Goal: Task Accomplishment & Management: Manage account settings

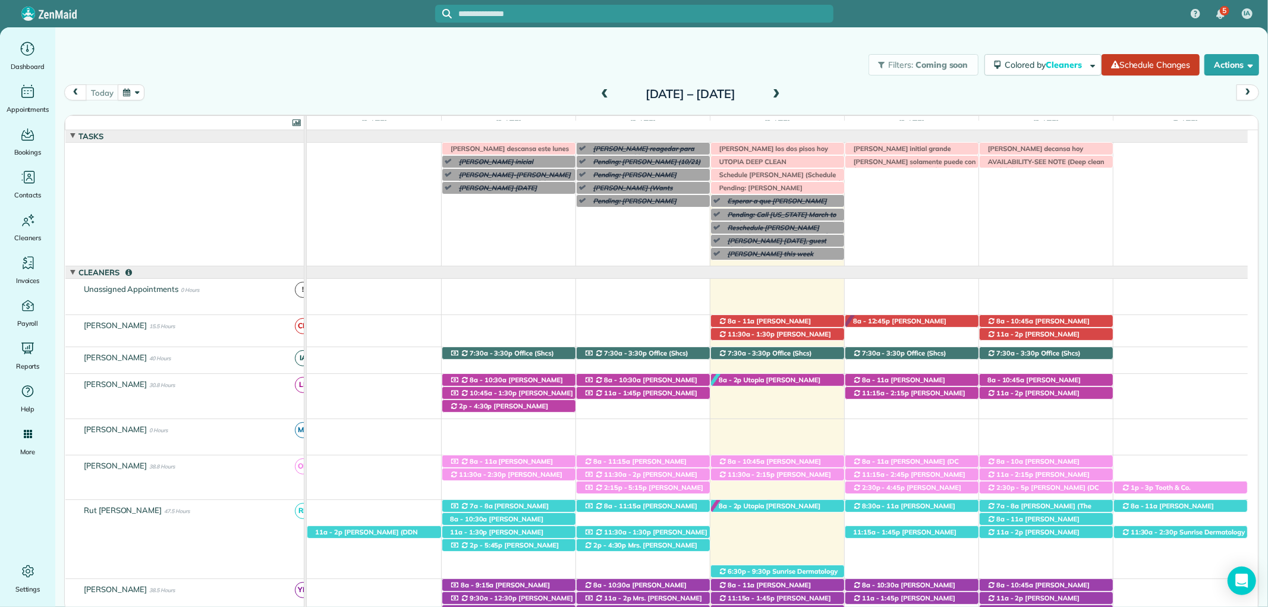
click at [861, 174] on div "[PERSON_NAME] descansa este lunes [PERSON_NAME] this week [PERSON_NAME] (Wants …" at bounding box center [777, 205] width 941 height 124
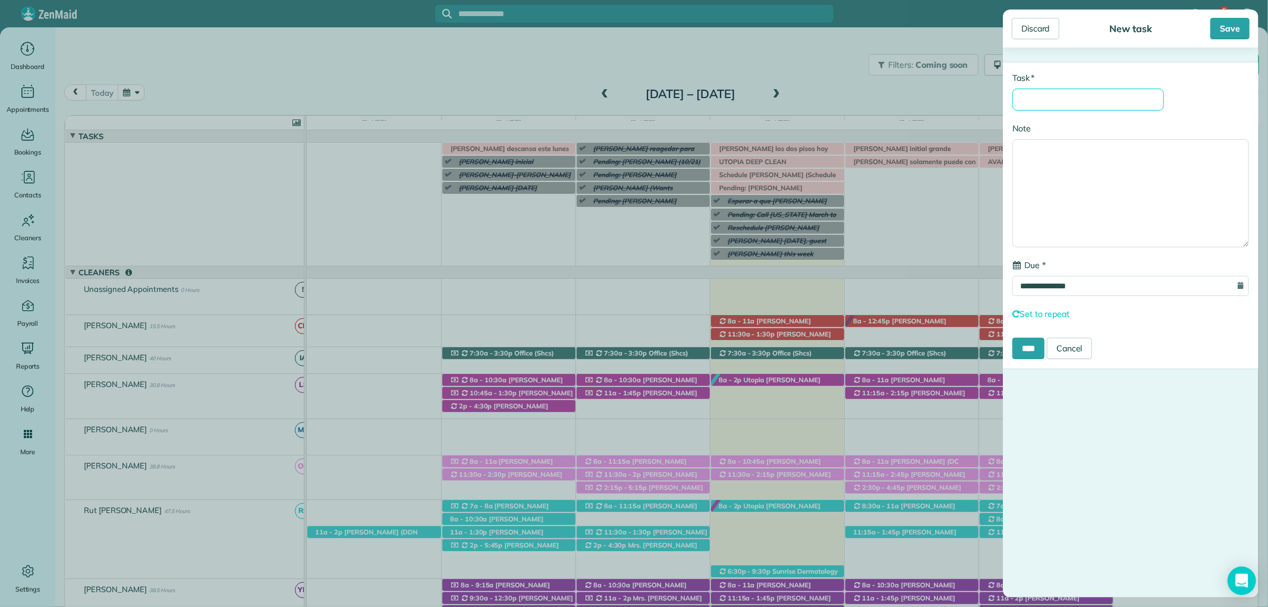
click at [1048, 106] on input "* Task" at bounding box center [1088, 100] width 152 height 22
type input "*"
type input "**********"
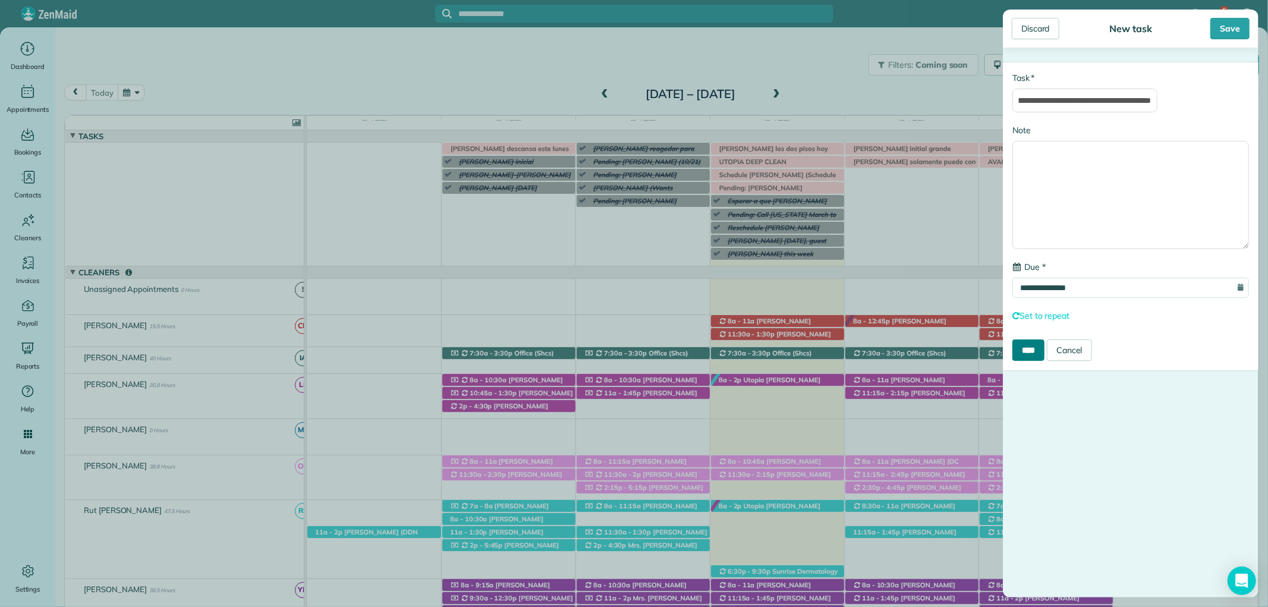
click at [1038, 357] on input "****" at bounding box center [1028, 349] width 32 height 21
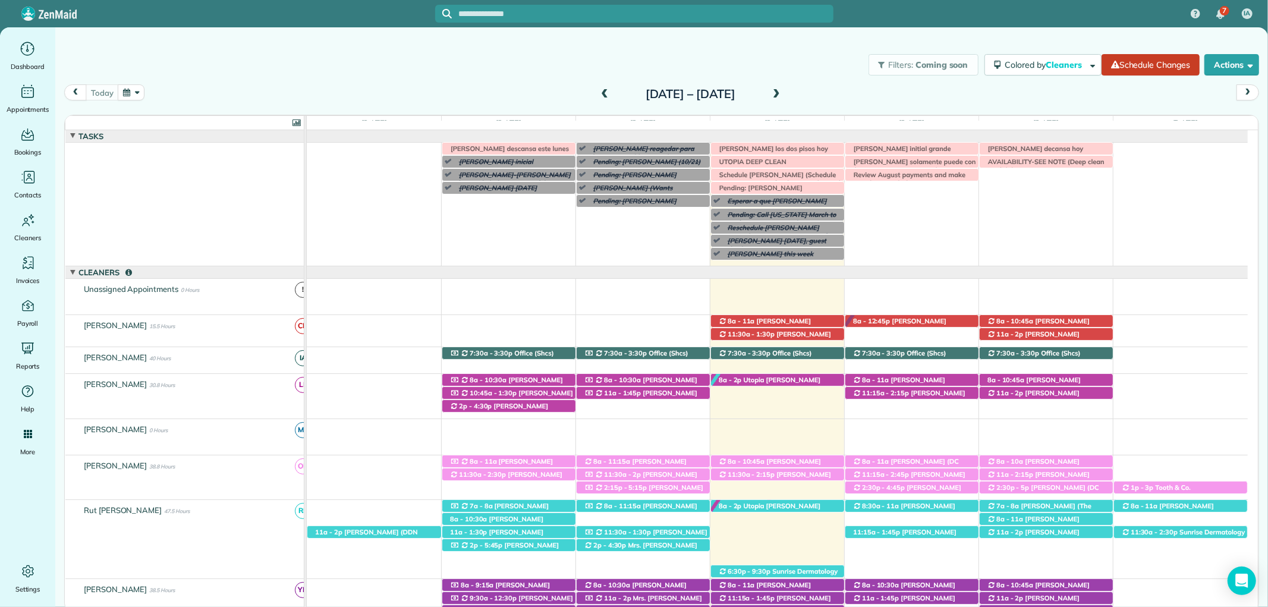
click at [783, 96] on span at bounding box center [776, 94] width 13 height 11
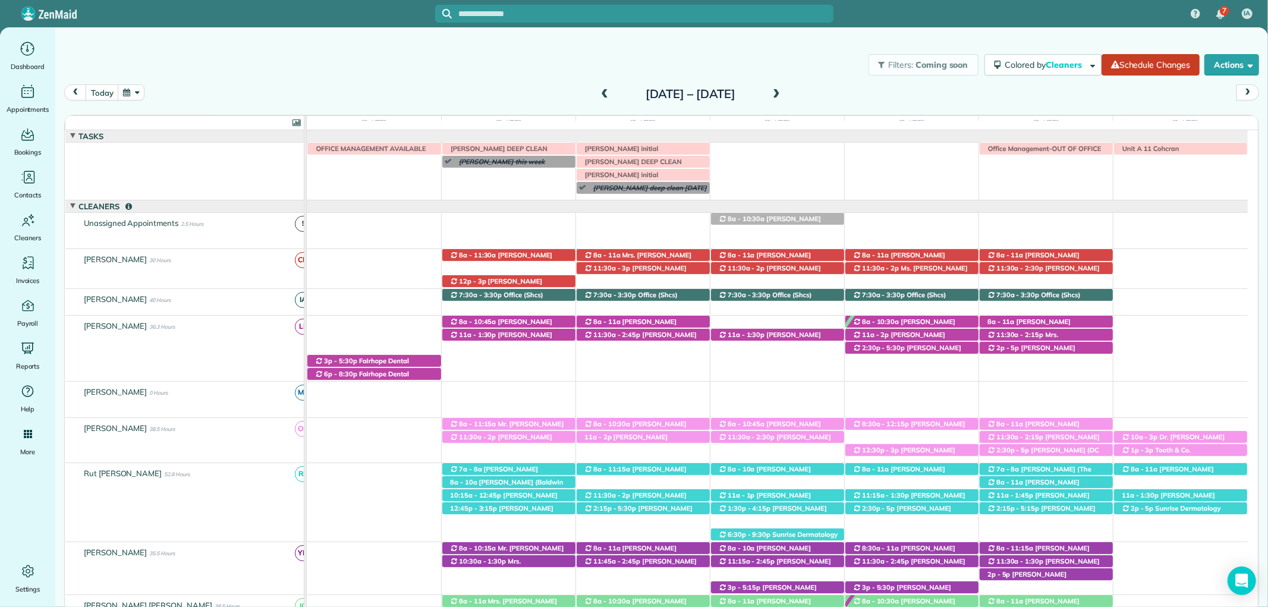
click at [598, 98] on span at bounding box center [604, 94] width 13 height 11
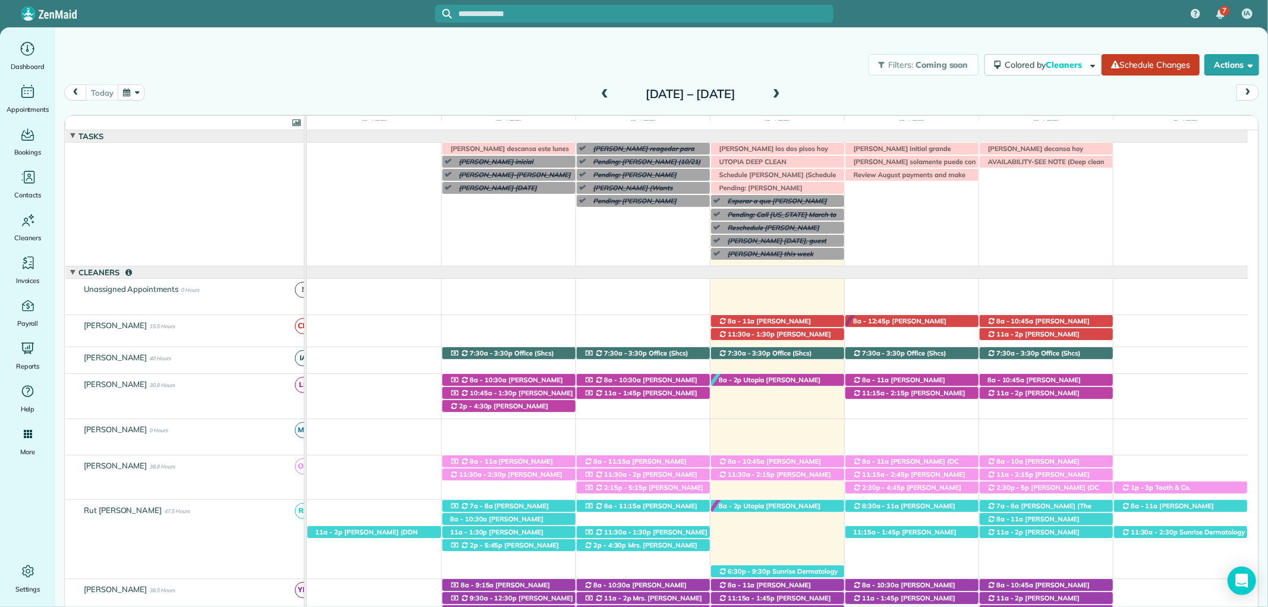
click at [587, 20] on div at bounding box center [634, 14] width 398 height 18
click at [571, 15] on input "text" at bounding box center [646, 14] width 374 height 9
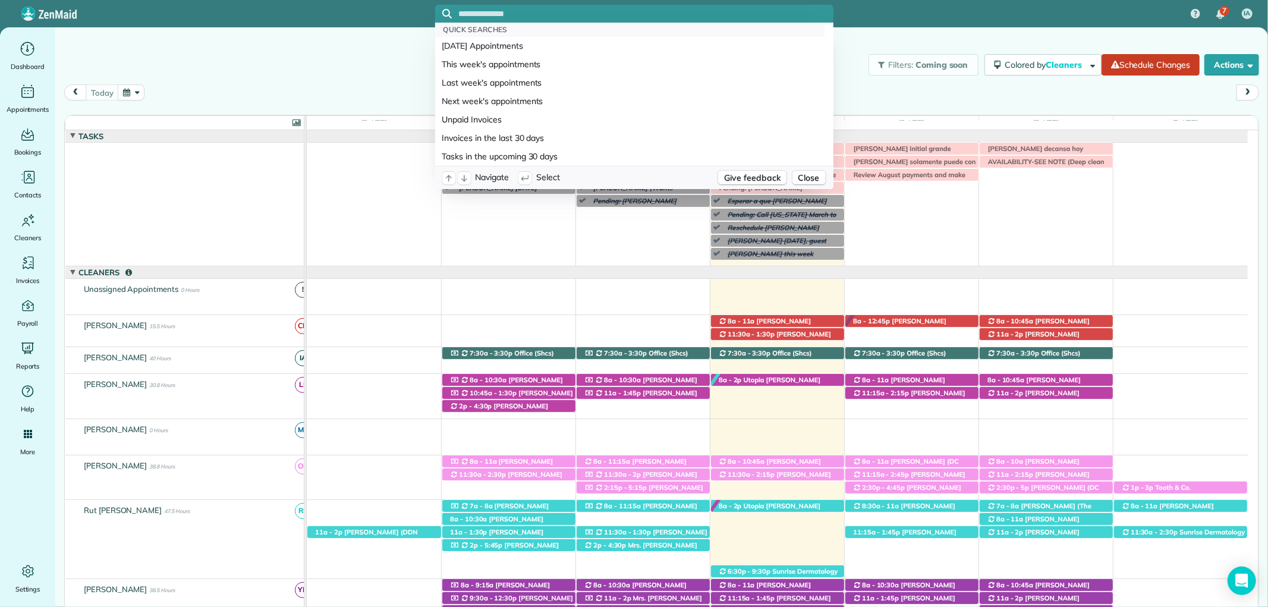
click at [569, 15] on input "text" at bounding box center [646, 14] width 374 height 9
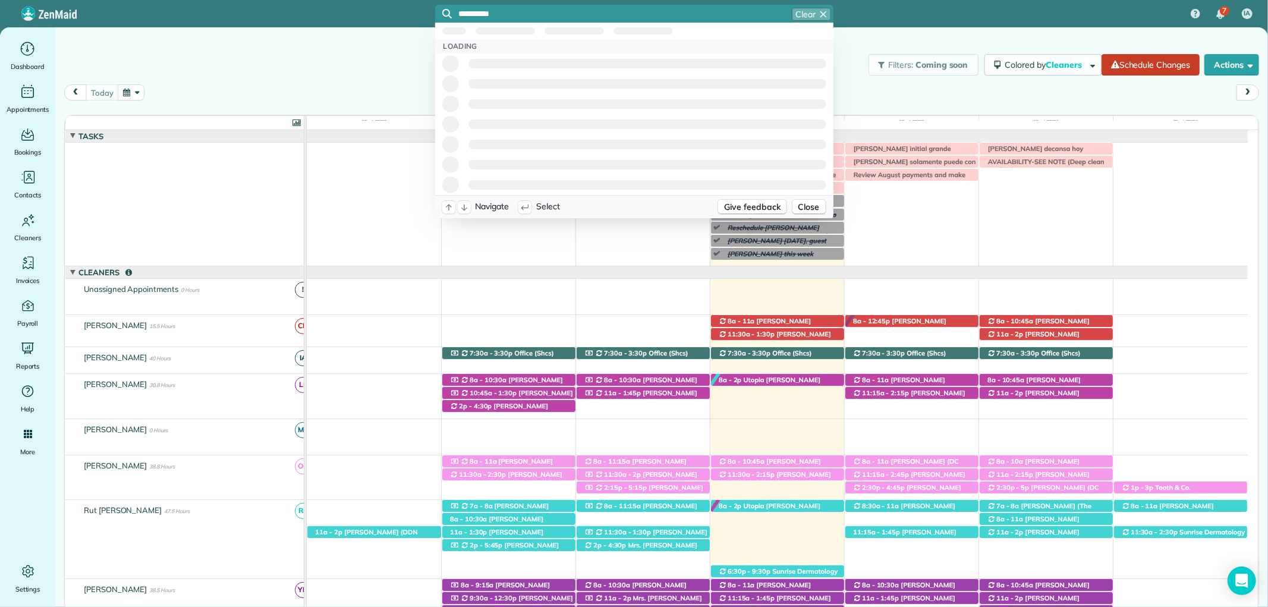
type input "**********"
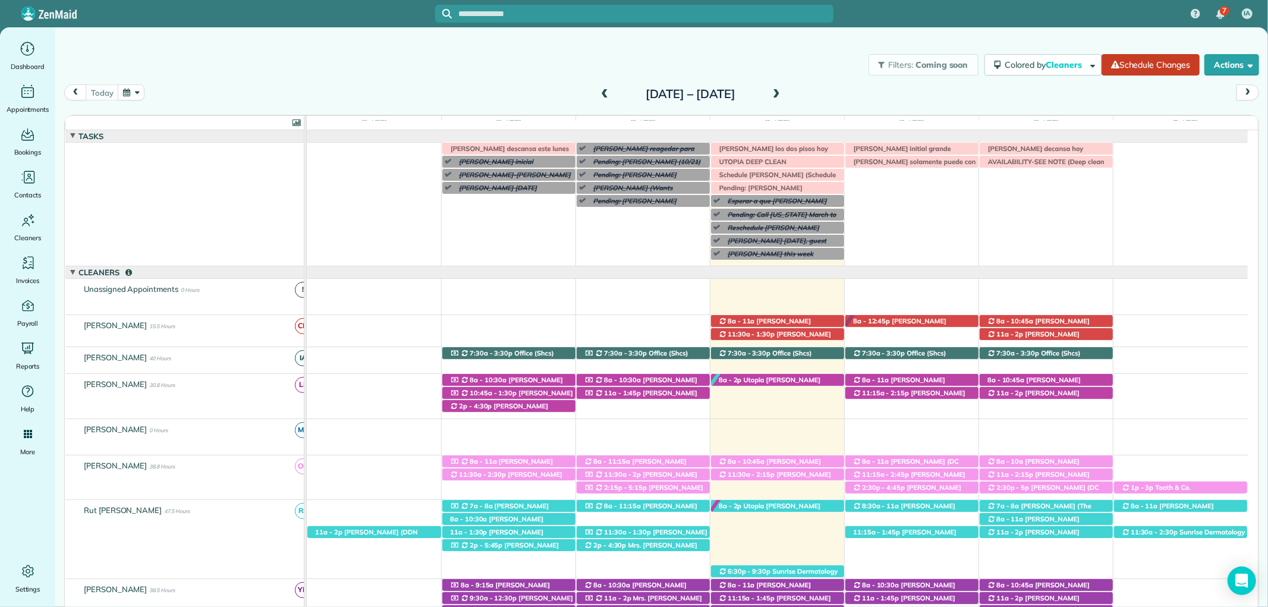
scroll to position [87, 0]
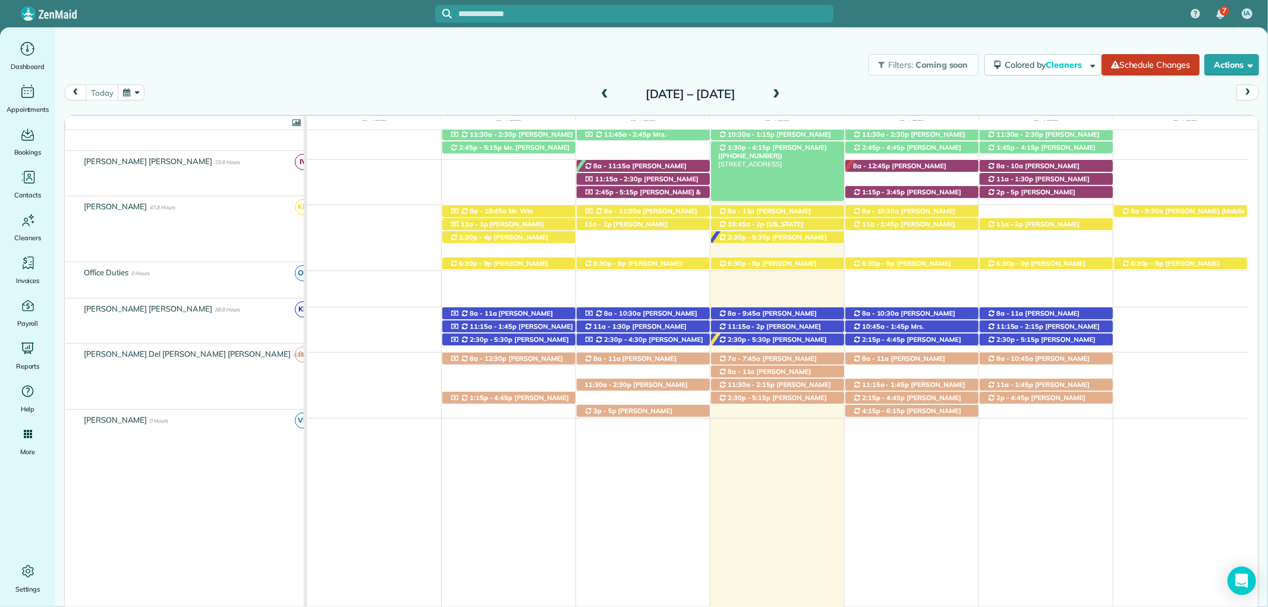
scroll to position [519, 0]
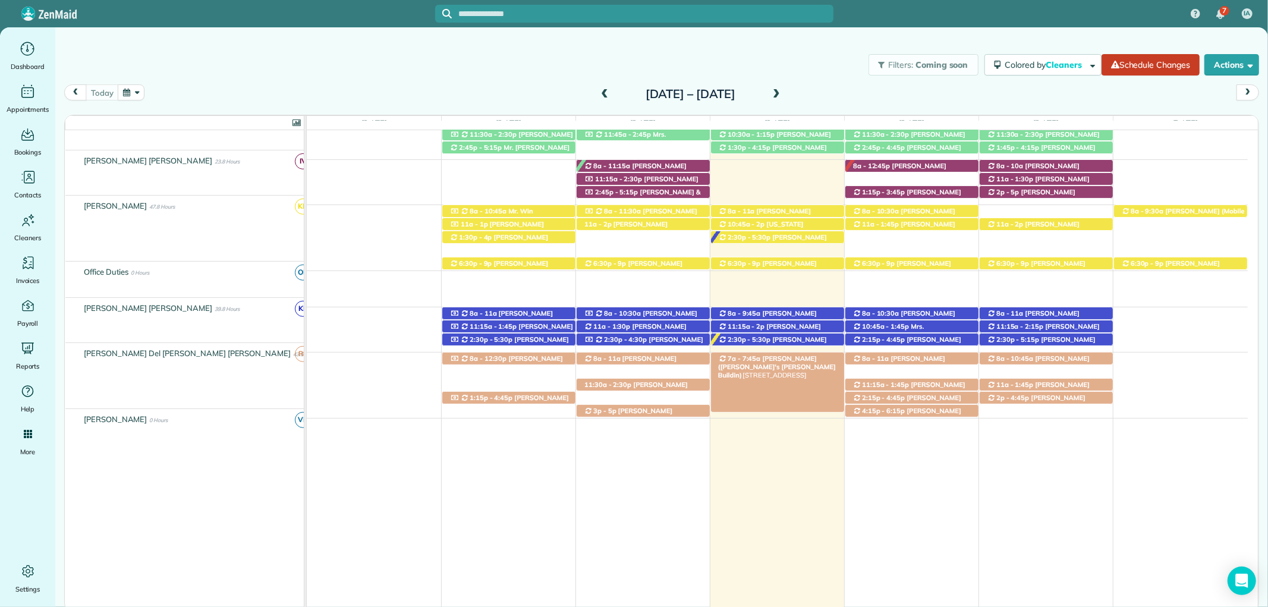
click at [804, 354] on span "Ms. Elizabeth Manci (Arthur's Manci Buildin)" at bounding box center [777, 367] width 118 height 26
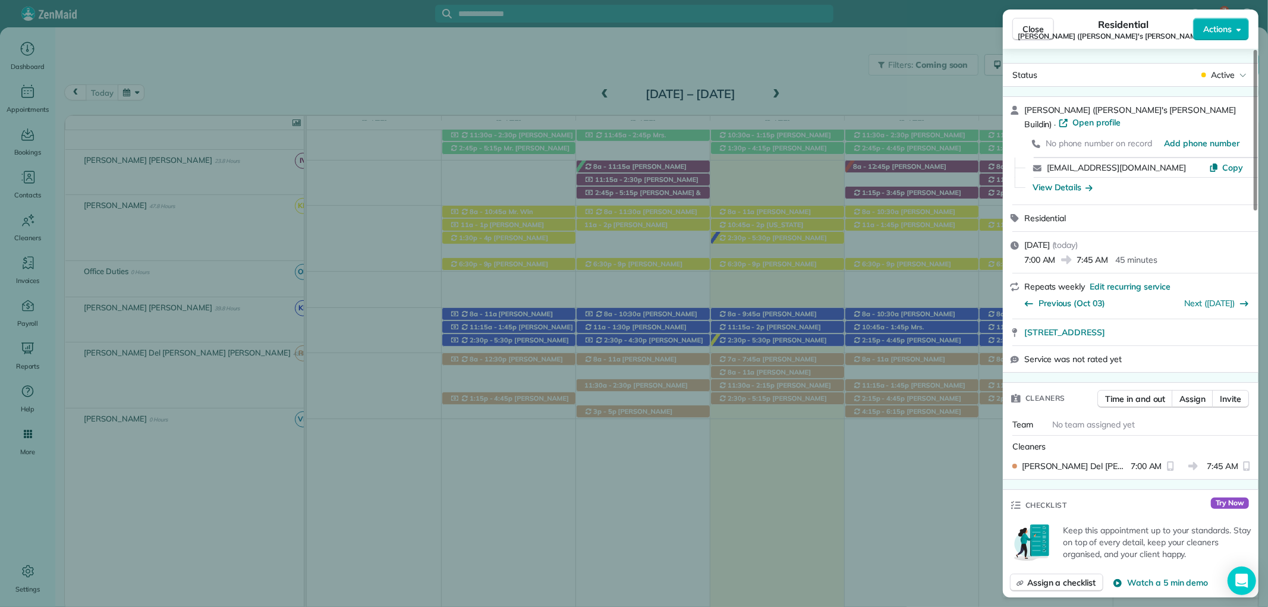
scroll to position [519, 0]
click at [1030, 25] on span "Close" at bounding box center [1032, 29] width 21 height 12
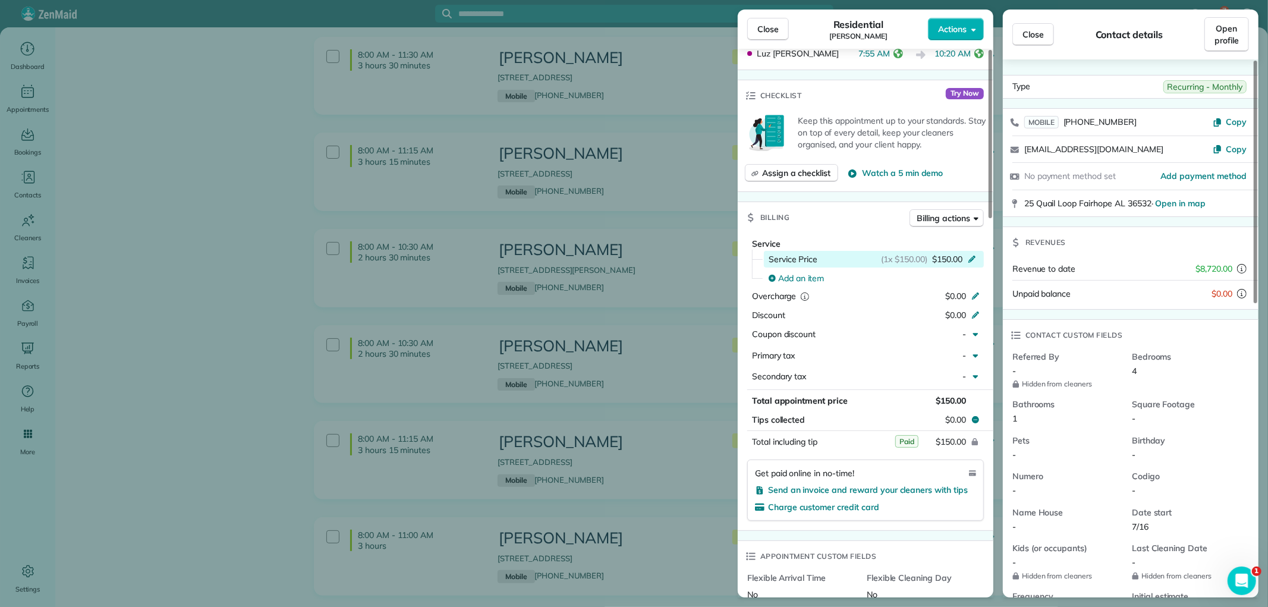
click at [971, 259] on icon at bounding box center [972, 258] width 10 height 10
click at [949, 204] on div "Billing Billing actions" at bounding box center [866, 217] width 256 height 31
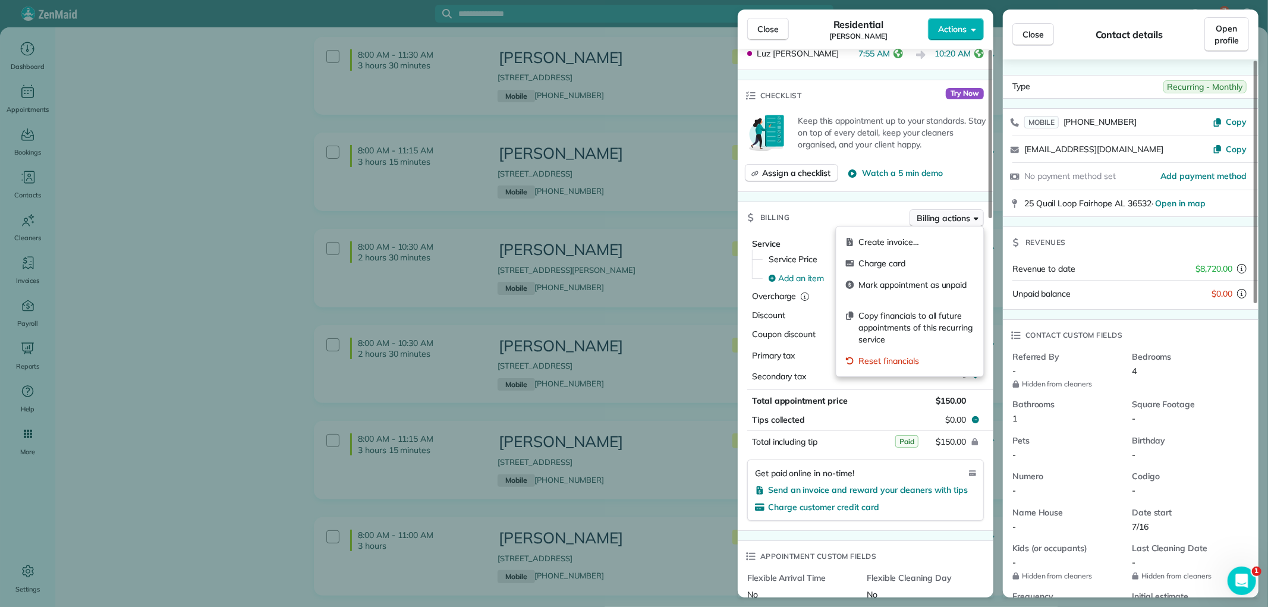
click at [950, 212] on span "Billing actions" at bounding box center [943, 218] width 53 height 12
click at [921, 323] on span "Copy financials to all future appointments of this recurring service" at bounding box center [916, 328] width 115 height 36
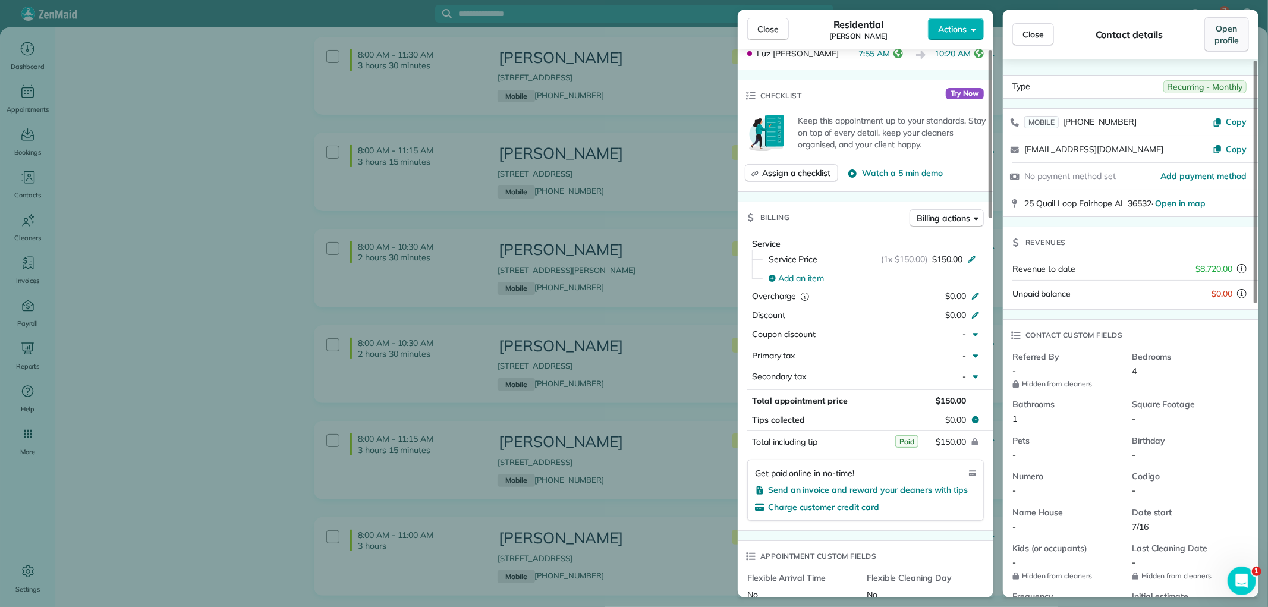
click at [1222, 34] on span "Open profile" at bounding box center [1226, 35] width 24 height 24
click at [757, 30] on button "Close" at bounding box center [768, 29] width 42 height 23
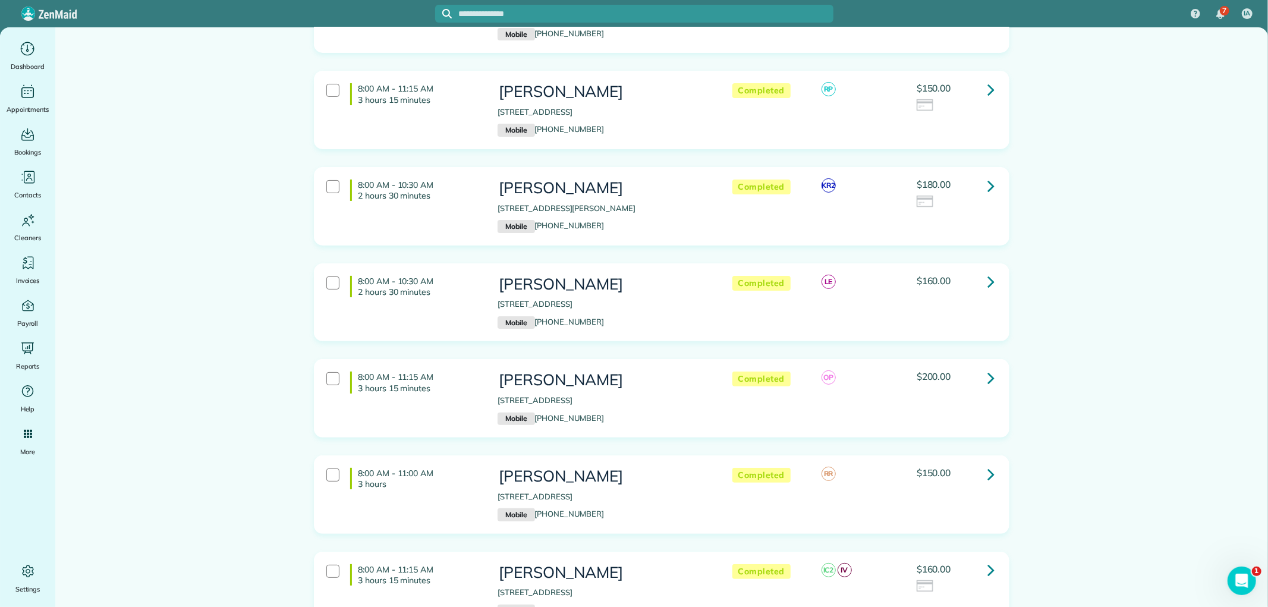
scroll to position [4034, 0]
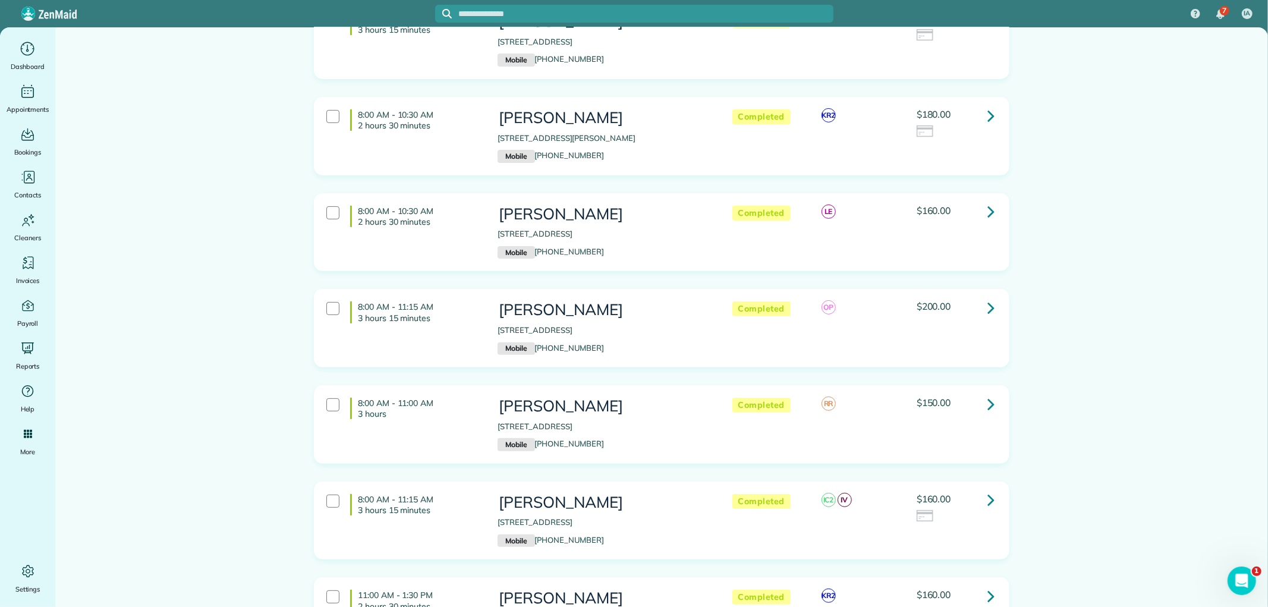
click at [979, 392] on link at bounding box center [991, 404] width 24 height 24
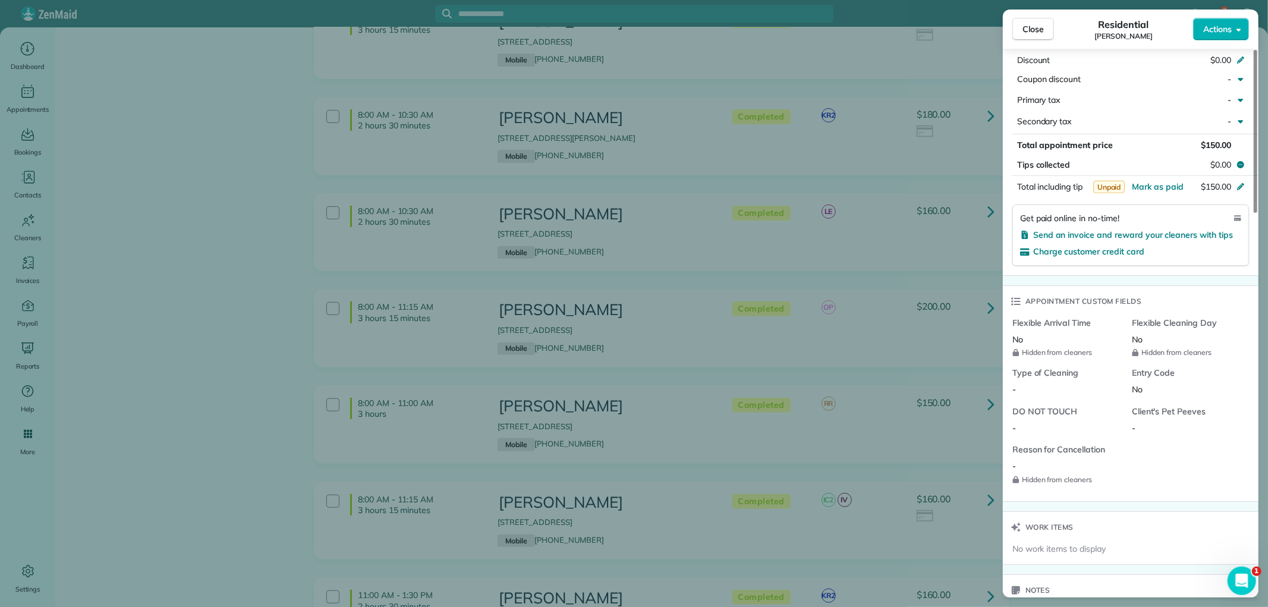
scroll to position [660, 0]
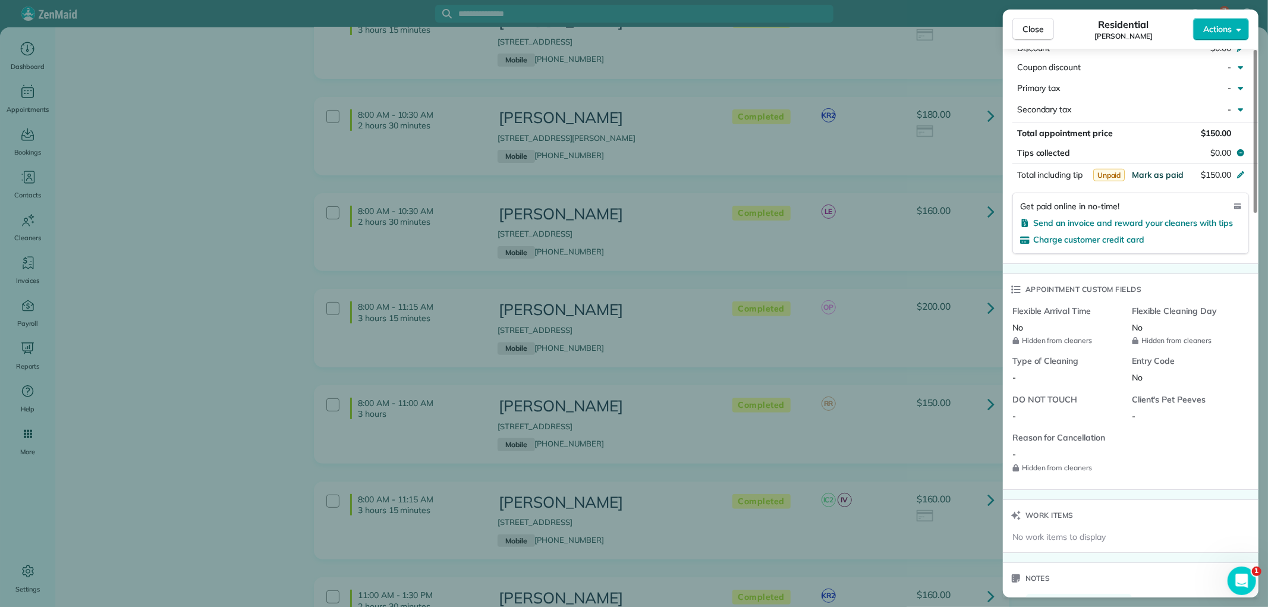
click at [1151, 176] on span "Mark as paid" at bounding box center [1158, 174] width 52 height 11
click at [1028, 32] on span "Close" at bounding box center [1032, 29] width 21 height 12
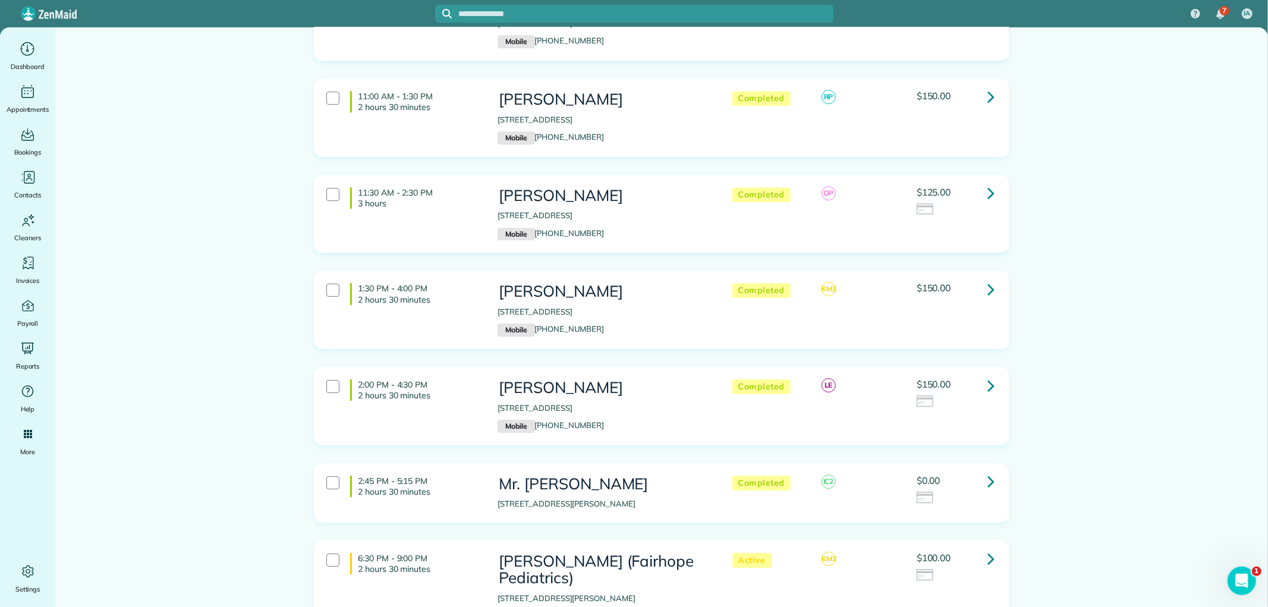
scroll to position [2979, 0]
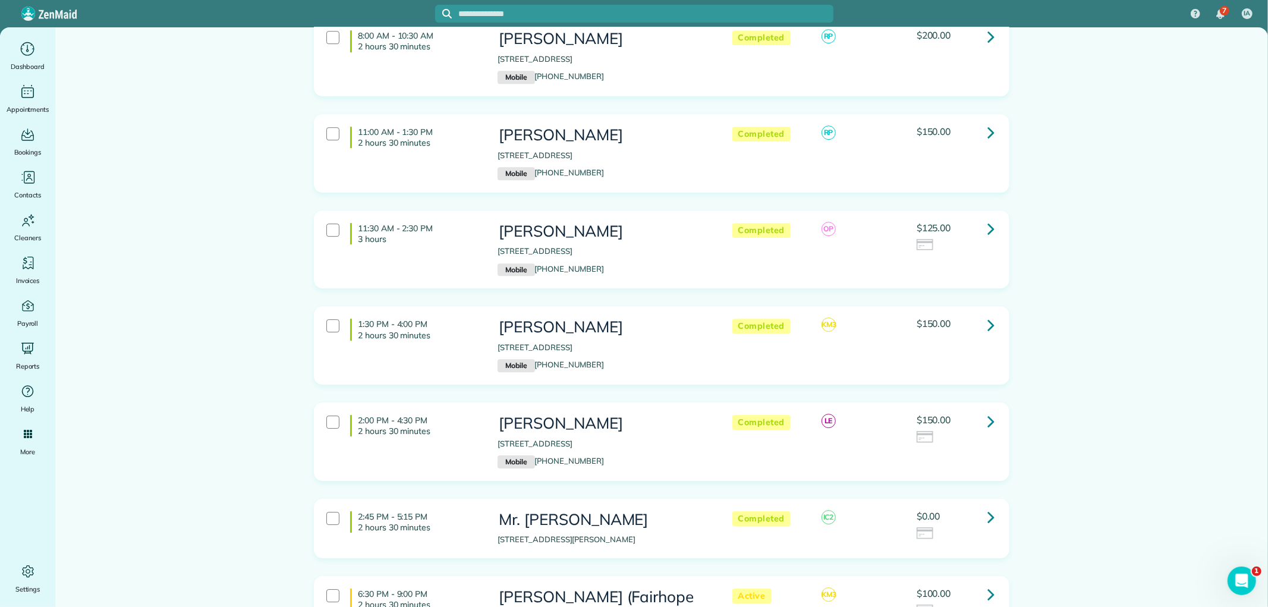
click at [979, 313] on link at bounding box center [991, 325] width 24 height 24
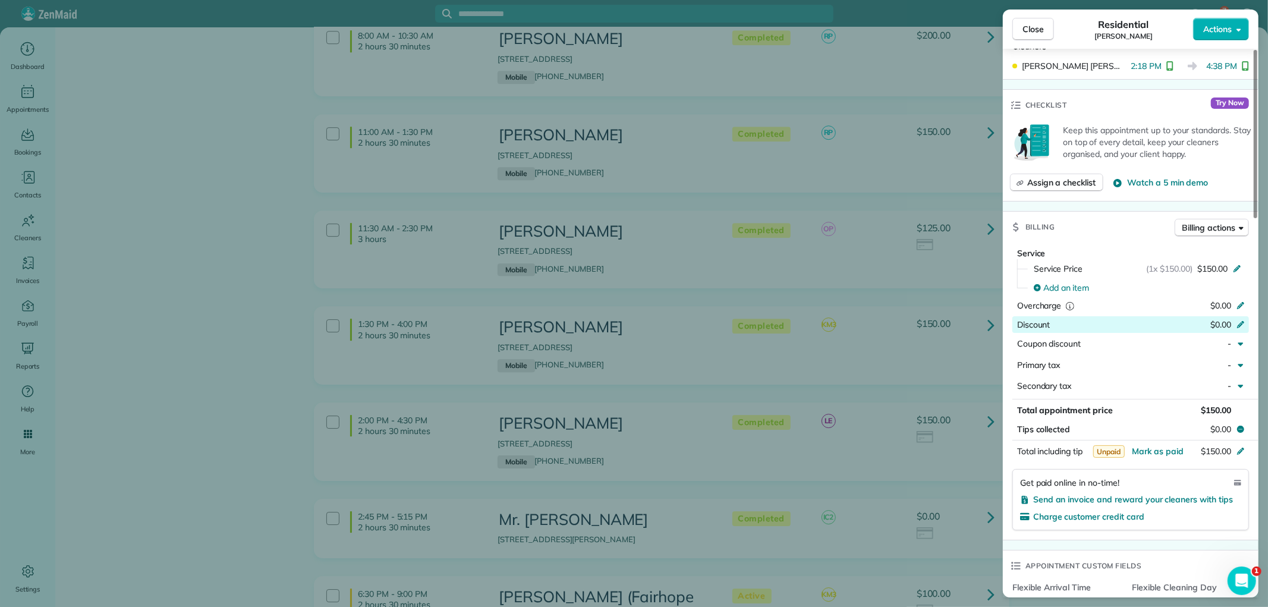
scroll to position [594, 0]
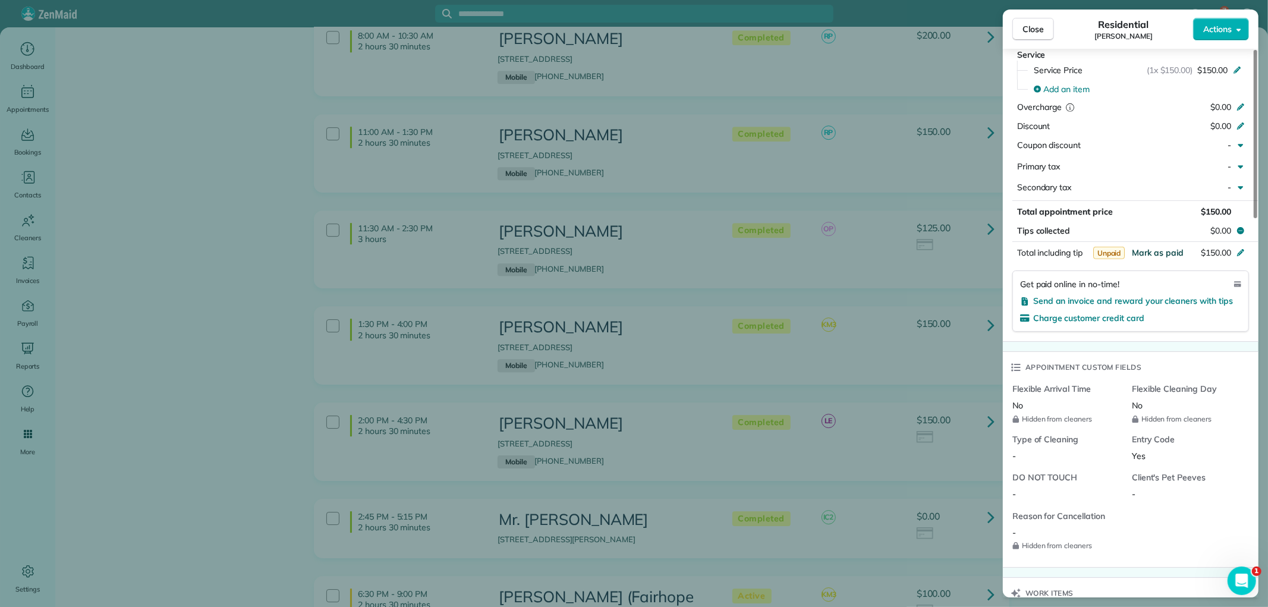
click at [1164, 247] on span "Mark as paid" at bounding box center [1158, 252] width 52 height 11
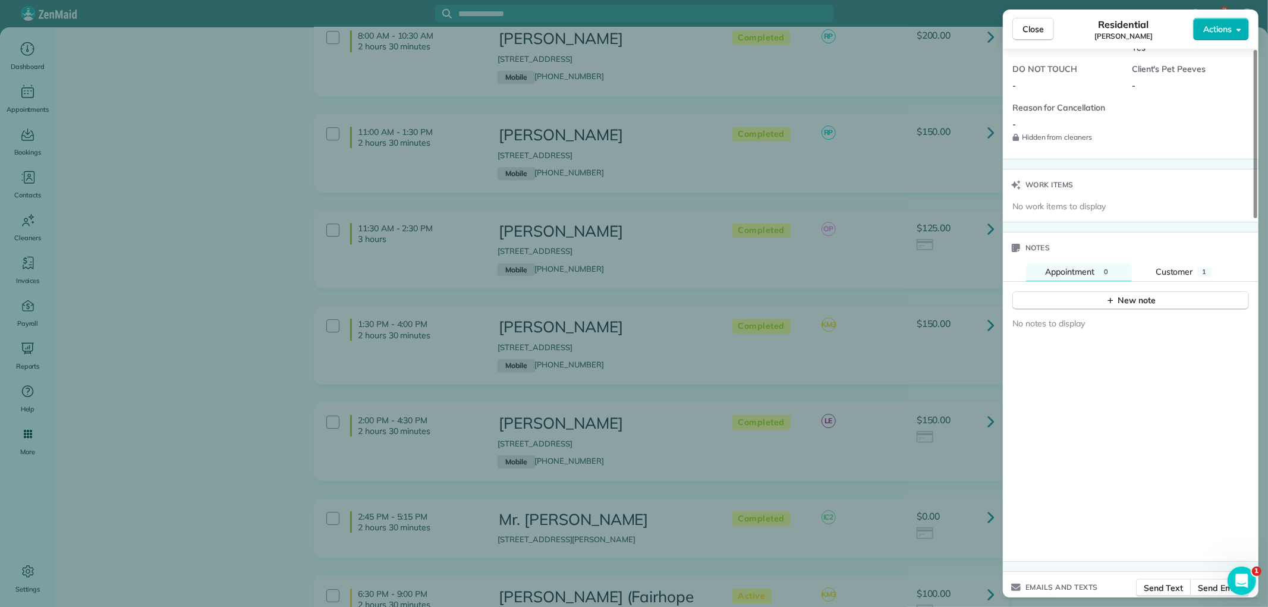
scroll to position [1122, 0]
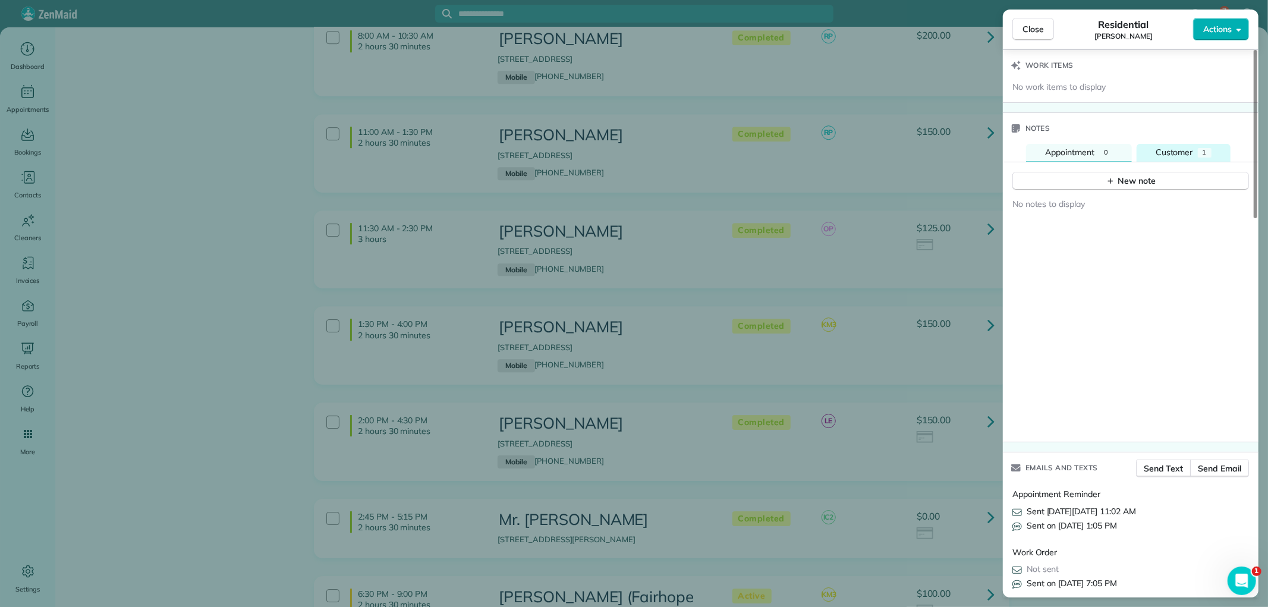
click at [1190, 146] on div "Customer" at bounding box center [1173, 152] width 37 height 13
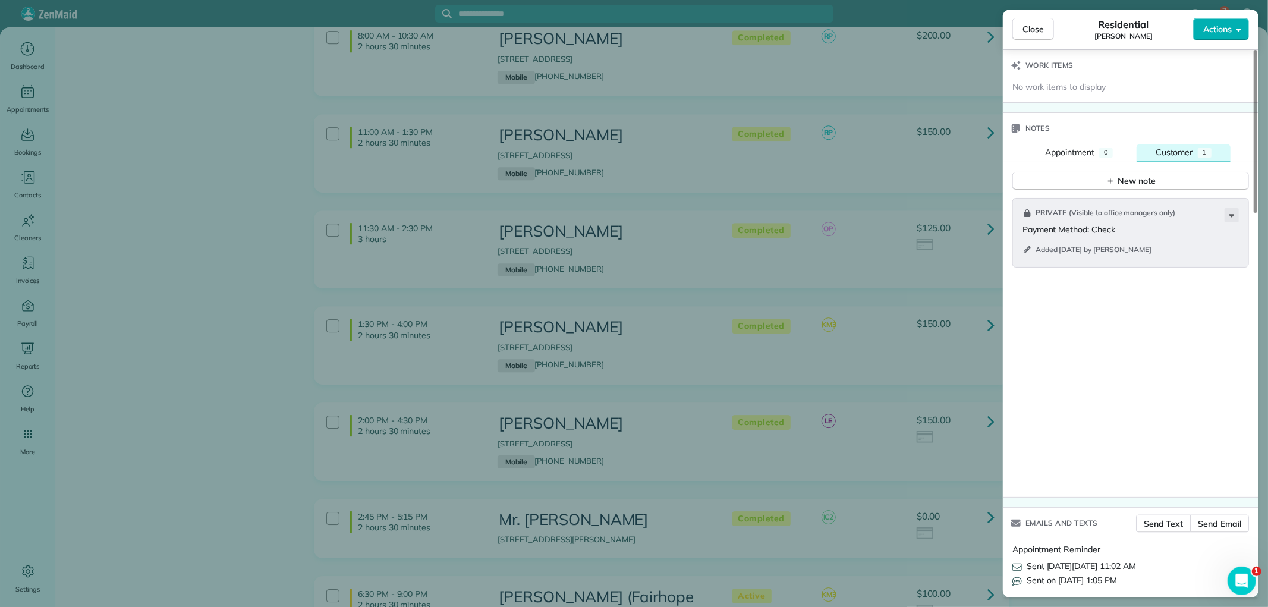
scroll to position [726, 0]
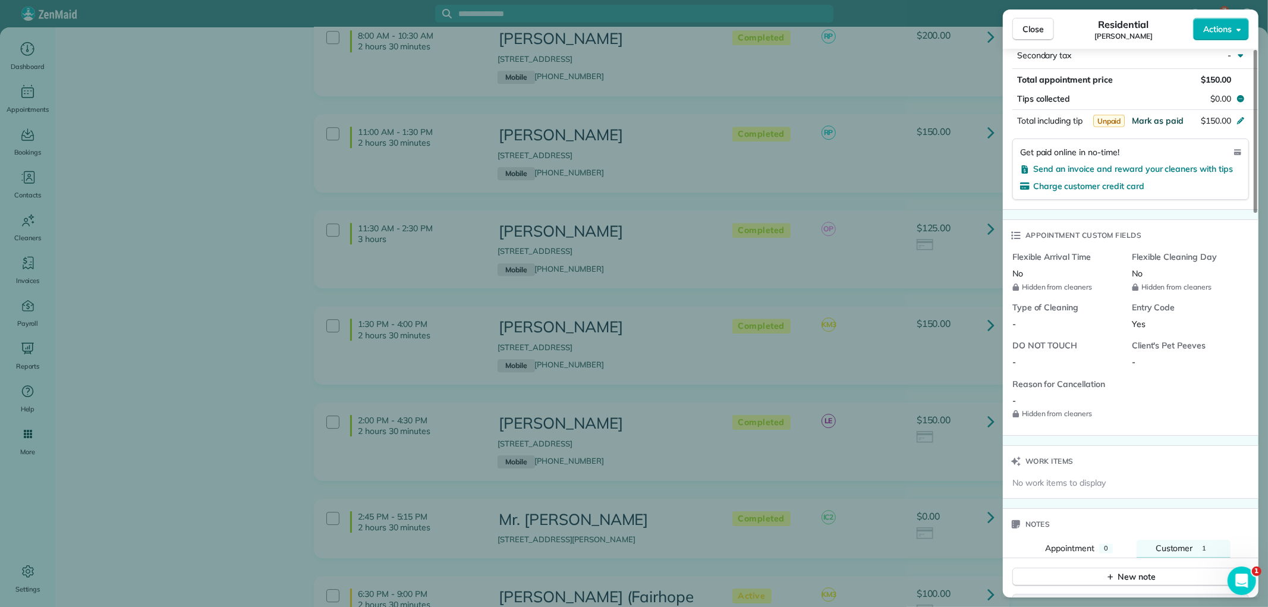
click at [1154, 115] on span "Mark as paid" at bounding box center [1158, 120] width 52 height 11
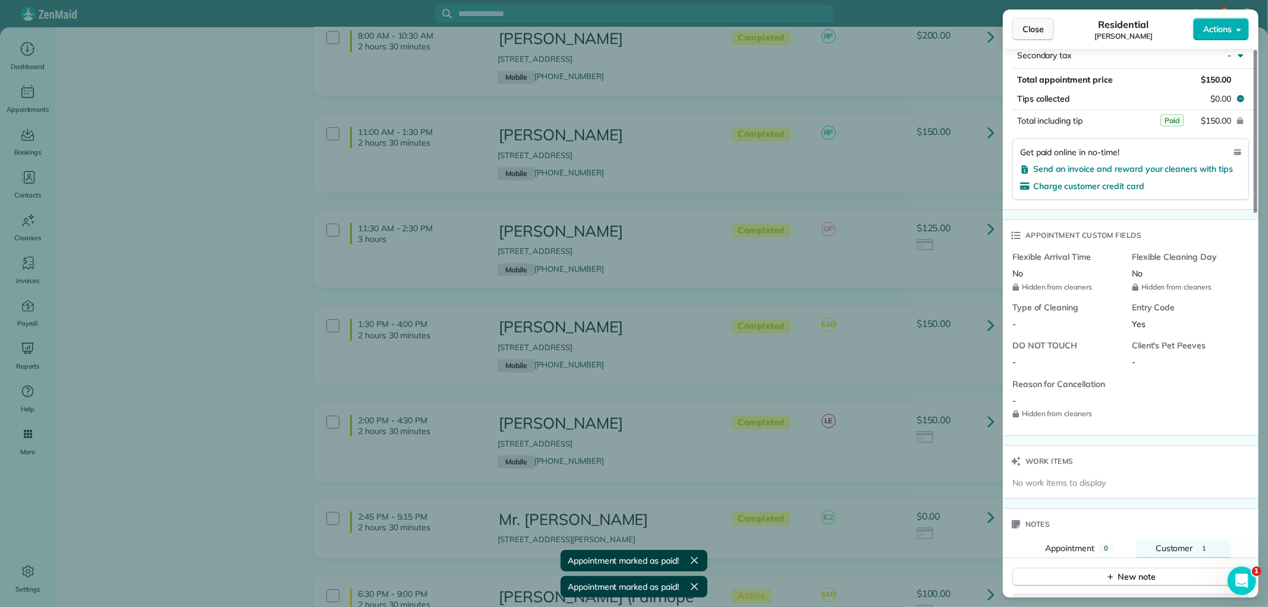
scroll to position [711, 0]
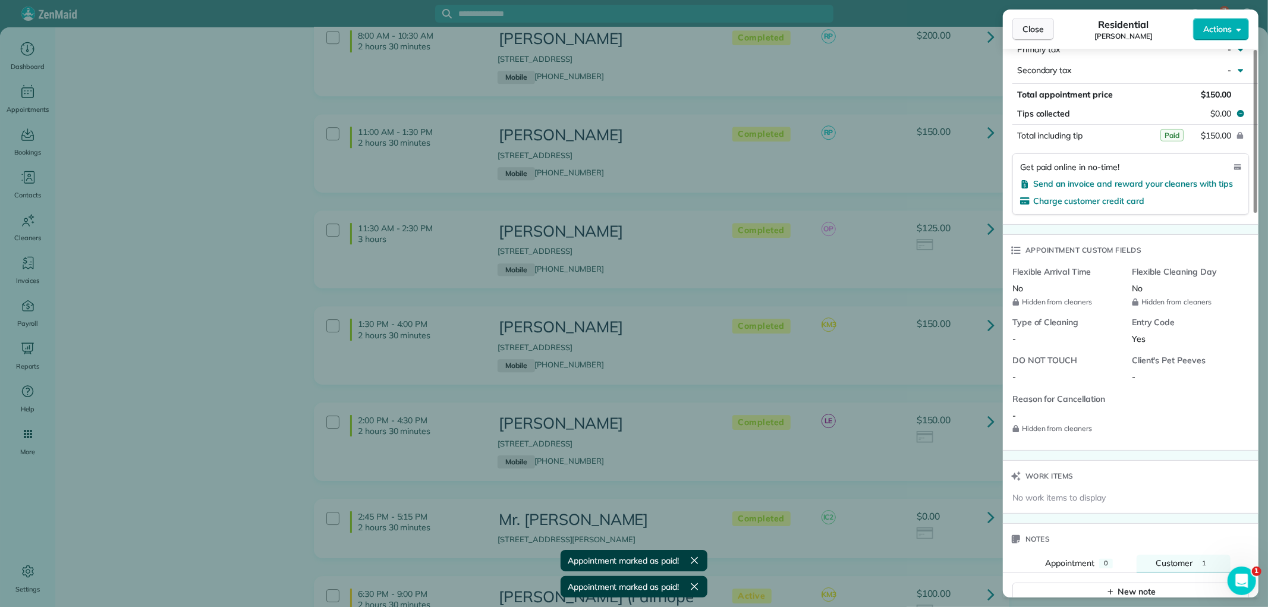
click at [1025, 27] on span "Close" at bounding box center [1032, 29] width 21 height 12
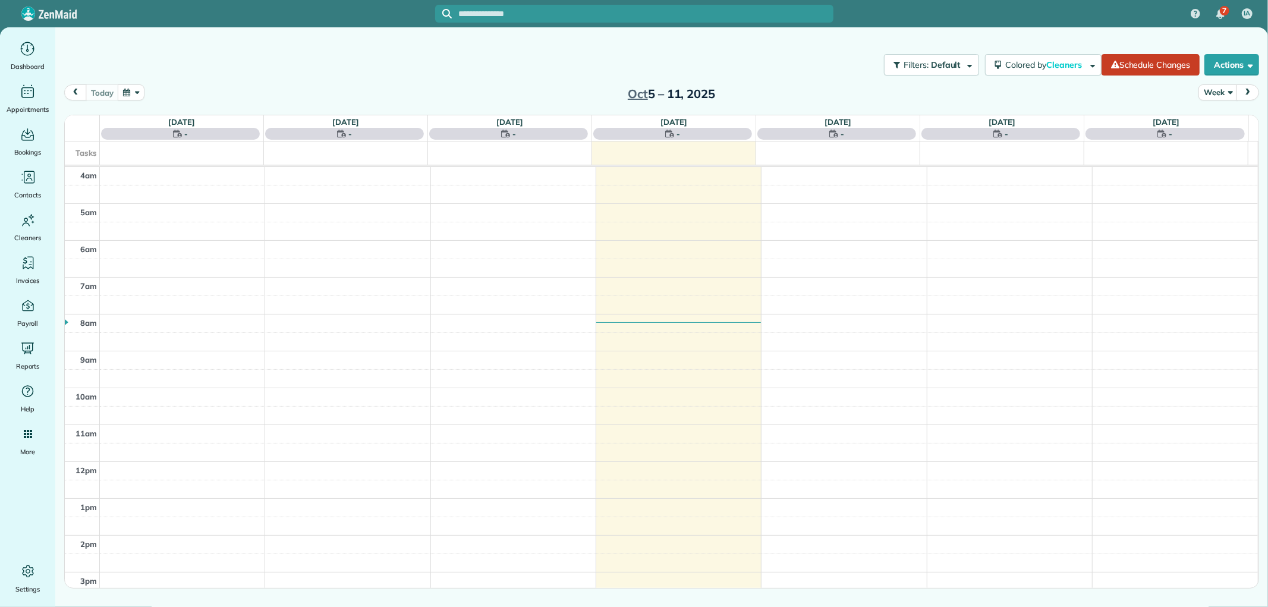
scroll to position [111, 0]
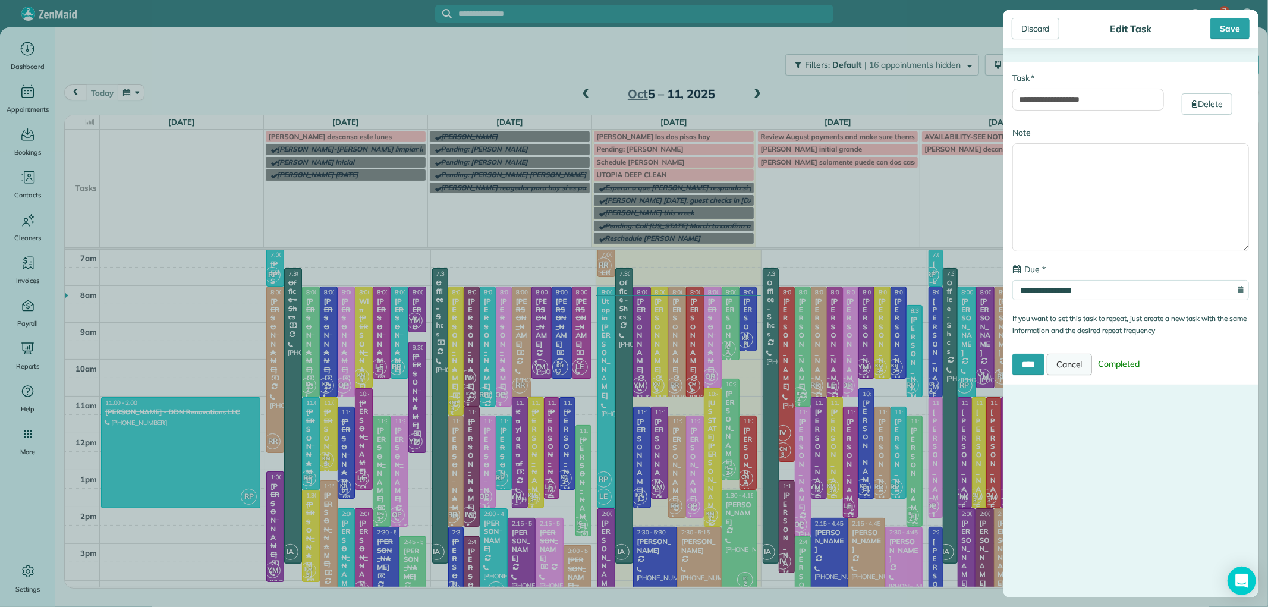
click at [1083, 361] on link "Cancel" at bounding box center [1069, 364] width 45 height 21
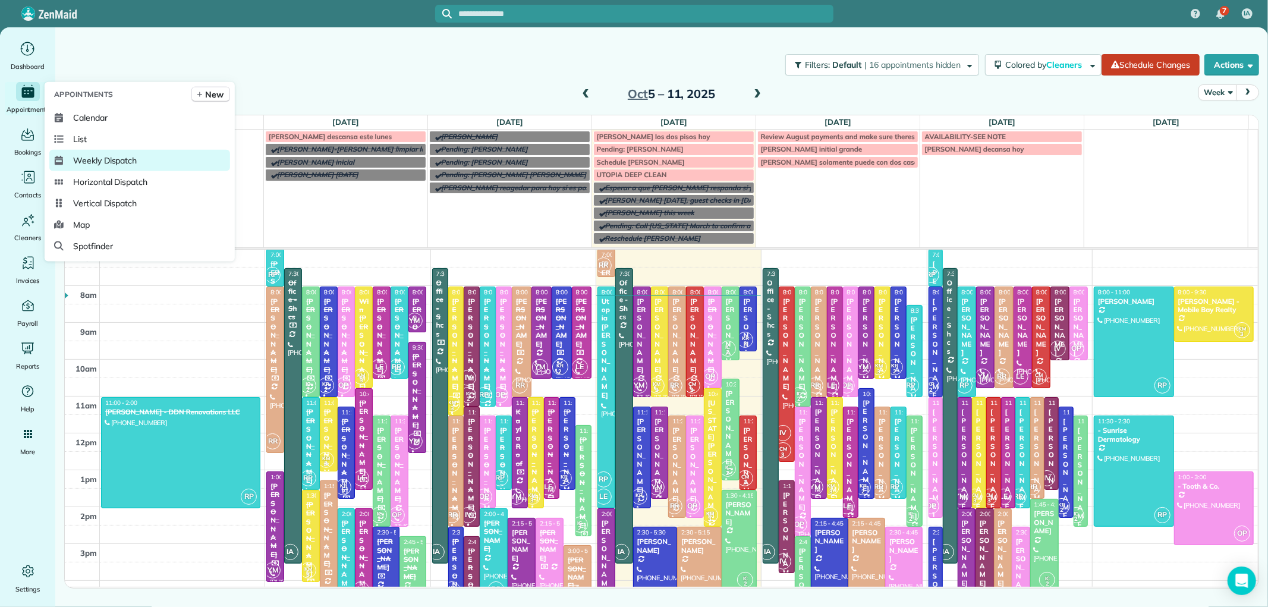
click at [126, 165] on span "Weekly Dispatch" at bounding box center [105, 161] width 64 height 12
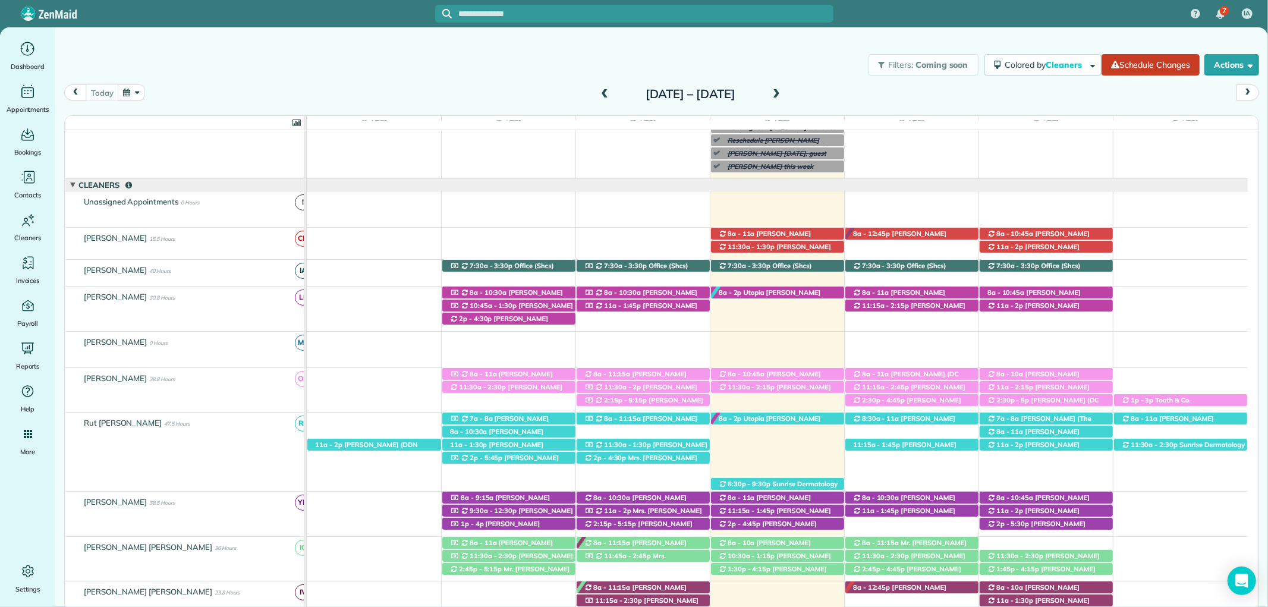
scroll to position [220, 0]
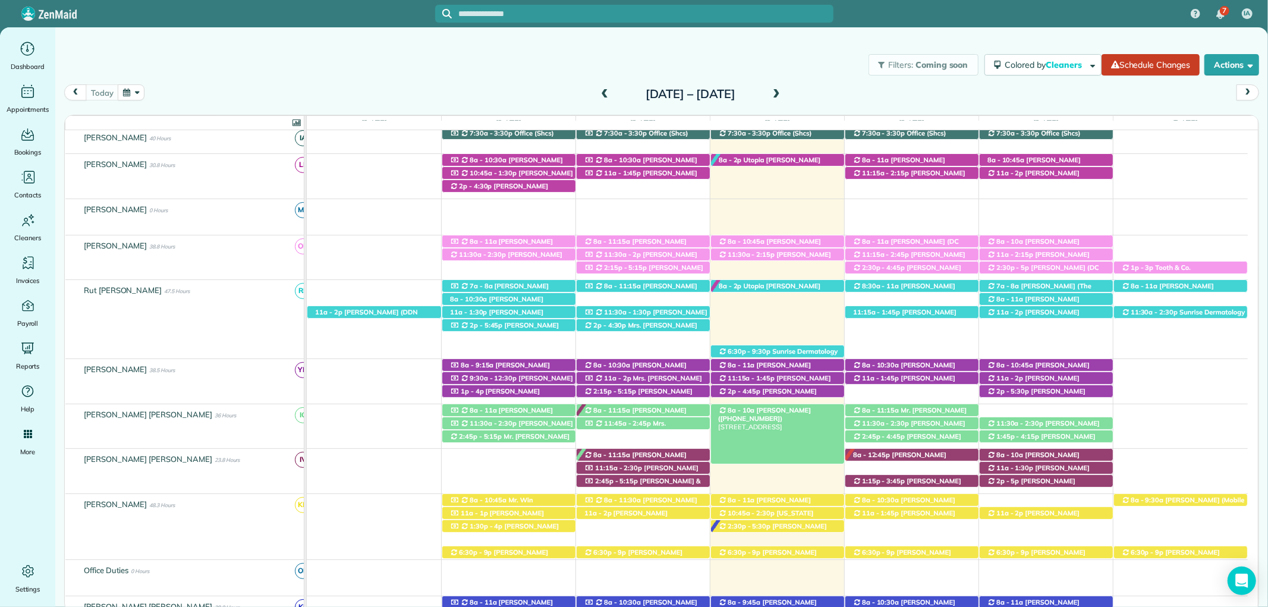
click at [787, 408] on span "[PERSON_NAME] ([PHONE_NUMBER])" at bounding box center [764, 414] width 93 height 17
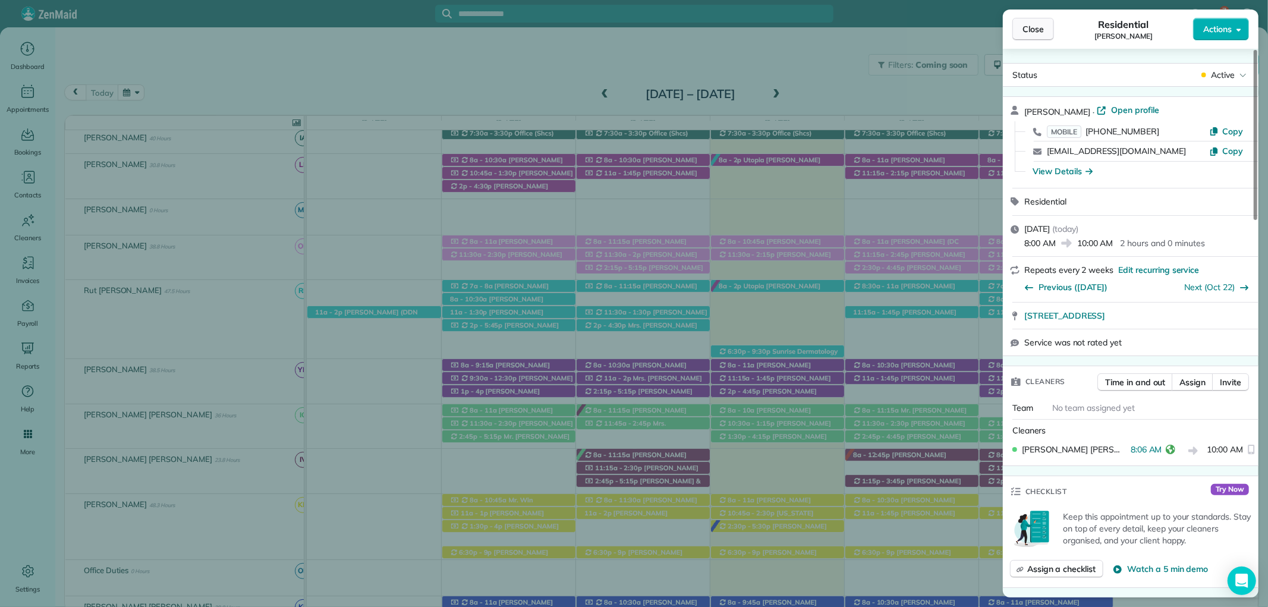
click at [1044, 20] on button "Close" at bounding box center [1033, 29] width 42 height 23
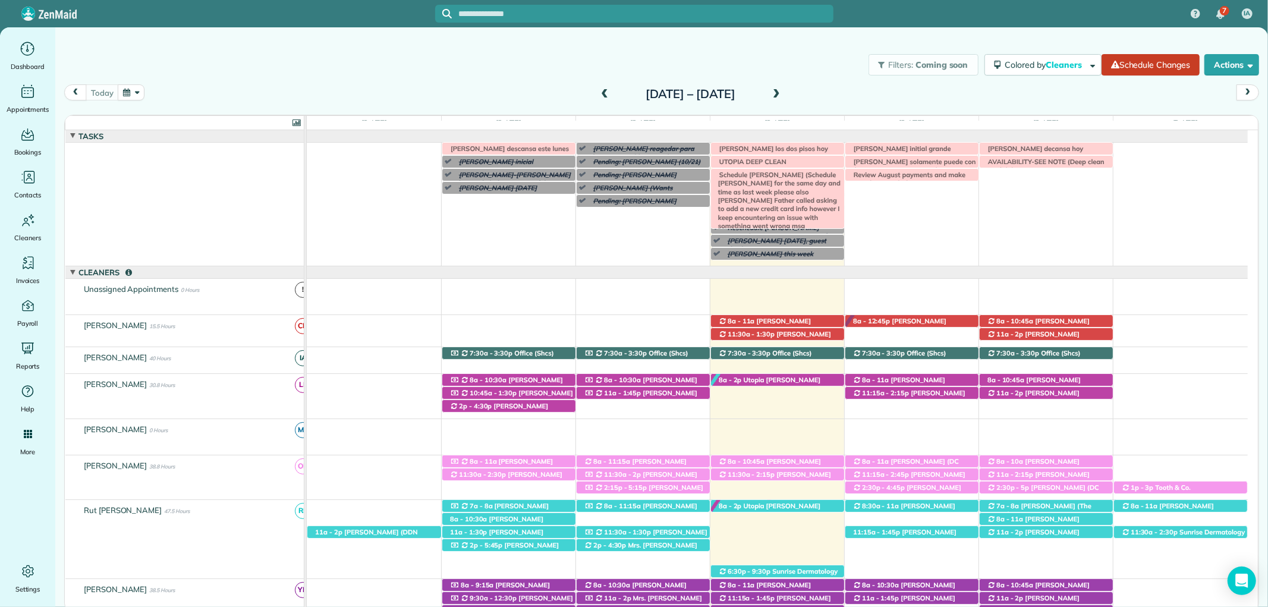
click at [793, 175] on span "Schedule Amanda May (Schedule Amanda May for the same day and time as last week…" at bounding box center [776, 209] width 127 height 77
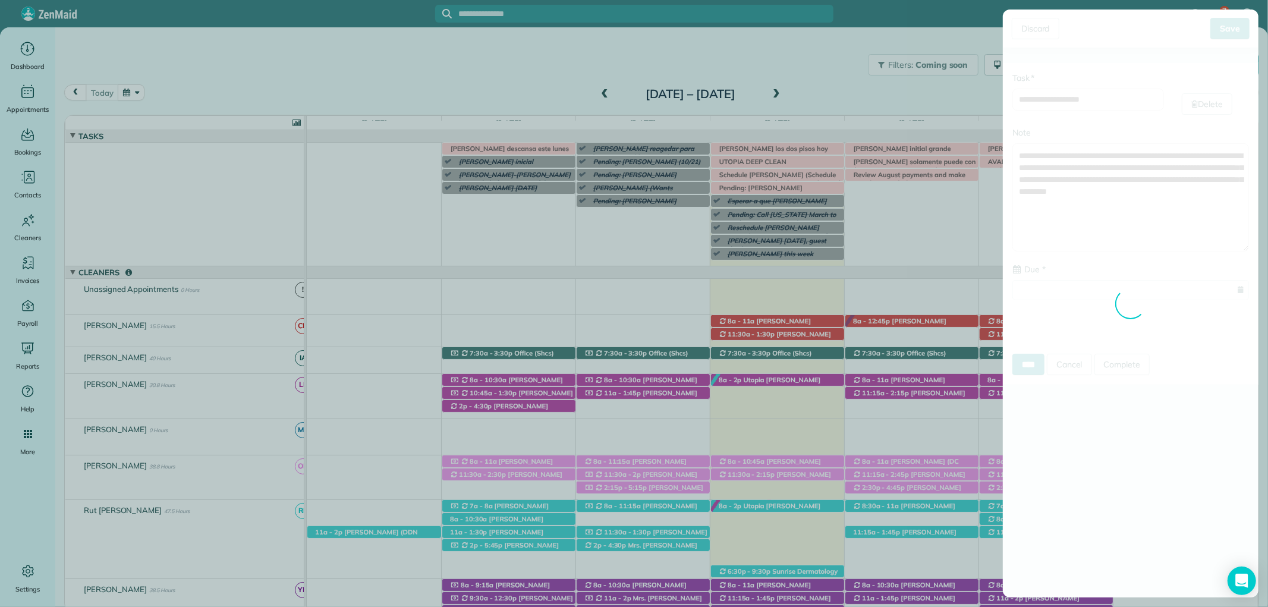
type input "**********"
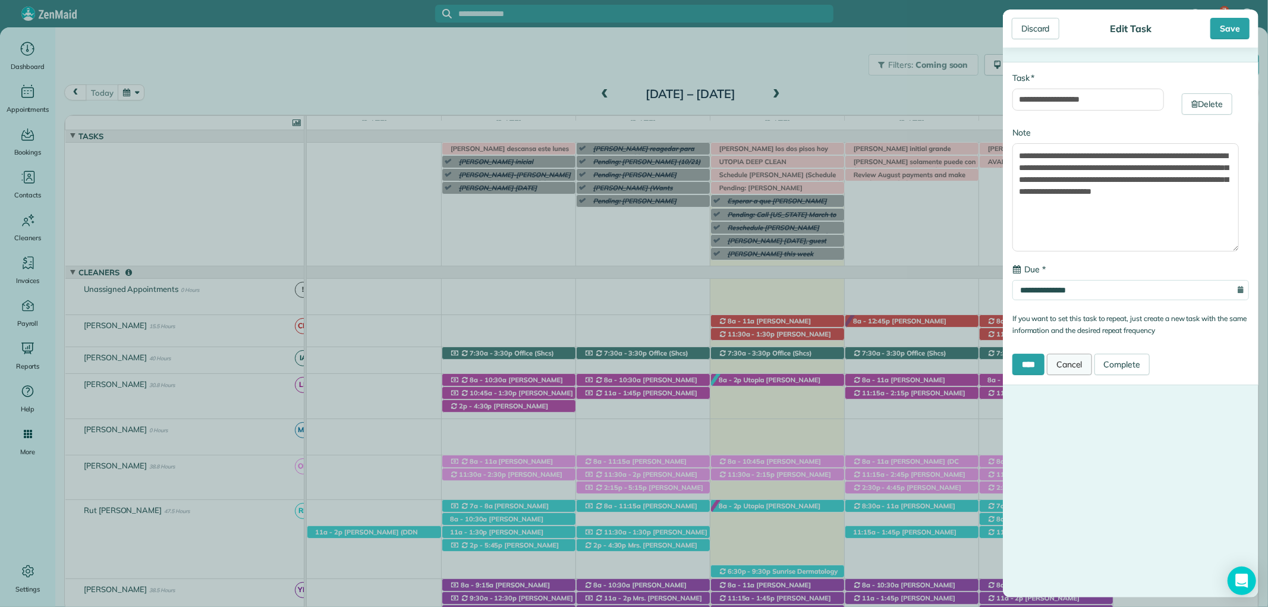
click at [1076, 365] on link "Cancel" at bounding box center [1069, 364] width 45 height 21
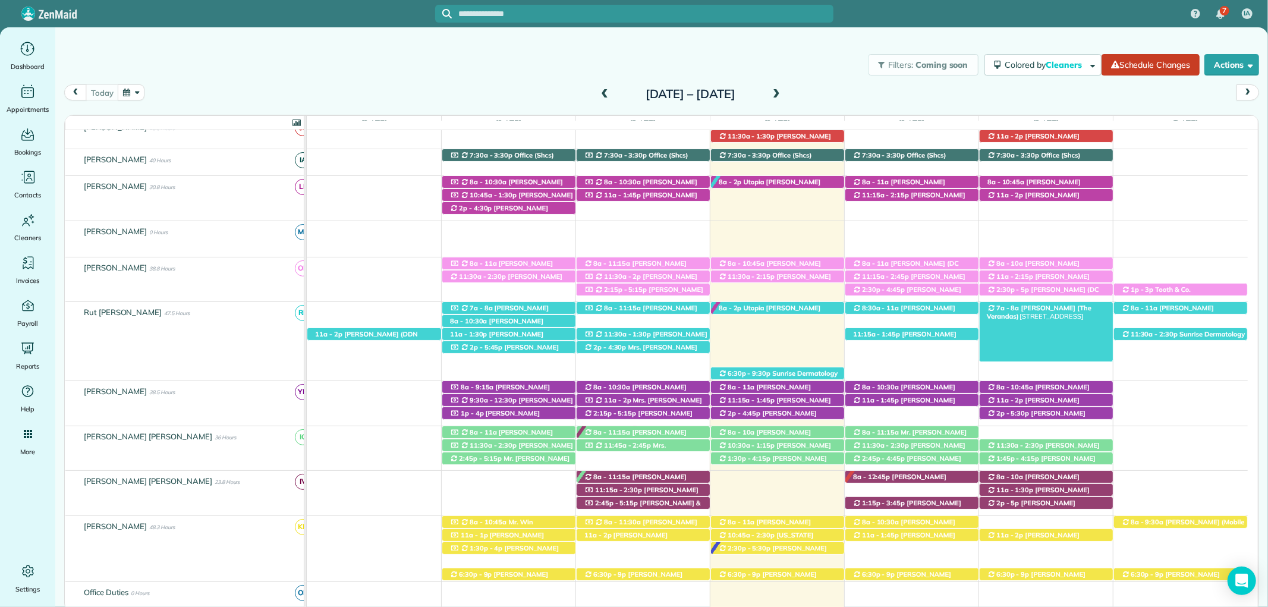
scroll to position [66, 0]
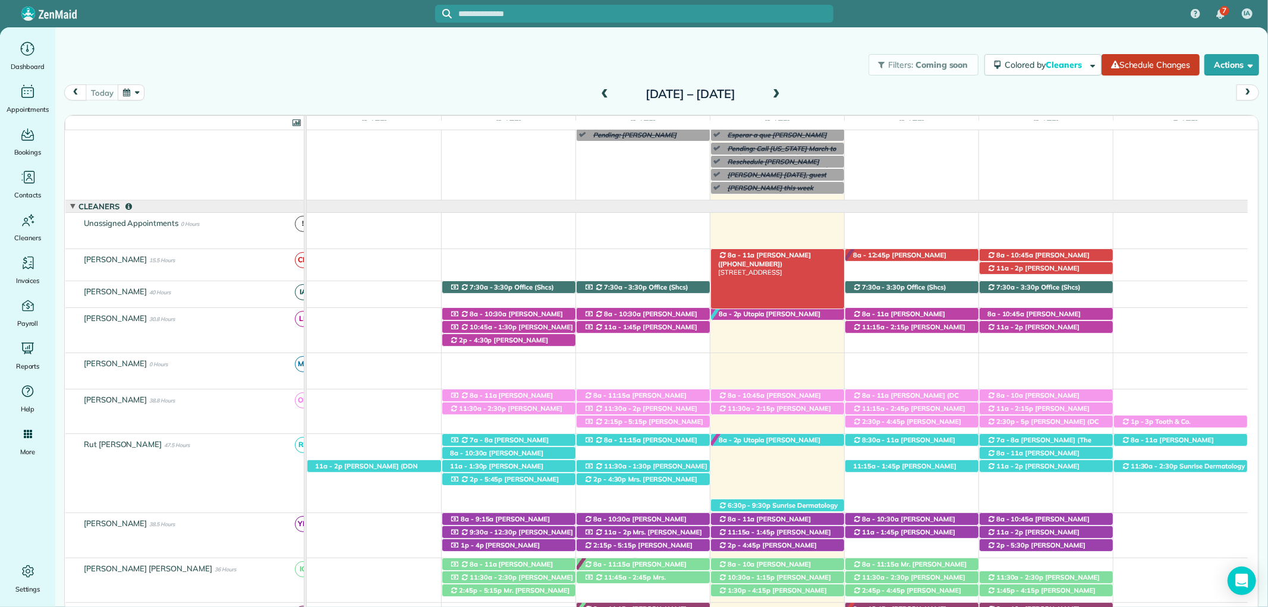
click at [804, 252] on div "8a - 11a Kelly Winingar (+18503136559) 183 Hollow Haven Street - Fairhope, AL, …" at bounding box center [777, 255] width 133 height 12
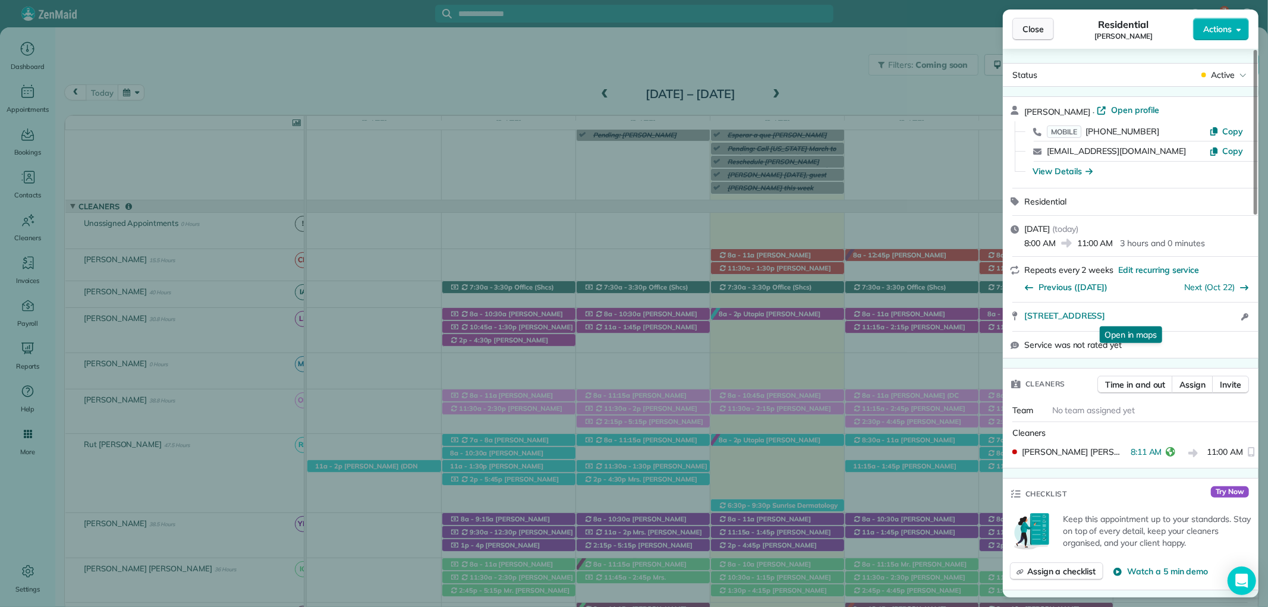
click at [1037, 30] on span "Close" at bounding box center [1032, 29] width 21 height 12
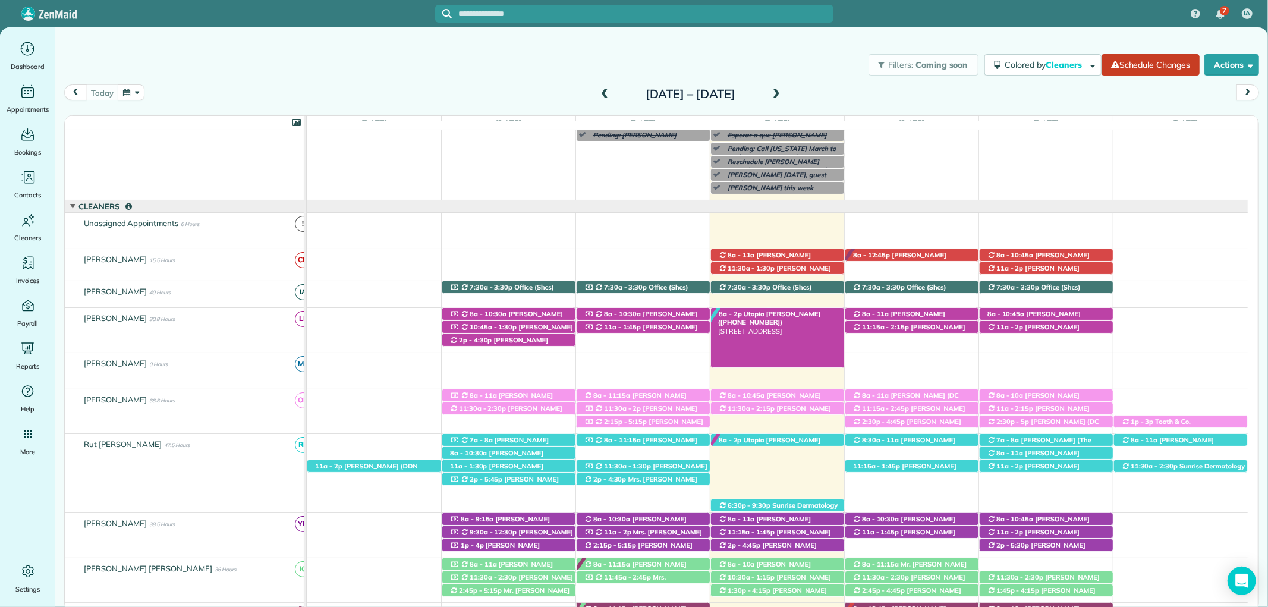
click at [782, 318] on span "Utopia [PERSON_NAME] ([PHONE_NUMBER])" at bounding box center [769, 318] width 103 height 17
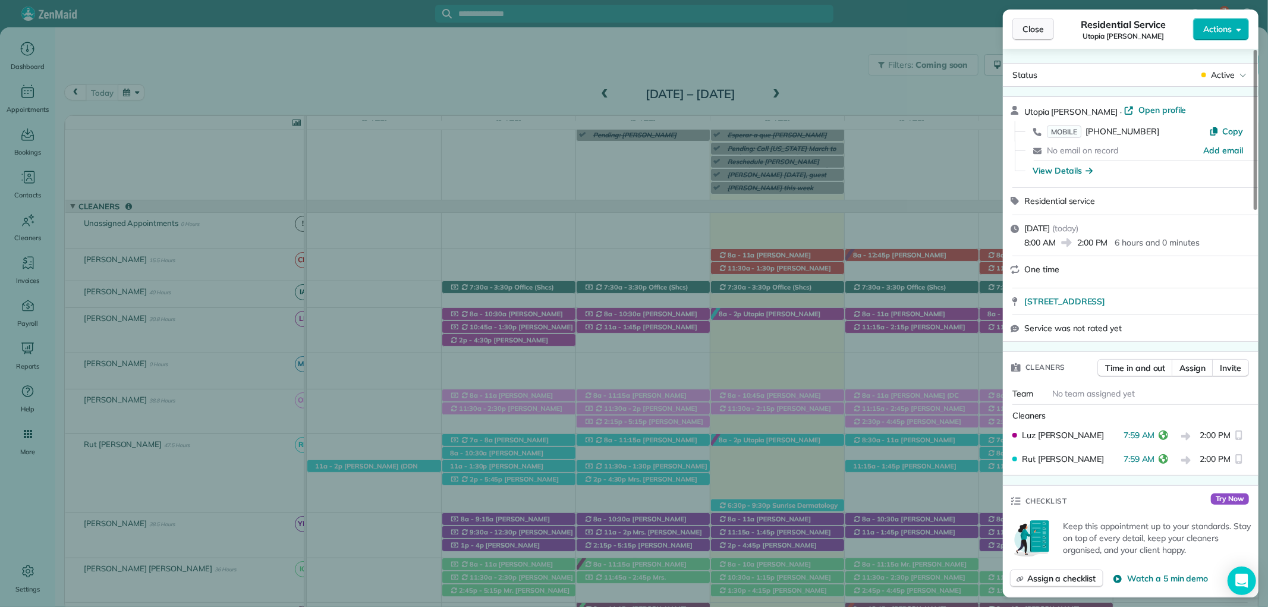
click at [1033, 18] on button "Close" at bounding box center [1033, 29] width 42 height 23
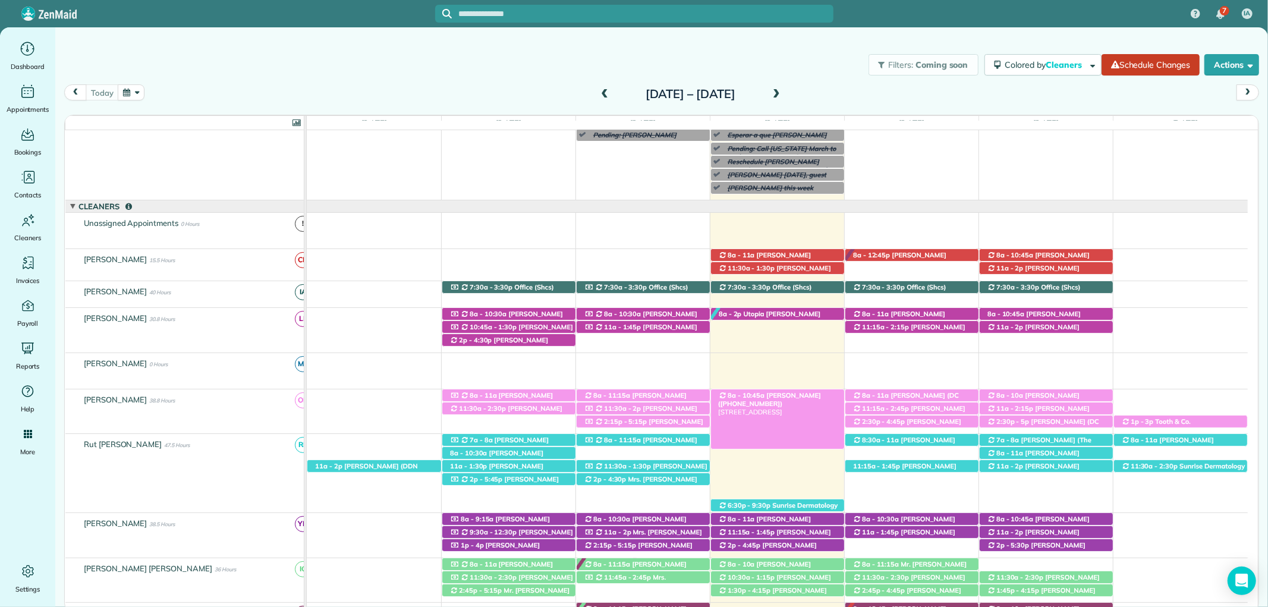
click at [810, 396] on span "[PERSON_NAME] ([PHONE_NUMBER])" at bounding box center [769, 399] width 103 height 17
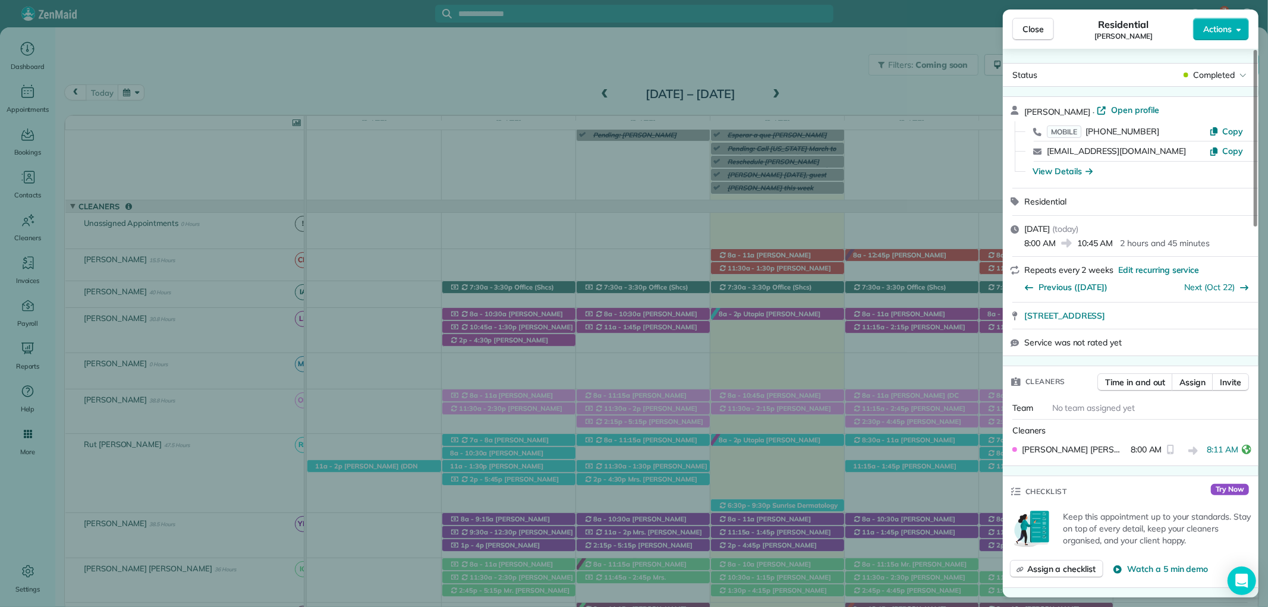
click at [1167, 446] on icon "reset" at bounding box center [1170, 450] width 10 height 10
click at [1141, 384] on span "Time in and out" at bounding box center [1135, 382] width 60 height 12
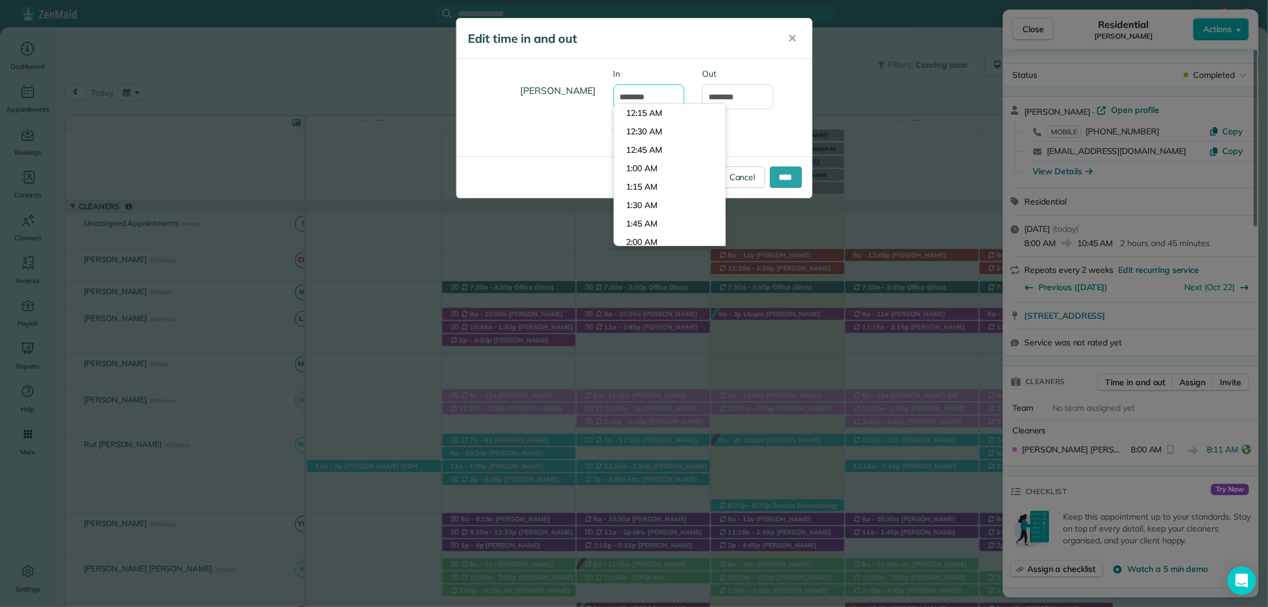
click at [639, 97] on input "*******" at bounding box center [648, 96] width 71 height 25
type input "*******"
click at [737, 92] on input "*******" at bounding box center [737, 96] width 71 height 25
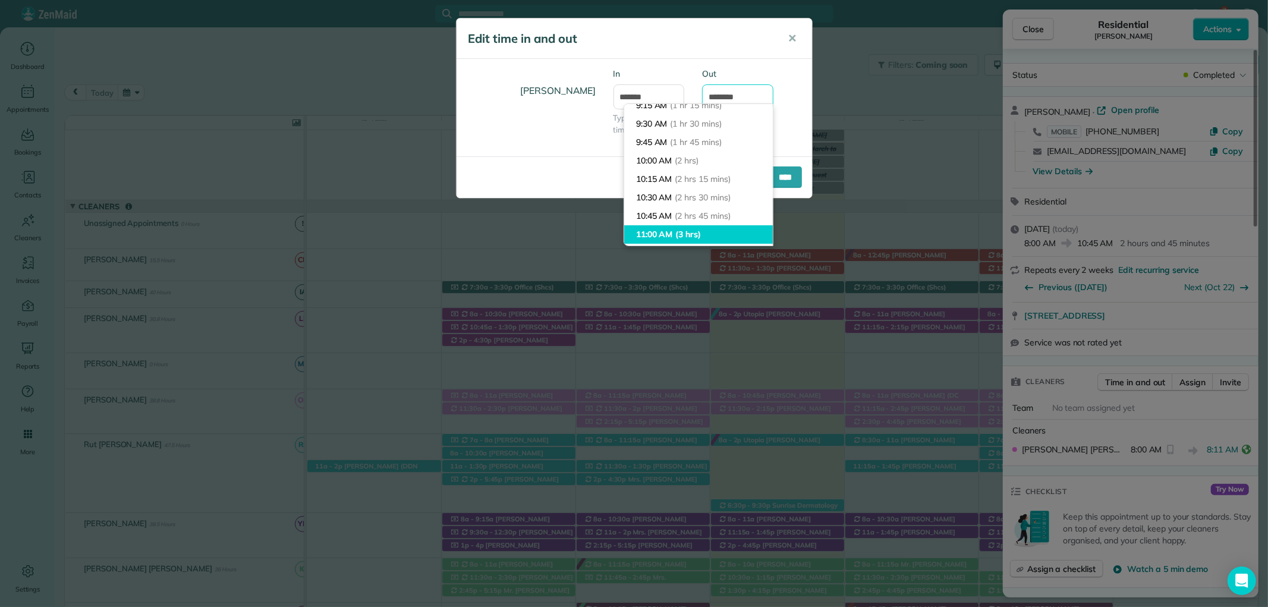
scroll to position [132, 0]
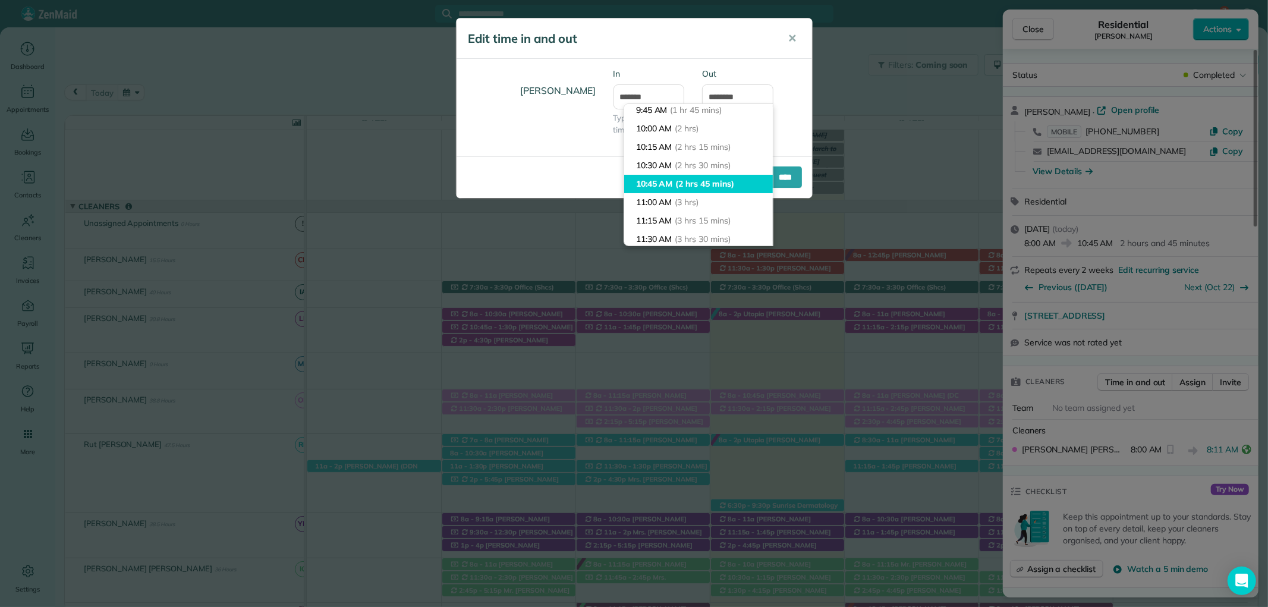
type input "********"
click at [685, 186] on body "7 IA Dashboard Appointments Bookings Contacts Cleaners Invoices Payroll Reports…" at bounding box center [634, 303] width 1268 height 607
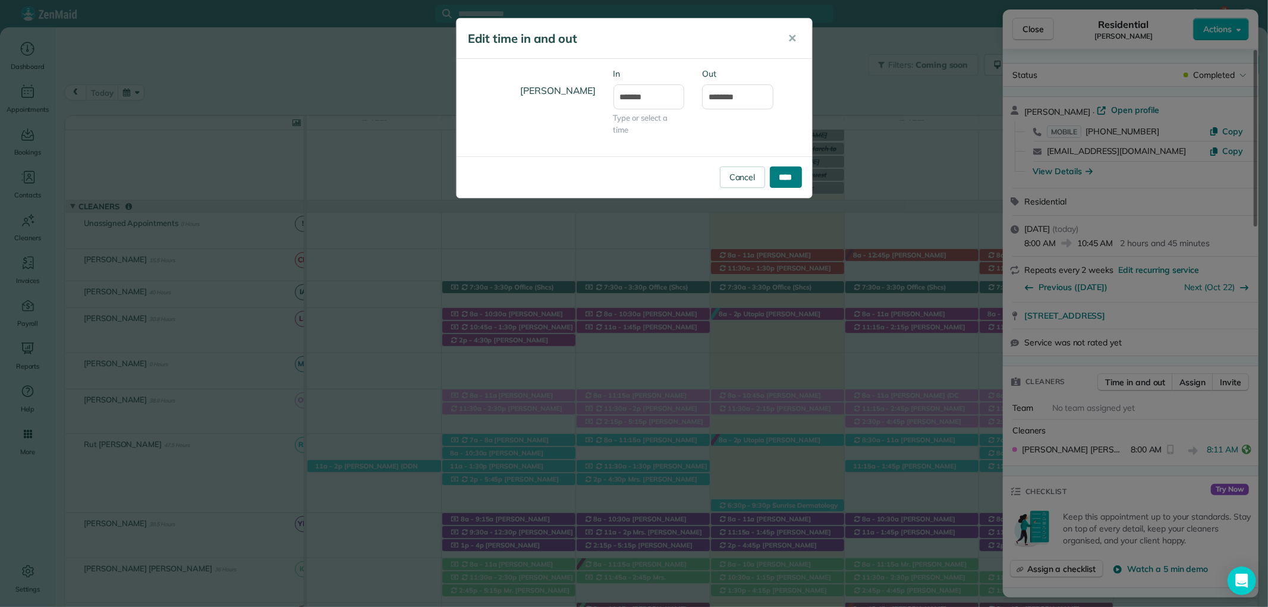
click at [793, 172] on input "****" at bounding box center [786, 176] width 32 height 21
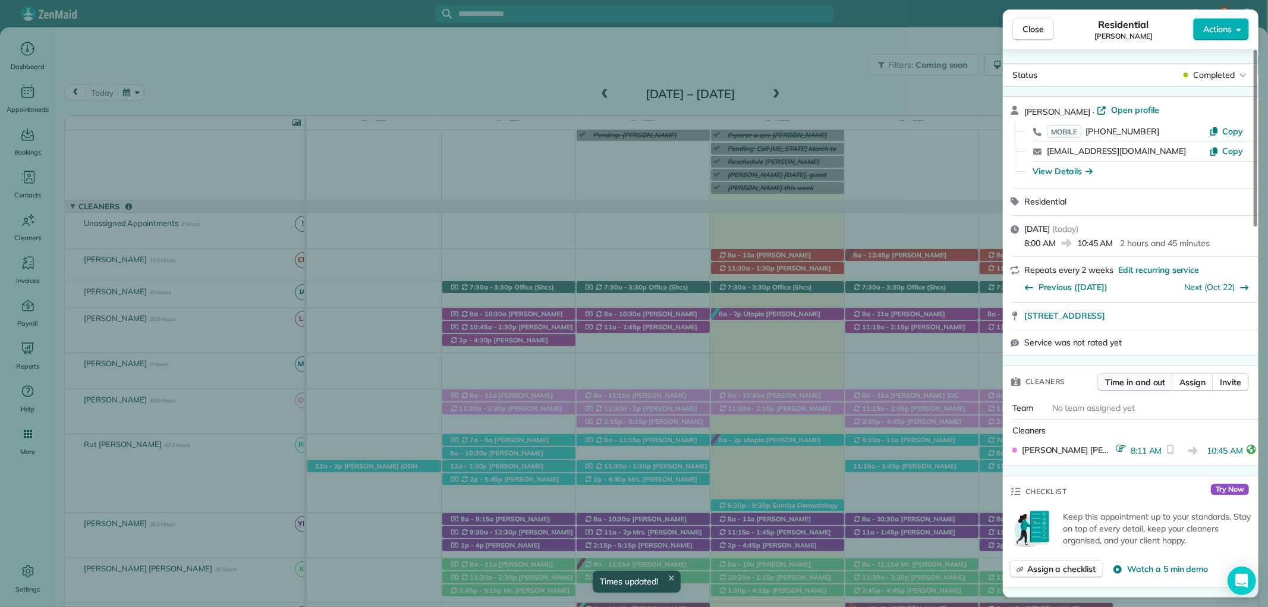
click at [1141, 381] on span "Time in and out" at bounding box center [1135, 382] width 60 height 12
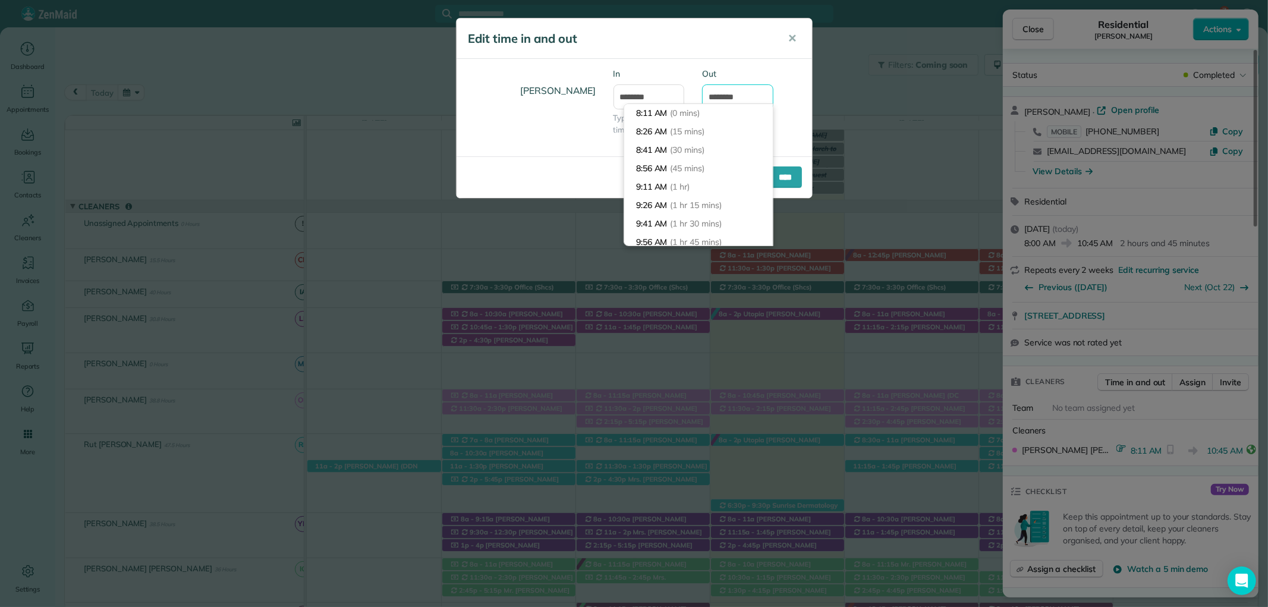
scroll to position [184, 0]
drag, startPoint x: 751, startPoint y: 98, endPoint x: 698, endPoint y: 98, distance: 53.5
click at [698, 98] on div "Out ********" at bounding box center [737, 94] width 89 height 53
click at [783, 133] on div "Osiris Judith Pineda Pineda In ******* Type or select a time Out" at bounding box center [633, 108] width 355 height 80
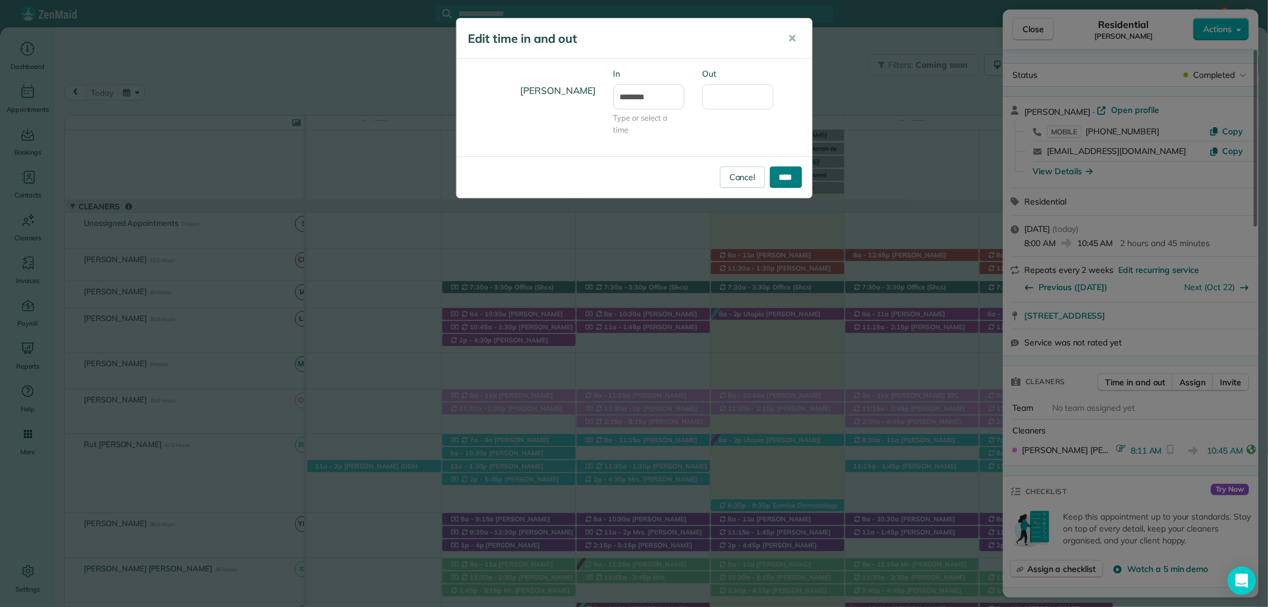
drag, startPoint x: 783, startPoint y: 161, endPoint x: 783, endPoint y: 169, distance: 7.7
click at [783, 165] on div "Cancel ****" at bounding box center [633, 177] width 355 height 42
click at [783, 169] on input "****" at bounding box center [786, 176] width 32 height 21
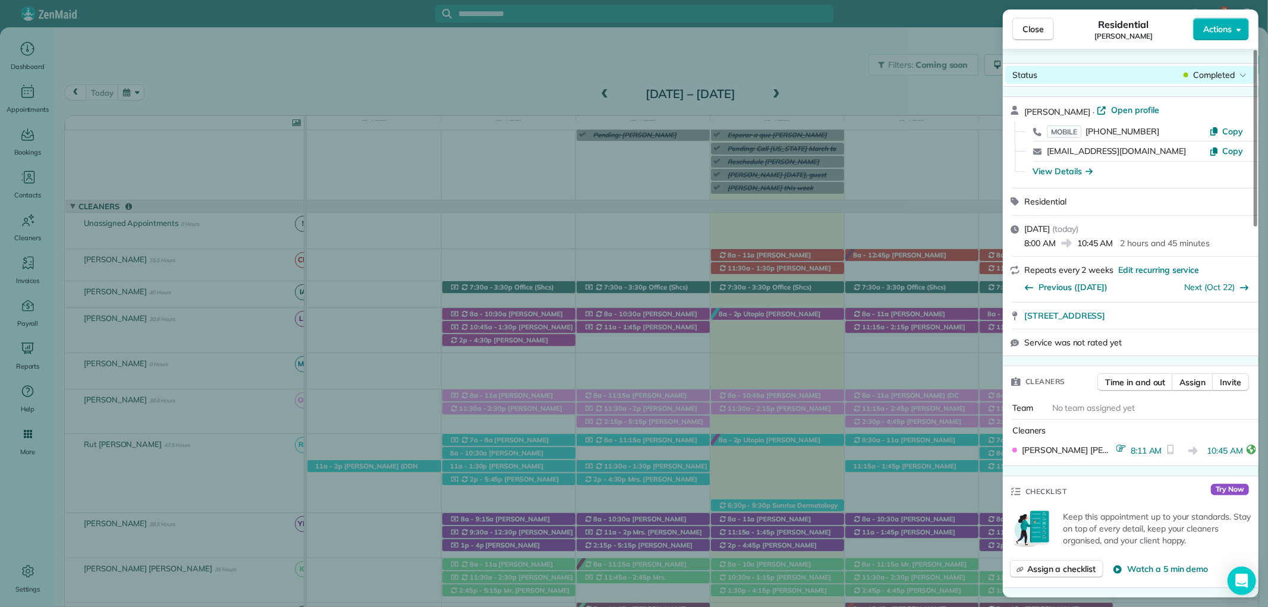
click at [1234, 70] on div "Completed" at bounding box center [1215, 75] width 68 height 12
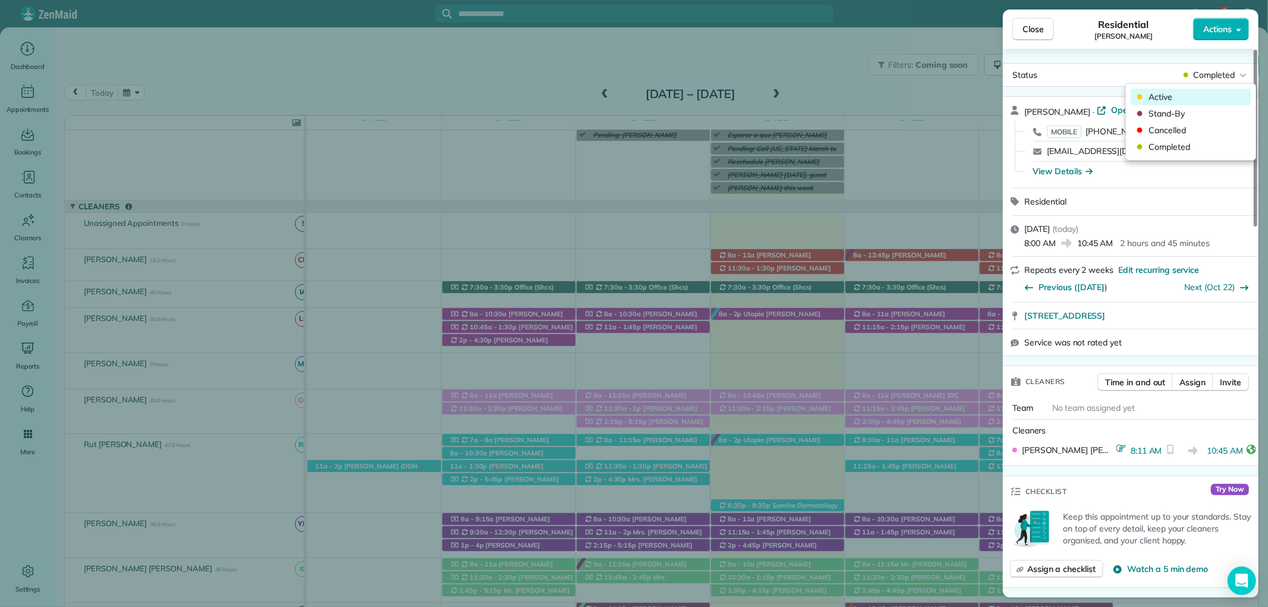
click at [1196, 98] on span "Active" at bounding box center [1198, 97] width 100 height 12
click at [1033, 20] on button "Close" at bounding box center [1033, 29] width 42 height 23
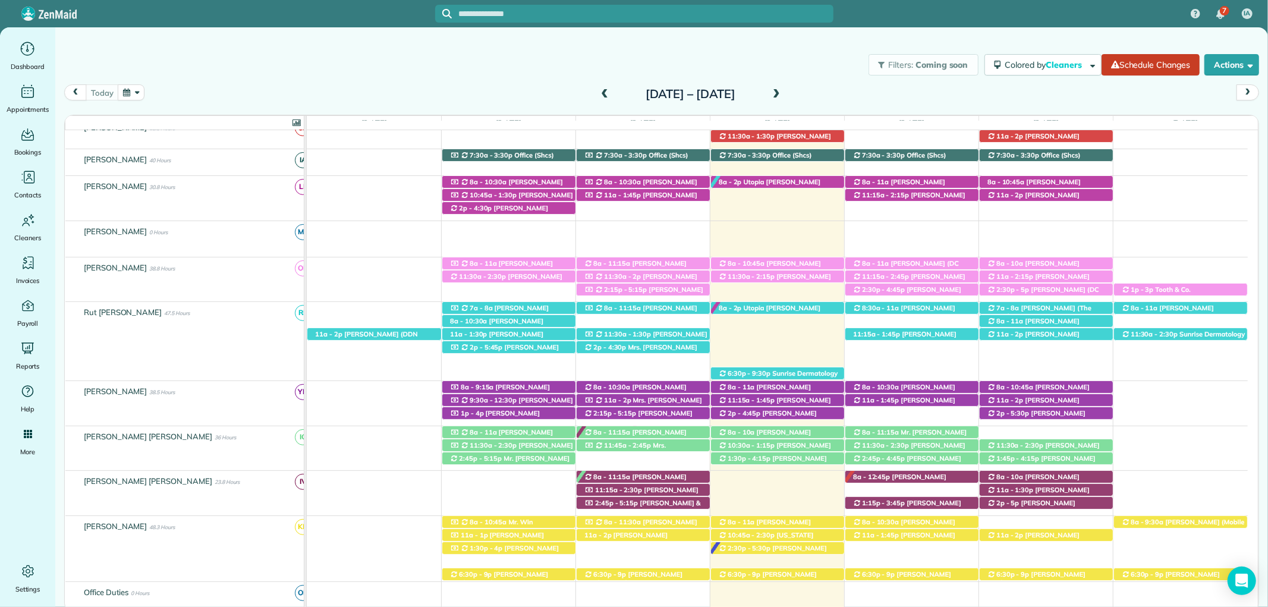
scroll to position [330, 0]
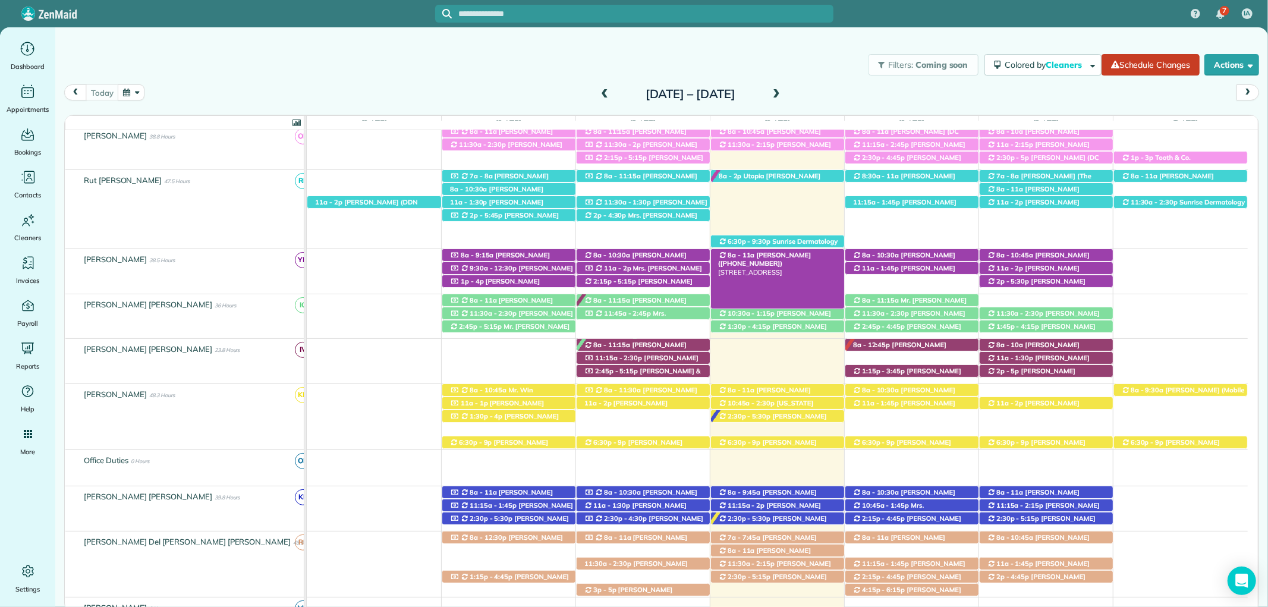
click at [785, 256] on span "Mrs. Morgen Gillis (+18609925695)" at bounding box center [764, 259] width 93 height 17
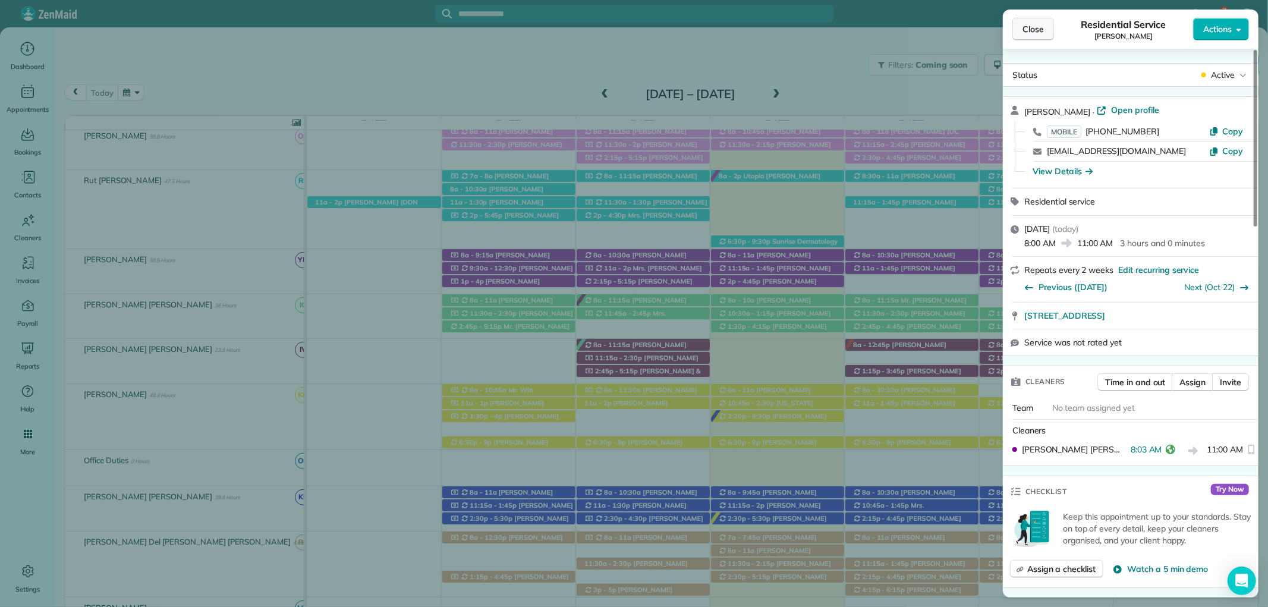
click at [1034, 24] on span "Close" at bounding box center [1032, 29] width 21 height 12
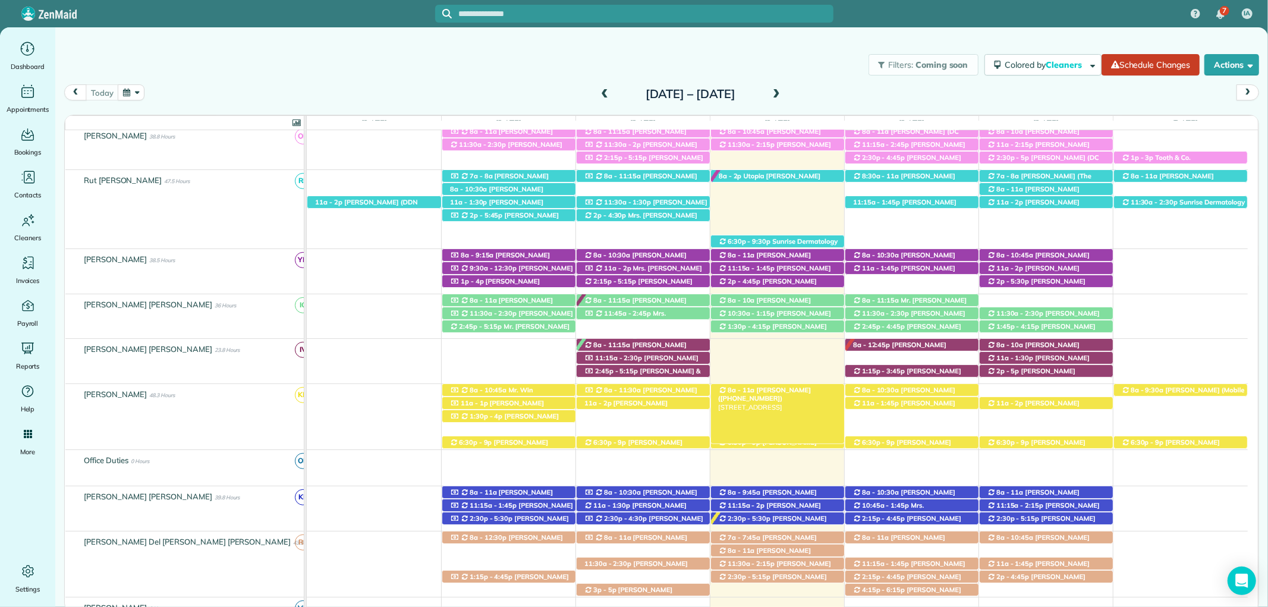
click at [775, 391] on span "Rachel Nygaard (+12513774404)" at bounding box center [764, 394] width 93 height 17
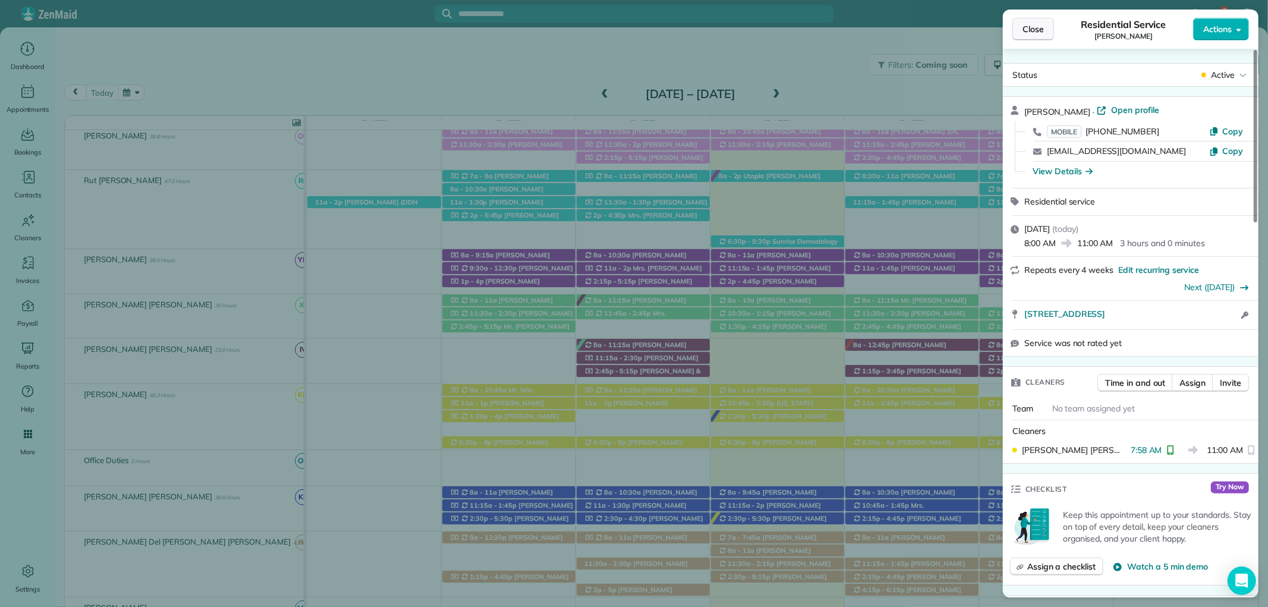
click at [1038, 29] on span "Close" at bounding box center [1032, 29] width 21 height 12
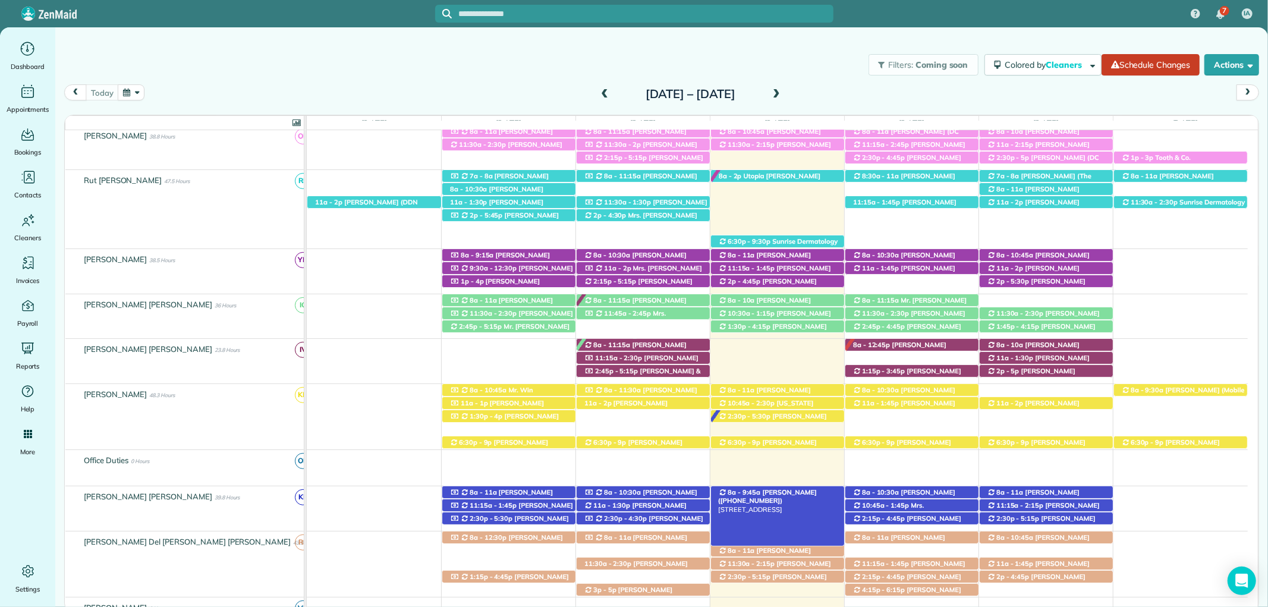
click at [798, 490] on span "DeLane Coggins (+14252812136)" at bounding box center [767, 496] width 99 height 17
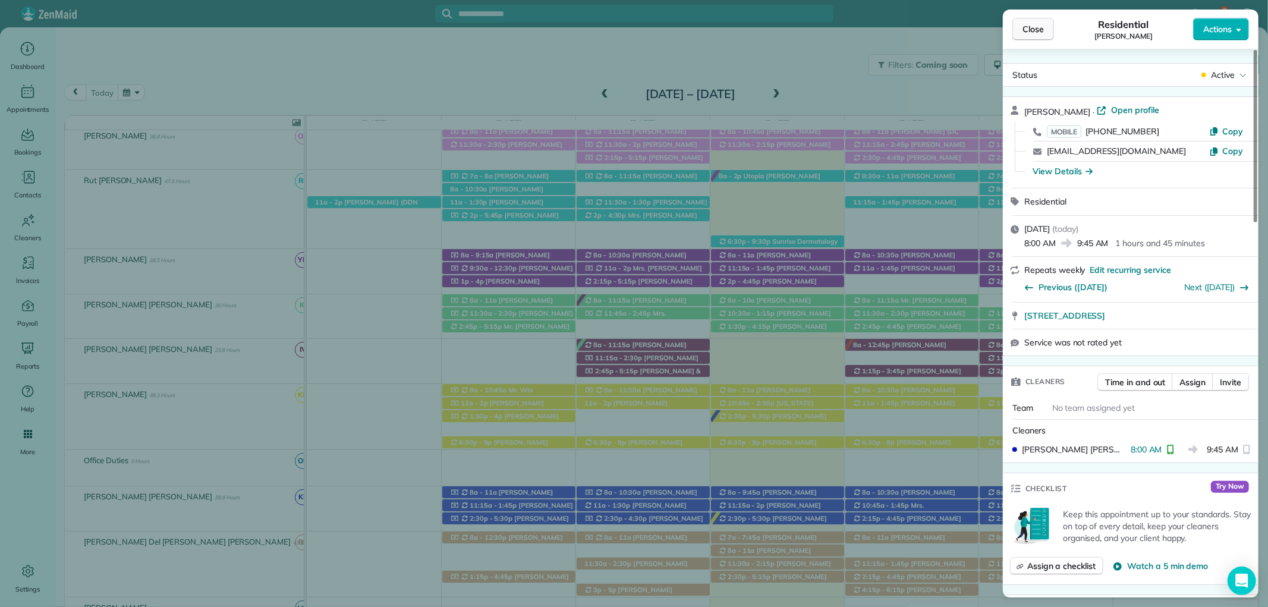
click at [1040, 26] on span "Close" at bounding box center [1032, 29] width 21 height 12
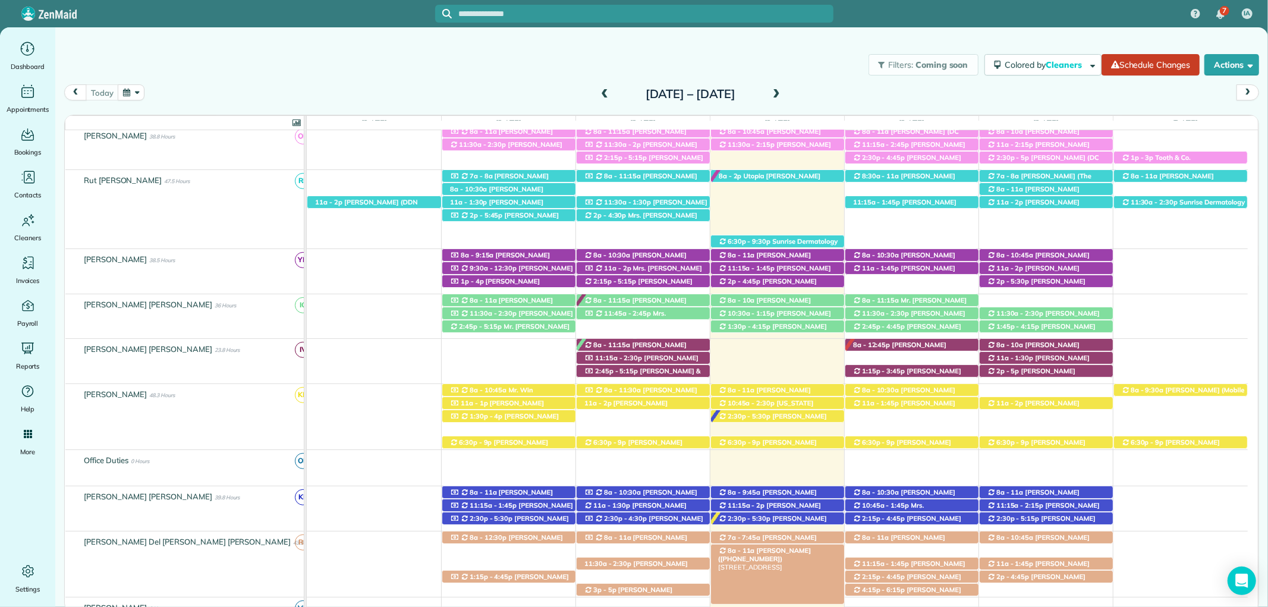
click at [793, 549] on span "[PERSON_NAME] ([PHONE_NUMBER])" at bounding box center [764, 554] width 93 height 17
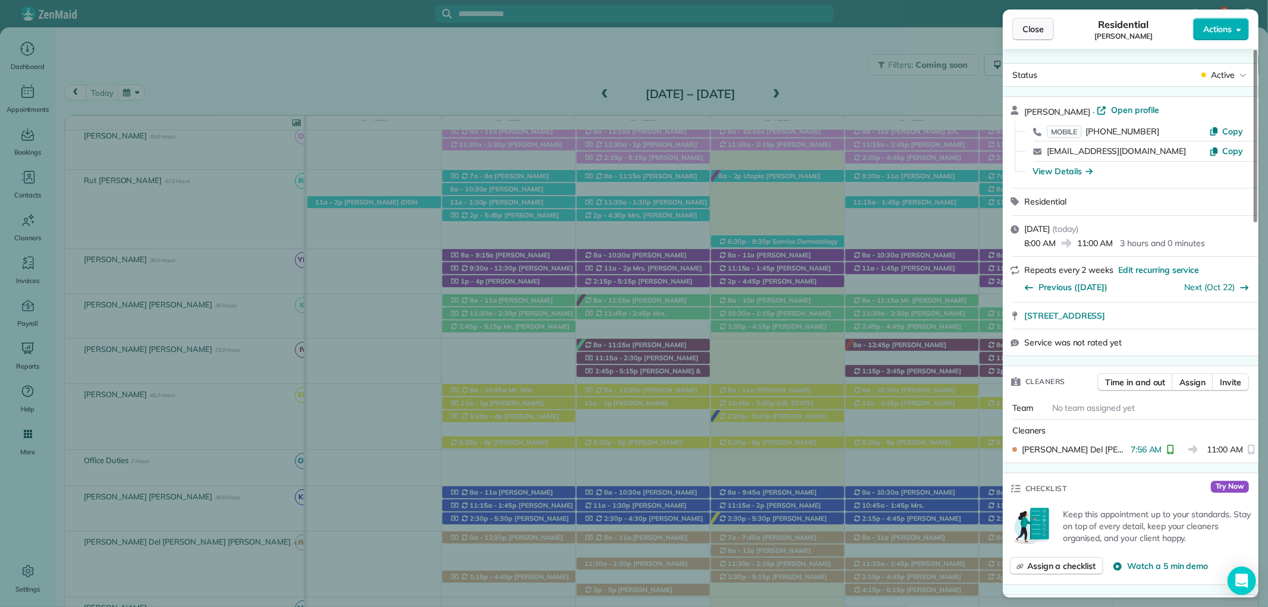
click at [1047, 31] on button "Close" at bounding box center [1033, 29] width 42 height 23
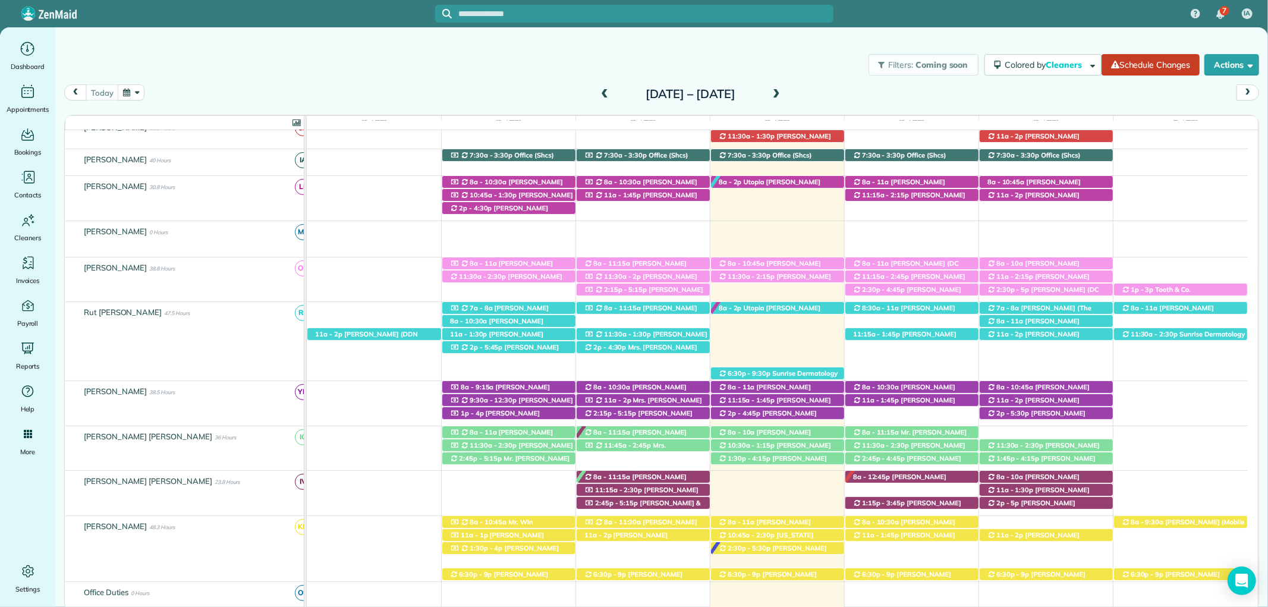
scroll to position [66, 0]
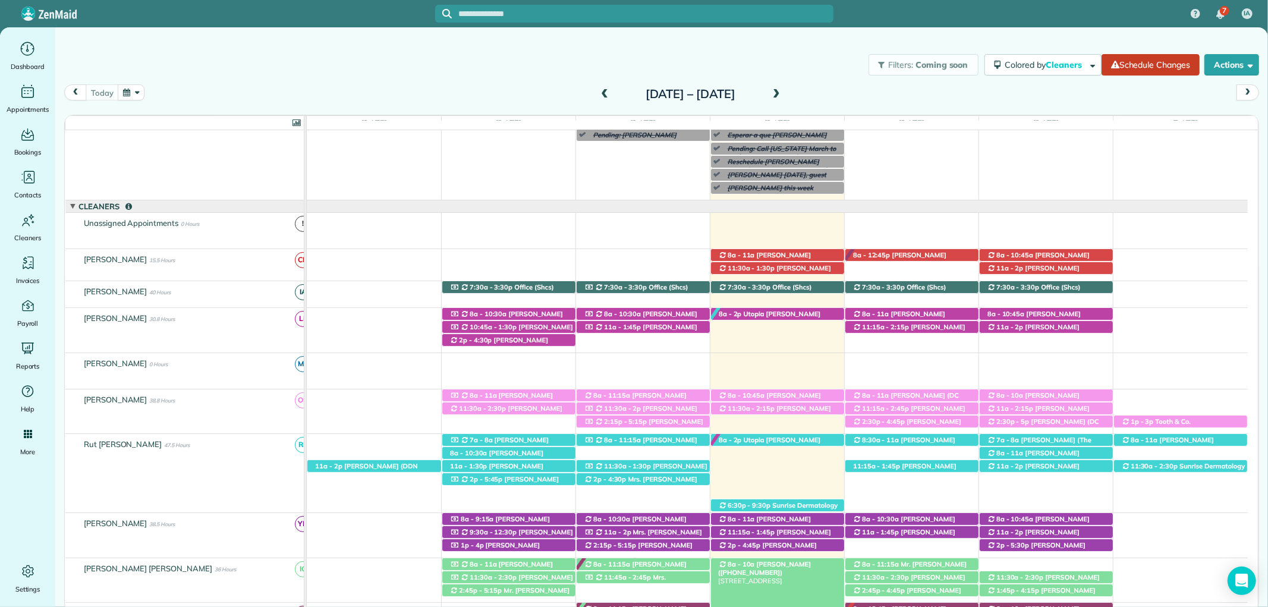
click at [803, 566] on span "Claire Bowman (+12514557588)" at bounding box center [764, 568] width 93 height 17
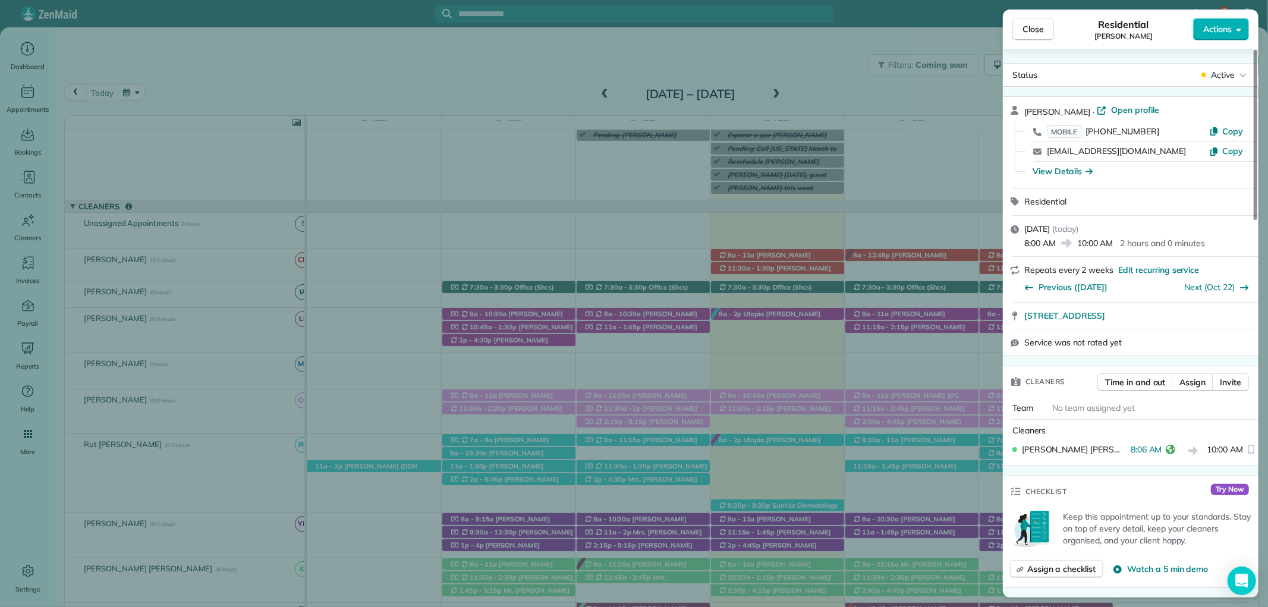
scroll to position [865, 0]
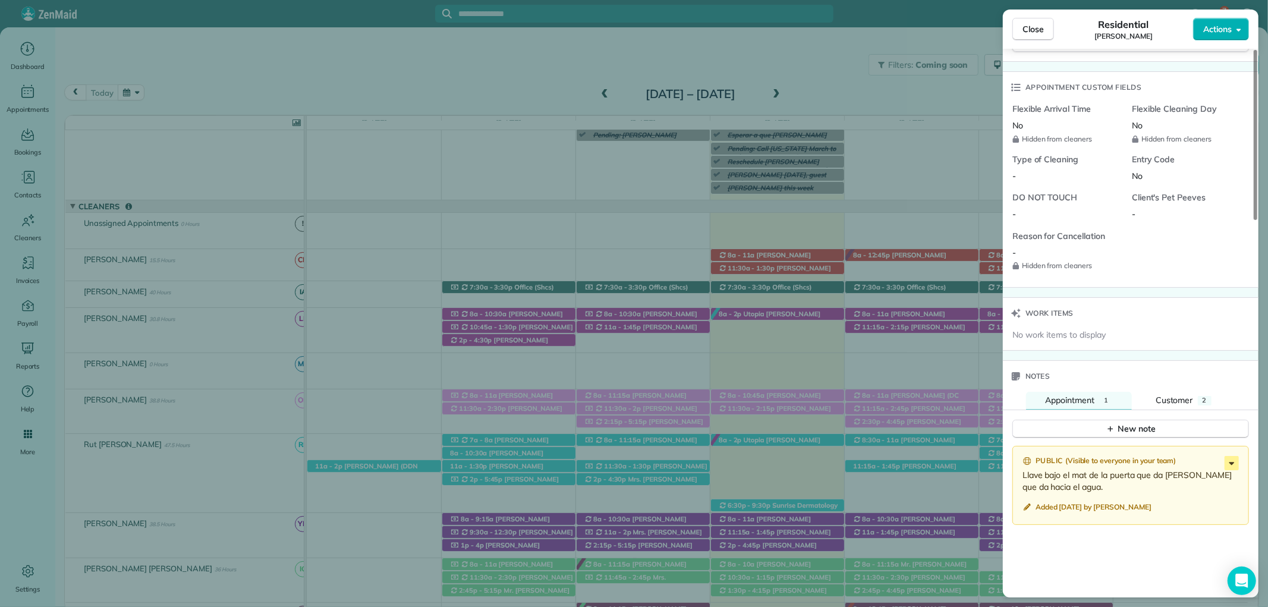
click at [1228, 464] on icon at bounding box center [1231, 463] width 14 height 14
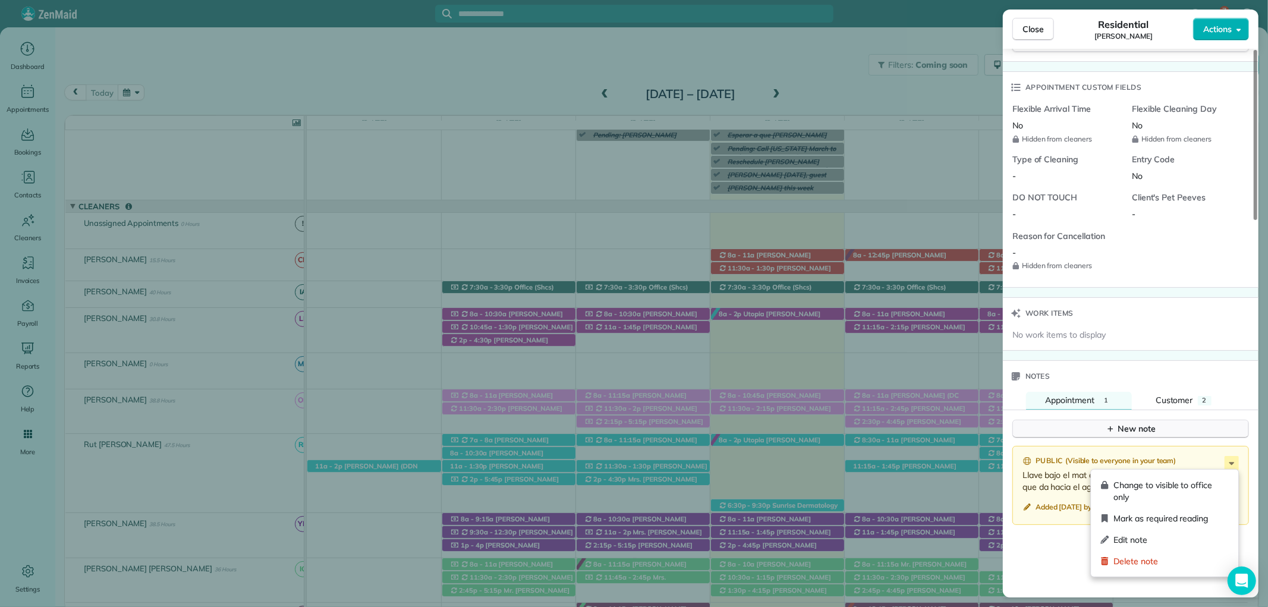
click at [1130, 425] on div "New note" at bounding box center [1130, 429] width 50 height 12
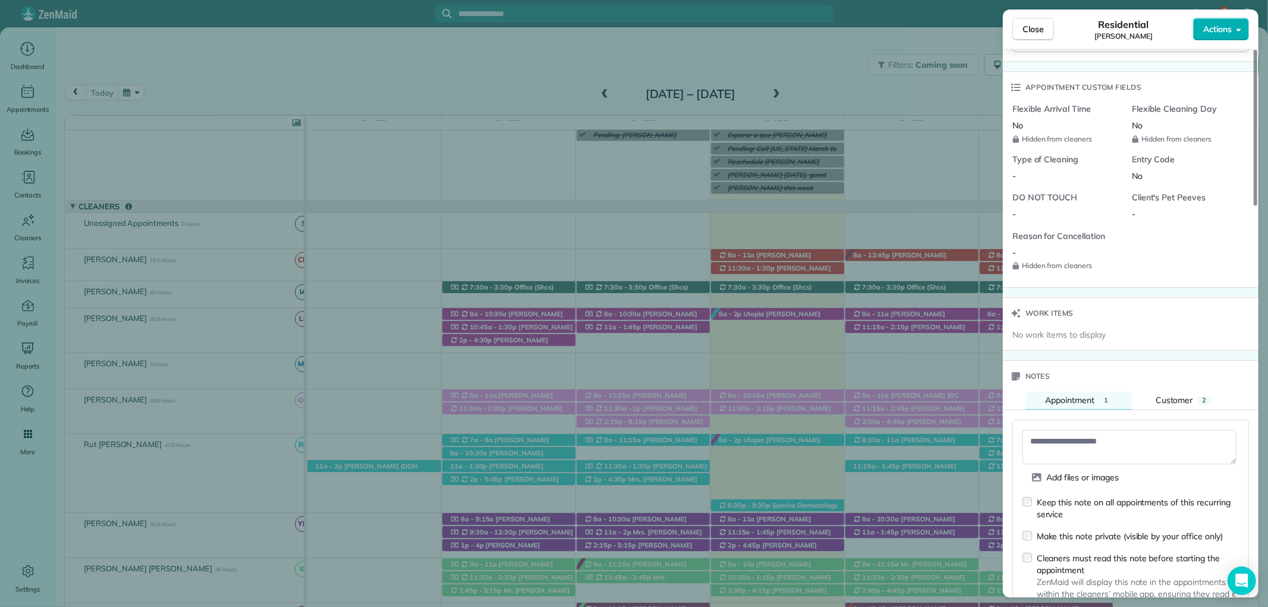
scroll to position [997, 0]
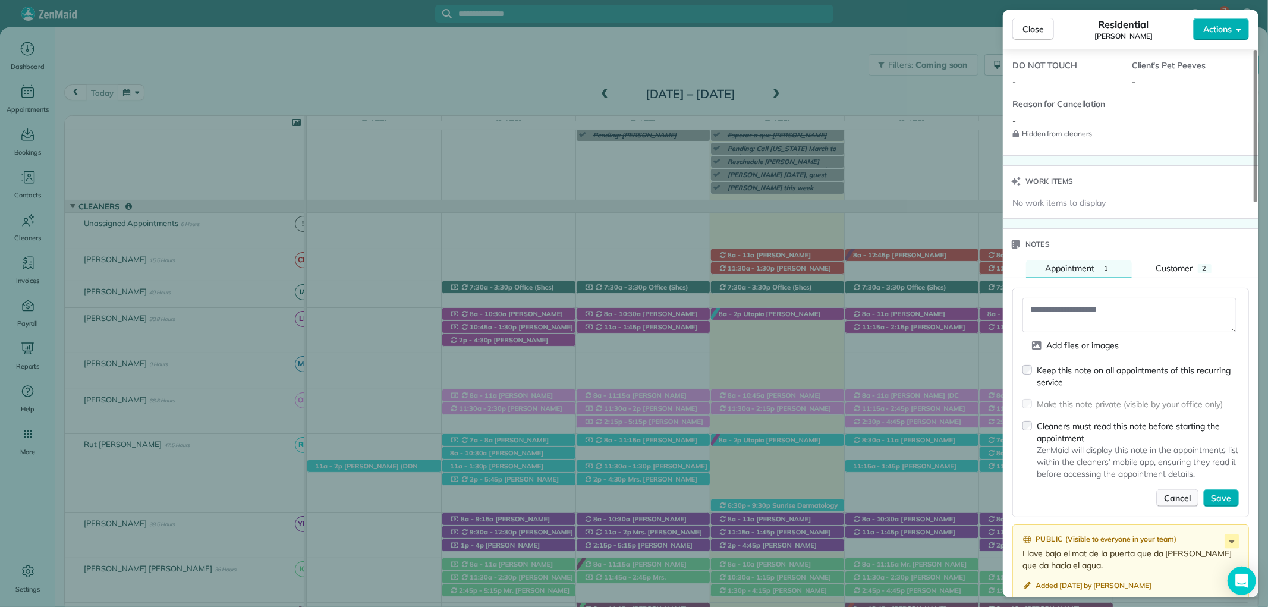
click at [1167, 495] on span "Cancel" at bounding box center [1177, 498] width 27 height 12
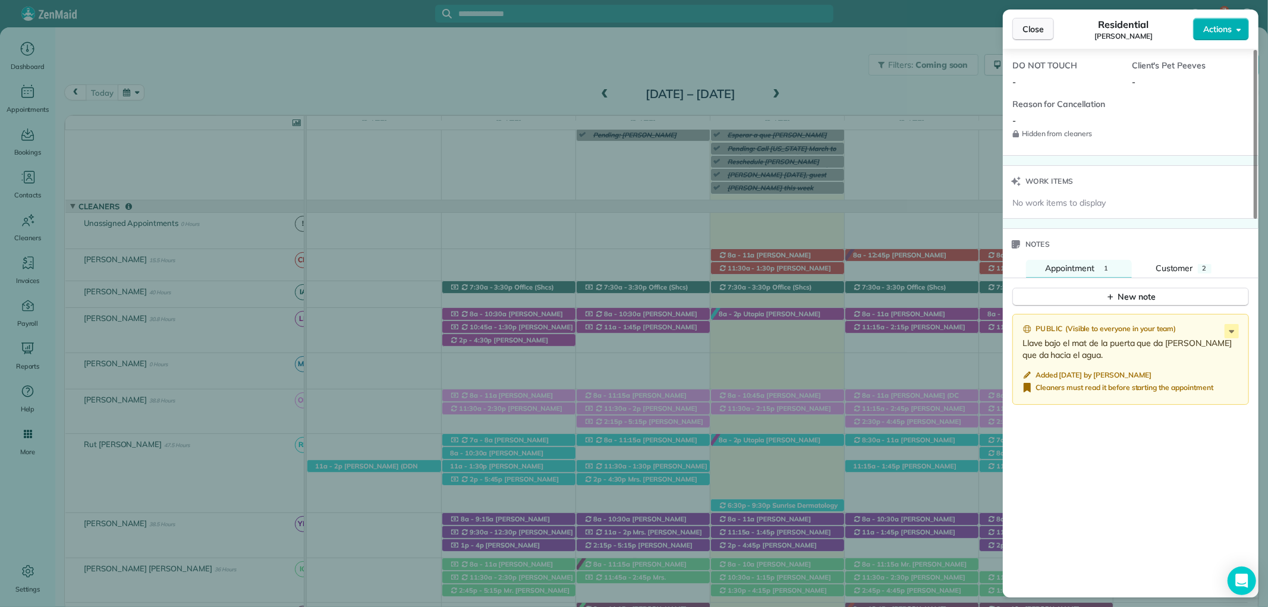
click at [1031, 23] on span "Close" at bounding box center [1032, 29] width 21 height 12
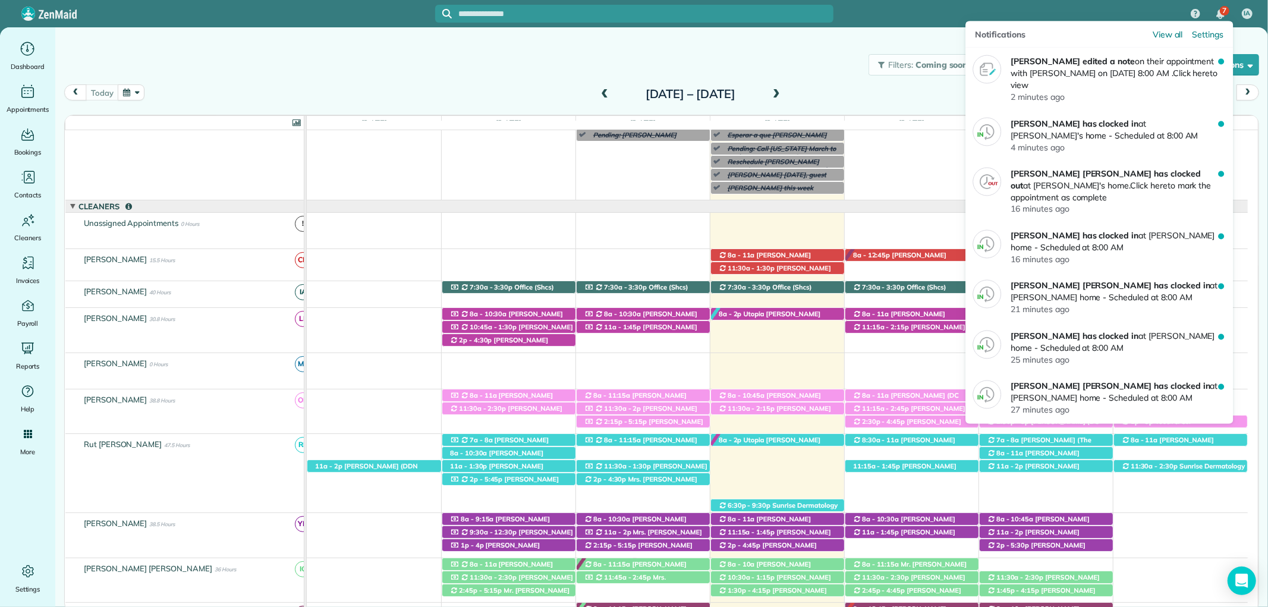
click at [1216, 10] on img "7 unread notifications" at bounding box center [1220, 15] width 8 height 10
click at [1217, 12] on img "7 unread notifications" at bounding box center [1220, 15] width 8 height 10
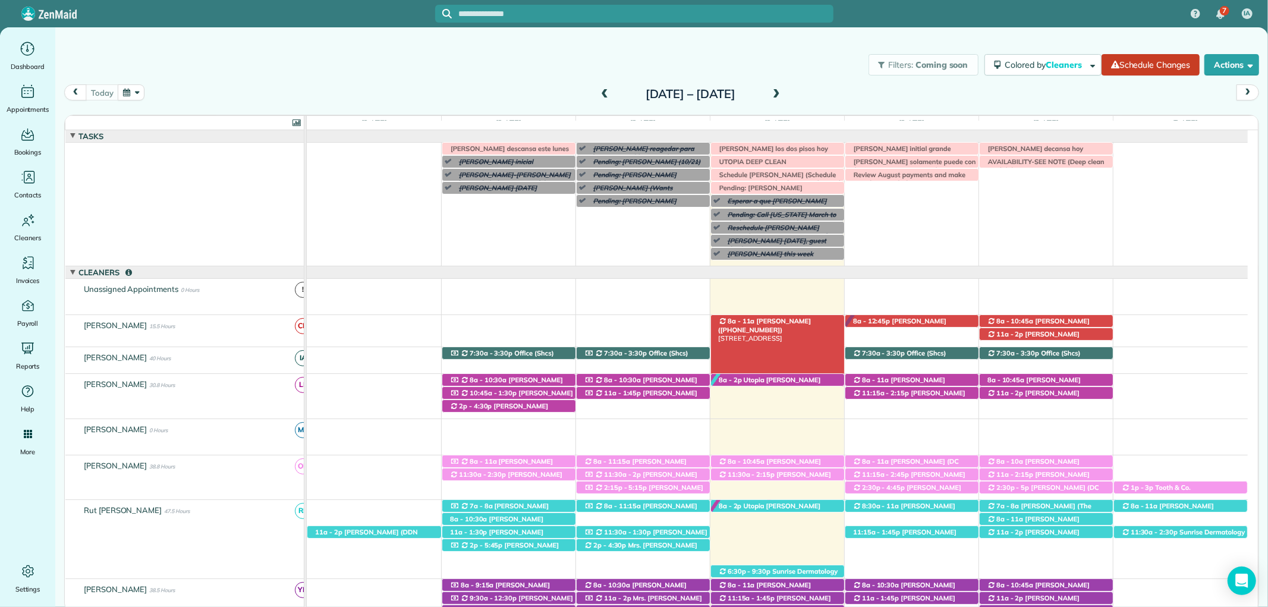
click at [792, 319] on span "Kelly Winingar (+18503136559)" at bounding box center [764, 325] width 93 height 17
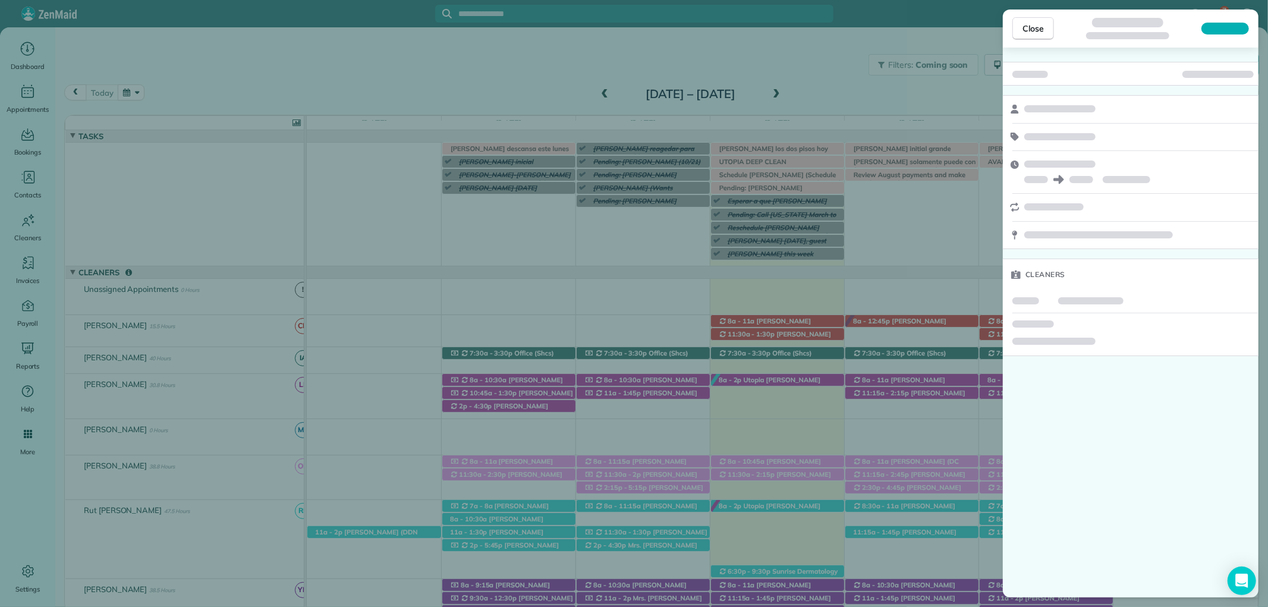
click at [1026, 34] on span "Close" at bounding box center [1032, 29] width 21 height 12
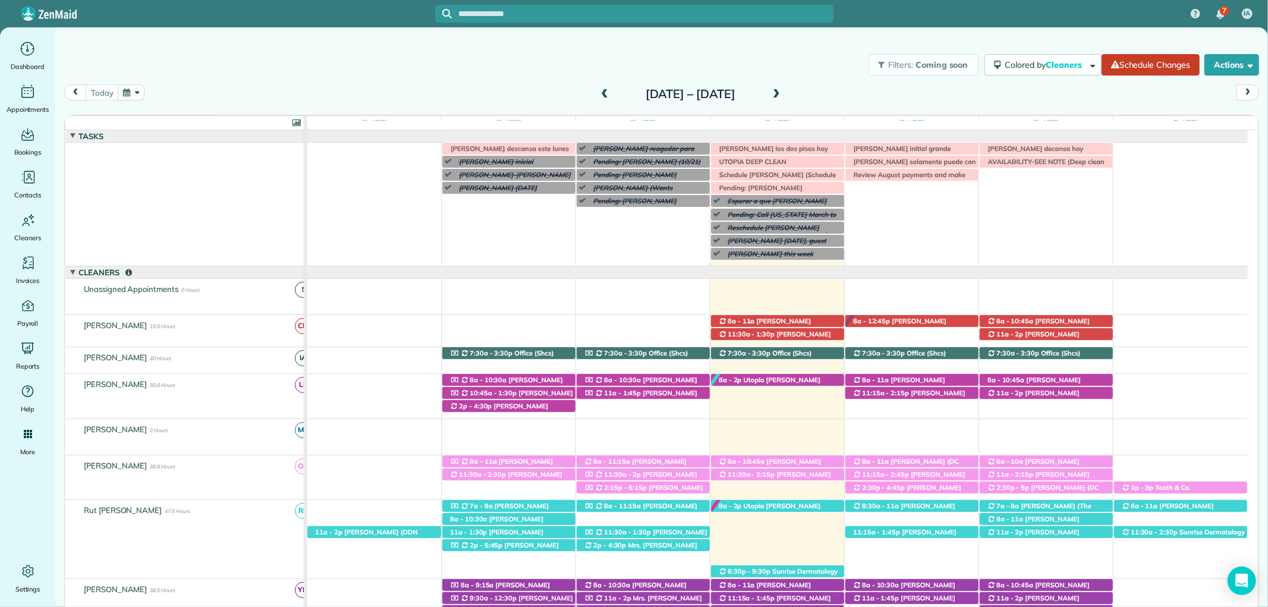
click at [608, 256] on div "Irma V descansa este lunes Morgen Stalder this week Patty Harvard (Wants appoin…" at bounding box center [777, 205] width 941 height 124
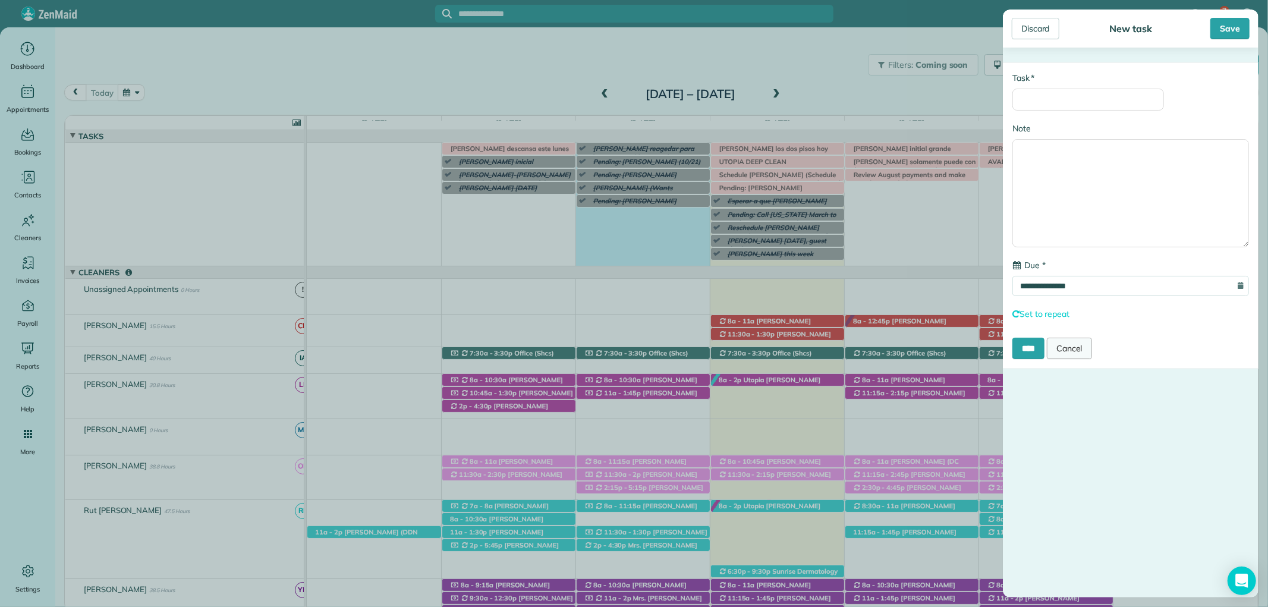
click at [1073, 342] on link "Cancel" at bounding box center [1069, 348] width 45 height 21
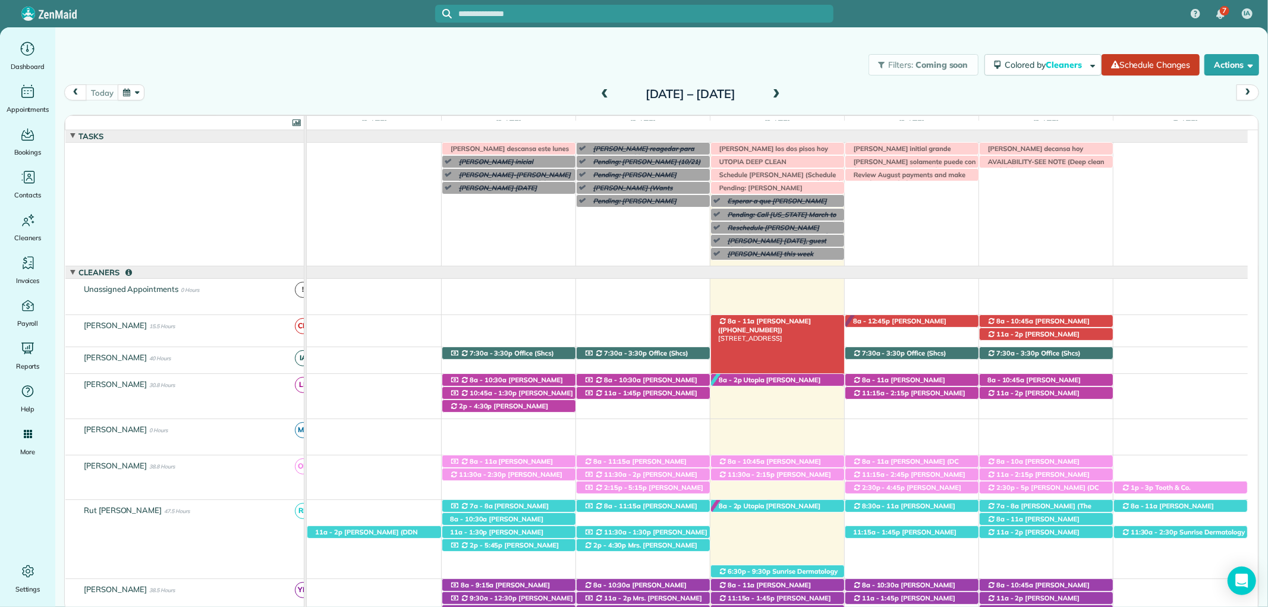
click at [811, 323] on div "8a - 11a Kelly Winingar (+18503136559) 183 Hollow Haven Street - Fairhope, AL, …" at bounding box center [777, 321] width 133 height 12
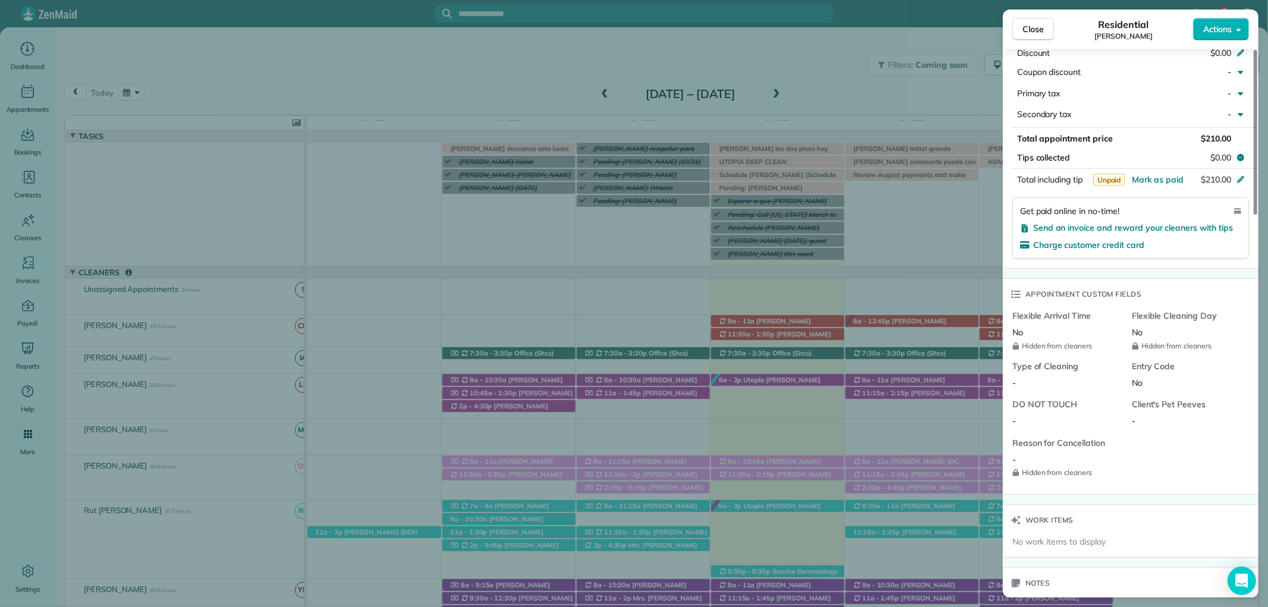
scroll to position [924, 0]
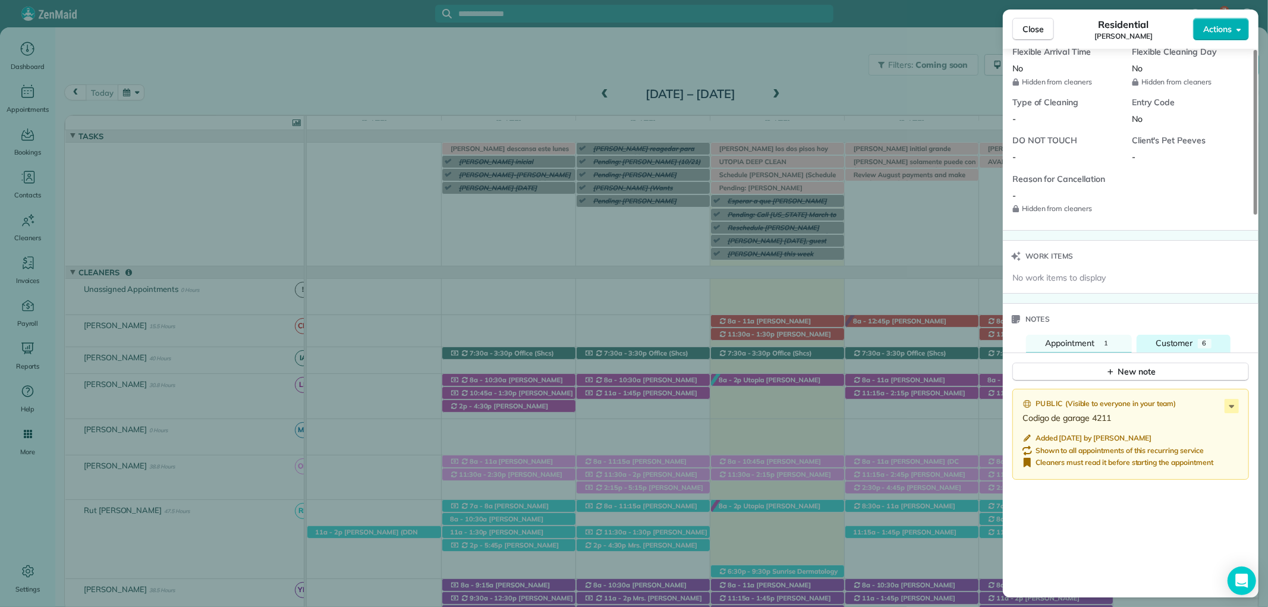
click at [1190, 341] on span "Customer" at bounding box center [1173, 343] width 37 height 11
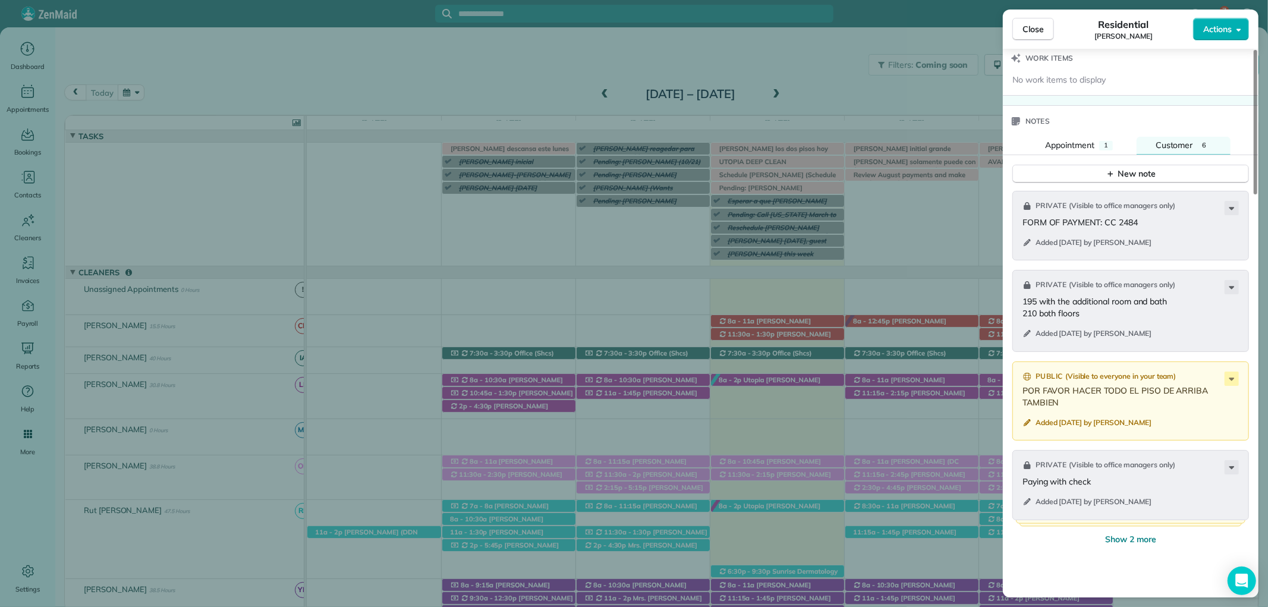
scroll to position [1189, 0]
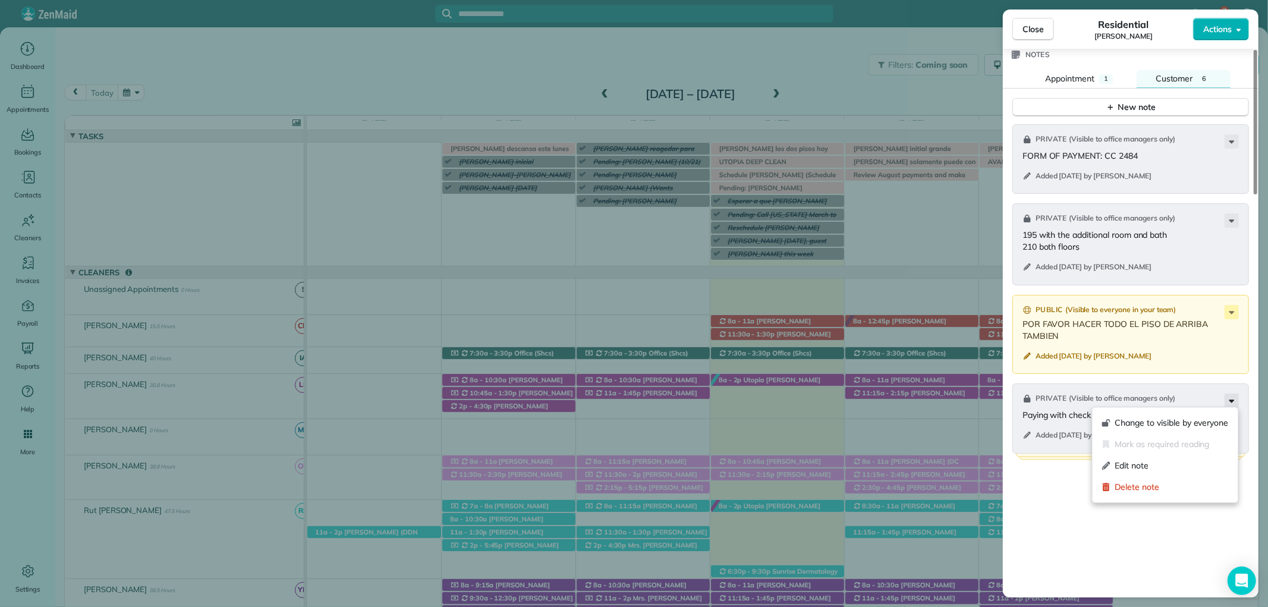
click at [1224, 394] on icon at bounding box center [1231, 400] width 14 height 14
click at [1240, 539] on div "Public ( Visible to everyone in your team ) Inicial cleaning, then biweekly Lim…" at bounding box center [1130, 547] width 237 height 168
click at [1132, 471] on span "Show 2 more" at bounding box center [1130, 473] width 51 height 12
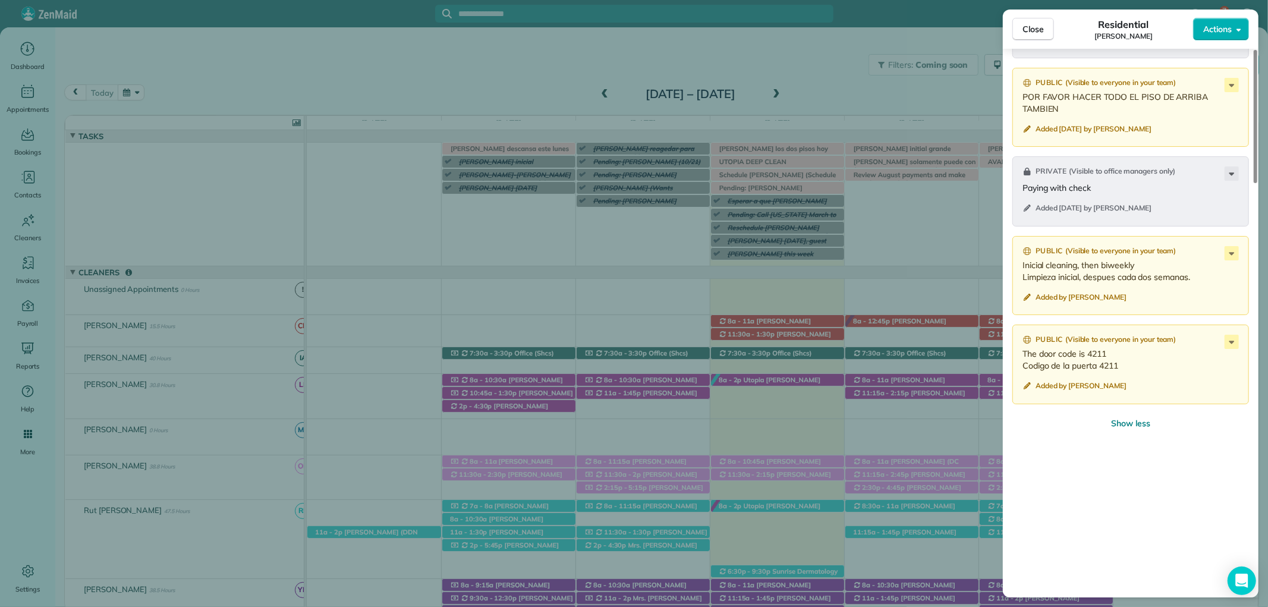
scroll to position [1453, 0]
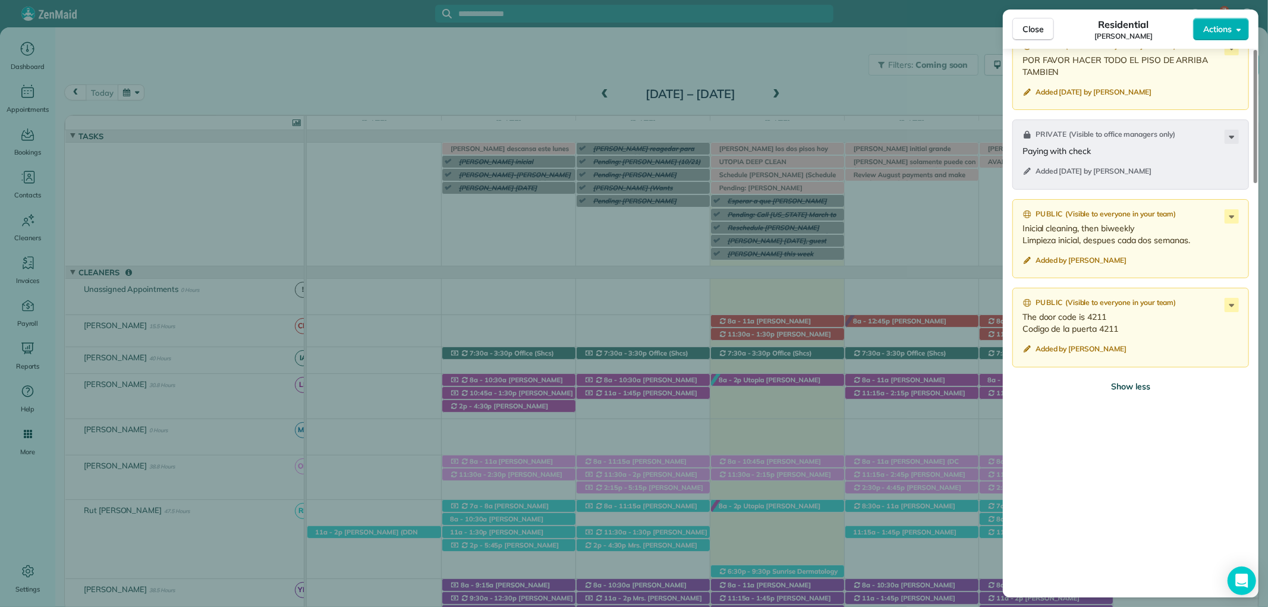
click at [1139, 383] on span "Show less" at bounding box center [1130, 386] width 39 height 12
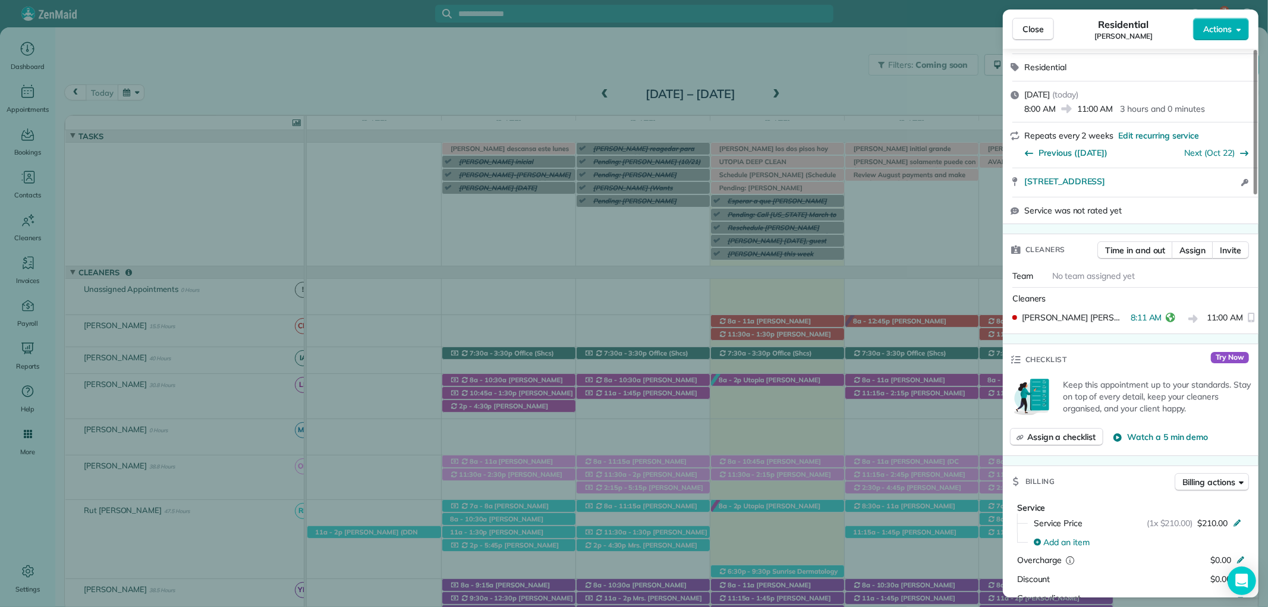
scroll to position [0, 0]
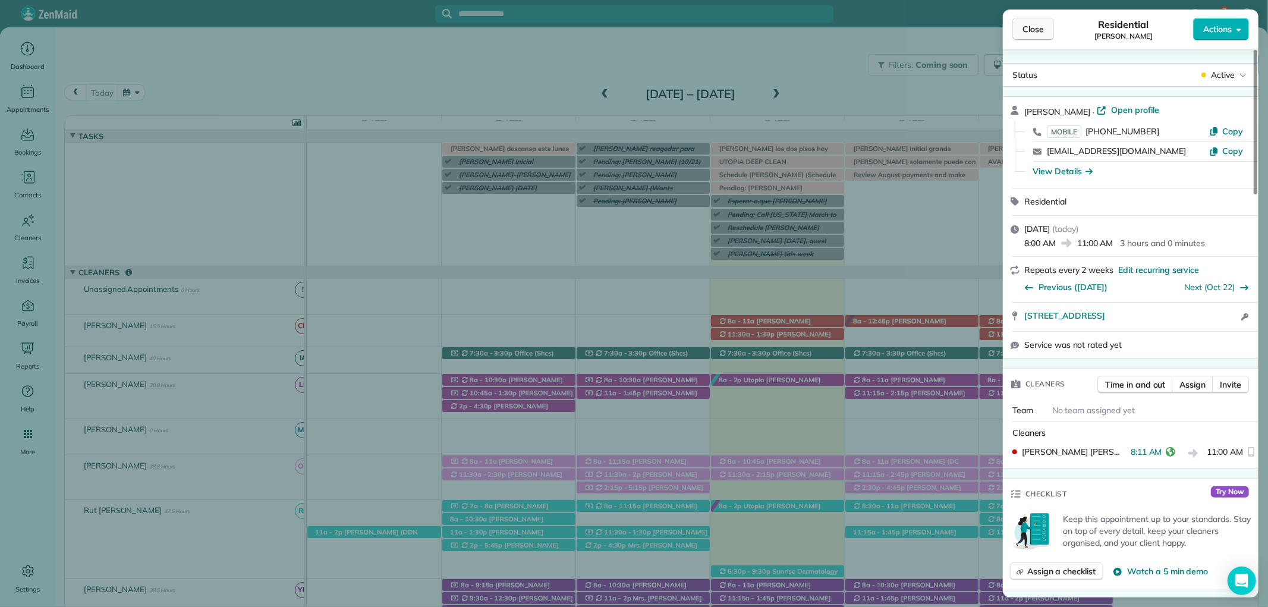
click at [1035, 26] on span "Close" at bounding box center [1032, 29] width 21 height 12
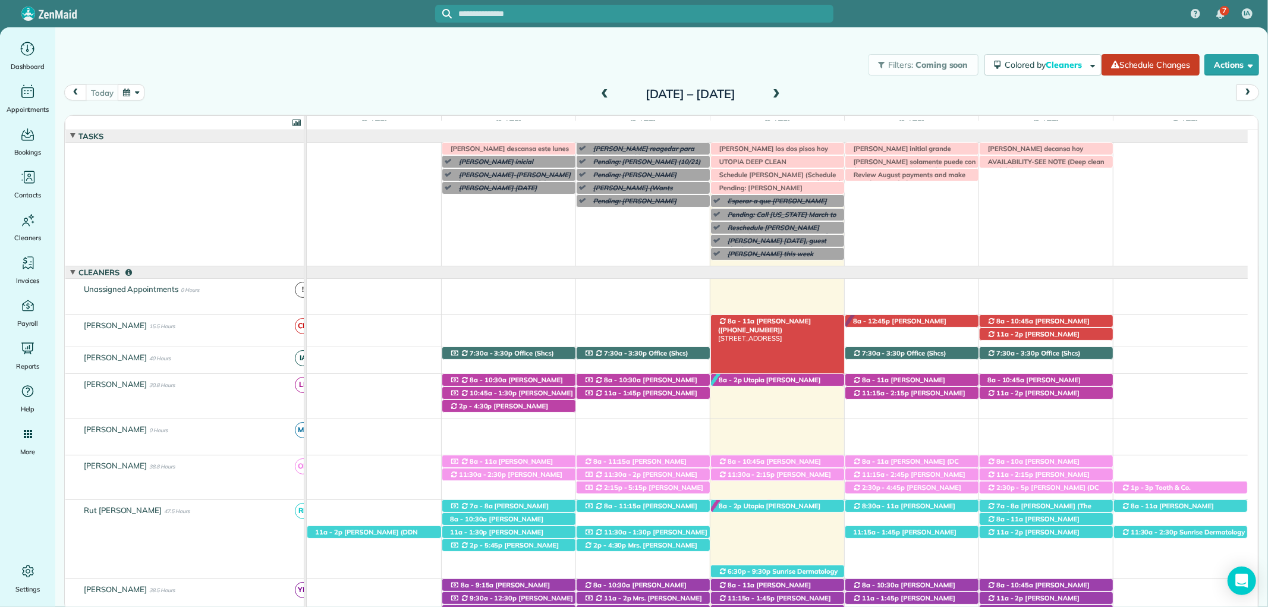
click at [764, 322] on span "Kelly Winingar (+18503136559)" at bounding box center [764, 325] width 93 height 17
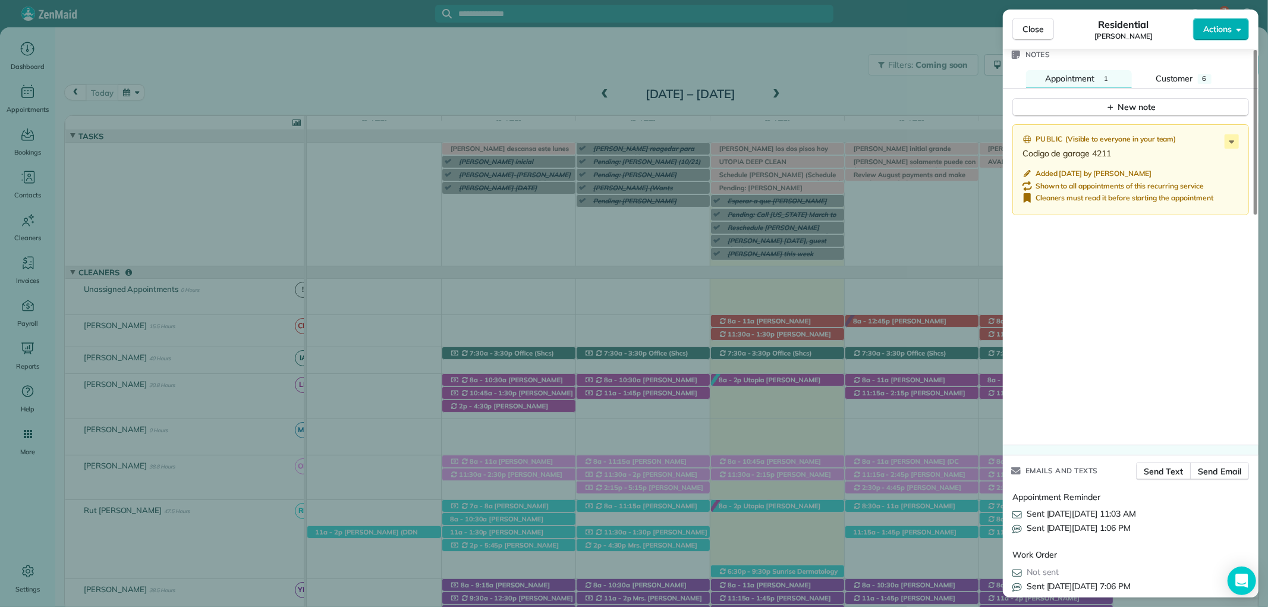
scroll to position [1122, 0]
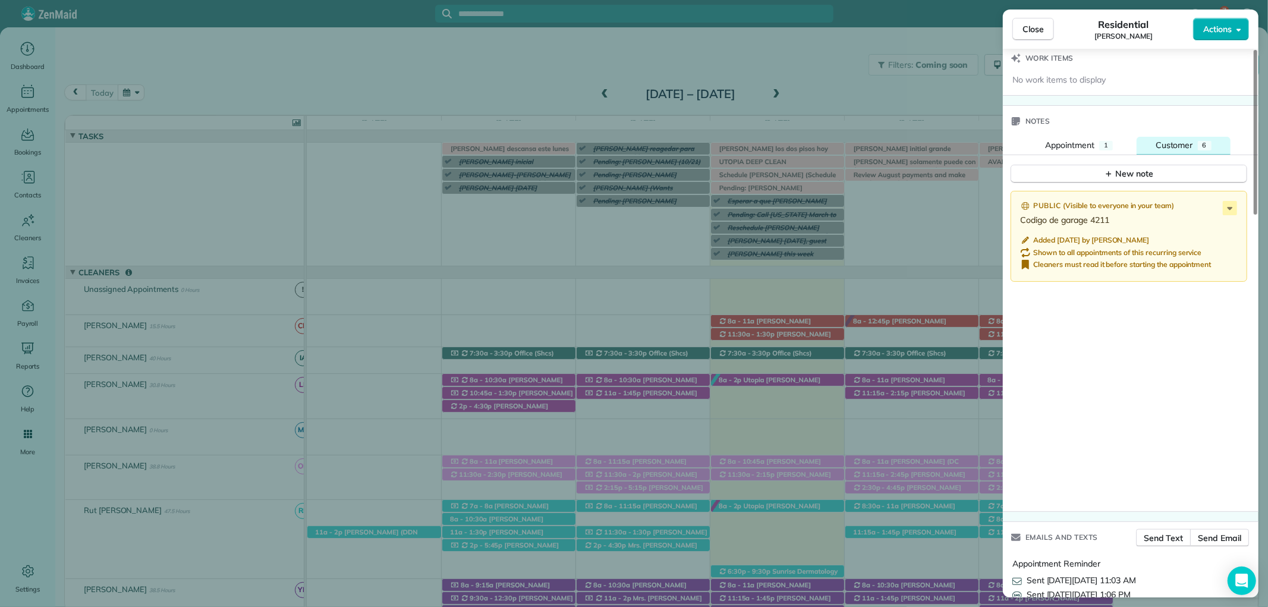
click at [1187, 146] on span "Customer" at bounding box center [1173, 145] width 37 height 11
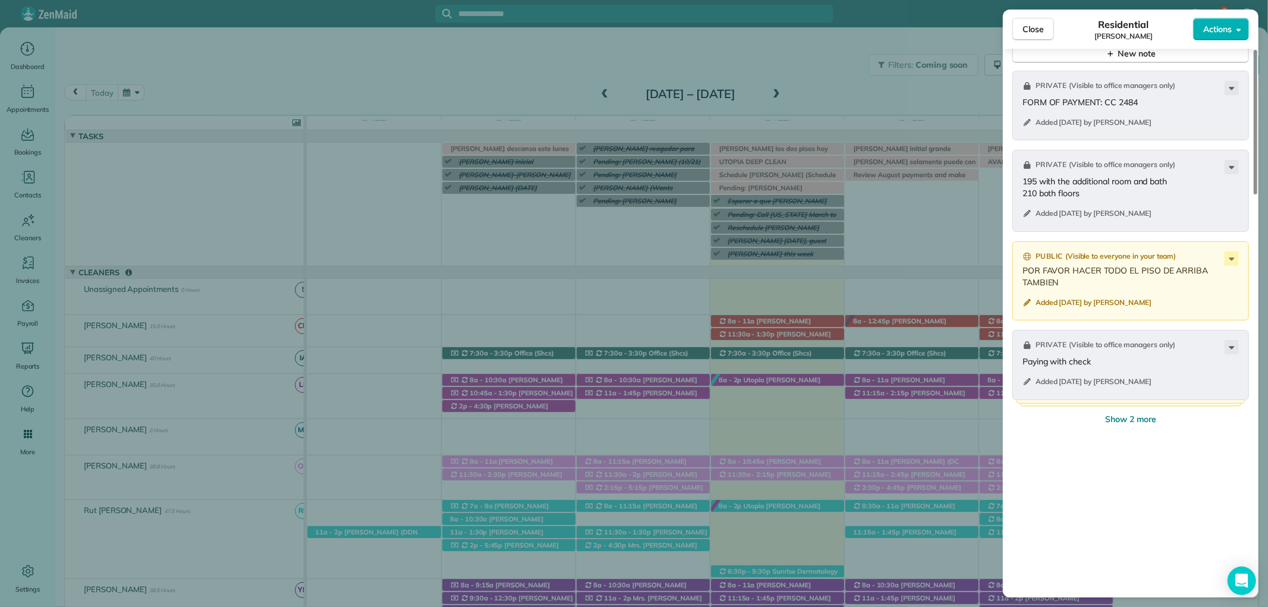
scroll to position [1255, 0]
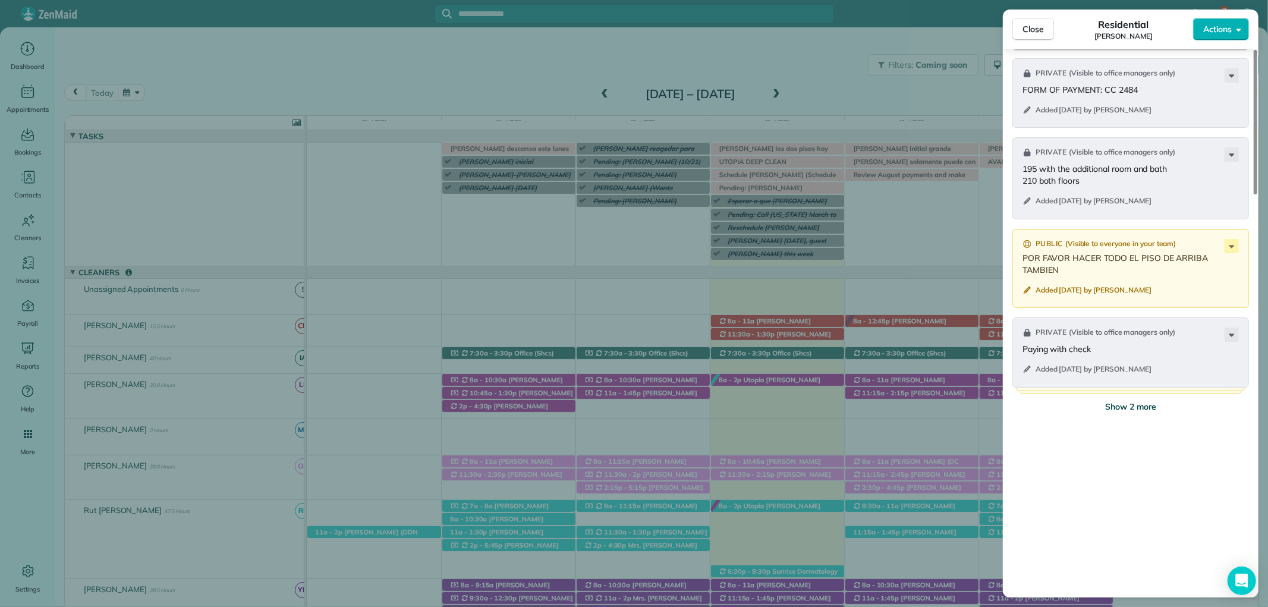
click at [1146, 408] on span "Show 2 more" at bounding box center [1130, 407] width 51 height 12
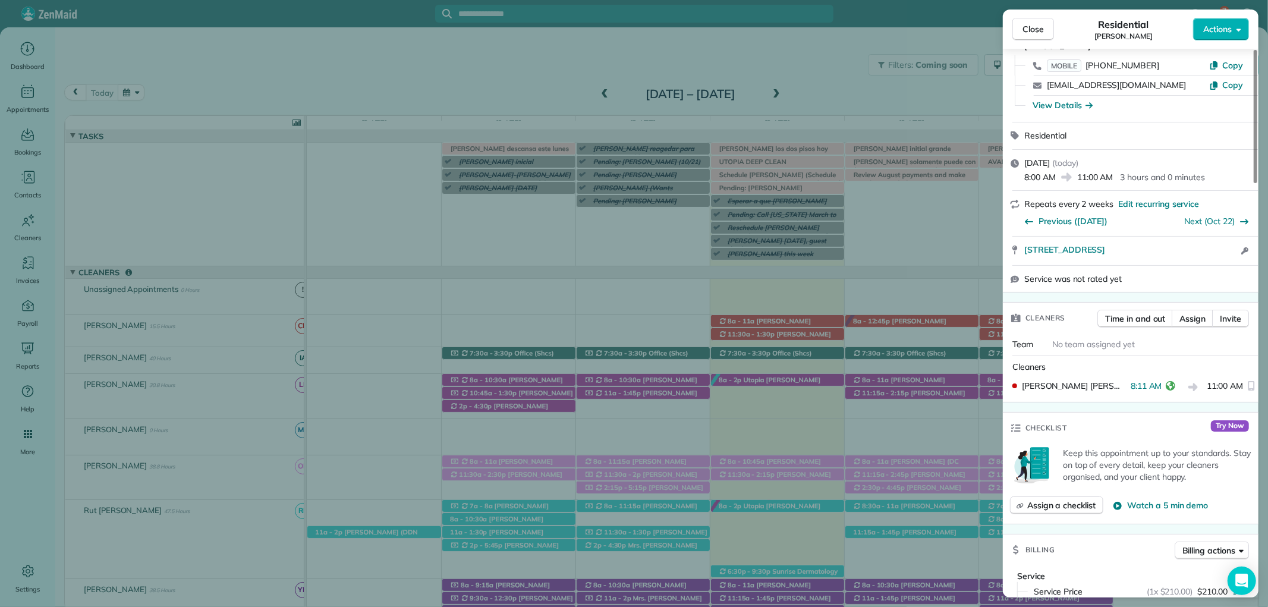
scroll to position [0, 0]
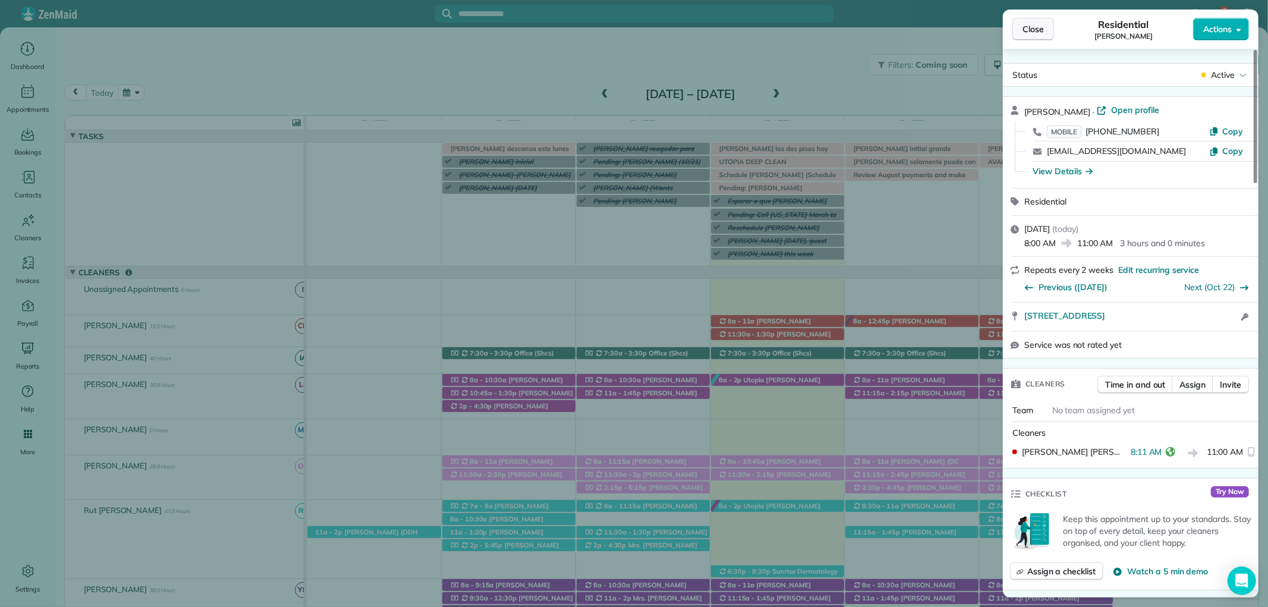
click at [1025, 20] on button "Close" at bounding box center [1033, 29] width 42 height 23
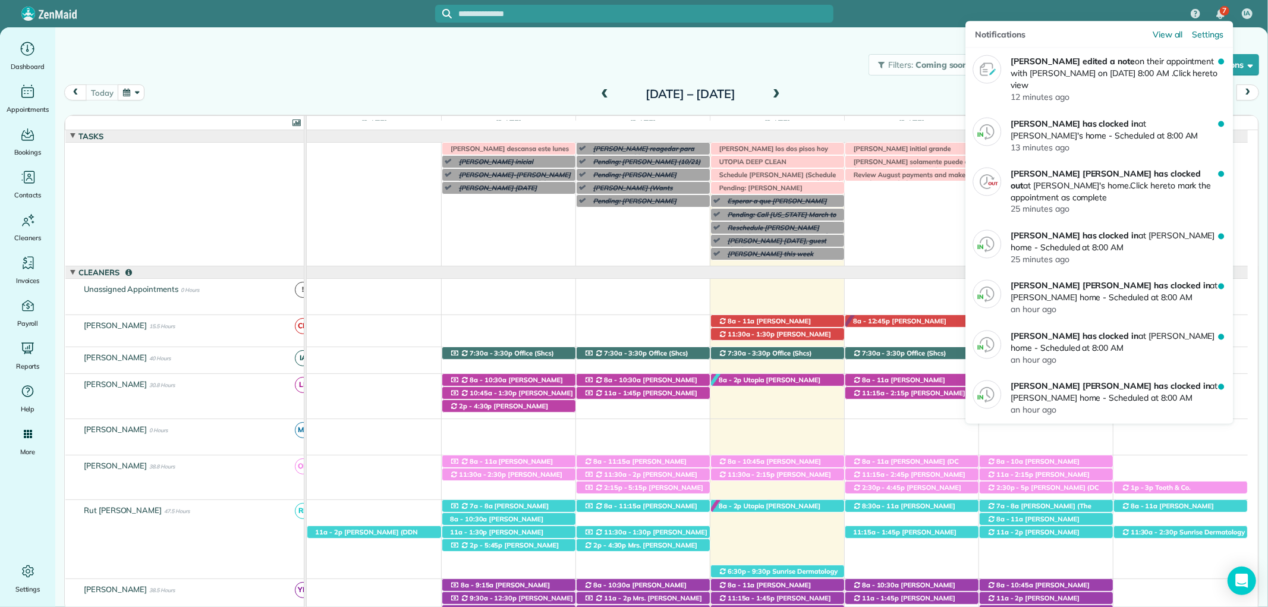
click at [1227, 13] on div "7" at bounding box center [1225, 11] width 10 height 10
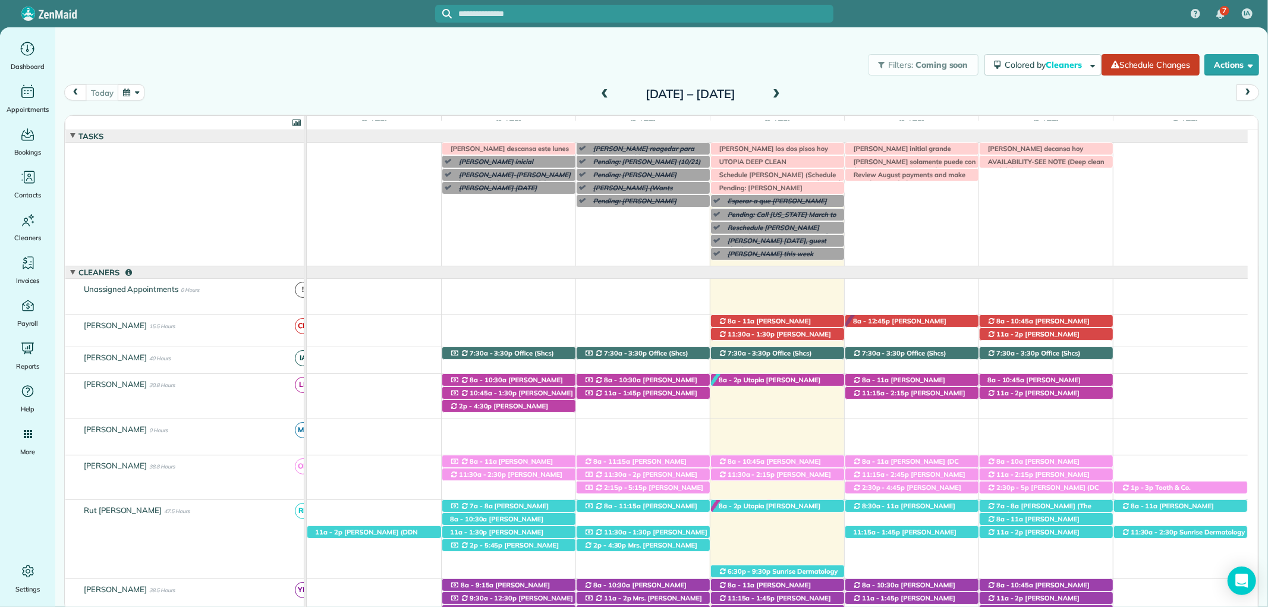
click at [615, 7] on div at bounding box center [634, 14] width 398 height 18
click at [581, 11] on input "text" at bounding box center [646, 14] width 374 height 9
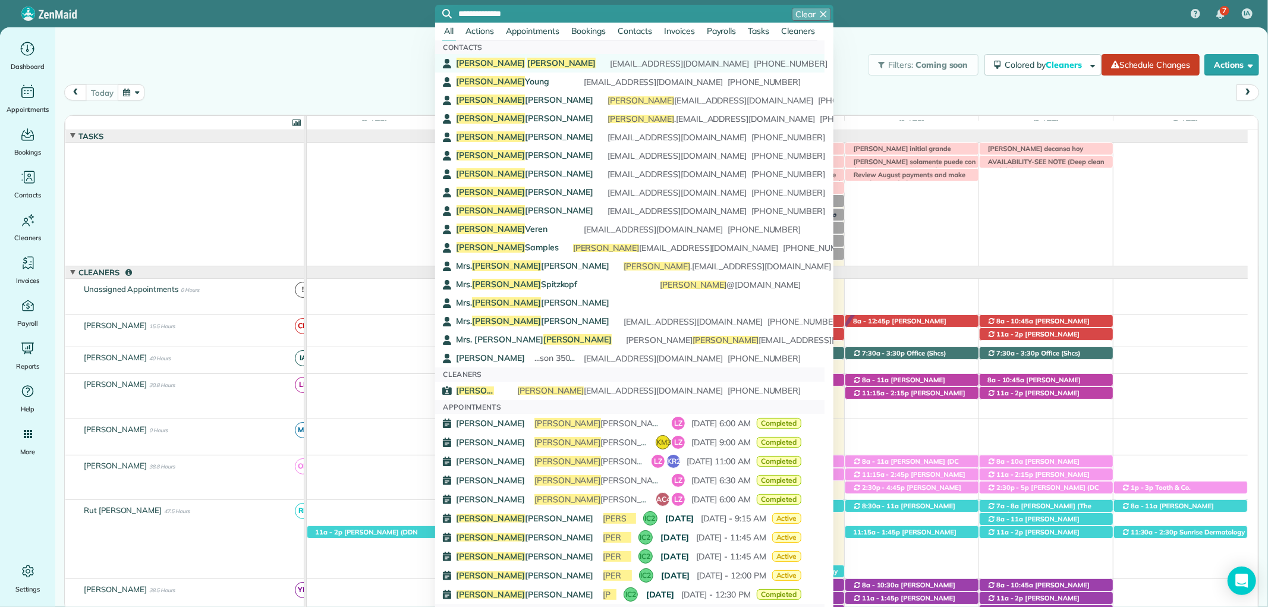
type input "**********"
click at [521, 68] on div "Linda Crawford papalovesnana123@gmail.com (541) 788-4900" at bounding box center [628, 64] width 345 height 12
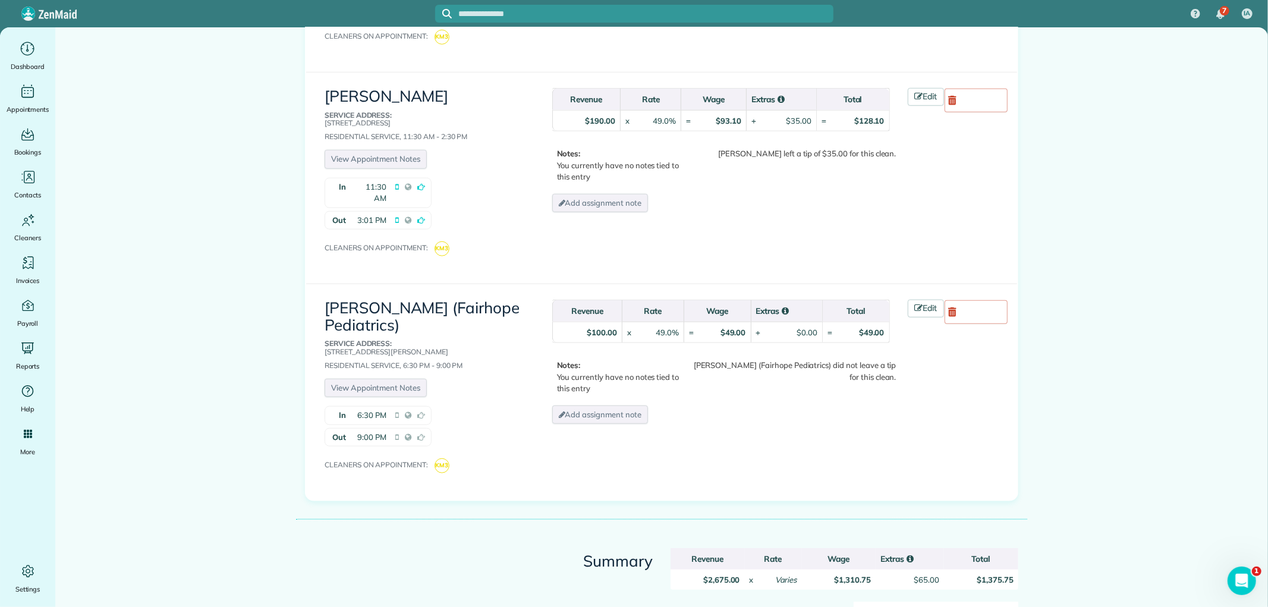
scroll to position [4512, 0]
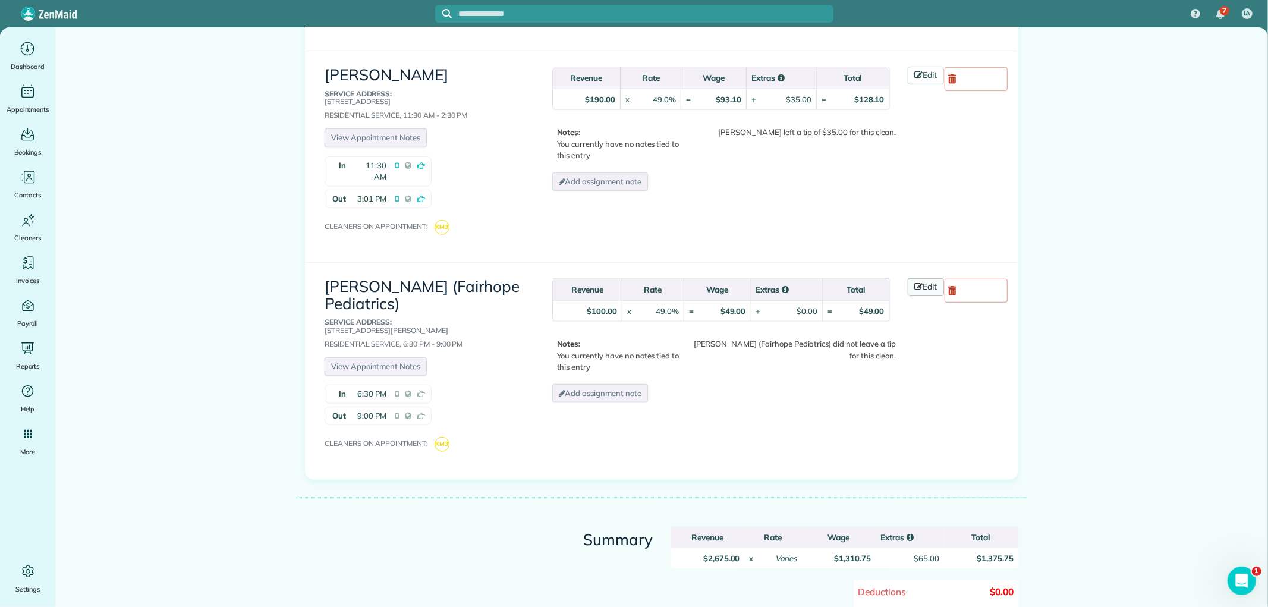
click at [919, 278] on link "Edit" at bounding box center [926, 287] width 37 height 18
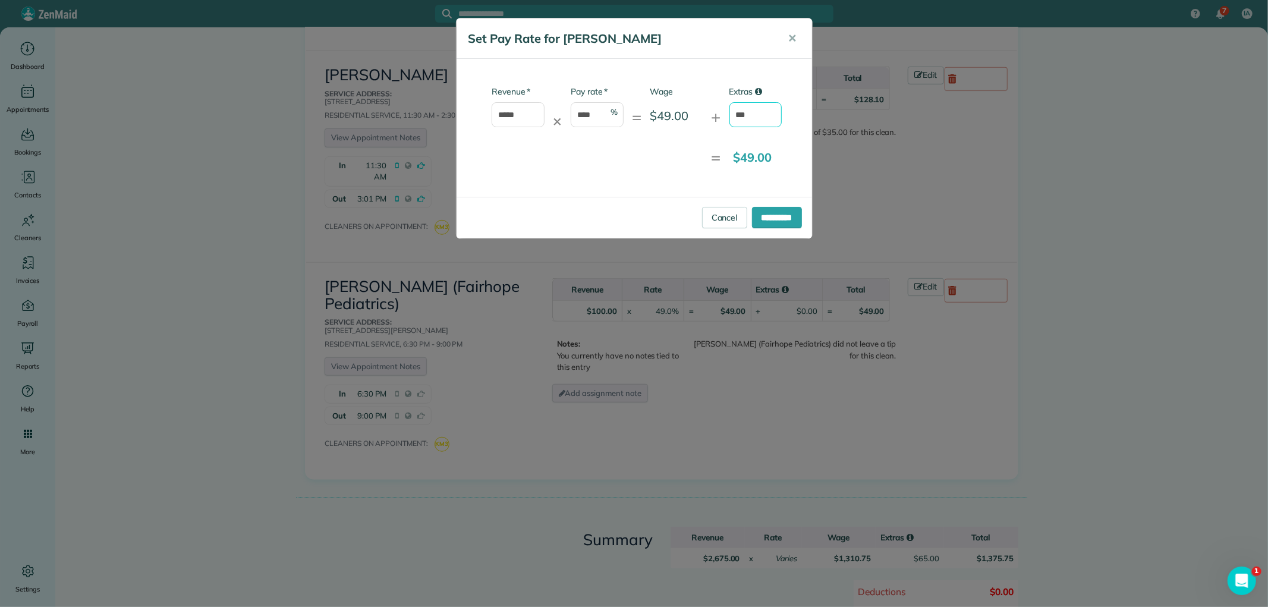
drag, startPoint x: 751, startPoint y: 120, endPoint x: 723, endPoint y: 118, distance: 27.4
click at [723, 118] on div "* Revenue ***** ✕ * Pay rate **** % = Wage $49.00 + Extras ***" at bounding box center [623, 112] width 317 height 53
type input "****"
click at [762, 214] on input "**********" at bounding box center [777, 217] width 50 height 21
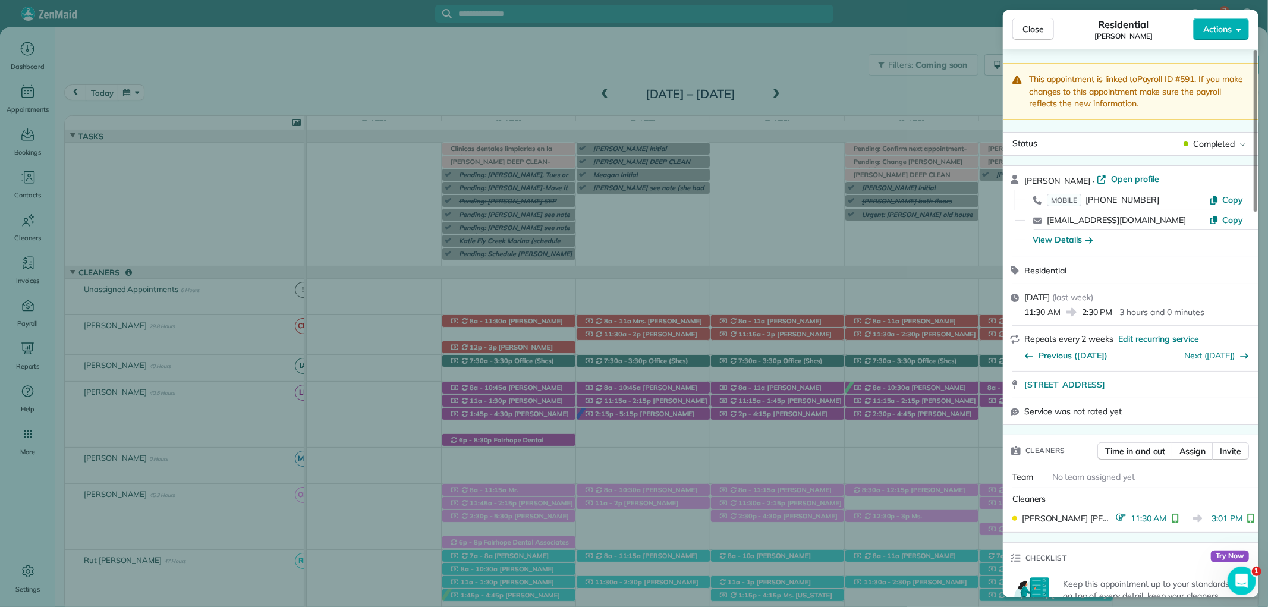
scroll to position [594, 0]
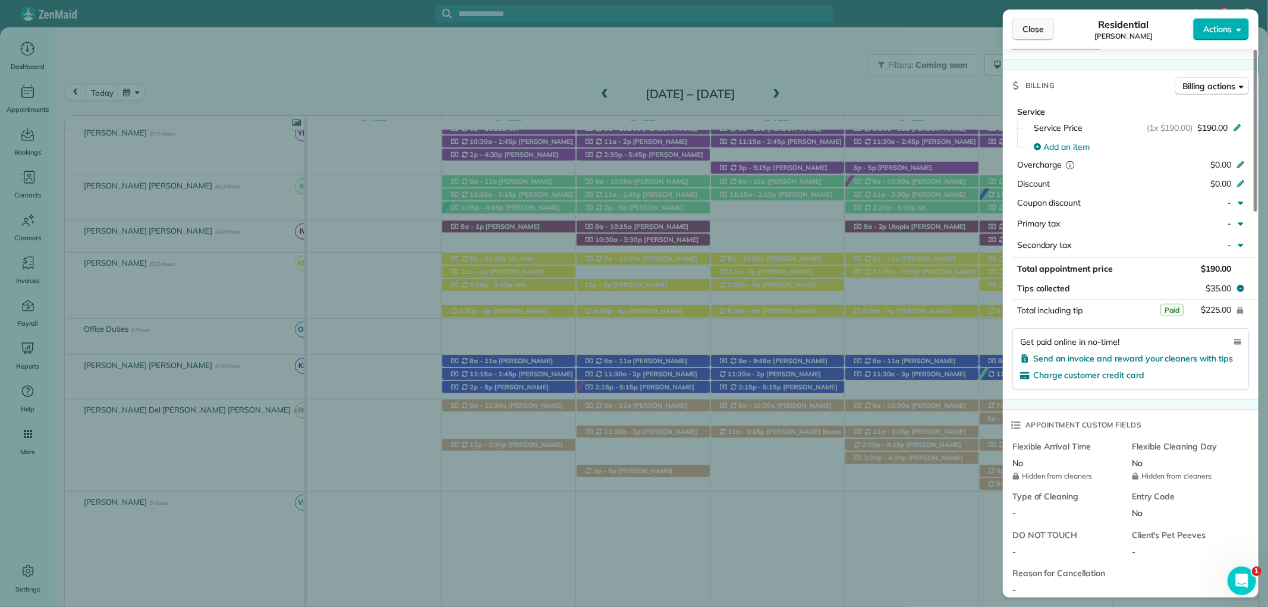
click at [1043, 24] on span "Close" at bounding box center [1032, 29] width 21 height 12
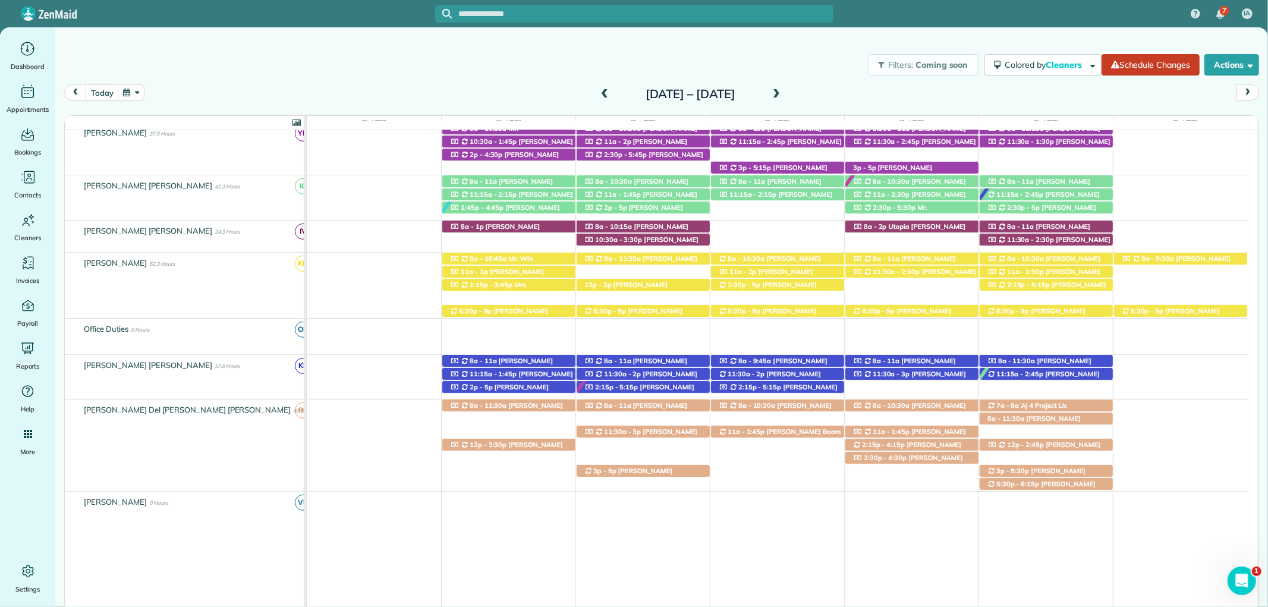
click at [598, 93] on span at bounding box center [604, 94] width 13 height 11
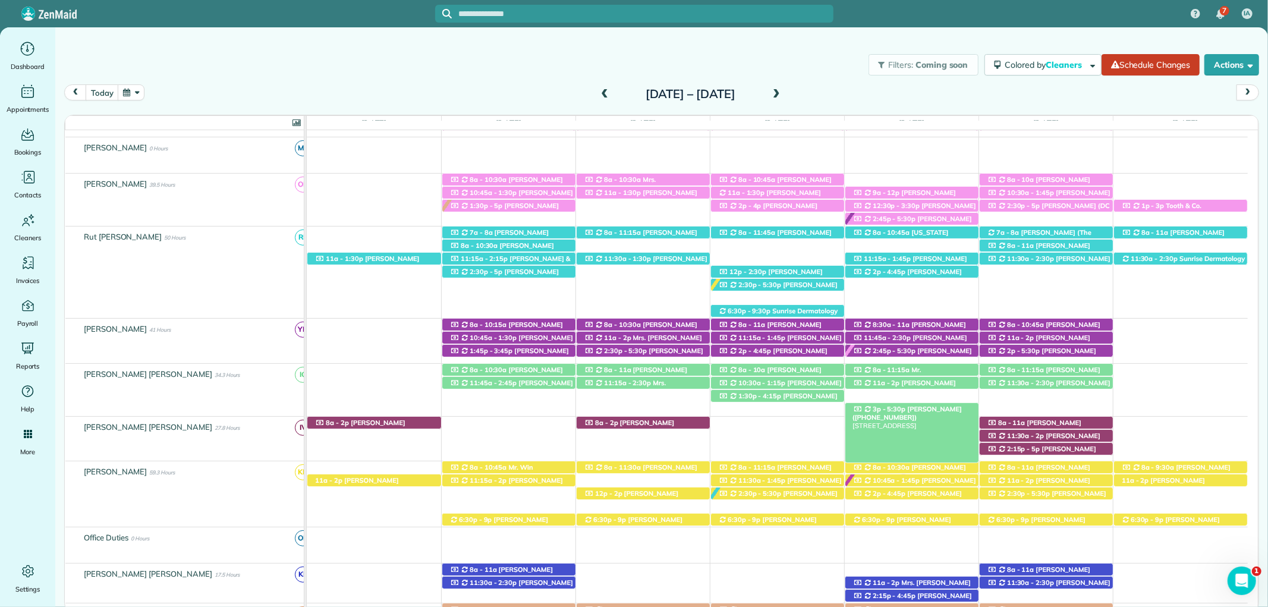
scroll to position [287, 0]
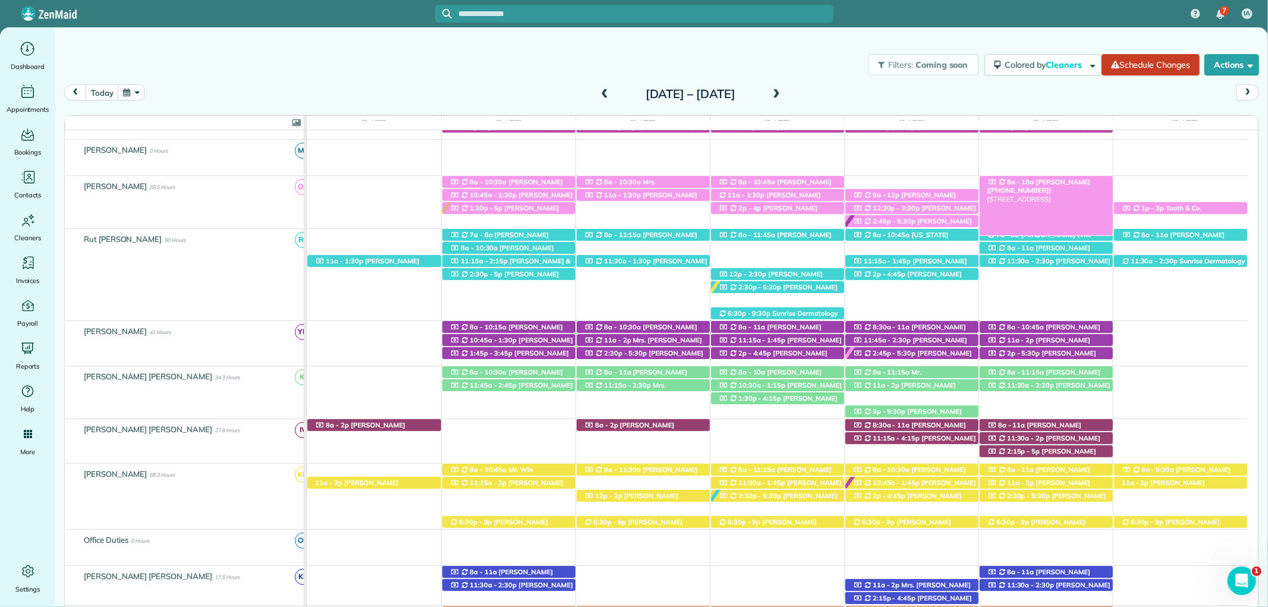
click at [1049, 182] on span "[PERSON_NAME] ([PHONE_NUMBER])" at bounding box center [1038, 186] width 103 height 17
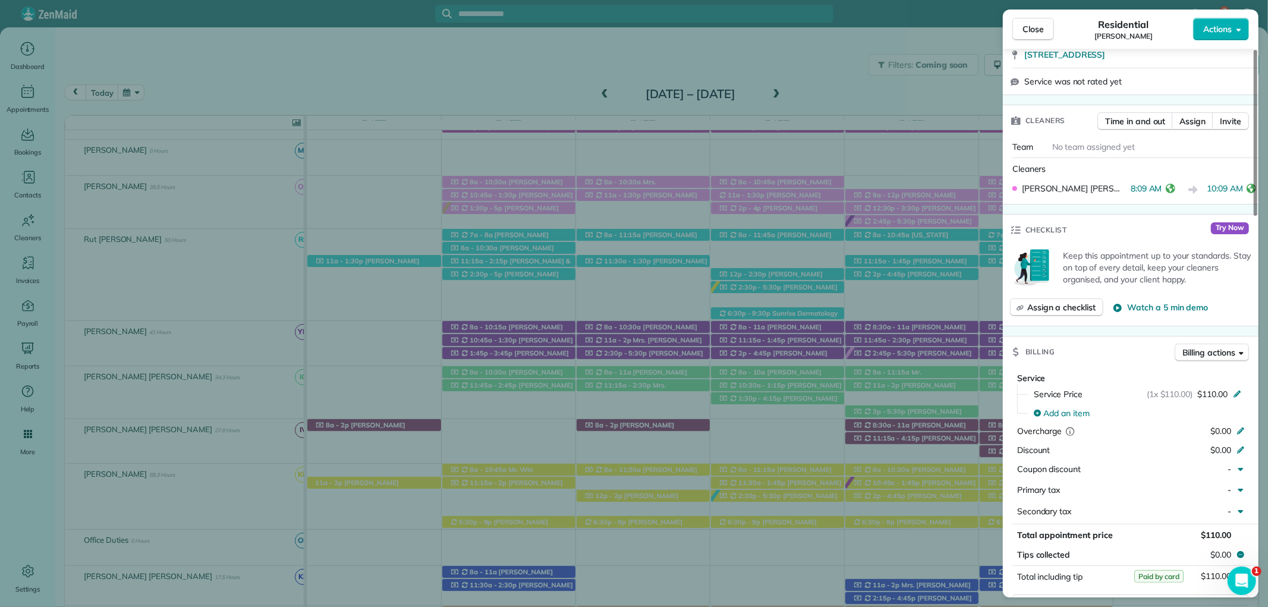
scroll to position [396, 0]
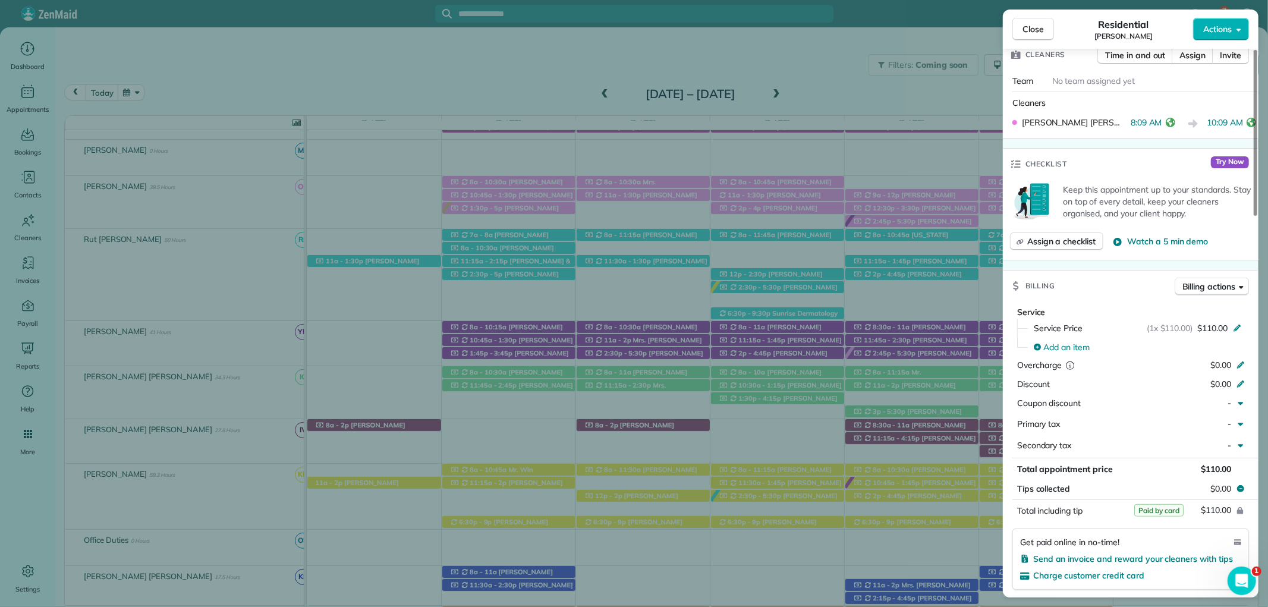
click at [1035, 26] on button "Close" at bounding box center [1033, 29] width 42 height 23
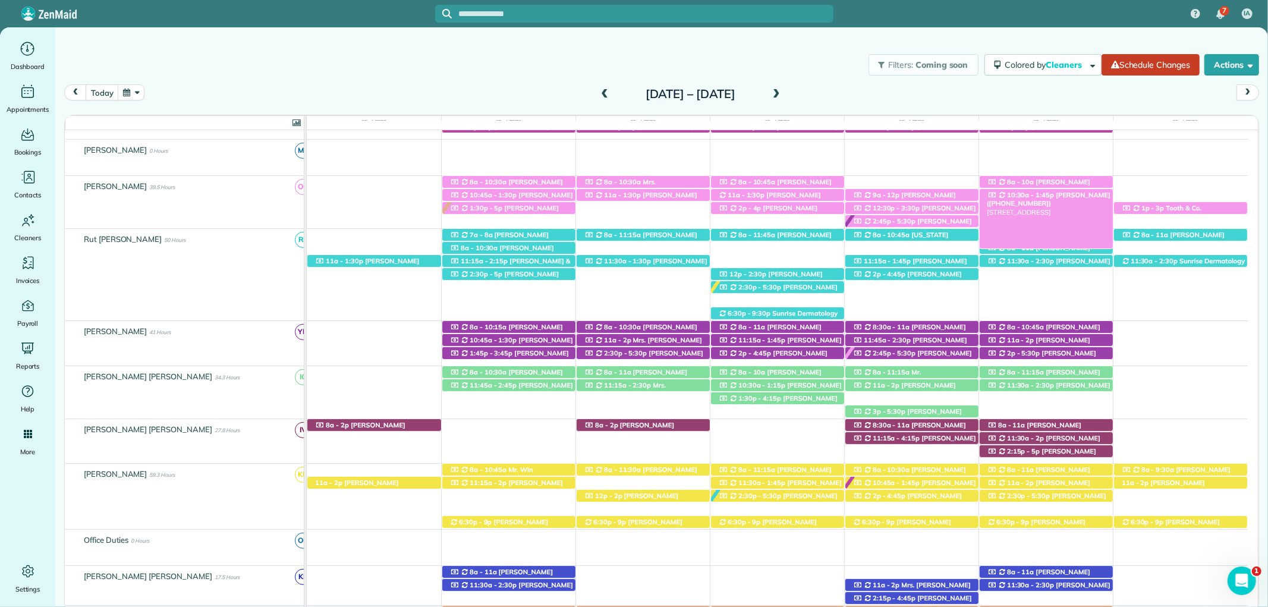
click at [1082, 194] on span "[PERSON_NAME] ([PHONE_NUMBER])" at bounding box center [1049, 199] width 124 height 17
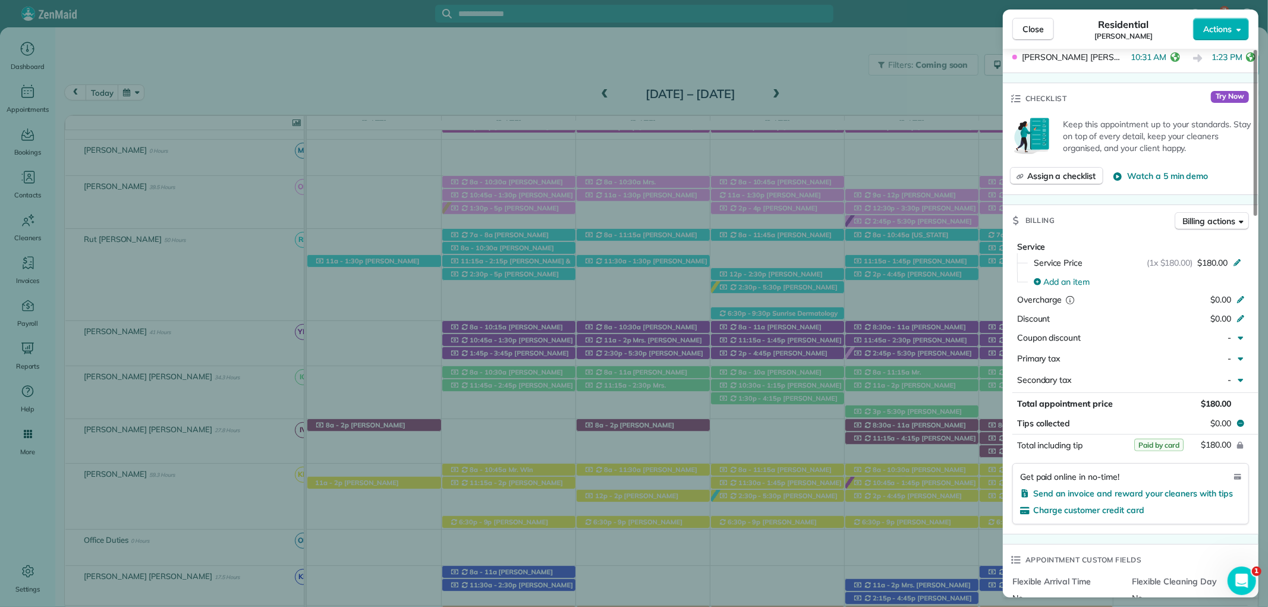
scroll to position [462, 0]
click at [1038, 27] on span "Close" at bounding box center [1032, 29] width 21 height 12
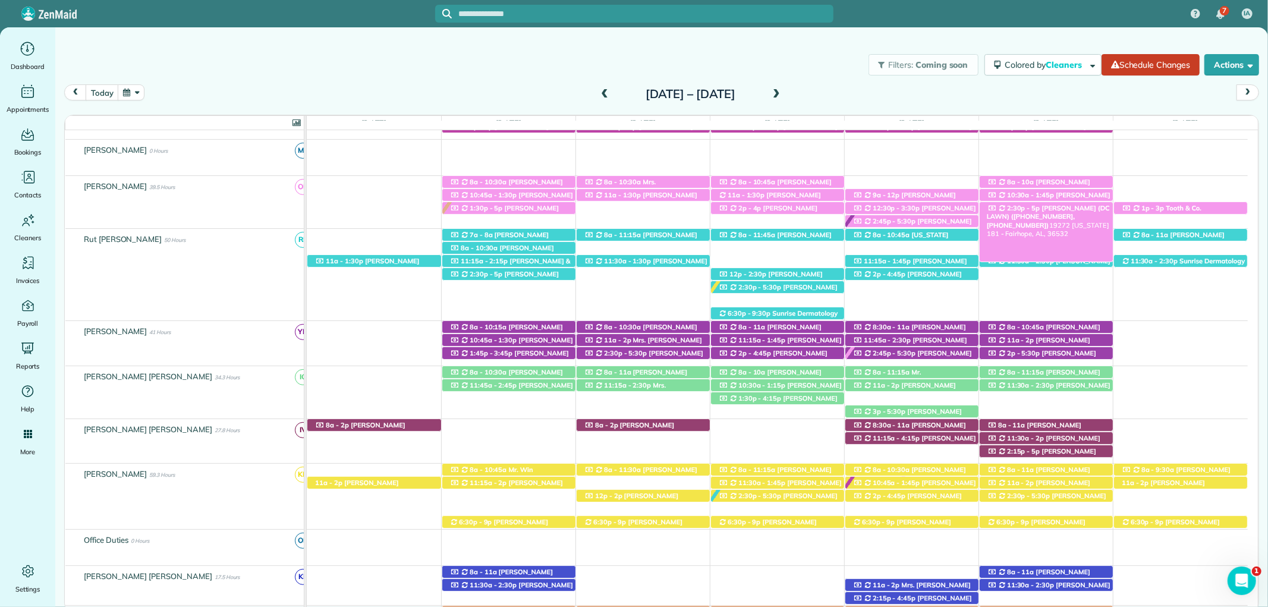
click at [1062, 207] on span "[PERSON_NAME] (DC LAWN) ([PHONE_NUMBER], [PHONE_NUMBER])" at bounding box center [1048, 217] width 123 height 26
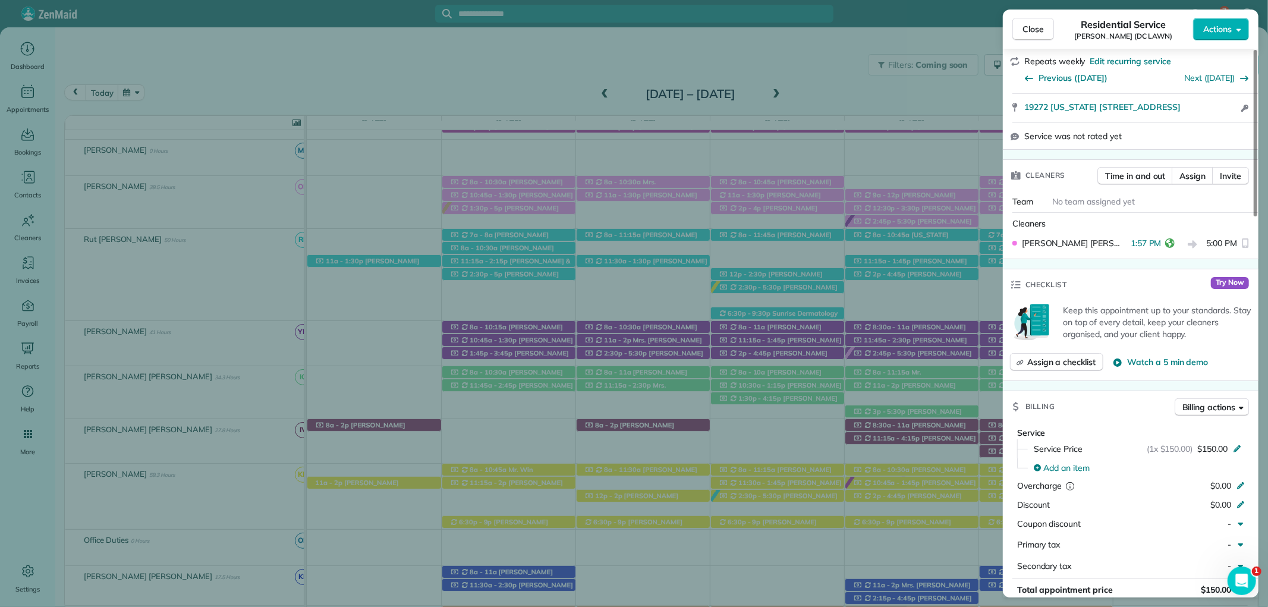
scroll to position [396, 0]
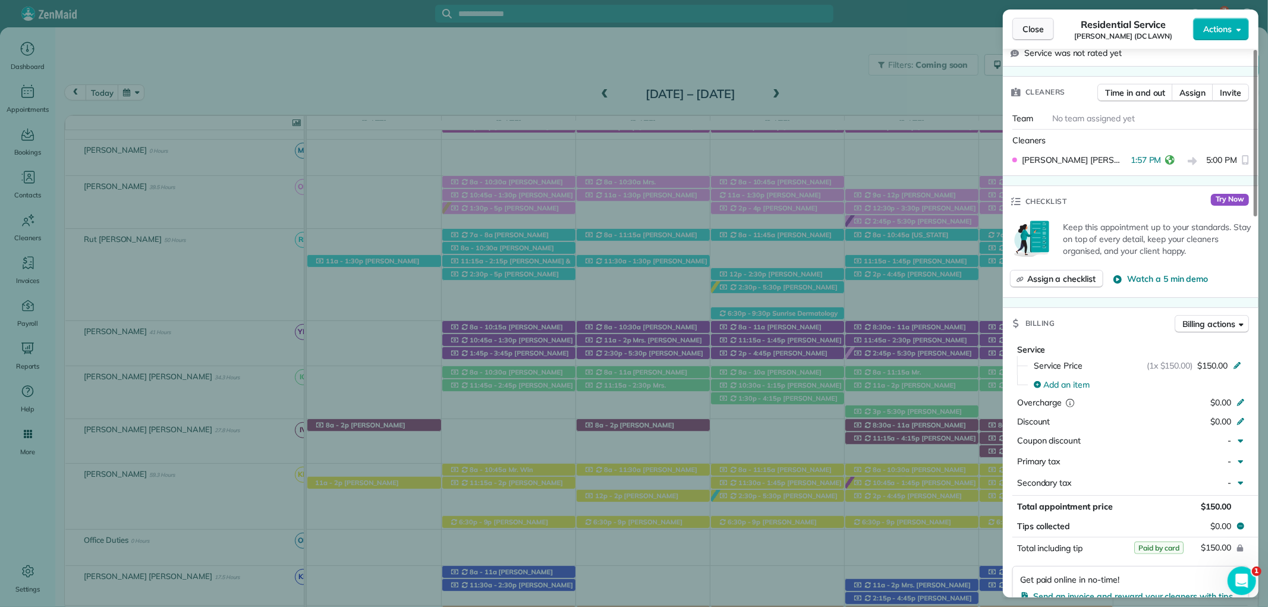
click at [1041, 30] on span "Close" at bounding box center [1032, 29] width 21 height 12
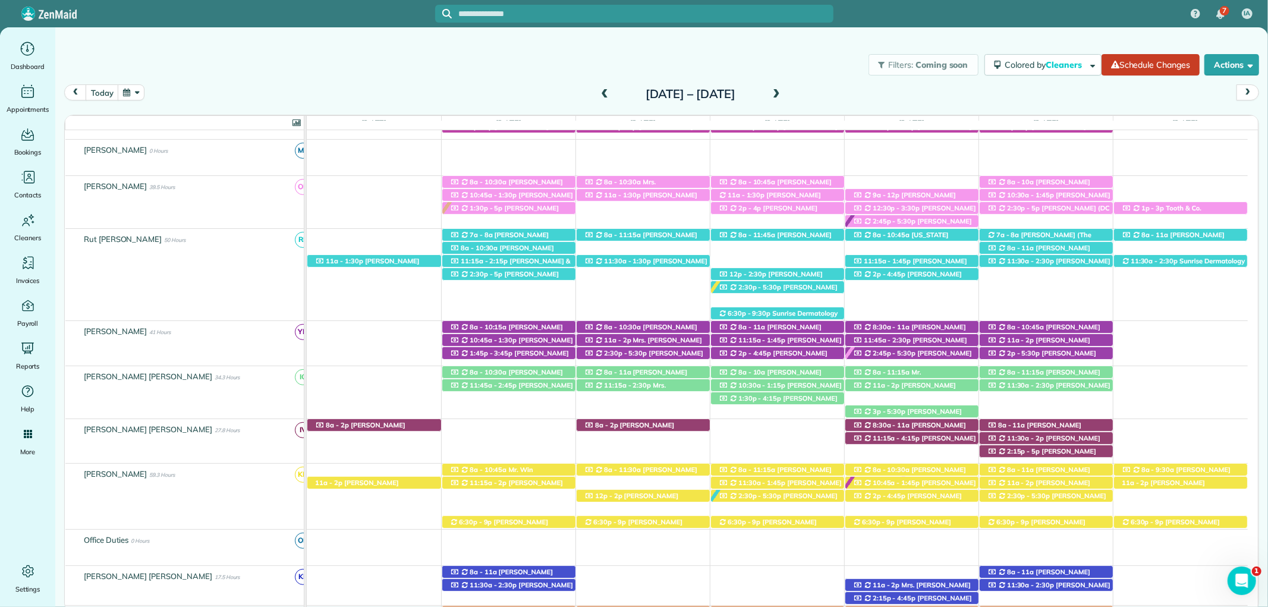
click at [785, 91] on div "Sunday Sep 21 – Saturday Sep 27, 2025" at bounding box center [690, 93] width 190 height 19
click at [783, 91] on span at bounding box center [776, 94] width 13 height 11
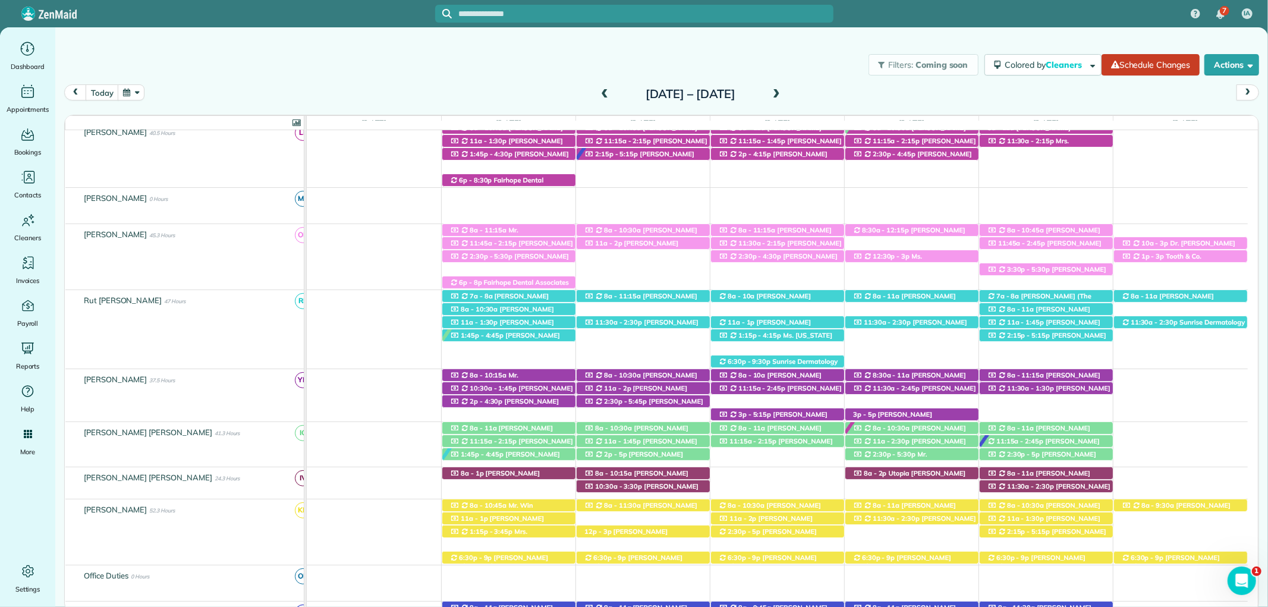
scroll to position [194, 0]
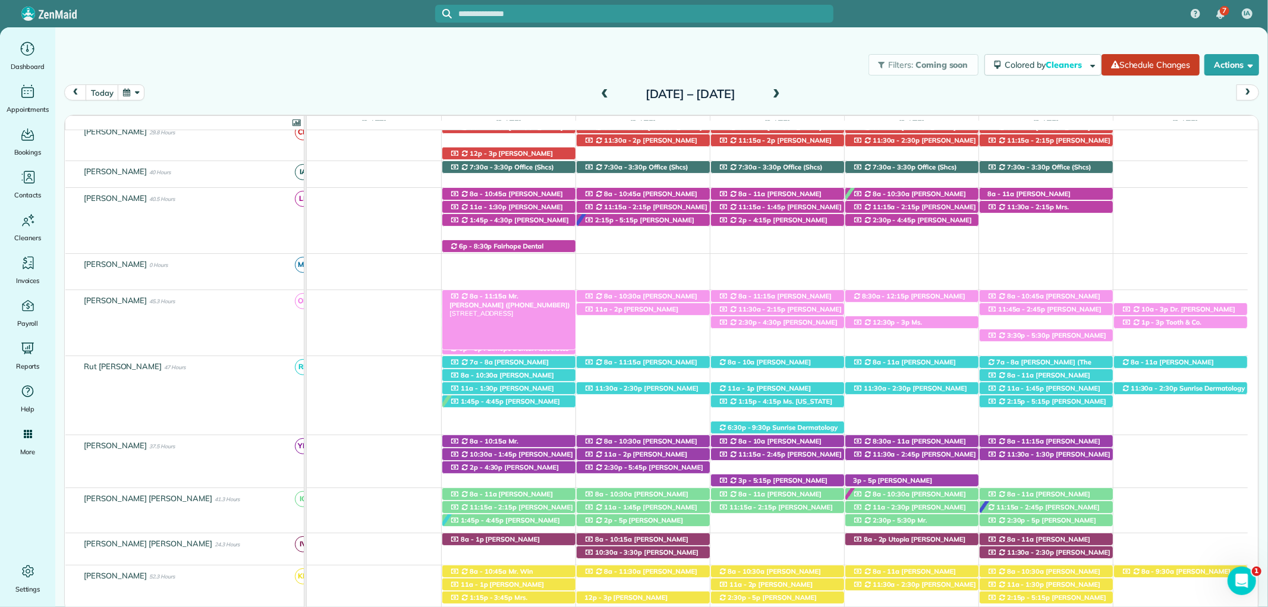
click at [531, 295] on span "Mr. Kenny King (+12059379811)" at bounding box center [509, 300] width 121 height 17
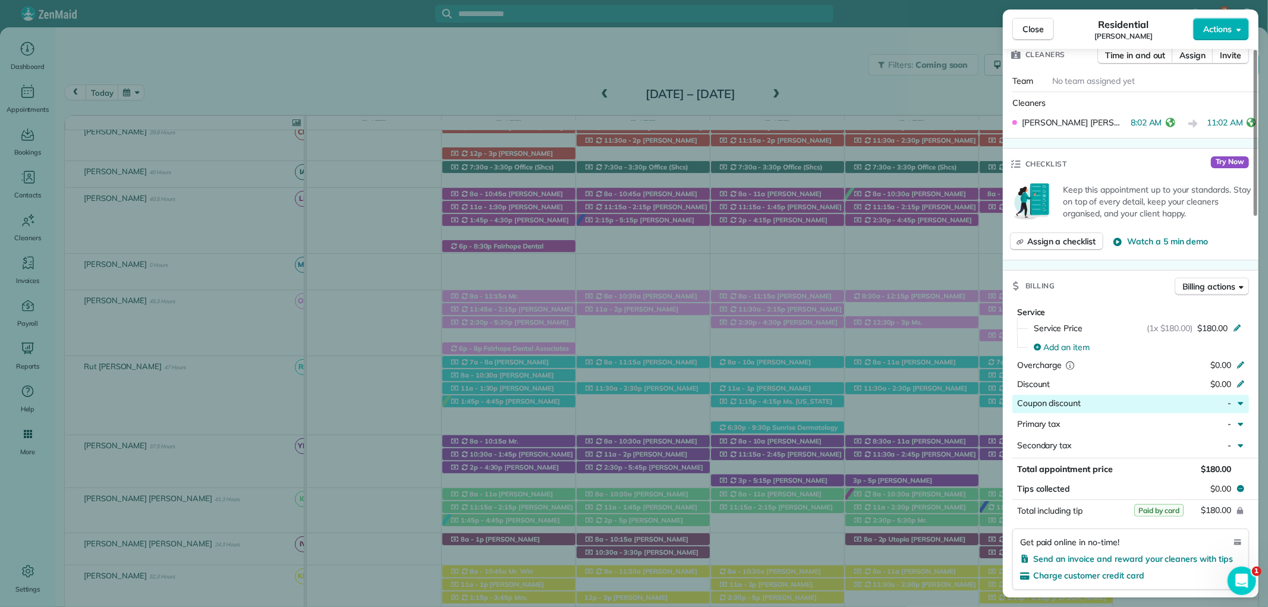
scroll to position [462, 0]
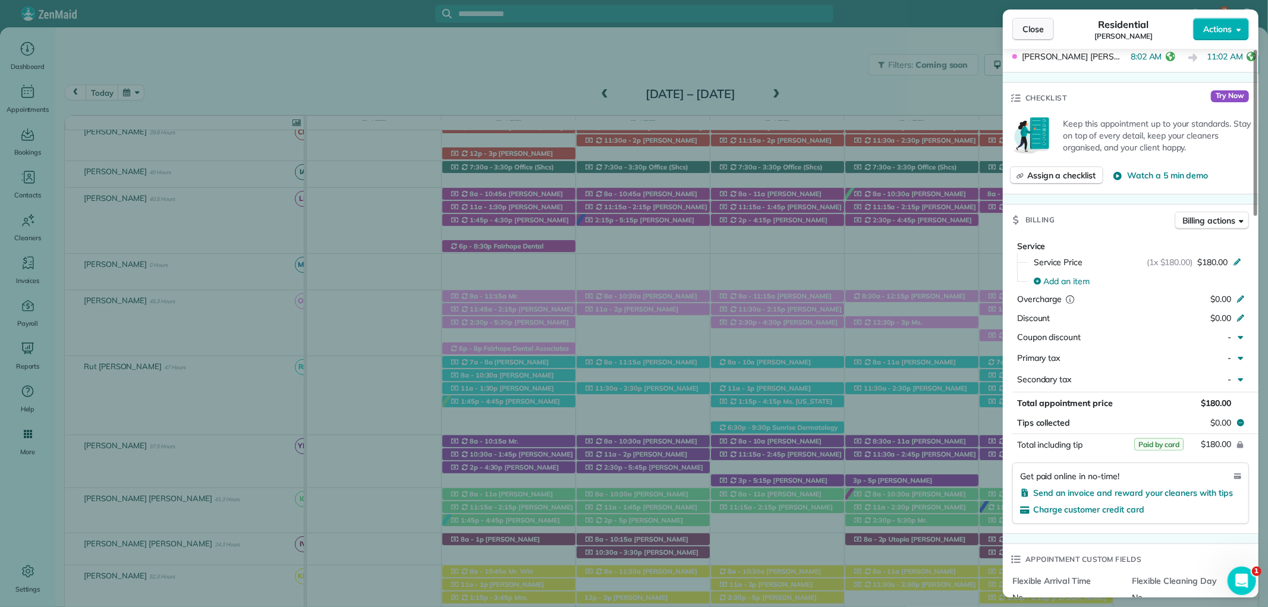
click at [1029, 24] on span "Close" at bounding box center [1032, 29] width 21 height 12
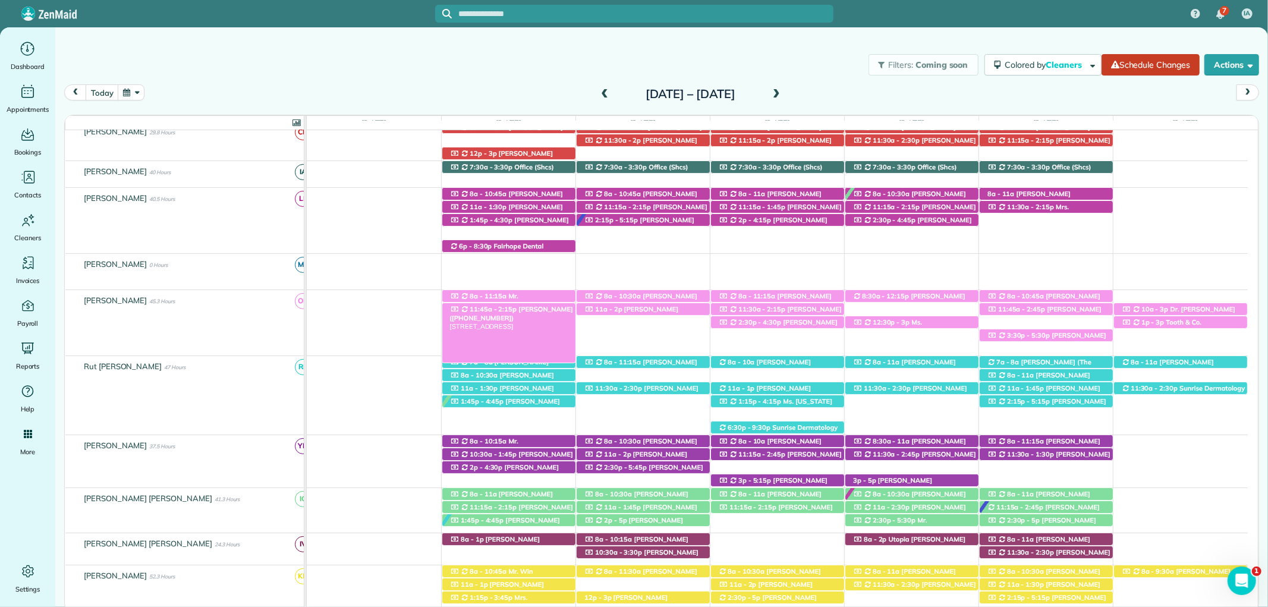
click at [549, 312] on span "Kelly Samek (+18502649725)" at bounding box center [511, 313] width 124 height 17
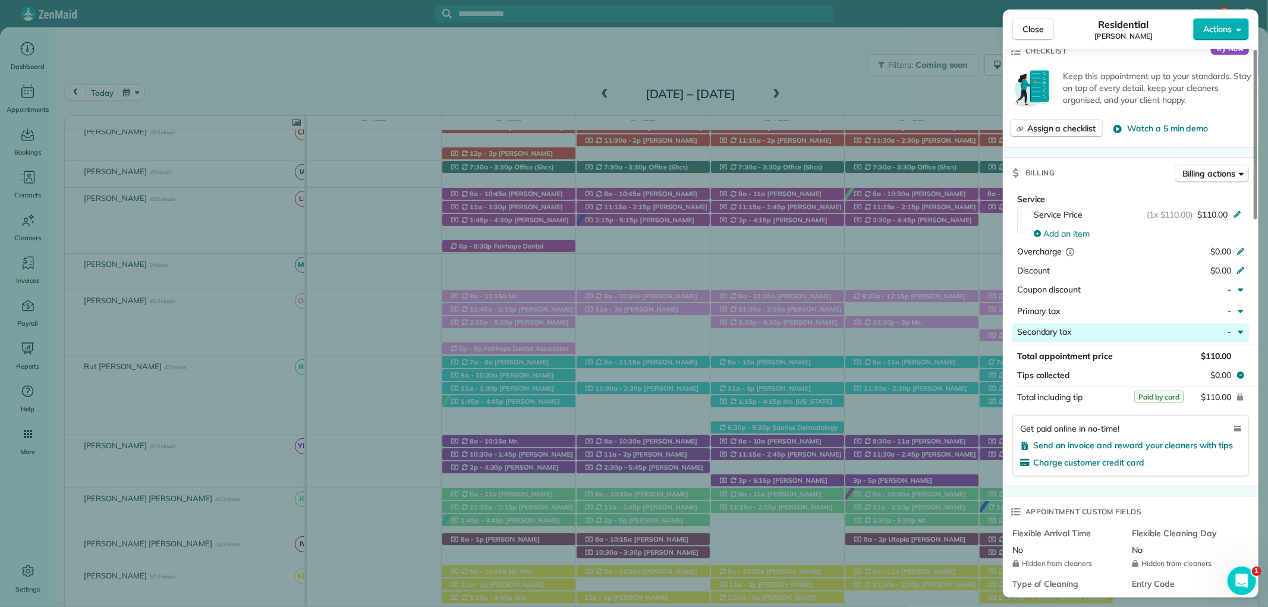
scroll to position [528, 0]
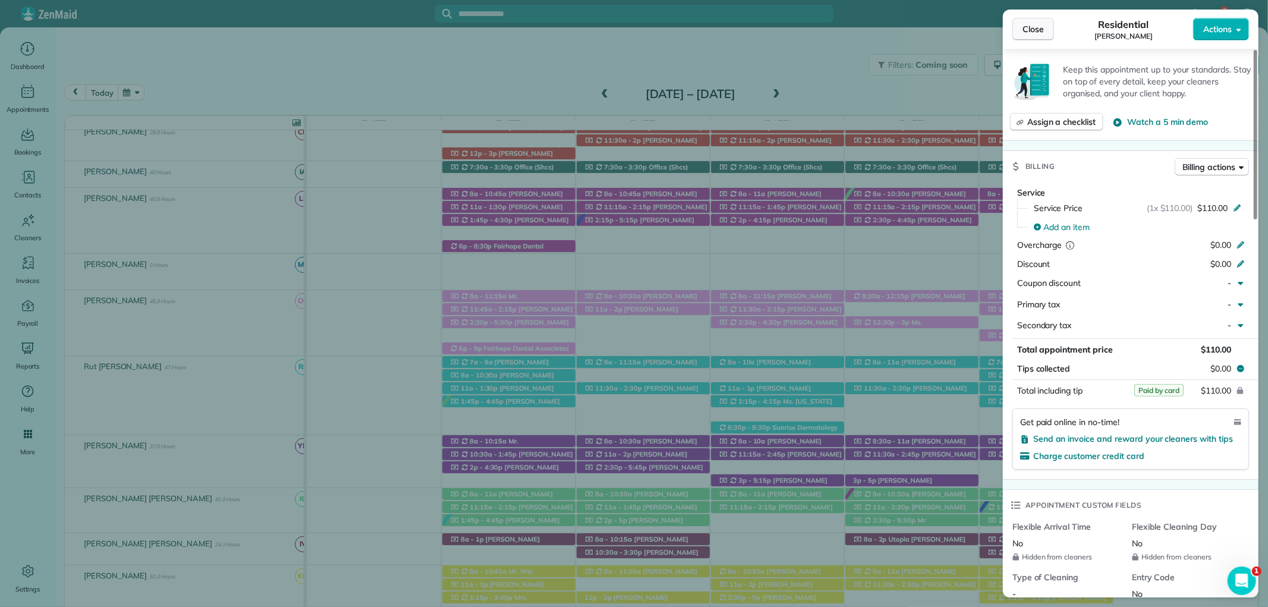
click at [1036, 28] on span "Close" at bounding box center [1032, 29] width 21 height 12
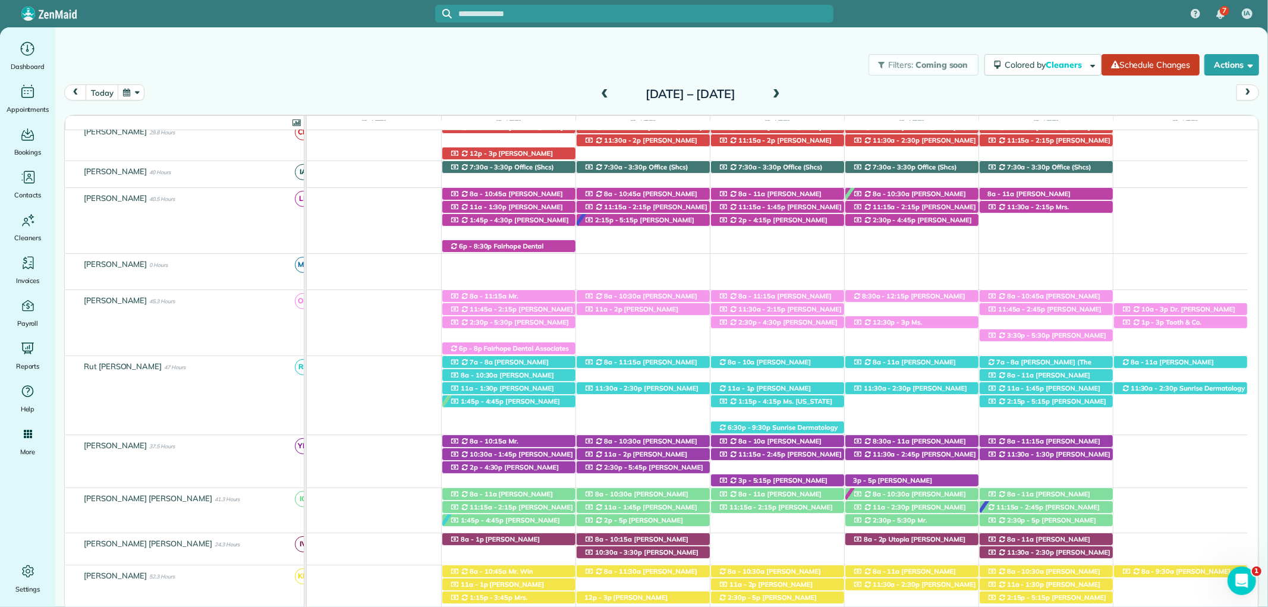
click at [547, 325] on span "Debbie Pulliam (+12514023771)" at bounding box center [508, 326] width 119 height 17
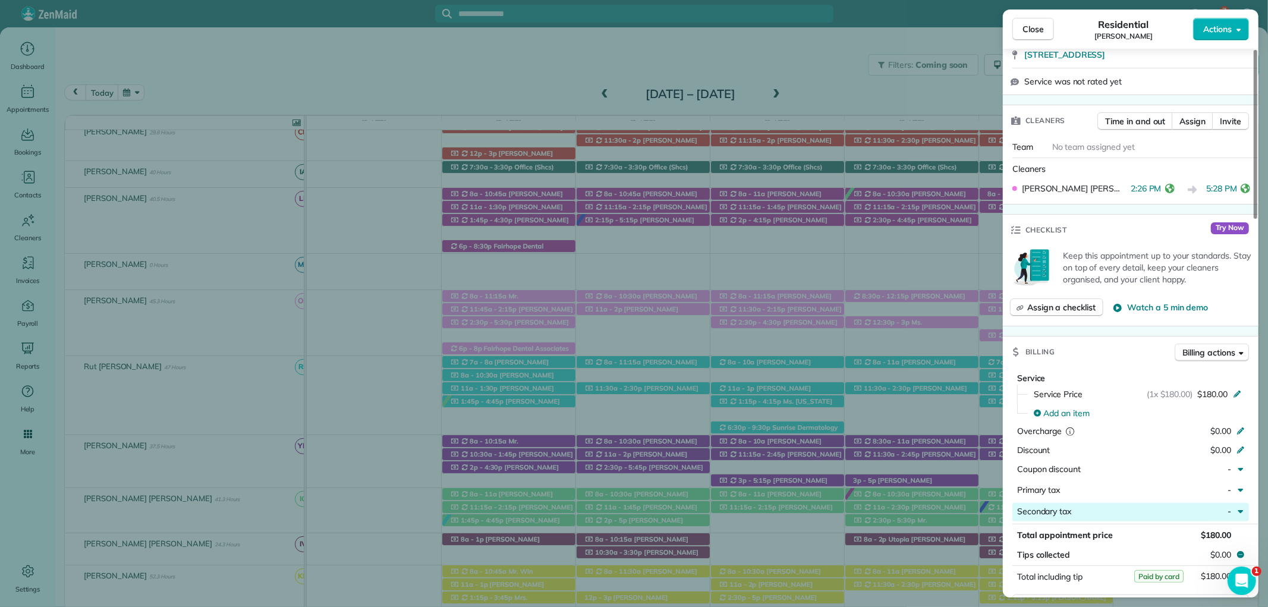
scroll to position [462, 0]
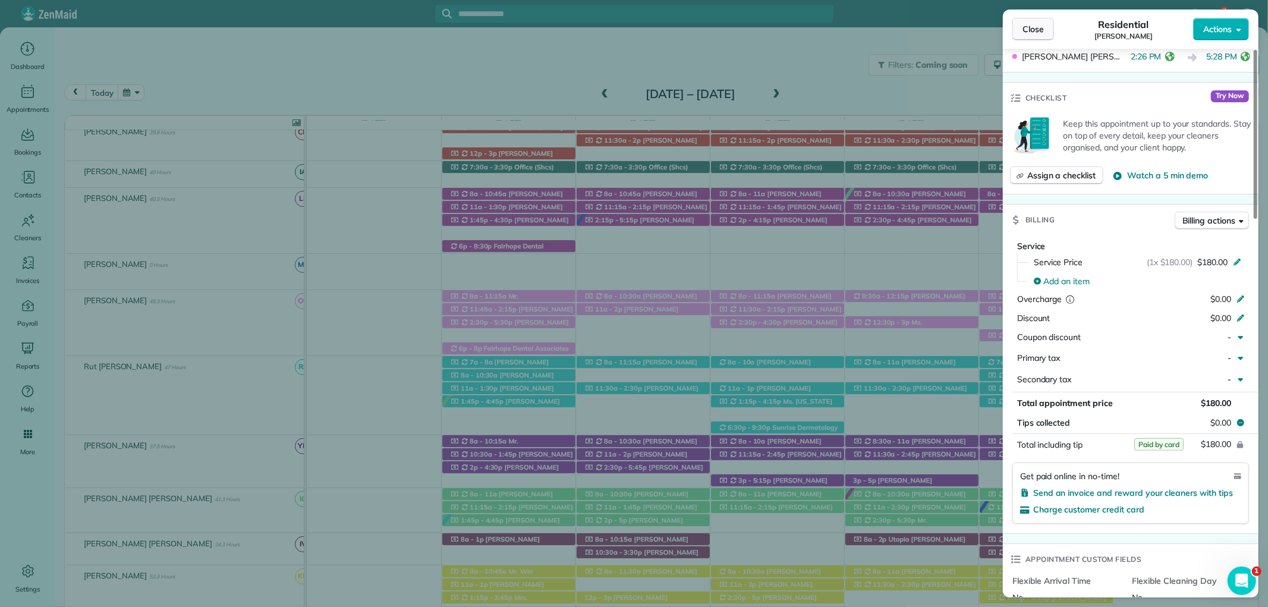
click at [1026, 30] on span "Close" at bounding box center [1032, 29] width 21 height 12
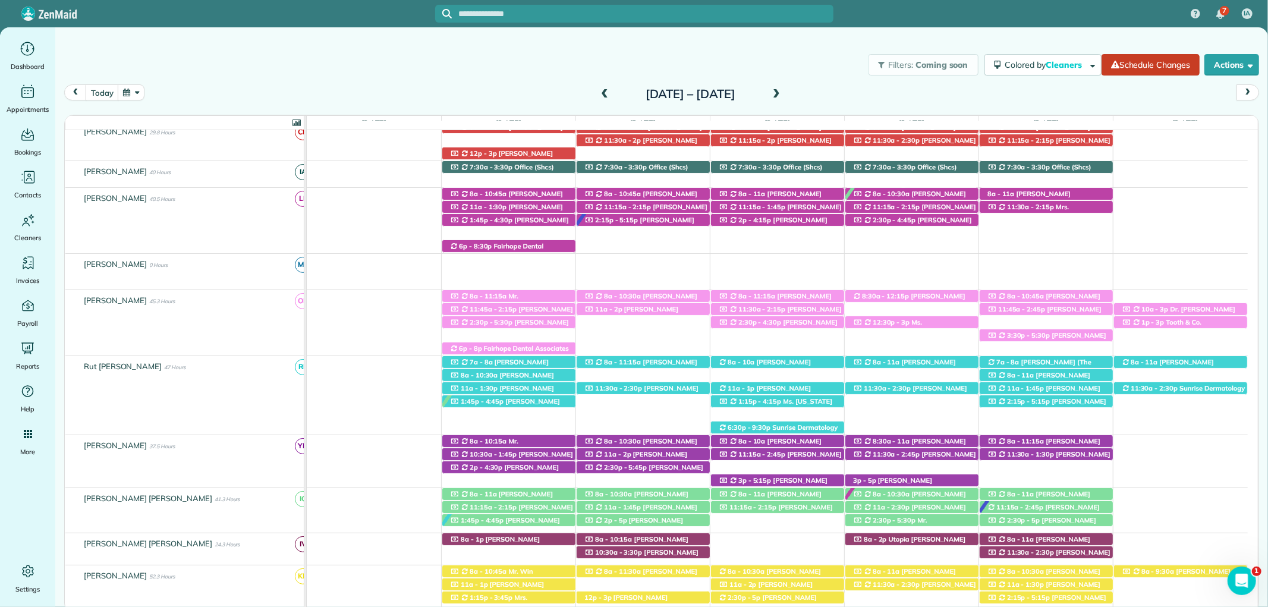
drag, startPoint x: 645, startPoint y: 297, endPoint x: 639, endPoint y: 301, distance: 6.9
click at [645, 297] on span "Shelley Stallworth (+18132946238)" at bounding box center [641, 300] width 114 height 17
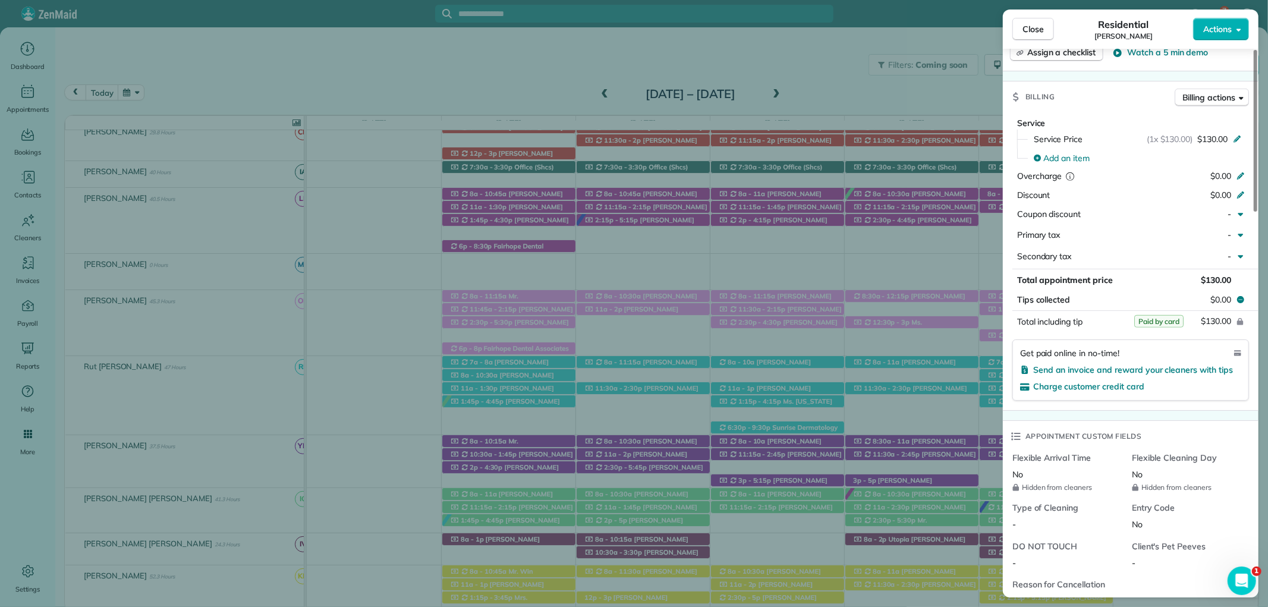
scroll to position [594, 0]
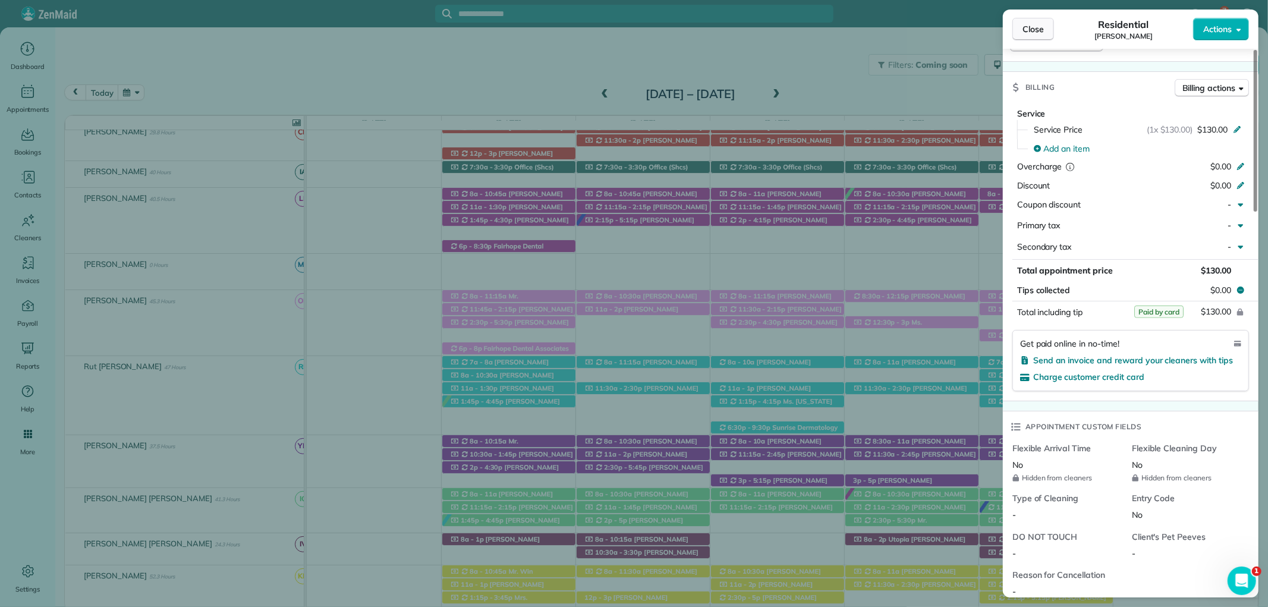
click at [1035, 25] on span "Close" at bounding box center [1032, 29] width 21 height 12
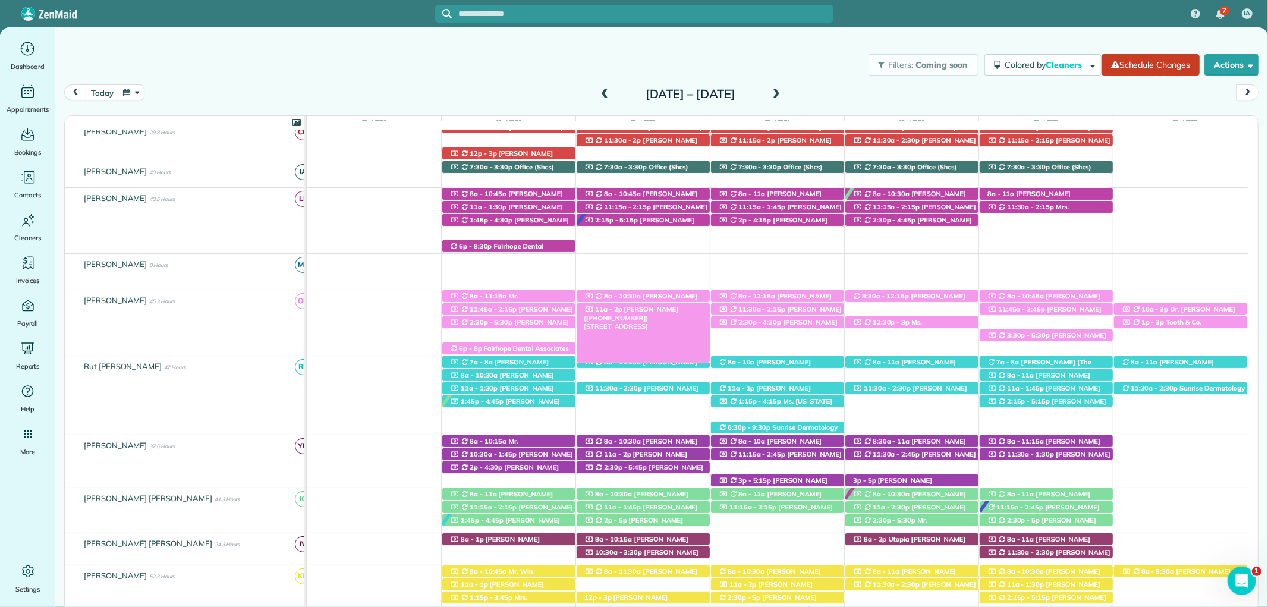
click at [668, 307] on span "Britney Winchester (+16192122830)" at bounding box center [631, 313] width 94 height 17
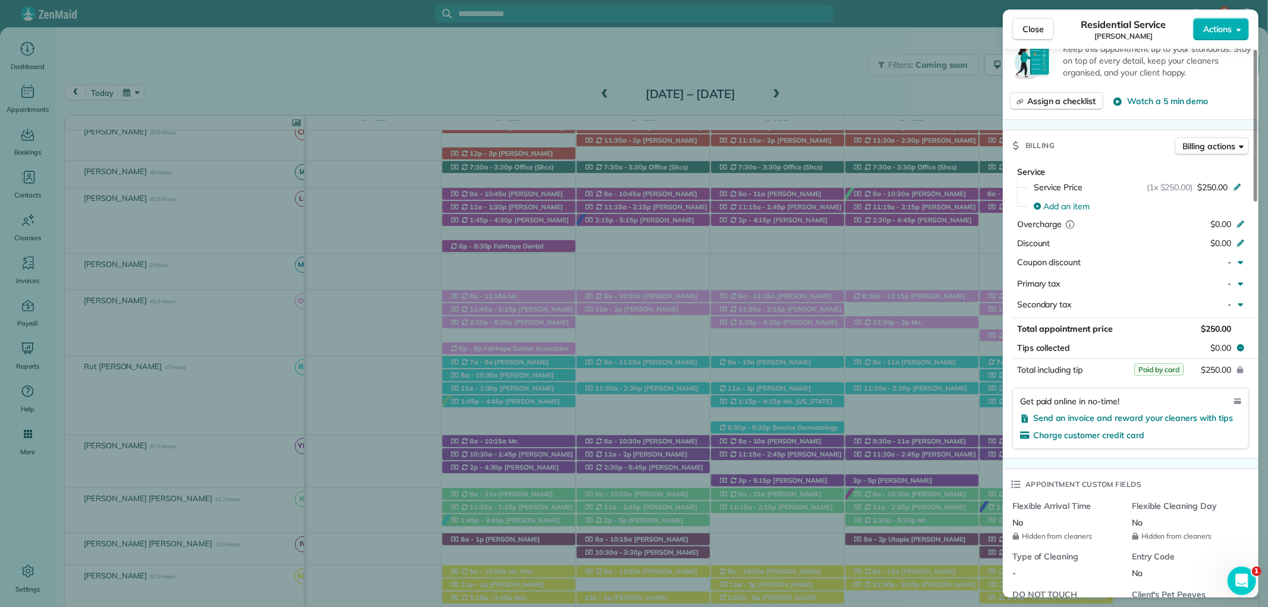
scroll to position [528, 0]
click at [1020, 22] on button "Close" at bounding box center [1033, 29] width 42 height 23
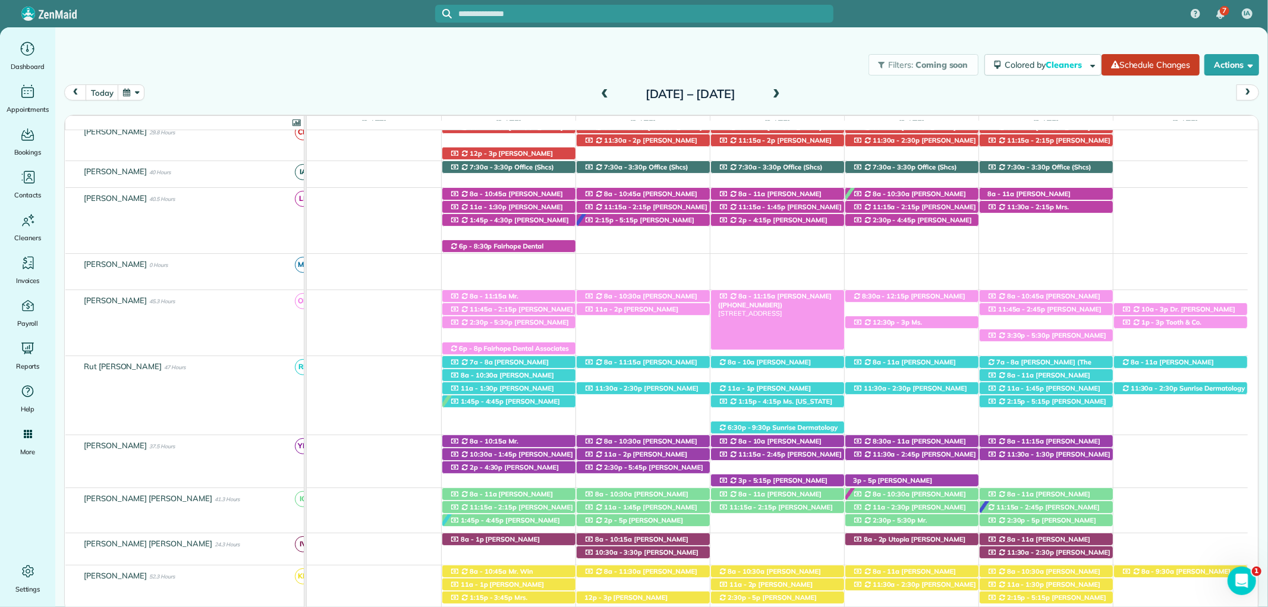
click at [806, 296] on span "Margie Butler (+13184195144)" at bounding box center [775, 300] width 114 height 17
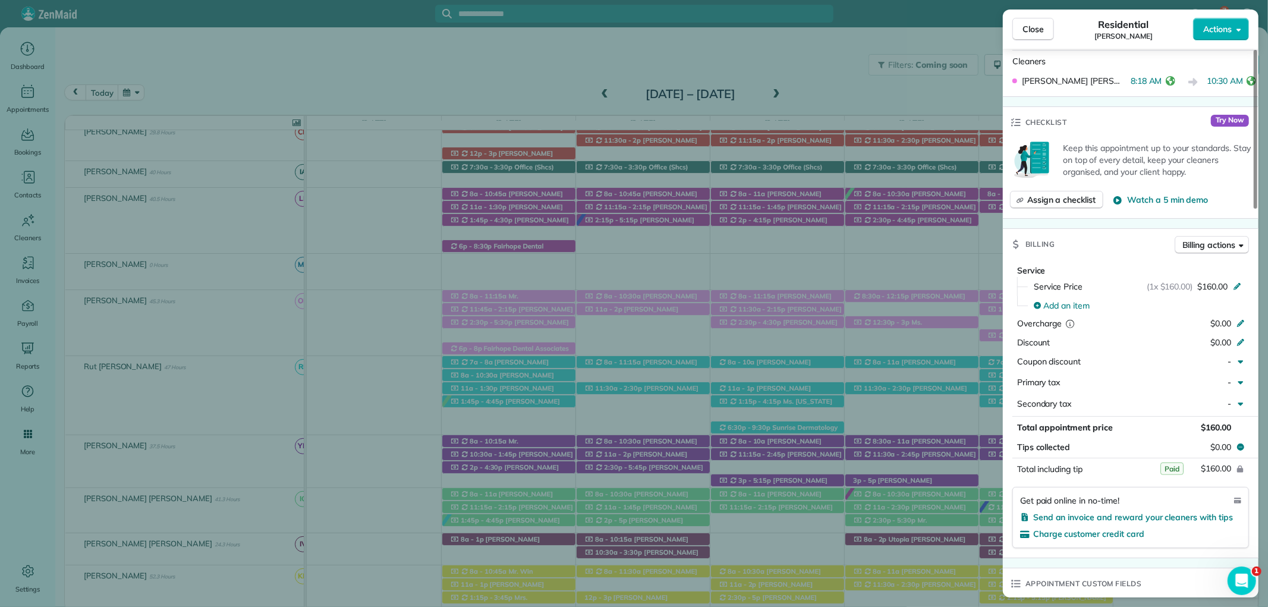
scroll to position [462, 0]
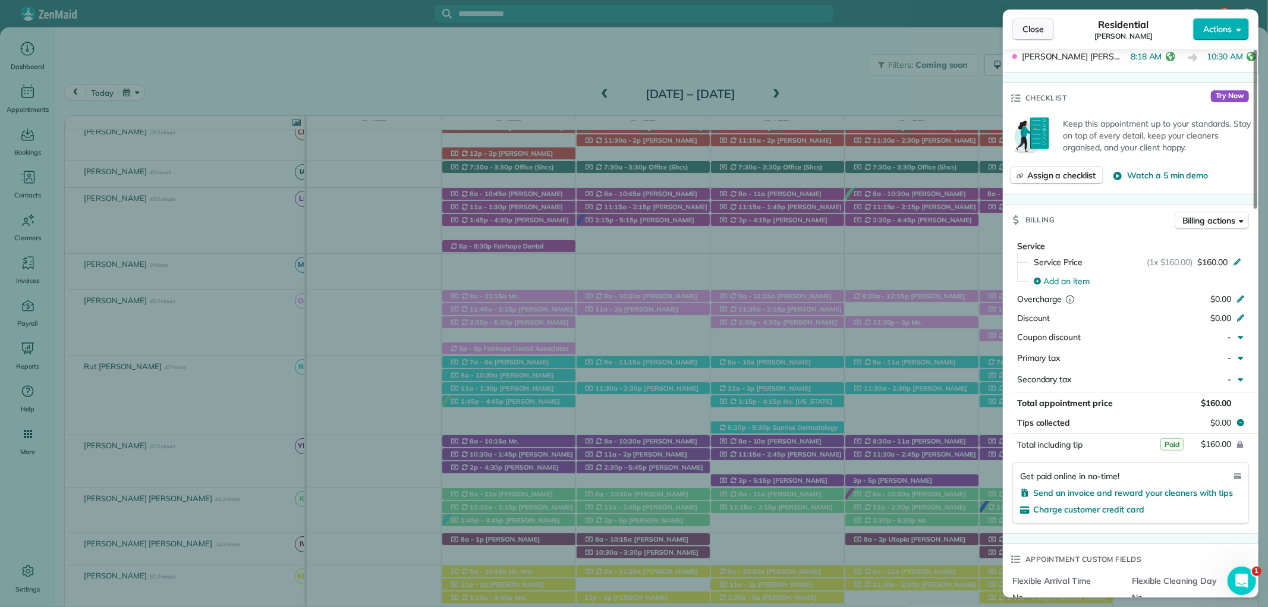
click at [1030, 34] on span "Close" at bounding box center [1032, 29] width 21 height 12
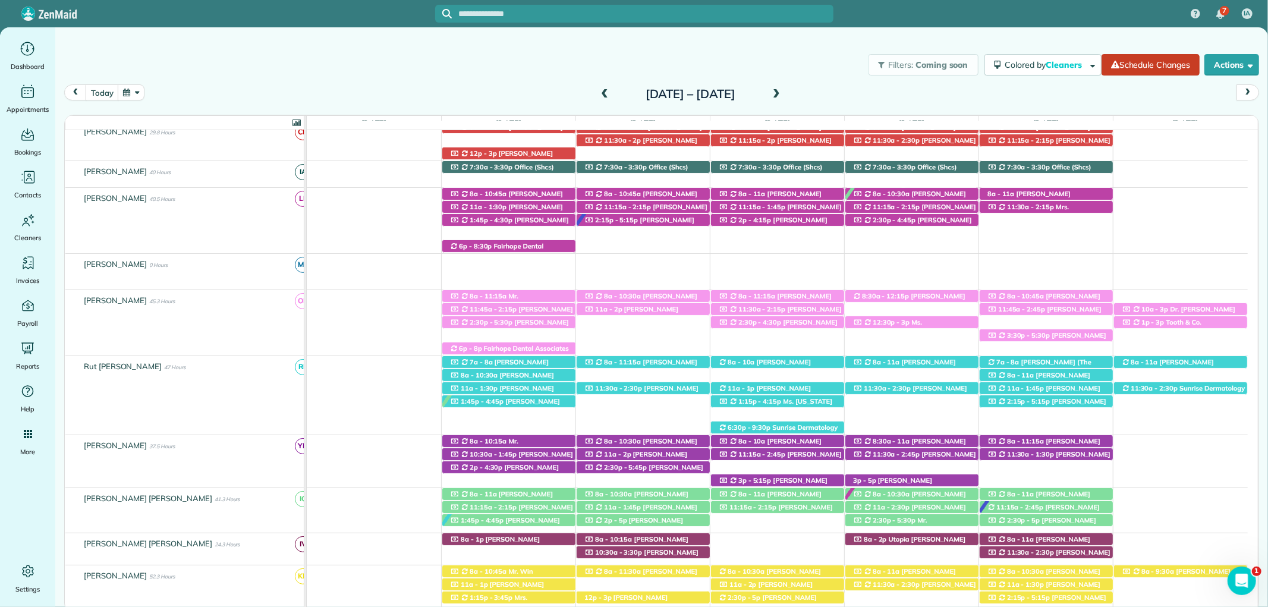
click at [781, 325] on span "Joni Golde (+19196962048)" at bounding box center [777, 326] width 119 height 17
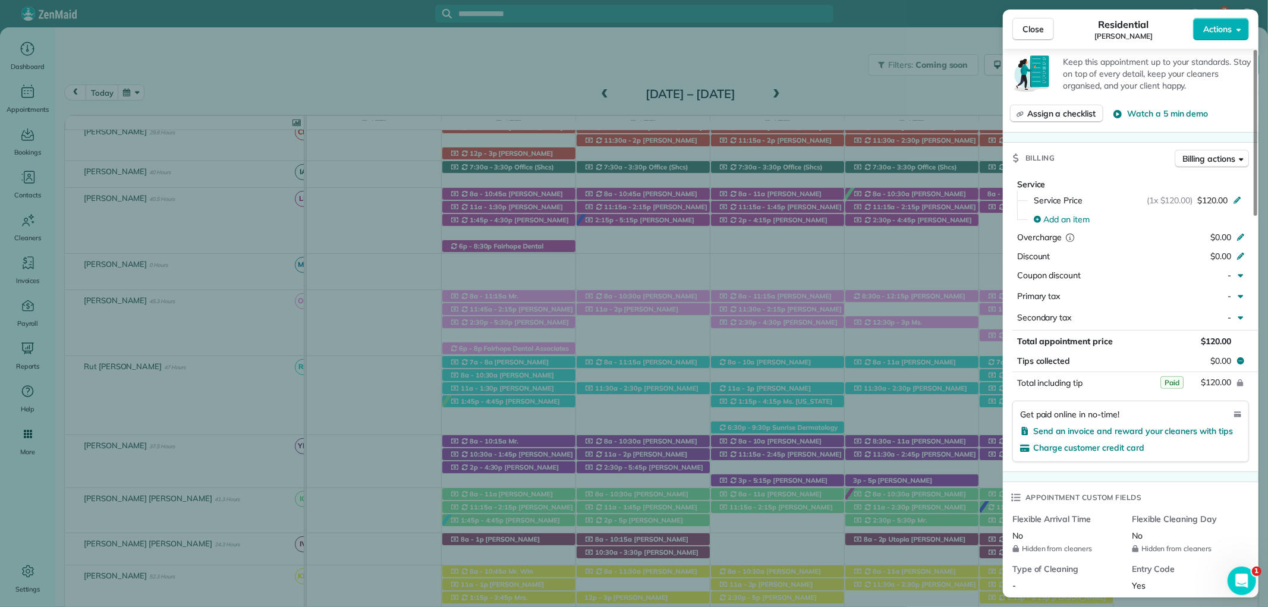
scroll to position [594, 0]
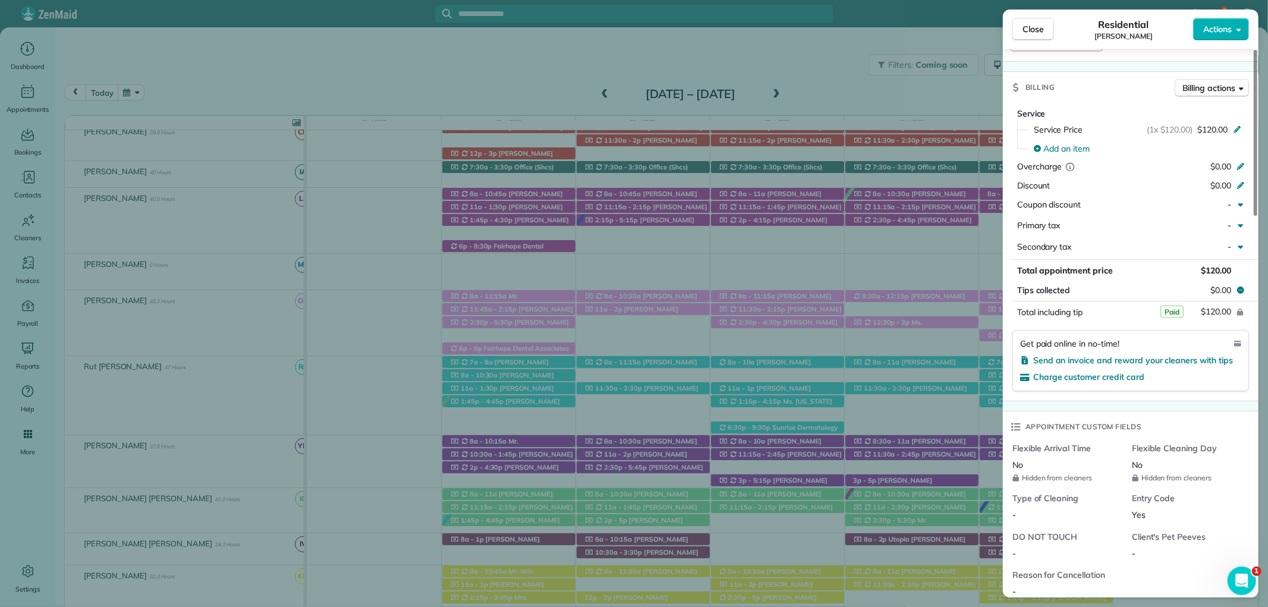
click at [1037, 24] on span "Close" at bounding box center [1032, 29] width 21 height 12
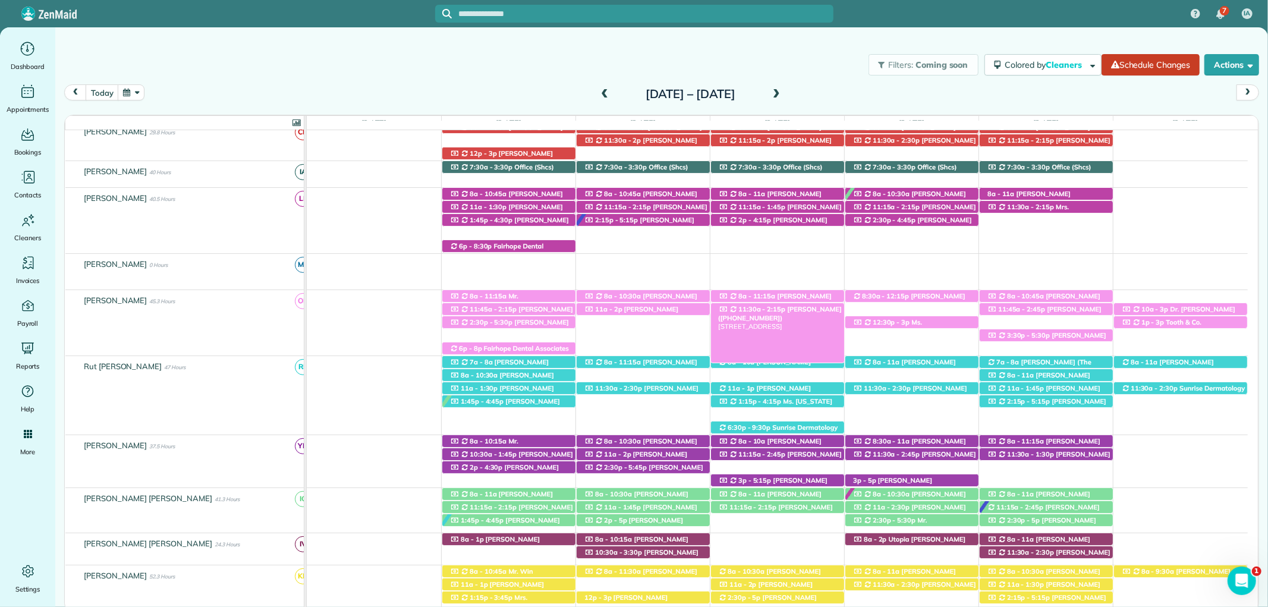
click at [814, 307] on div "11:30a - 2:15p Mrs. Julie Adamson (+12516228085) 10662 Cashiers Court - Daphne,…" at bounding box center [777, 309] width 133 height 12
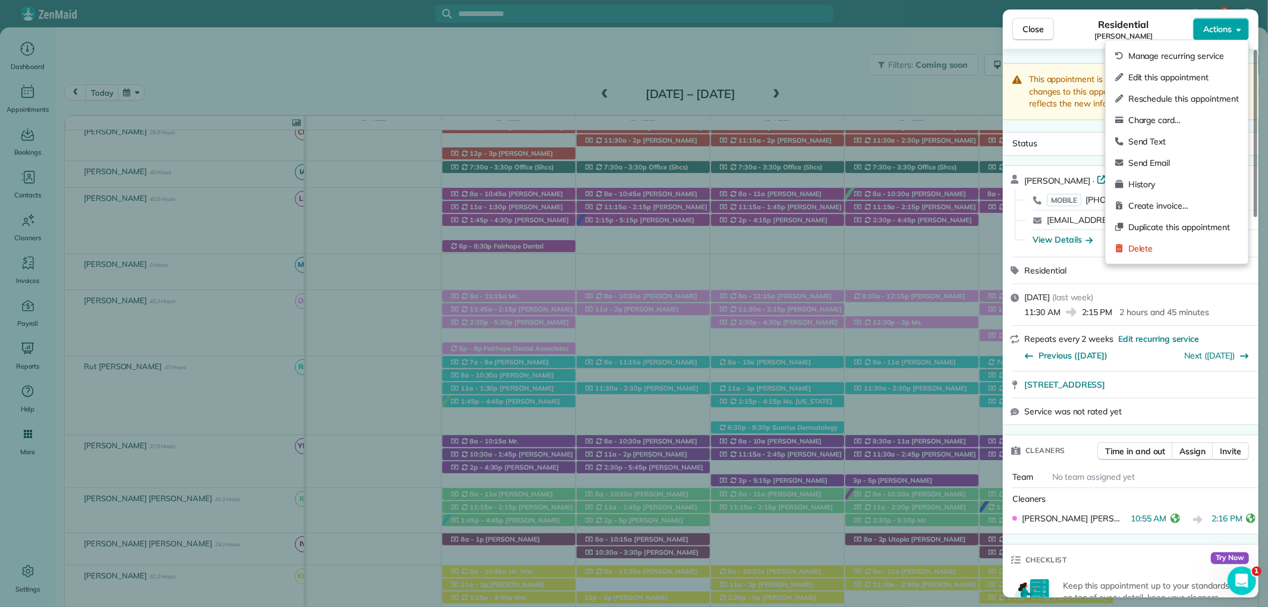
click at [1211, 33] on span "Actions" at bounding box center [1217, 29] width 29 height 12
click at [1074, 48] on div "Close Residential Julie Adamson Actions" at bounding box center [1131, 29] width 256 height 39
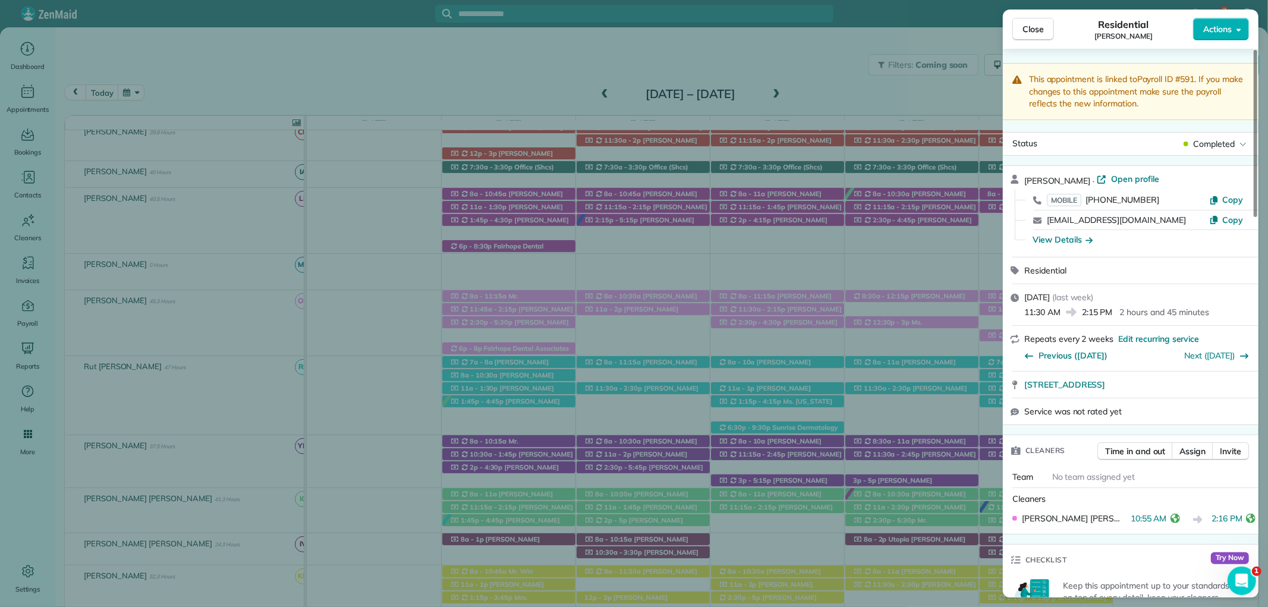
drag, startPoint x: 1130, startPoint y: 174, endPoint x: 759, endPoint y: 588, distance: 556.4
click at [1130, 174] on span "Open profile" at bounding box center [1135, 179] width 48 height 12
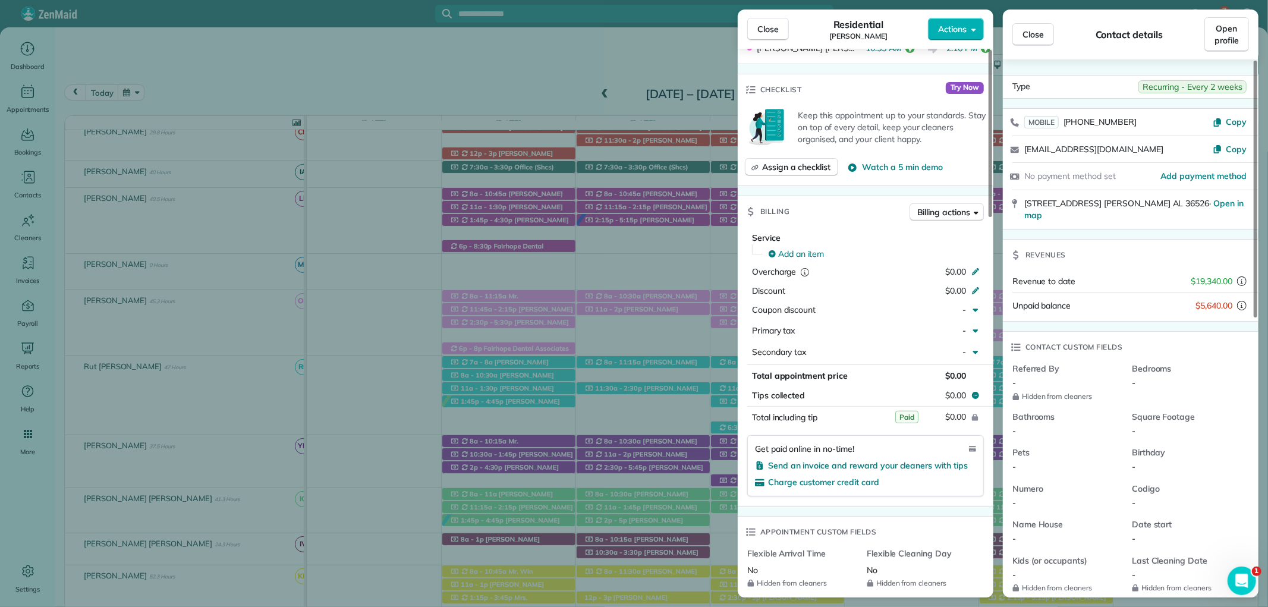
scroll to position [462, 0]
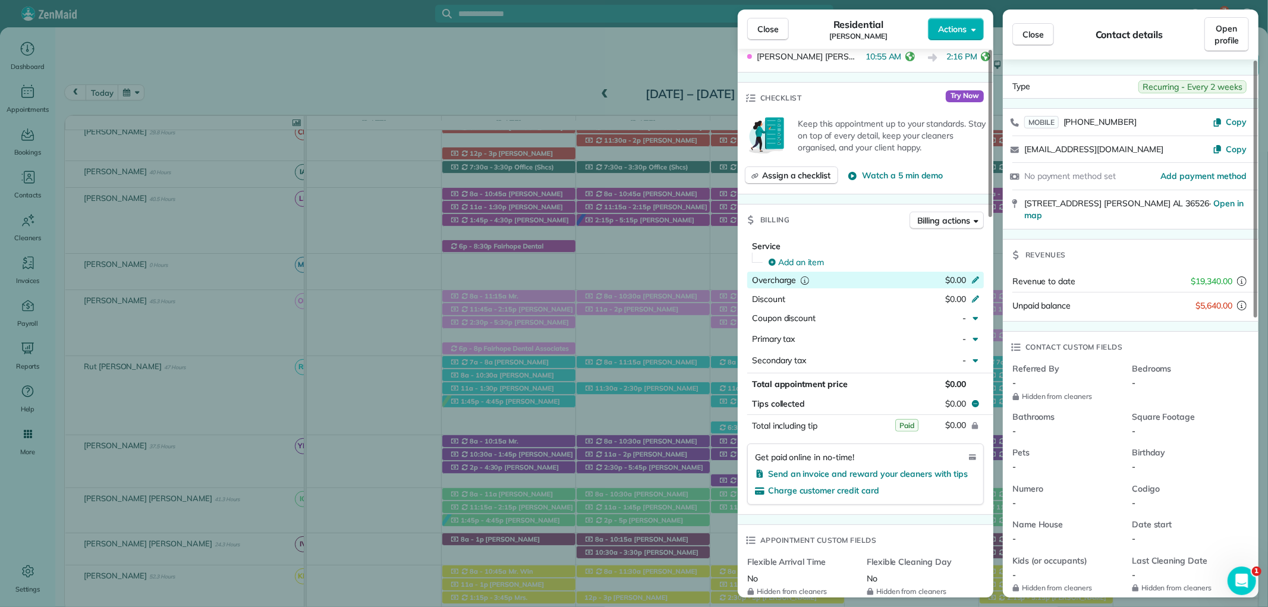
click at [975, 280] on icon at bounding box center [976, 279] width 10 height 10
click at [831, 210] on div "Billing Billing actions" at bounding box center [866, 219] width 256 height 31
click at [814, 259] on span "Add an item" at bounding box center [801, 262] width 46 height 12
click at [832, 194] on div "This appointment is linked to Payroll ID #591 . If you make changes to this app…" at bounding box center [866, 484] width 256 height 1767
click at [1226, 31] on span "Open profile" at bounding box center [1226, 35] width 24 height 24
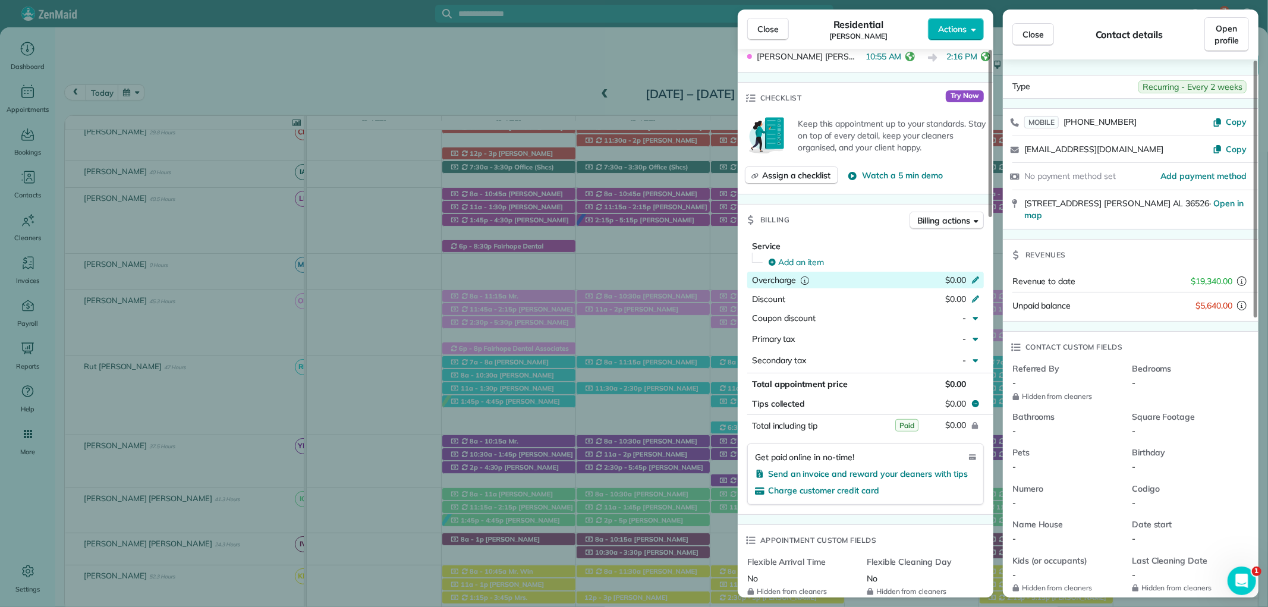
click at [972, 425] on icon "reset" at bounding box center [975, 425] width 7 height 7
click at [902, 422] on span "Paid" at bounding box center [906, 425] width 23 height 12
click at [972, 420] on icon "reset" at bounding box center [974, 425] width 10 height 10
click at [960, 219] on span "Billing actions" at bounding box center [943, 221] width 53 height 12
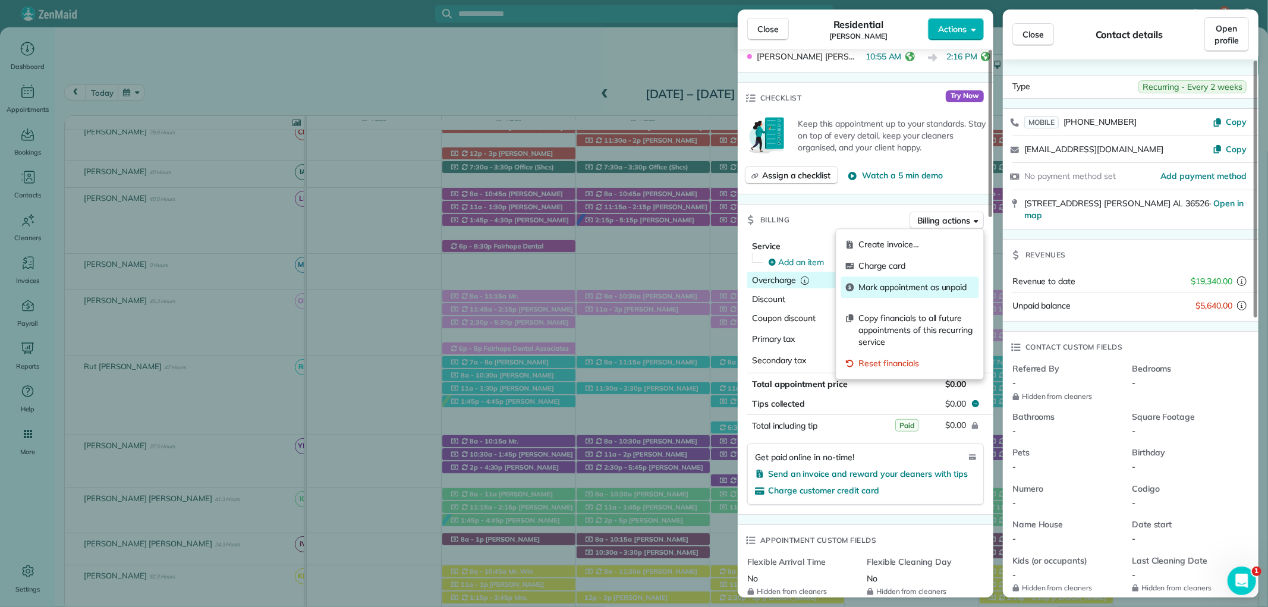
click at [949, 284] on span "Mark appointment as unpaid" at bounding box center [916, 287] width 115 height 12
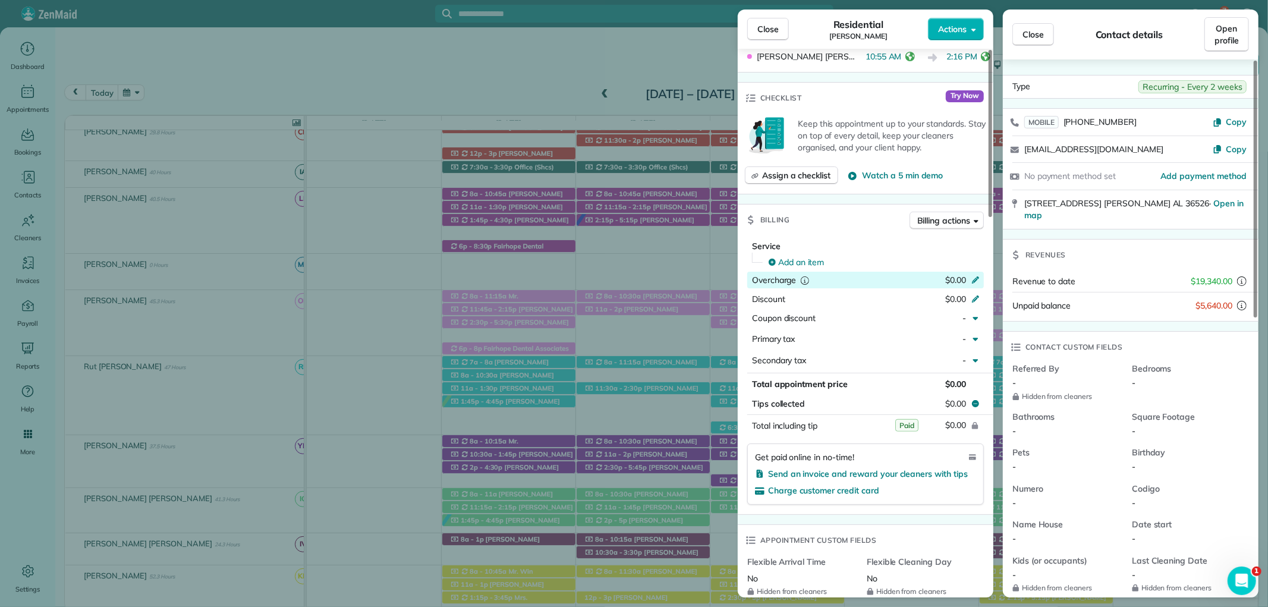
click at [971, 278] on icon at bounding box center [976, 279] width 10 height 10
click at [952, 265] on div "Add an item" at bounding box center [874, 262] width 212 height 12
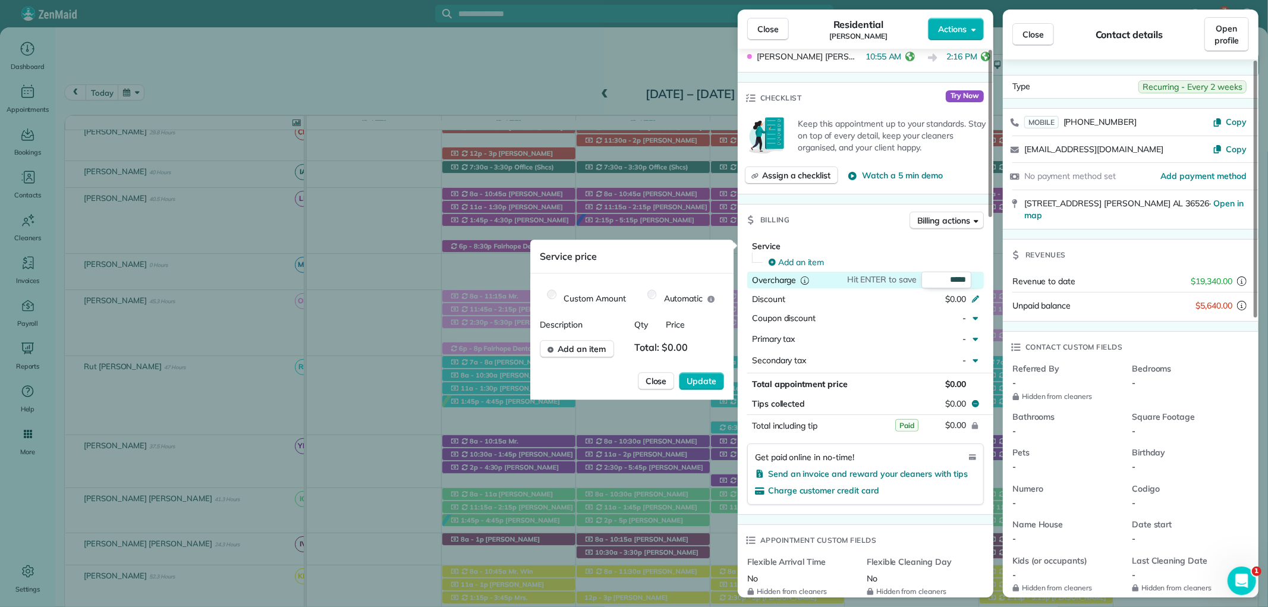
click at [871, 223] on div "Billing Billing actions" at bounding box center [866, 219] width 256 height 31
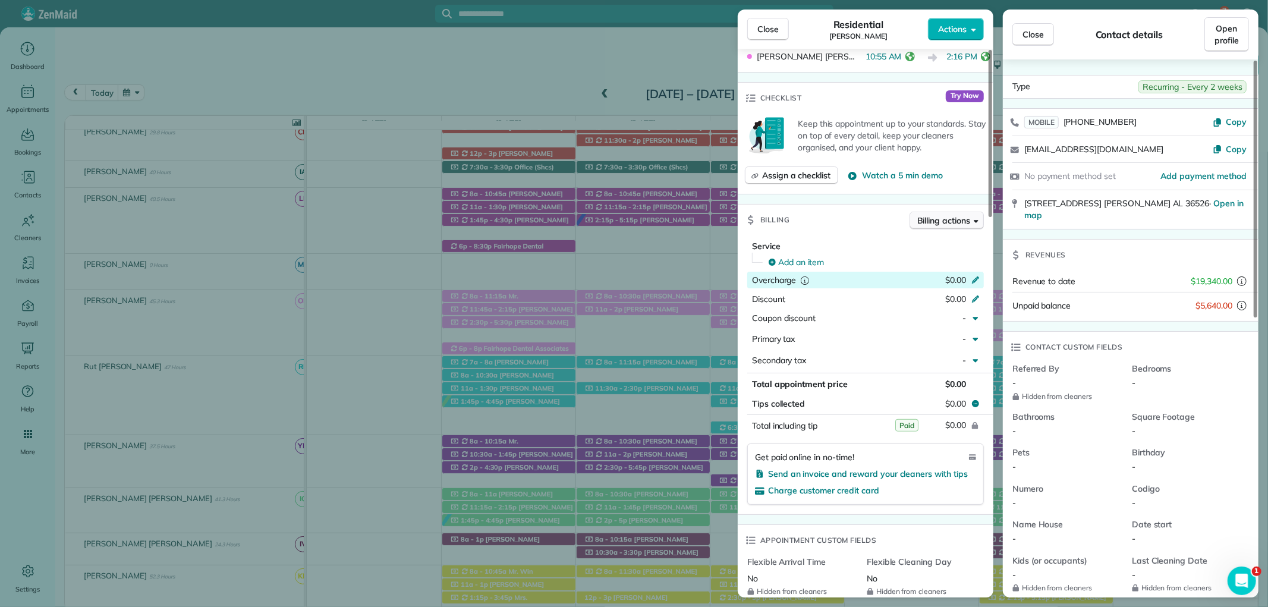
click at [953, 220] on span "Billing actions" at bounding box center [943, 221] width 53 height 12
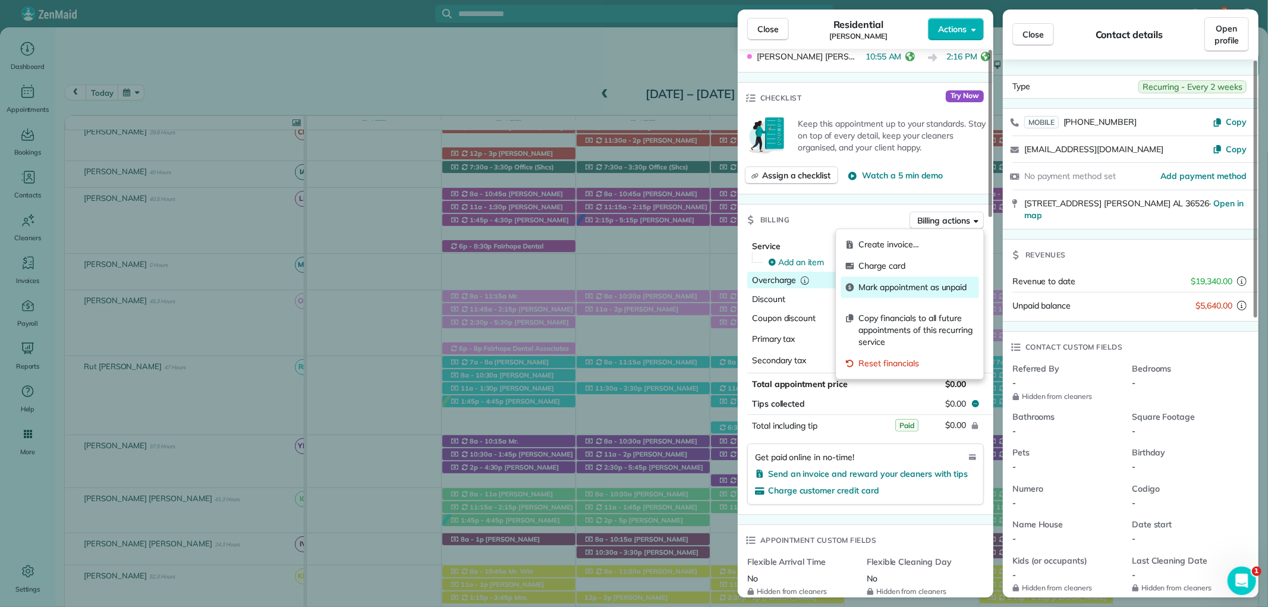
click at [877, 283] on span "Mark appointment as unpaid" at bounding box center [916, 287] width 115 height 12
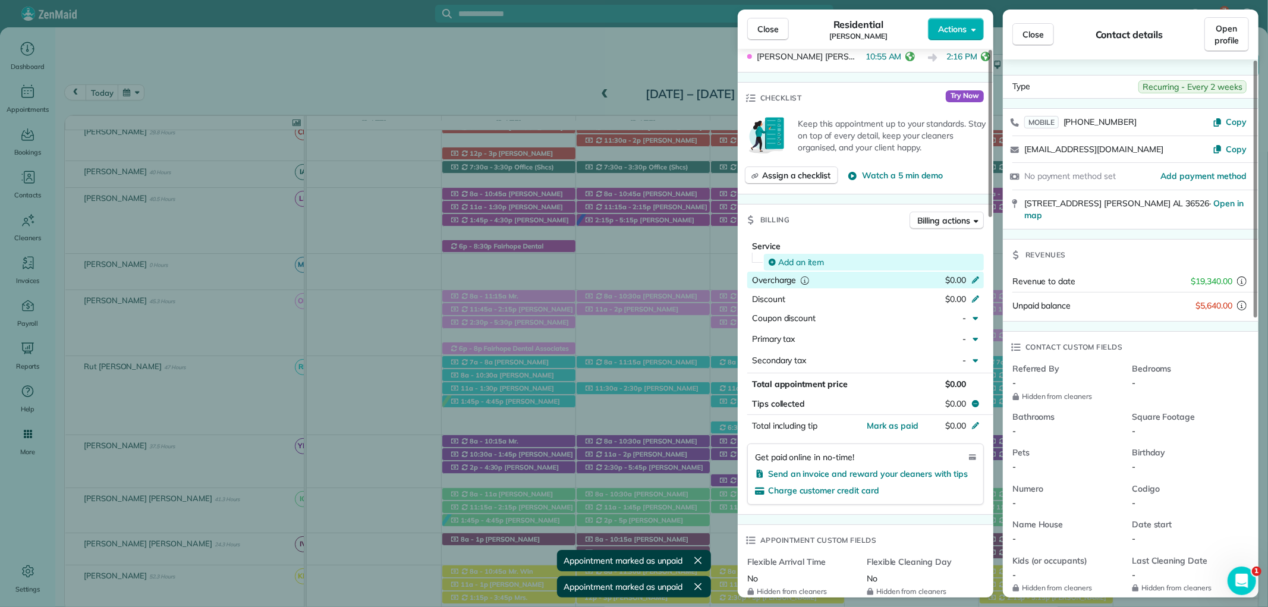
click at [801, 256] on span "Add an item" at bounding box center [801, 262] width 46 height 12
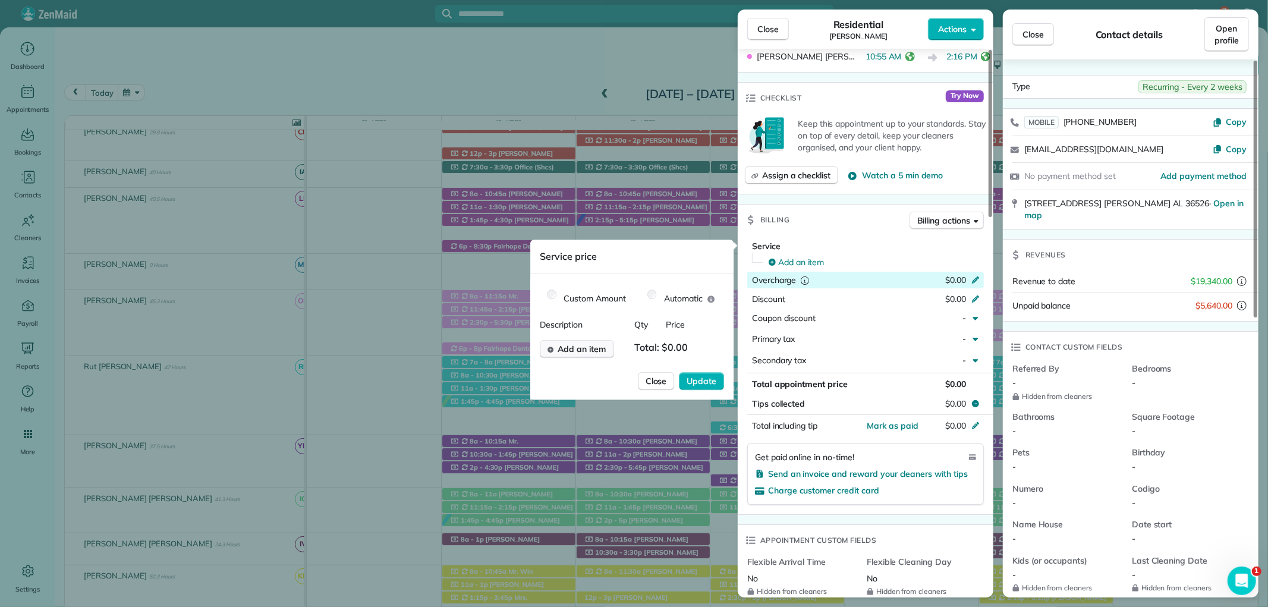
click at [585, 348] on span "Add an item" at bounding box center [581, 349] width 48 height 12
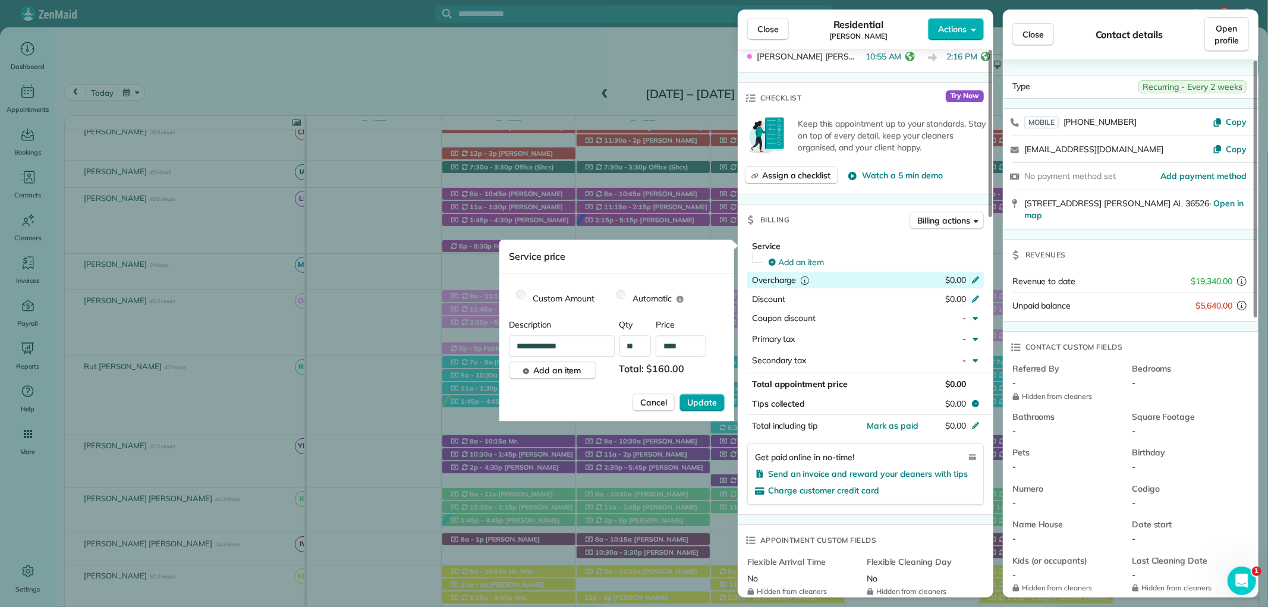
type input "****"
click at [704, 401] on span "Update" at bounding box center [702, 402] width 30 height 12
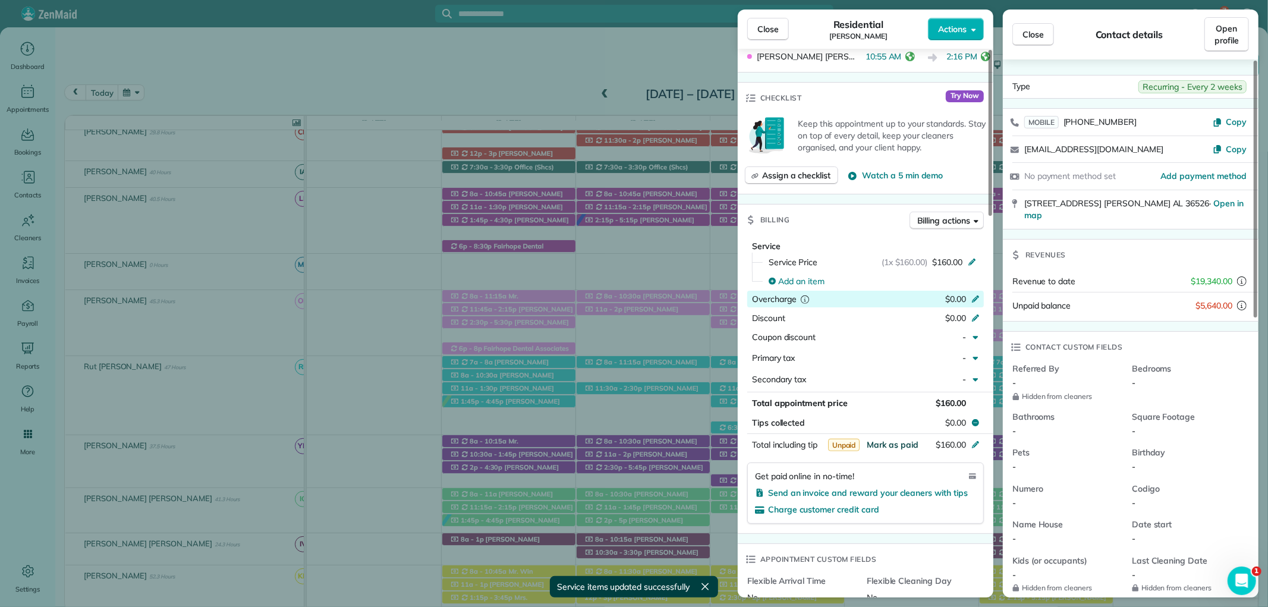
click at [899, 440] on span "Mark as paid" at bounding box center [893, 444] width 52 height 11
click at [765, 24] on span "Close" at bounding box center [767, 29] width 21 height 12
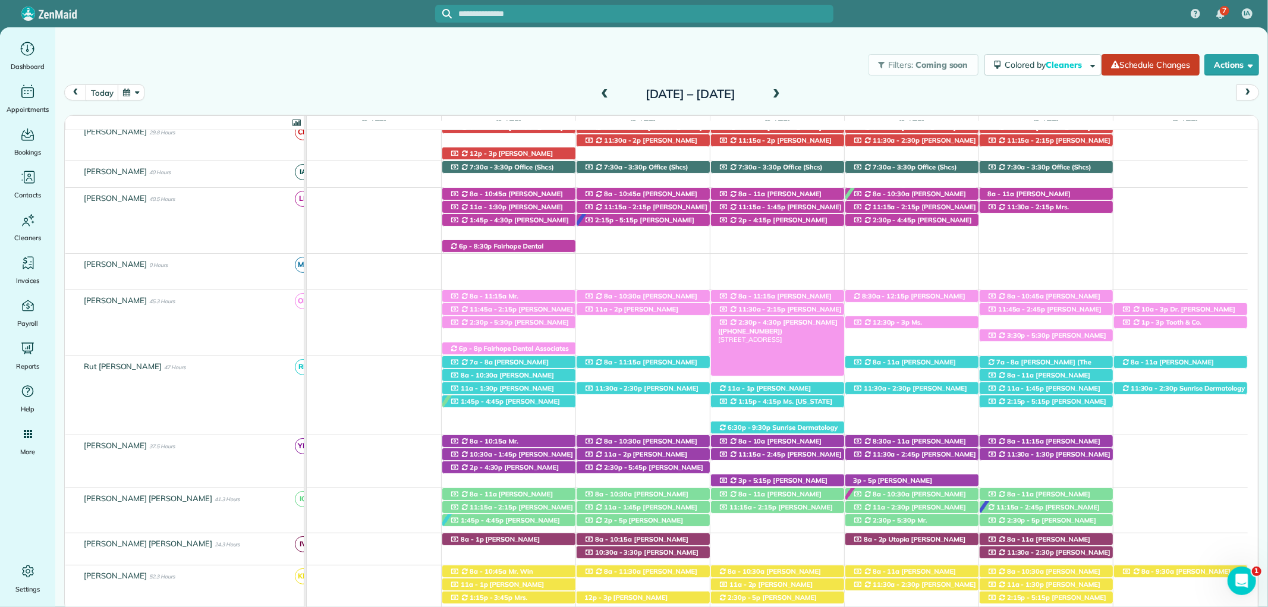
click at [787, 327] on span "Joni Golde (+19196962048)" at bounding box center [777, 326] width 119 height 17
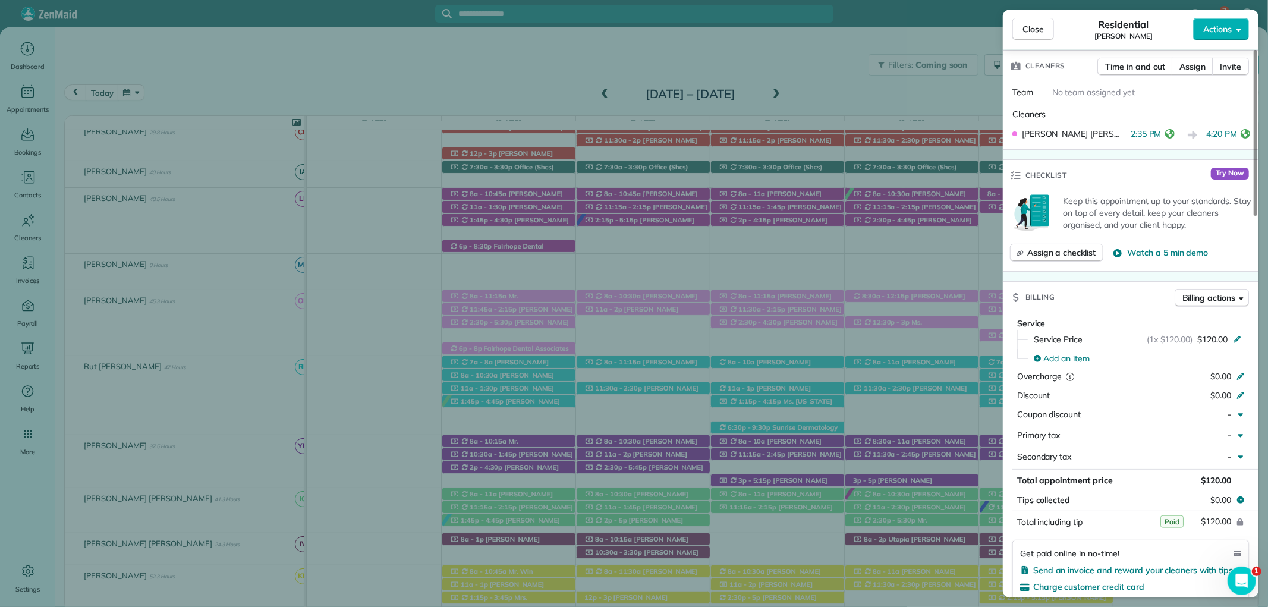
scroll to position [462, 0]
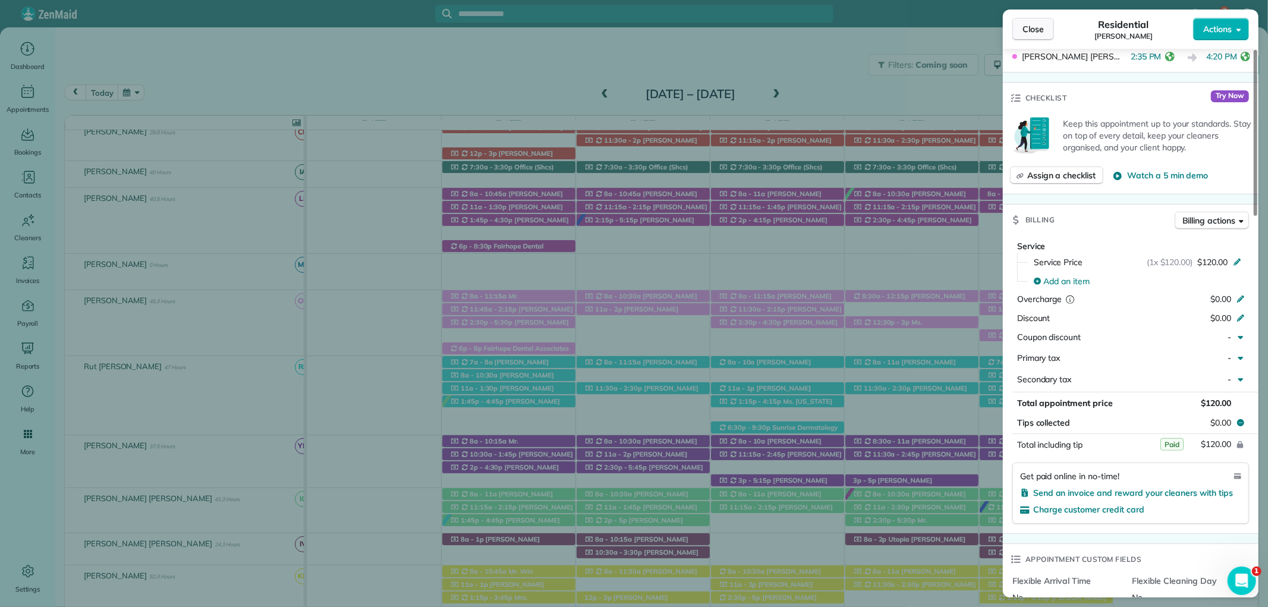
click at [1023, 31] on span "Close" at bounding box center [1032, 29] width 21 height 12
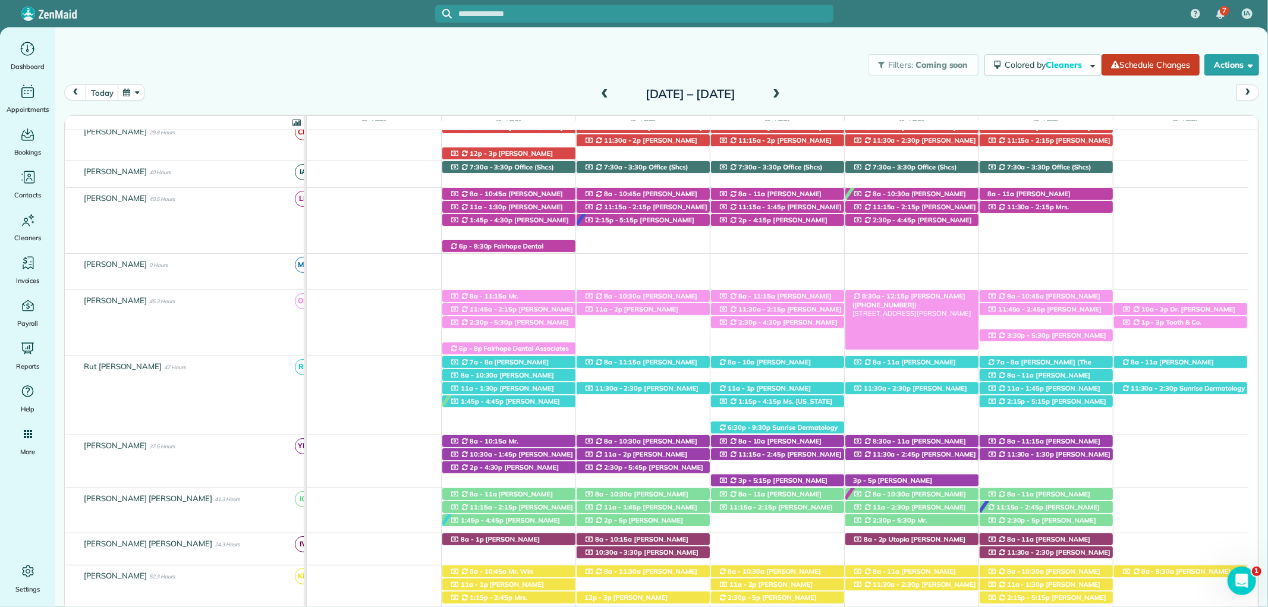
click at [946, 294] on span "McKell Jeppesen (+18013187741)" at bounding box center [908, 300] width 113 height 17
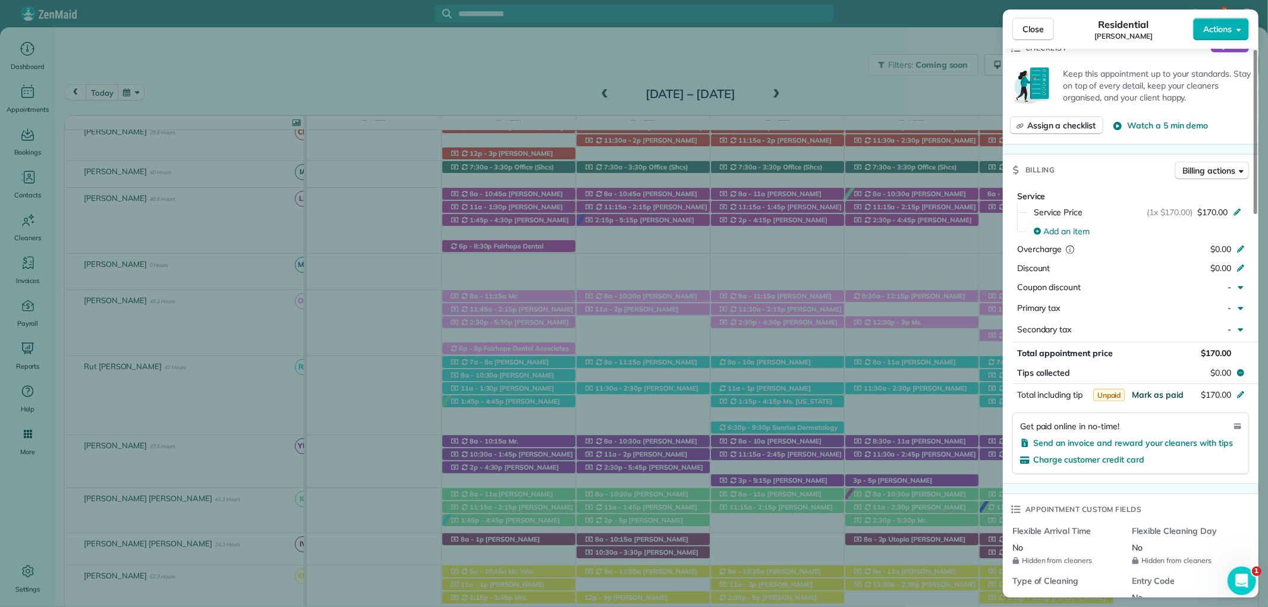
scroll to position [528, 0]
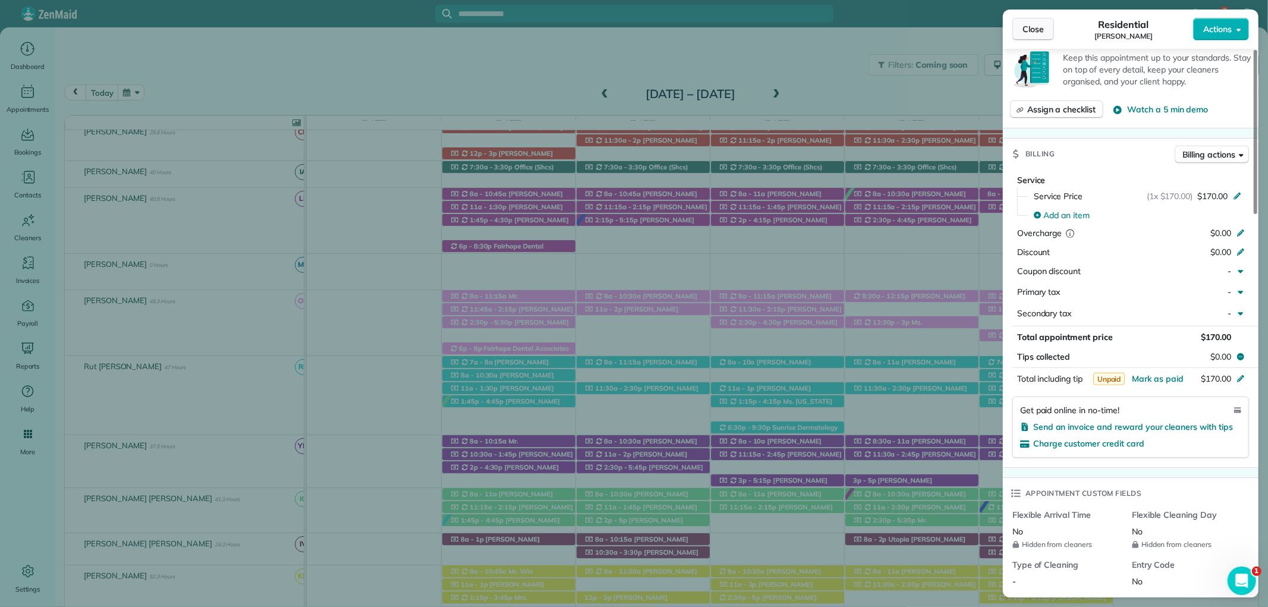
click at [1031, 21] on button "Close" at bounding box center [1033, 29] width 42 height 23
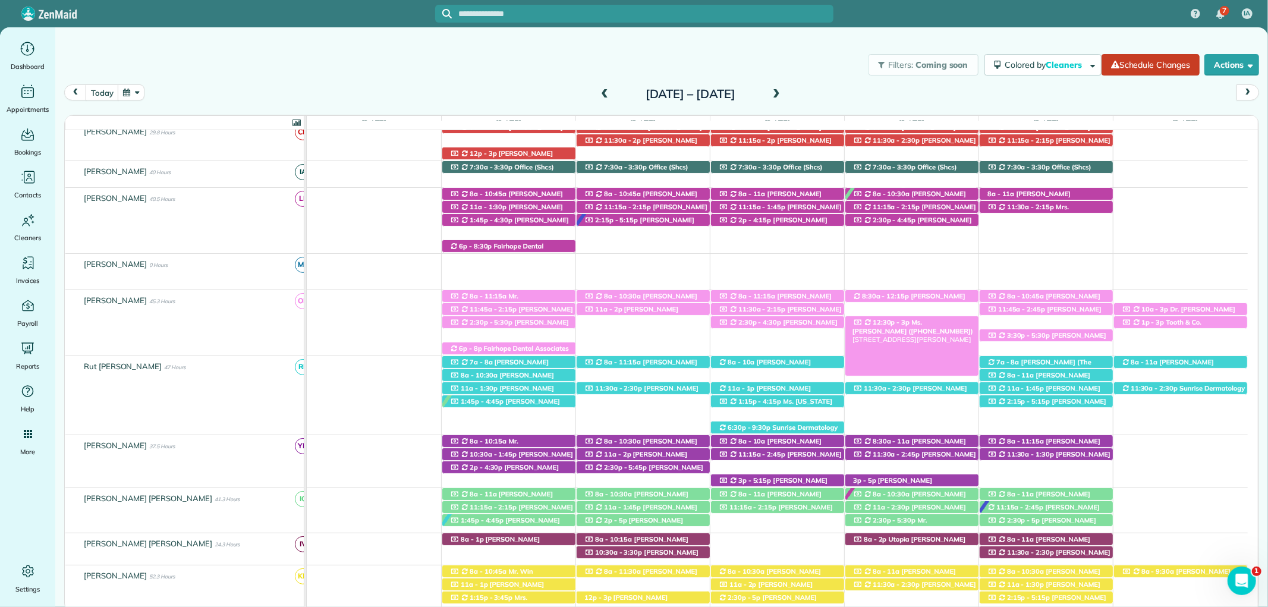
click at [928, 326] on span "Ms. Stephanie Wright (+13342351769)" at bounding box center [912, 326] width 121 height 17
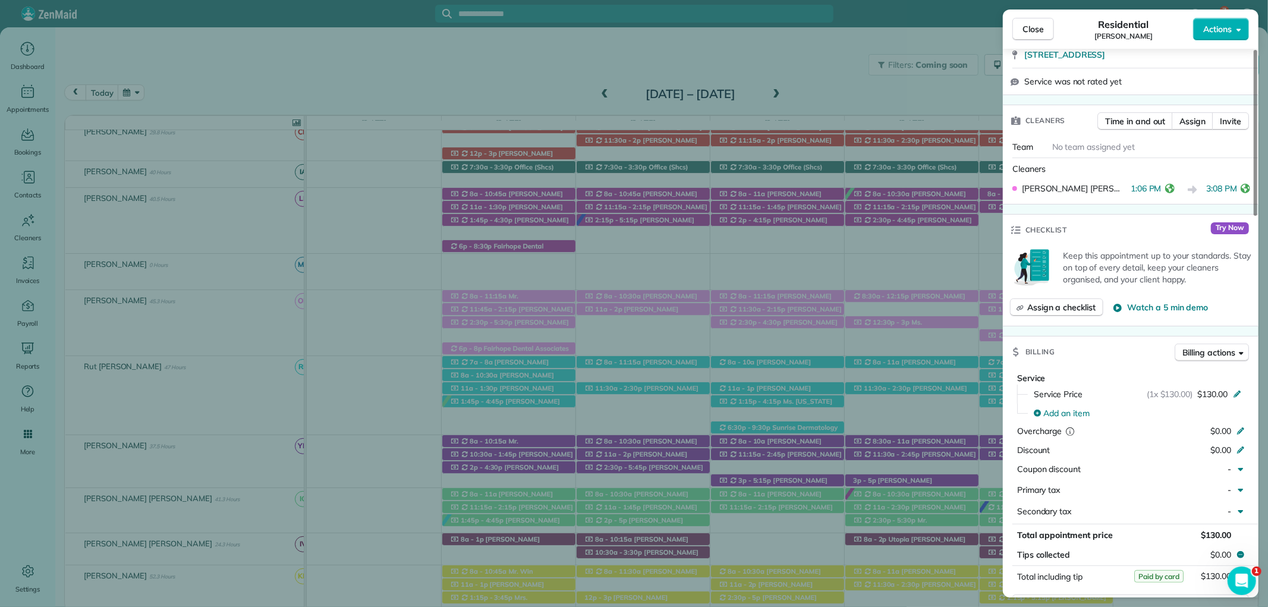
scroll to position [462, 0]
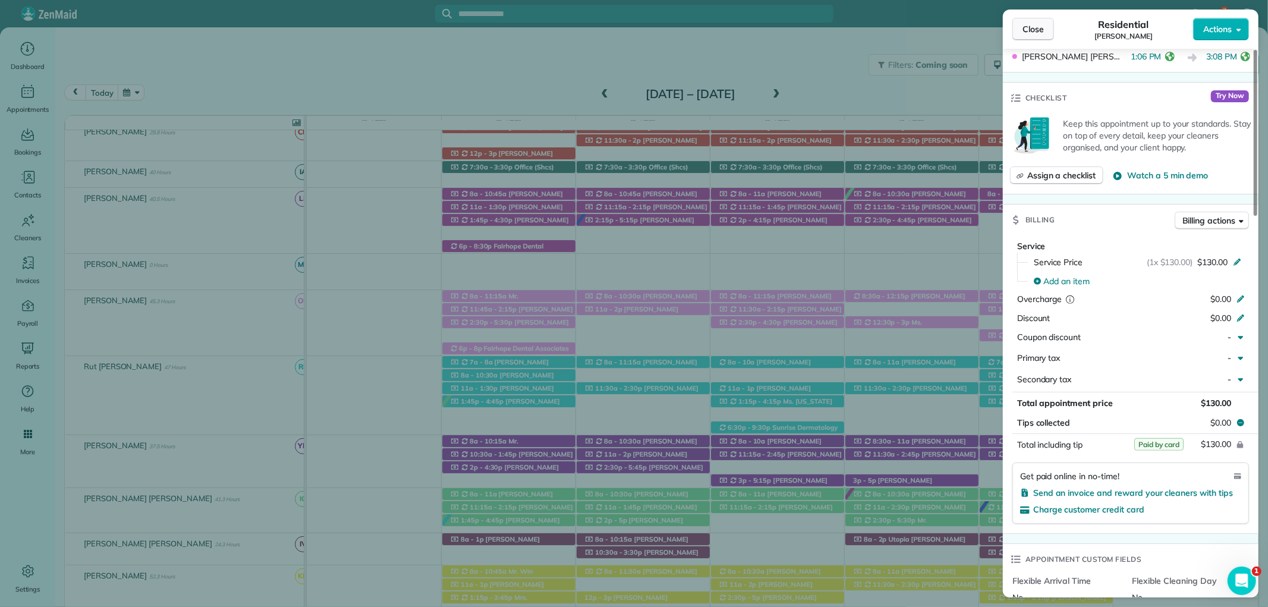
click at [1027, 24] on span "Close" at bounding box center [1032, 29] width 21 height 12
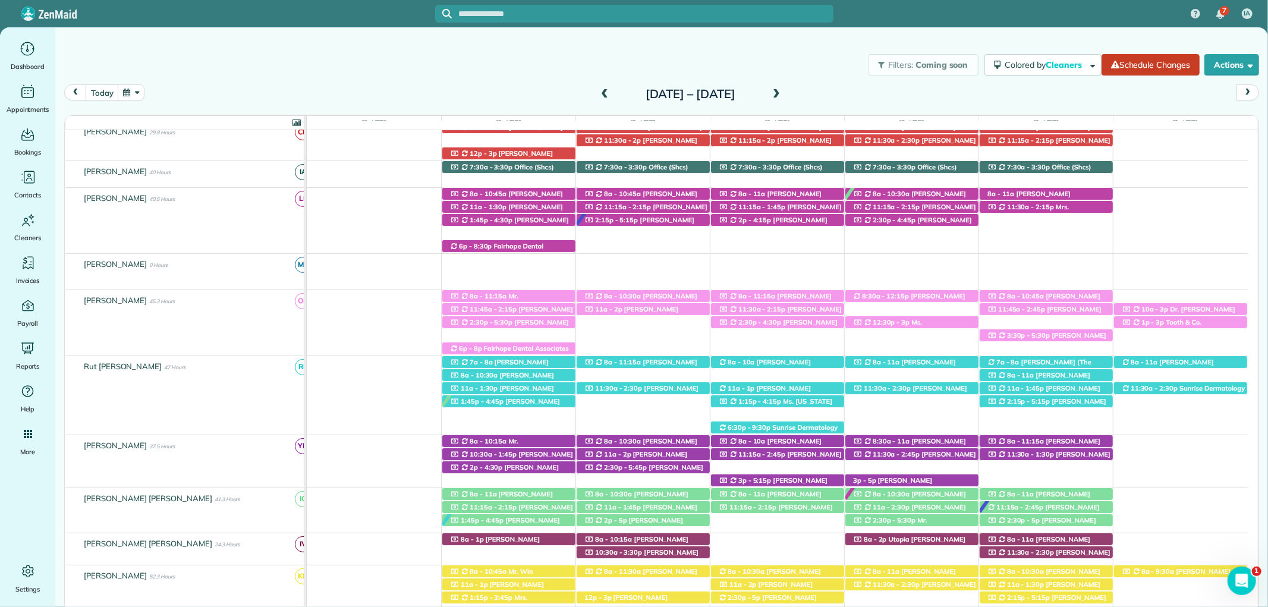
click at [598, 92] on span at bounding box center [604, 94] width 13 height 11
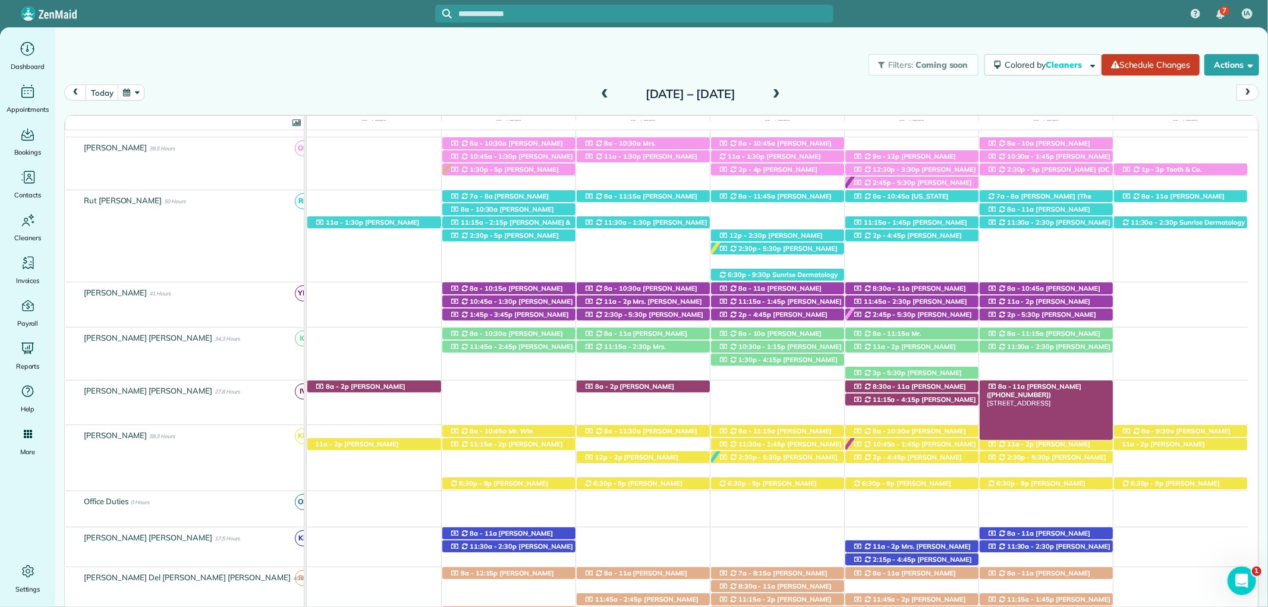
scroll to position [524, 0]
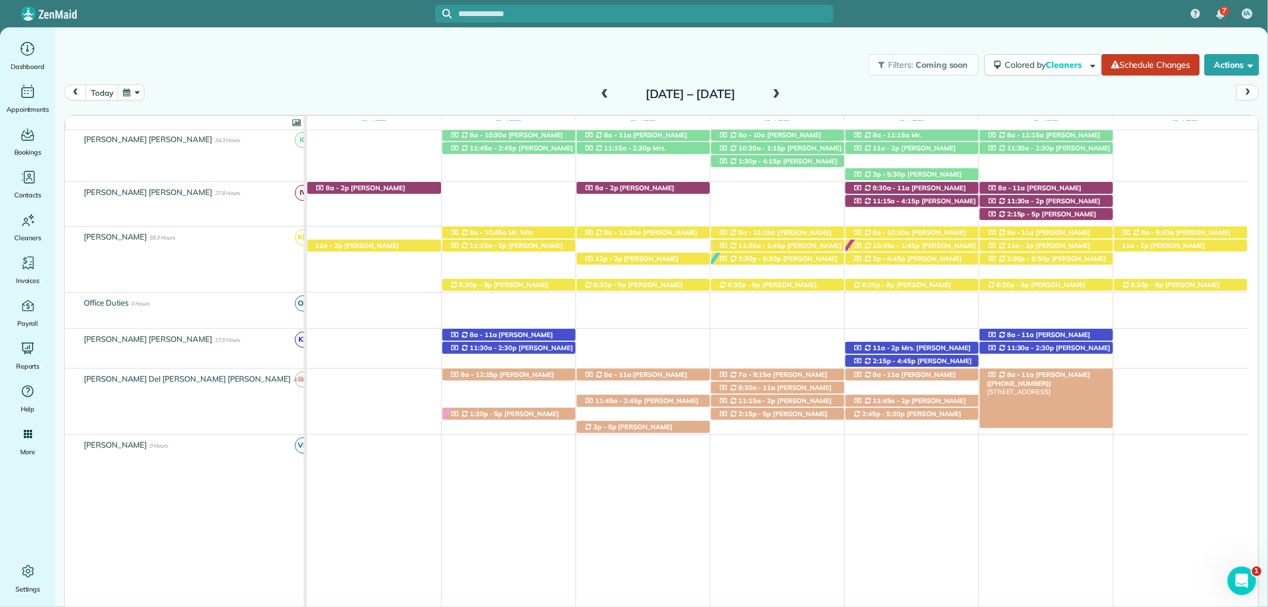
click at [1079, 376] on span "Mrs. Shannon Silvernail (+12516053132)" at bounding box center [1038, 378] width 103 height 17
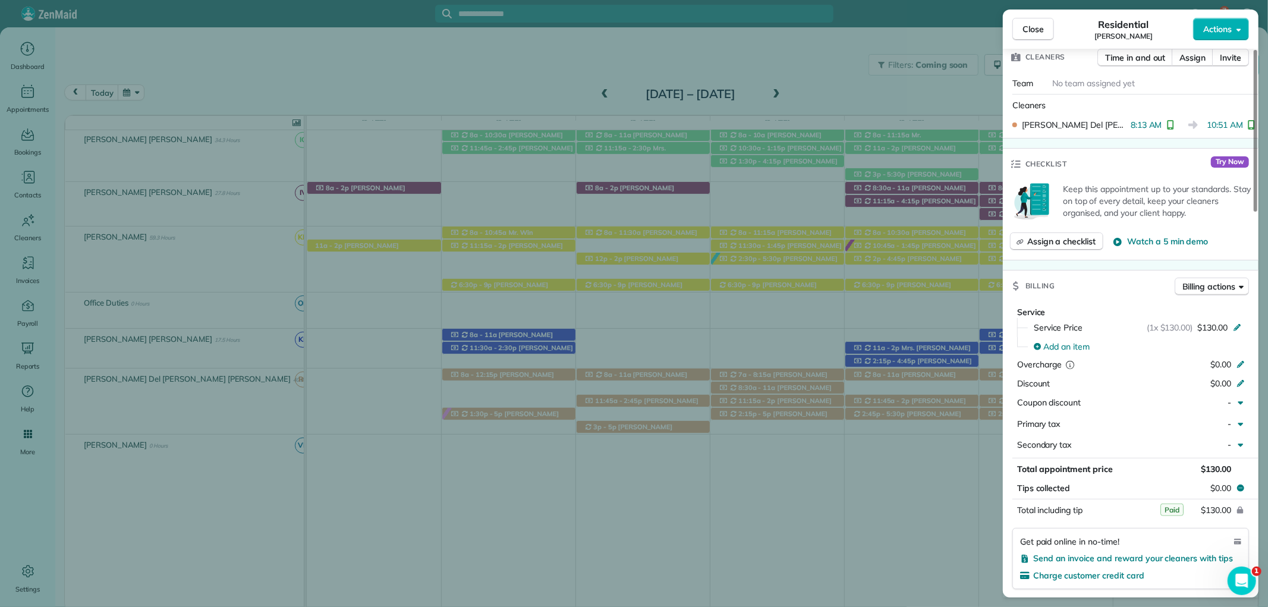
scroll to position [528, 0]
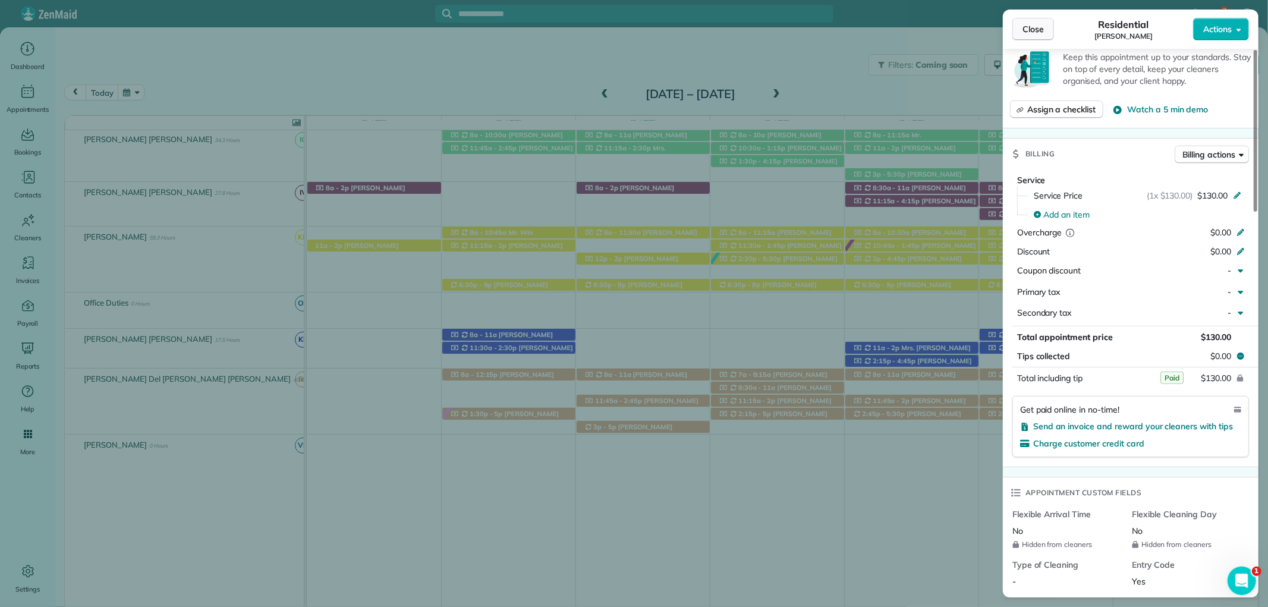
click at [1024, 22] on button "Close" at bounding box center [1033, 29] width 42 height 23
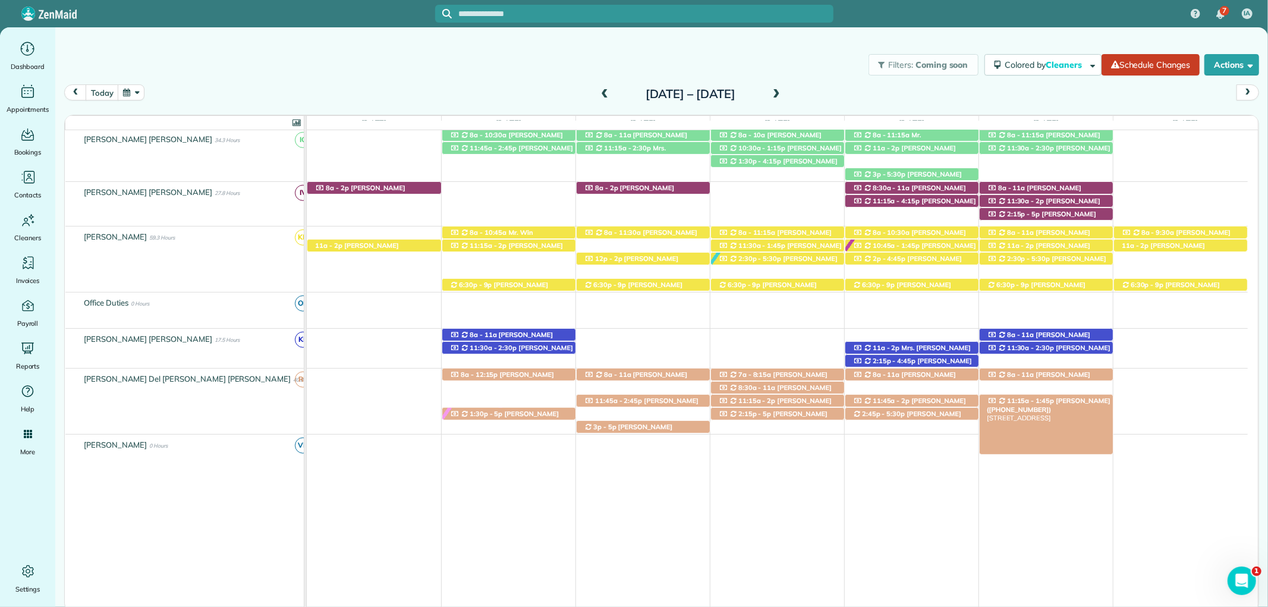
click at [1041, 404] on span "11:15a - 1:45p" at bounding box center [1030, 400] width 48 height 8
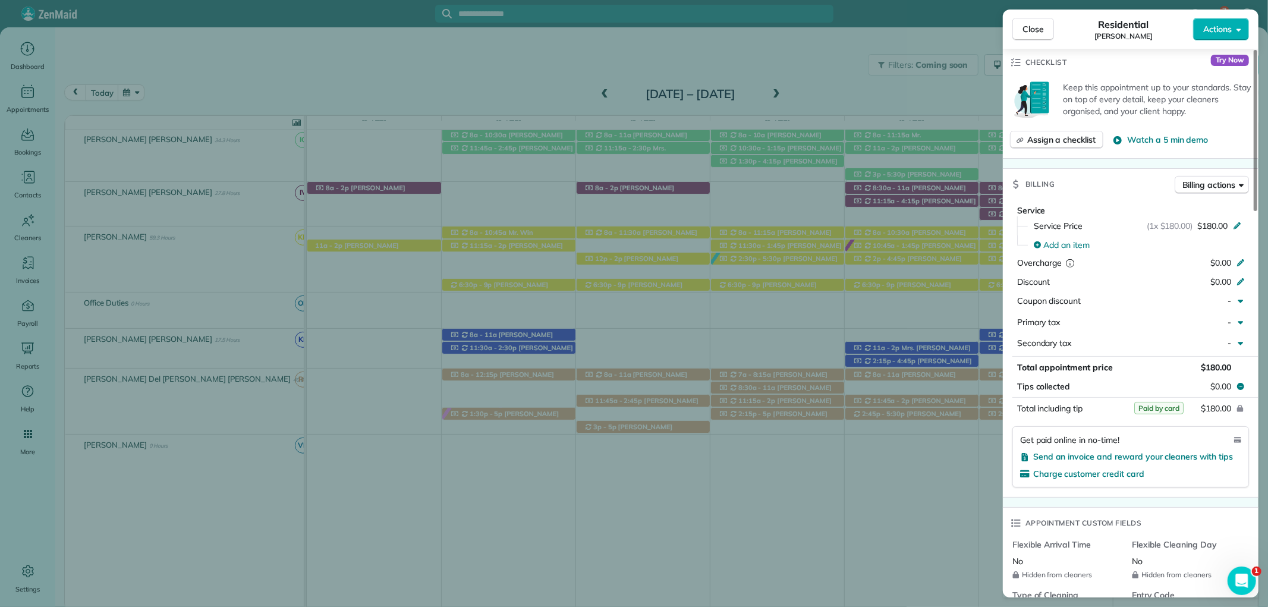
scroll to position [528, 0]
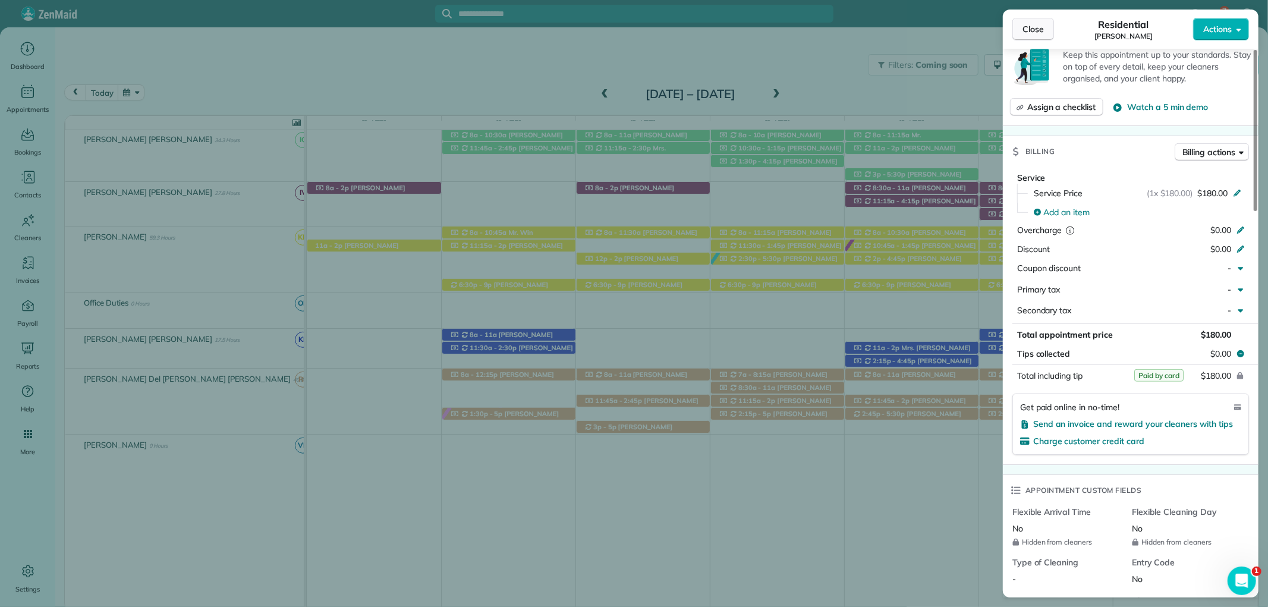
click at [1029, 27] on span "Close" at bounding box center [1032, 29] width 21 height 12
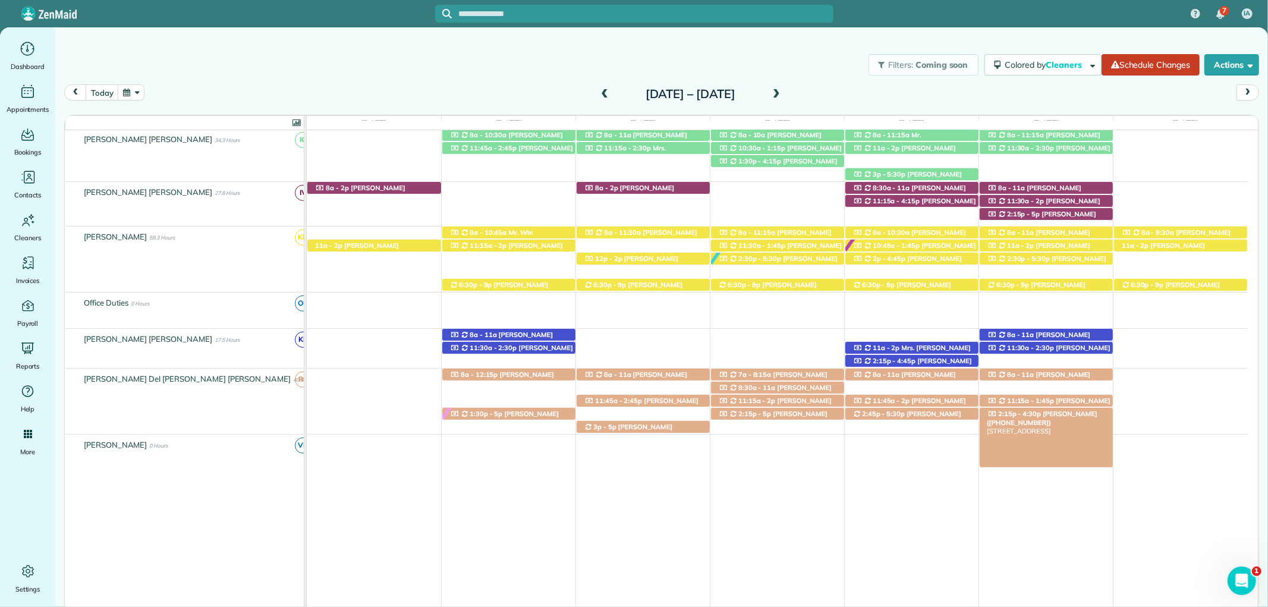
click at [1058, 418] on span "Lauren Clements (+12514021975)" at bounding box center [1042, 417] width 111 height 17
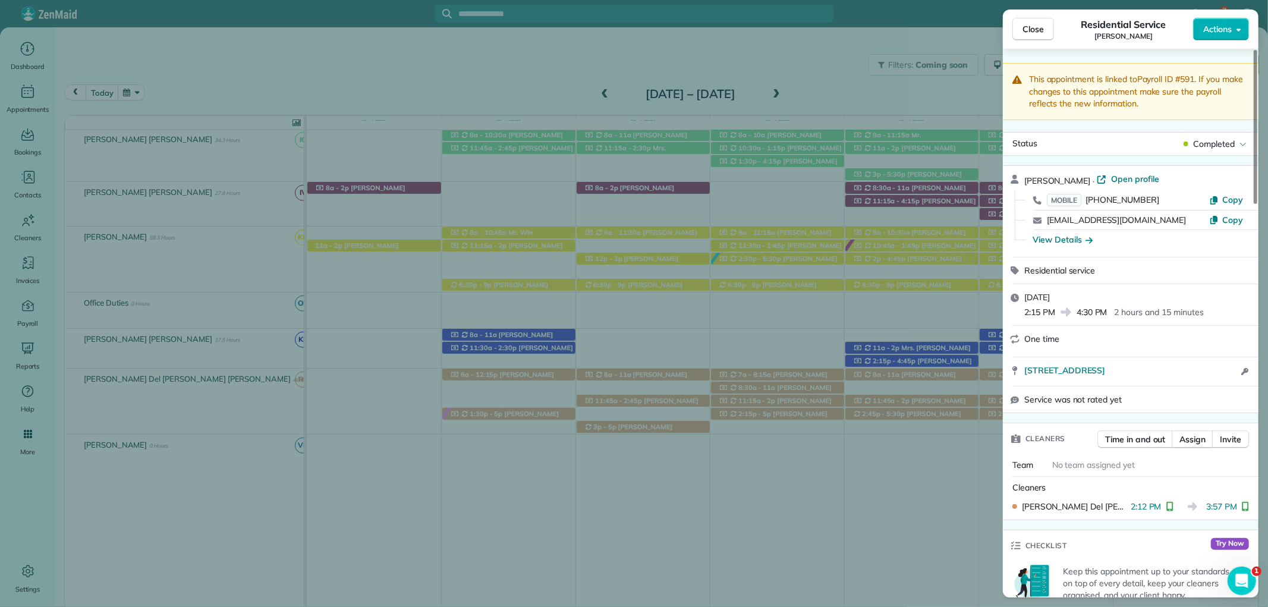
scroll to position [528, 0]
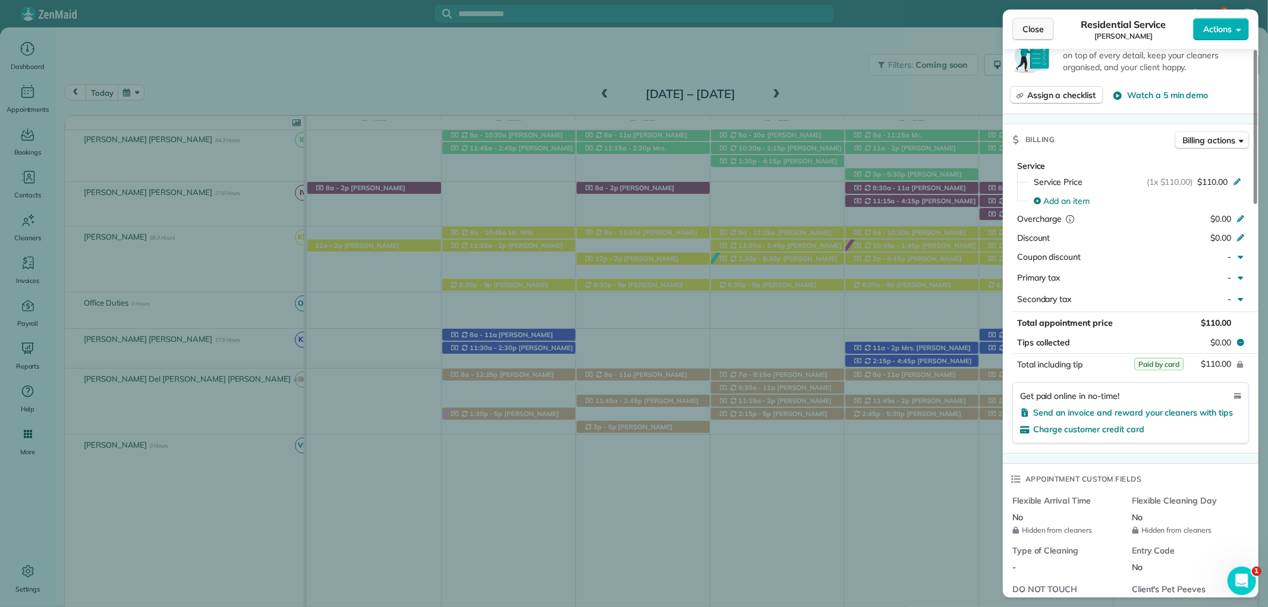
click at [1041, 33] on span "Close" at bounding box center [1032, 29] width 21 height 12
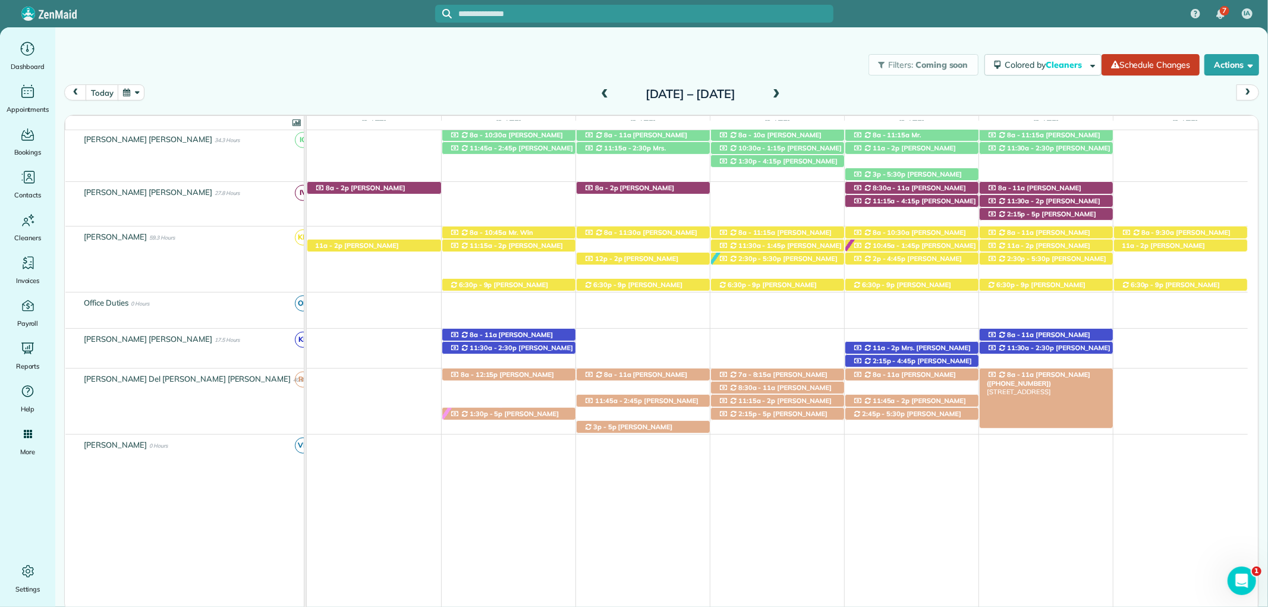
click at [1076, 372] on span "Mrs. Shannon Silvernail (+12516053132)" at bounding box center [1038, 378] width 103 height 17
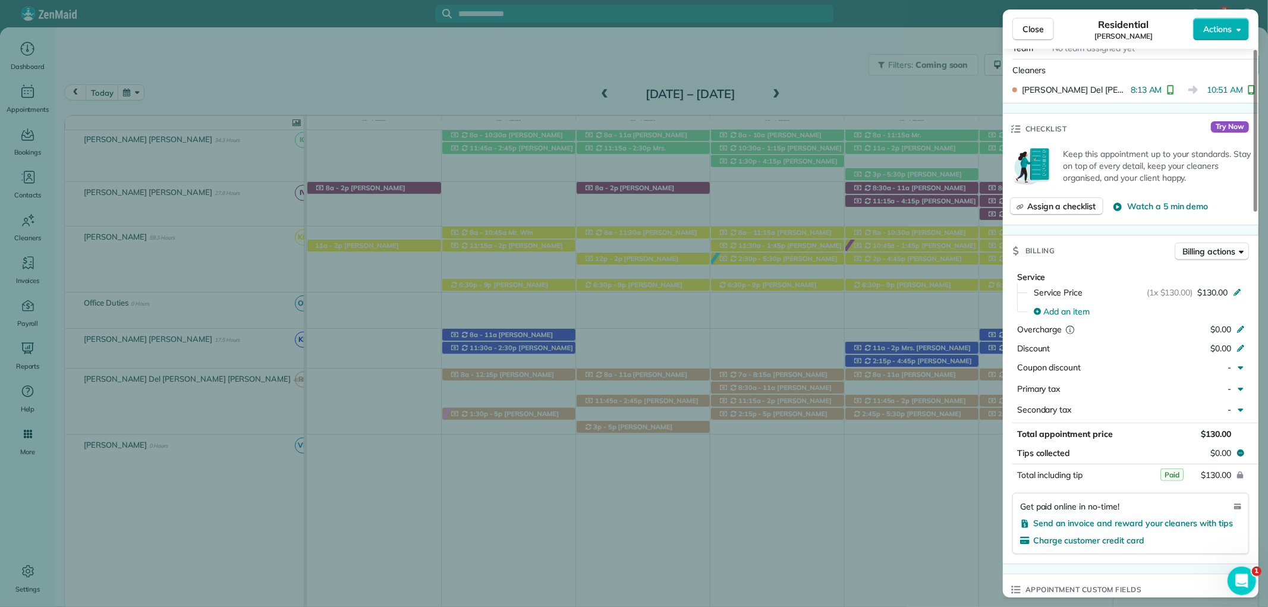
scroll to position [462, 0]
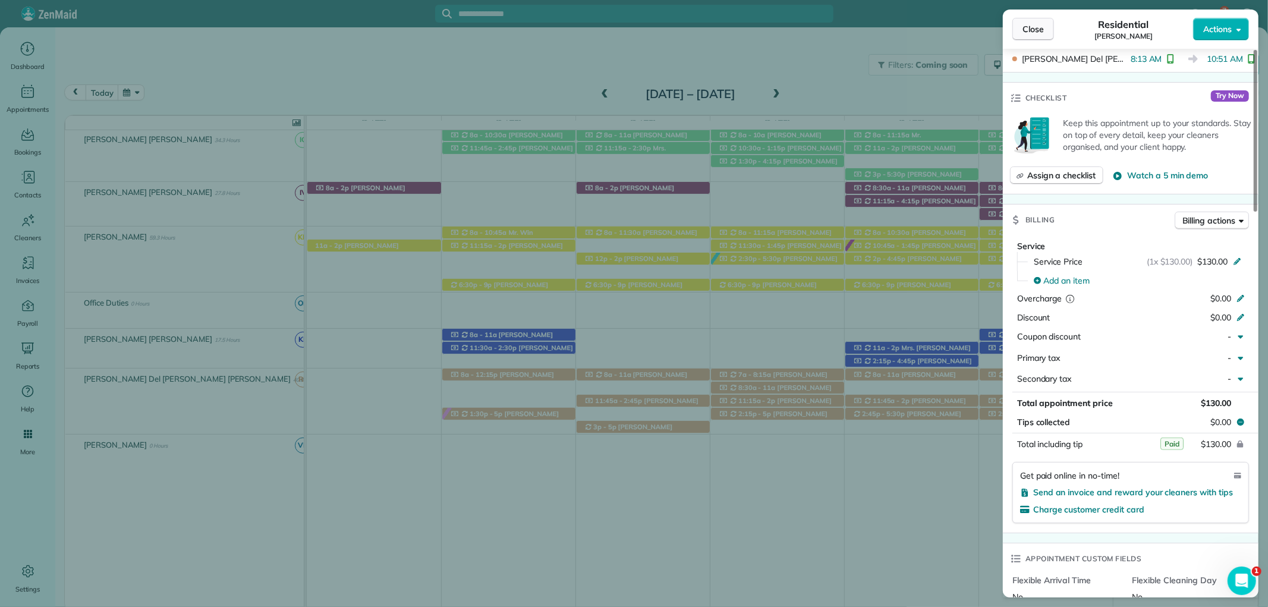
click at [1054, 29] on div "Residential Shannon Silvernail" at bounding box center [1123, 29] width 139 height 24
click at [1037, 30] on span "Close" at bounding box center [1032, 29] width 21 height 12
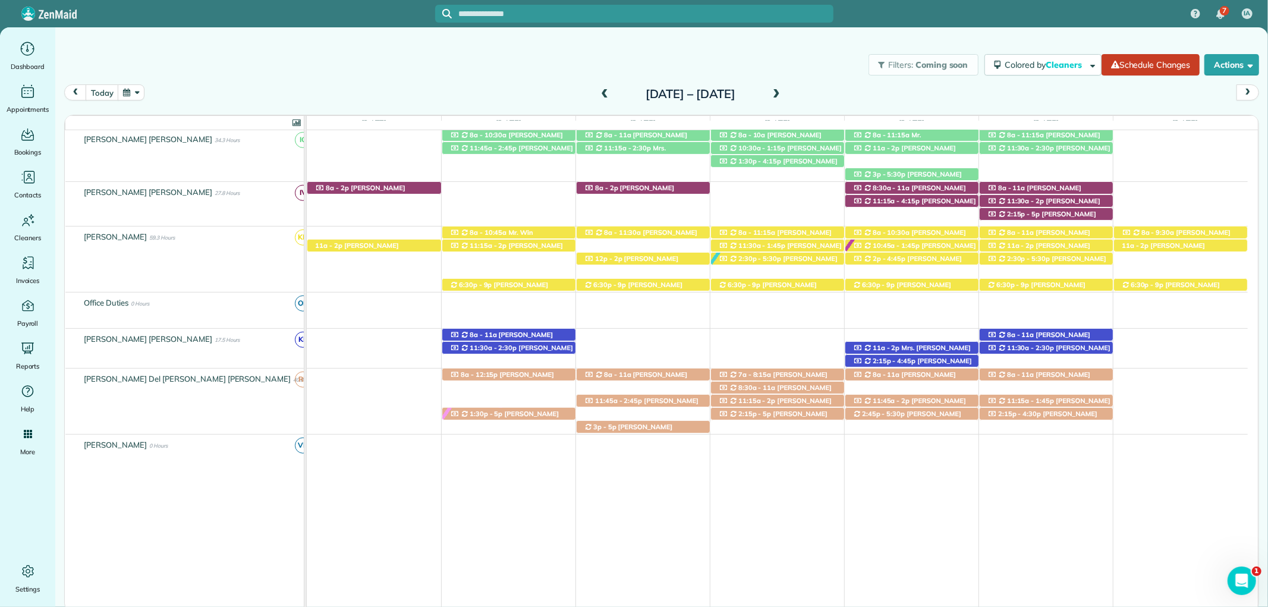
click at [783, 96] on span at bounding box center [776, 94] width 13 height 11
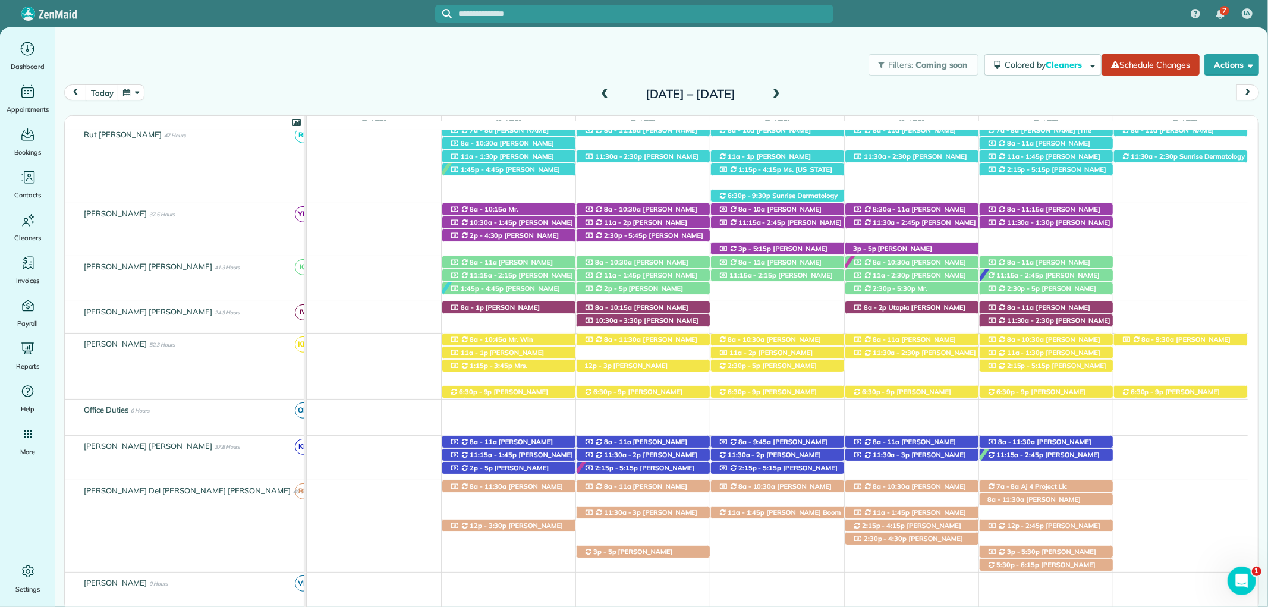
scroll to position [553, 0]
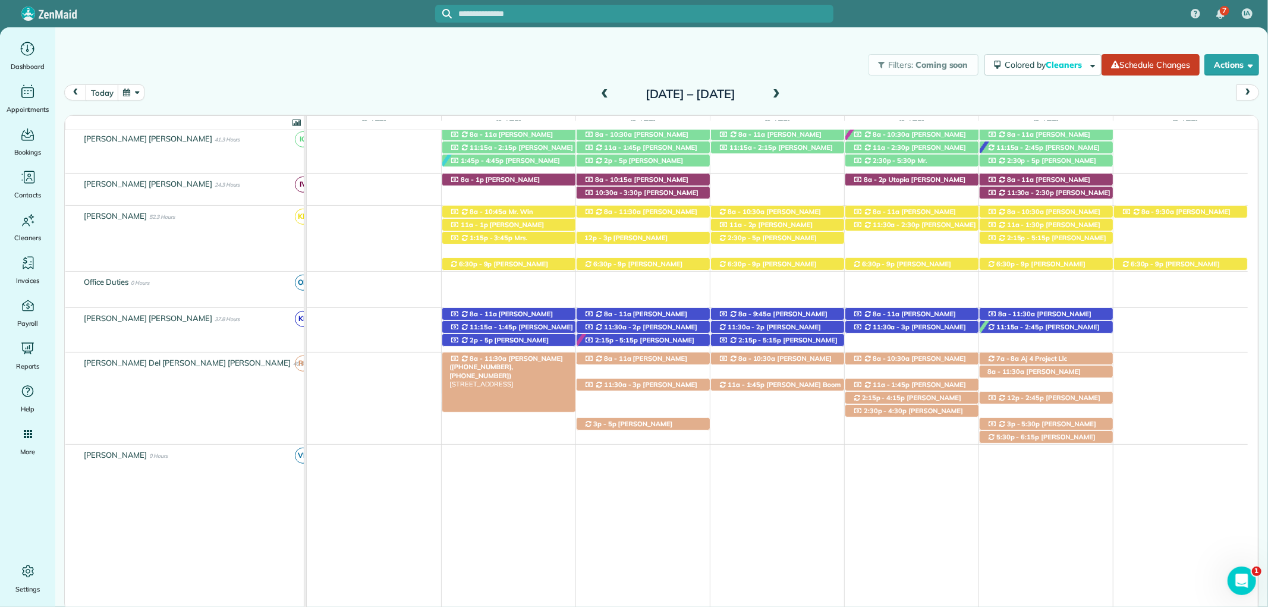
click at [518, 364] on span "Ryne Murph (+12514553731, +12515102186)" at bounding box center [506, 367] width 114 height 26
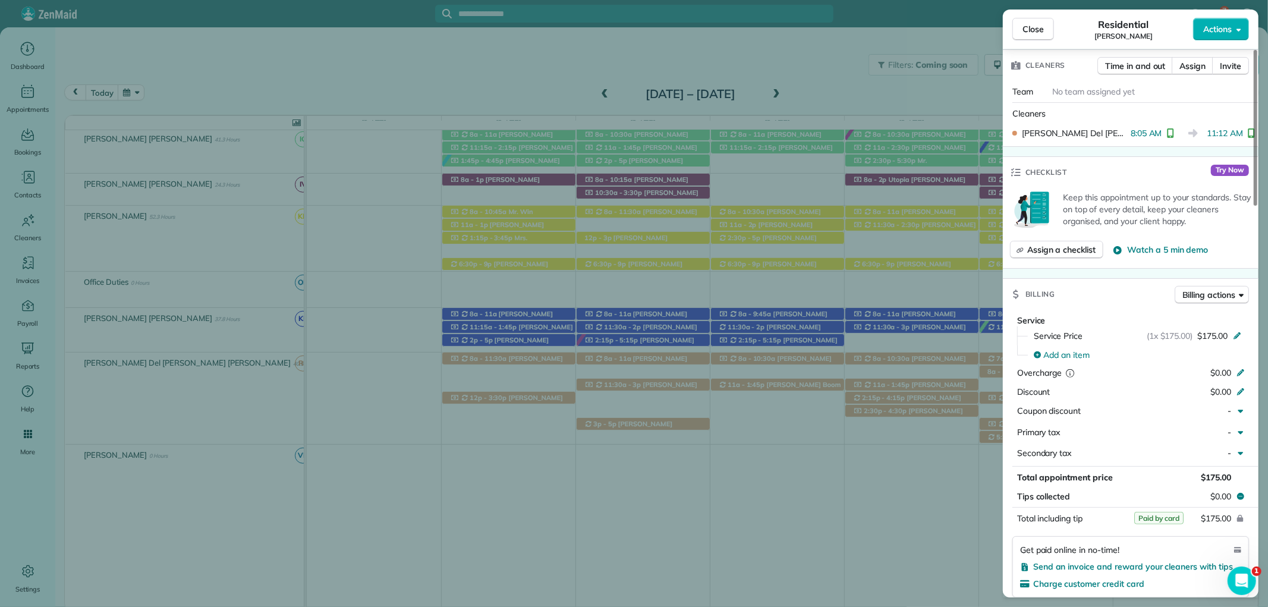
scroll to position [464, 0]
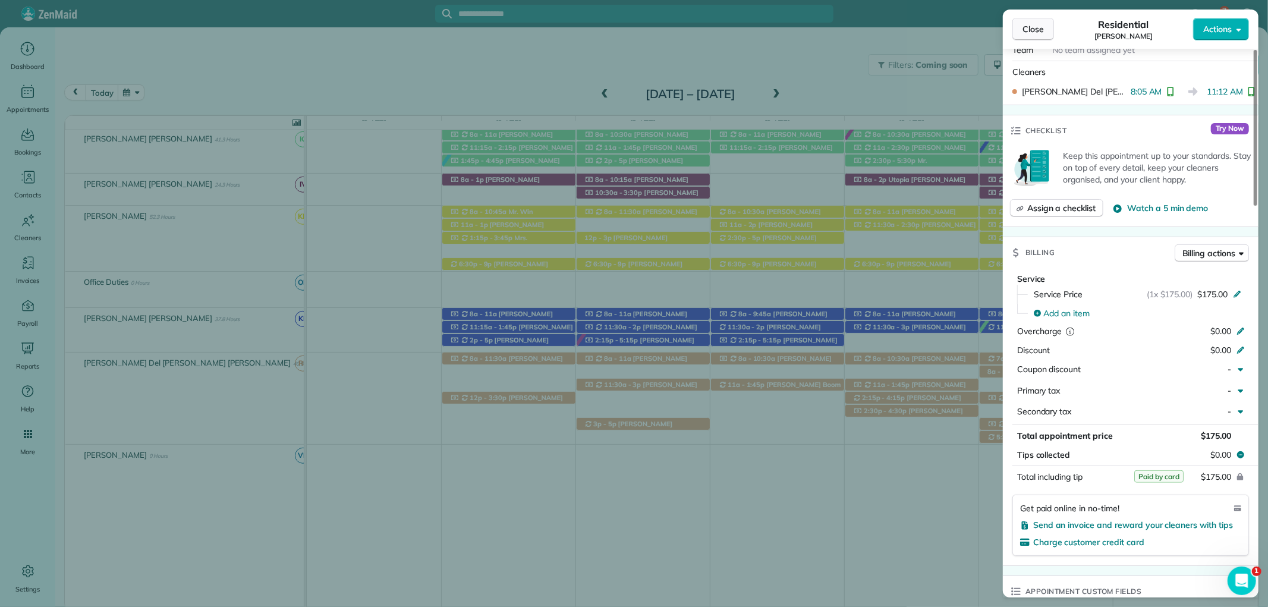
click at [1038, 34] on span "Close" at bounding box center [1032, 29] width 21 height 12
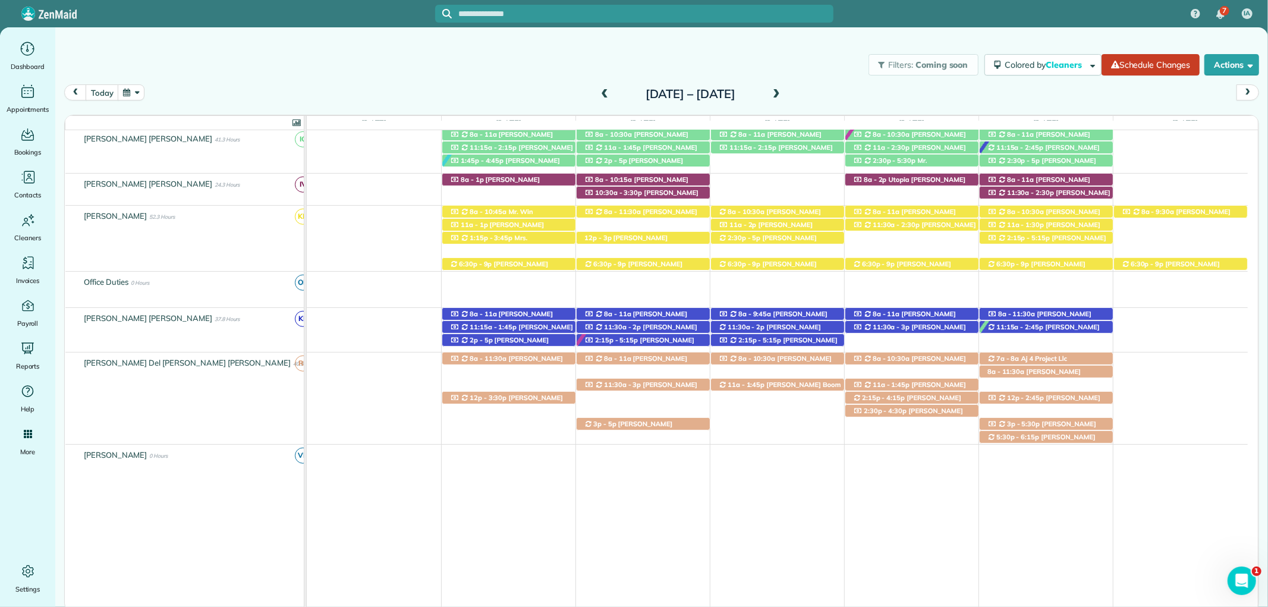
drag, startPoint x: 494, startPoint y: 405, endPoint x: 502, endPoint y: 405, distance: 7.1
click at [495, 405] on span "Shay Hickey (+12146733294)" at bounding box center [506, 401] width 114 height 17
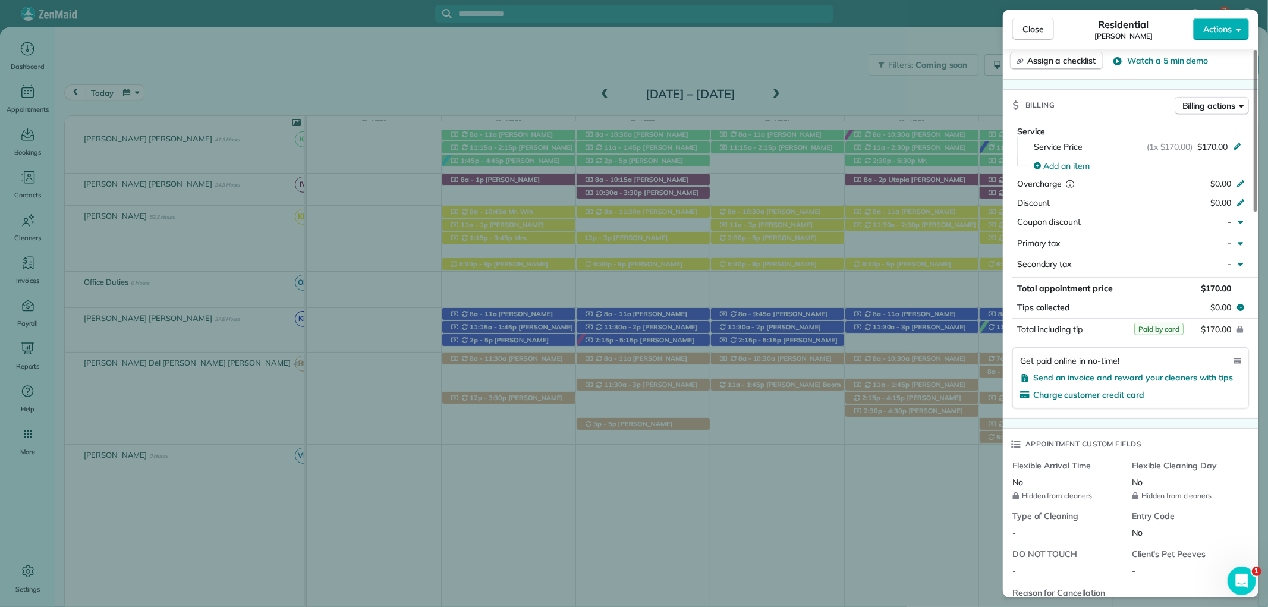
scroll to position [594, 0]
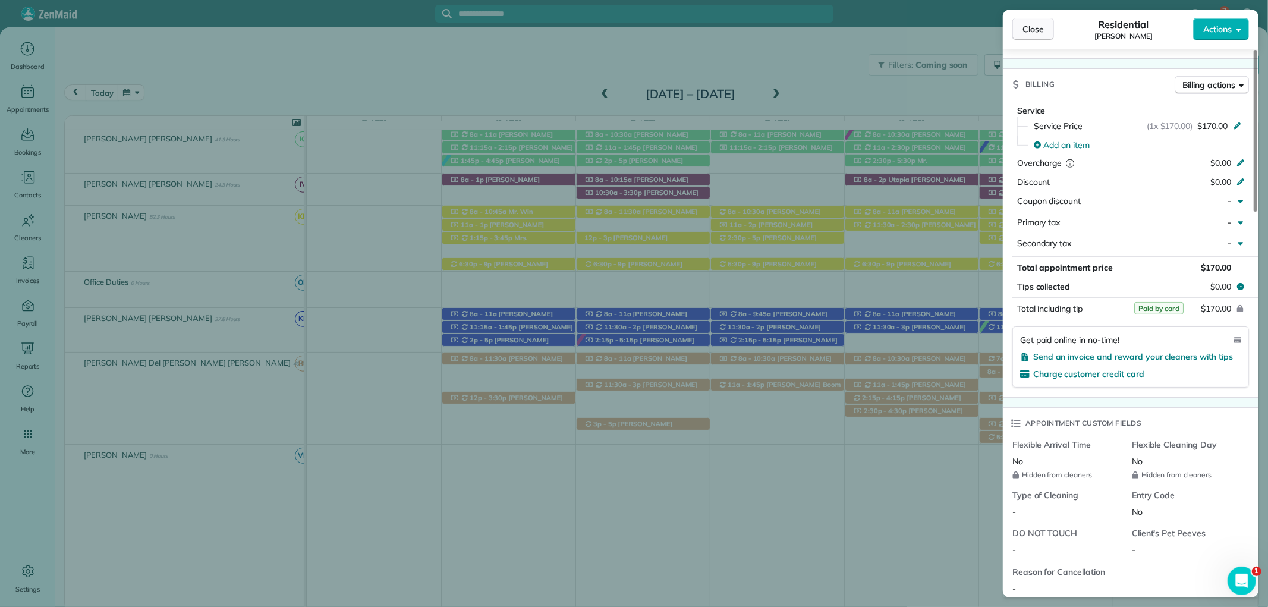
click at [1026, 34] on span "Close" at bounding box center [1032, 29] width 21 height 12
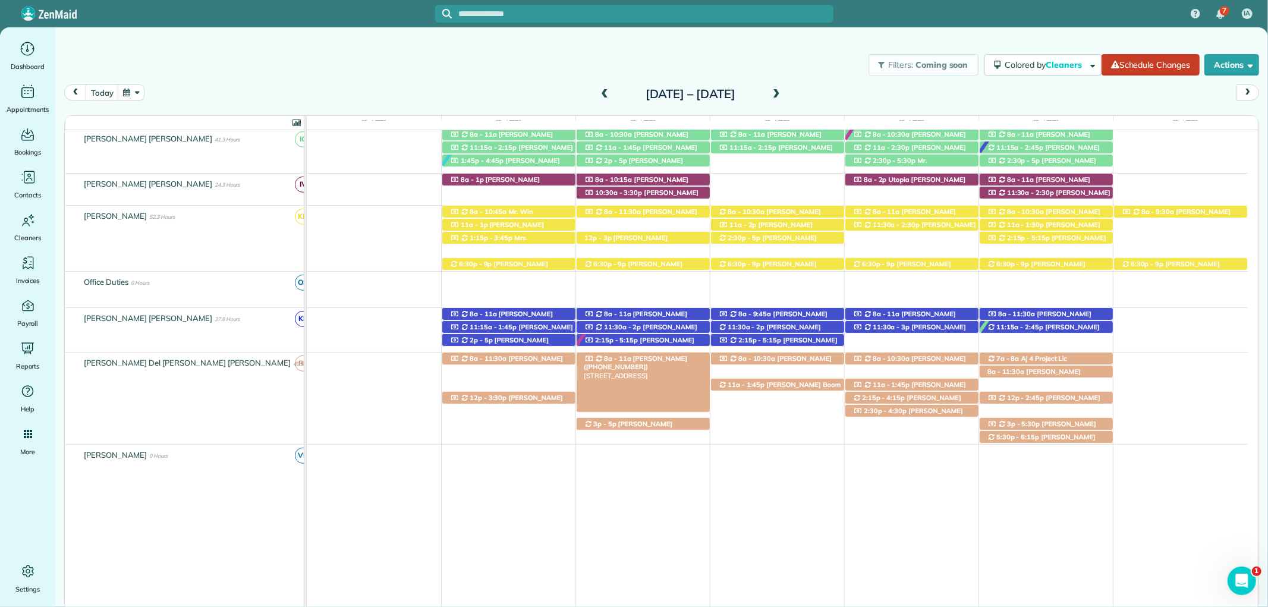
click at [664, 361] on span "Mrs. Phyllis Hood (+12514215132)" at bounding box center [635, 362] width 103 height 17
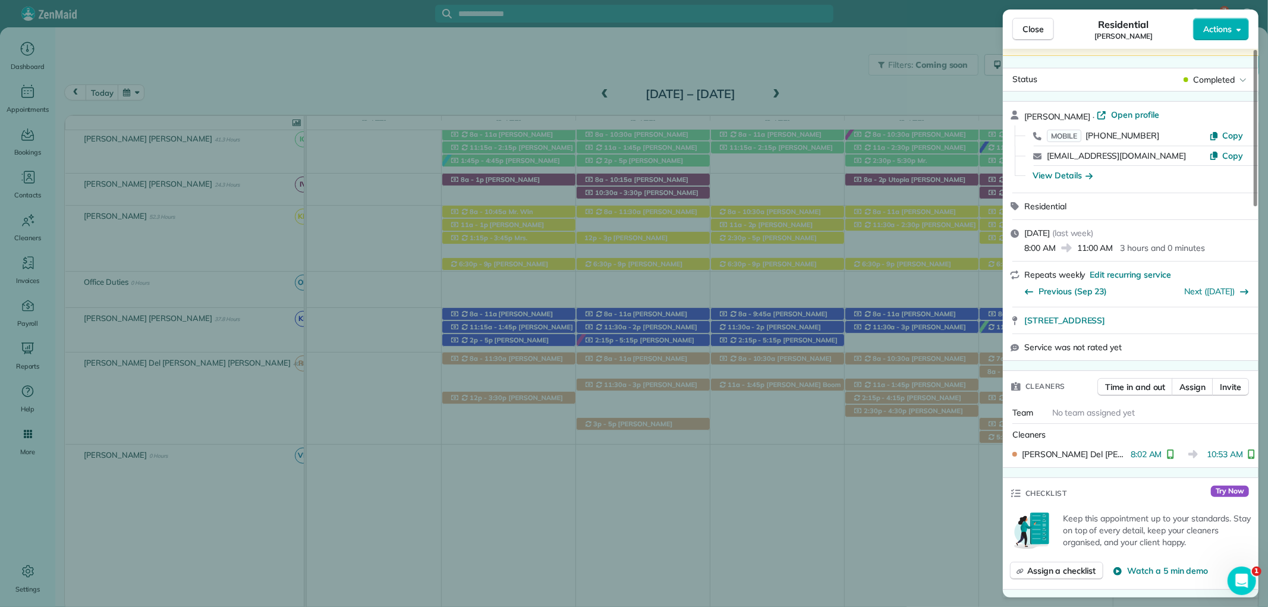
scroll to position [66, 0]
click at [1076, 176] on div "View Details" at bounding box center [1062, 174] width 60 height 12
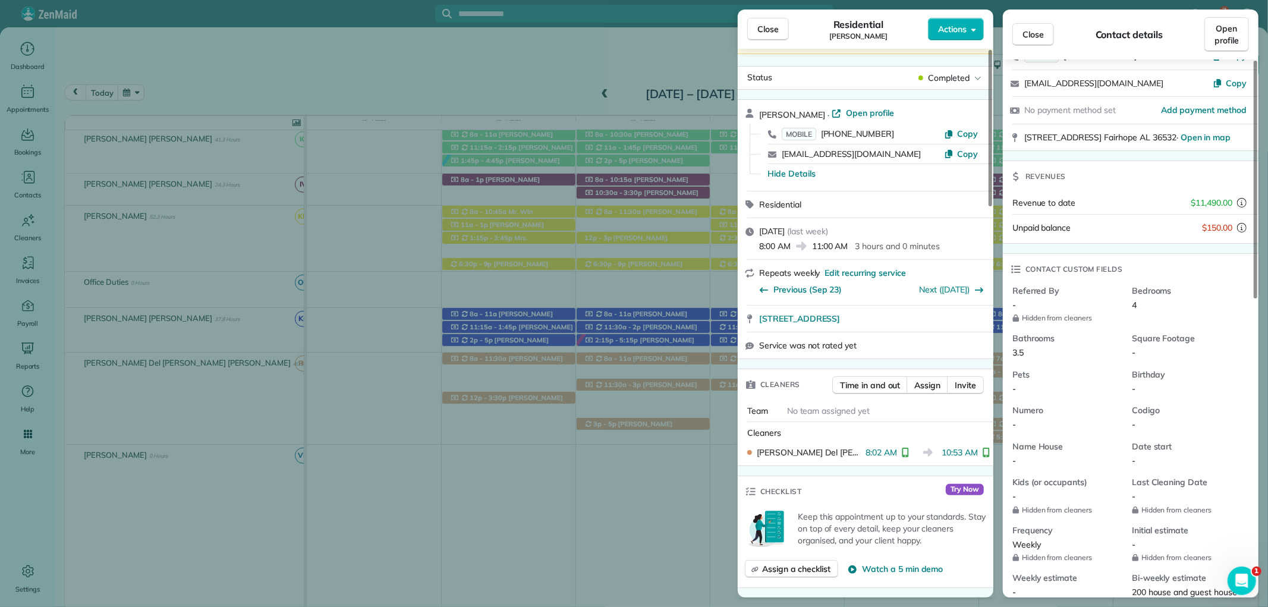
scroll to position [0, 0]
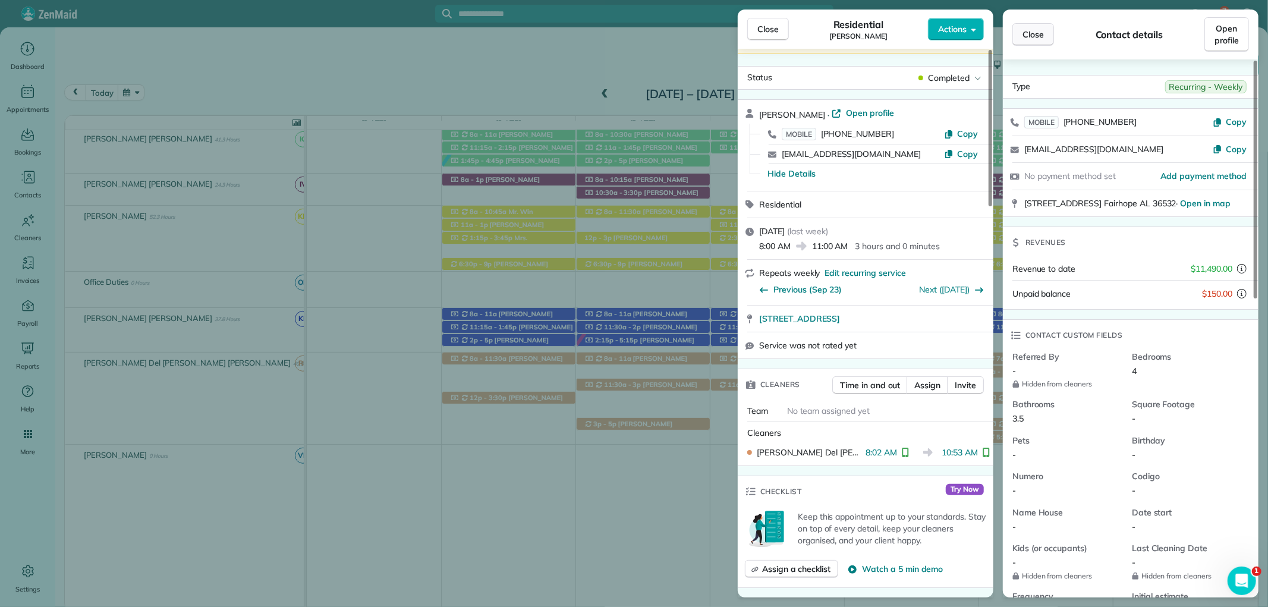
click at [1030, 37] on span "Close" at bounding box center [1032, 35] width 21 height 12
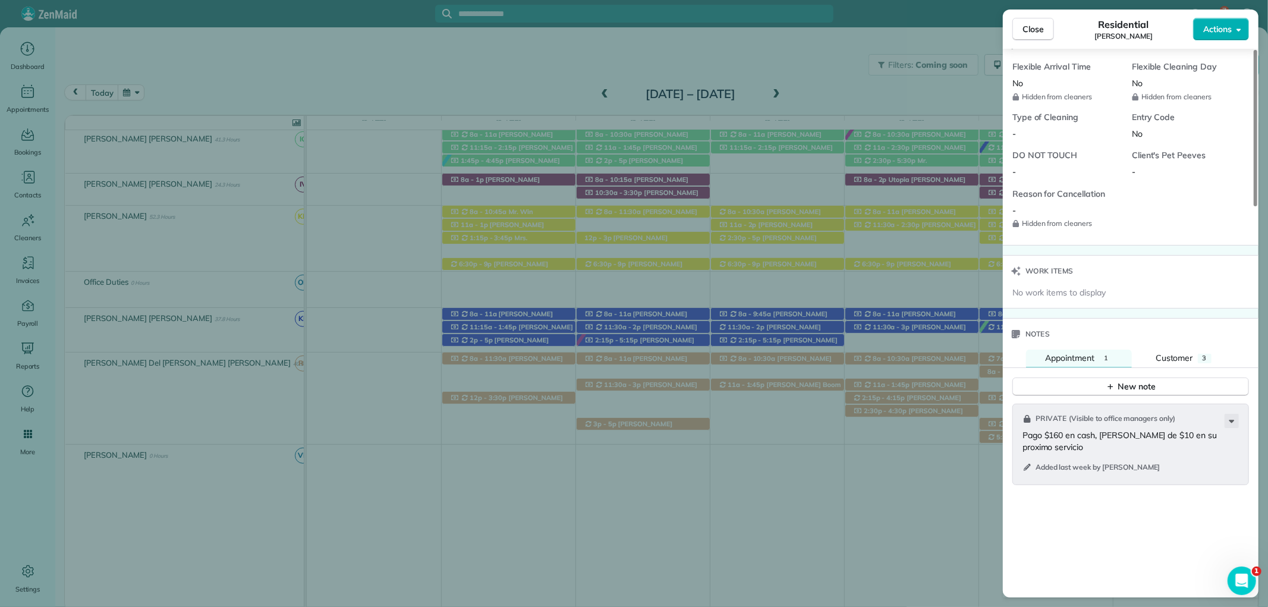
scroll to position [841, 0]
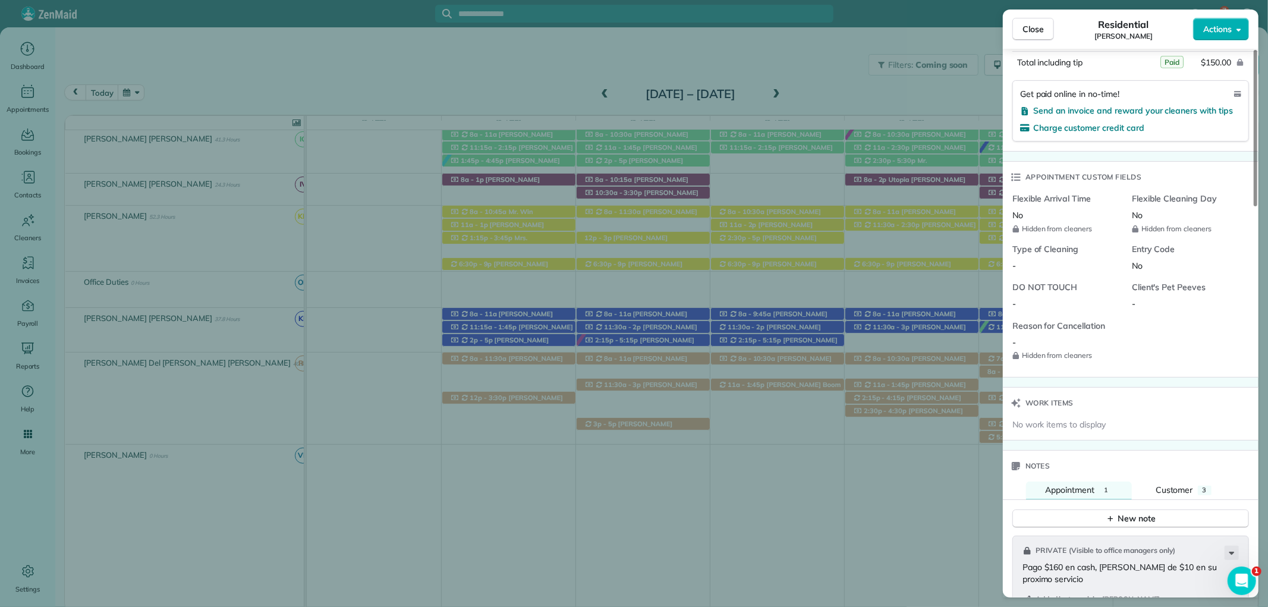
click at [1038, 26] on span "Close" at bounding box center [1032, 29] width 21 height 12
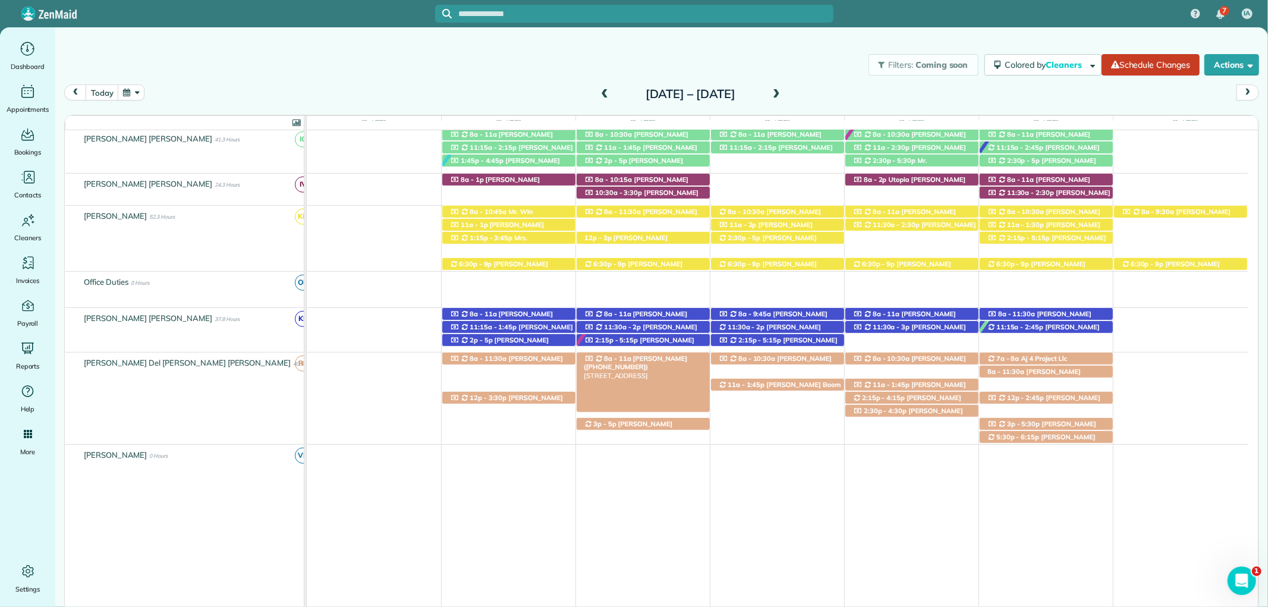
click at [667, 364] on div "8a - 11a Mrs. Phyllis Hood (+12514215132) 200 North Bayview Street - Fairhope, …" at bounding box center [642, 358] width 133 height 12
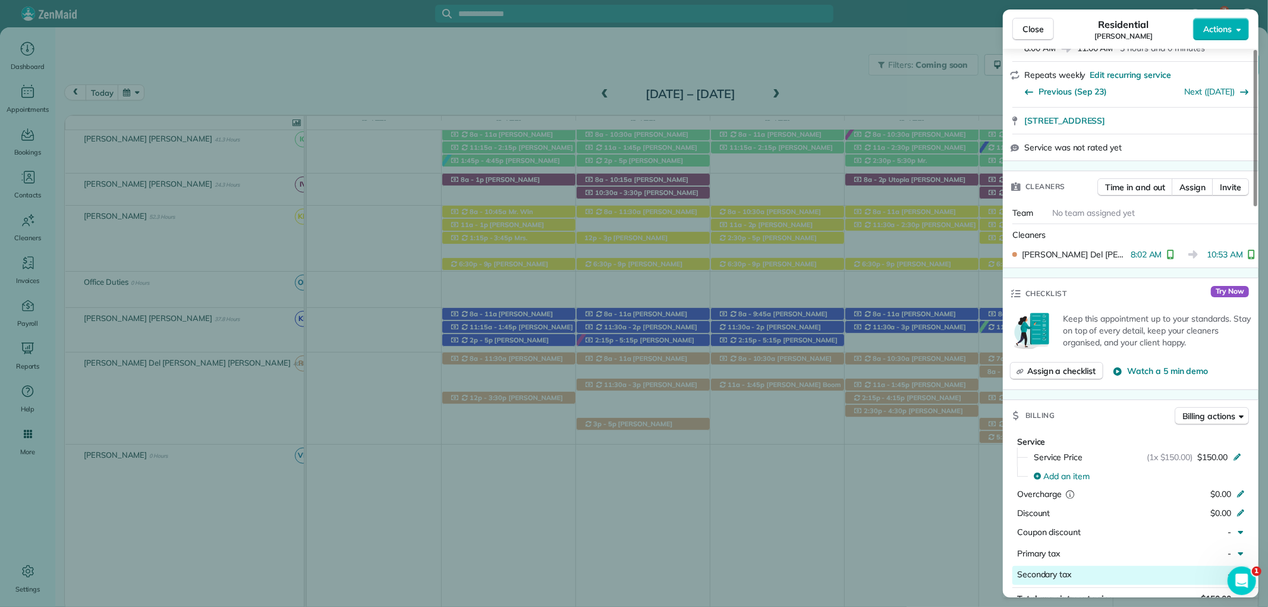
scroll to position [462, 0]
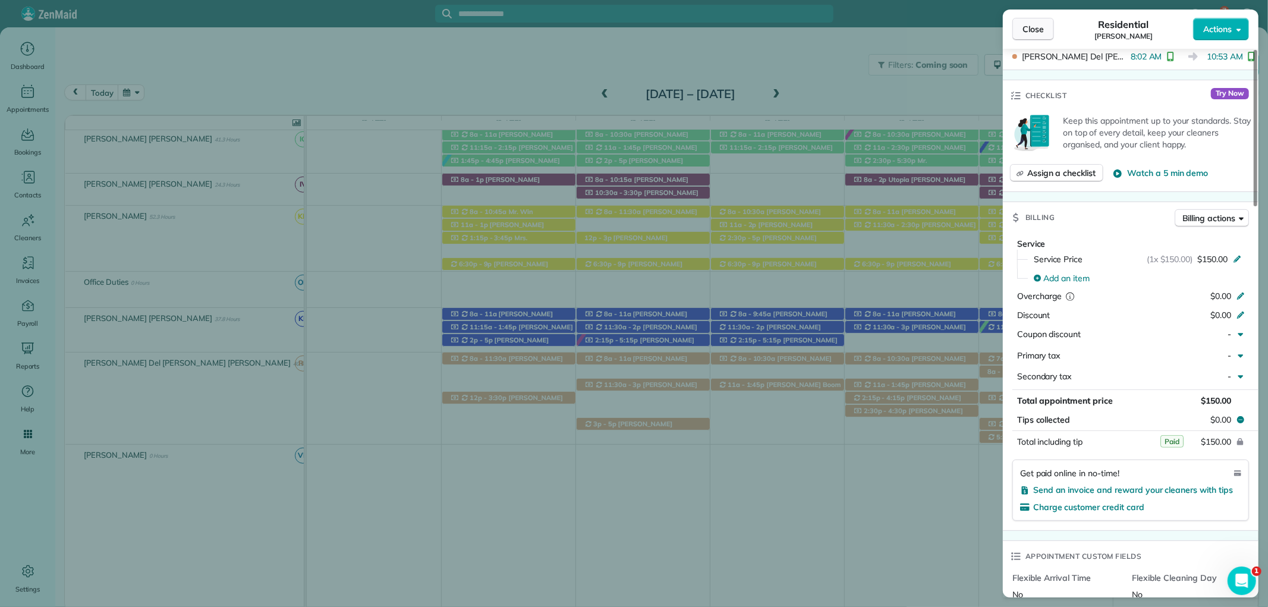
click at [1036, 29] on span "Close" at bounding box center [1032, 29] width 21 height 12
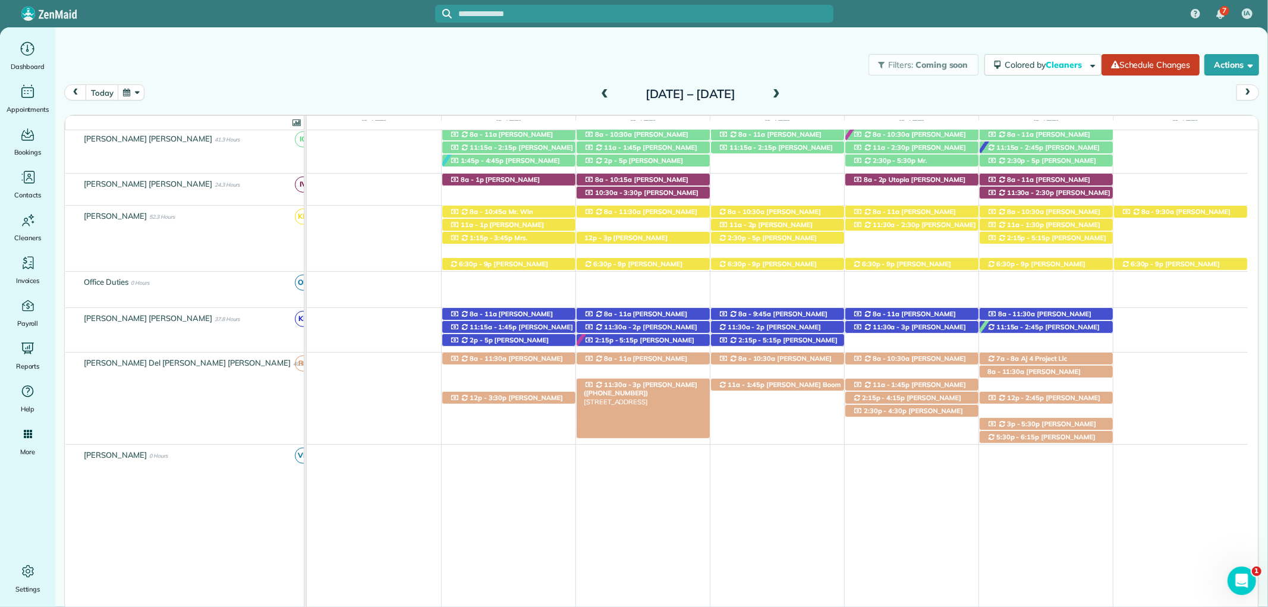
click at [676, 380] on div "11:30a - 3p Mrs. LeLe Fraser (+14048258669) 15581 County Road 13 - Fairhope, AL…" at bounding box center [642, 385] width 133 height 12
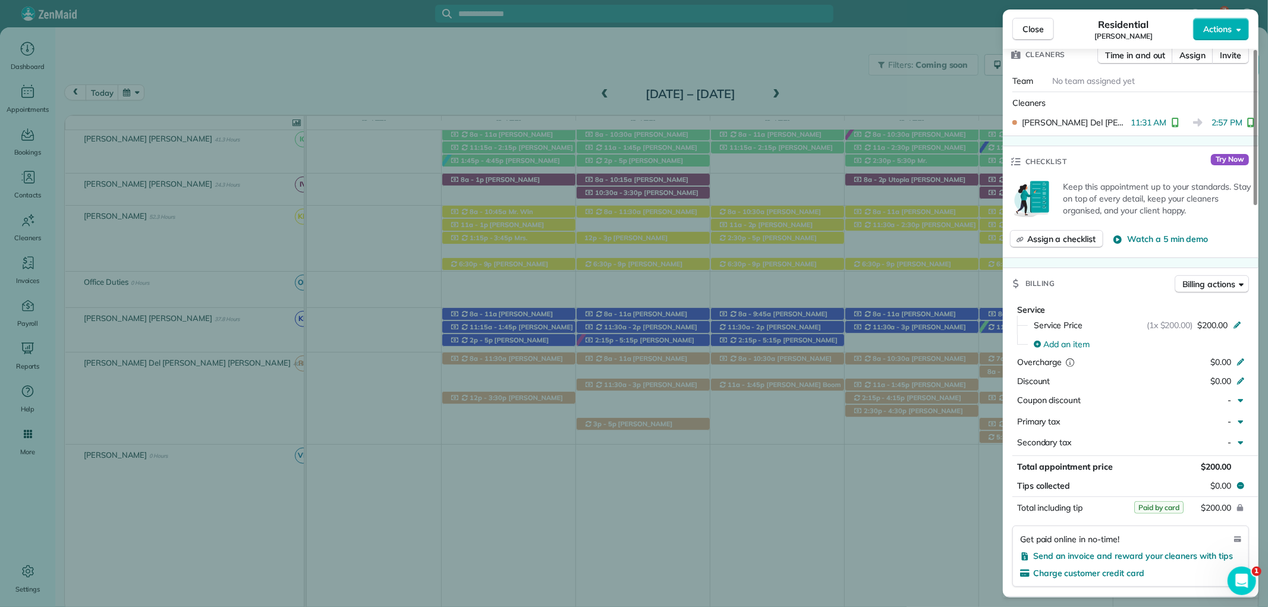
scroll to position [462, 0]
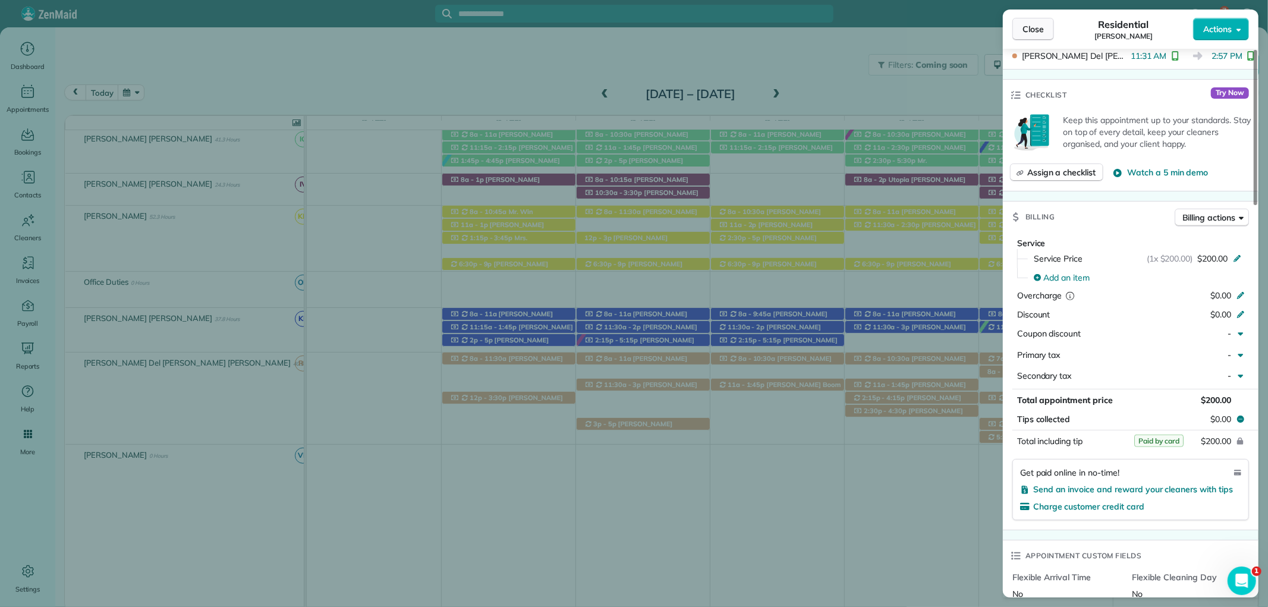
click at [1031, 25] on span "Close" at bounding box center [1032, 29] width 21 height 12
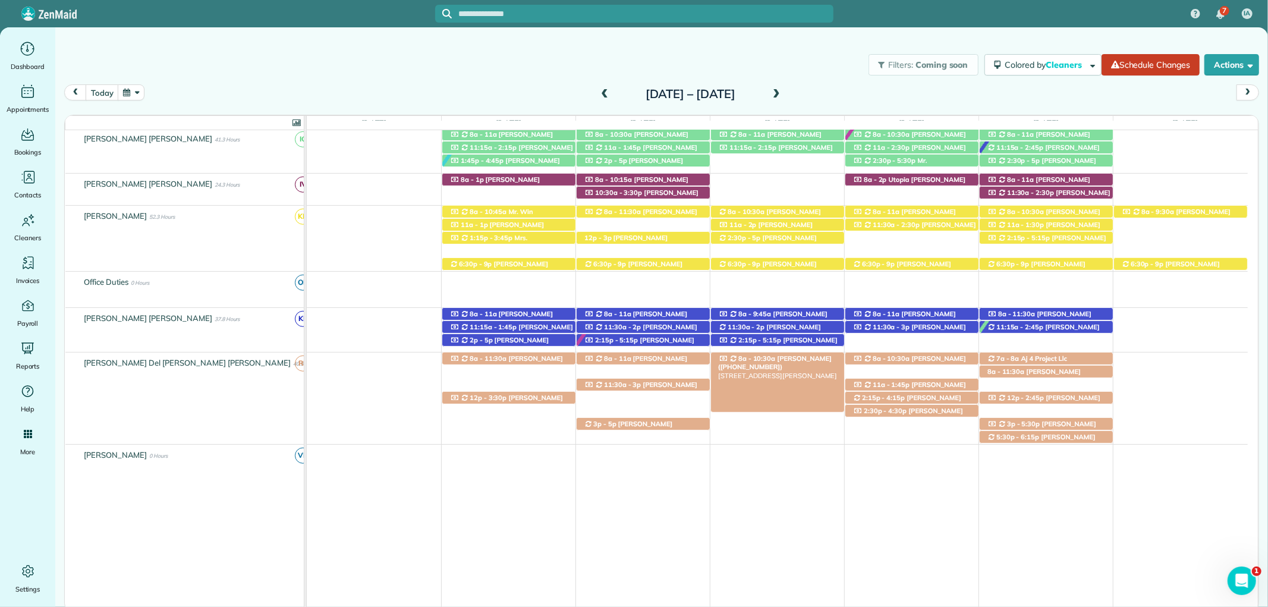
click at [815, 355] on div "8a - 10:30a Linda Young (+12515107051) 28483 Beau Chene Court - Daphne, AL, 365…" at bounding box center [777, 358] width 133 height 12
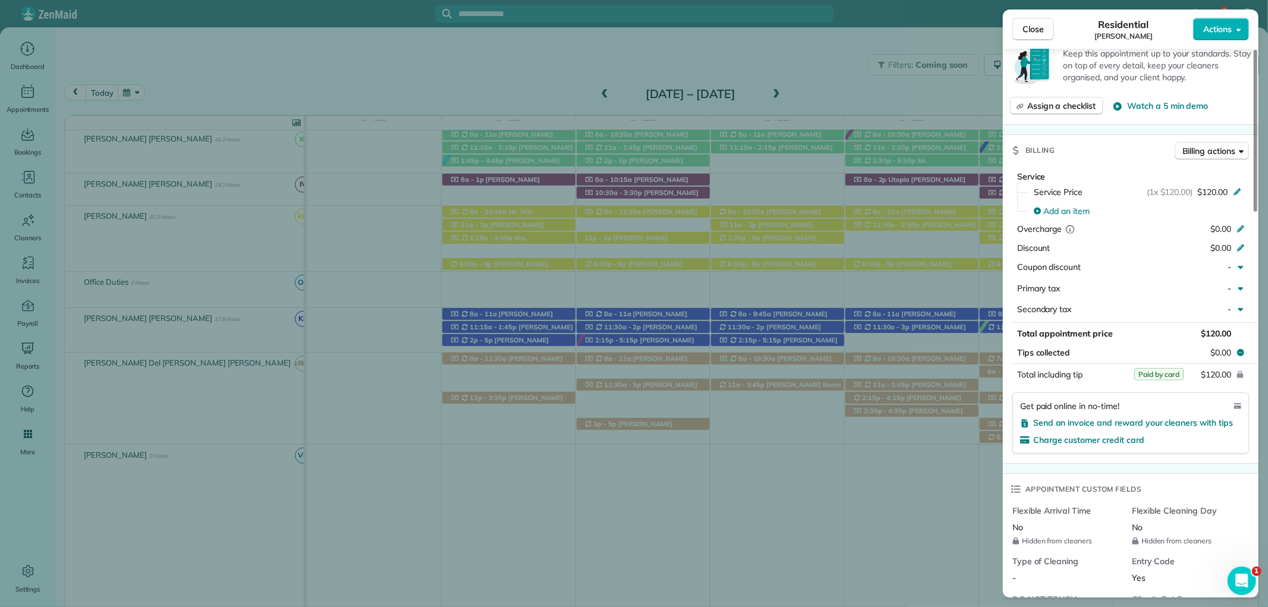
scroll to position [530, 0]
click at [1029, 26] on span "Close" at bounding box center [1032, 29] width 21 height 12
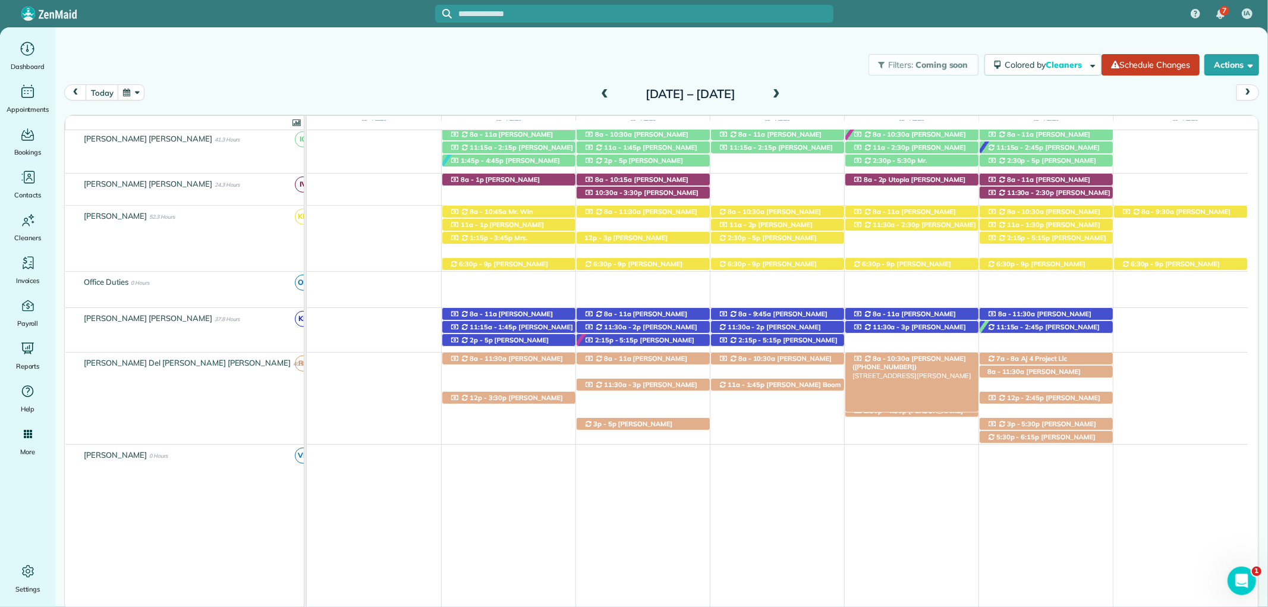
click at [940, 359] on span "Hannah East (+15738887965)" at bounding box center [909, 362] width 114 height 17
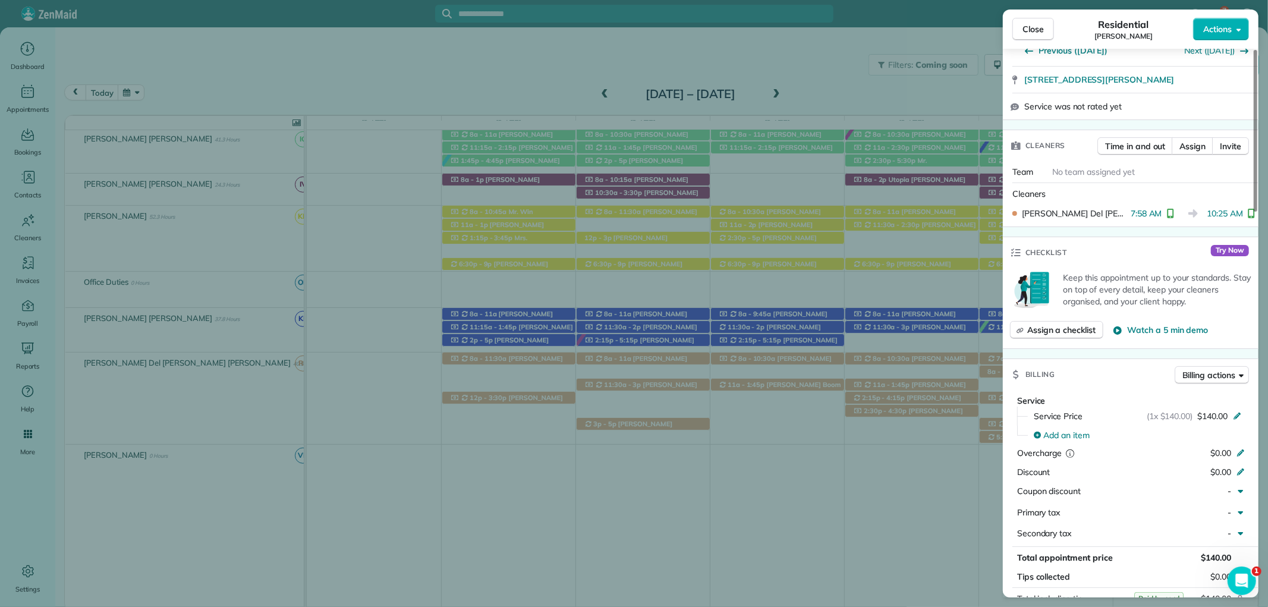
scroll to position [726, 0]
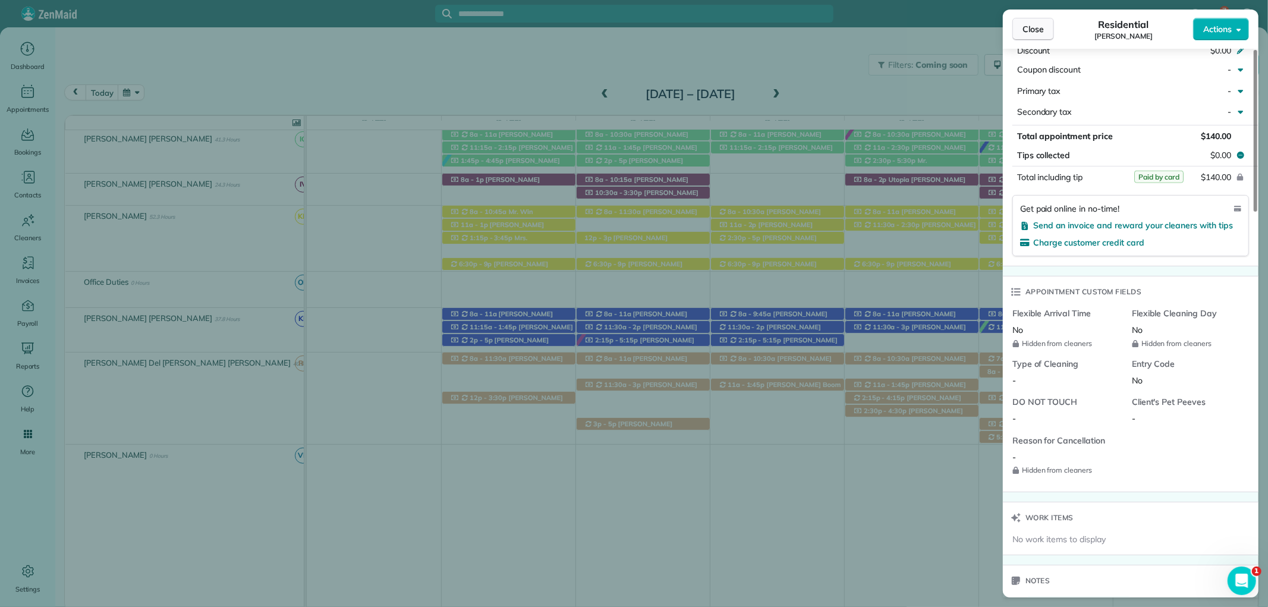
click at [1041, 31] on span "Close" at bounding box center [1032, 29] width 21 height 12
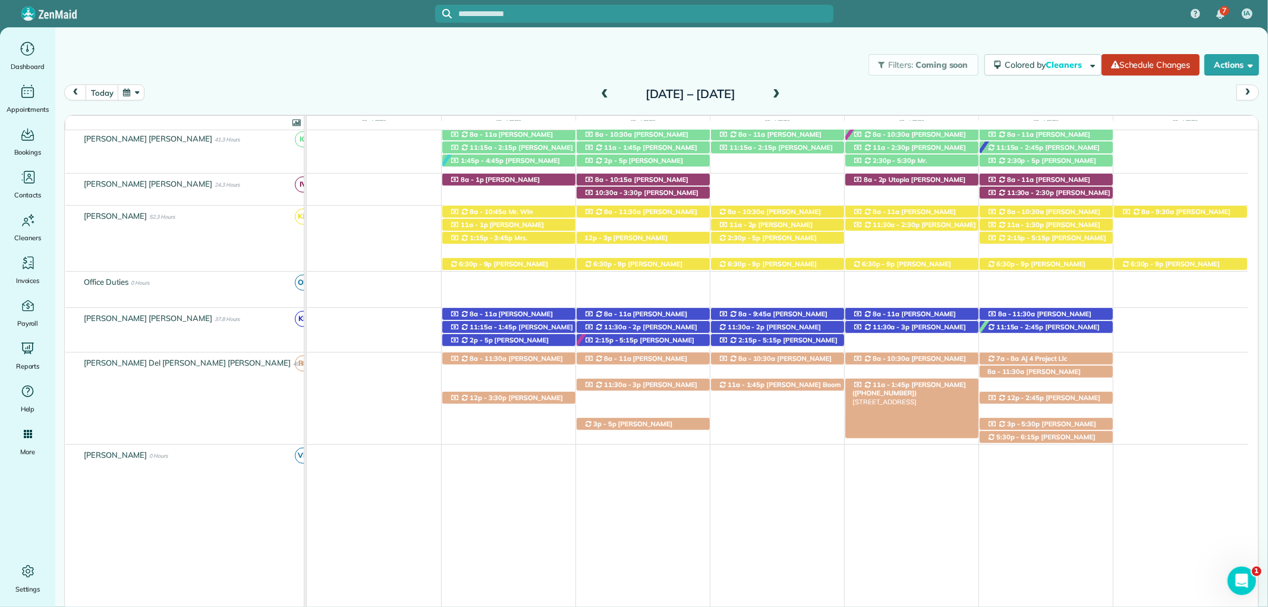
click at [953, 387] on div "11a - 1:45p Teresa Saad (+12517517202) 9511 Bay Road South - Foley, AL, 36535" at bounding box center [911, 385] width 133 height 12
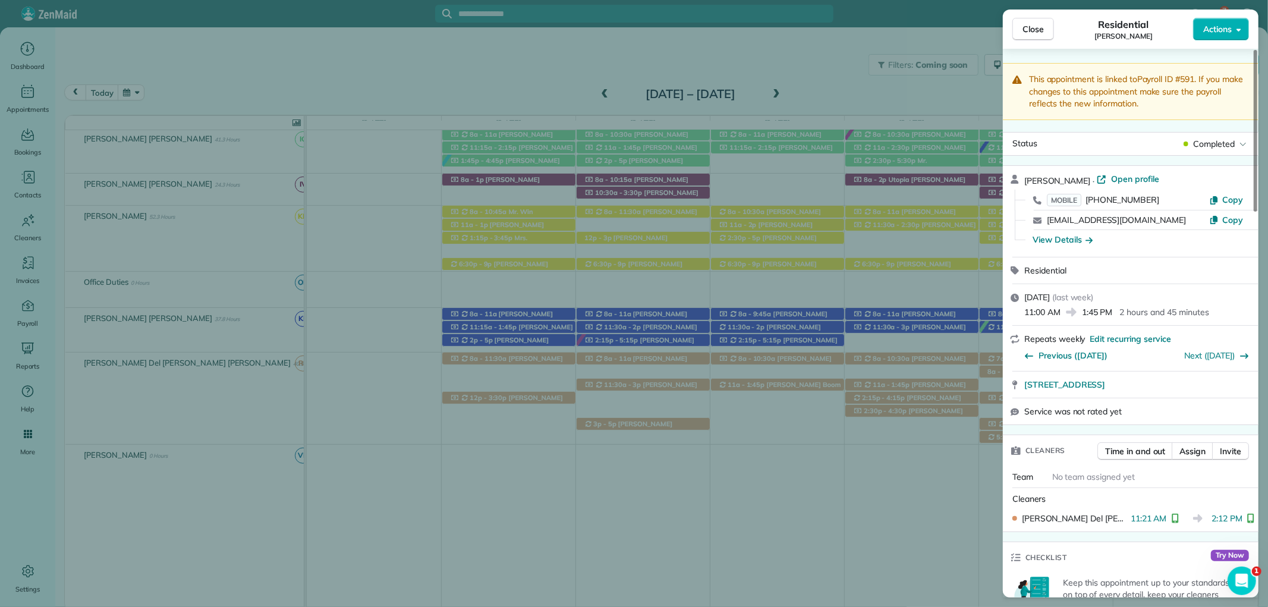
scroll to position [528, 0]
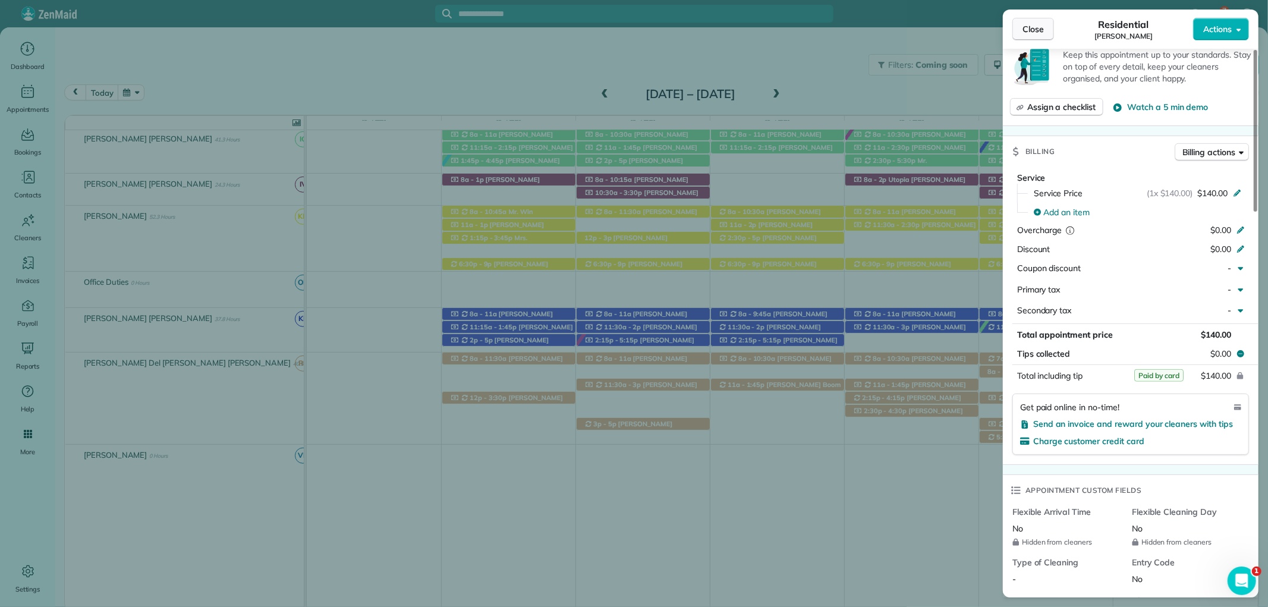
click at [1034, 21] on button "Close" at bounding box center [1033, 29] width 42 height 23
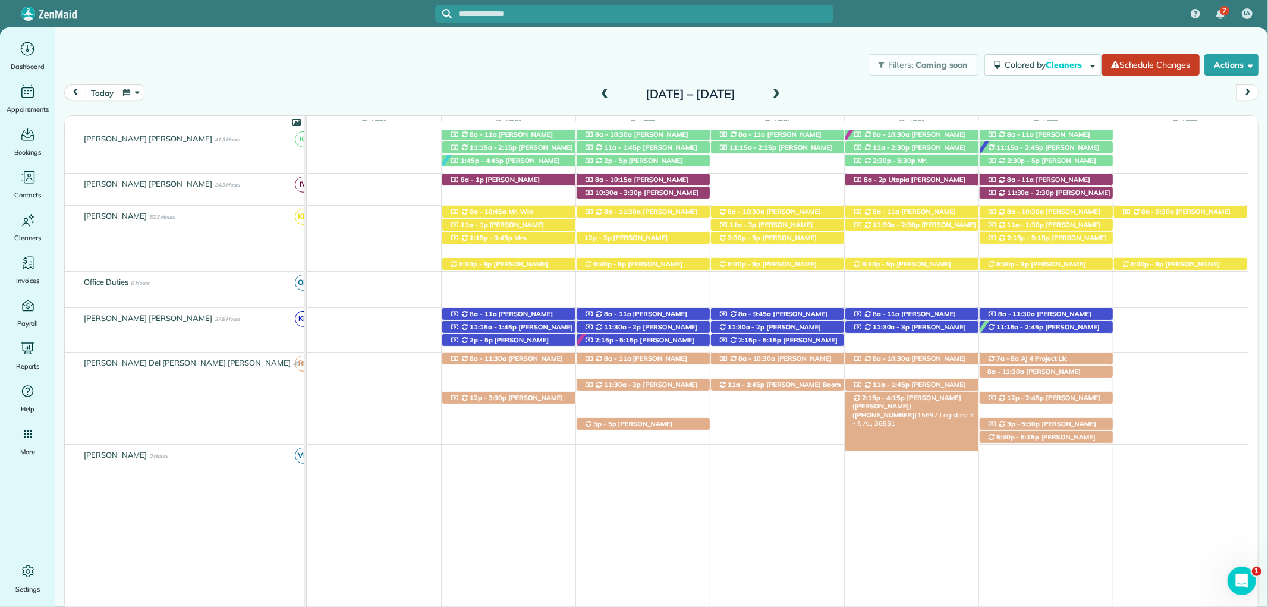
click at [945, 400] on span "Dylan Williams (Holman) (+18502401887)" at bounding box center [906, 406] width 109 height 26
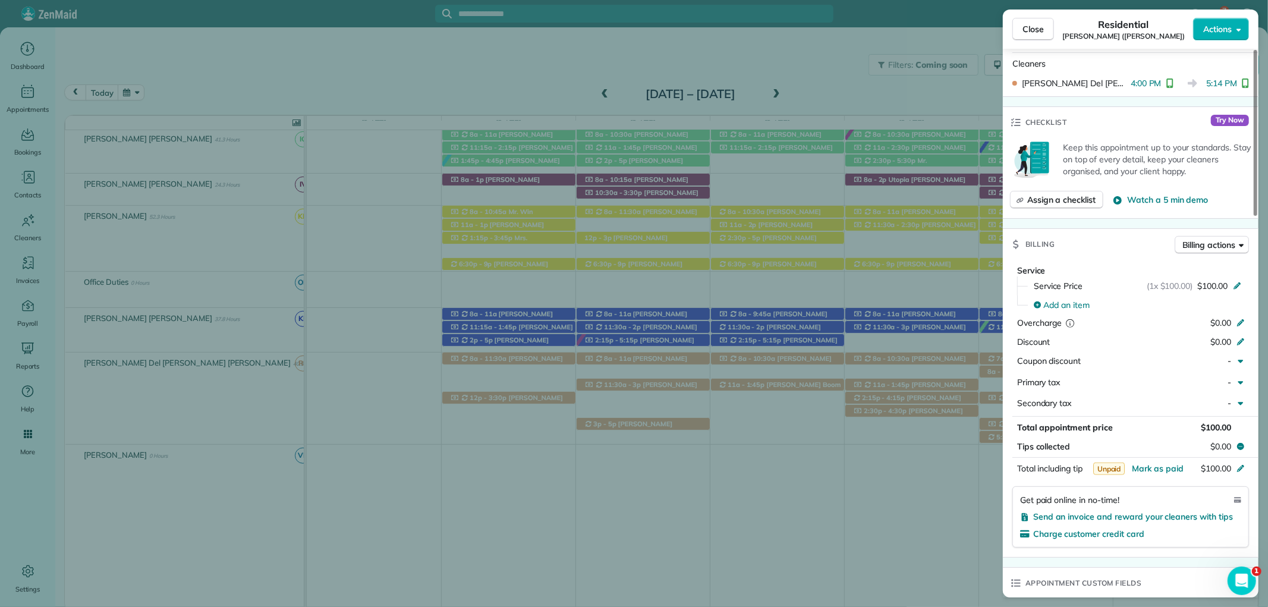
scroll to position [462, 0]
click at [1025, 30] on span "Close" at bounding box center [1032, 29] width 21 height 12
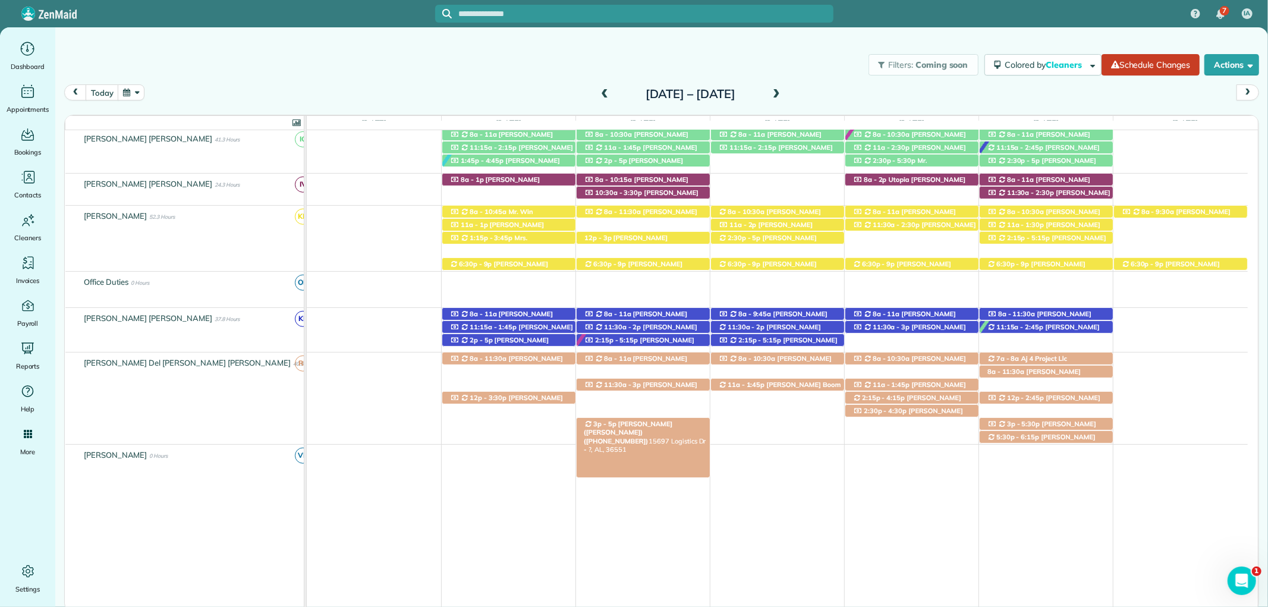
click at [672, 426] on span "Dylan Williams (Holman) (+18502401887)" at bounding box center [628, 433] width 89 height 26
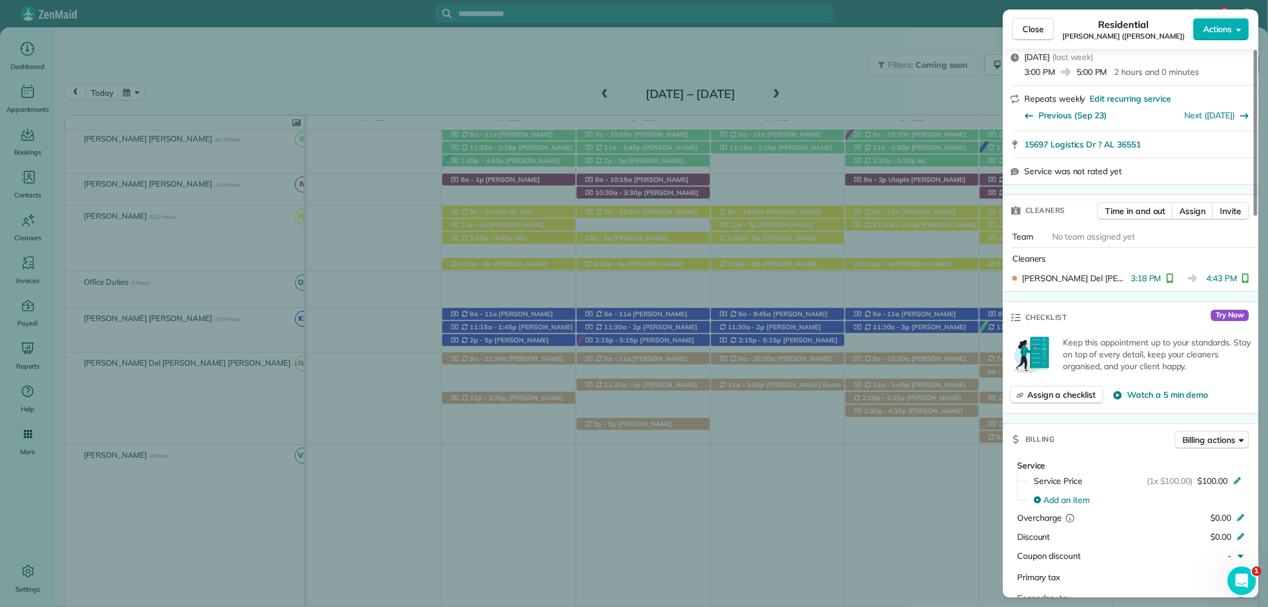
scroll to position [264, 0]
click at [1032, 30] on span "Close" at bounding box center [1032, 29] width 21 height 12
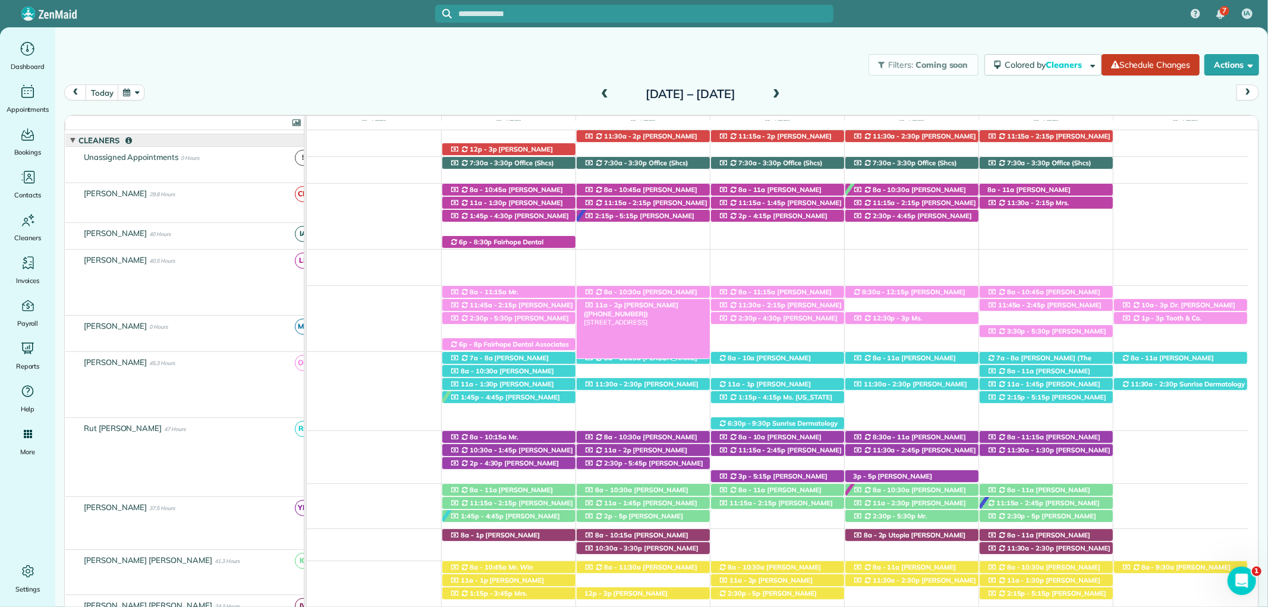
scroll to position [198, 0]
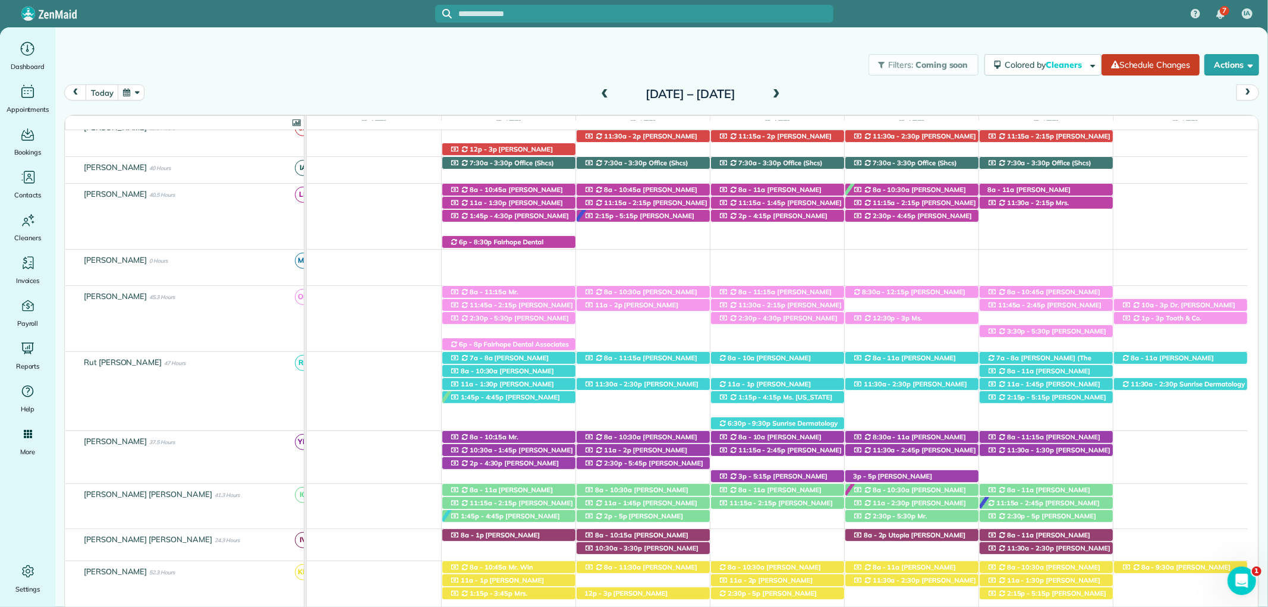
click at [598, 90] on span at bounding box center [604, 94] width 13 height 11
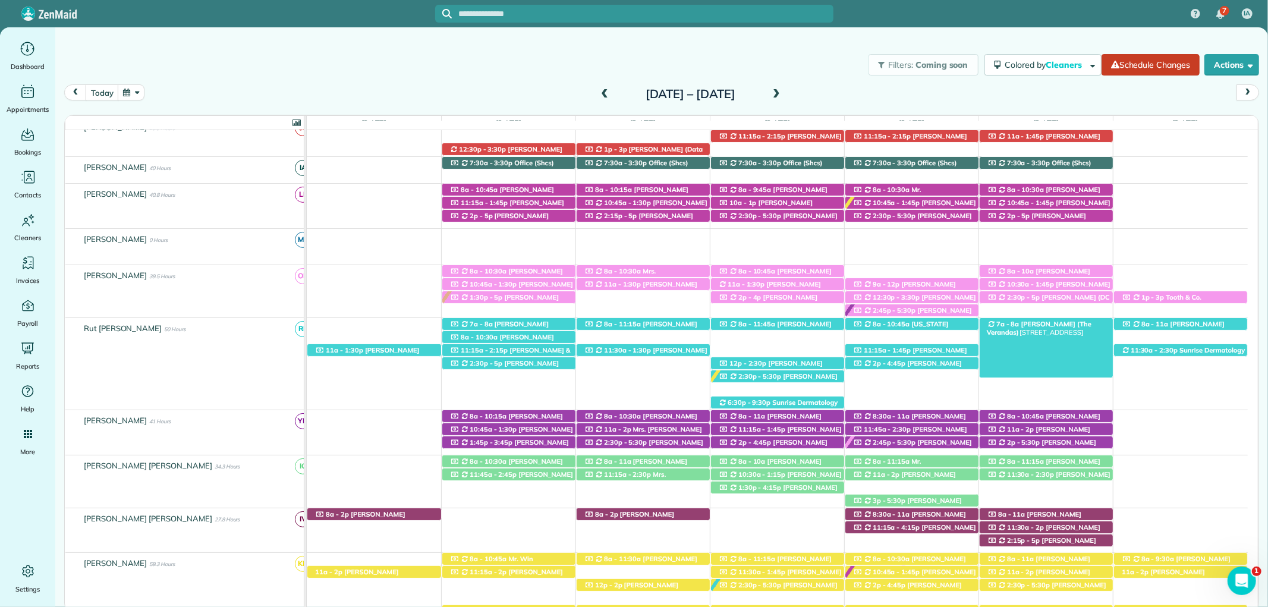
click at [1091, 325] on span "Dan Rubel (The Verandas)" at bounding box center [1039, 328] width 105 height 17
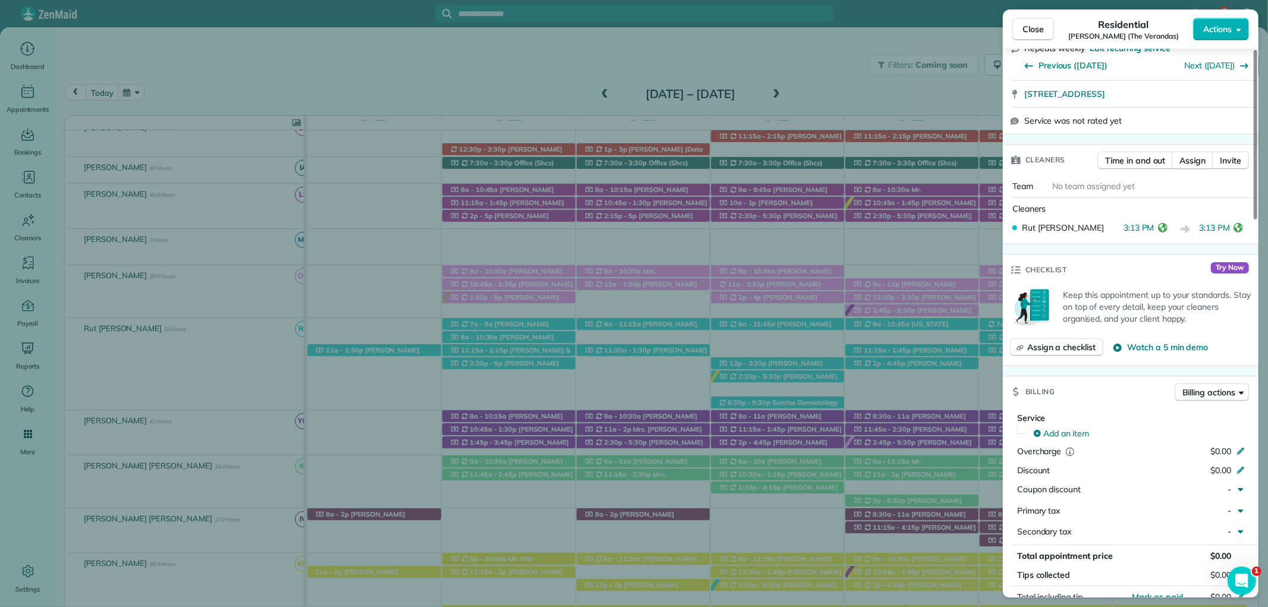
scroll to position [396, 0]
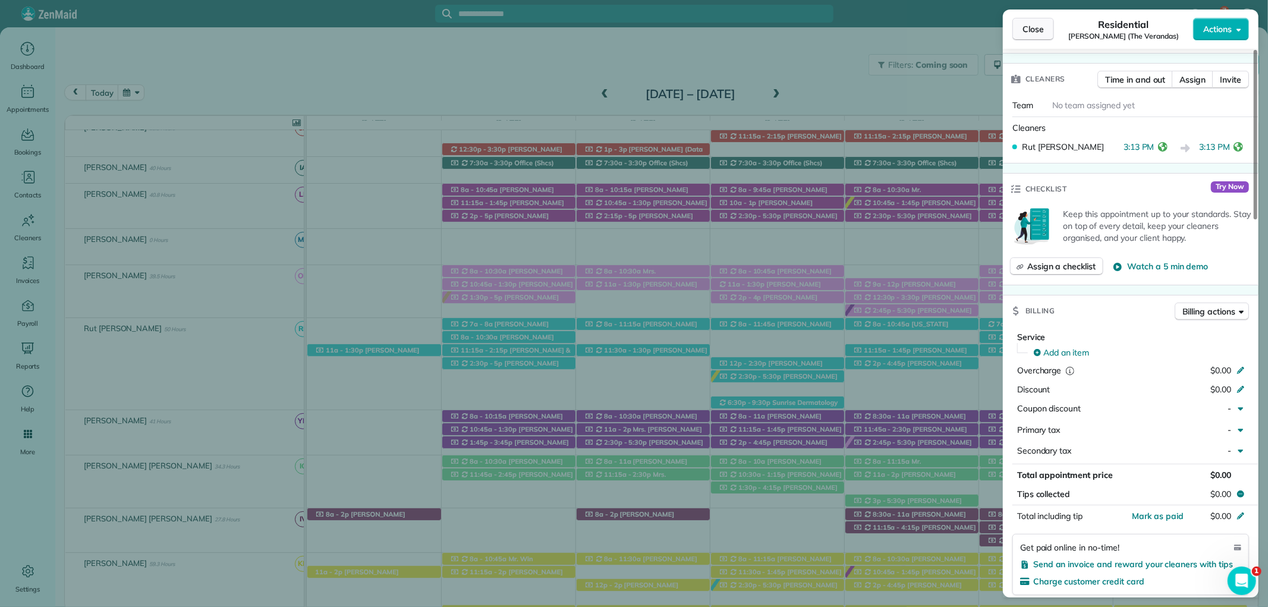
click at [1027, 23] on span "Close" at bounding box center [1032, 29] width 21 height 12
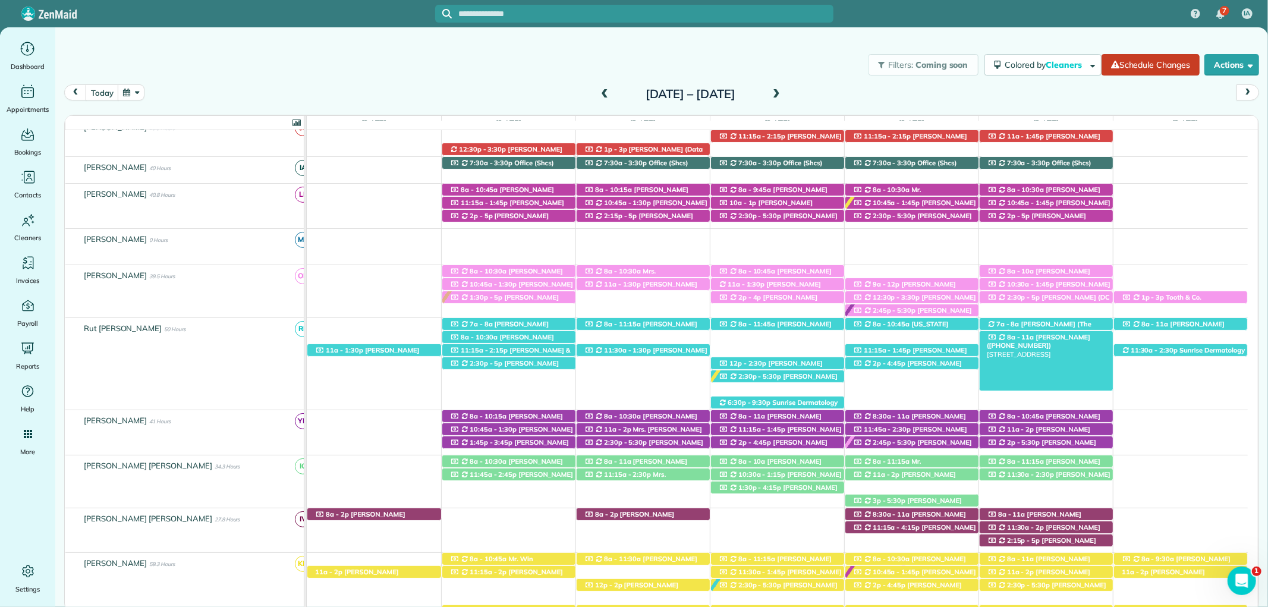
click at [1064, 336] on span "Billy Flannigan (+15047565983)" at bounding box center [1038, 341] width 103 height 17
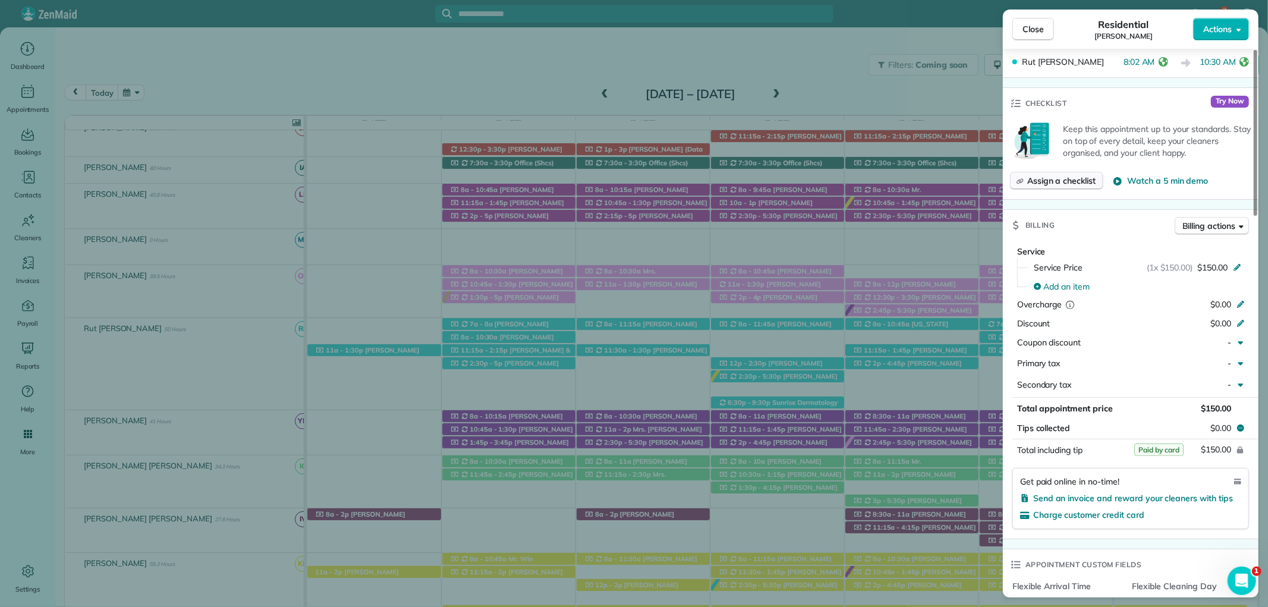
scroll to position [462, 0]
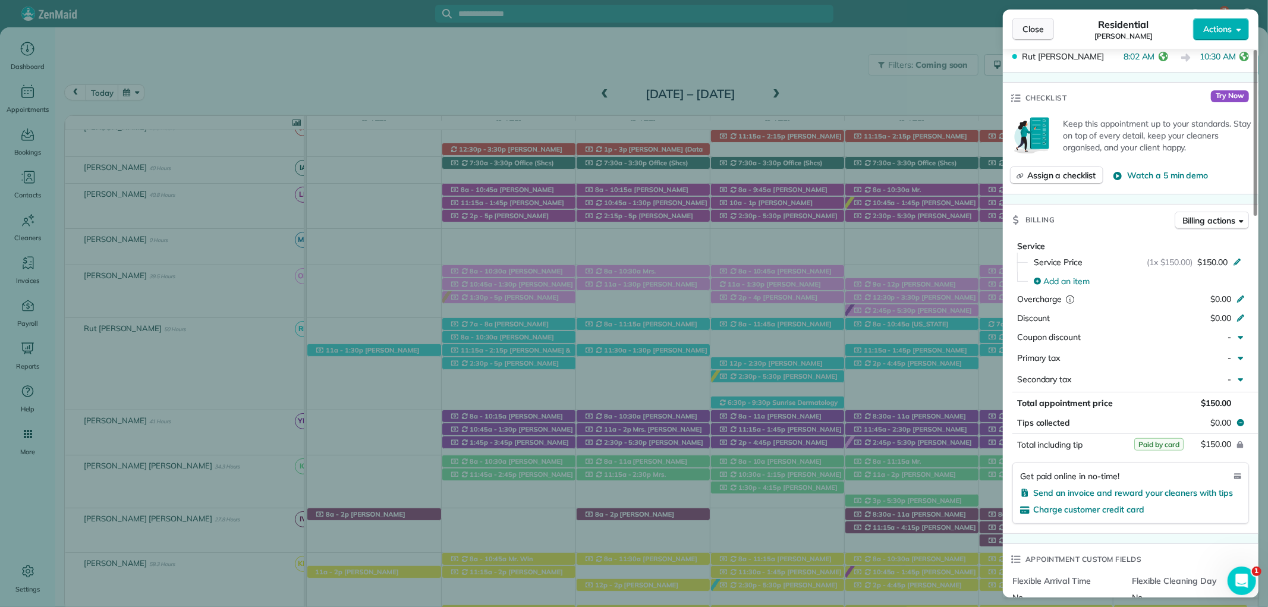
click at [1032, 32] on span "Close" at bounding box center [1032, 29] width 21 height 12
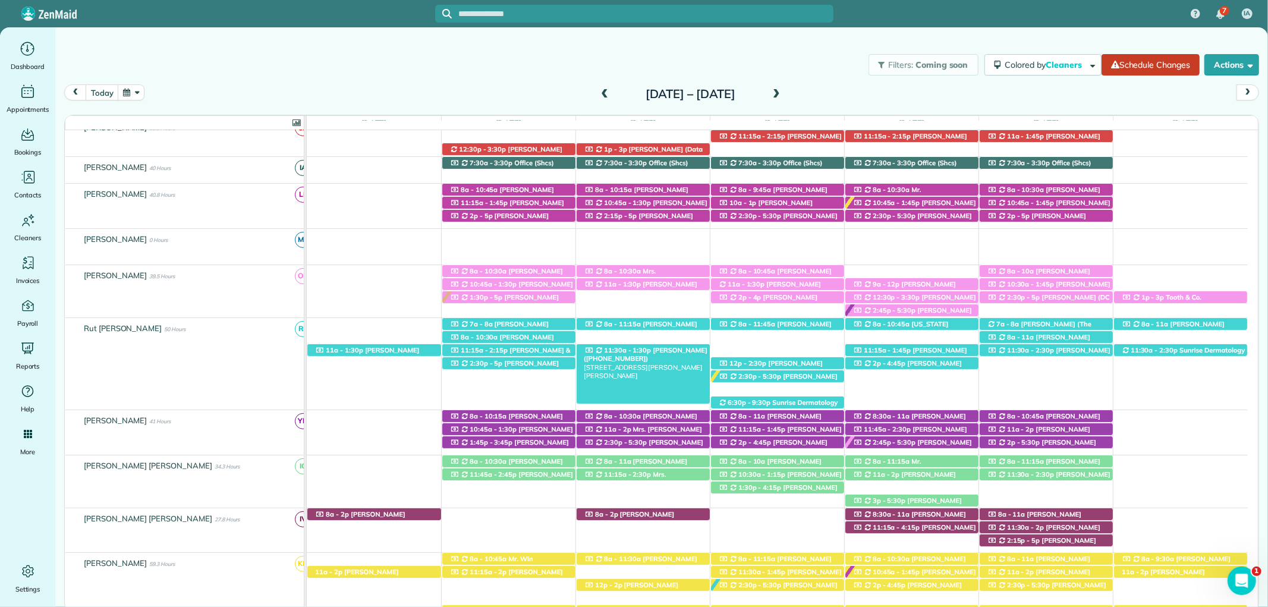
click at [656, 351] on span "Cathy Saddoris (+16306421506)" at bounding box center [646, 354] width 124 height 17
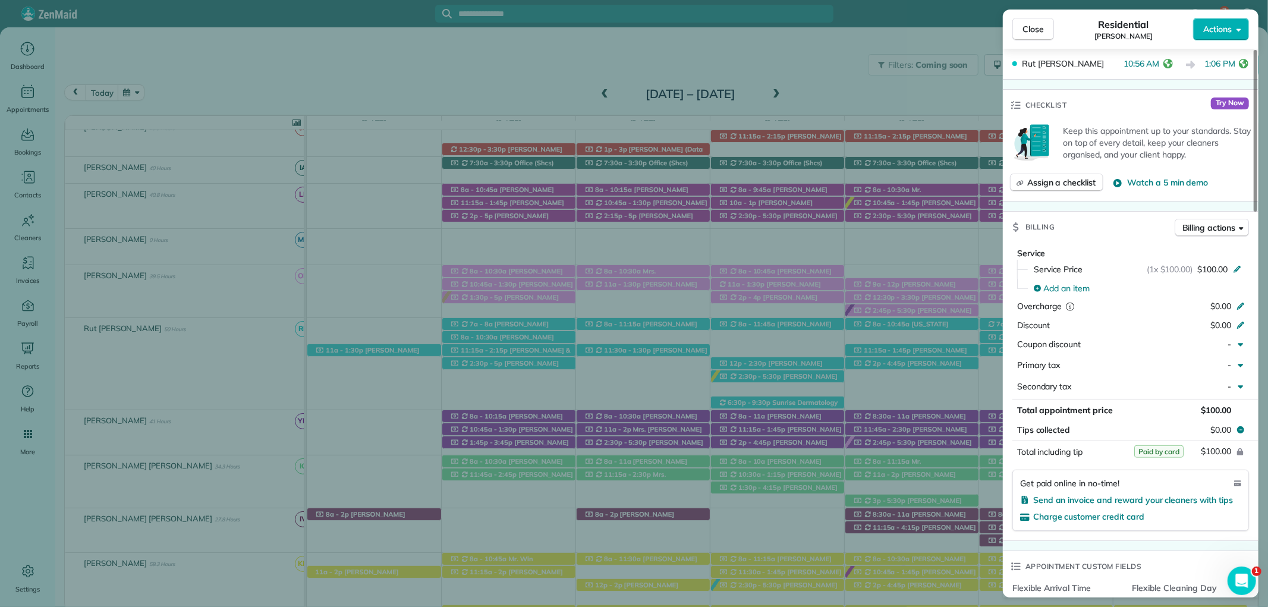
scroll to position [462, 0]
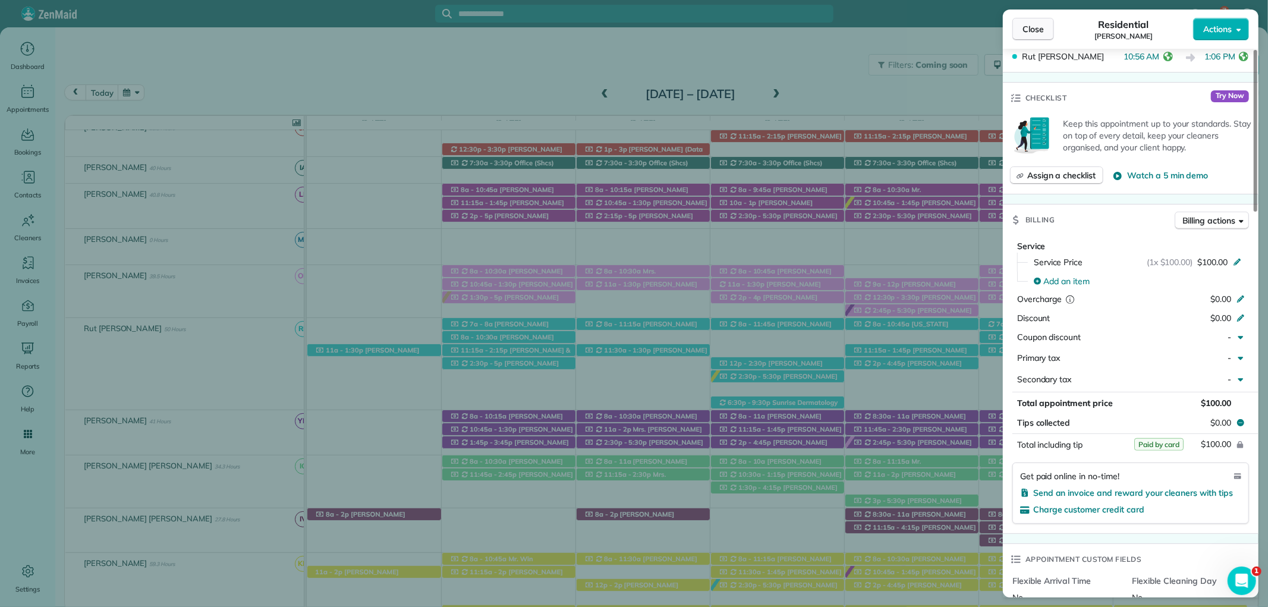
click at [1028, 29] on span "Close" at bounding box center [1032, 29] width 21 height 12
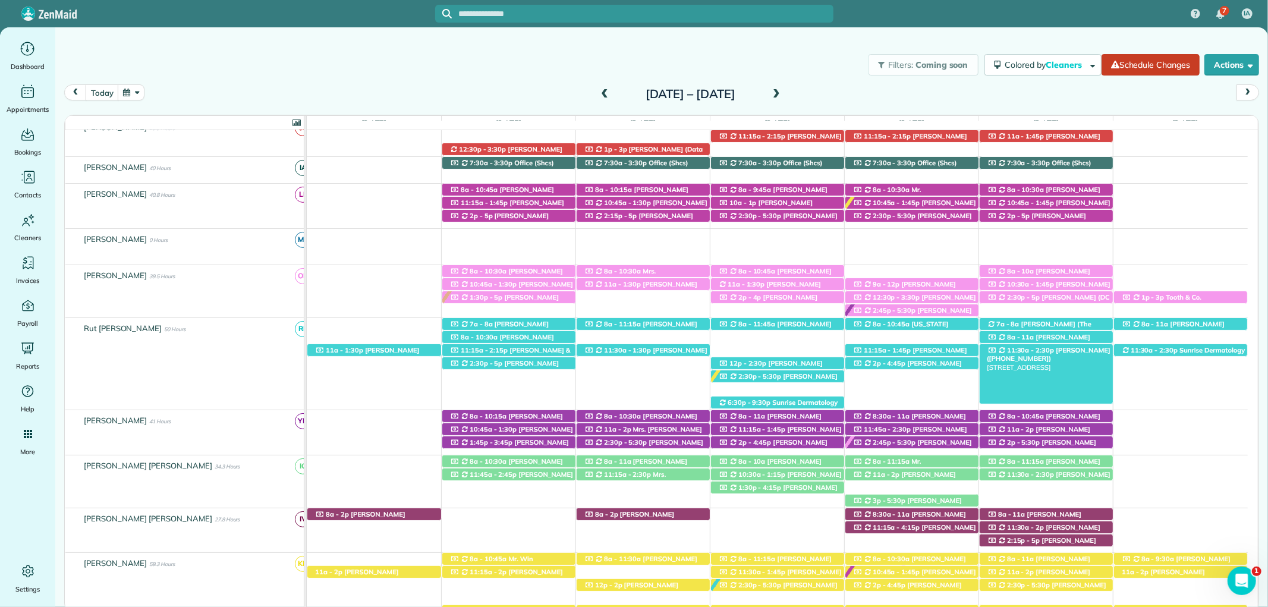
click at [1086, 349] on span "Kari Benson (+12515811909)" at bounding box center [1049, 354] width 124 height 17
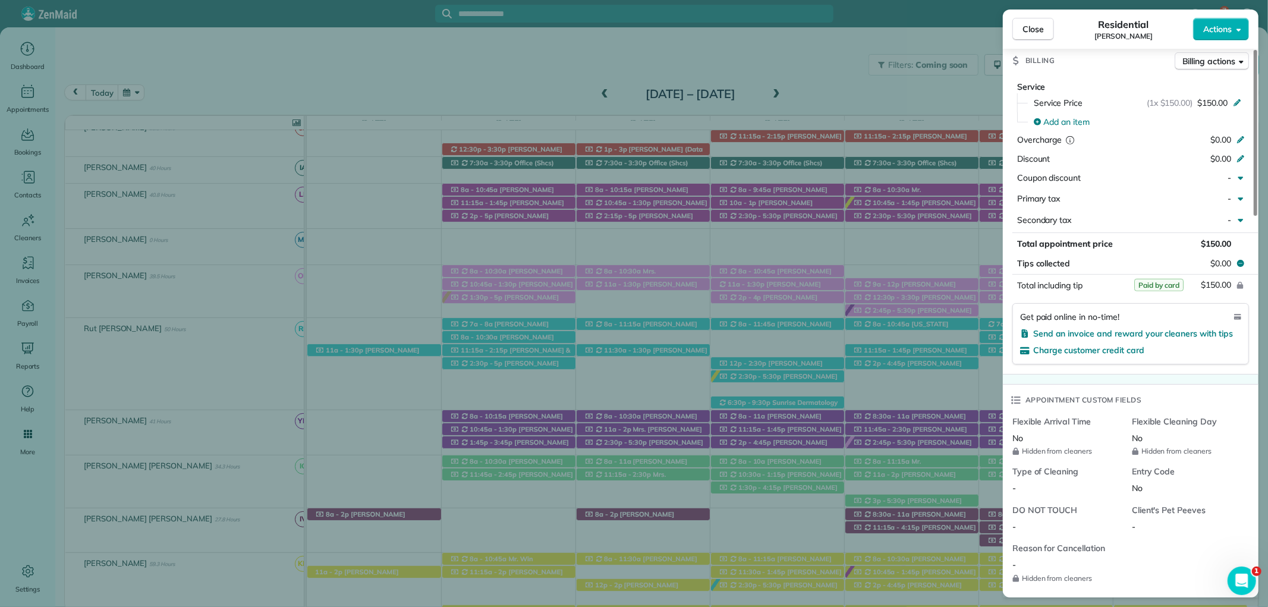
scroll to position [601, 0]
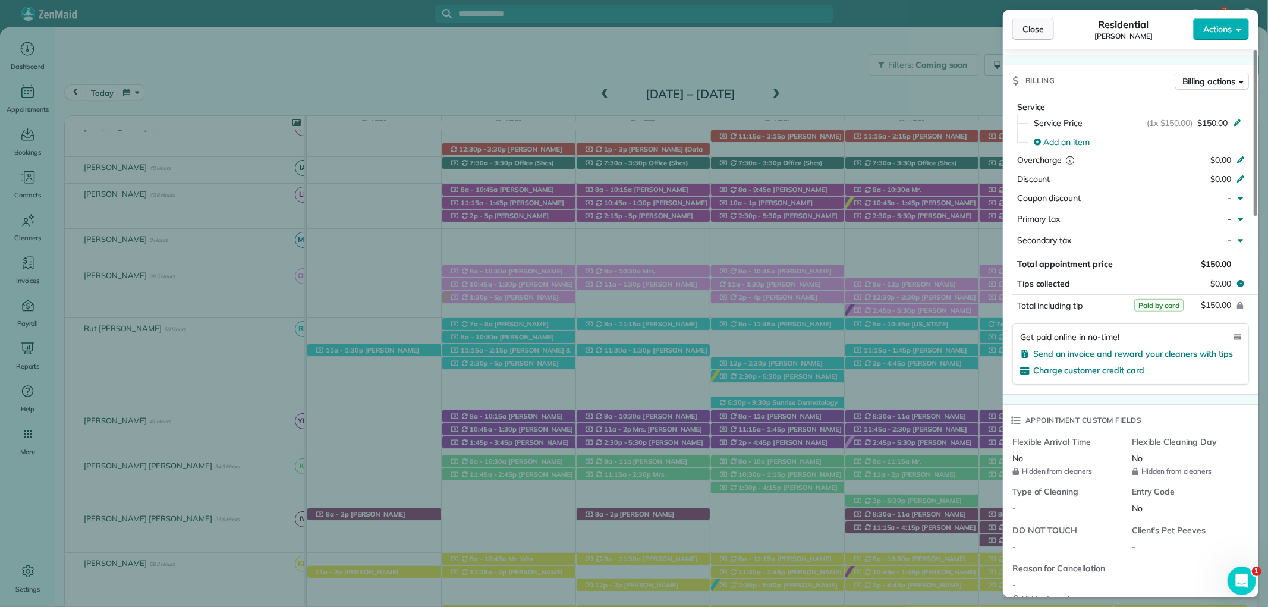
click at [1030, 28] on span "Close" at bounding box center [1032, 29] width 21 height 12
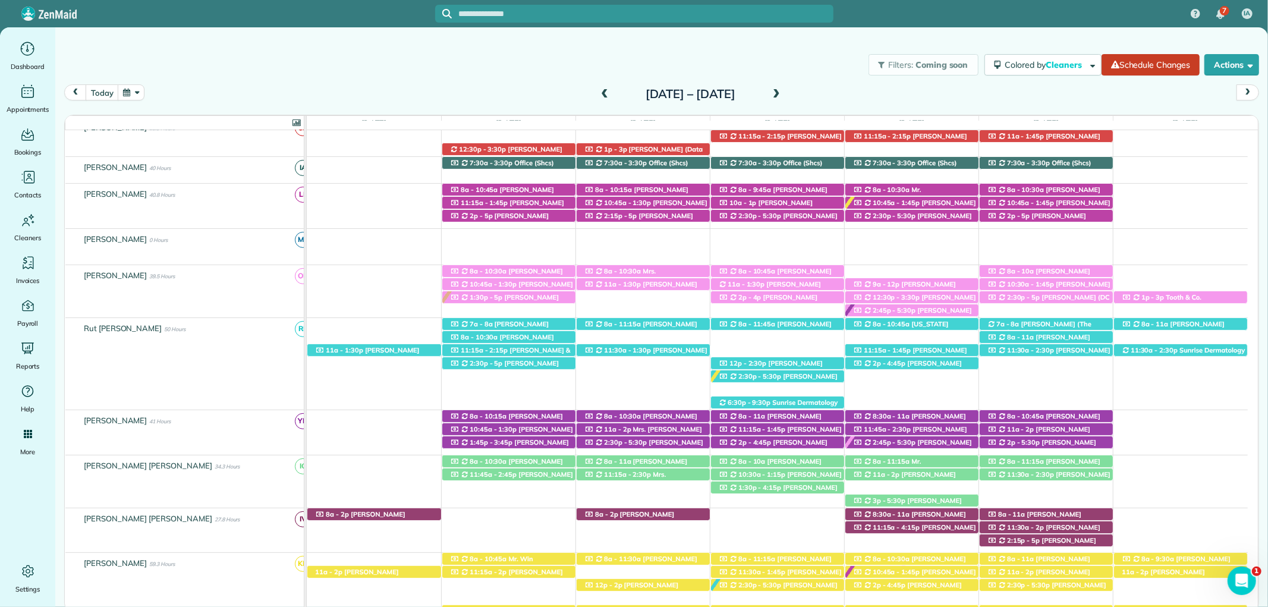
click at [783, 87] on span at bounding box center [776, 95] width 13 height 18
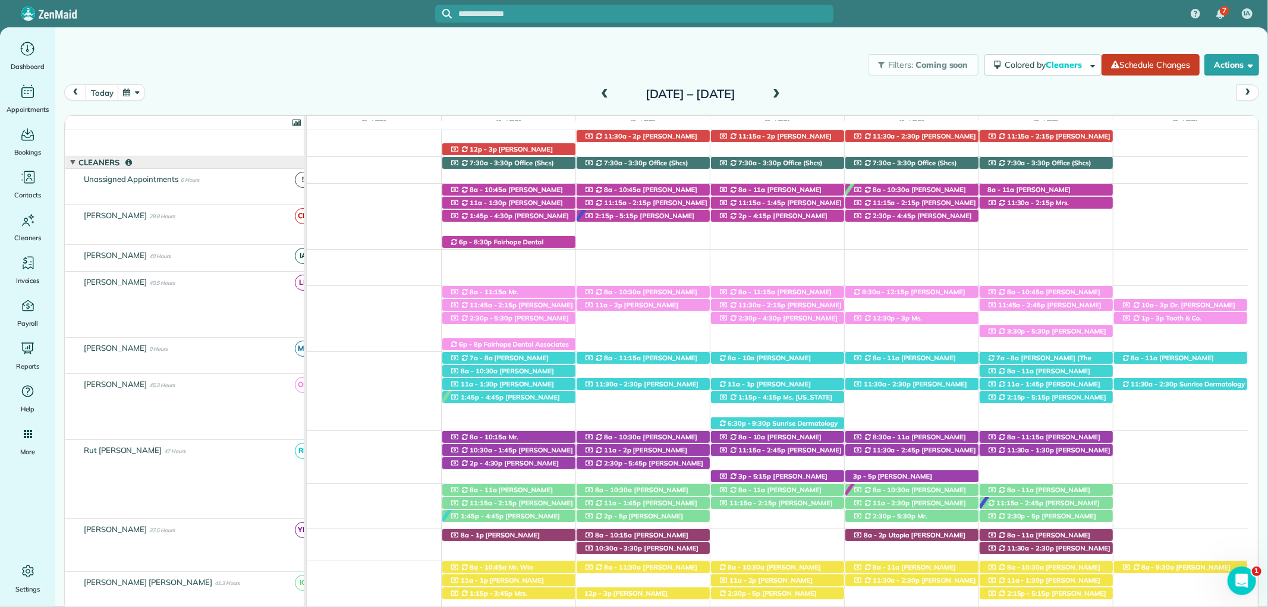
scroll to position [198, 0]
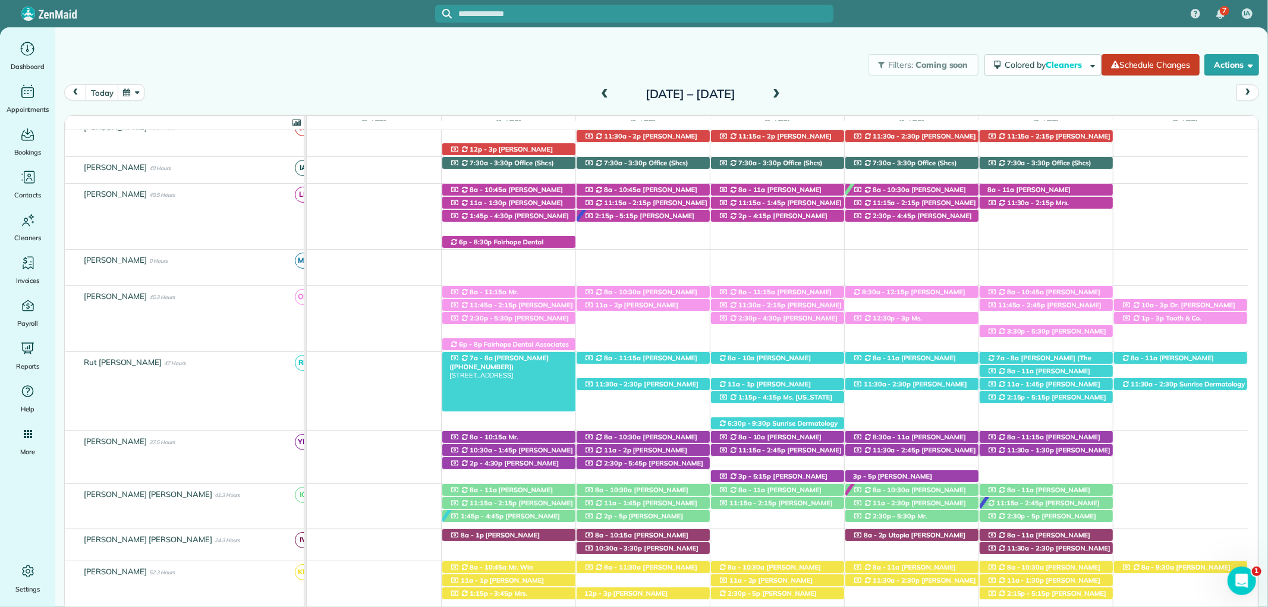
click at [531, 357] on span "Tammy Whitney (+12517679289)" at bounding box center [498, 362] width 99 height 17
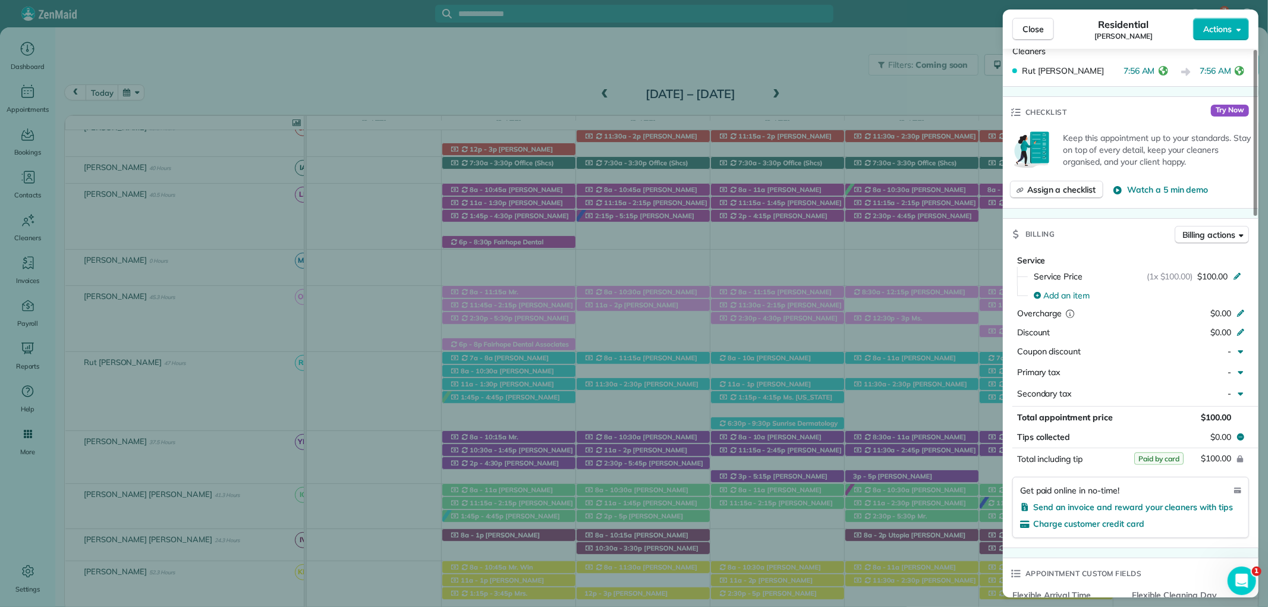
scroll to position [462, 0]
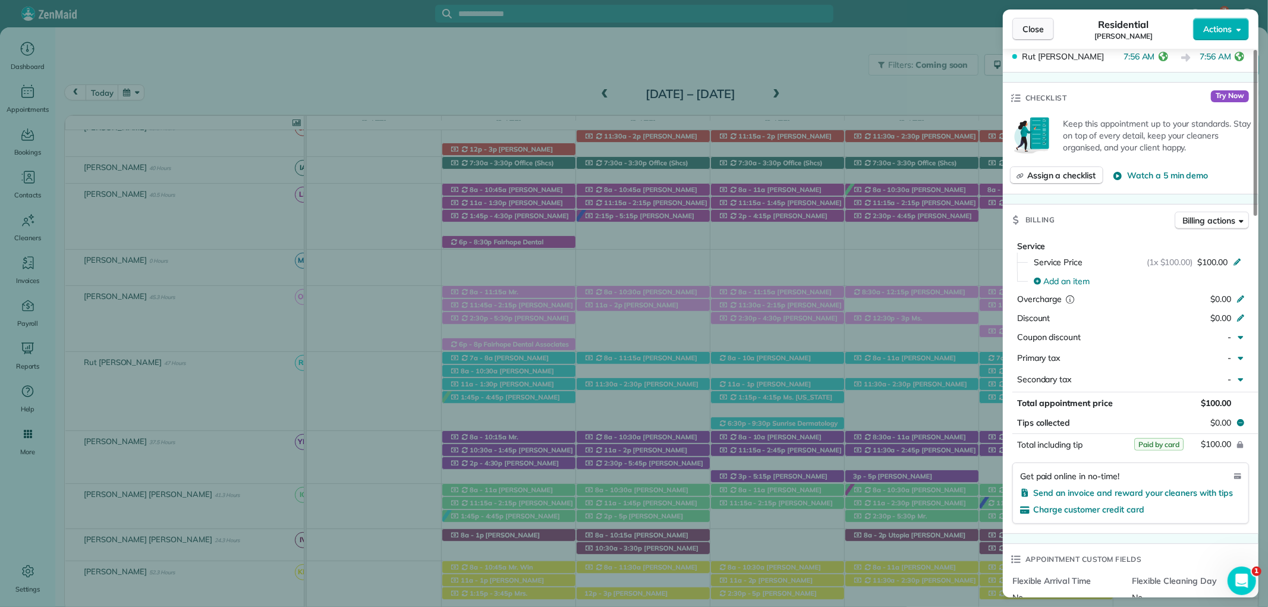
click at [1044, 31] on button "Close" at bounding box center [1033, 29] width 42 height 23
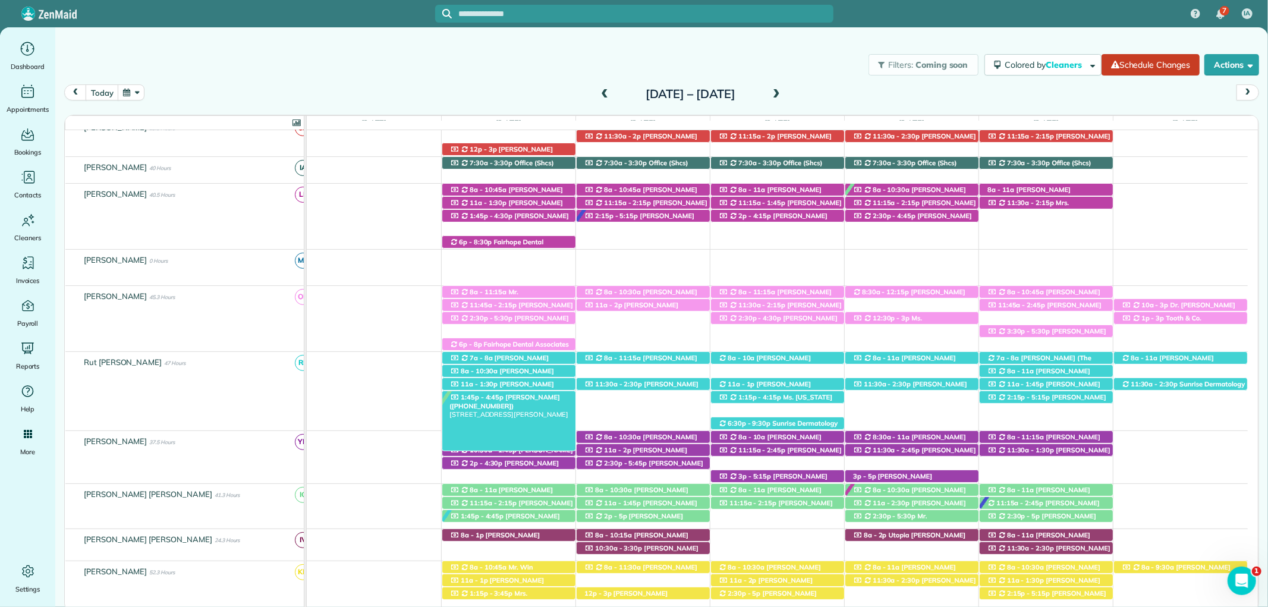
click at [537, 400] on span "Kristen Eberlein (+17703247138)" at bounding box center [504, 401] width 111 height 17
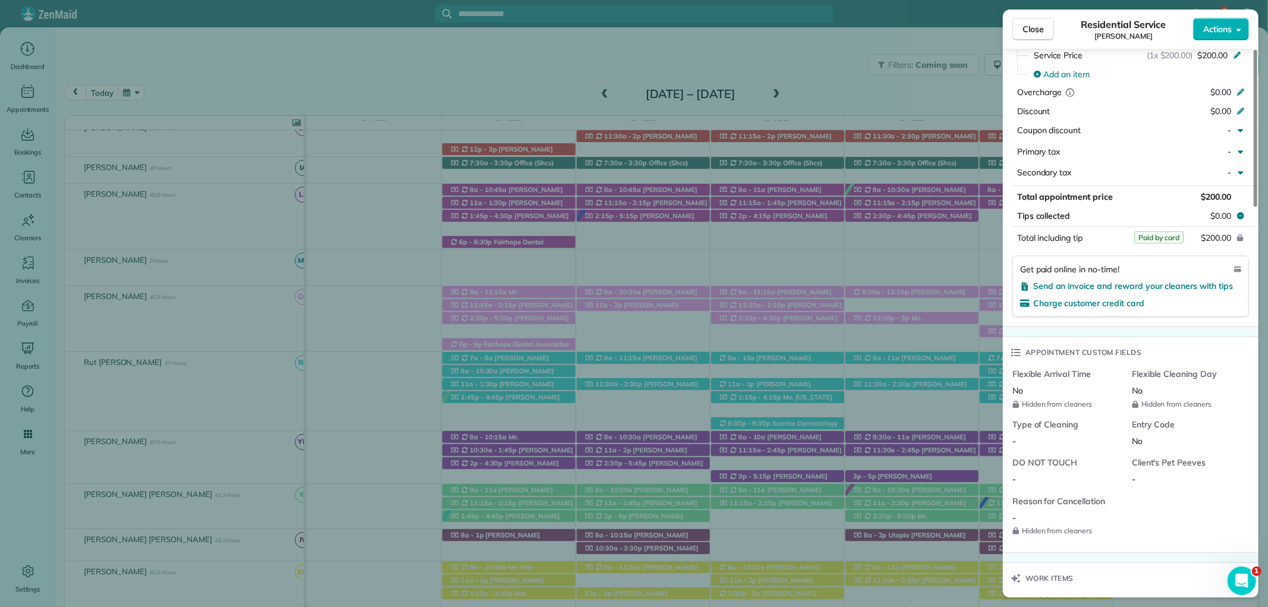
scroll to position [729, 0]
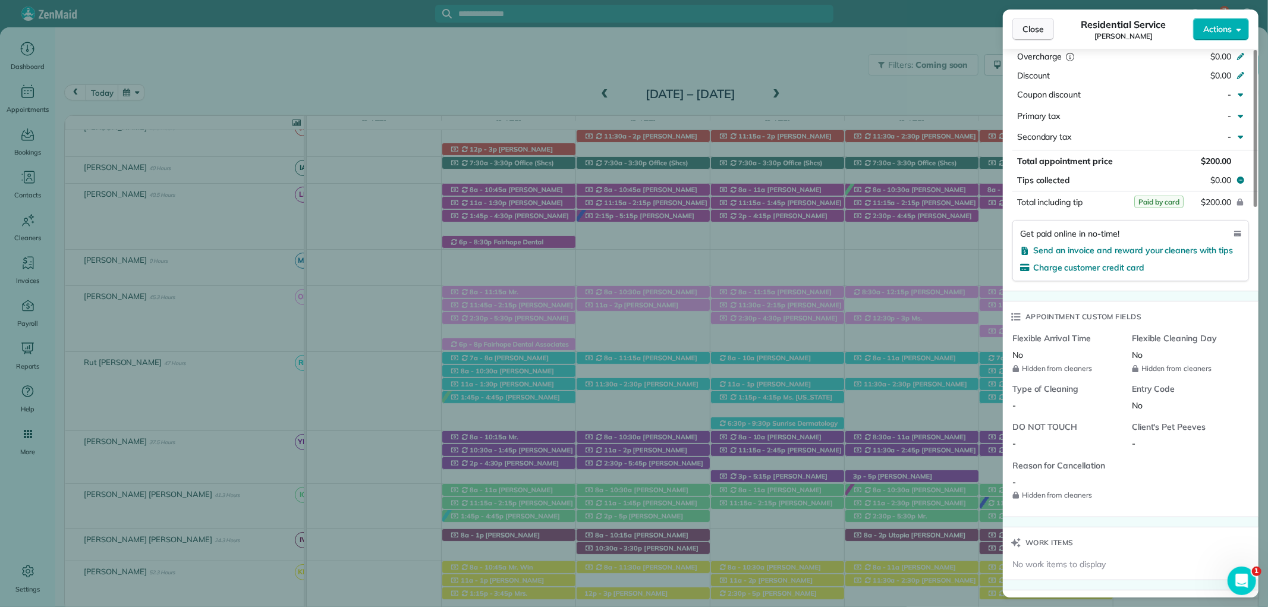
click at [1032, 26] on span "Close" at bounding box center [1032, 29] width 21 height 12
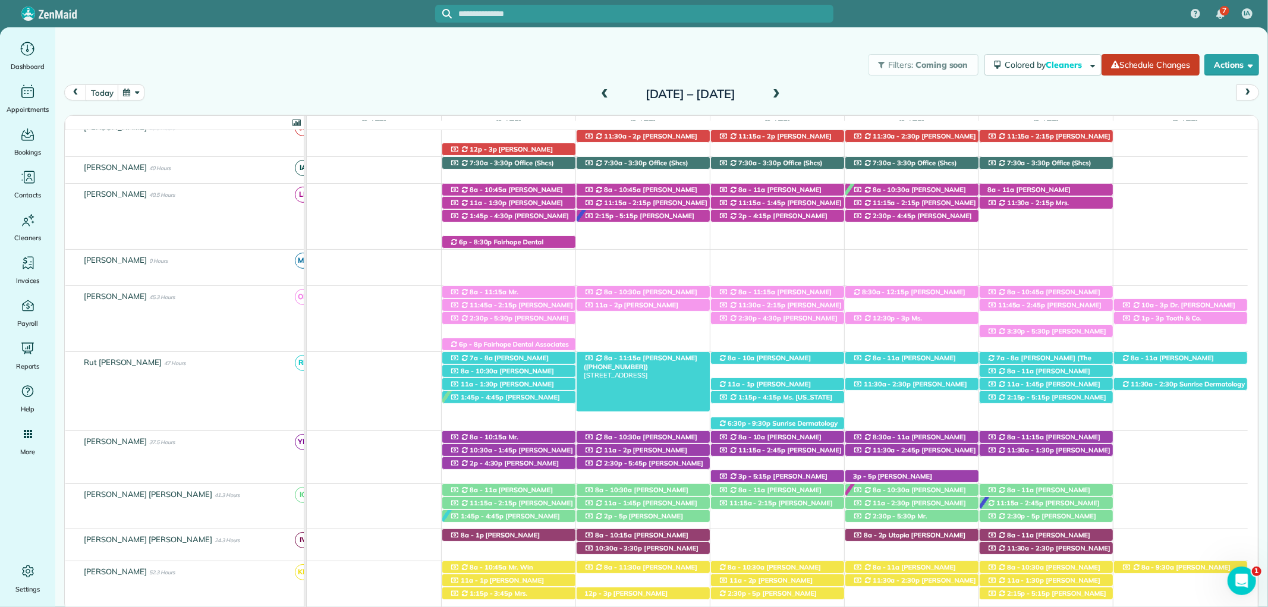
click at [681, 360] on span "Billy Flannigan (+15047565983)" at bounding box center [641, 362] width 114 height 17
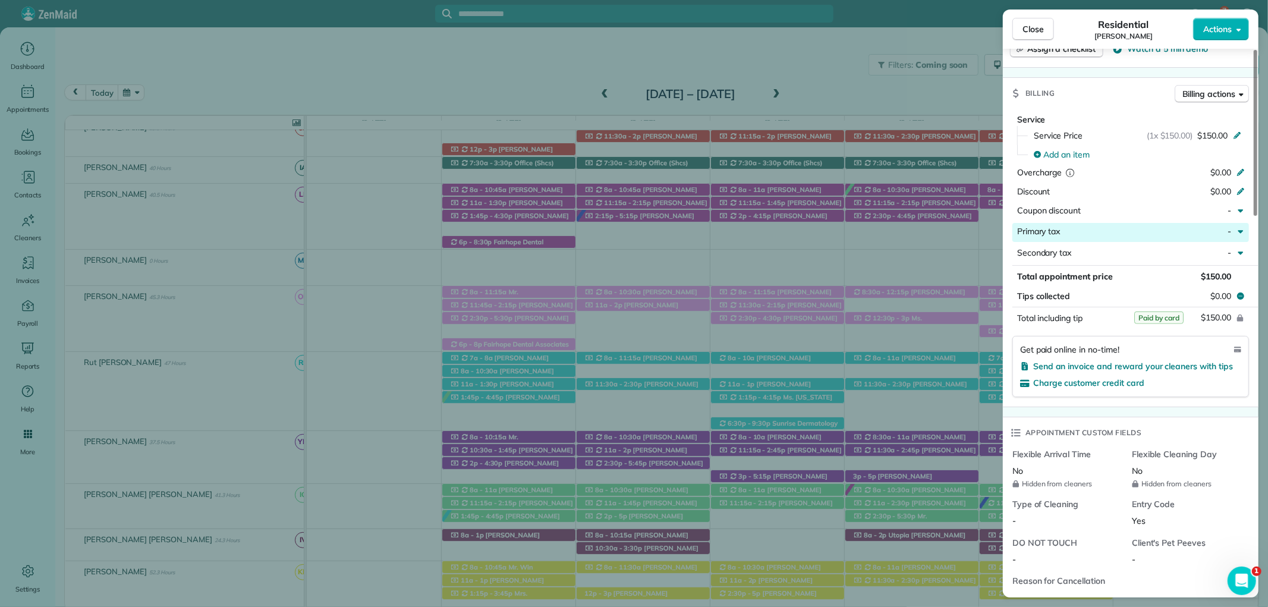
scroll to position [594, 0]
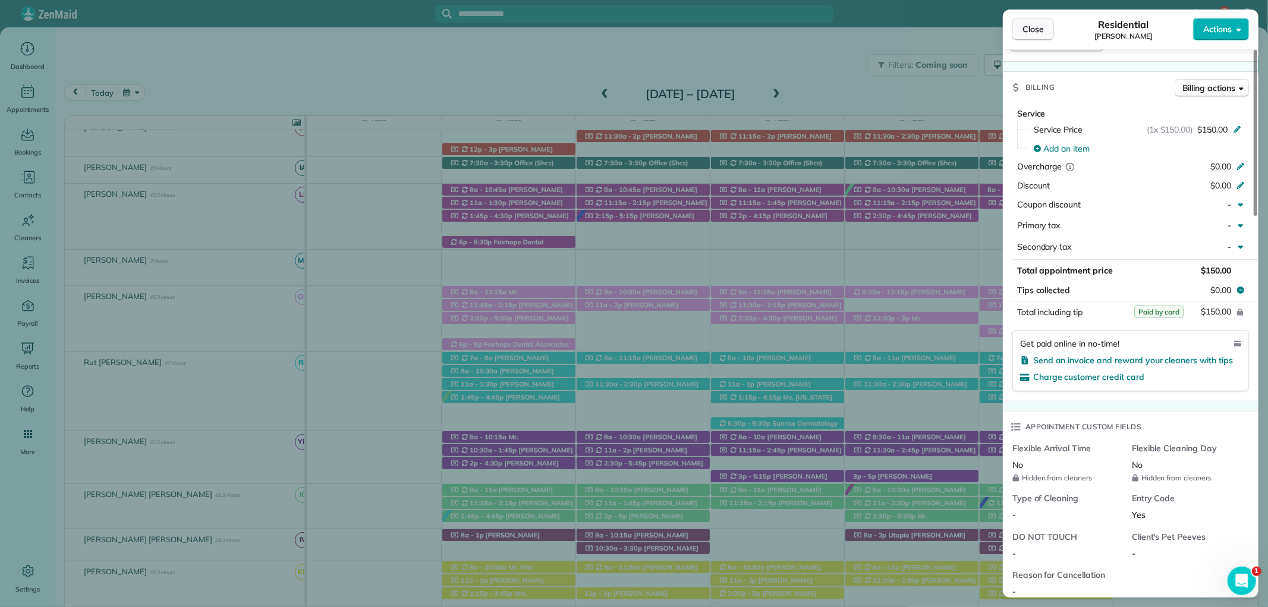
click at [1042, 32] on span "Close" at bounding box center [1032, 29] width 21 height 12
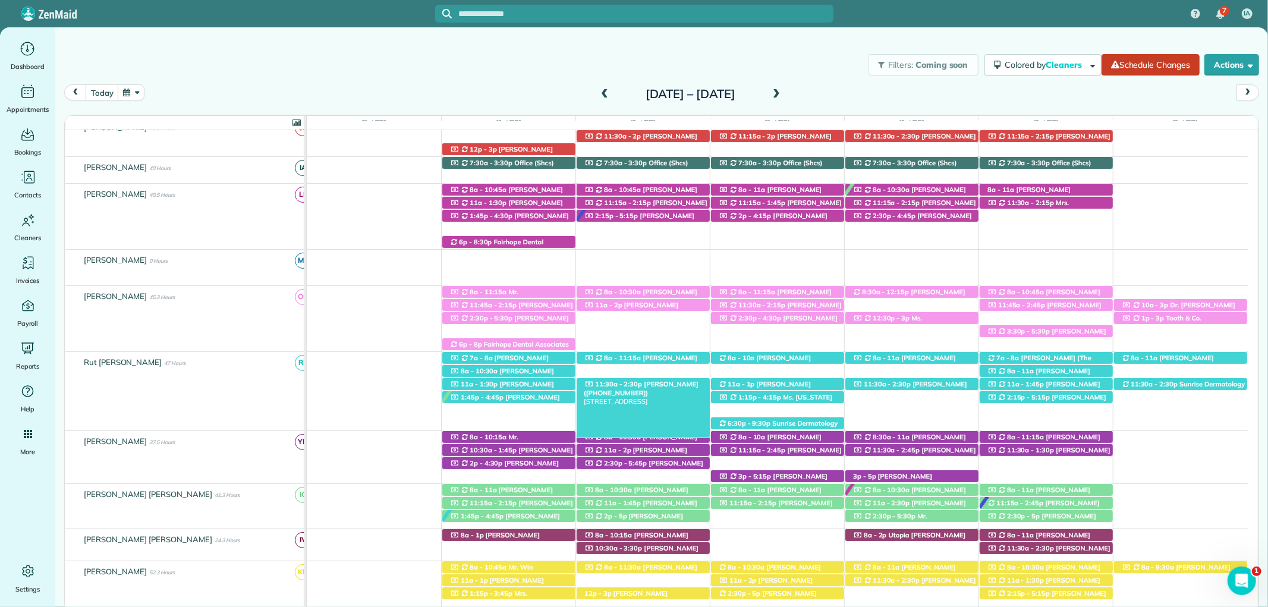
click at [695, 386] on div "11:30a - 2:30p Betty Bell (+16623617149) 710 South Mobile Street 38 - Fairhope,…" at bounding box center [642, 384] width 133 height 12
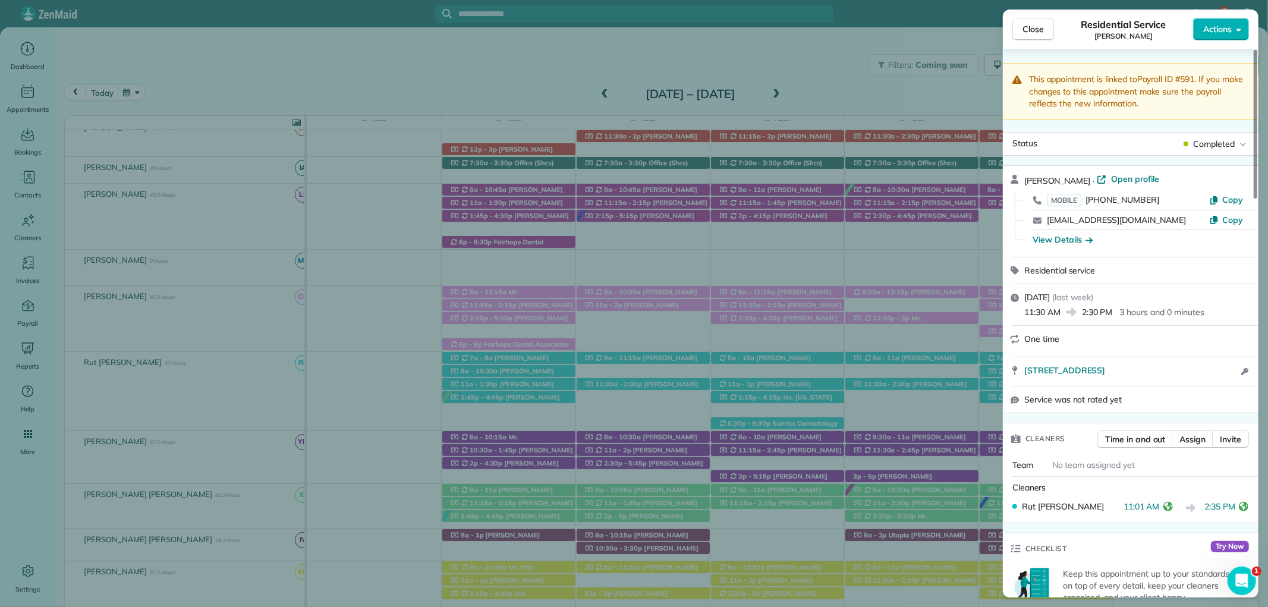
scroll to position [554, 0]
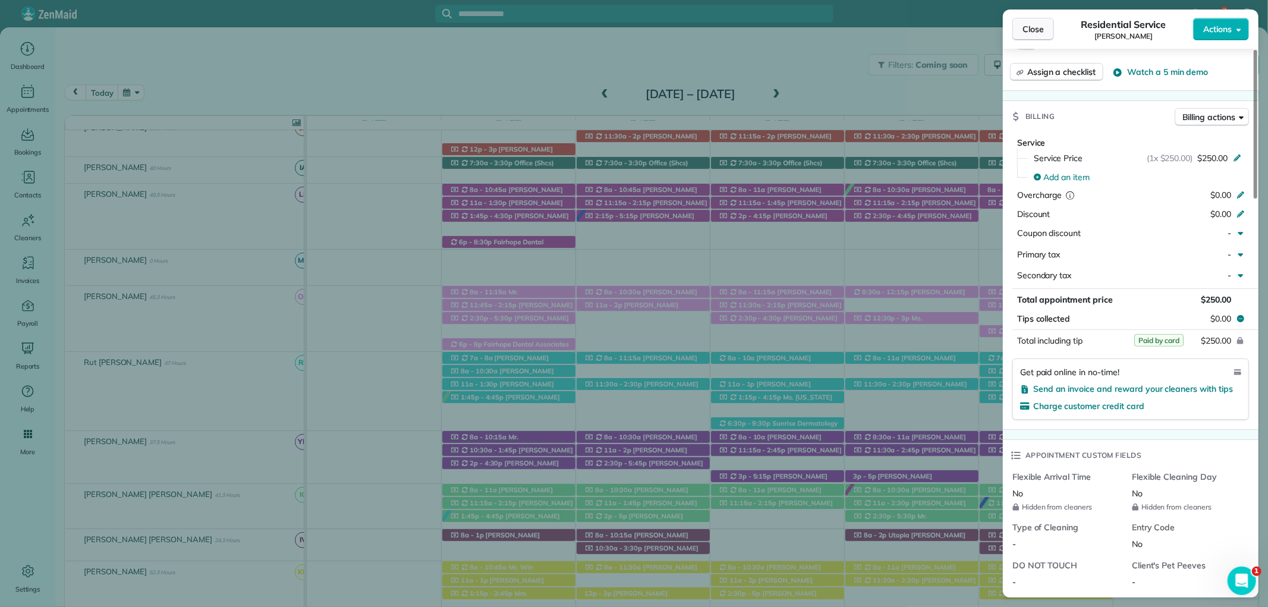
click at [1025, 30] on span "Close" at bounding box center [1032, 29] width 21 height 12
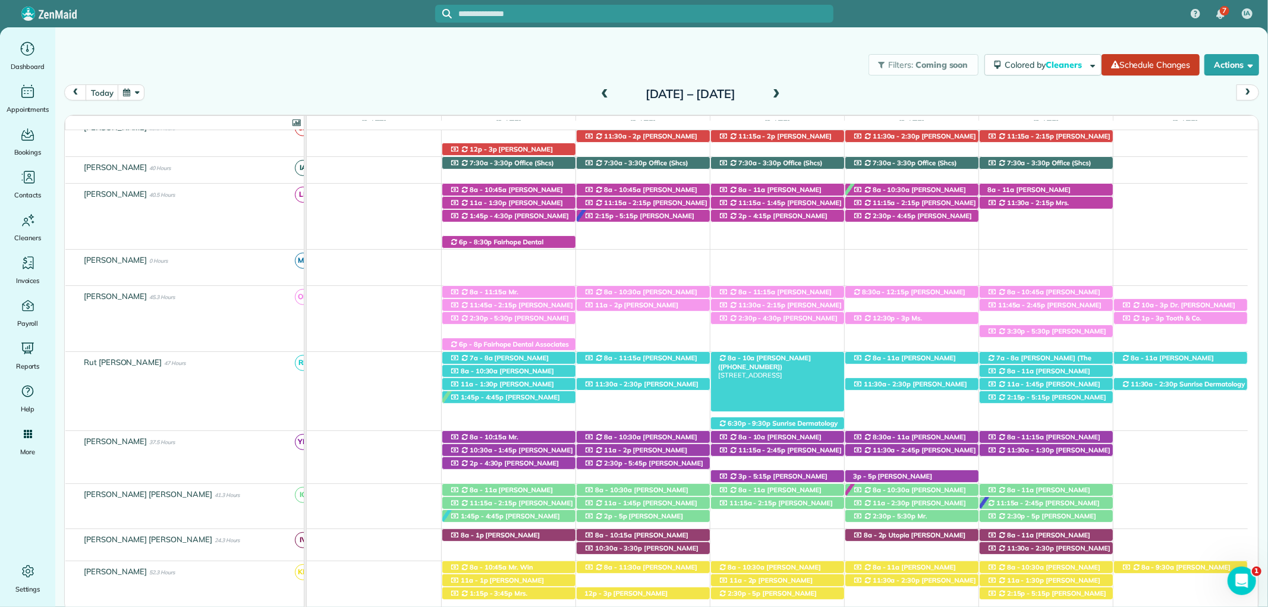
click at [779, 355] on span "Mr. Bryce McMurry (+15054401192)" at bounding box center [764, 362] width 93 height 17
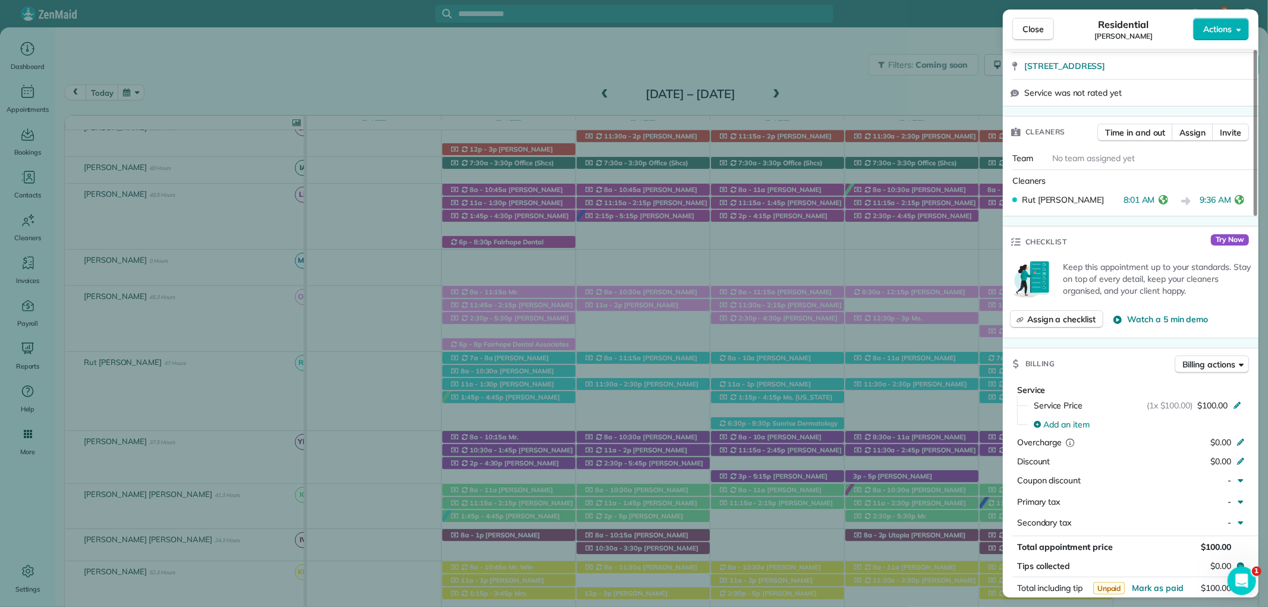
scroll to position [396, 0]
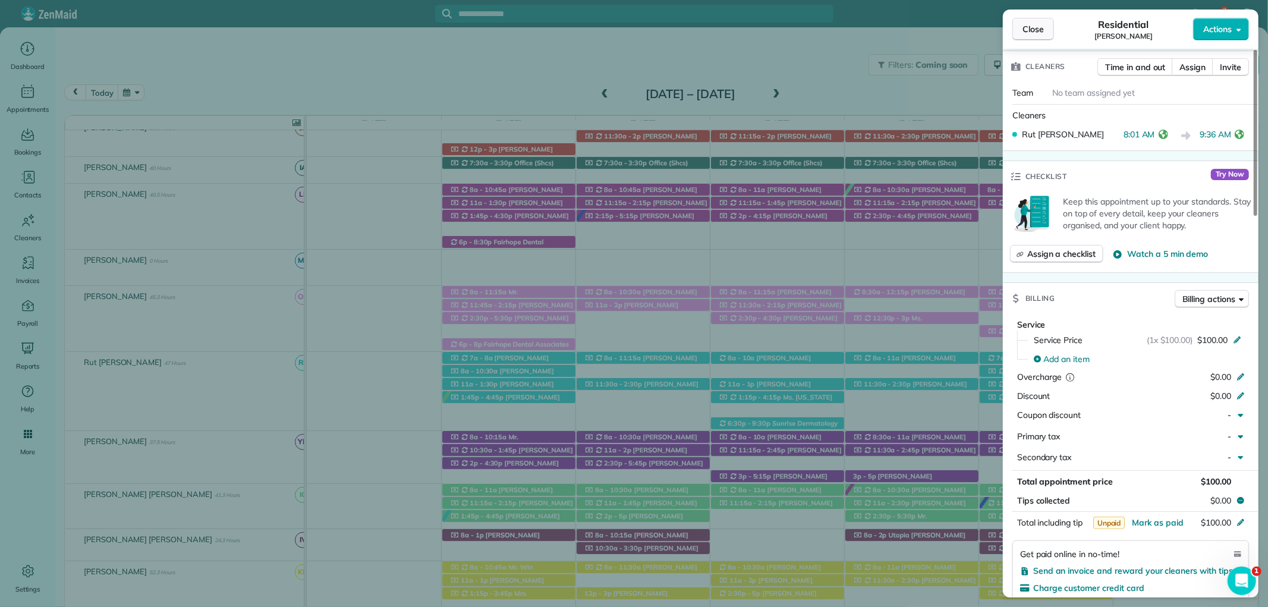
click at [1037, 21] on button "Close" at bounding box center [1033, 29] width 42 height 23
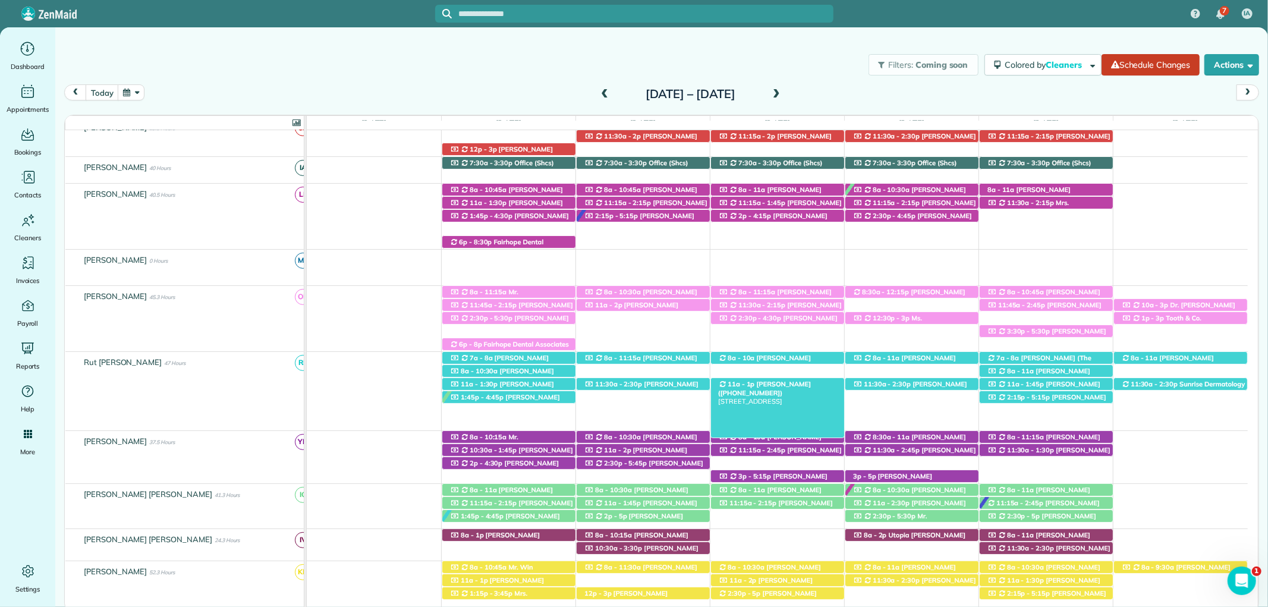
click at [809, 383] on span "Mr. Bryce McMurry (+15054401192)" at bounding box center [764, 388] width 93 height 17
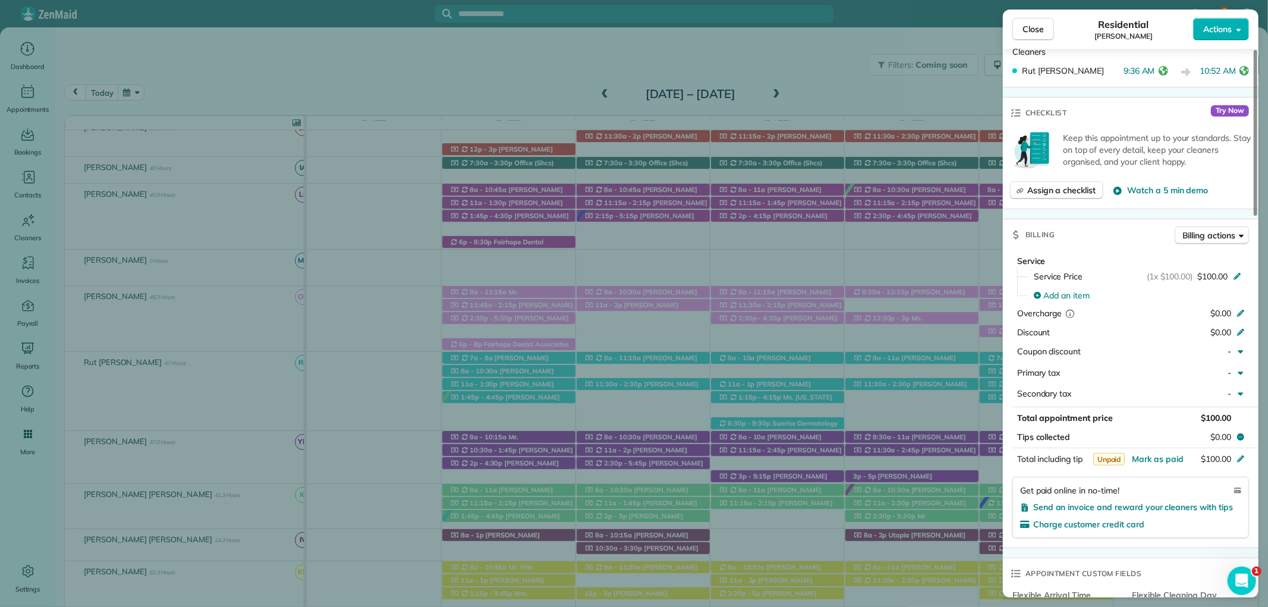
scroll to position [462, 0]
click at [1041, 40] on button "Close" at bounding box center [1033, 29] width 42 height 23
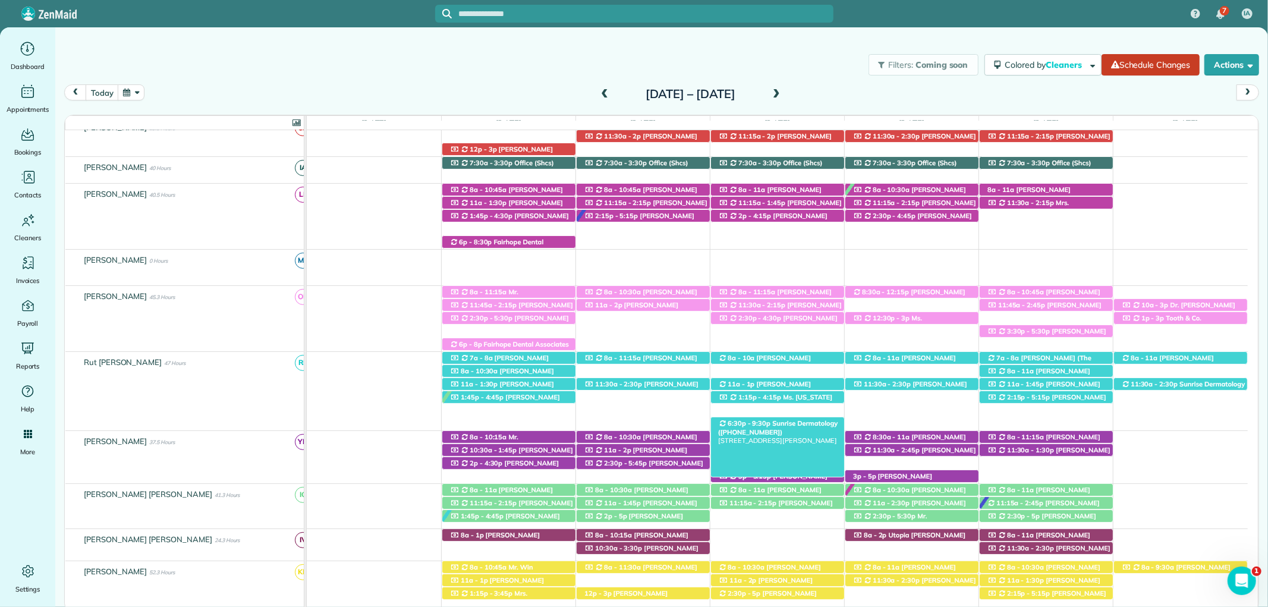
click at [786, 419] on div "6:30p - 9:30p Sunrise Dermatology (+12512639820) 8832 U.S. 90 - Daphne, AL, 365…" at bounding box center [777, 423] width 133 height 12
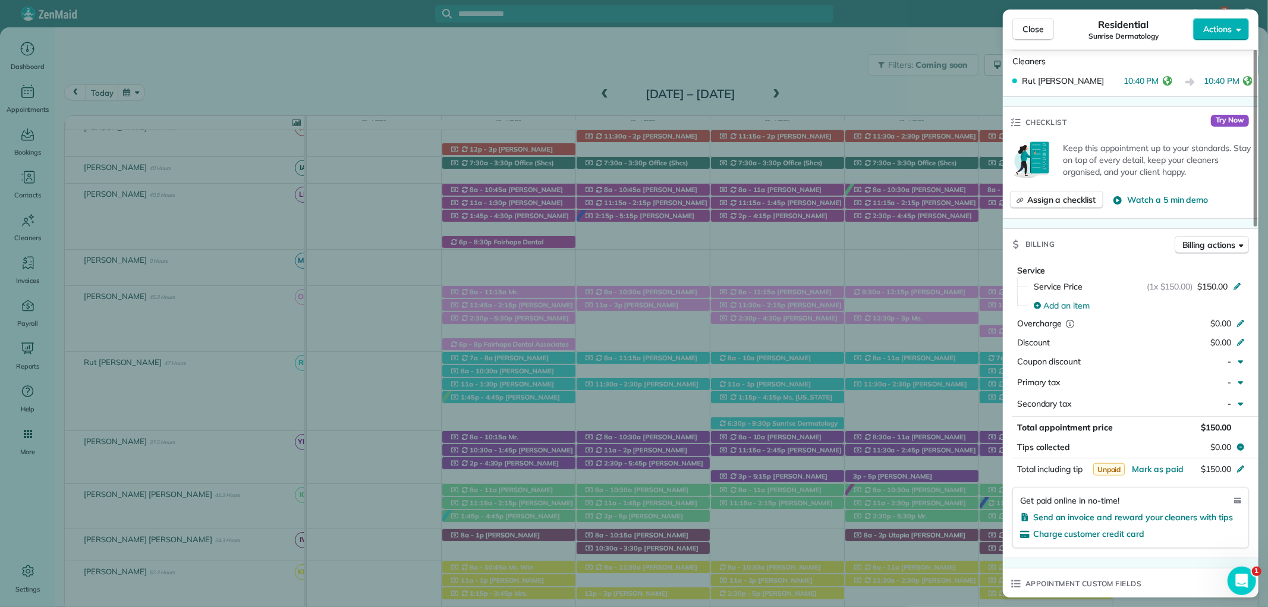
scroll to position [529, 0]
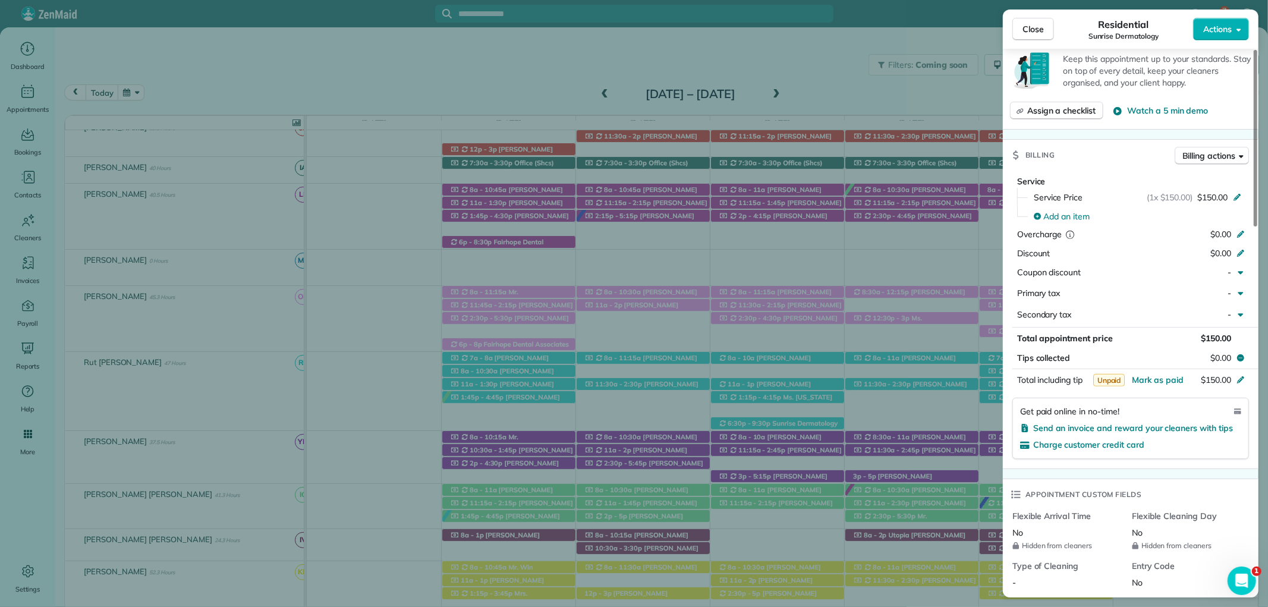
click at [1037, 22] on button "Close" at bounding box center [1033, 29] width 42 height 23
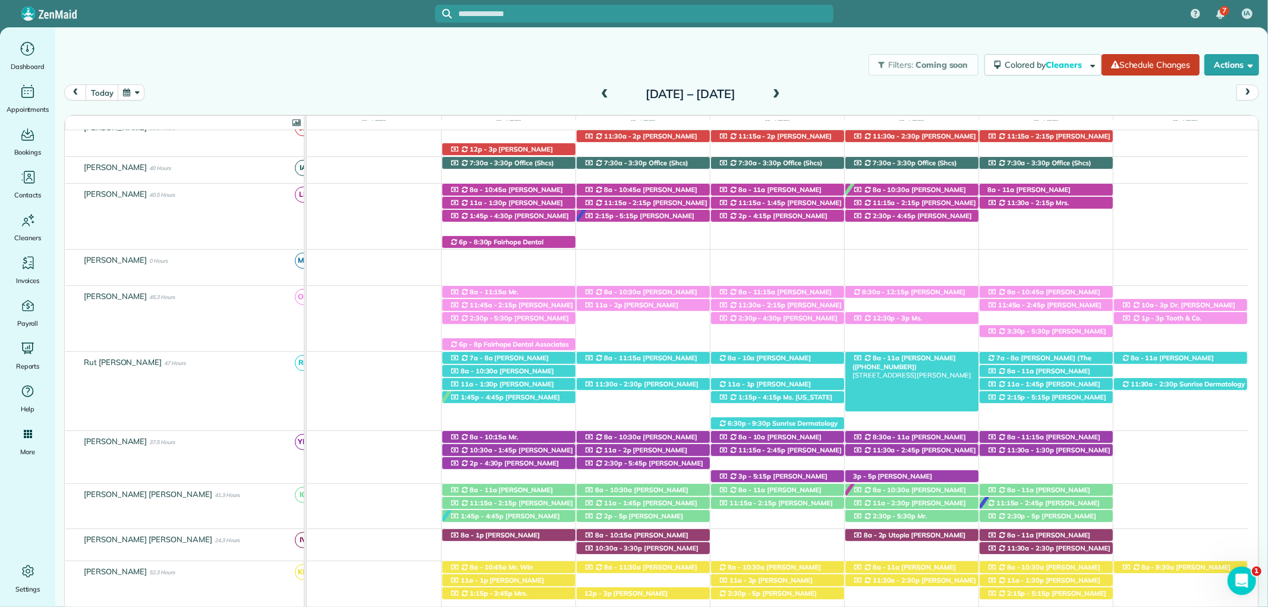
click at [934, 360] on span "Debra Slaughter (+17046512191)" at bounding box center [903, 362] width 103 height 17
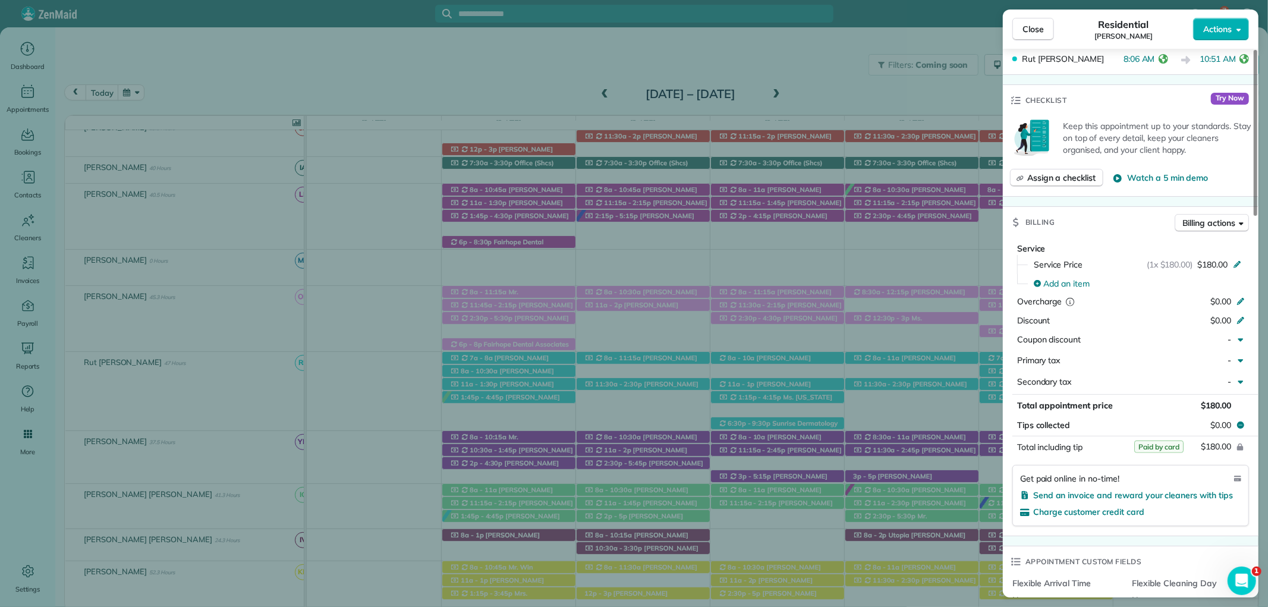
scroll to position [462, 0]
click at [1044, 24] on button "Close" at bounding box center [1033, 29] width 42 height 23
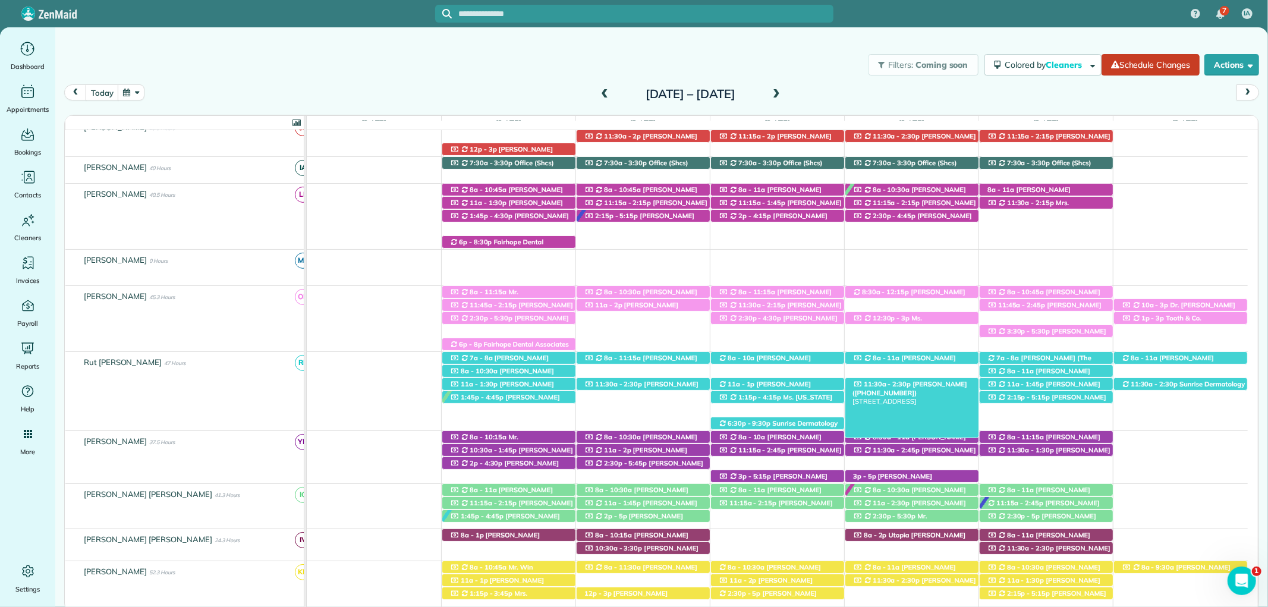
click at [913, 387] on span "Marcee Moore (+13347998539)" at bounding box center [909, 388] width 115 height 17
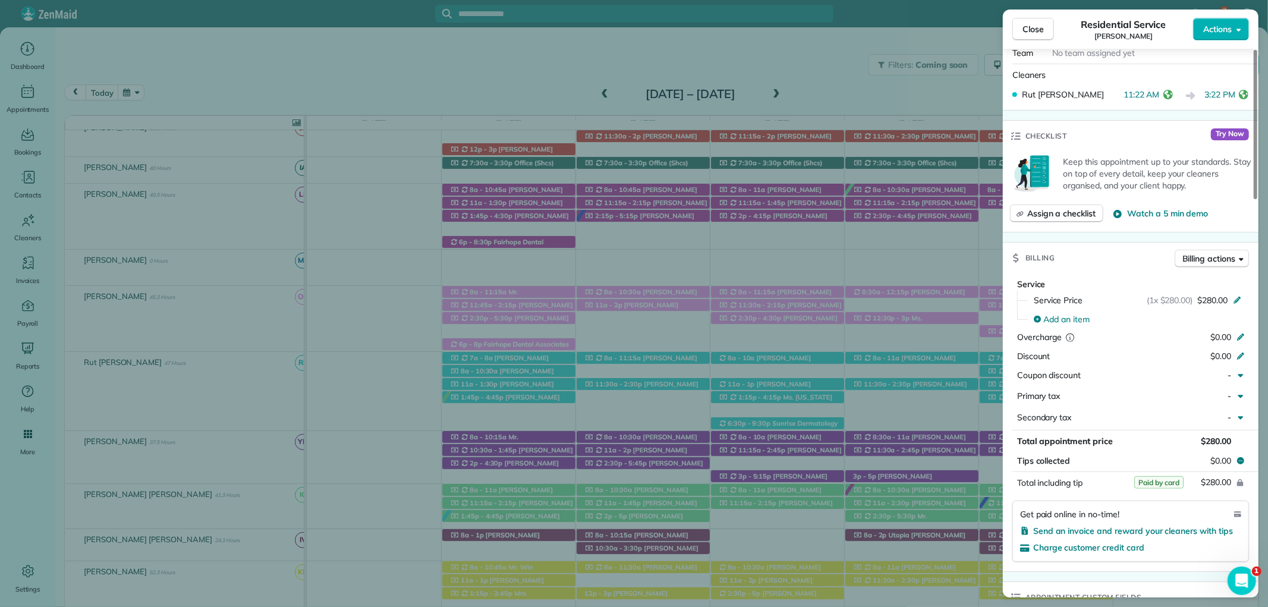
scroll to position [528, 0]
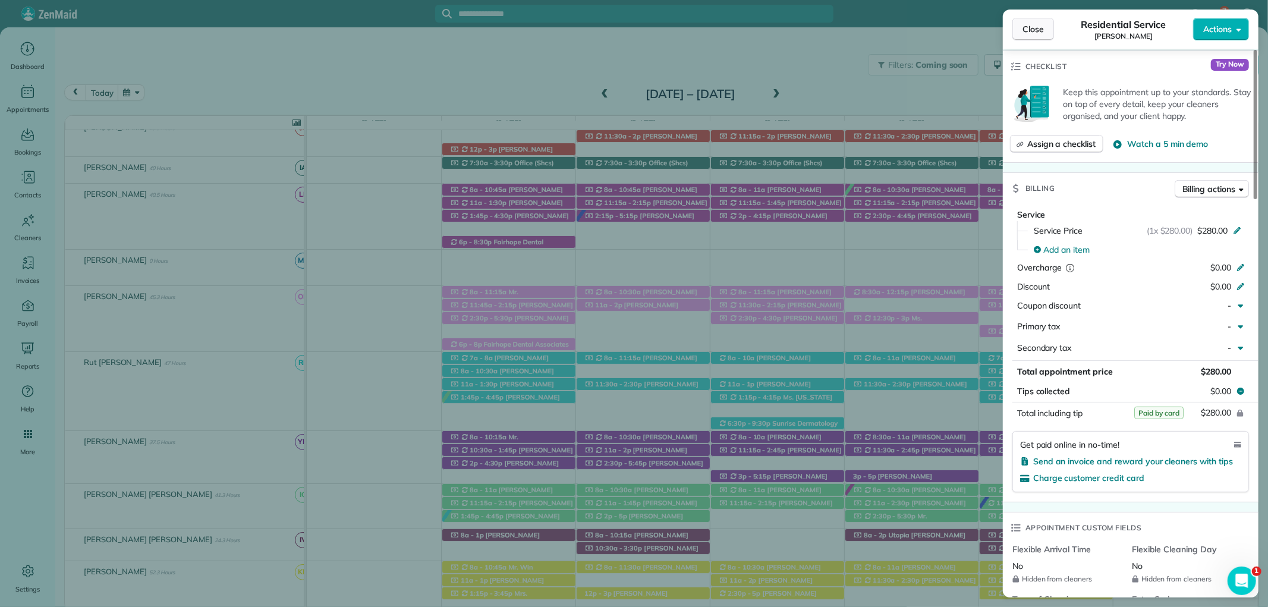
click at [1029, 30] on span "Close" at bounding box center [1032, 29] width 21 height 12
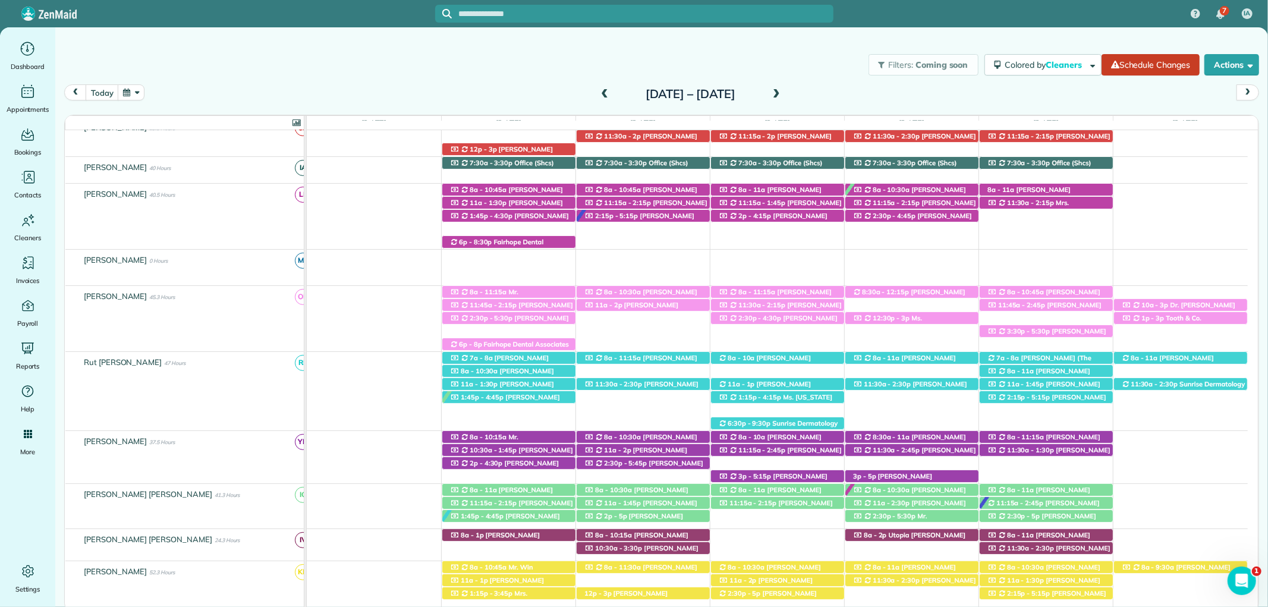
click at [598, 94] on span at bounding box center [604, 94] width 13 height 11
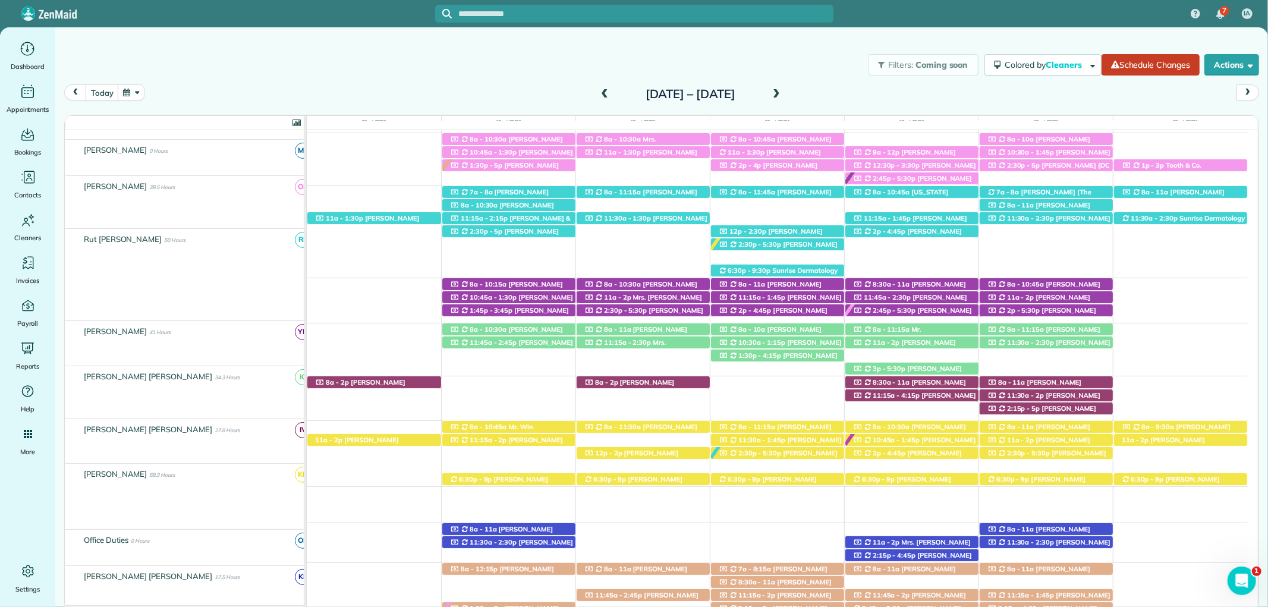
scroll to position [330, 0]
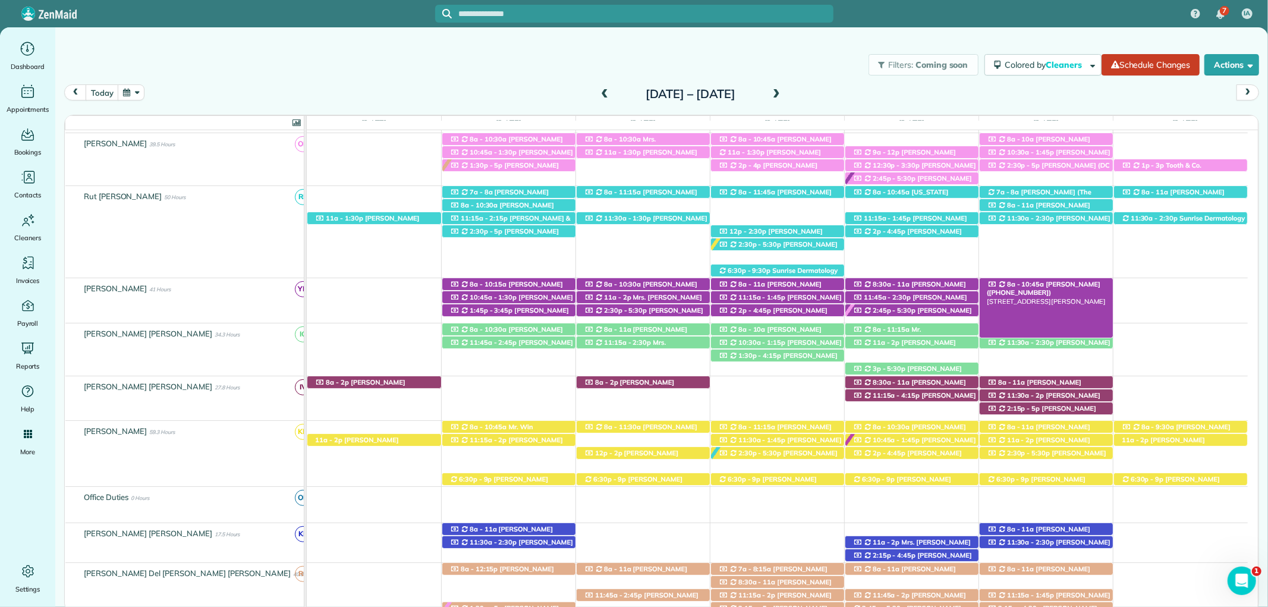
click at [1082, 283] on span "Mrs. Lynne Kirkland (+12514020998)" at bounding box center [1044, 288] width 114 height 17
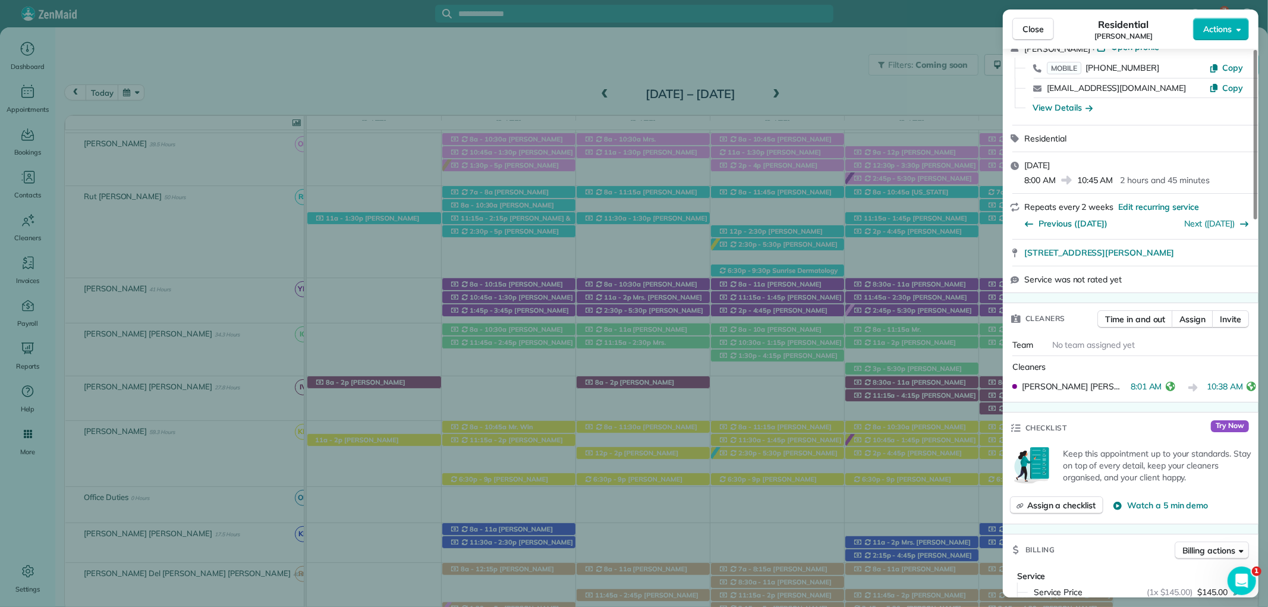
scroll to position [528, 0]
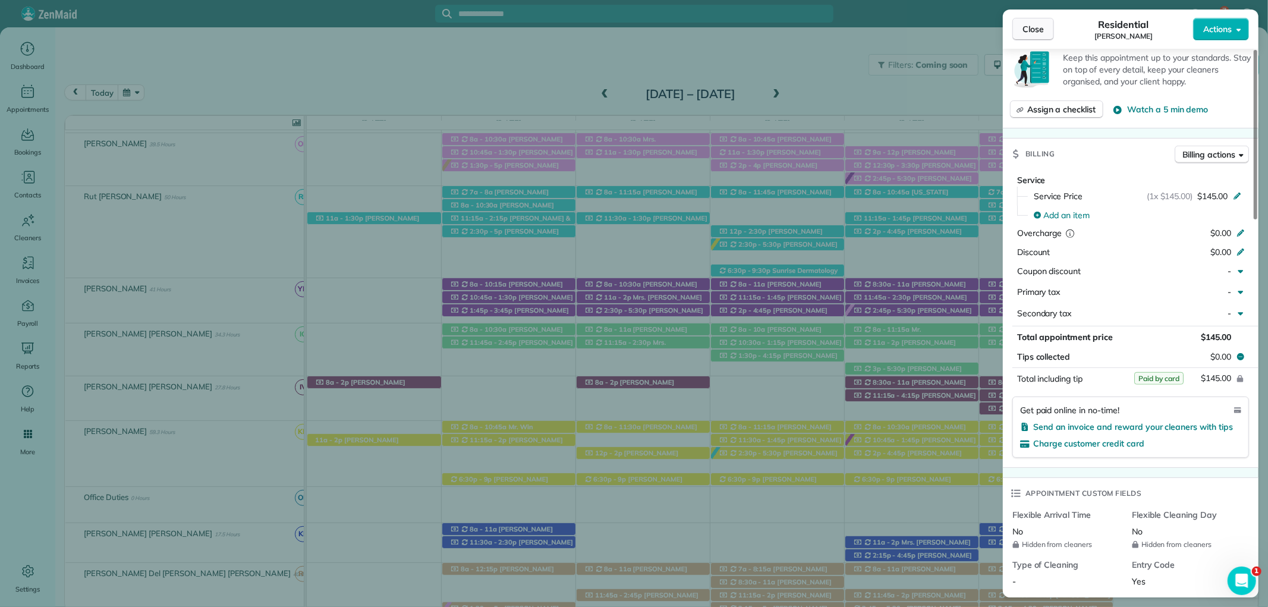
click at [1025, 29] on span "Close" at bounding box center [1032, 29] width 21 height 12
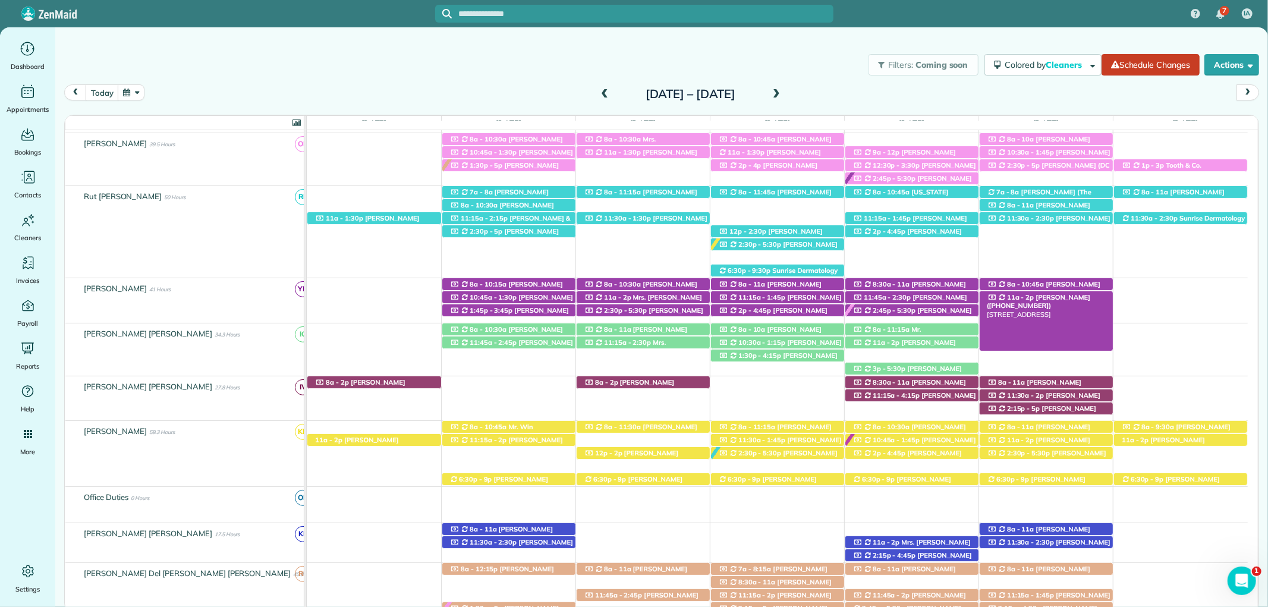
click at [1068, 298] on span "Jackie Reger (+12489350621)" at bounding box center [1038, 301] width 103 height 17
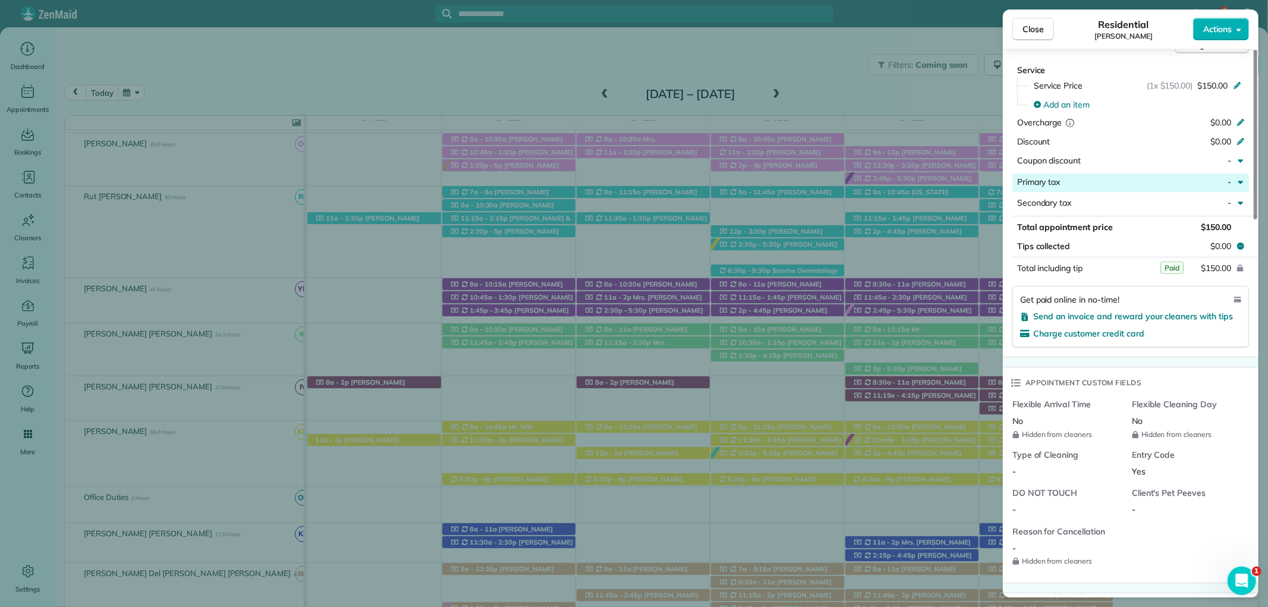
scroll to position [660, 0]
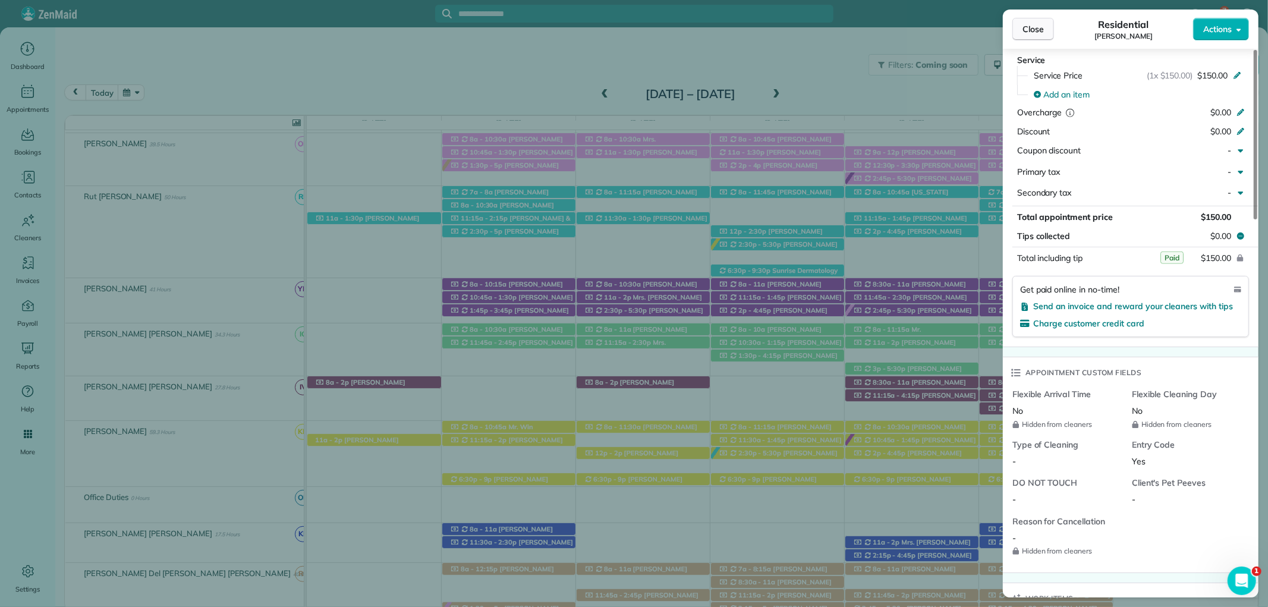
click at [1031, 24] on span "Close" at bounding box center [1032, 29] width 21 height 12
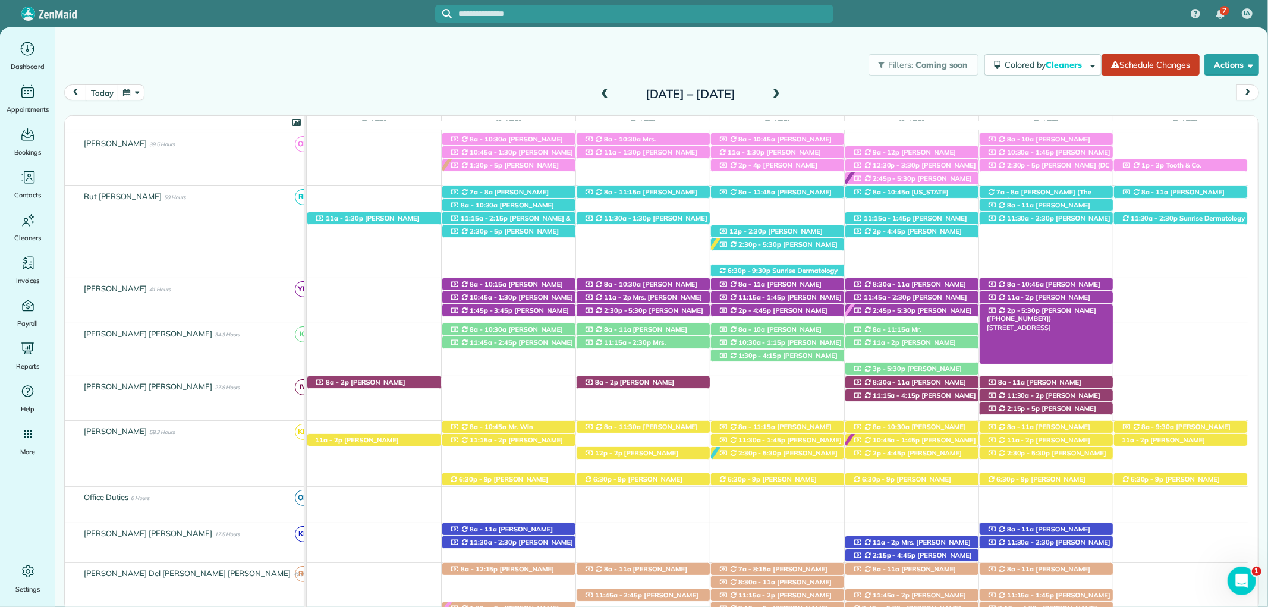
click at [1063, 308] on span "Brenda Stewart (+12512239900)" at bounding box center [1041, 314] width 109 height 17
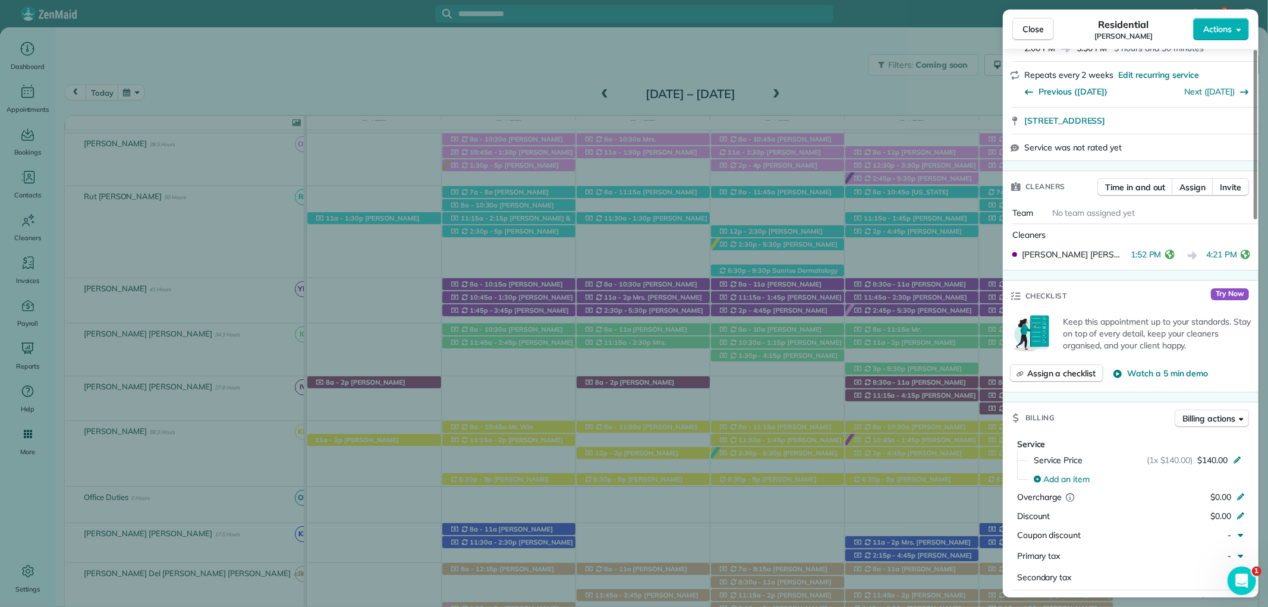
scroll to position [330, 0]
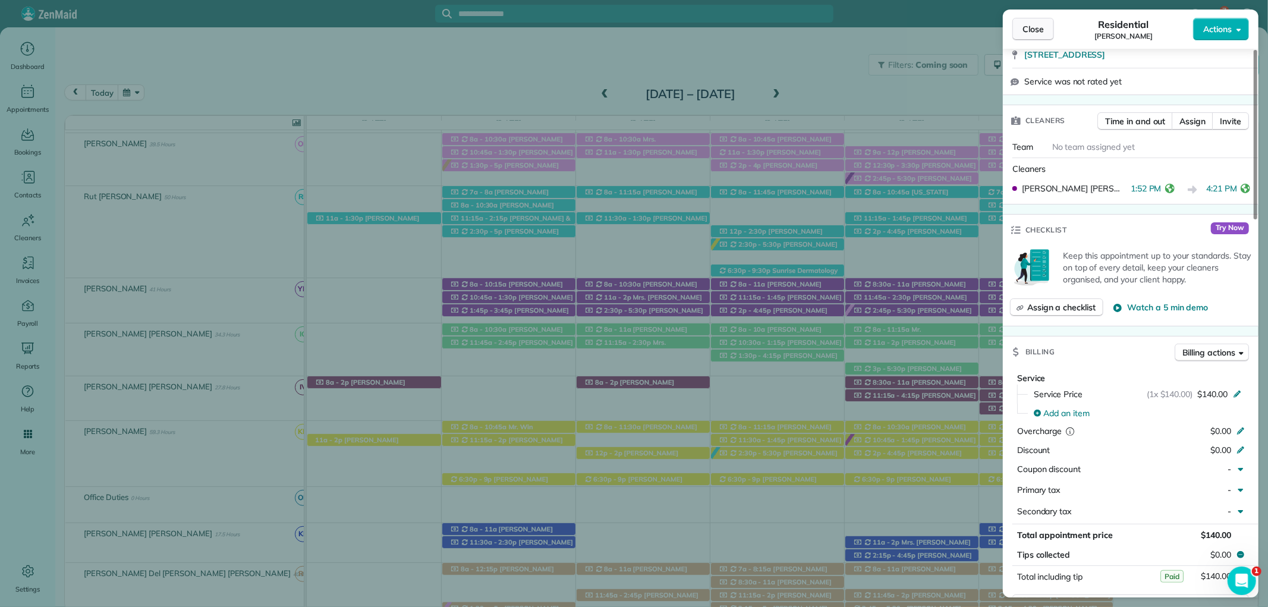
click at [1031, 29] on span "Close" at bounding box center [1032, 29] width 21 height 12
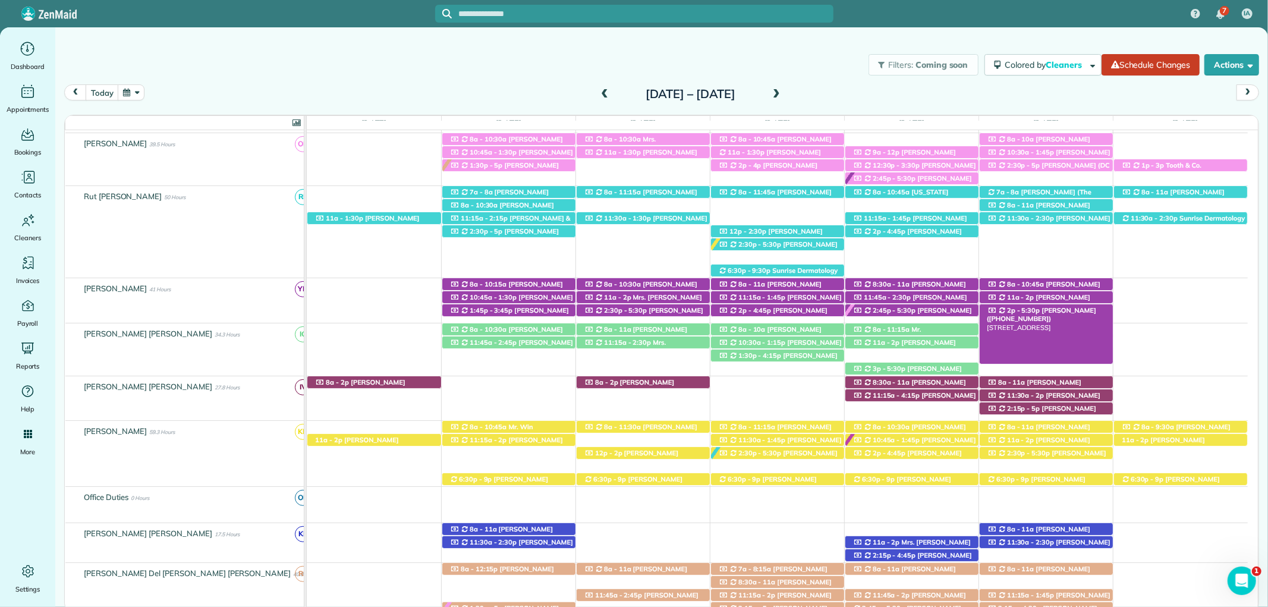
click at [1086, 313] on span "Brenda Stewart (+12512239900)" at bounding box center [1041, 314] width 109 height 17
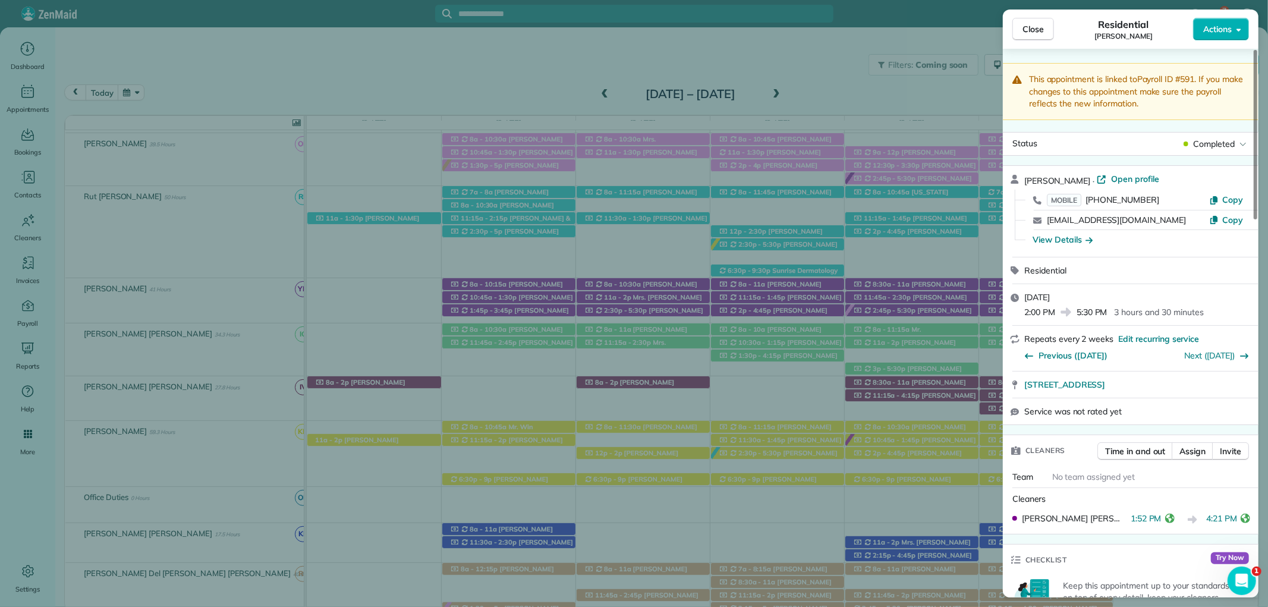
click at [1031, 26] on span "Close" at bounding box center [1032, 29] width 21 height 12
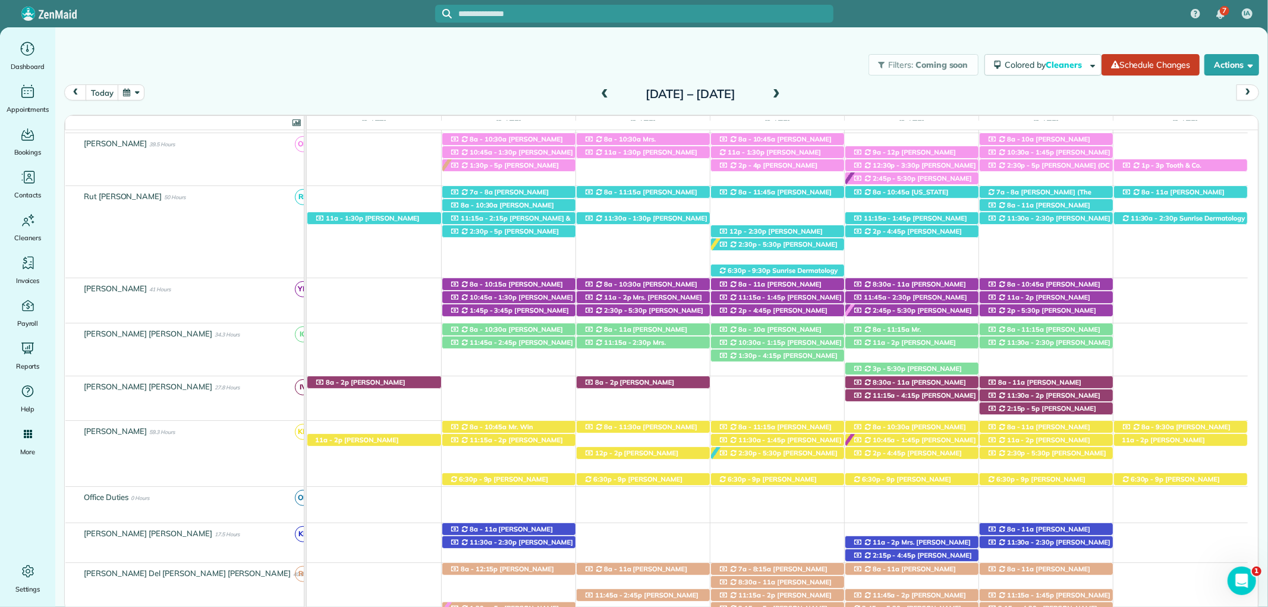
click at [783, 91] on span at bounding box center [776, 94] width 13 height 11
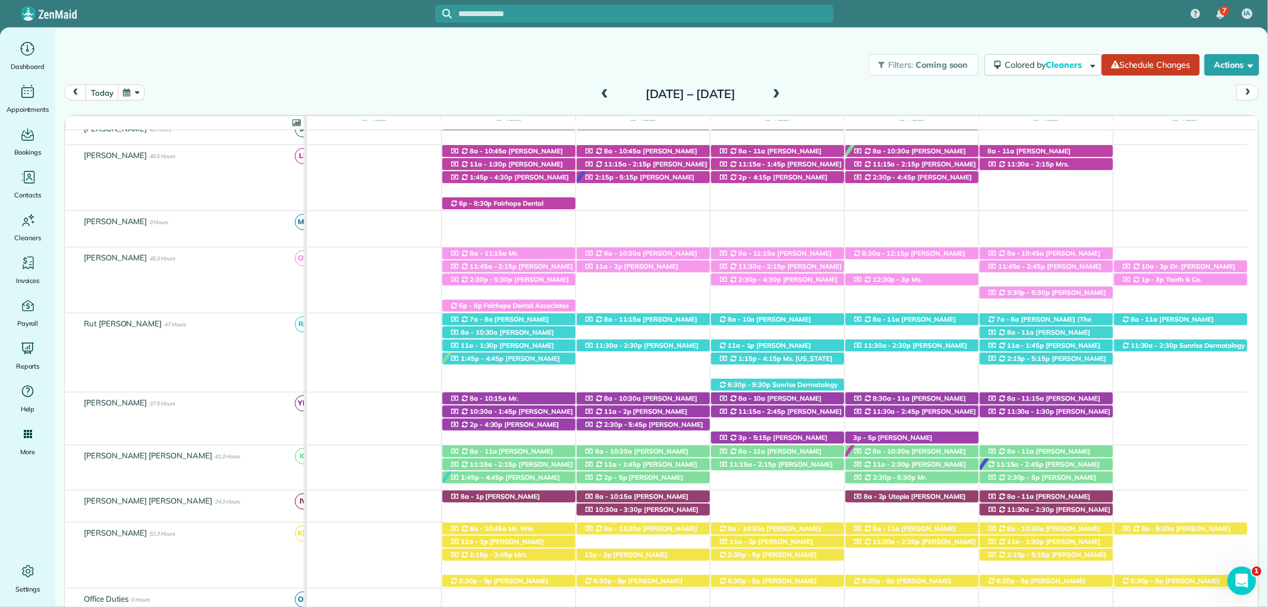
scroll to position [351, 0]
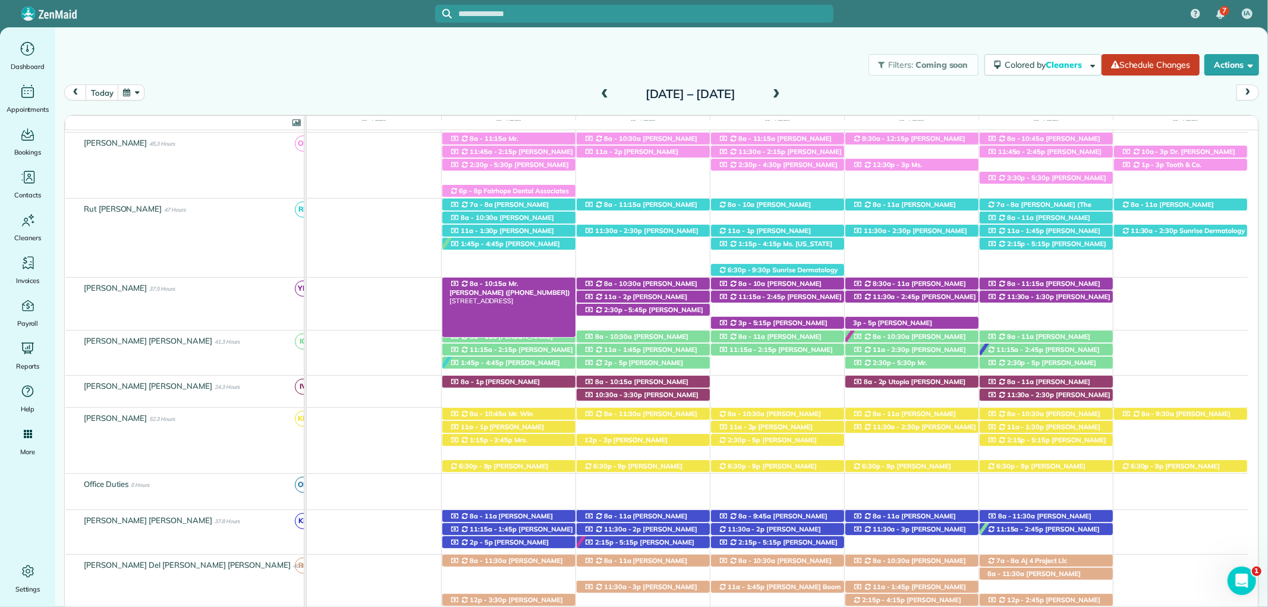
click at [538, 281] on span "Mr. William Quinn (+14122764117)" at bounding box center [509, 287] width 121 height 17
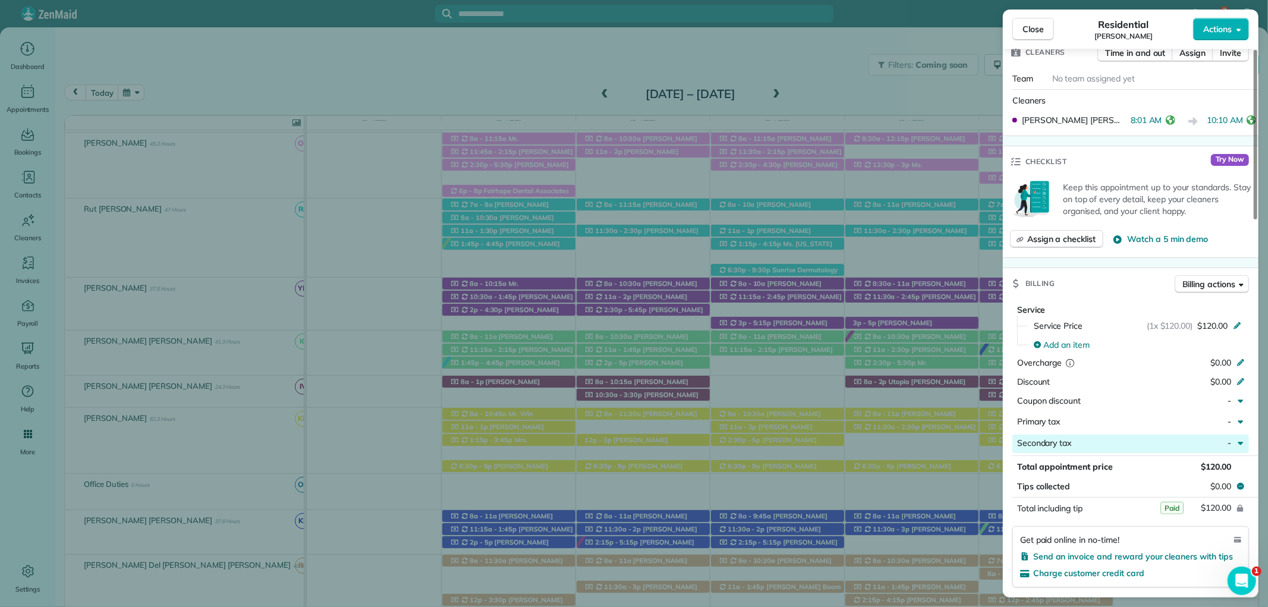
scroll to position [464, 0]
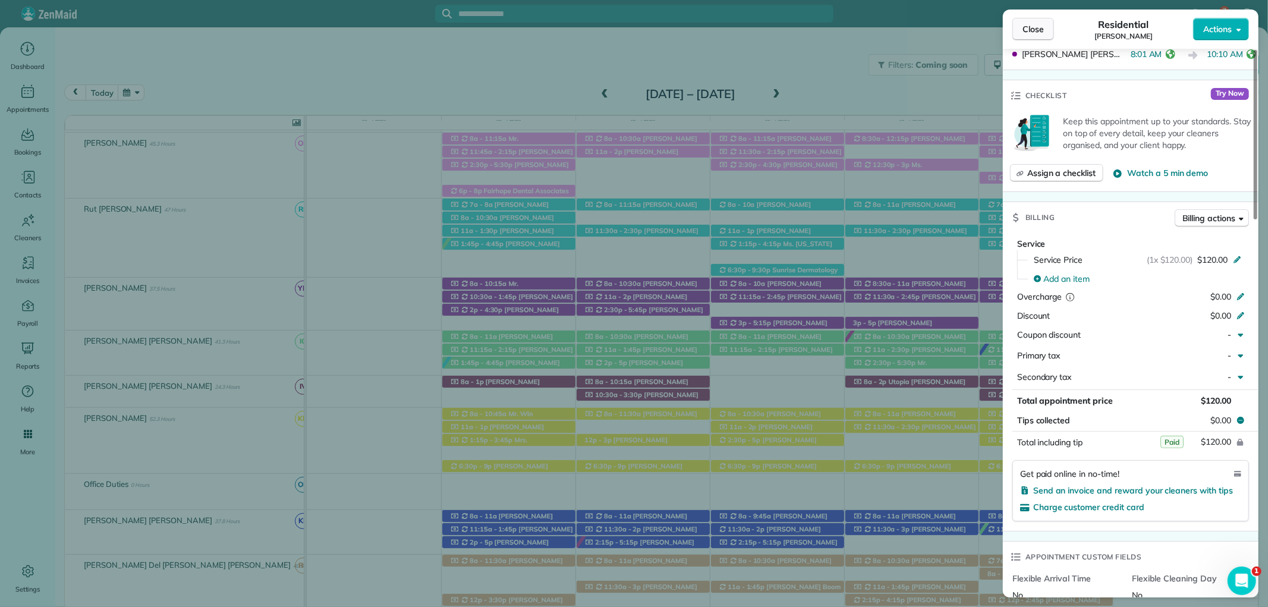
click at [1034, 33] on span "Close" at bounding box center [1032, 29] width 21 height 12
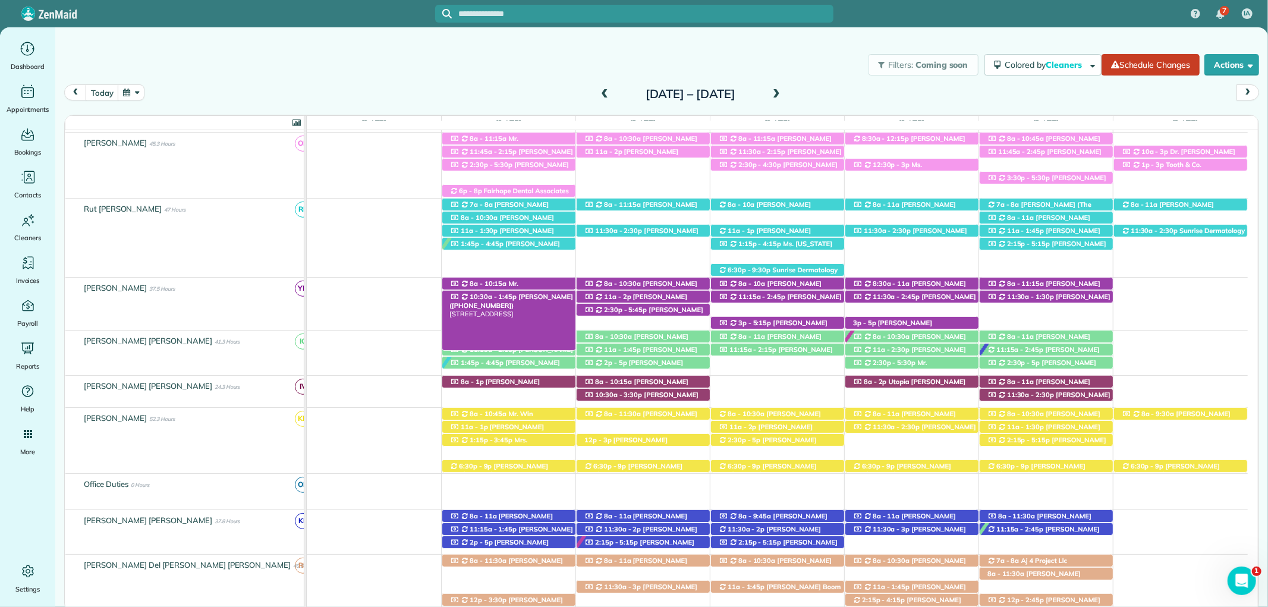
click at [530, 298] on span "Laurie Weber (+12517760756)" at bounding box center [511, 300] width 124 height 17
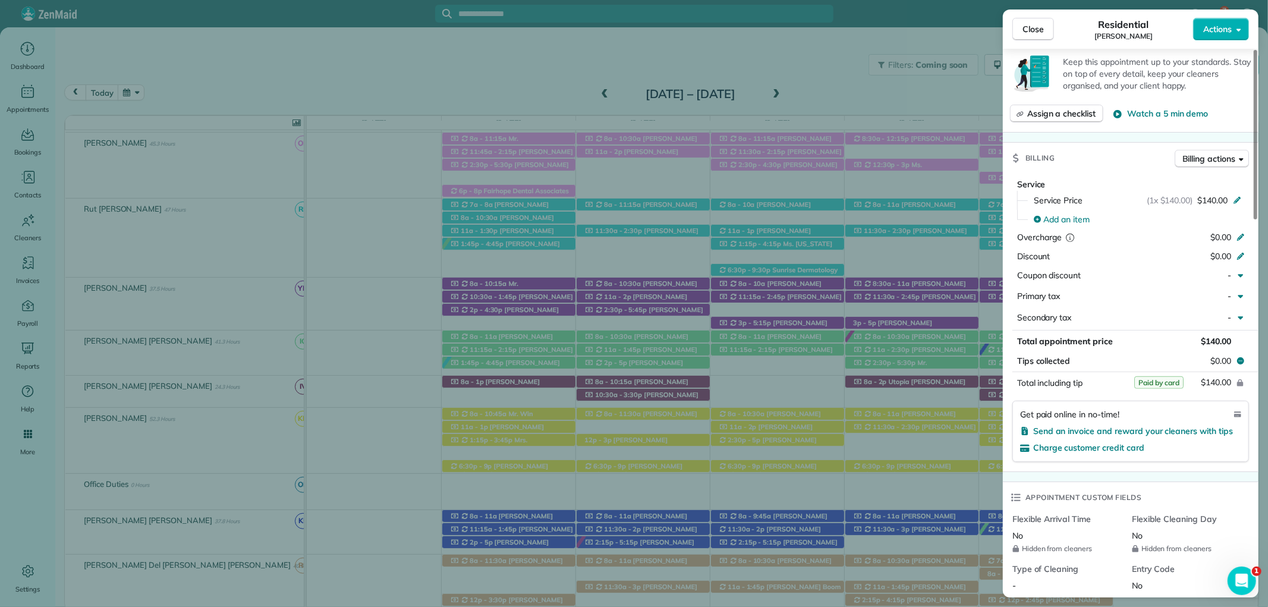
scroll to position [594, 0]
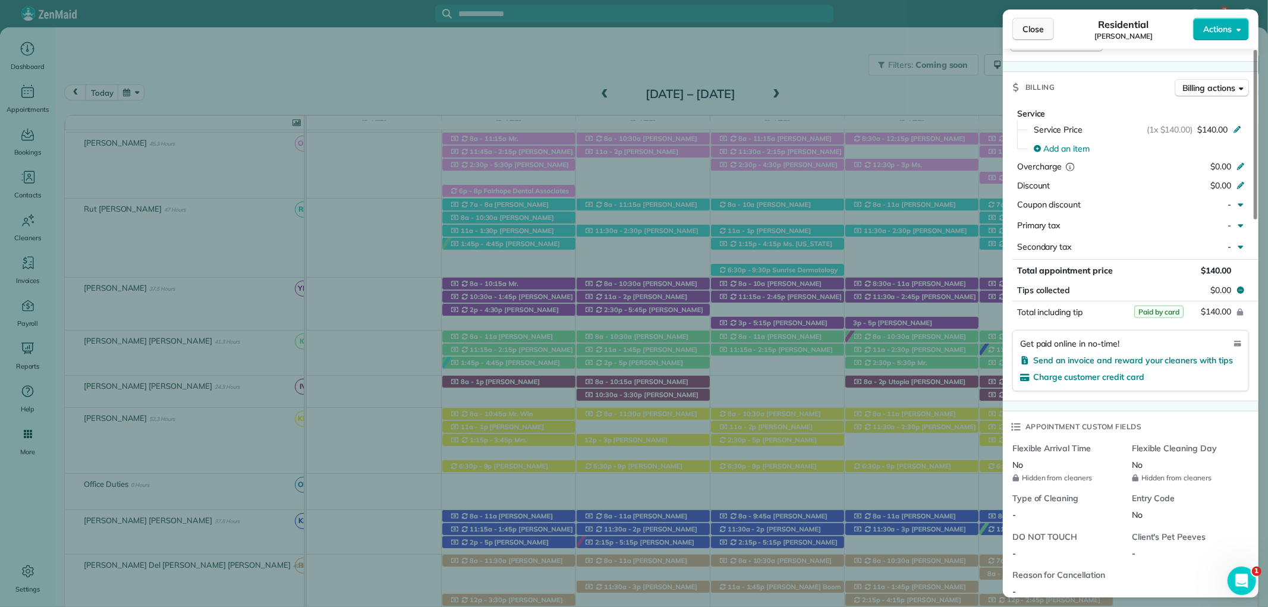
click at [1029, 24] on span "Close" at bounding box center [1032, 29] width 21 height 12
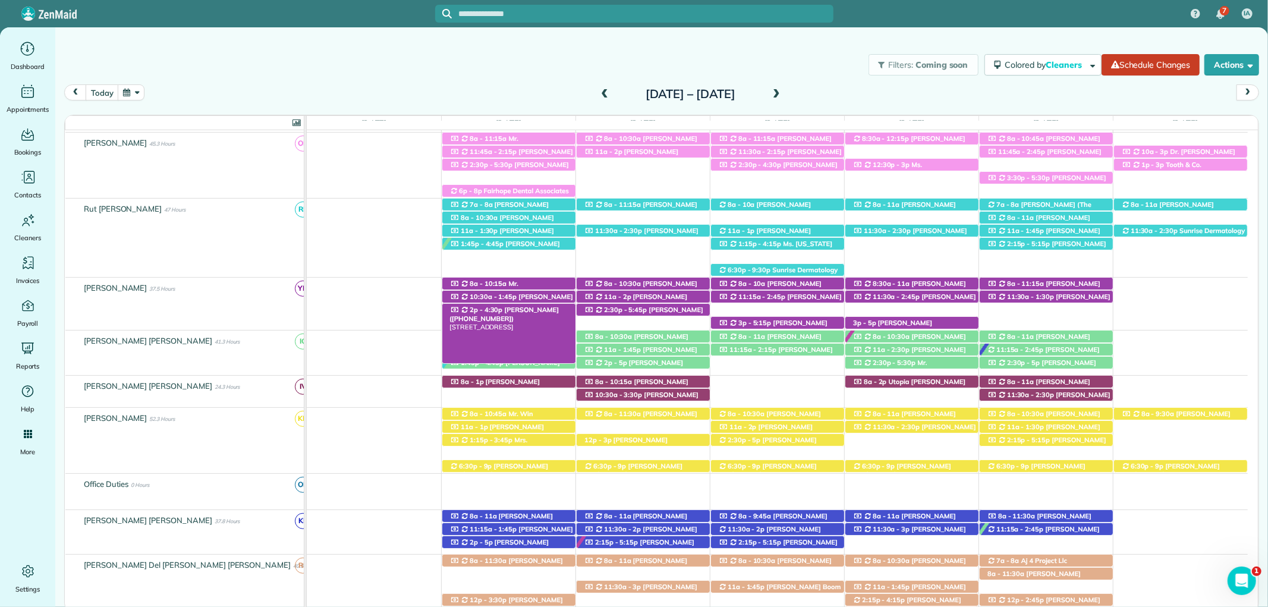
click at [566, 311] on div "2p - 4:30p Mrs. Terri Kennedy (+12514555571) 550 Falling Water Boulevard - Fair…" at bounding box center [508, 310] width 133 height 12
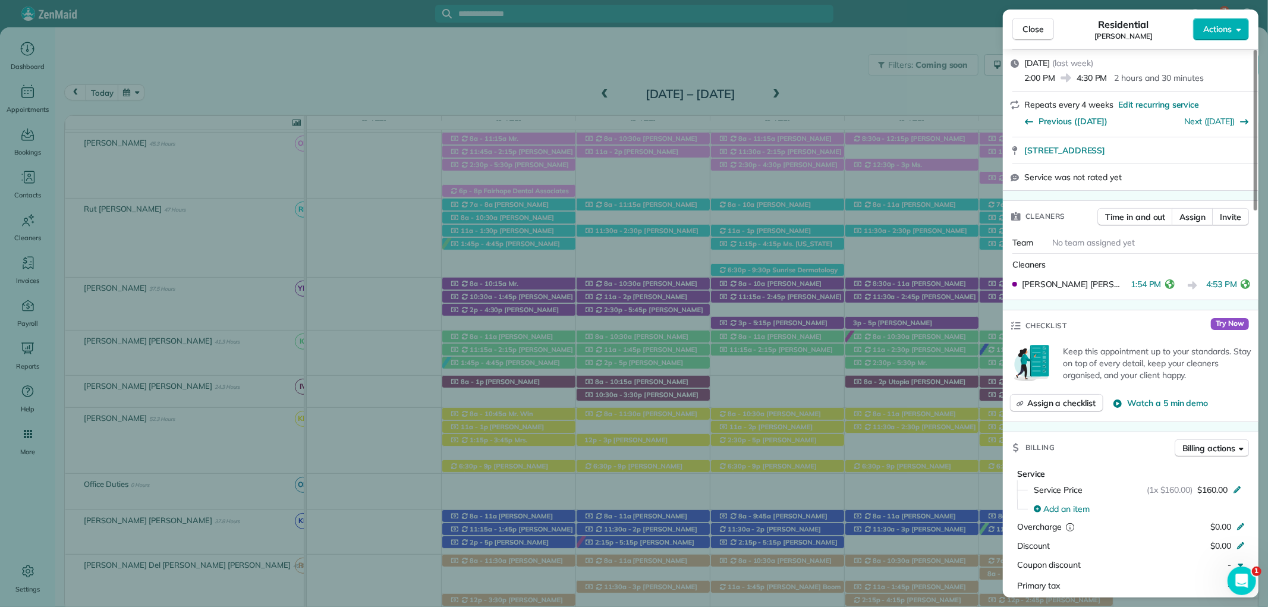
scroll to position [264, 0]
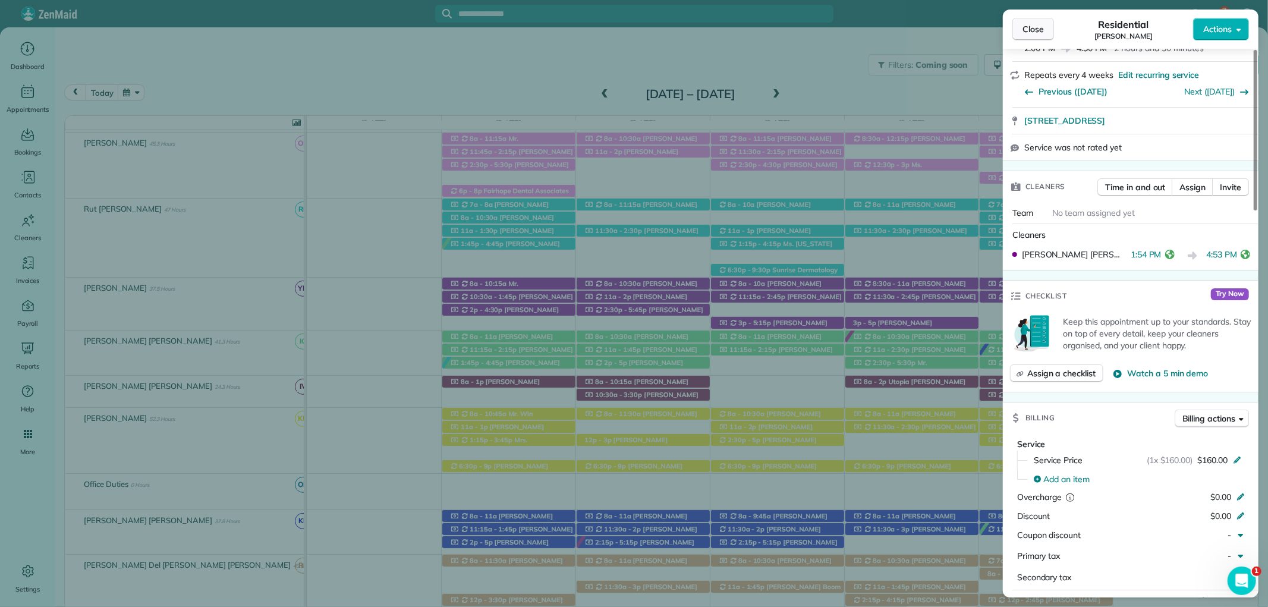
click at [1017, 34] on button "Close" at bounding box center [1033, 29] width 42 height 23
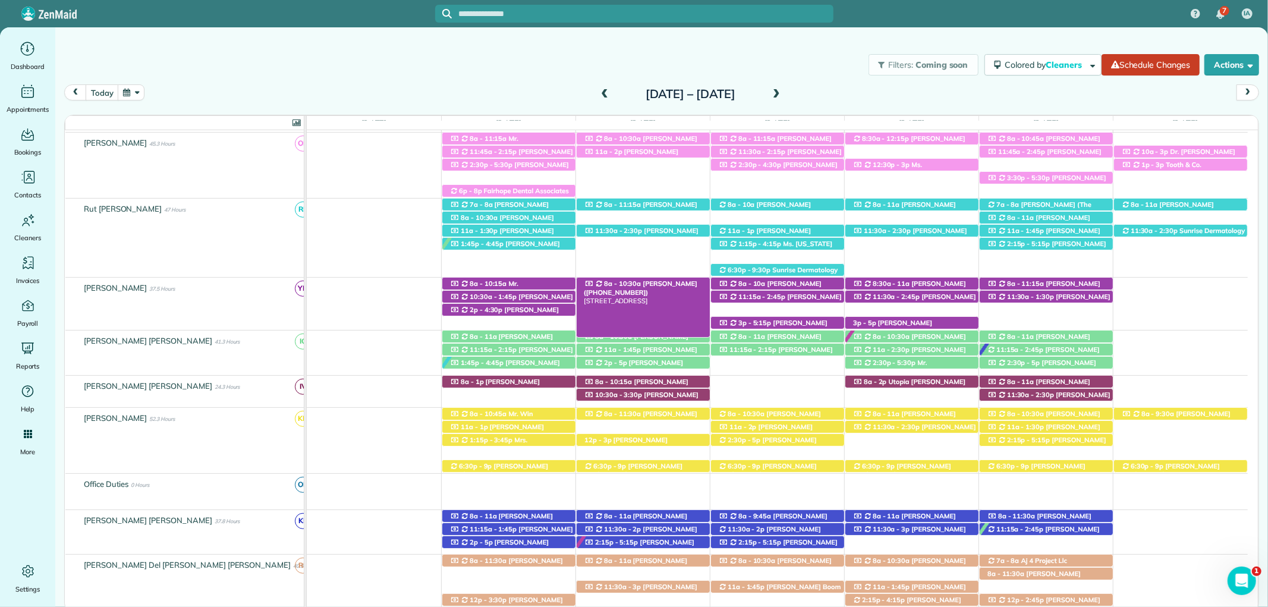
click at [676, 285] on span "Mary Corbitt (+13342245876)" at bounding box center [641, 287] width 114 height 17
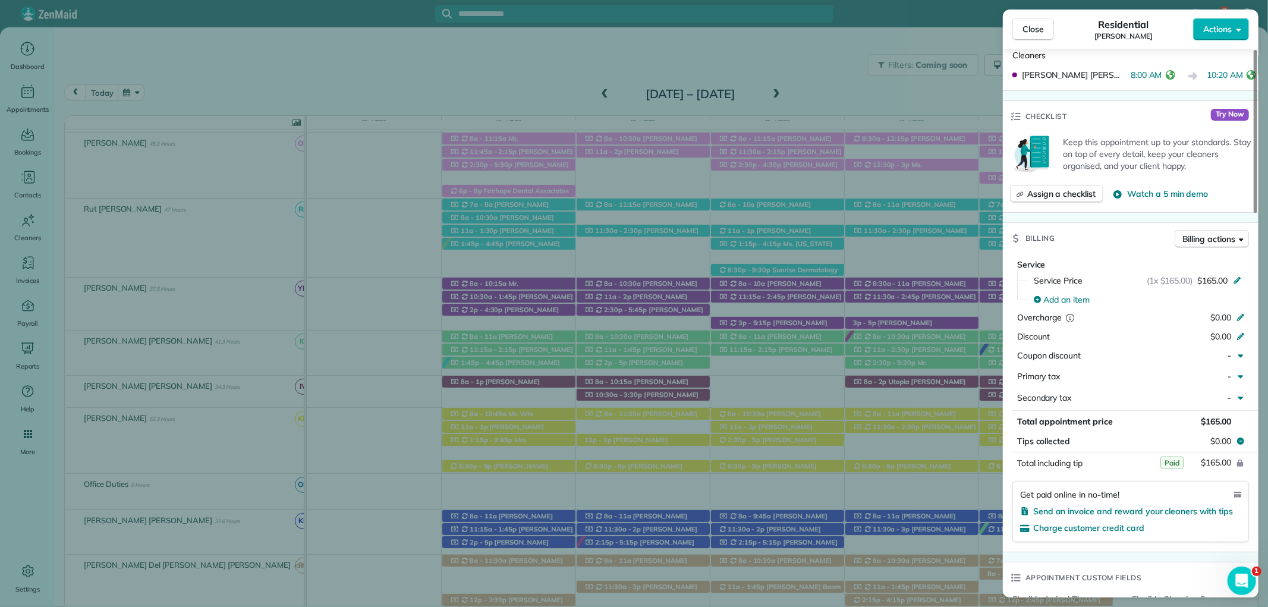
scroll to position [462, 0]
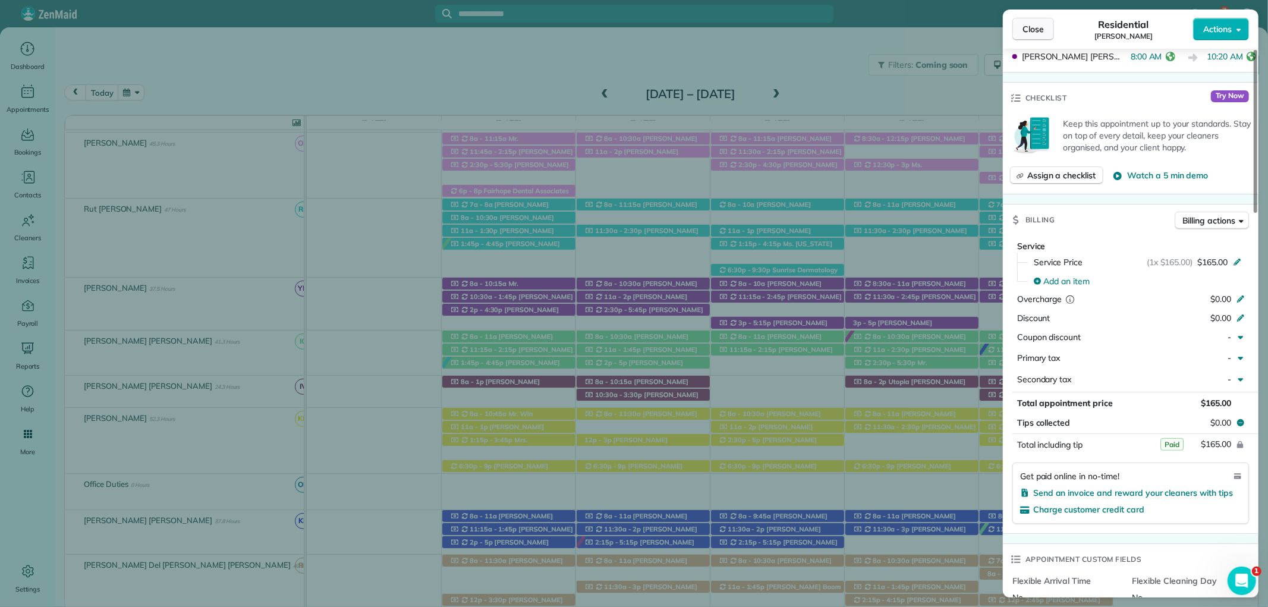
click at [1031, 36] on button "Close" at bounding box center [1033, 29] width 42 height 23
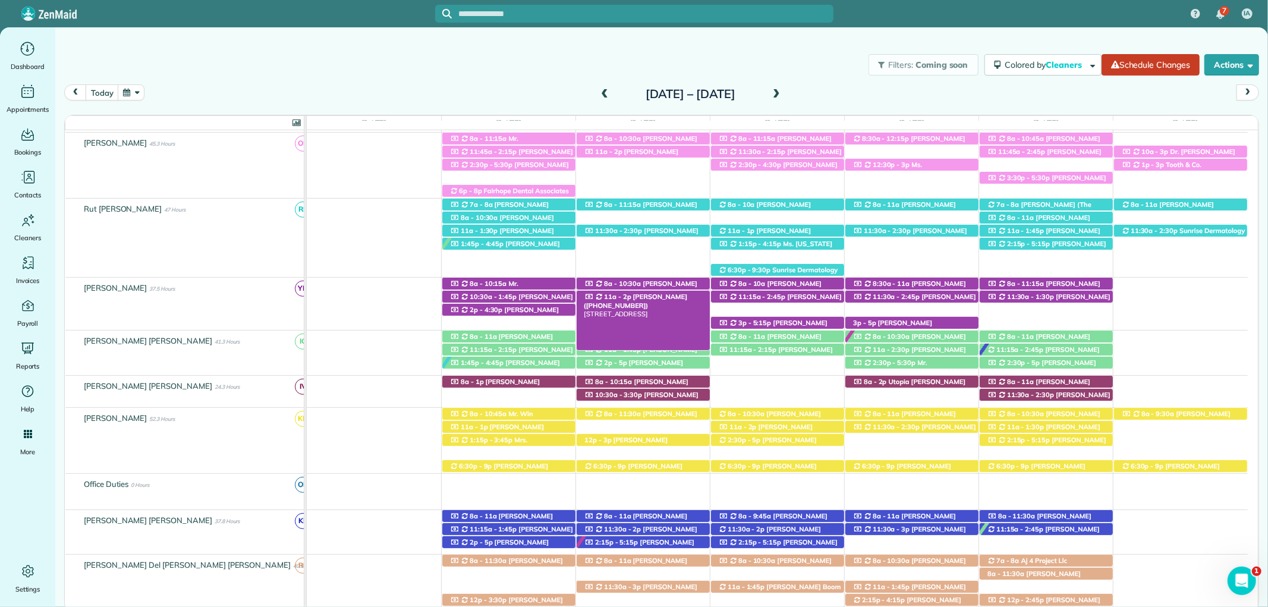
click at [684, 298] on div "11a - 2p Danny Clayton (+12563900286) 305 Poplar Place - Fairhope, AL, 36532" at bounding box center [642, 297] width 133 height 12
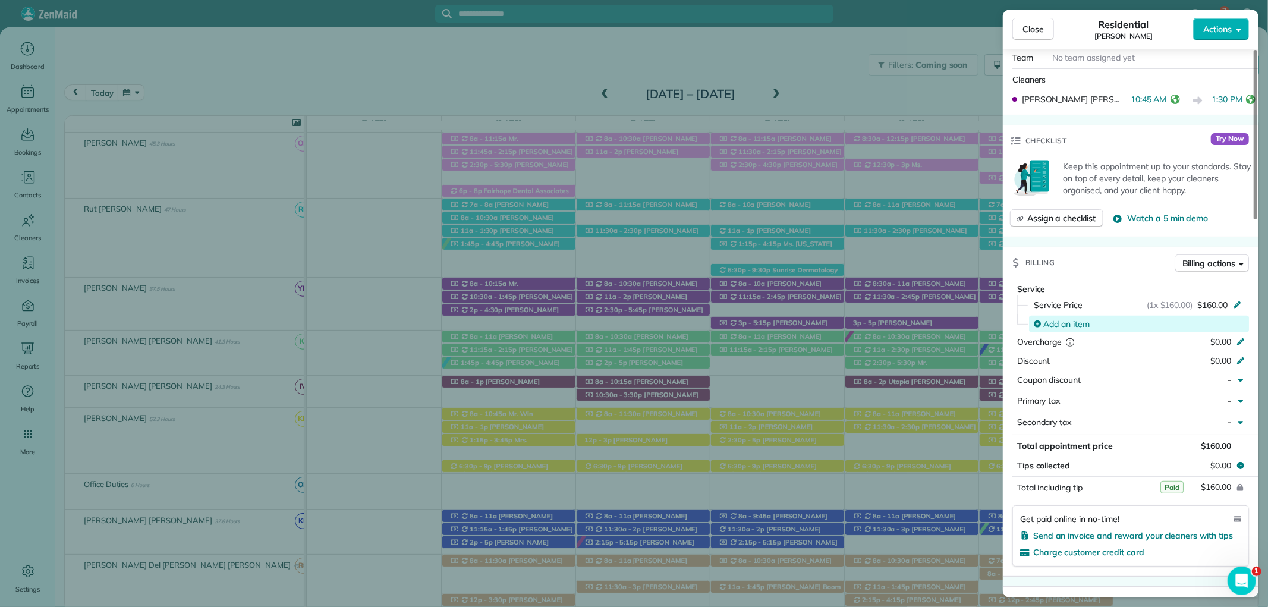
scroll to position [462, 0]
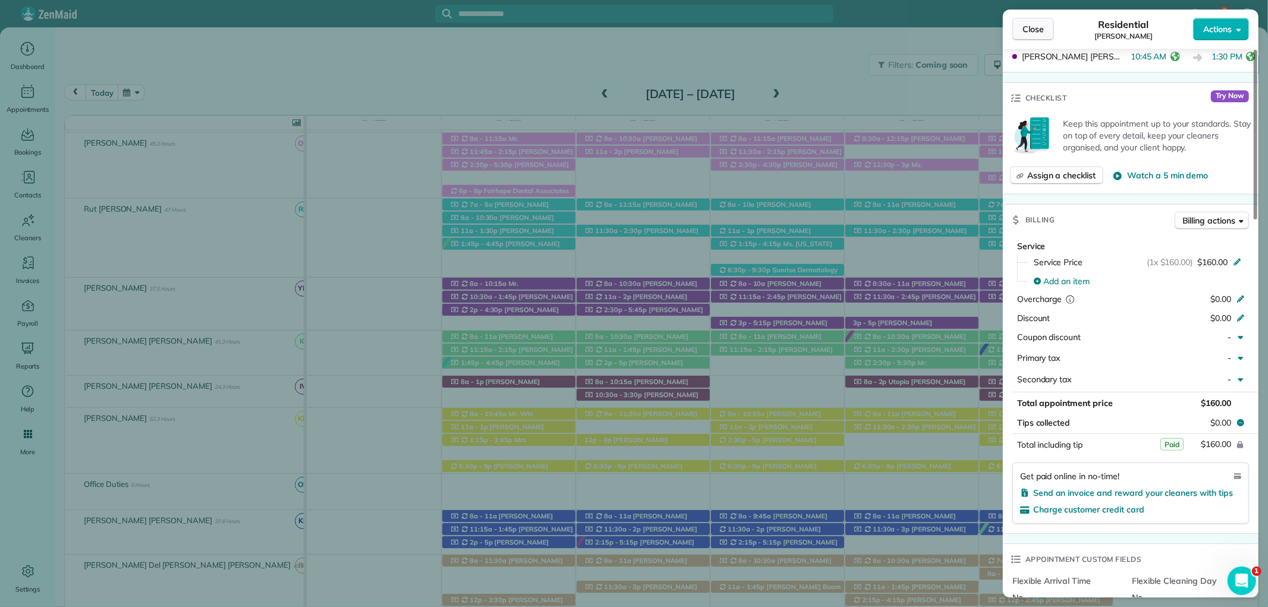
click at [1032, 21] on button "Close" at bounding box center [1033, 29] width 42 height 23
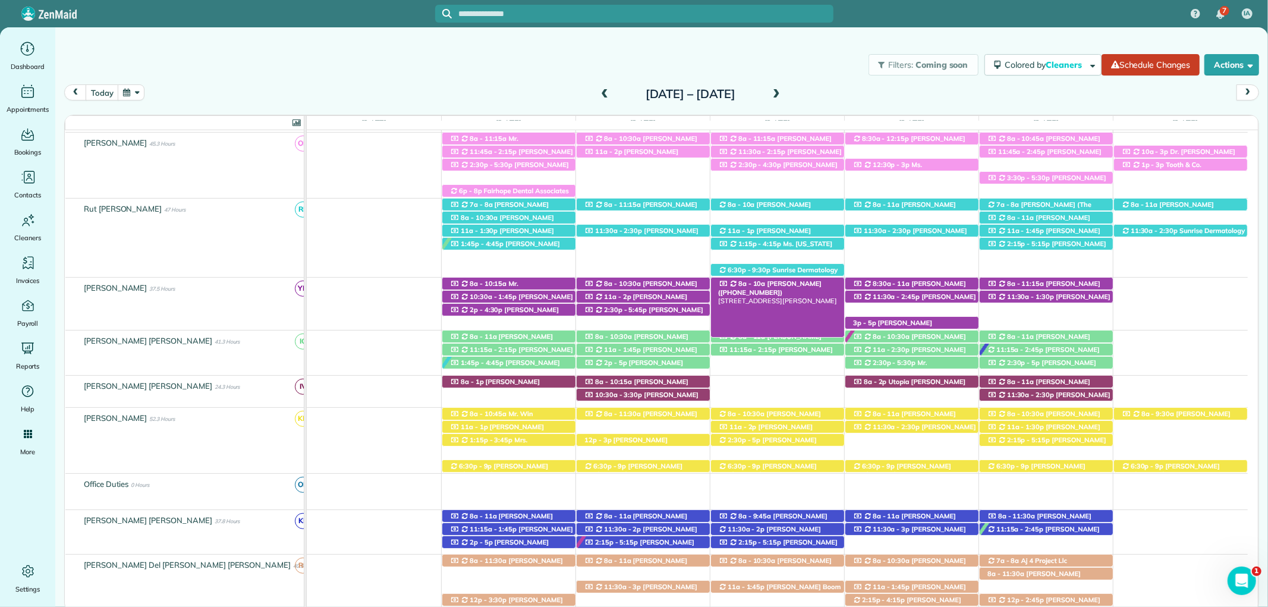
click at [801, 283] on span "Sarah Moore (+12514226744)" at bounding box center [769, 287] width 103 height 17
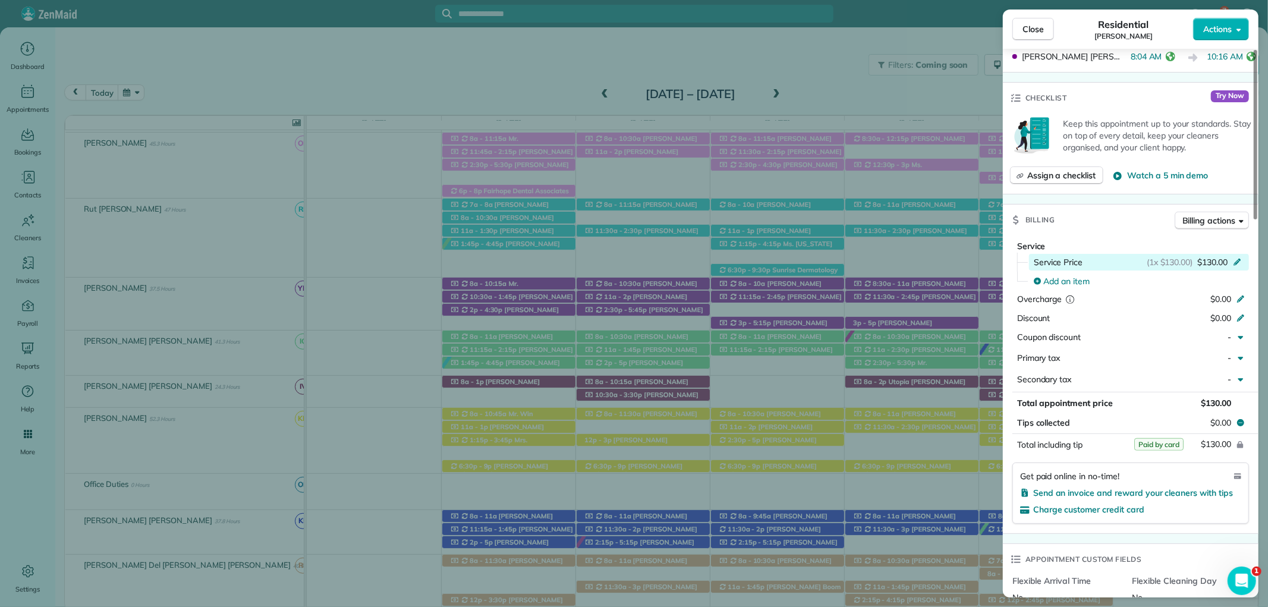
scroll to position [594, 0]
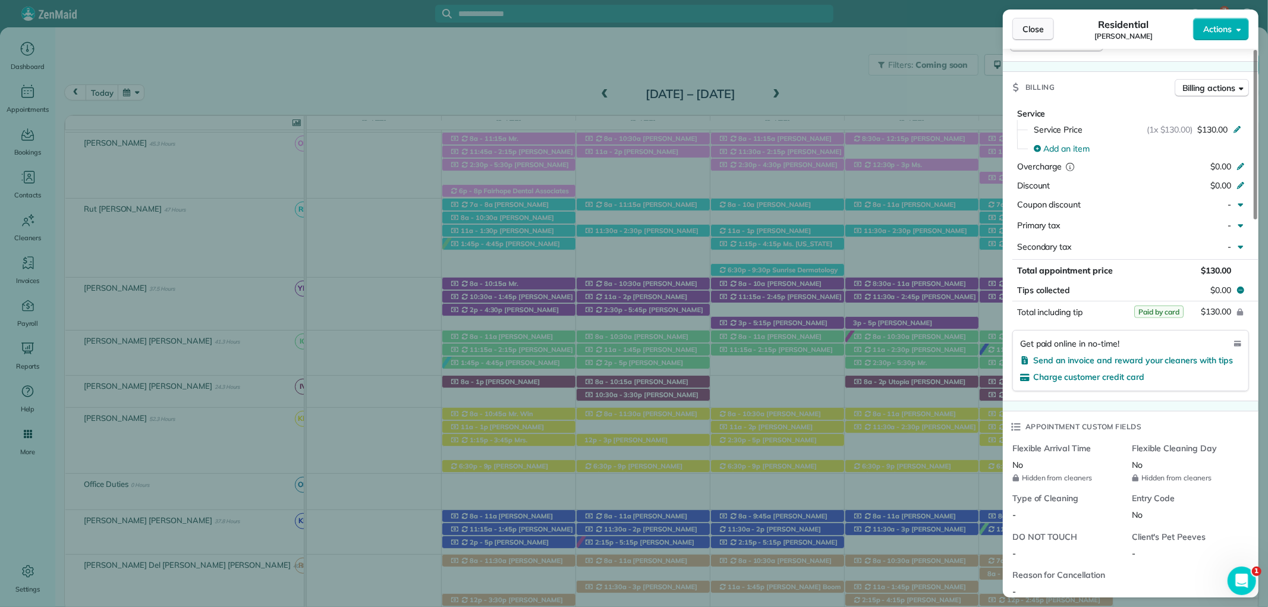
click at [1036, 25] on span "Close" at bounding box center [1032, 29] width 21 height 12
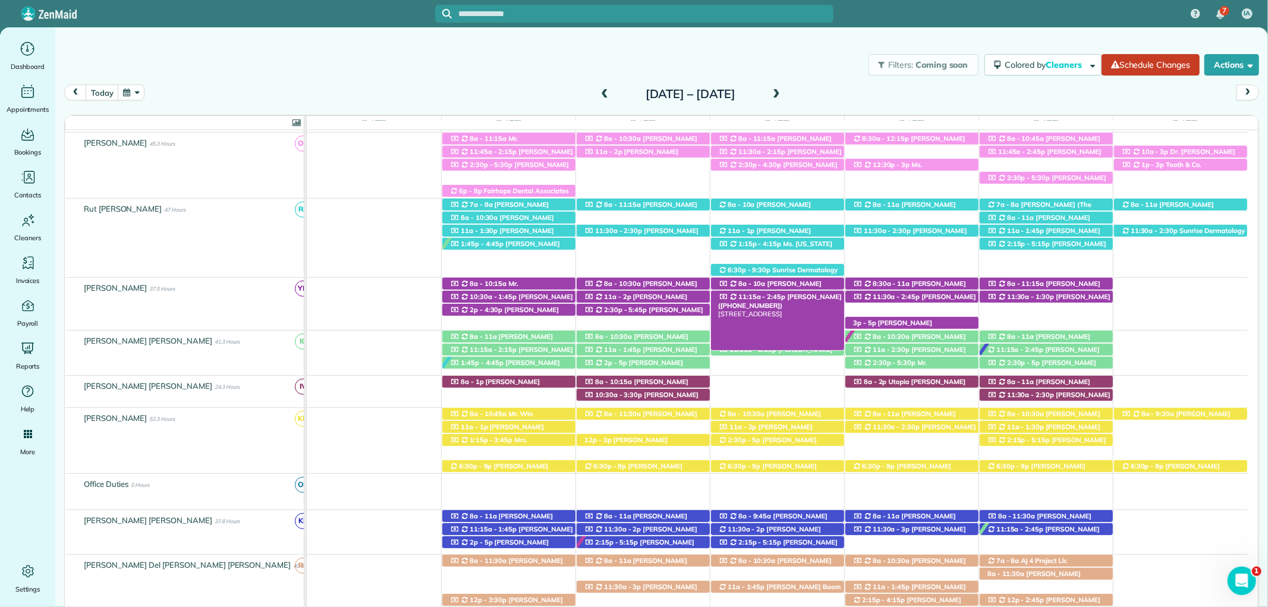
click at [819, 300] on div "11:15a - 2:45p Erik Nist (+12512231852) 9856 County Road 34 - Fairhope, AL, 365…" at bounding box center [777, 297] width 133 height 12
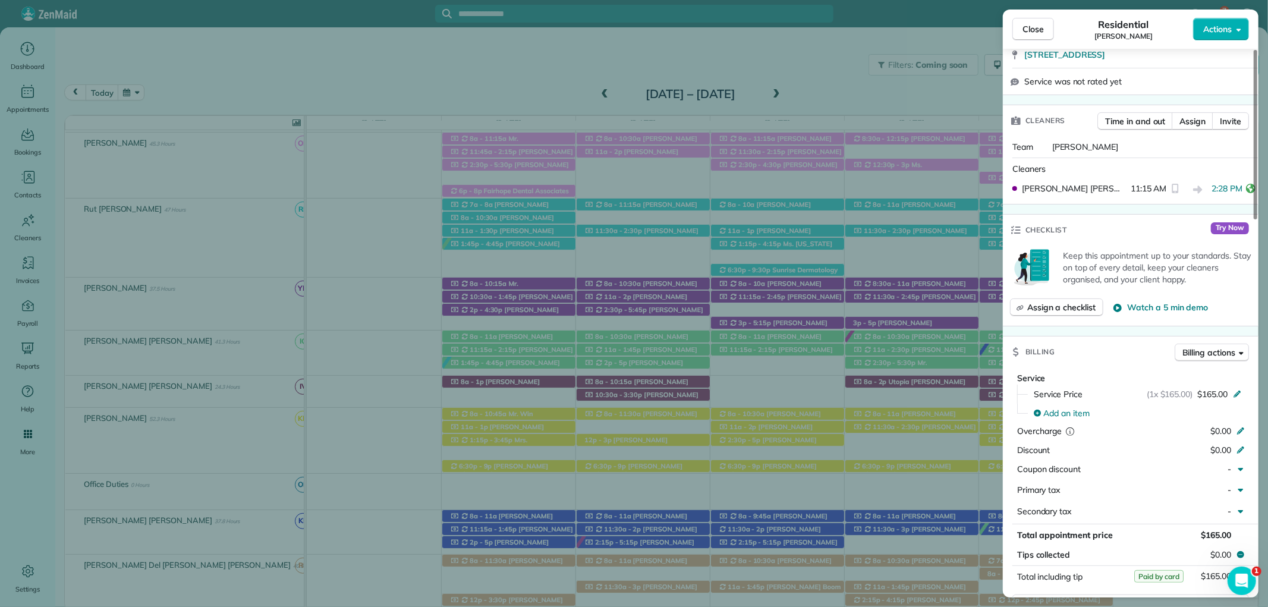
scroll to position [396, 0]
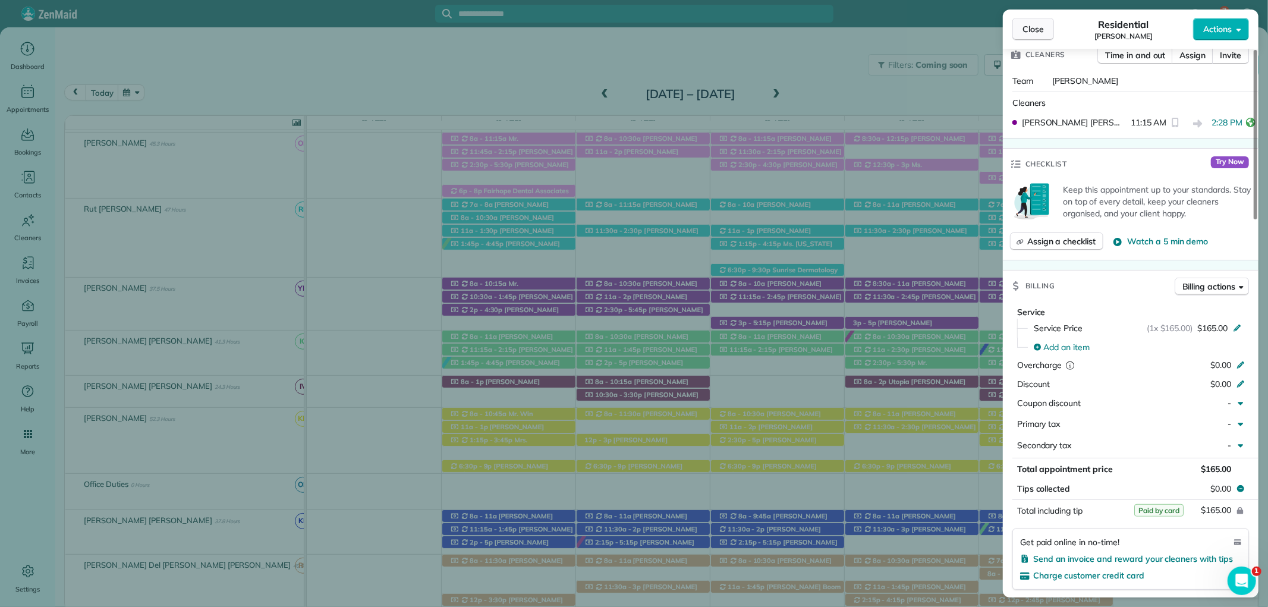
click at [1038, 24] on span "Close" at bounding box center [1032, 29] width 21 height 12
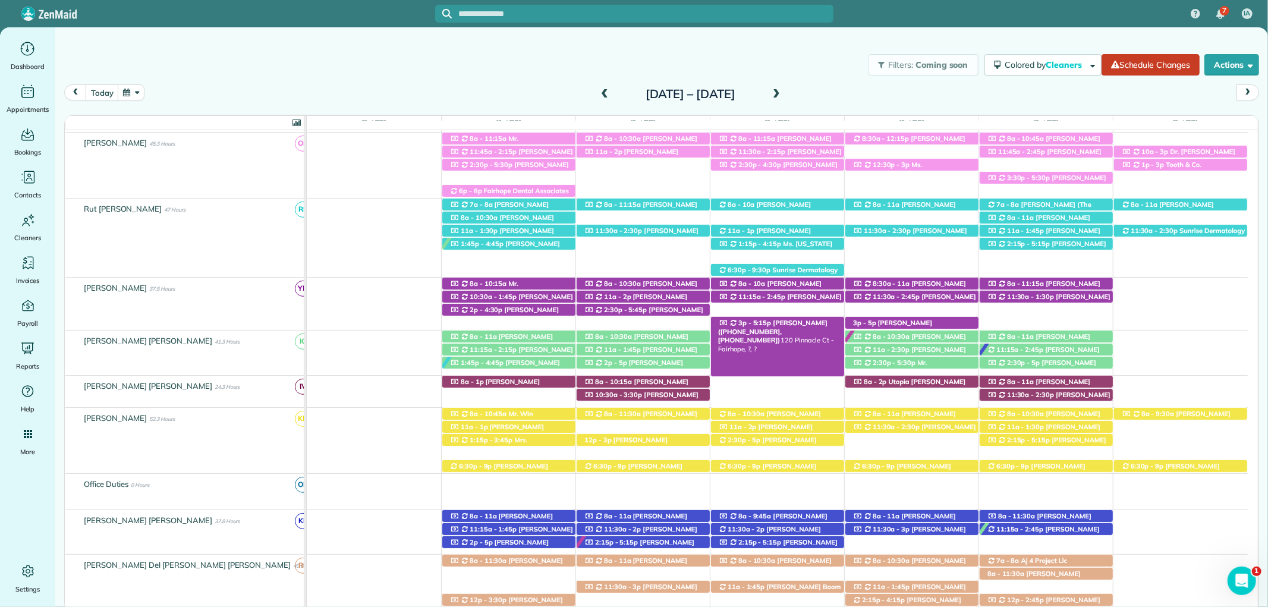
click at [801, 323] on span "Mrs. Jane Grieves (+12512233473, +12516562289)" at bounding box center [772, 332] width 109 height 26
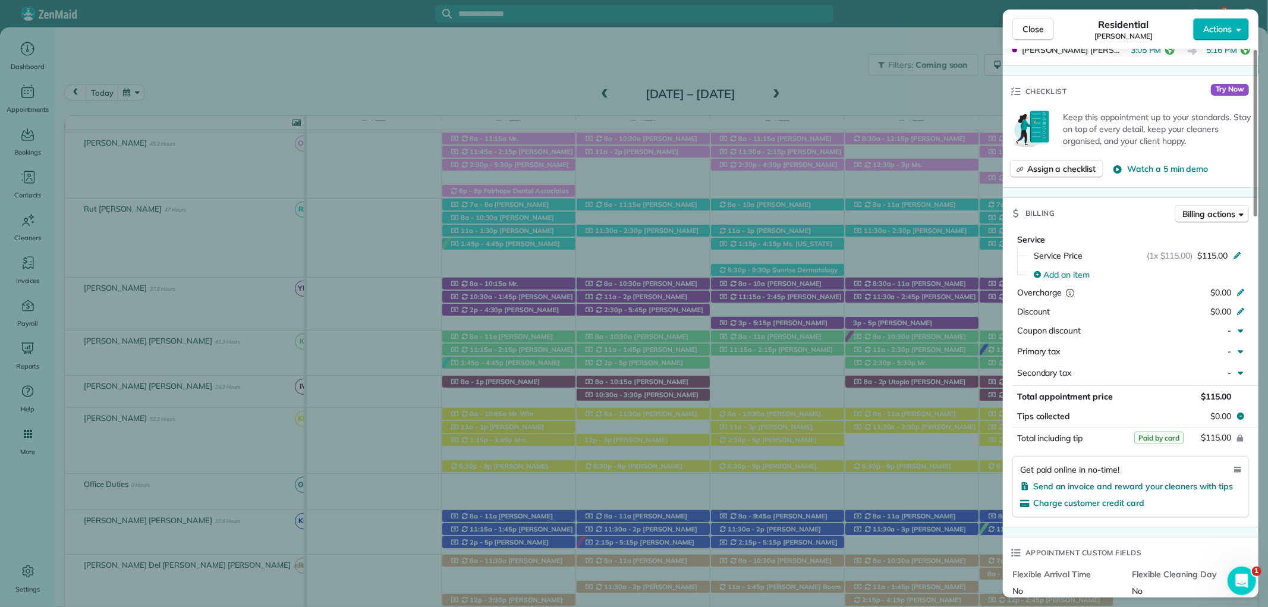
scroll to position [528, 0]
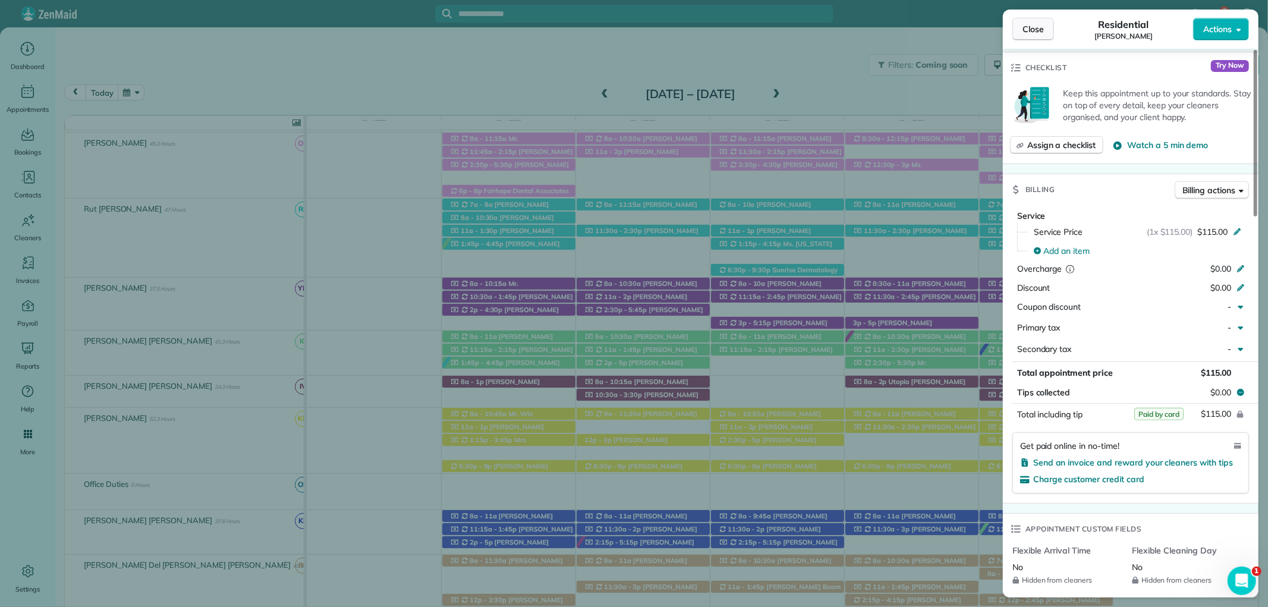
click at [1029, 31] on span "Close" at bounding box center [1032, 29] width 21 height 12
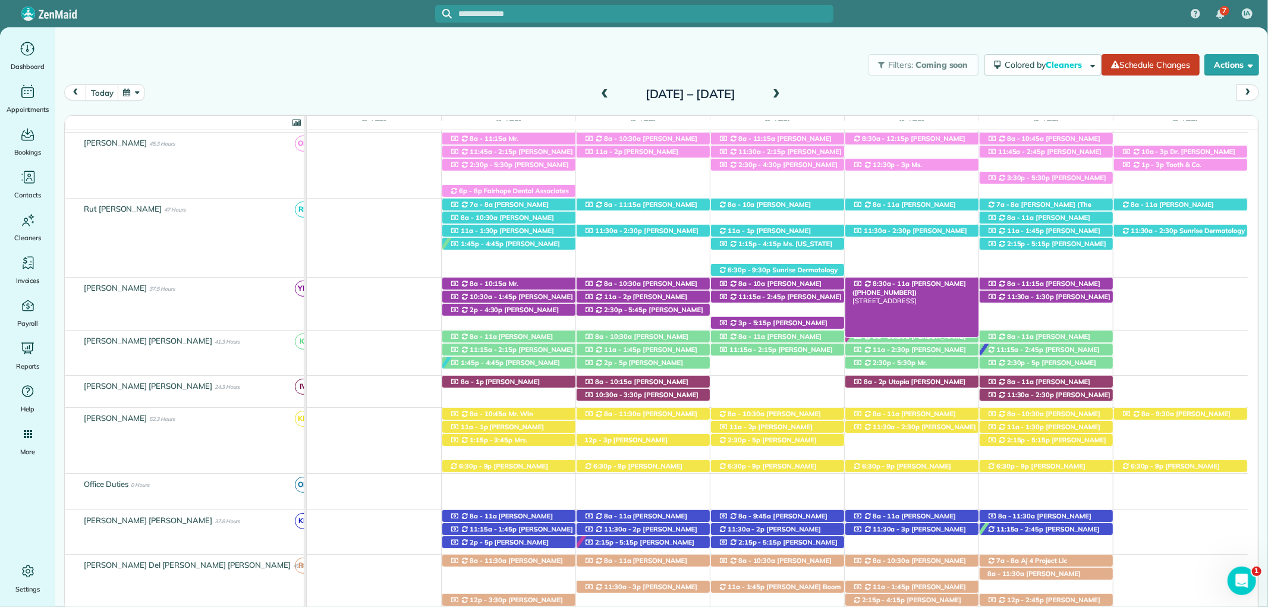
click at [907, 281] on span "Kim Lancaster (+12516893602)" at bounding box center [909, 287] width 114 height 17
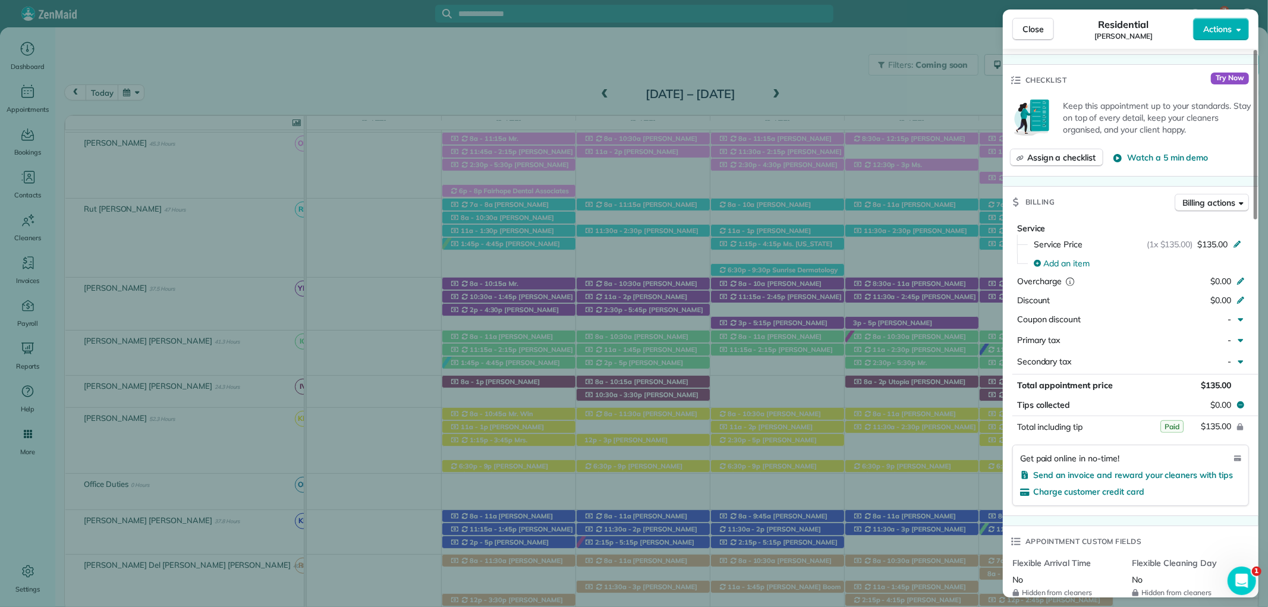
scroll to position [528, 0]
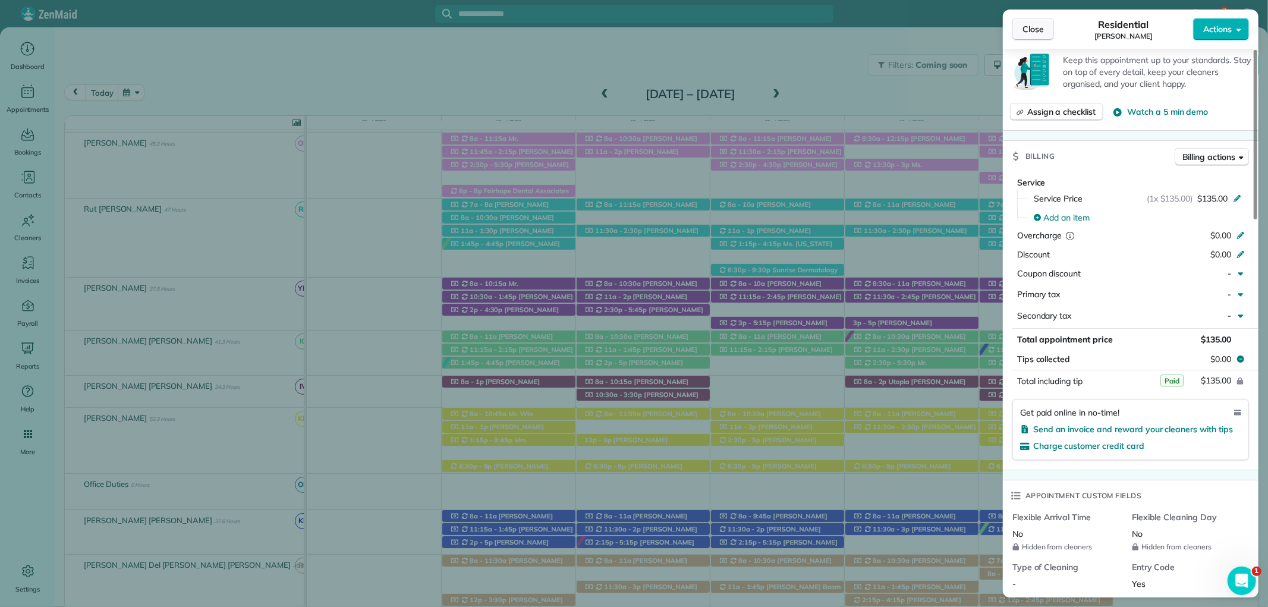
click at [1029, 22] on button "Close" at bounding box center [1033, 29] width 42 height 23
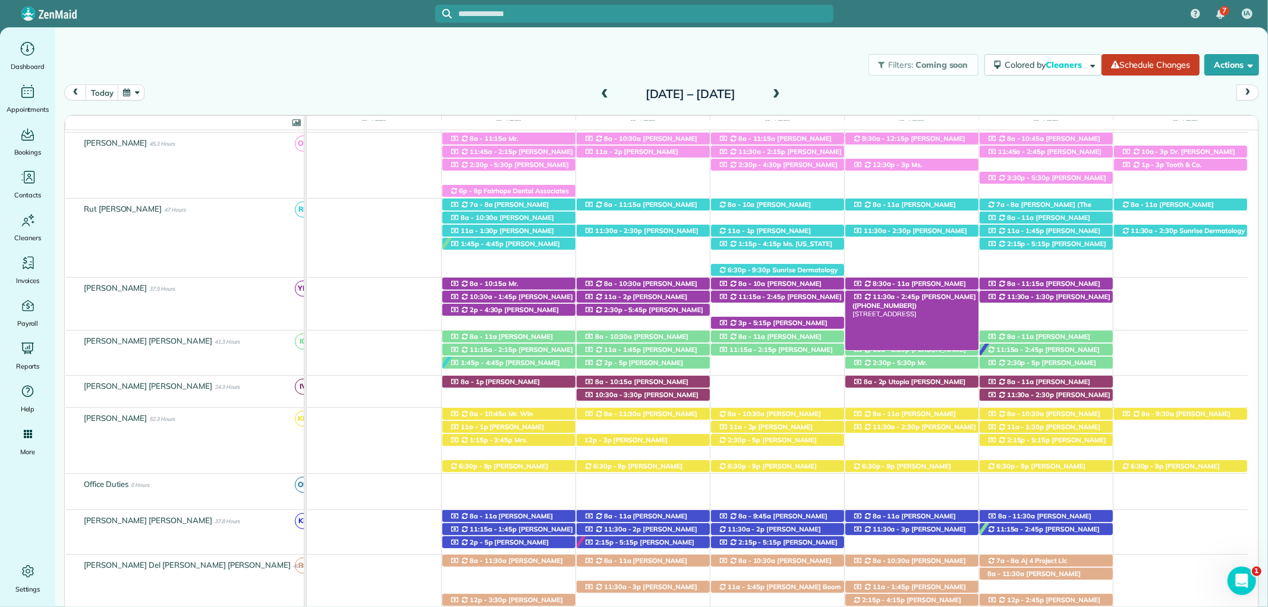
click at [921, 298] on span "Mary Ann Terrell (+12517516955)" at bounding box center [914, 300] width 124 height 17
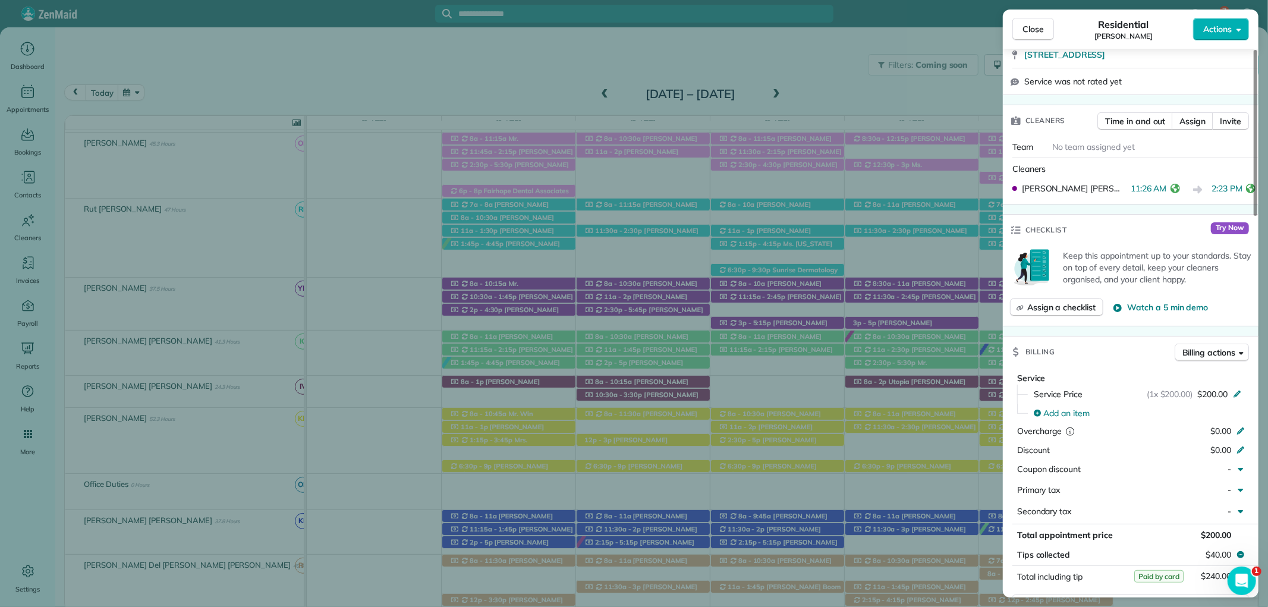
scroll to position [462, 0]
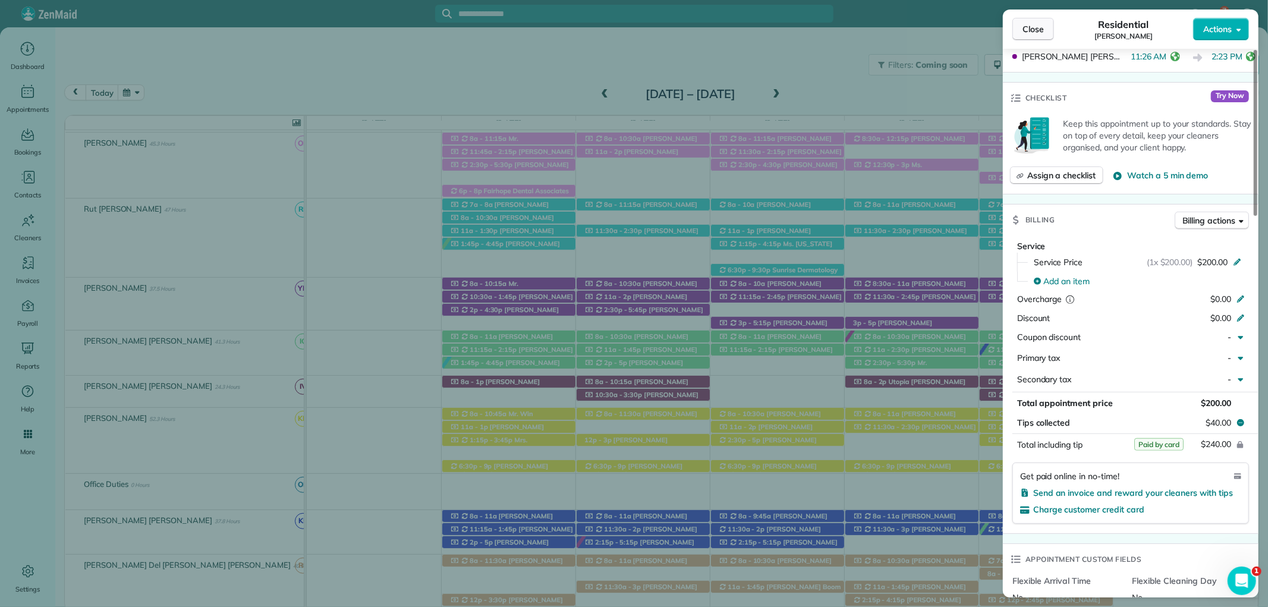
click at [1037, 29] on span "Close" at bounding box center [1032, 29] width 21 height 12
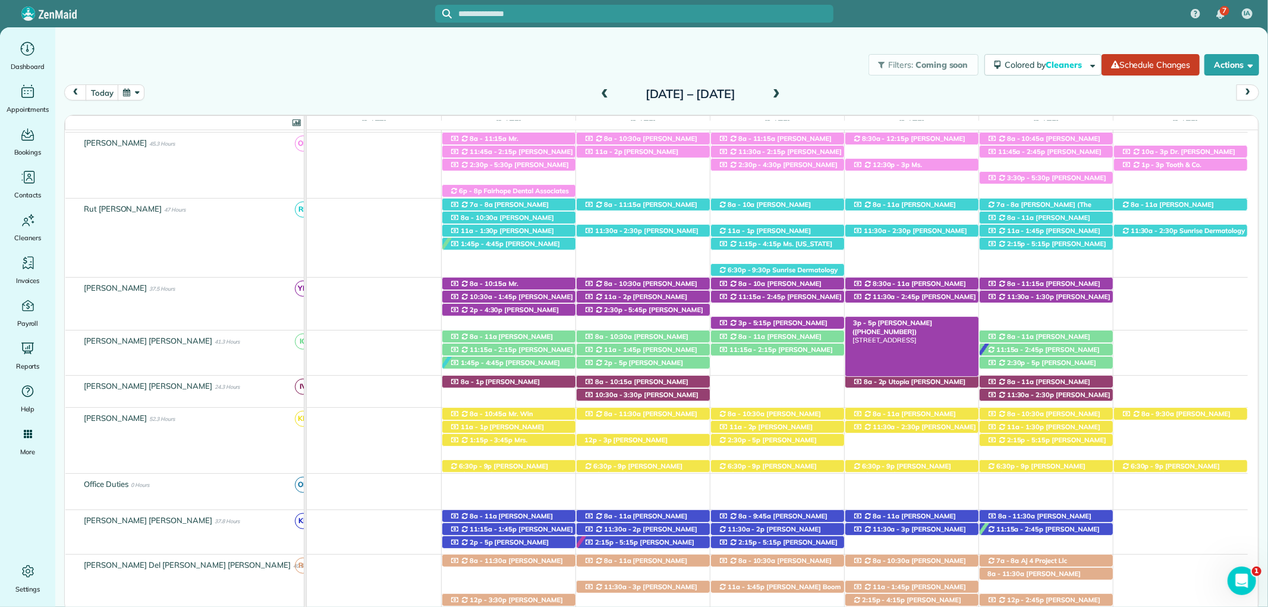
click at [959, 322] on div "3p - 5p Mrs. Abbie McCullogh (+12516544825) 12306 Dressage Way - Fairhope, AL, …" at bounding box center [911, 323] width 133 height 12
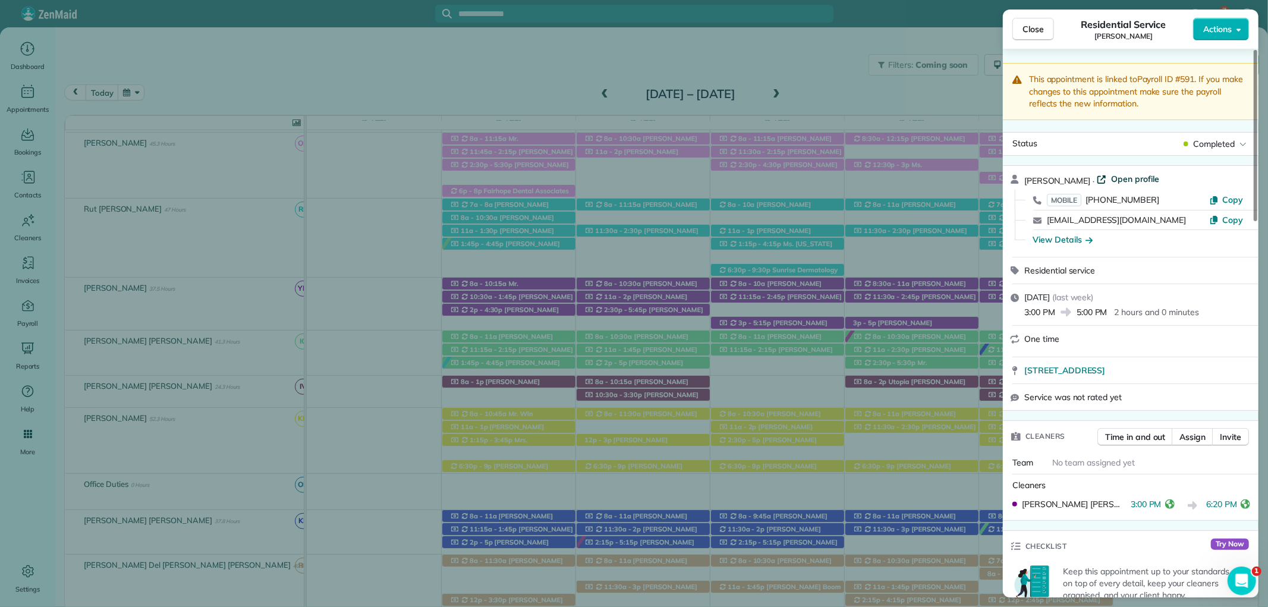
click at [1127, 175] on span "Open profile" at bounding box center [1135, 179] width 48 height 12
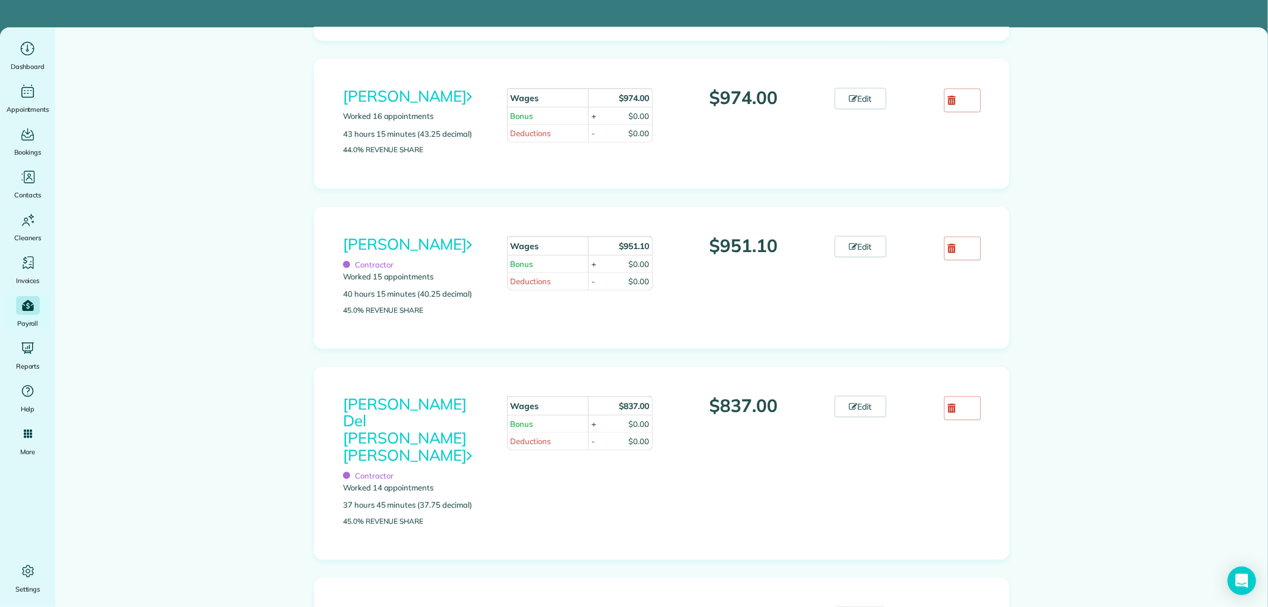
scroll to position [1122, 0]
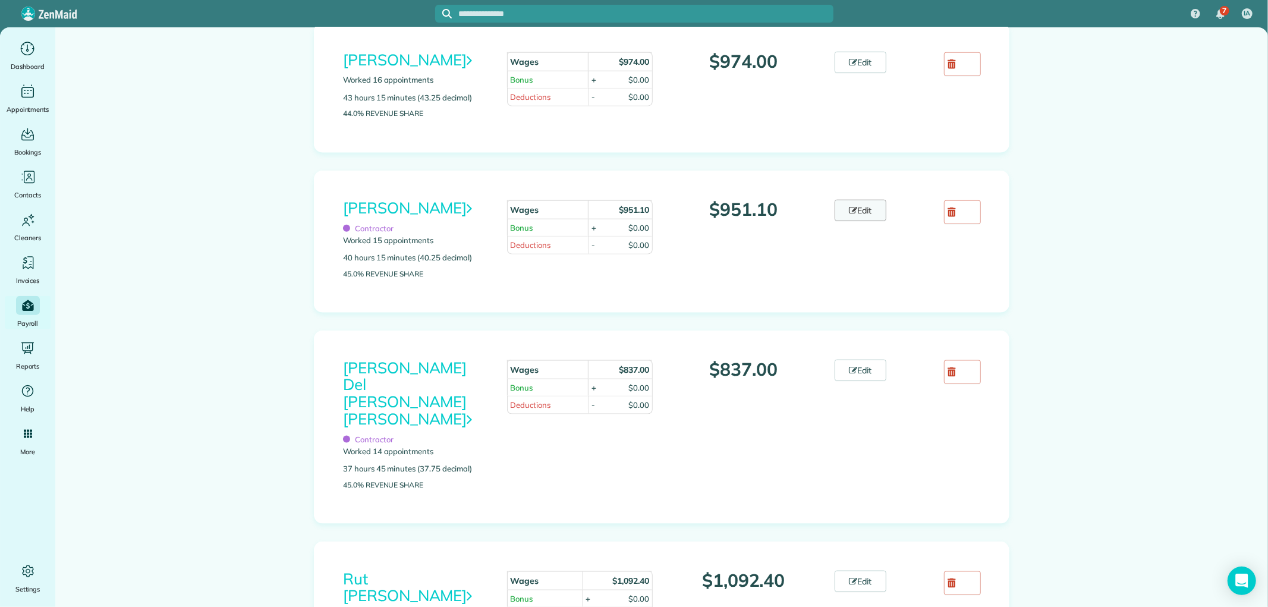
click at [852, 221] on link "Edit" at bounding box center [860, 210] width 52 height 21
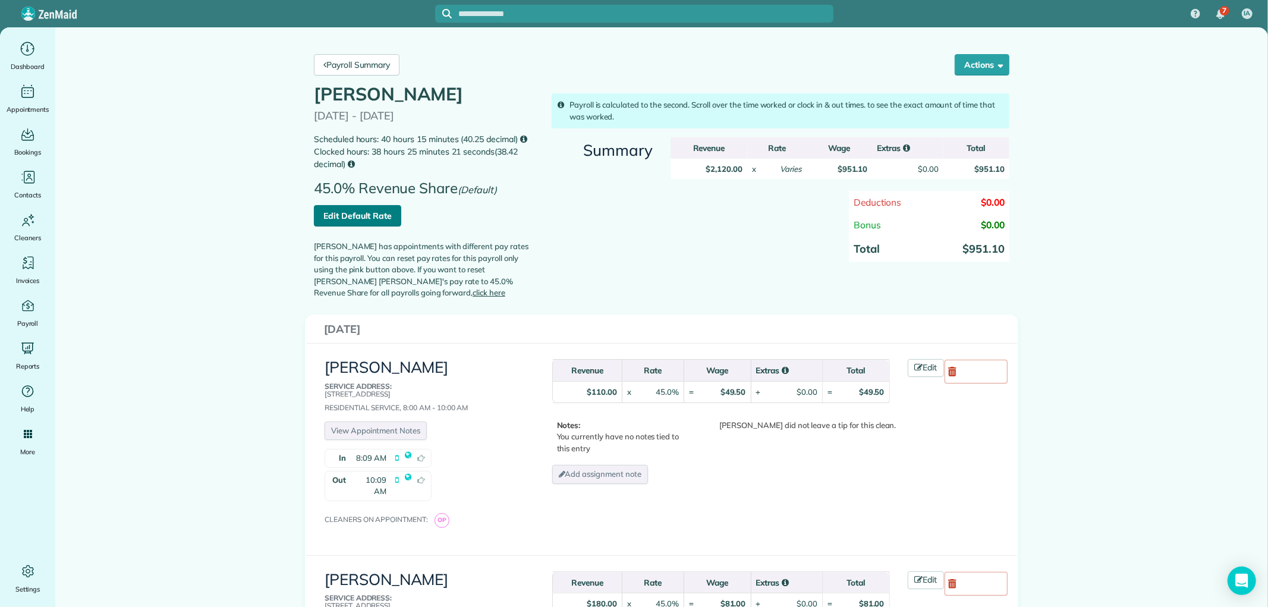
click at [383, 226] on link "Edit Default Rate" at bounding box center [357, 215] width 87 height 21
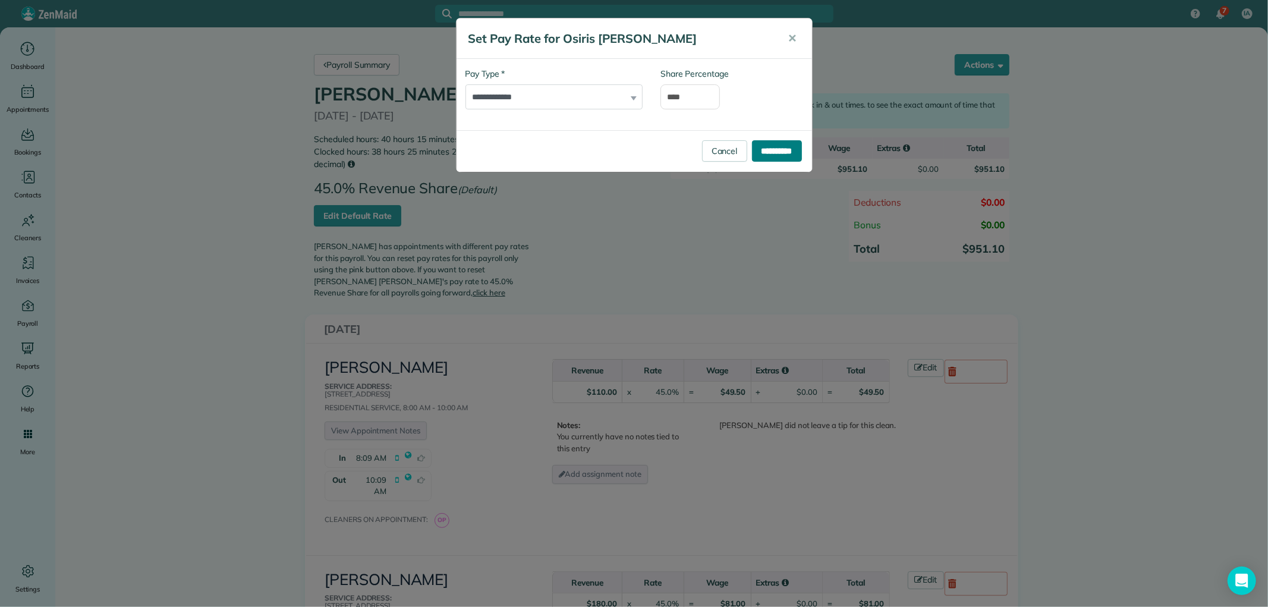
click at [787, 151] on input "**********" at bounding box center [777, 150] width 50 height 21
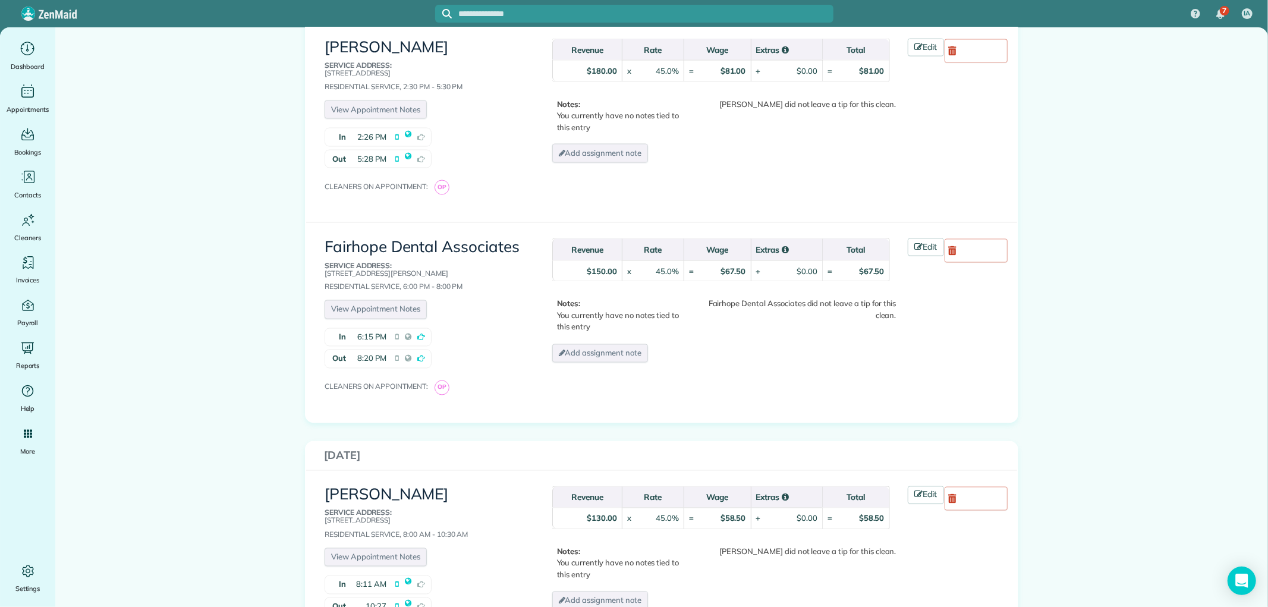
scroll to position [1650, 0]
click at [908, 236] on link "Edit" at bounding box center [926, 245] width 37 height 18
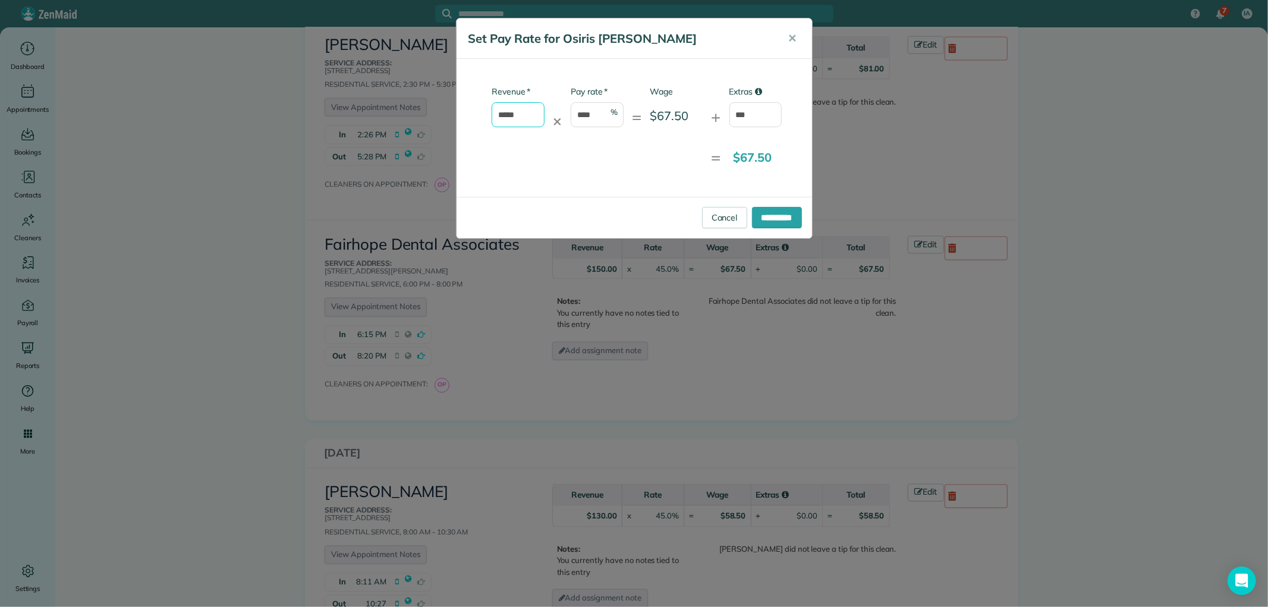
drag, startPoint x: 524, startPoint y: 113, endPoint x: 436, endPoint y: 110, distance: 88.0
click at [436, 110] on div "**********" at bounding box center [634, 303] width 1268 height 607
type input "*"
click at [746, 114] on input "***" at bounding box center [755, 114] width 53 height 25
type input "****"
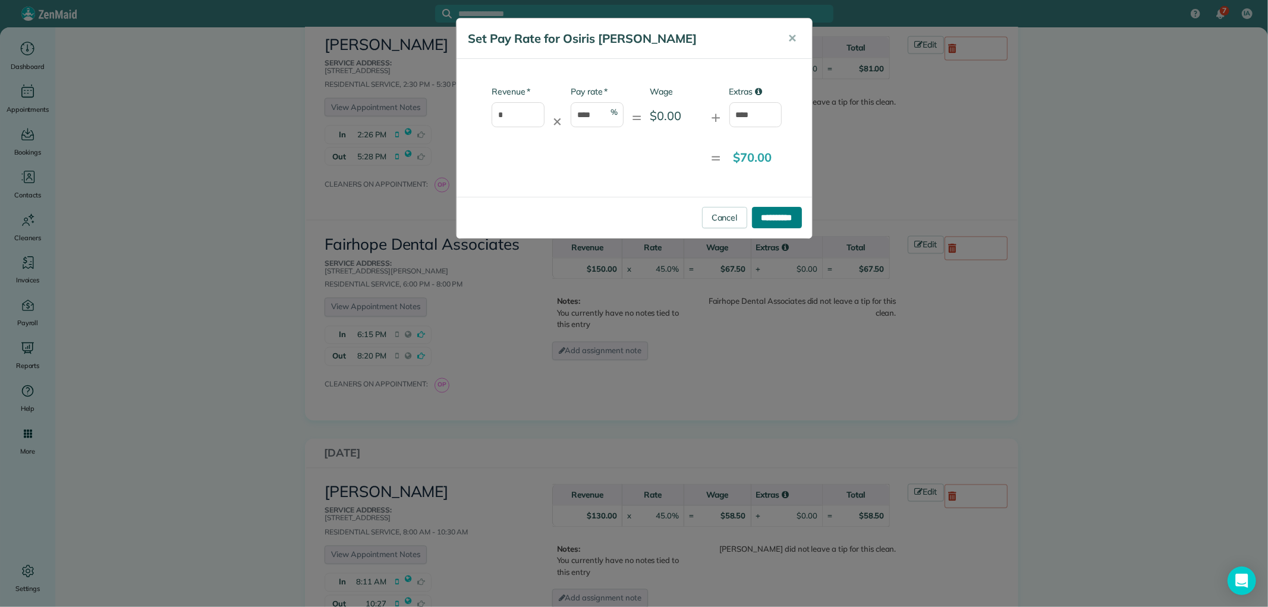
click at [785, 216] on input "**********" at bounding box center [777, 217] width 50 height 21
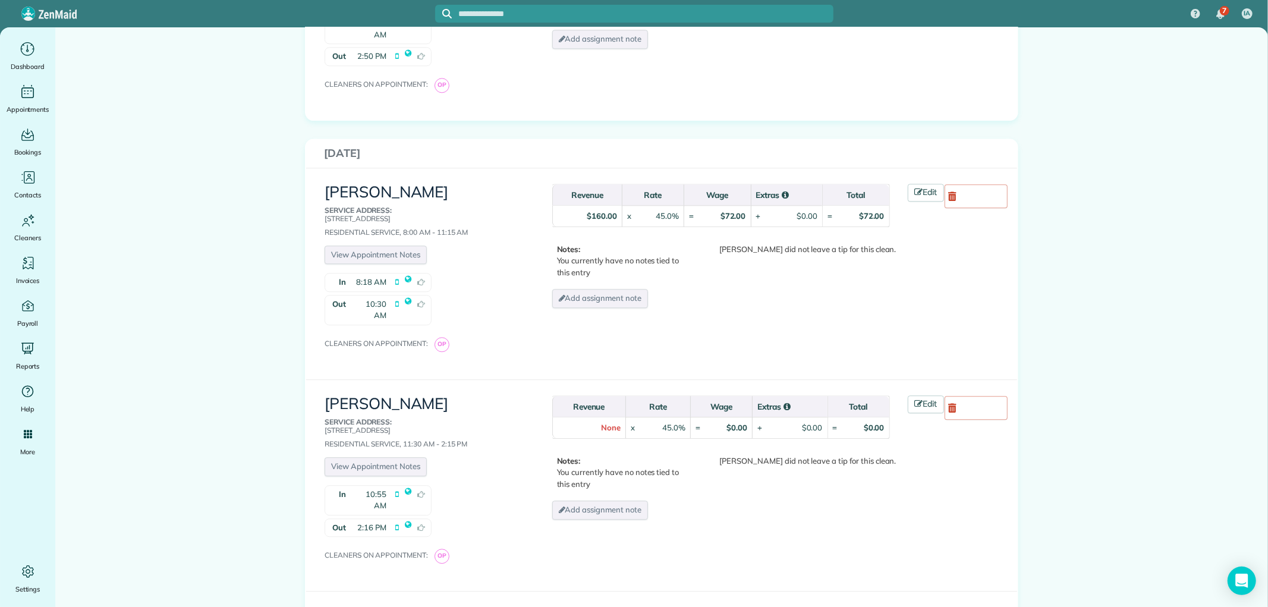
scroll to position [2443, 0]
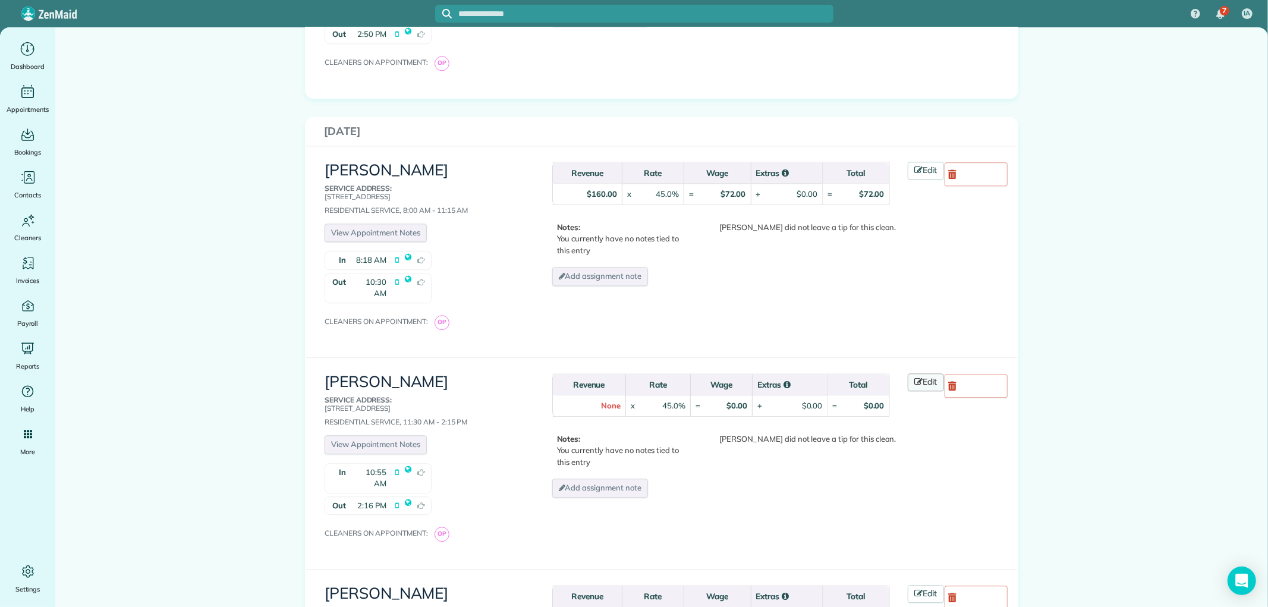
click at [915, 377] on icon at bounding box center [919, 381] width 8 height 8
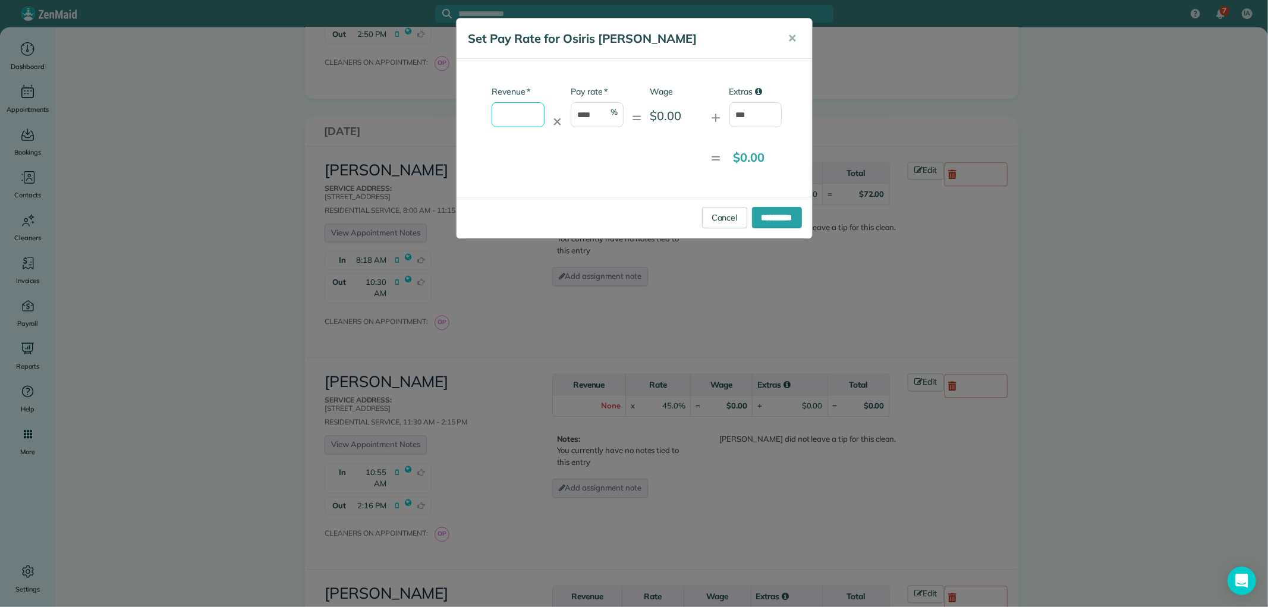
click at [518, 117] on input "* Revenue" at bounding box center [518, 114] width 53 height 25
type input "*****"
click at [764, 214] on input "**********" at bounding box center [777, 217] width 50 height 21
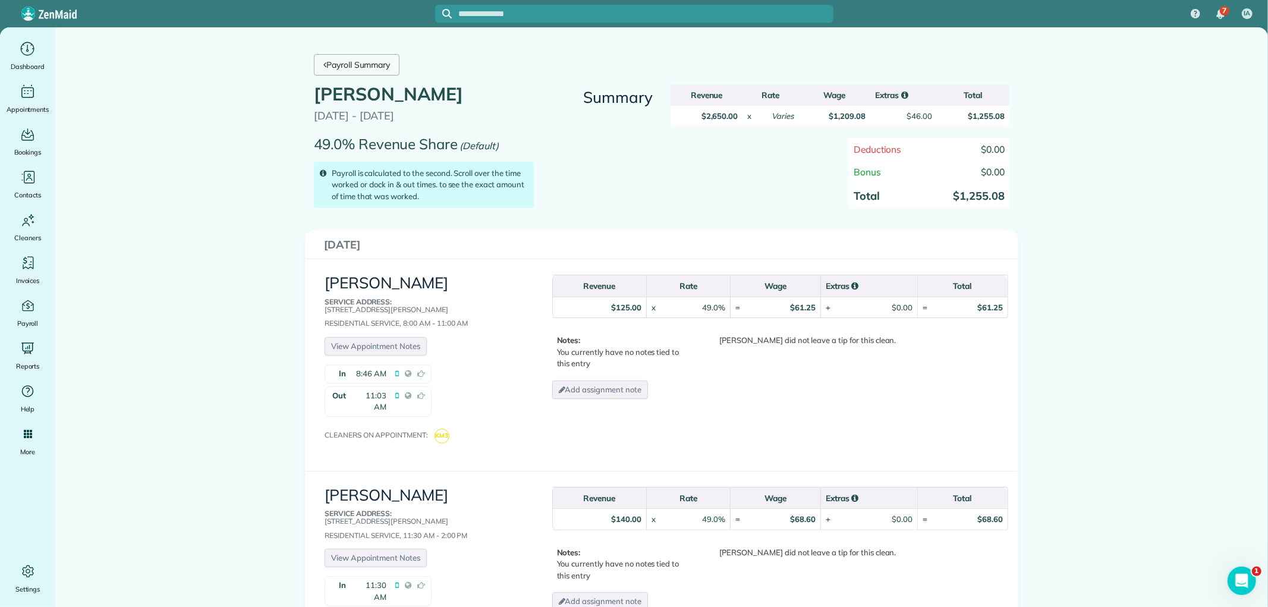
click at [326, 64] on link "Payroll Summary" at bounding box center [357, 64] width 86 height 21
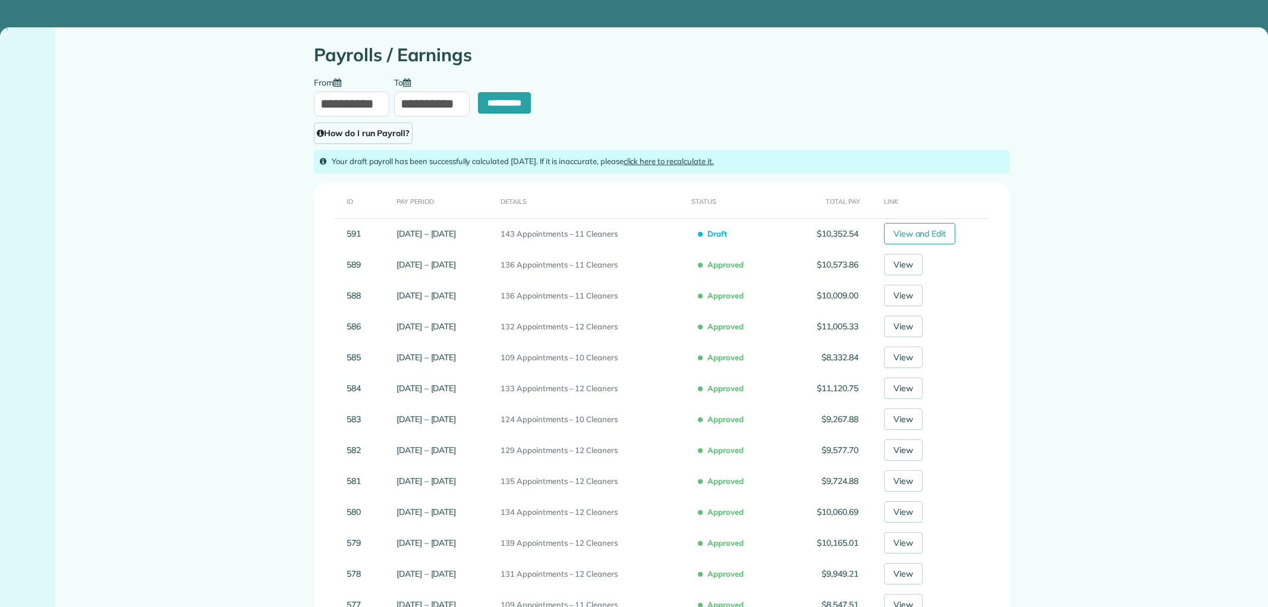
type input "**********"
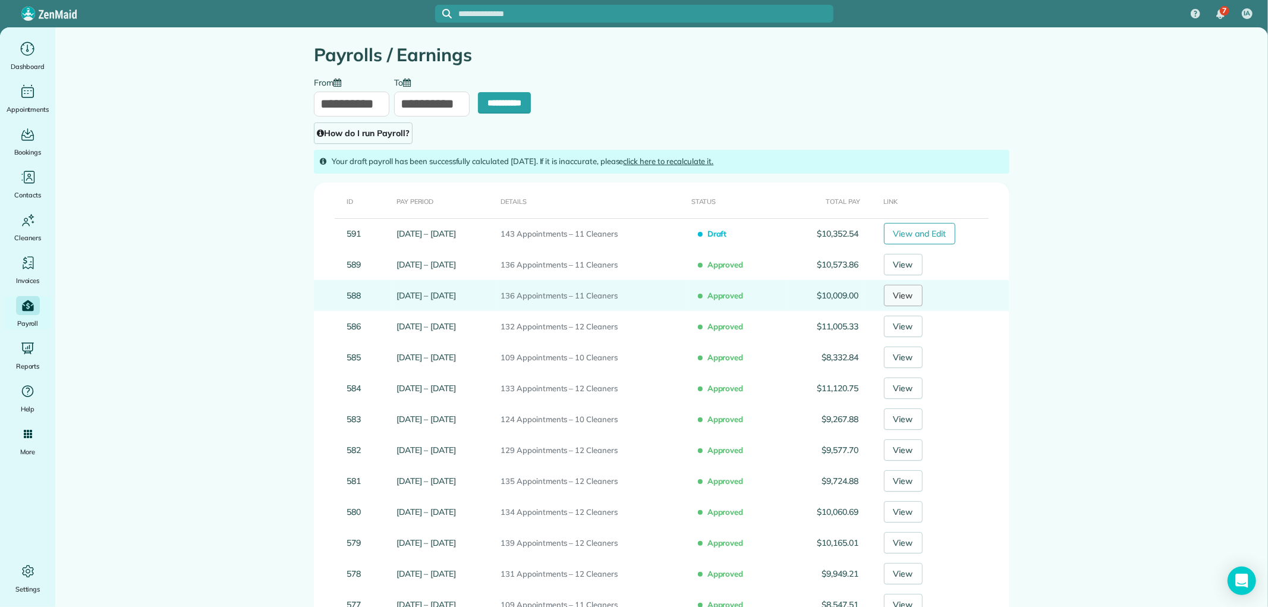
click at [905, 288] on link "View" at bounding box center [903, 295] width 39 height 21
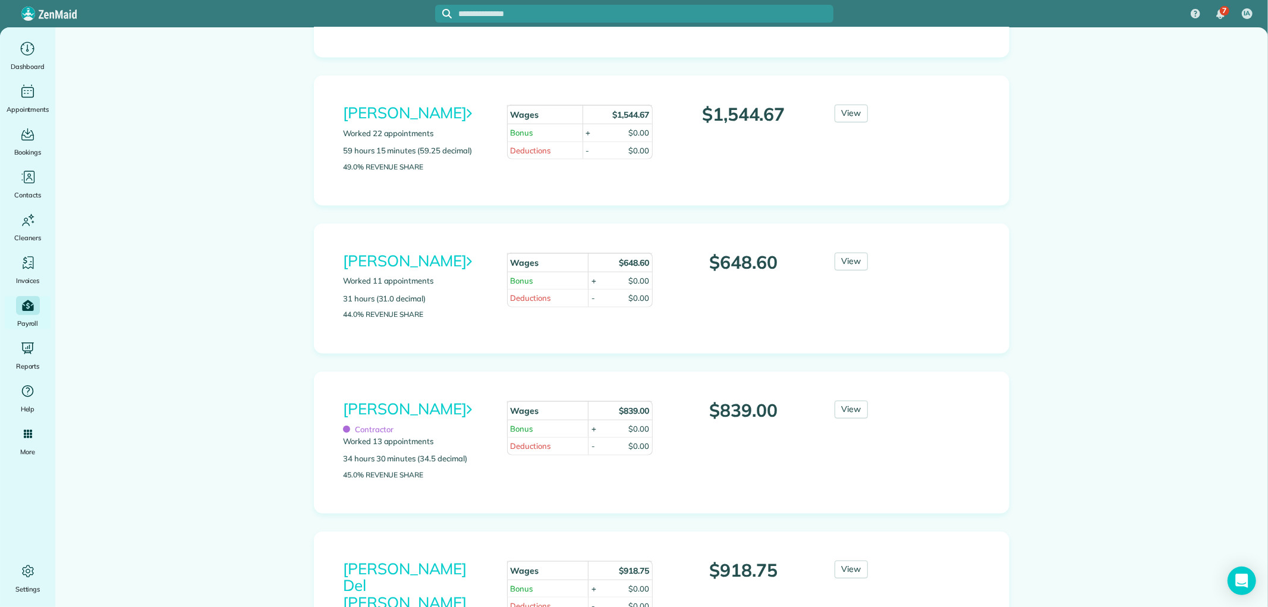
scroll to position [1056, 0]
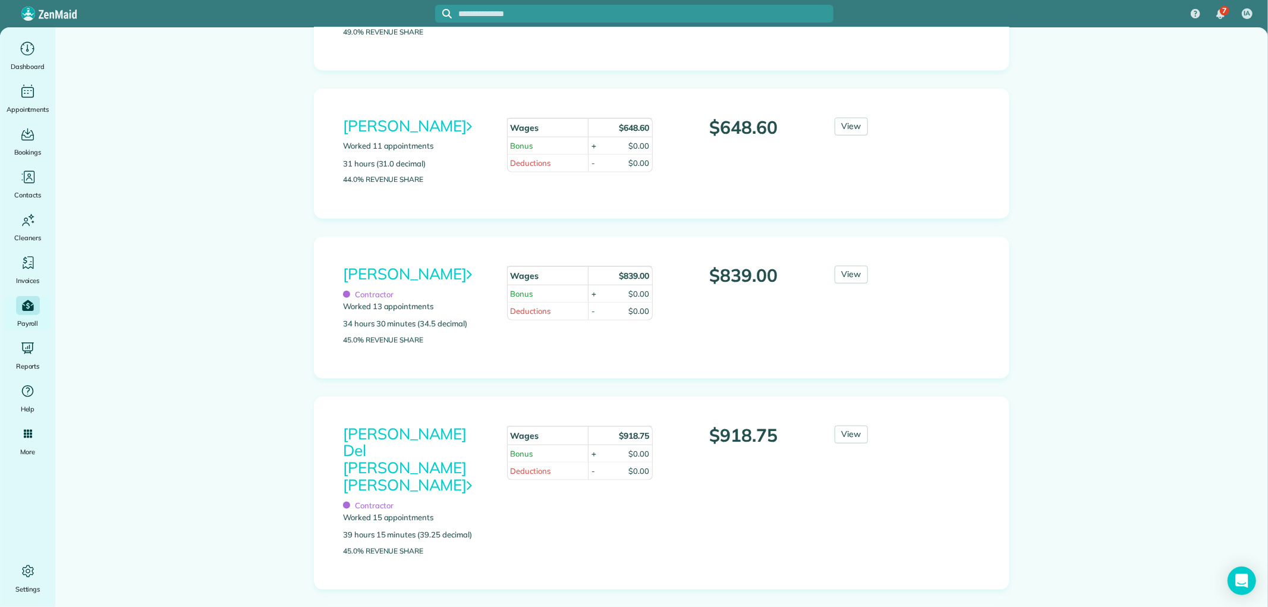
click at [826, 289] on div "View" at bounding box center [880, 278] width 109 height 24
click at [834, 283] on link "View" at bounding box center [851, 275] width 34 height 18
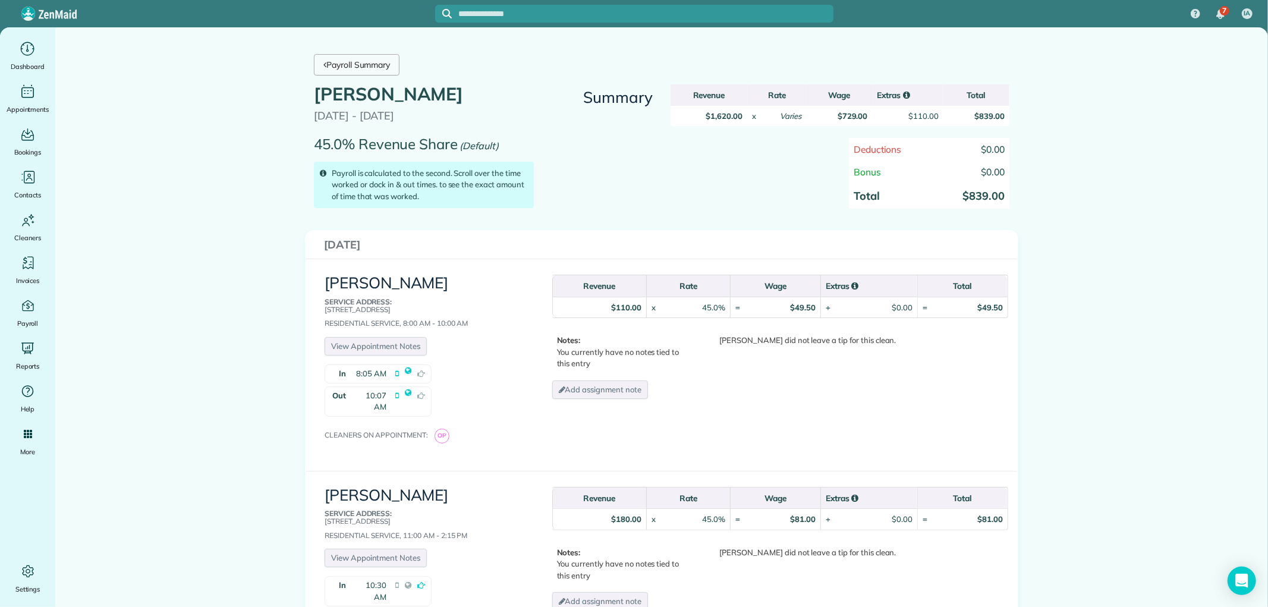
click at [351, 60] on link "Payroll Summary" at bounding box center [357, 64] width 86 height 21
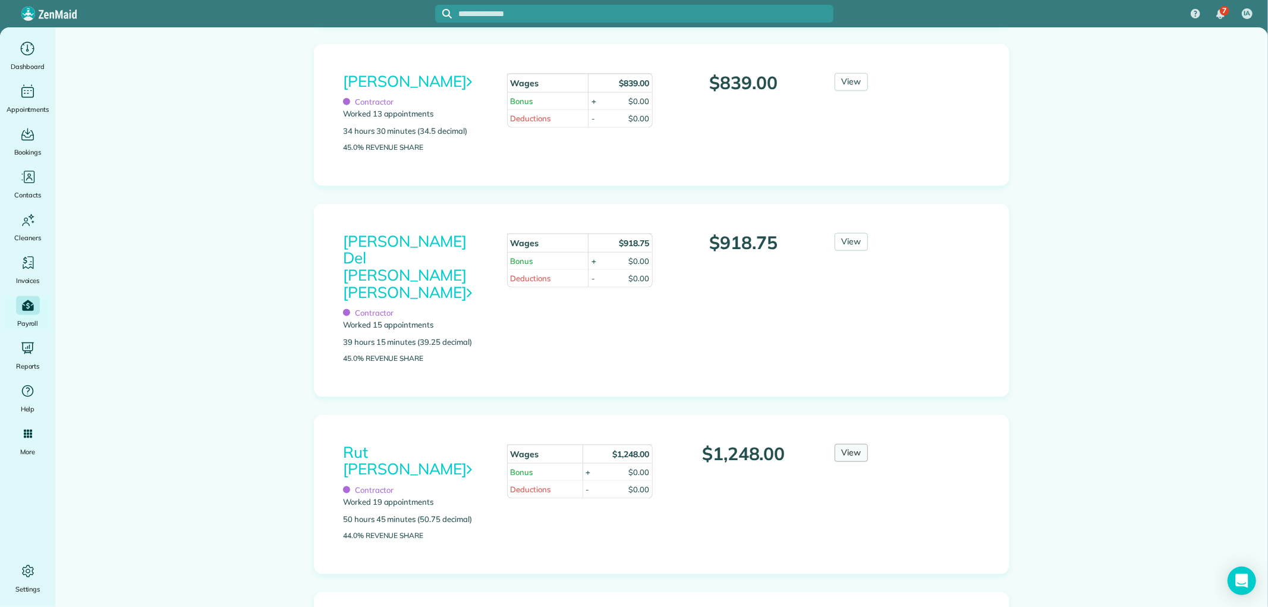
scroll to position [1321, 0]
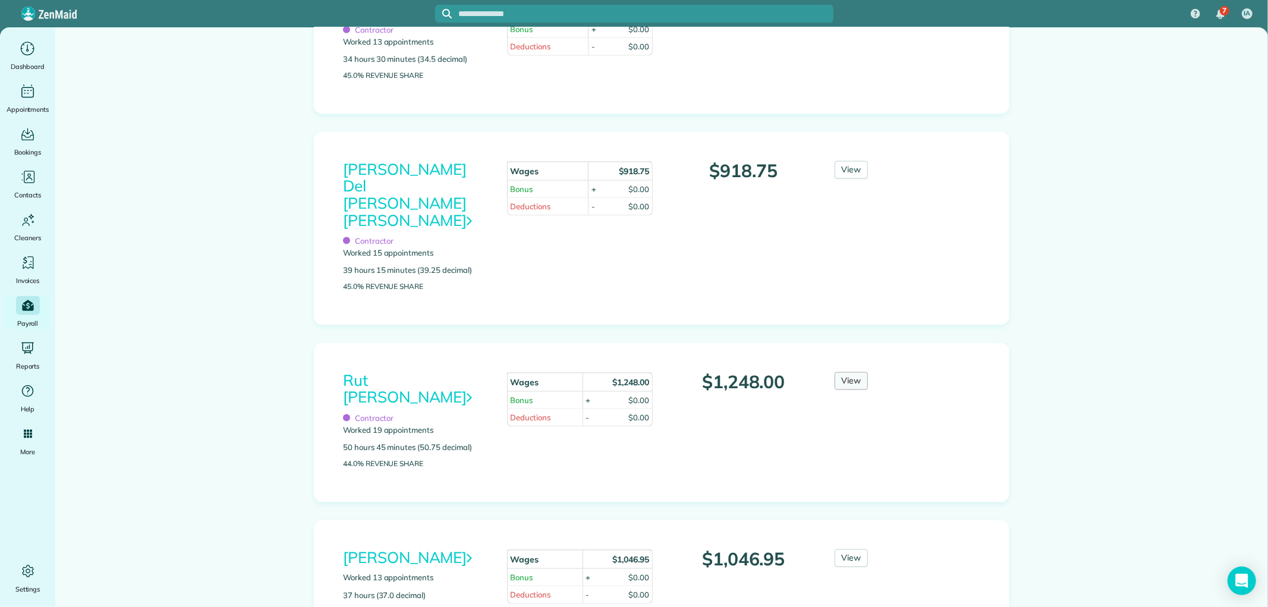
click at [852, 374] on link "View" at bounding box center [851, 381] width 34 height 18
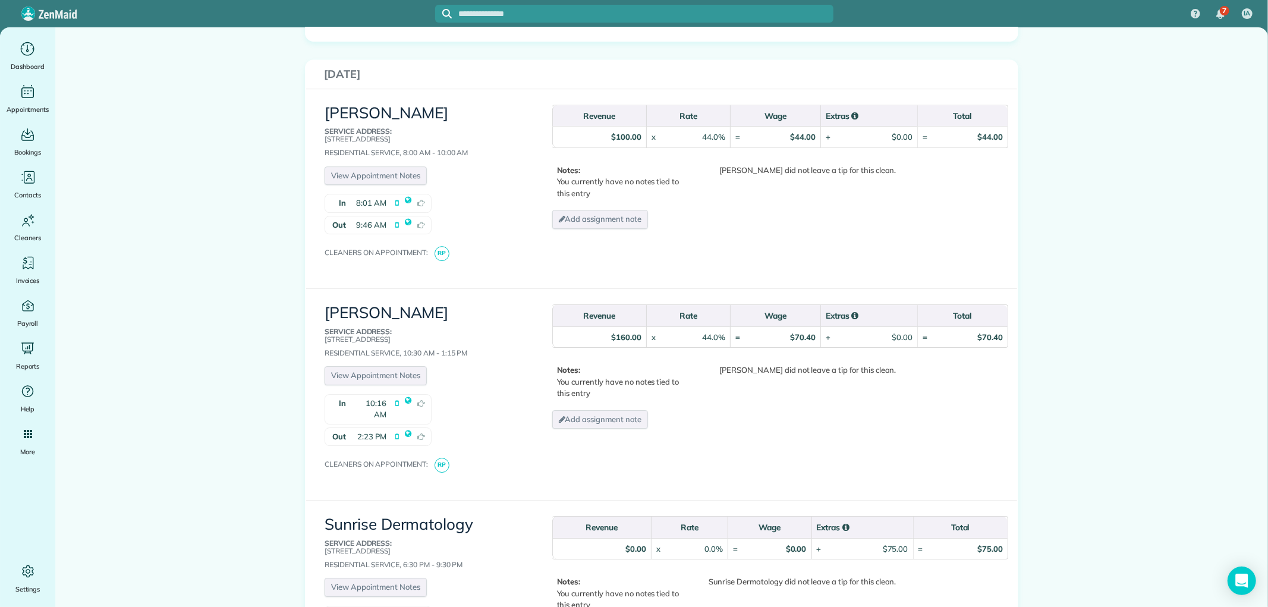
scroll to position [3104, 0]
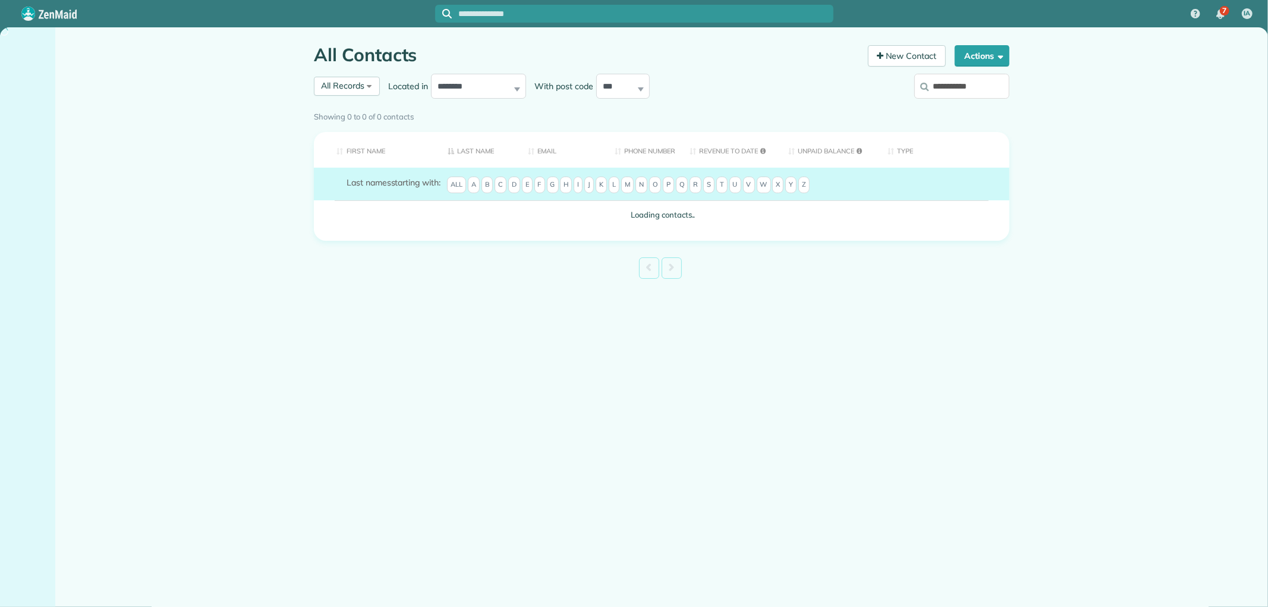
type input "**********"
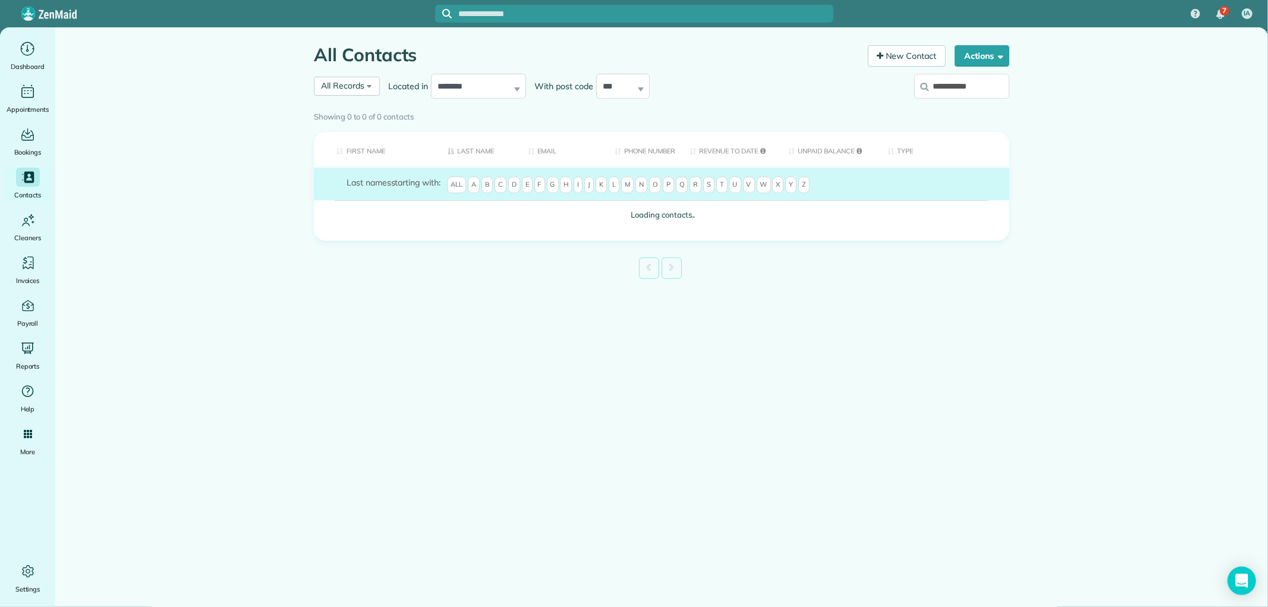
click at [985, 106] on div "Showing 0 to 0 of 0 contacts" at bounding box center [661, 116] width 713 height 21
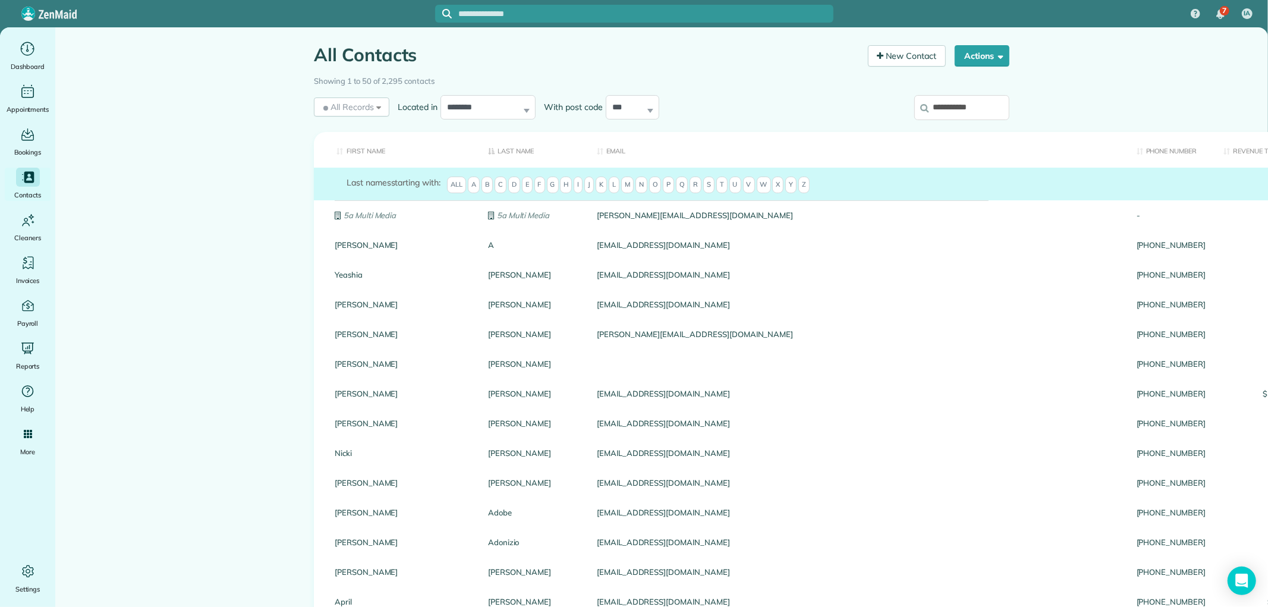
click at [988, 111] on input "**********" at bounding box center [961, 107] width 95 height 25
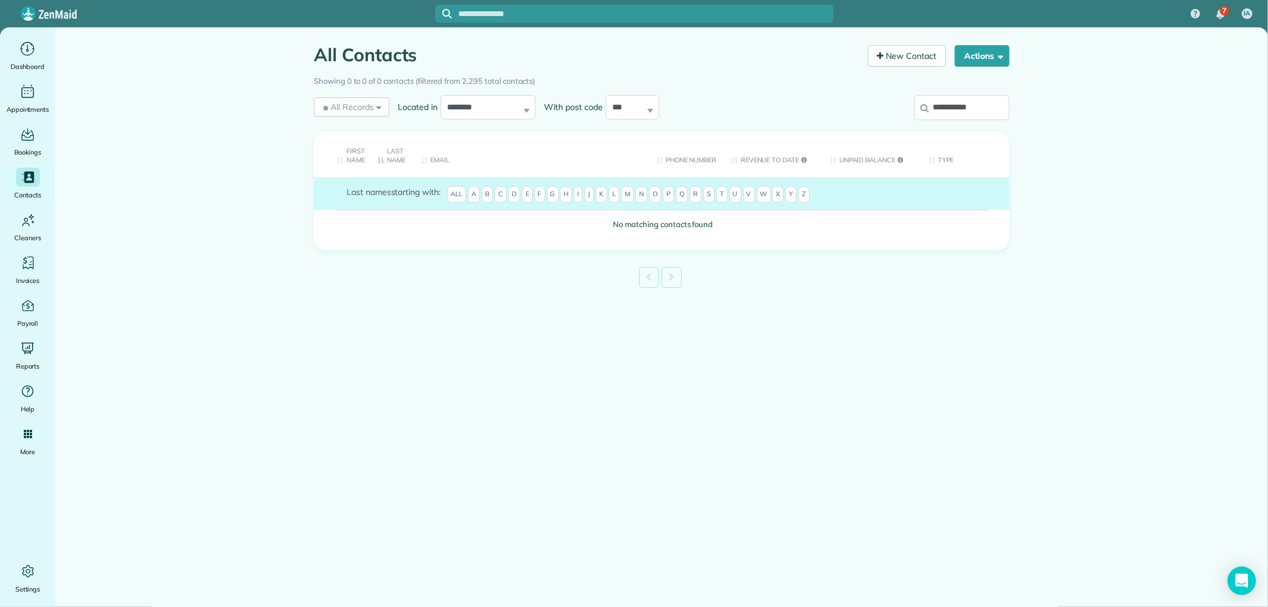
click at [949, 106] on input "**********" at bounding box center [961, 107] width 95 height 25
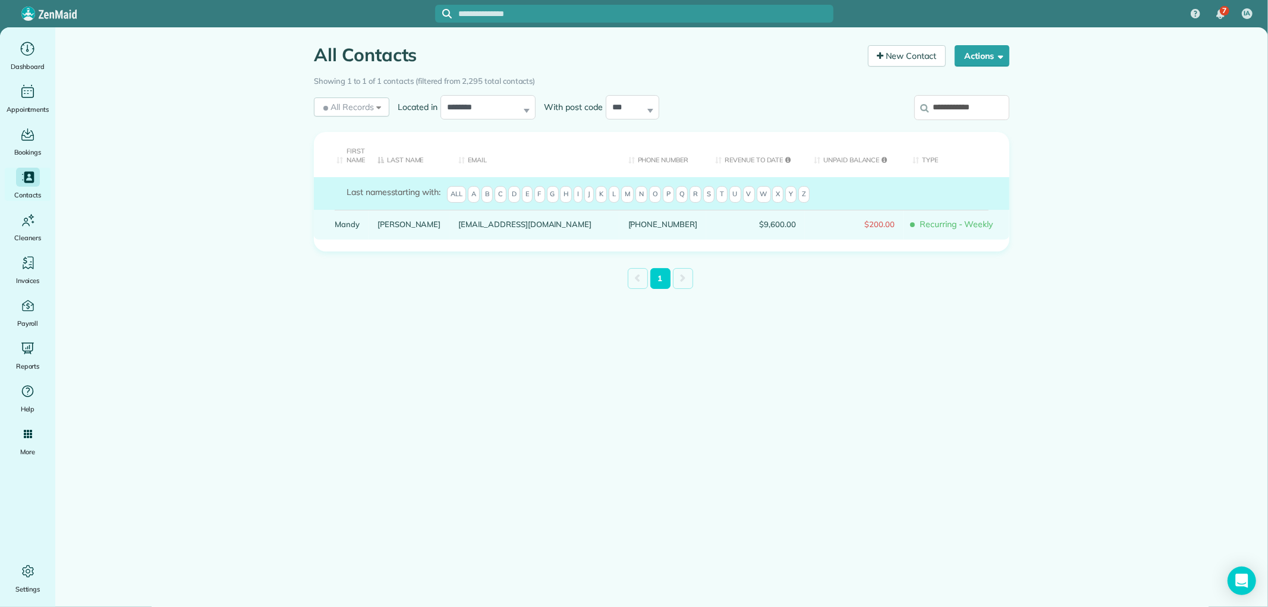
type input "**********"
click at [340, 222] on link "Mandy" at bounding box center [347, 224] width 25 height 8
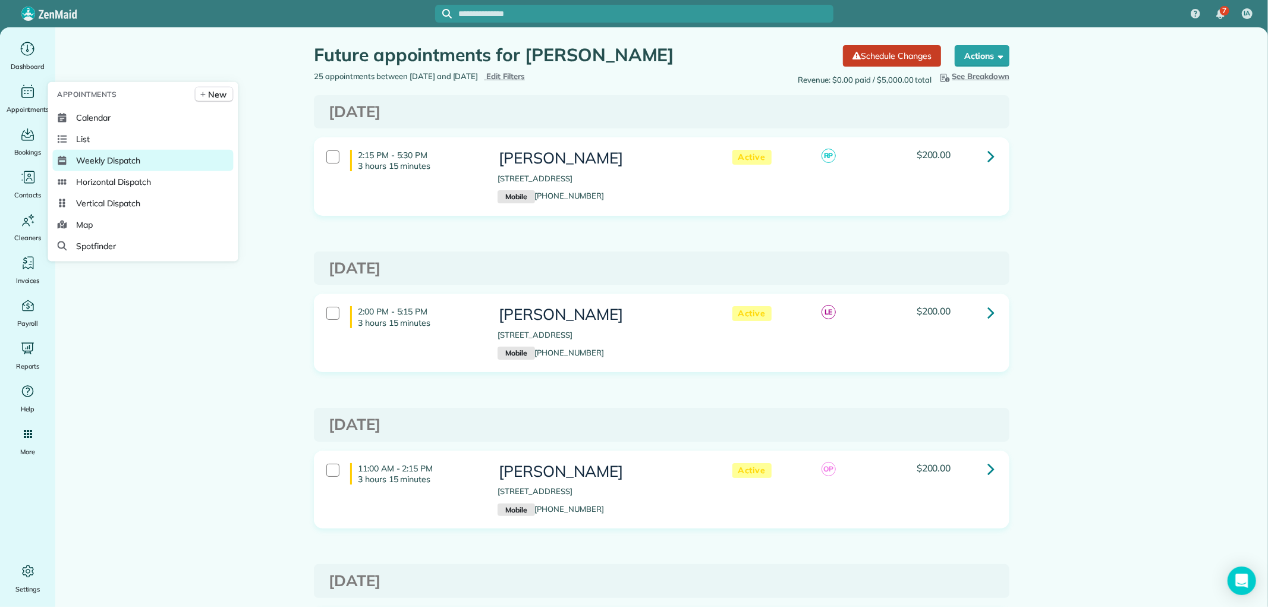
click at [128, 155] on span "Weekly Dispatch" at bounding box center [108, 161] width 64 height 12
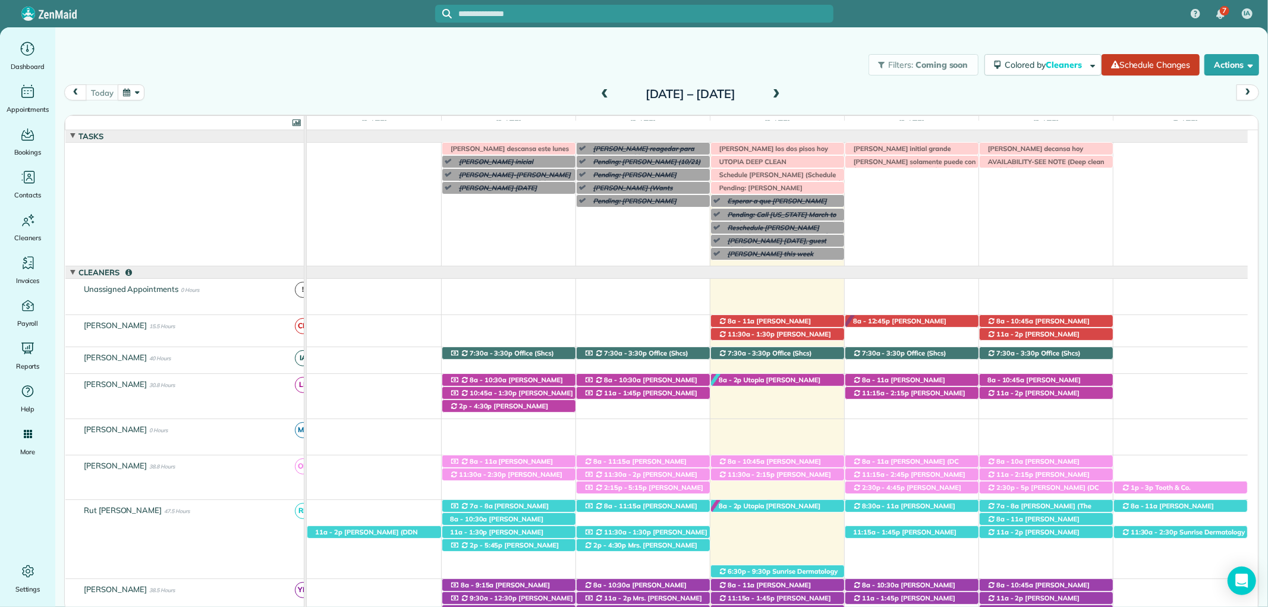
scroll to position [87, 0]
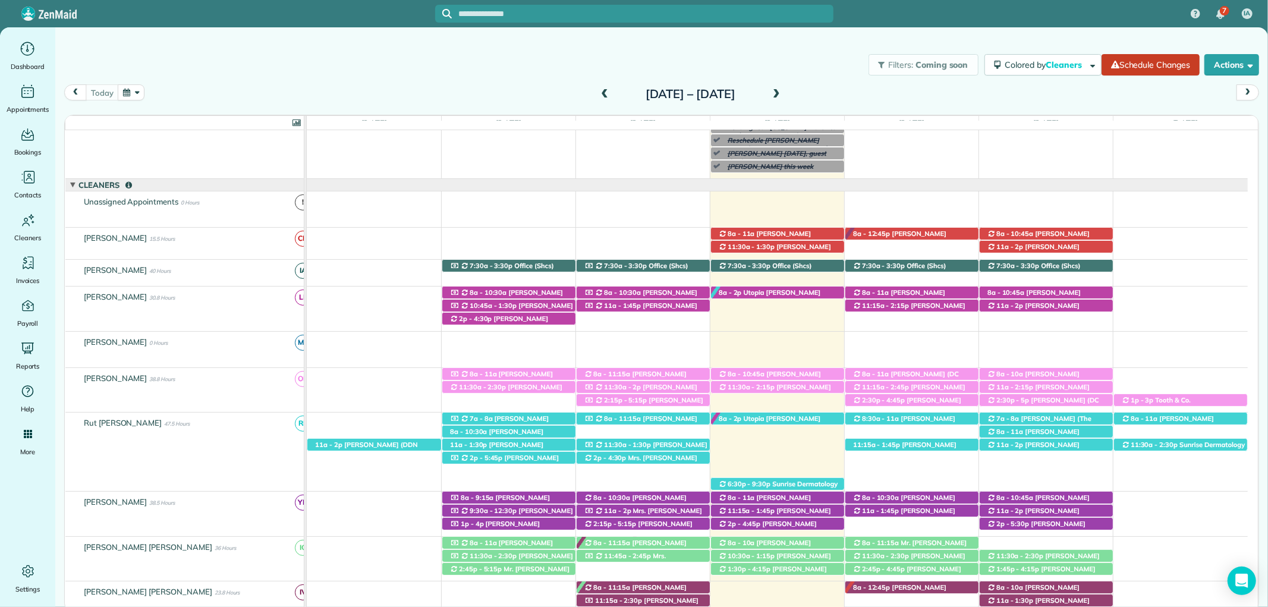
click at [783, 96] on span at bounding box center [776, 94] width 13 height 11
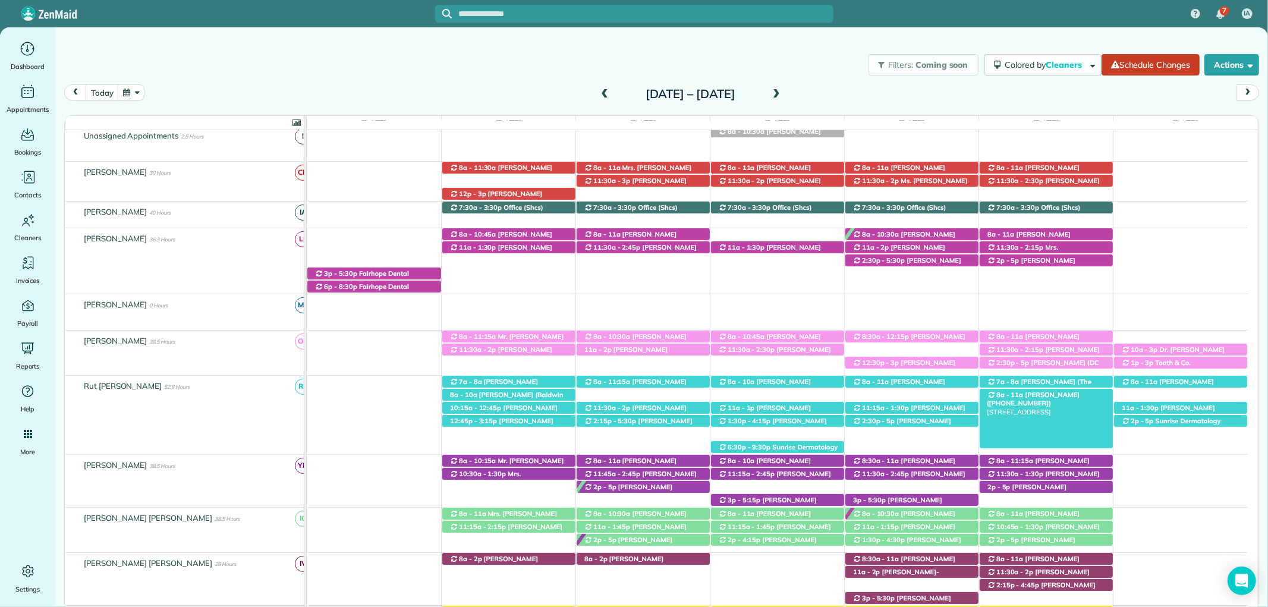
scroll to position [0, 0]
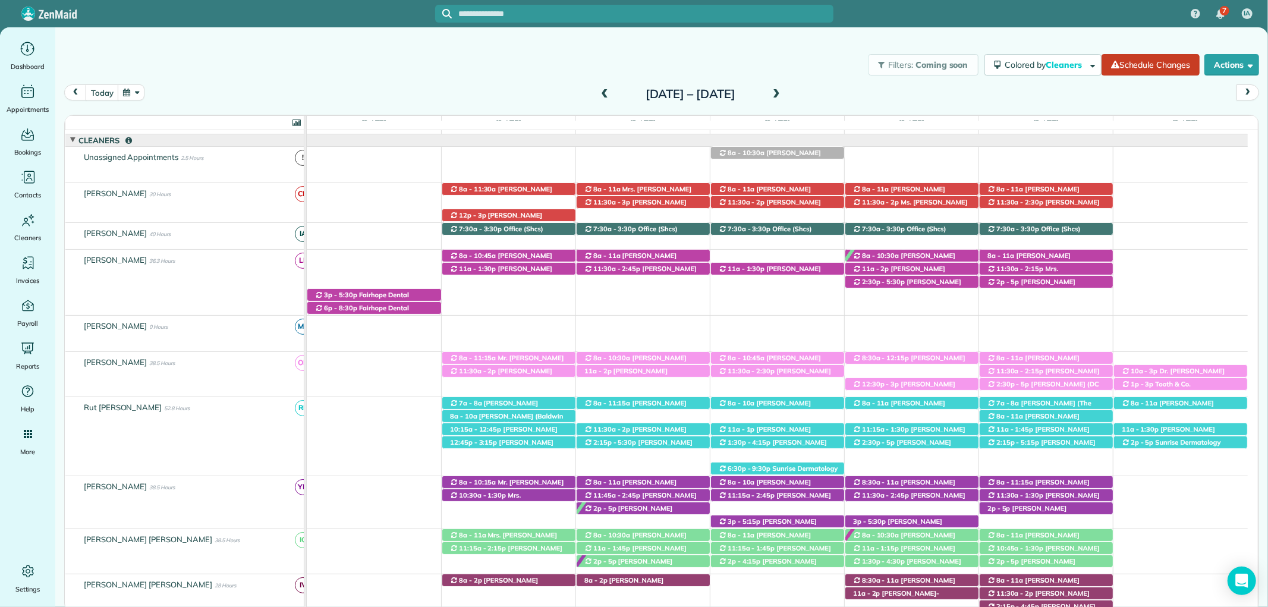
click at [844, 91] on div "today Sunday Oct 12 – Saturday Oct 18, 2025" at bounding box center [661, 95] width 1195 height 23
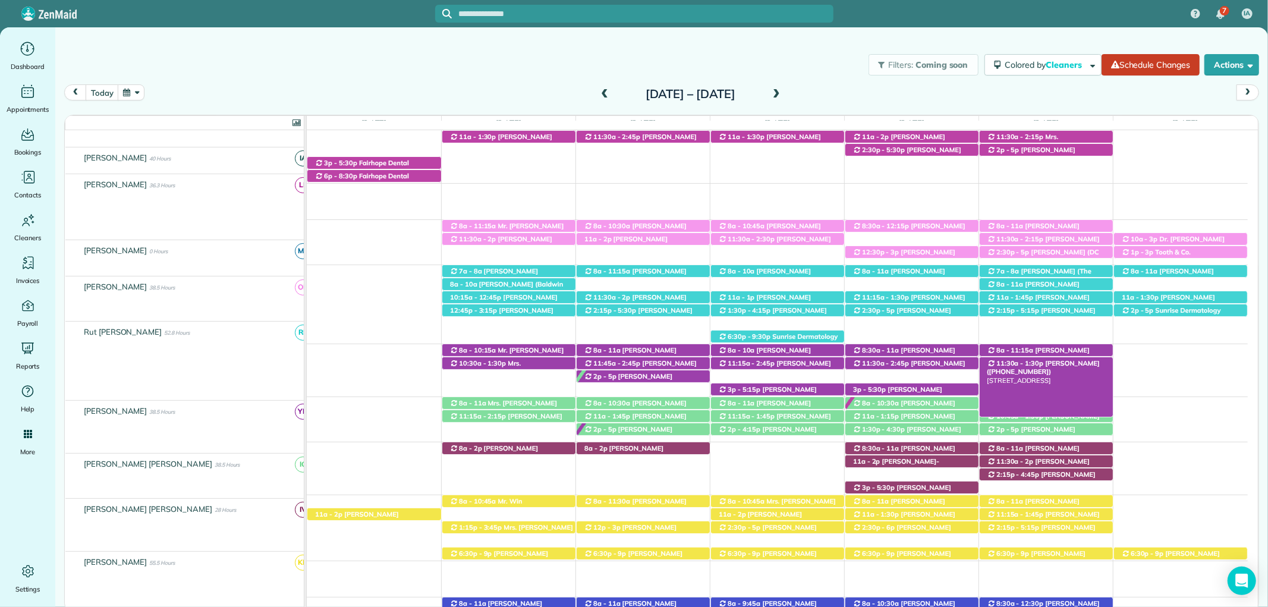
scroll to position [198, 0]
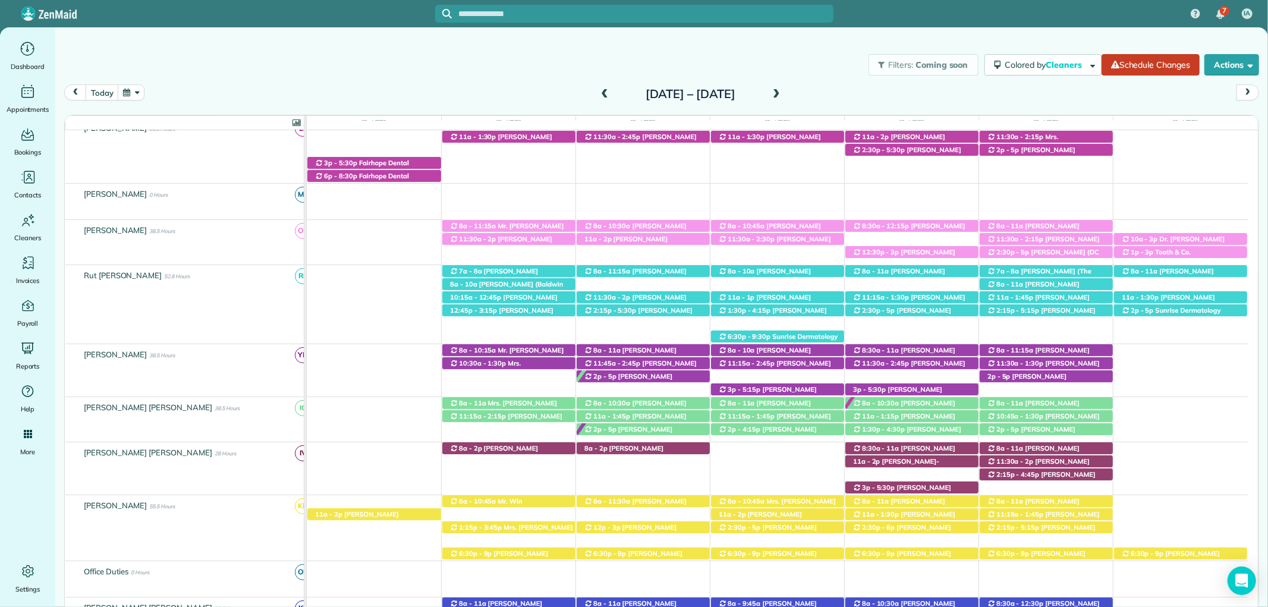
click at [598, 102] on span at bounding box center [604, 95] width 13 height 18
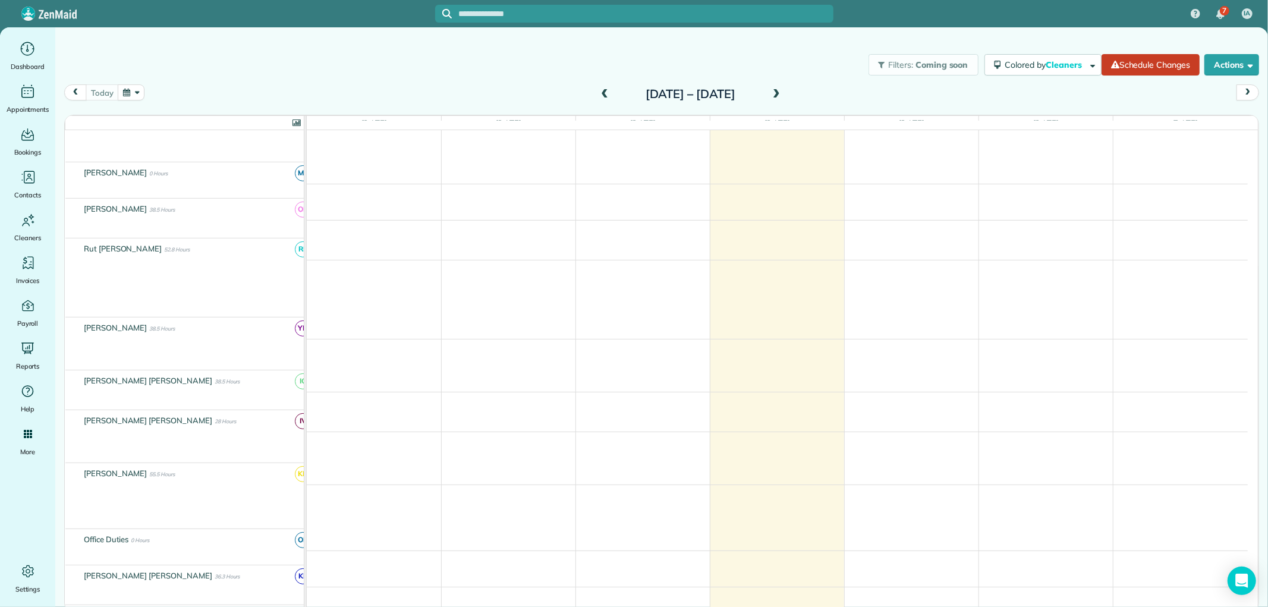
scroll to position [176, 0]
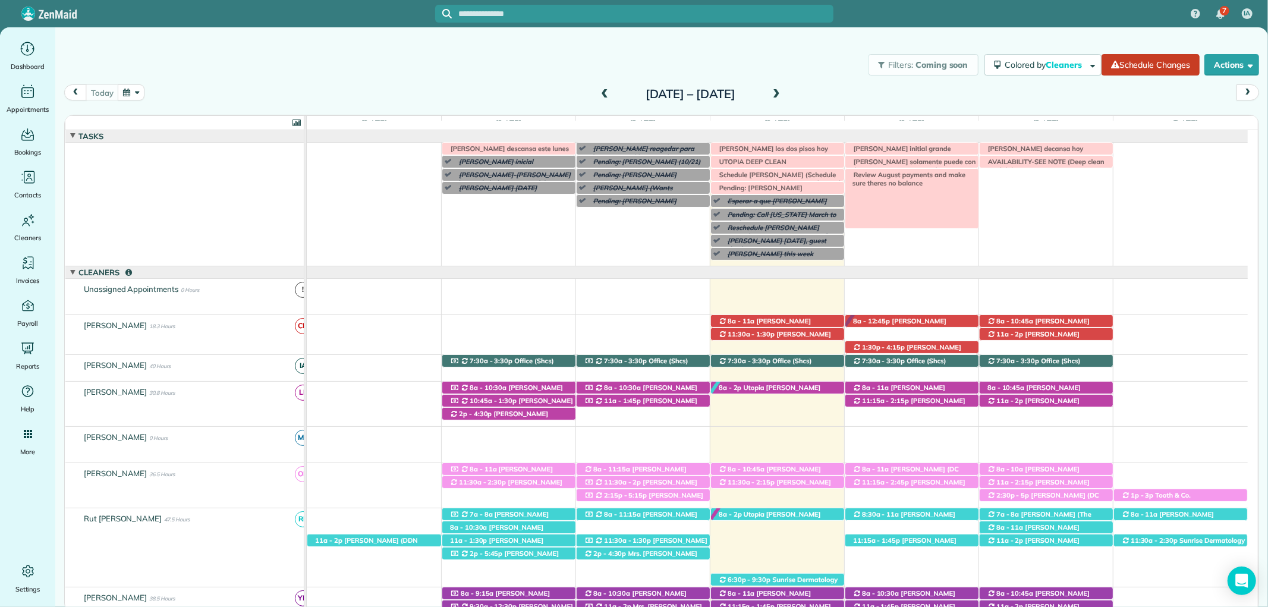
click at [868, 173] on span "Review August payments and make sure theres no balance" at bounding box center [907, 179] width 118 height 17
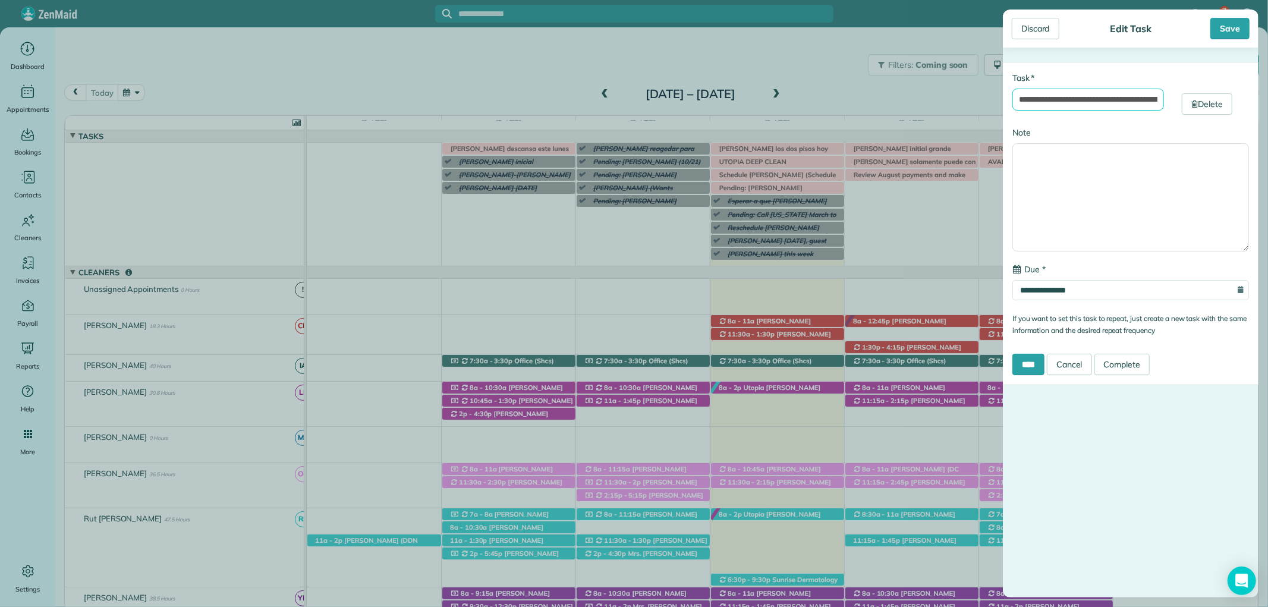
click at [1017, 103] on input "**********" at bounding box center [1088, 100] width 152 height 22
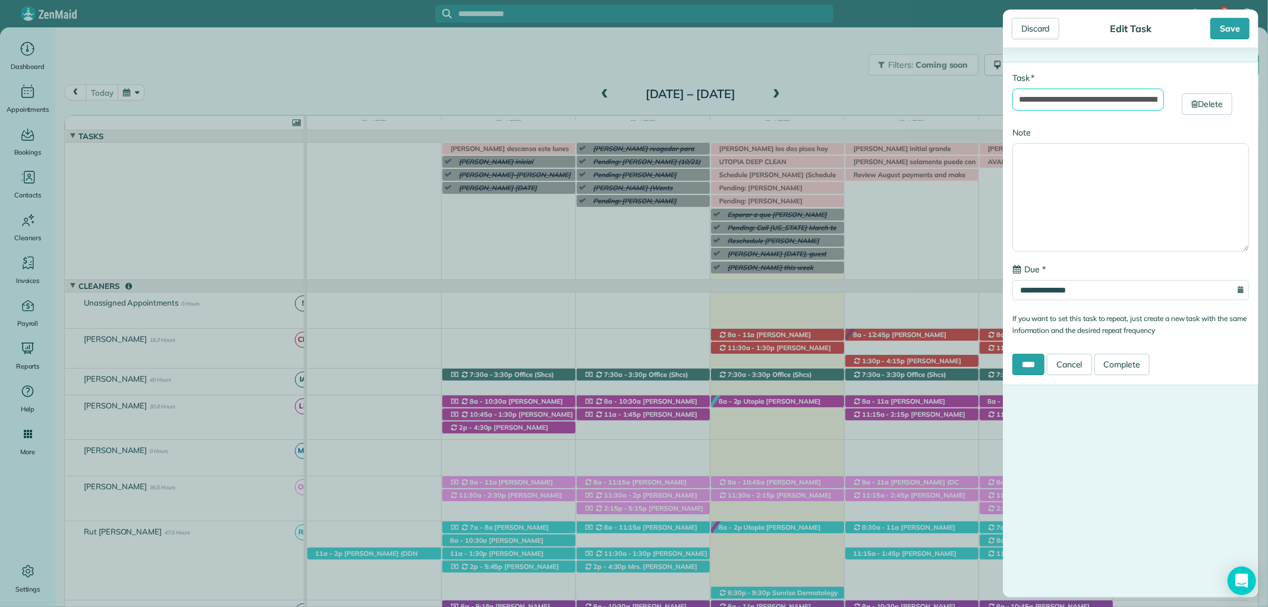
scroll to position [13, 0]
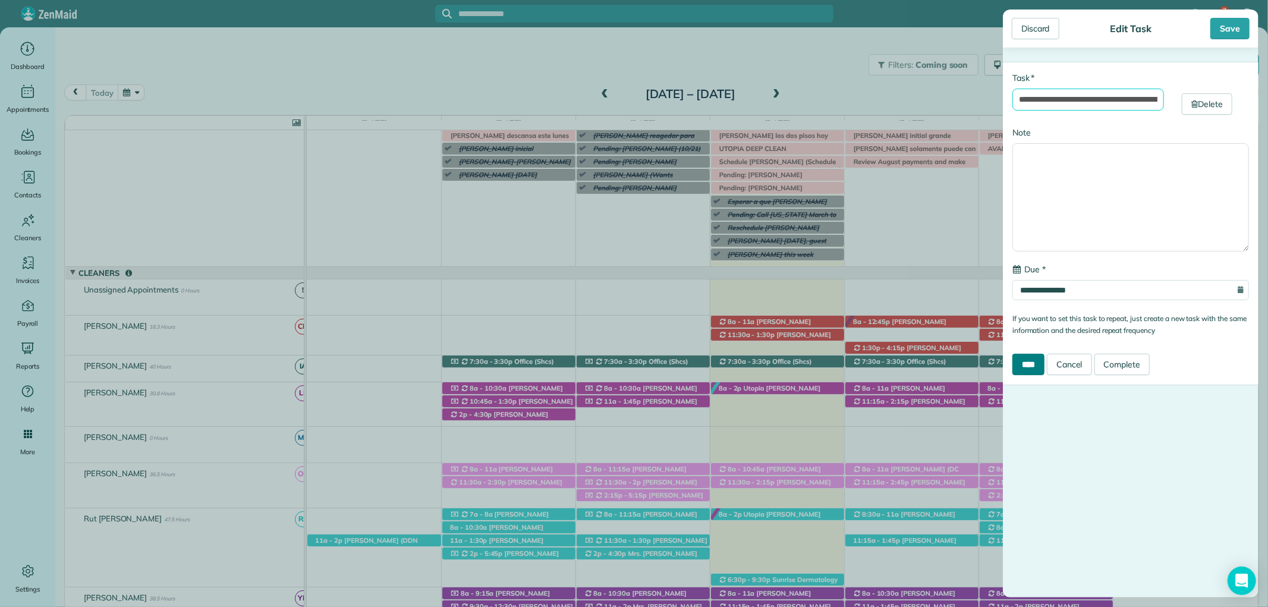
type input "**********"
click at [1037, 365] on input "****" at bounding box center [1028, 364] width 32 height 21
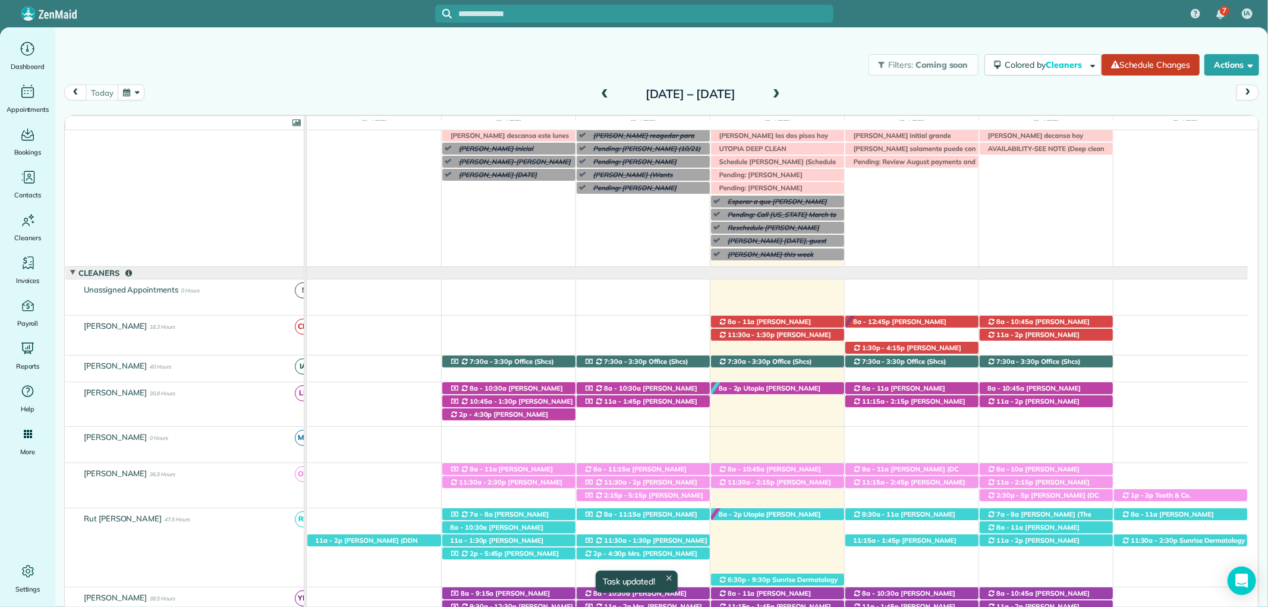
click at [865, 178] on div "Irma V descansa este lunes Morgen Stalder this week Patty Harvard (Wants appoin…" at bounding box center [777, 198] width 941 height 137
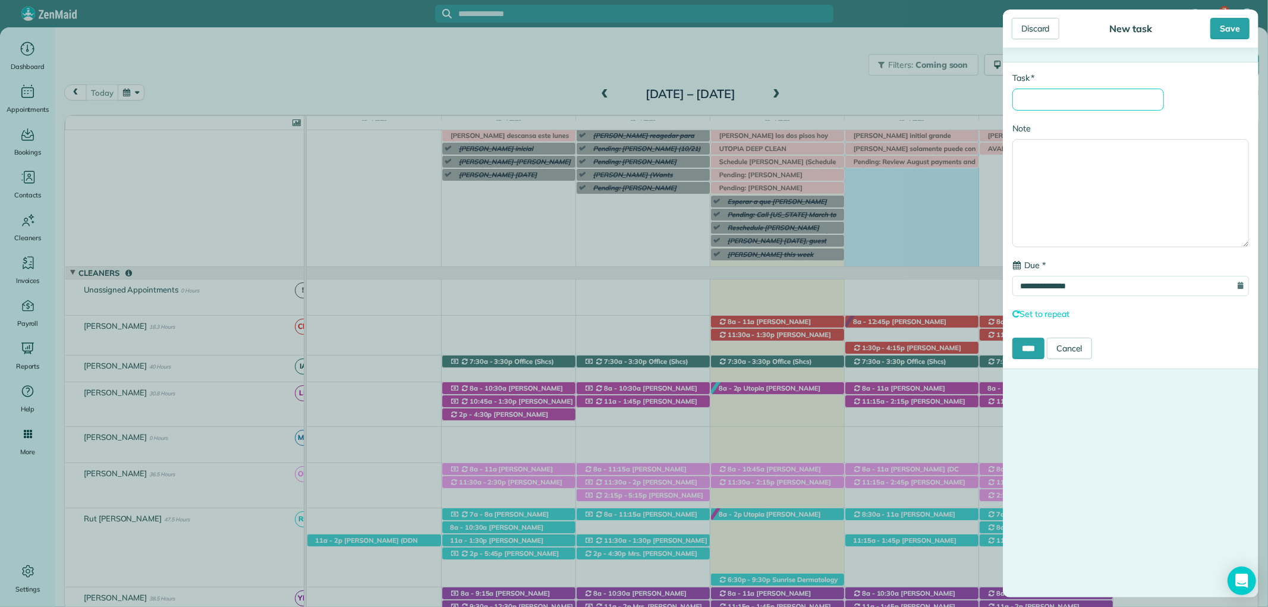
click at [1036, 106] on input "* Task" at bounding box center [1088, 100] width 152 height 22
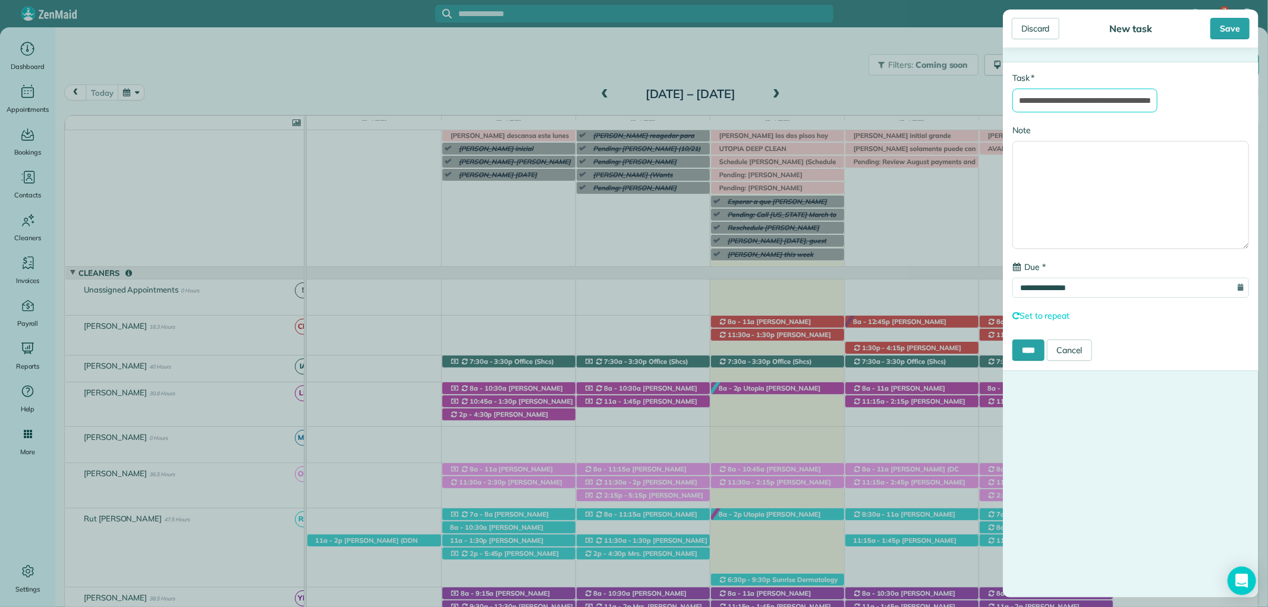
scroll to position [0, 43]
type input "**********"
click at [1039, 357] on input "****" at bounding box center [1028, 349] width 32 height 21
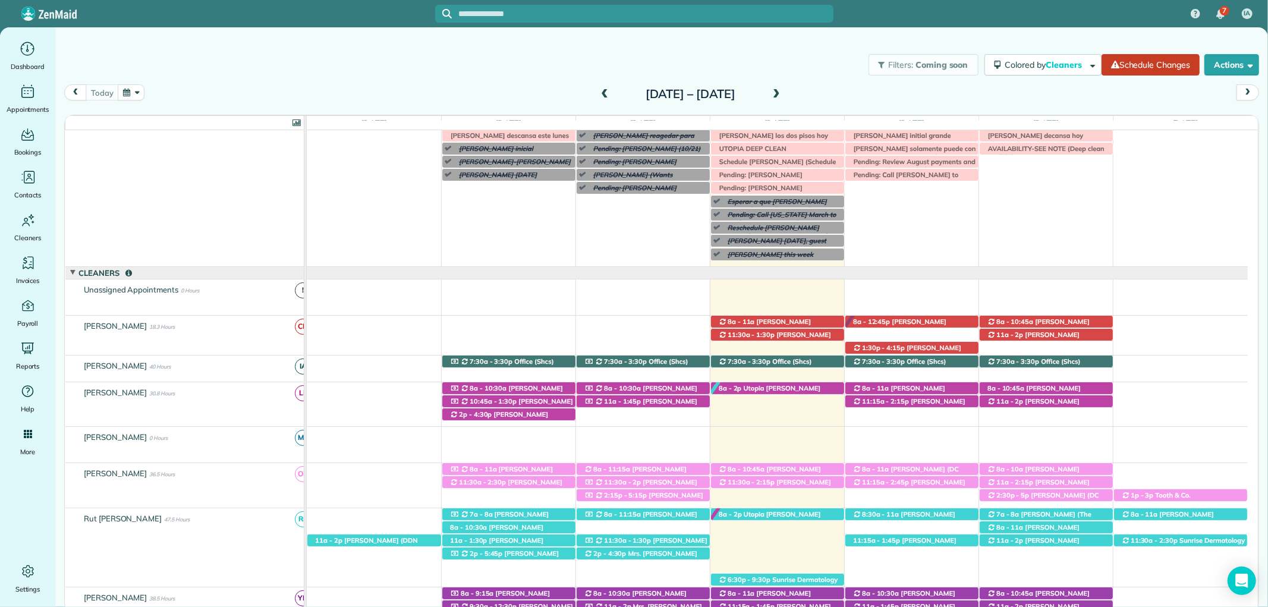
scroll to position [0, 0]
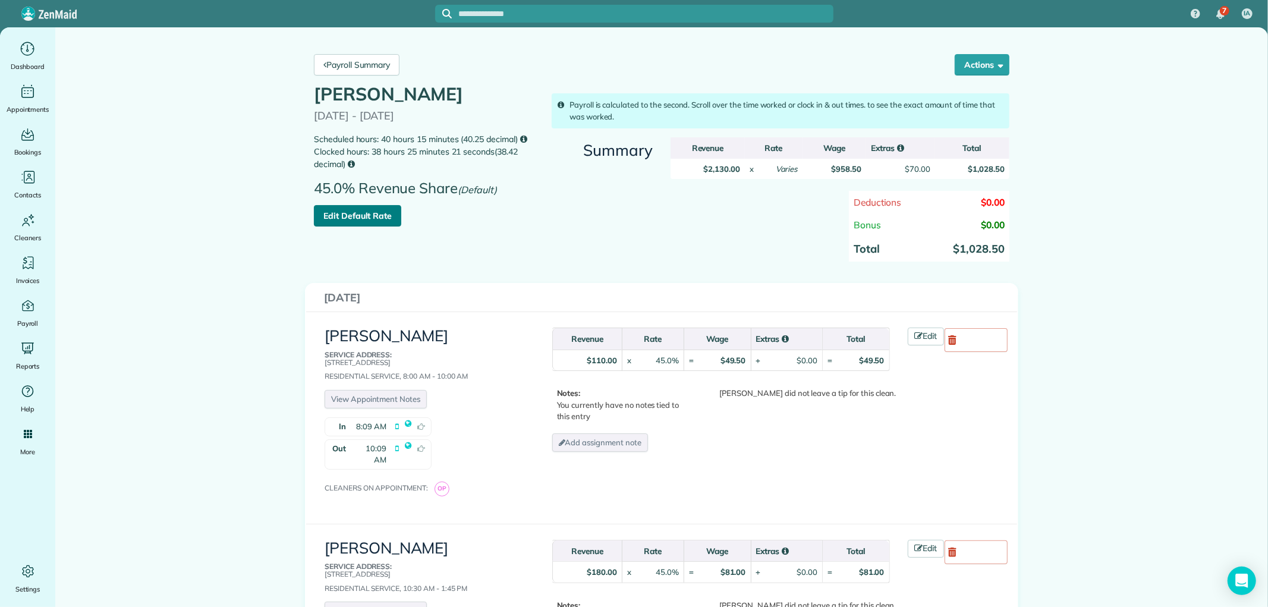
click at [387, 226] on link "Edit Default Rate" at bounding box center [357, 215] width 87 height 21
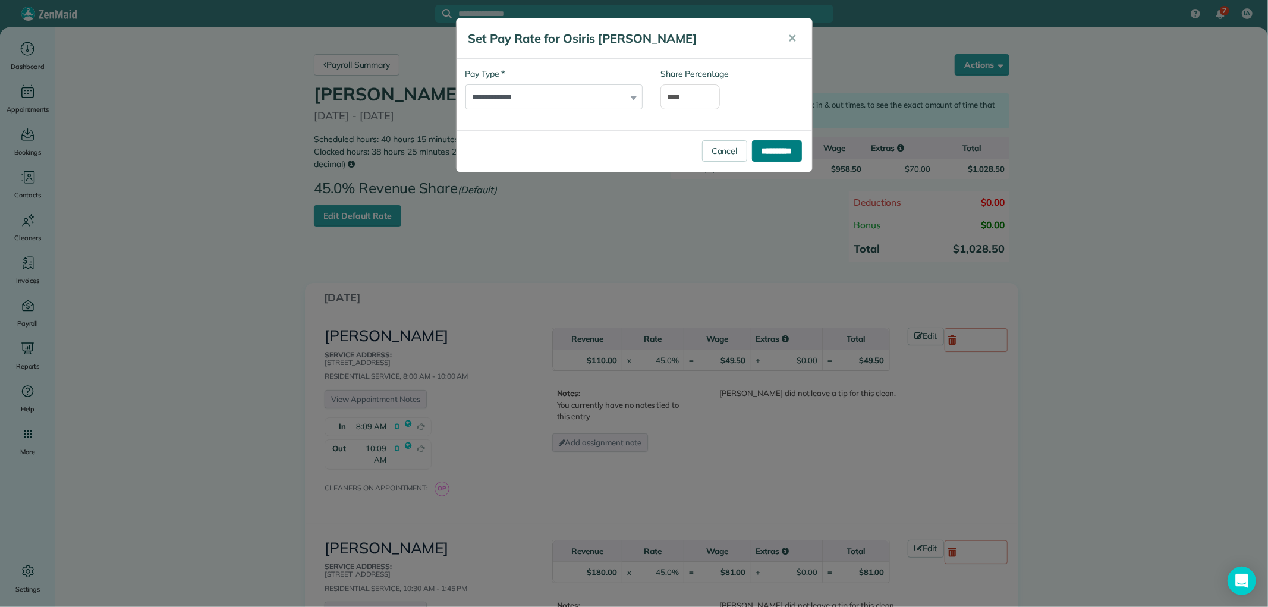
click at [763, 150] on input "**********" at bounding box center [777, 150] width 50 height 21
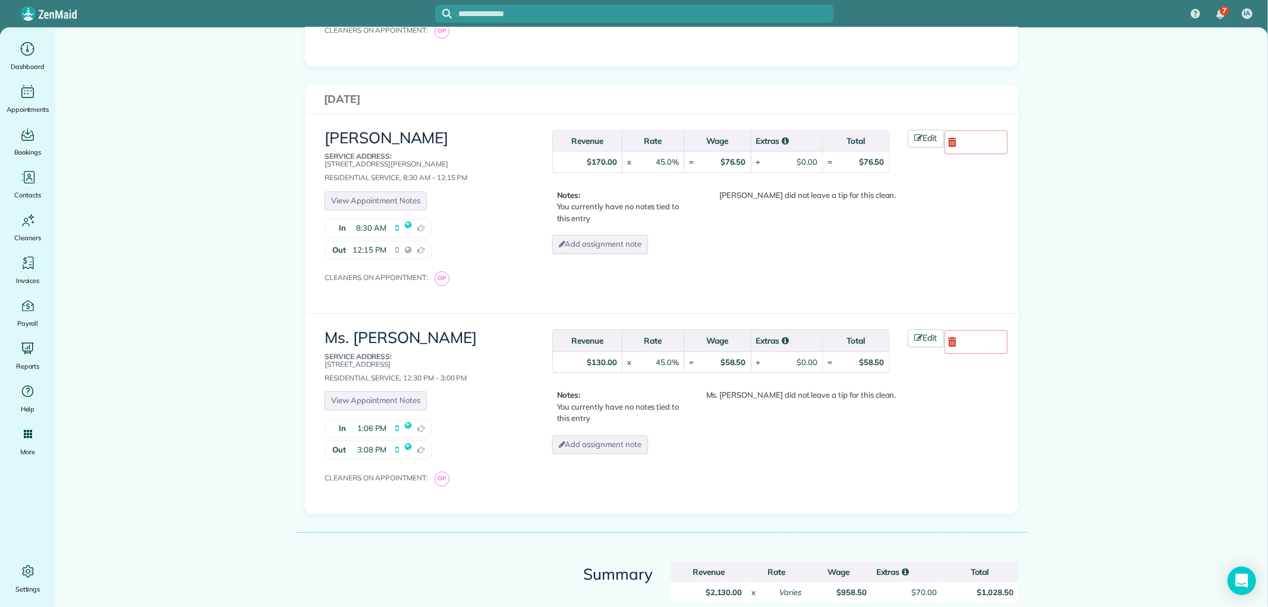
scroll to position [3170, 0]
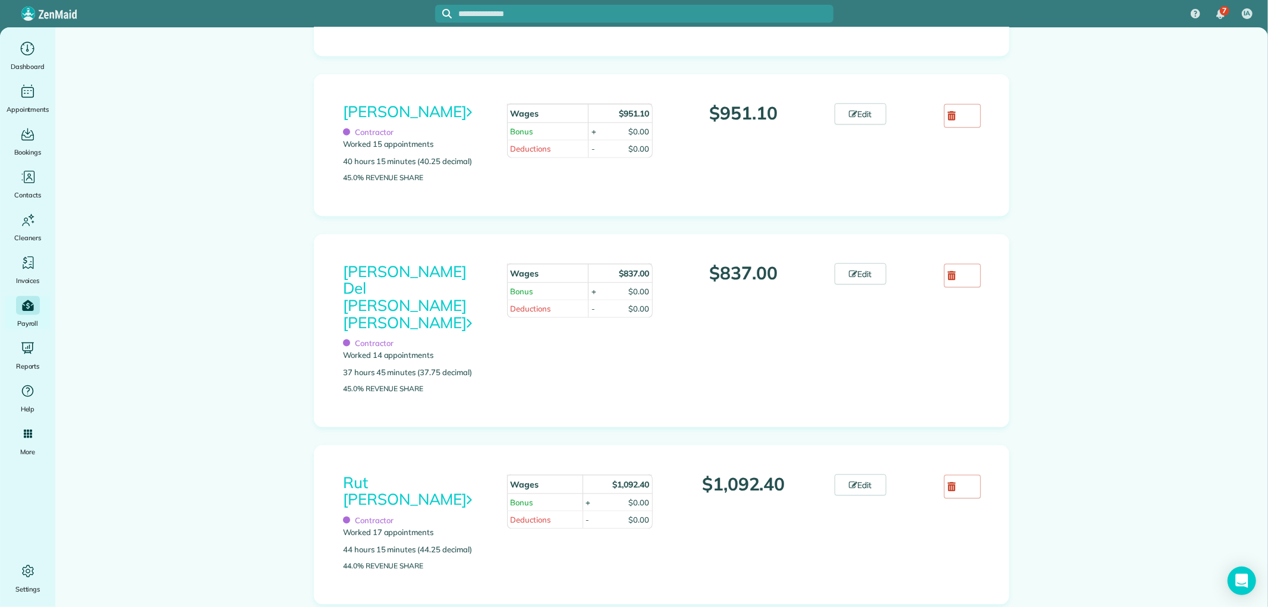
scroll to position [1255, 0]
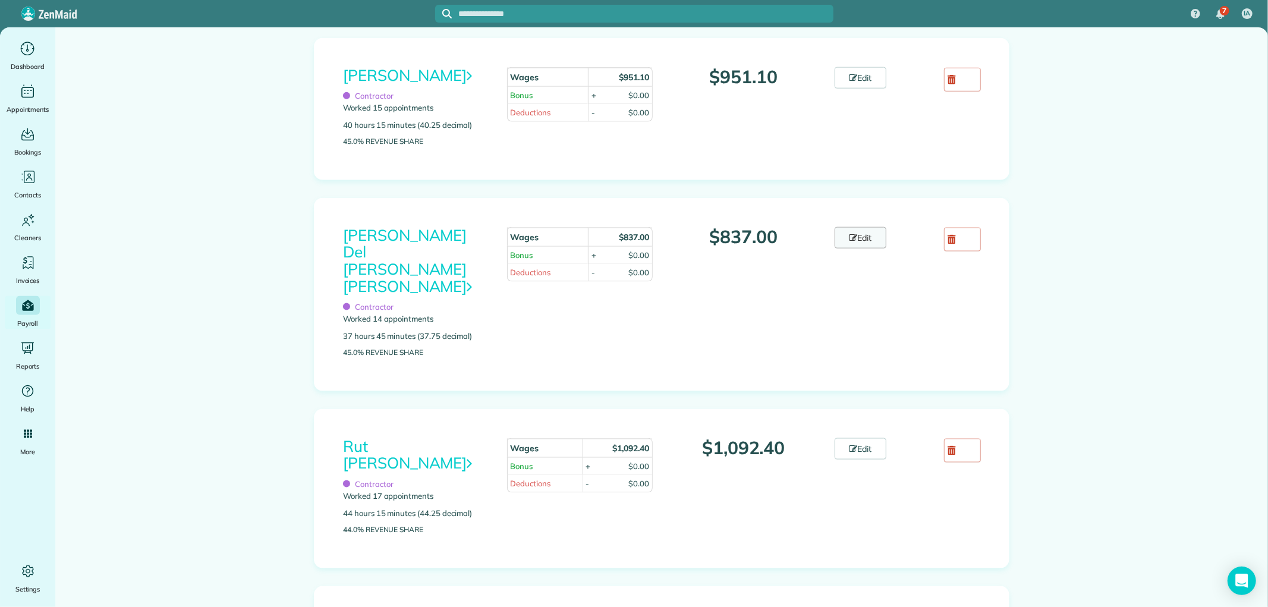
click at [864, 248] on link "Edit" at bounding box center [860, 237] width 52 height 21
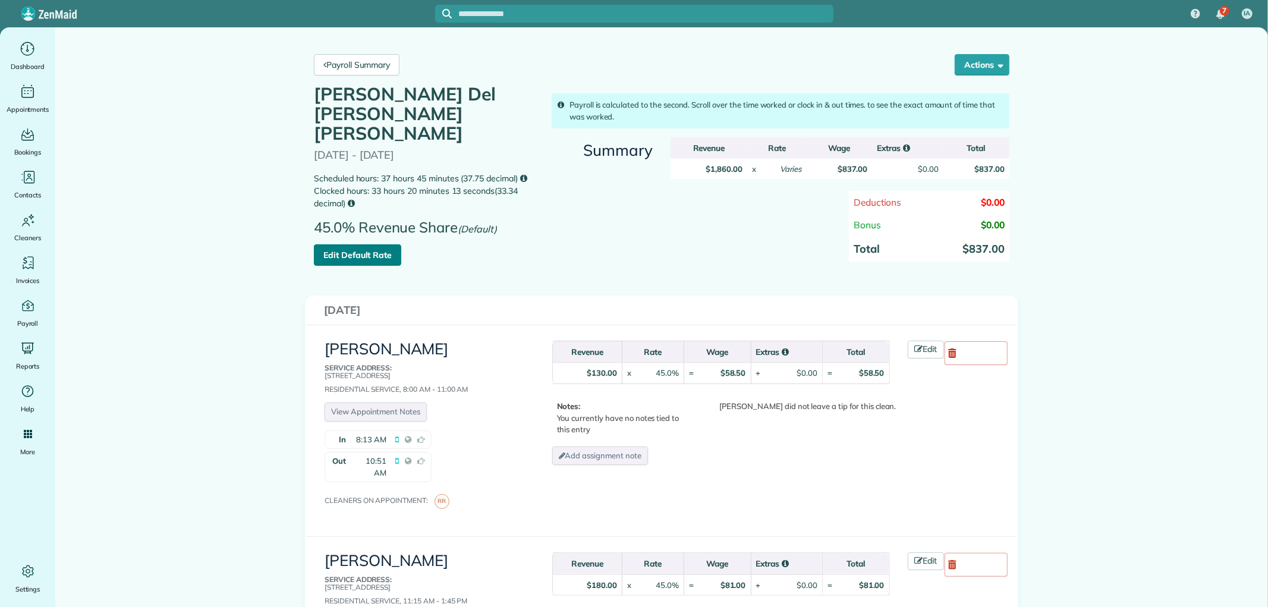
click at [372, 244] on link "Edit Default Rate" at bounding box center [357, 254] width 87 height 21
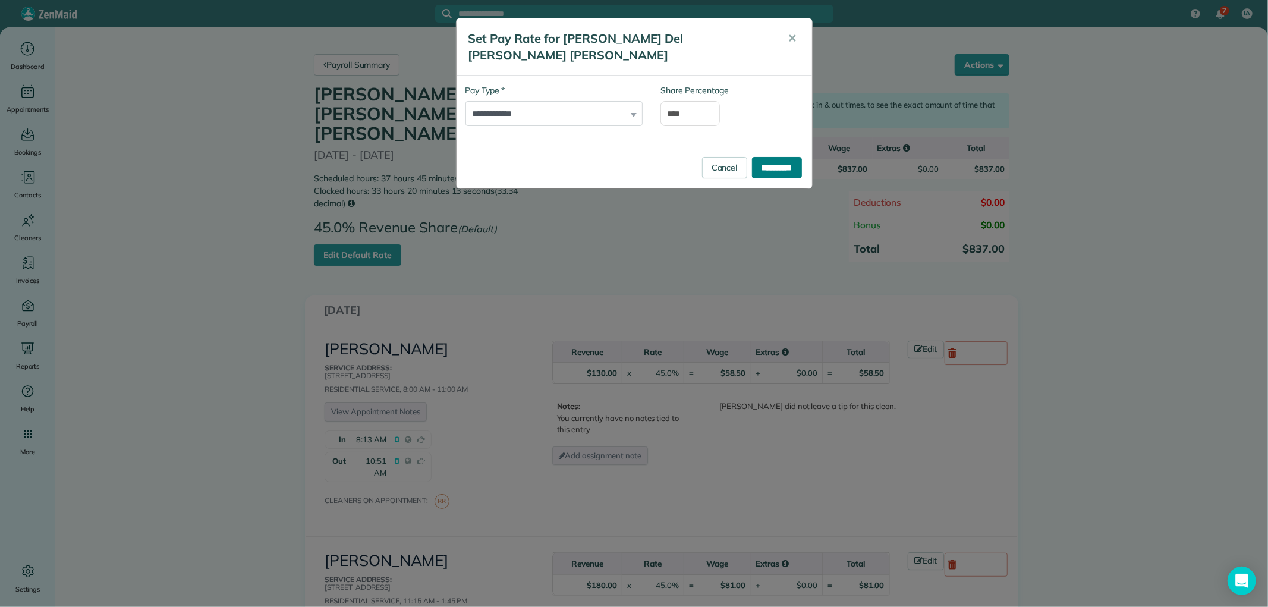
click at [768, 157] on input "**********" at bounding box center [777, 167] width 50 height 21
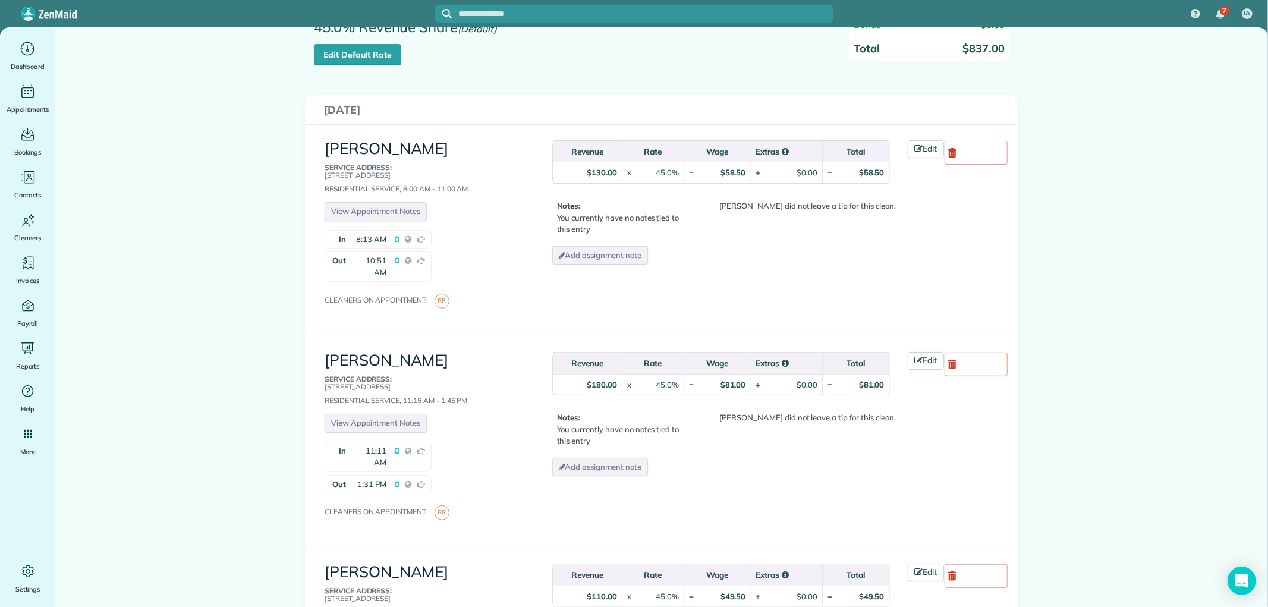
scroll to position [198, 0]
click at [343, 46] on link "Edit Default Rate" at bounding box center [357, 56] width 87 height 21
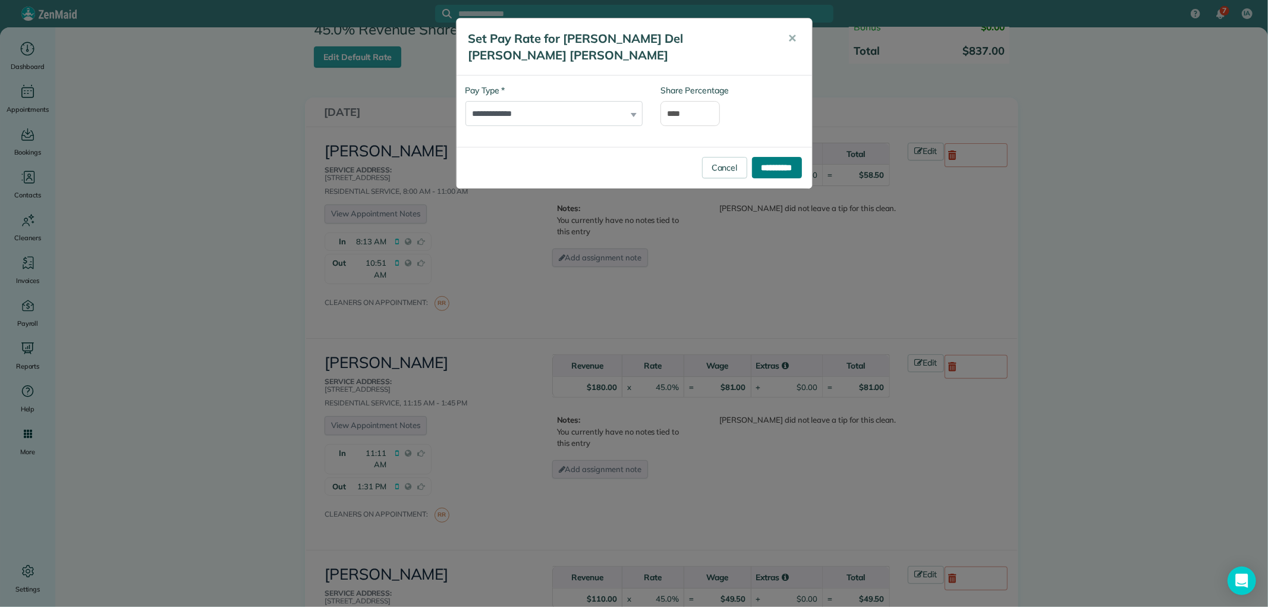
click at [761, 157] on input "**********" at bounding box center [777, 167] width 50 height 21
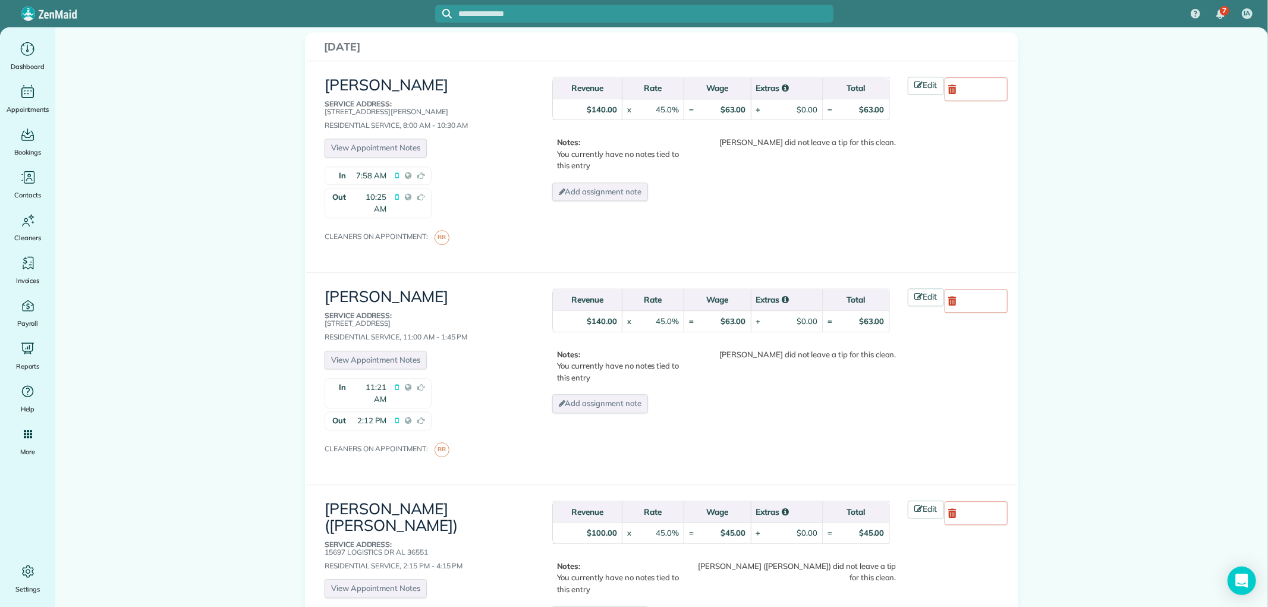
scroll to position [2398, 0]
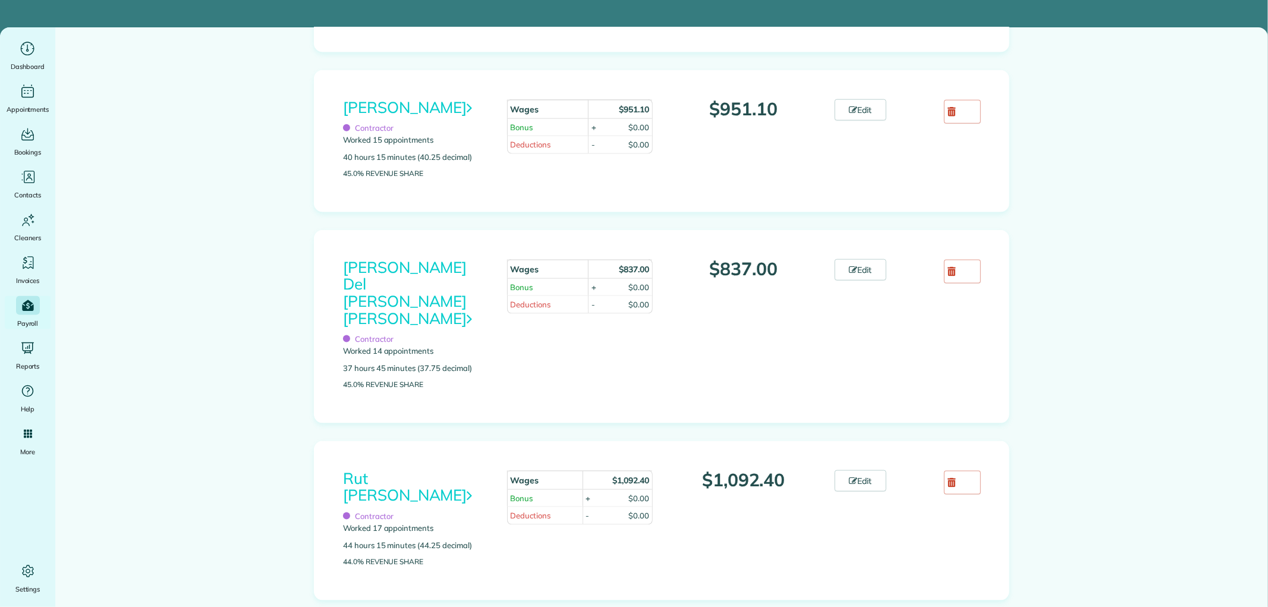
scroll to position [1387, 0]
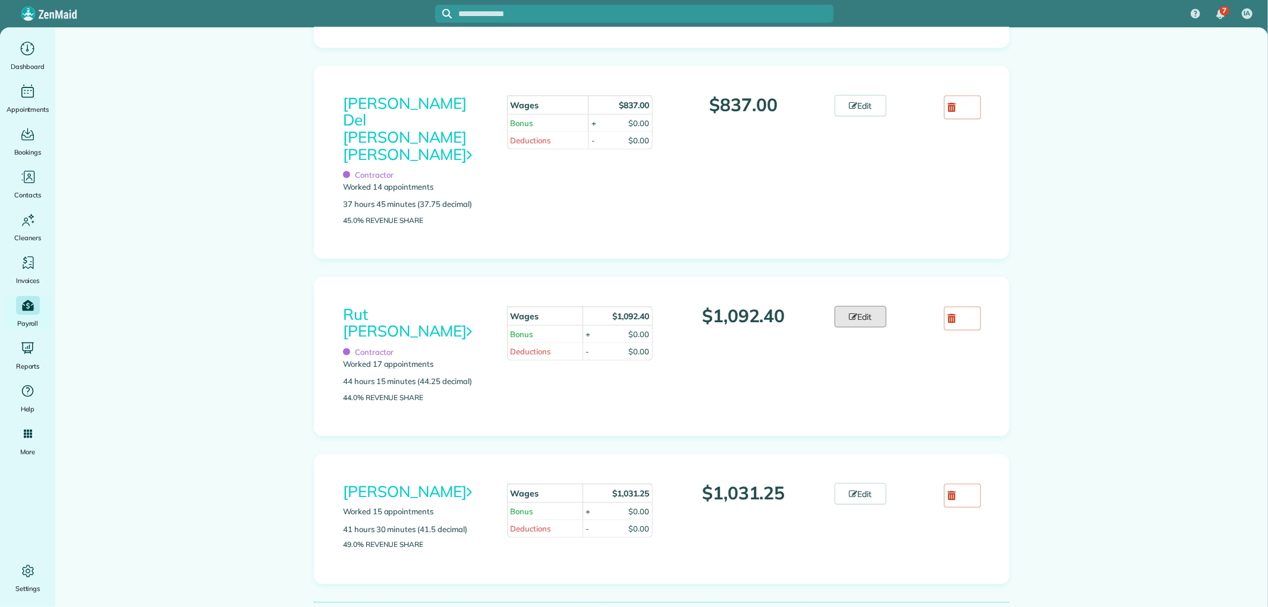
click at [860, 319] on link "Edit" at bounding box center [860, 316] width 52 height 21
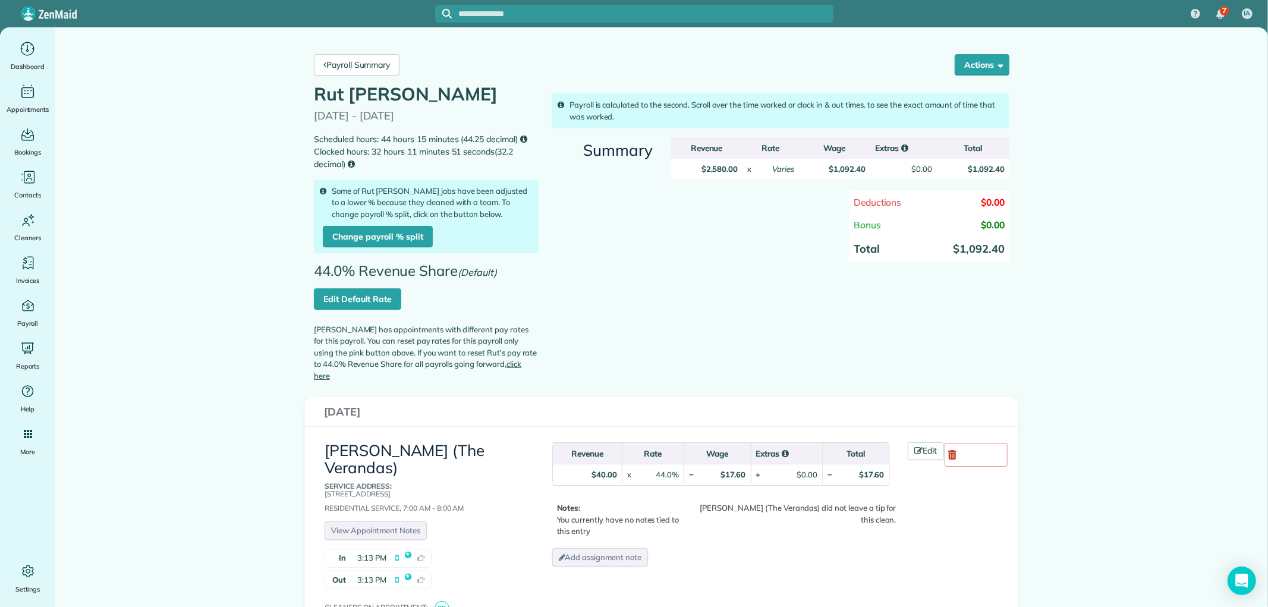
click at [367, 289] on link "Edit Default Rate" at bounding box center [357, 298] width 87 height 21
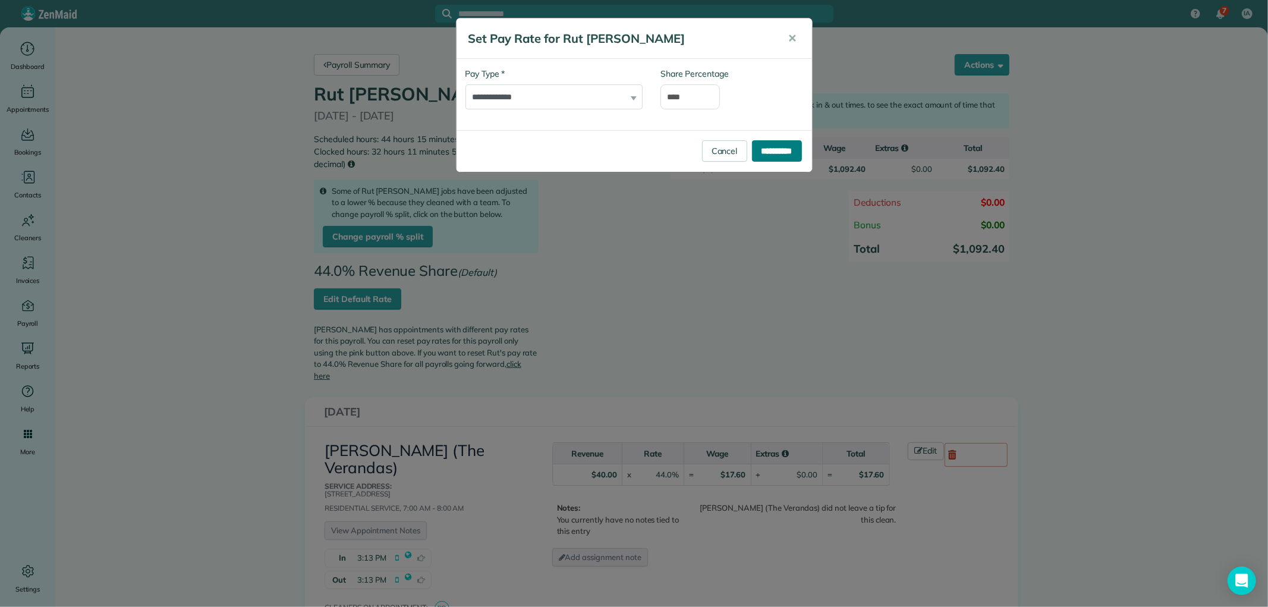
click at [764, 141] on input "**********" at bounding box center [777, 150] width 50 height 21
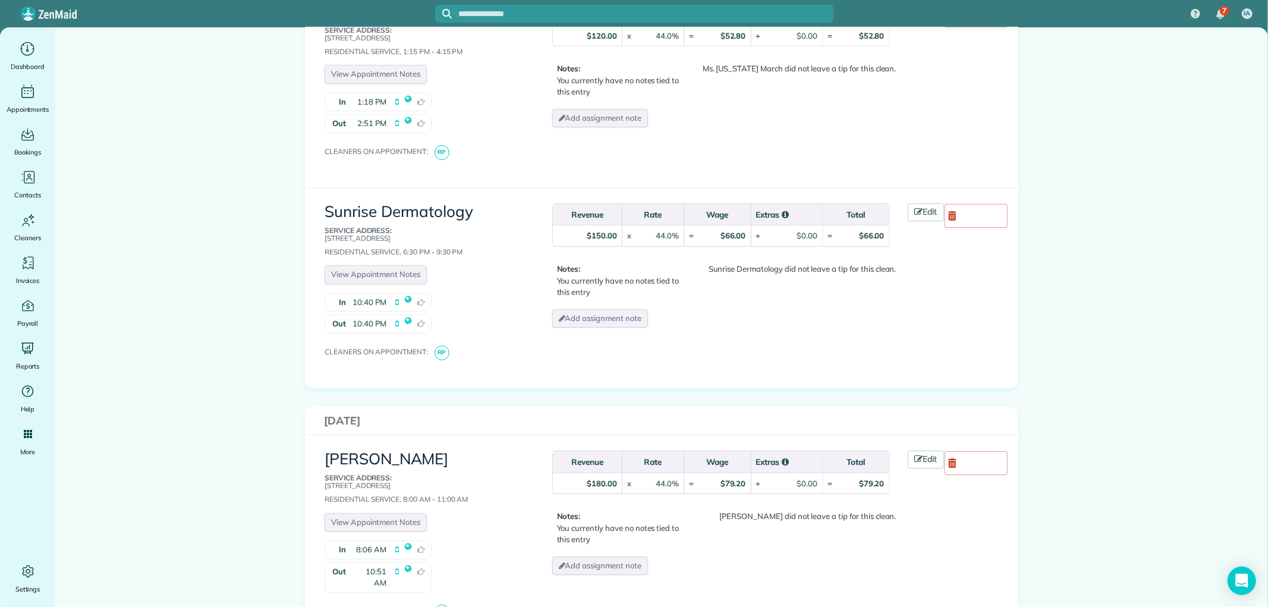
scroll to position [3169, 0]
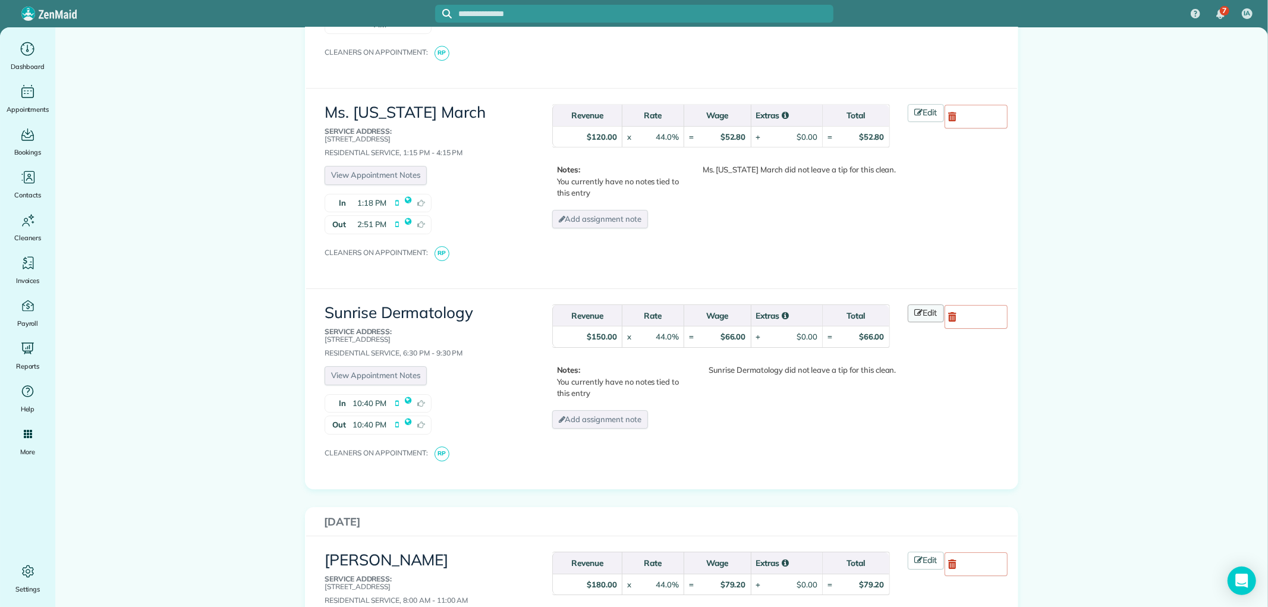
click at [915, 308] on icon at bounding box center [919, 312] width 8 height 8
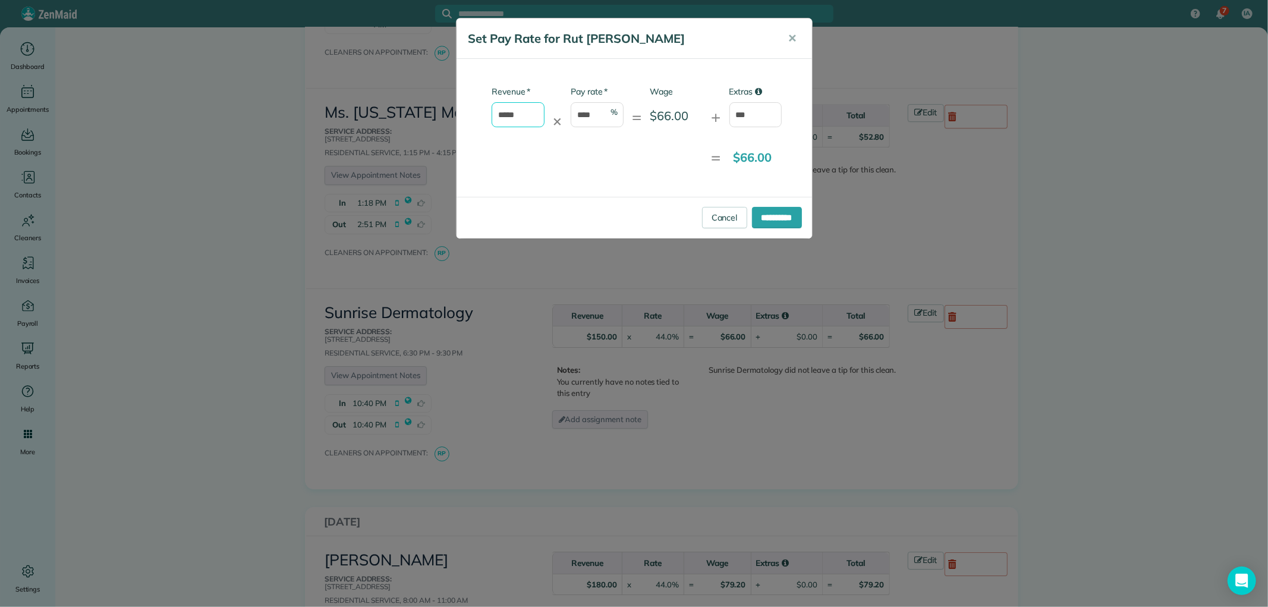
drag, startPoint x: 532, startPoint y: 108, endPoint x: 473, endPoint y: 103, distance: 59.0
click at [473, 103] on div "* Revenue ***** ✕ * Pay rate **** % = Wage $66.00 + Extras ***" at bounding box center [623, 112] width 317 height 53
type input "*"
drag, startPoint x: 749, startPoint y: 119, endPoint x: 669, endPoint y: 31, distance: 119.5
click at [749, 119] on input "***" at bounding box center [755, 114] width 53 height 25
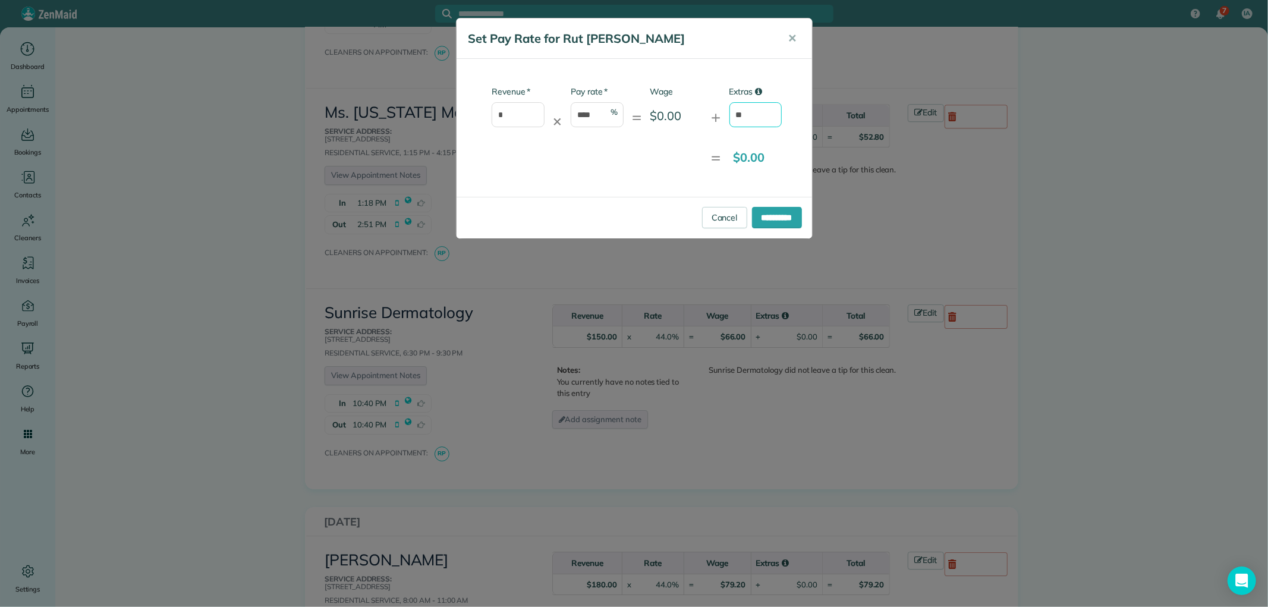
type input "*"
type input "*****"
click at [767, 215] on input "**********" at bounding box center [777, 217] width 50 height 21
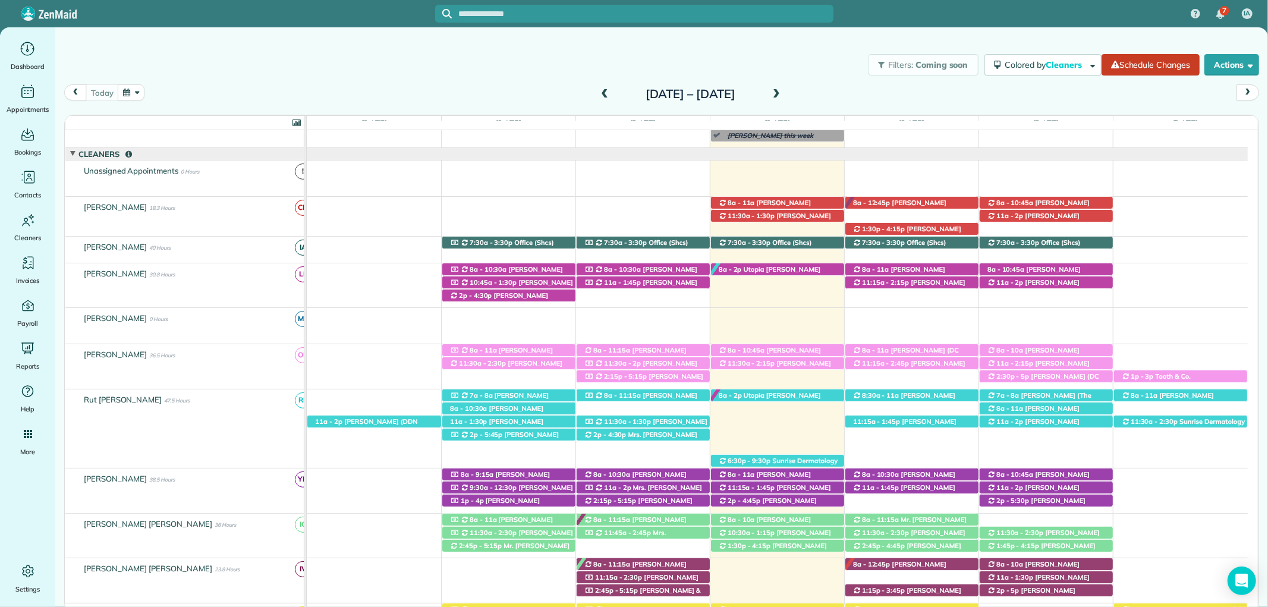
scroll to position [198, 0]
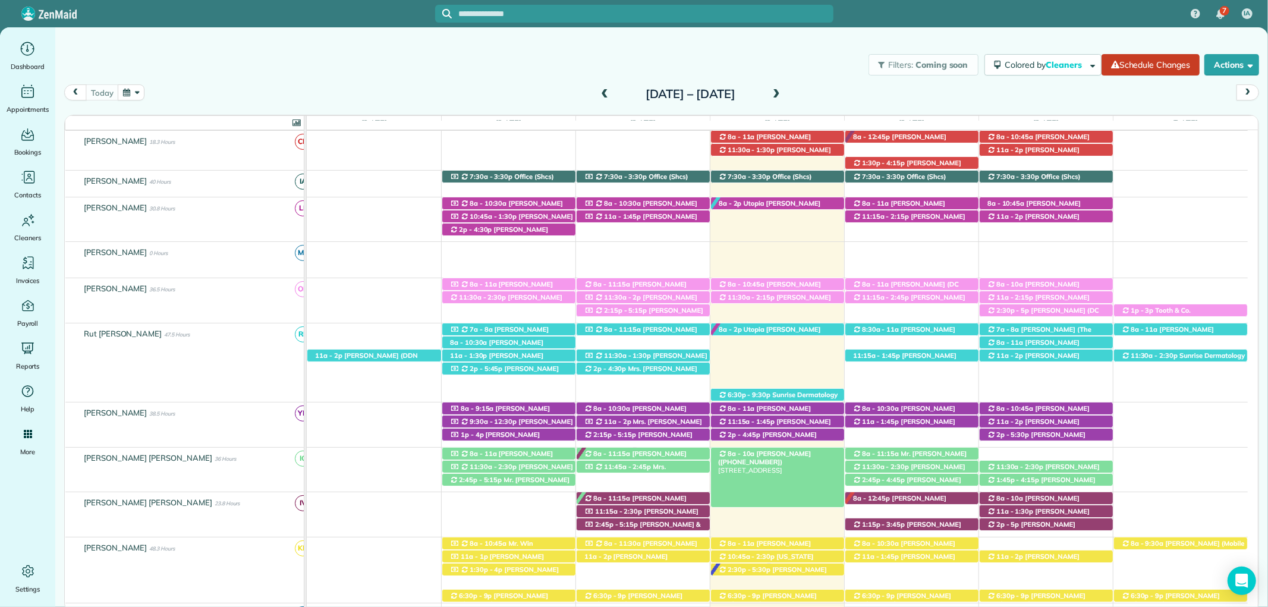
click at [789, 458] on span "Claire Bowman (+12514557588)" at bounding box center [764, 457] width 93 height 17
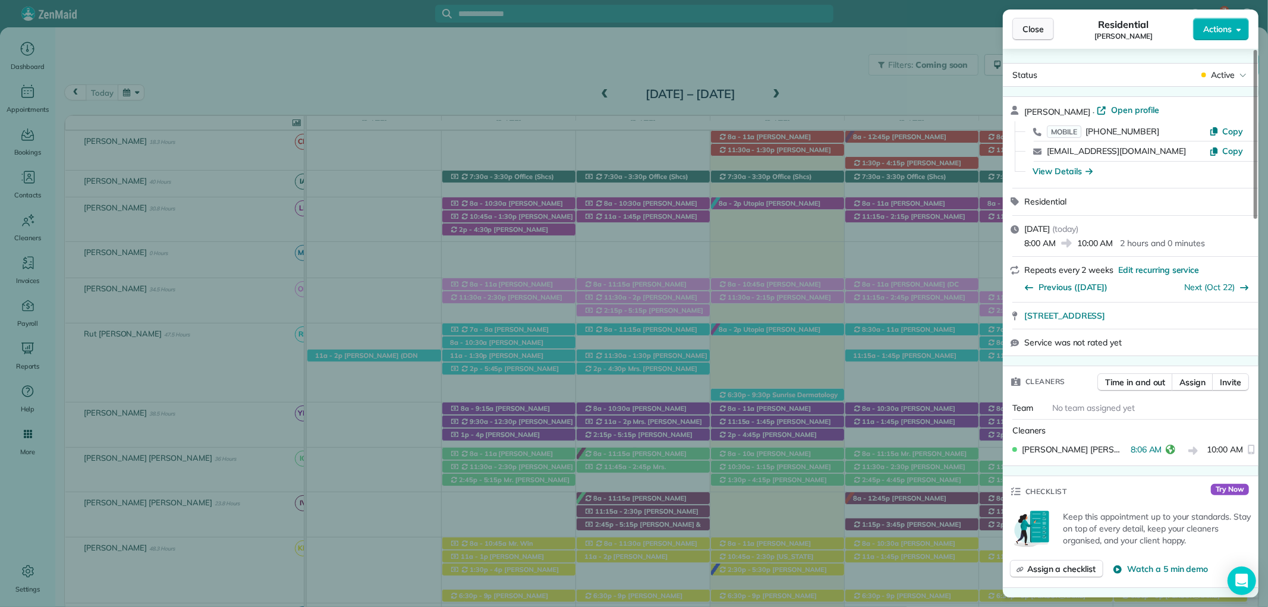
click at [1041, 26] on span "Close" at bounding box center [1032, 29] width 21 height 12
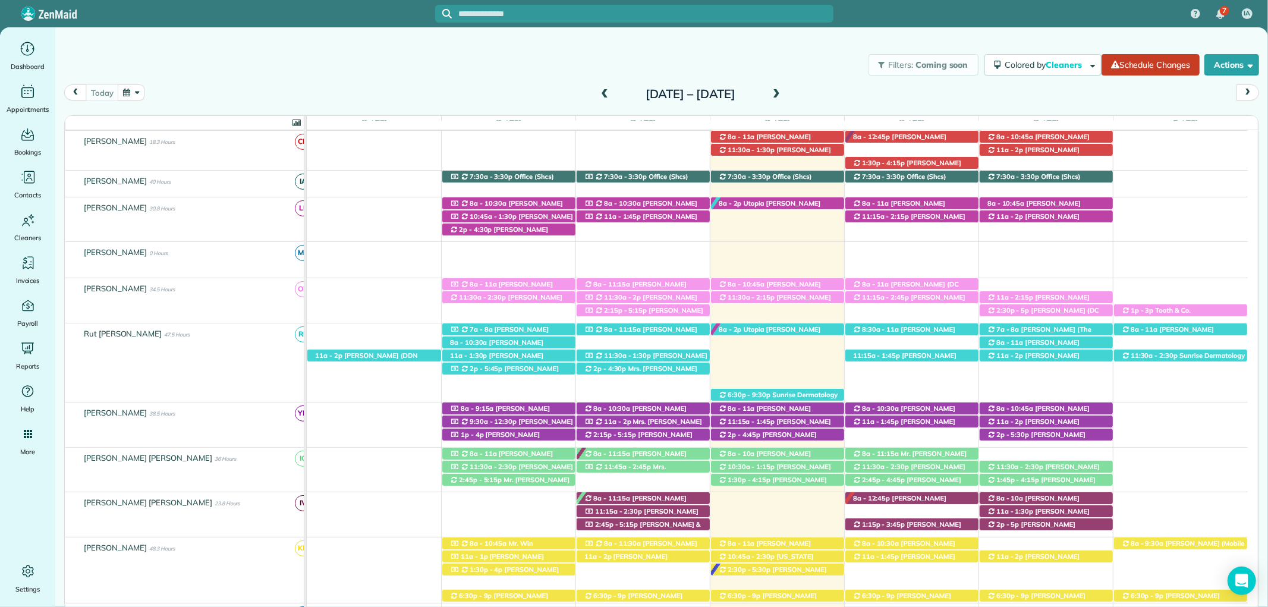
click at [739, 40] on div "Filters: Coming soon Colored by Cleaners Color by Cleaner Color by Team Color b…" at bounding box center [661, 299] width 1212 height 545
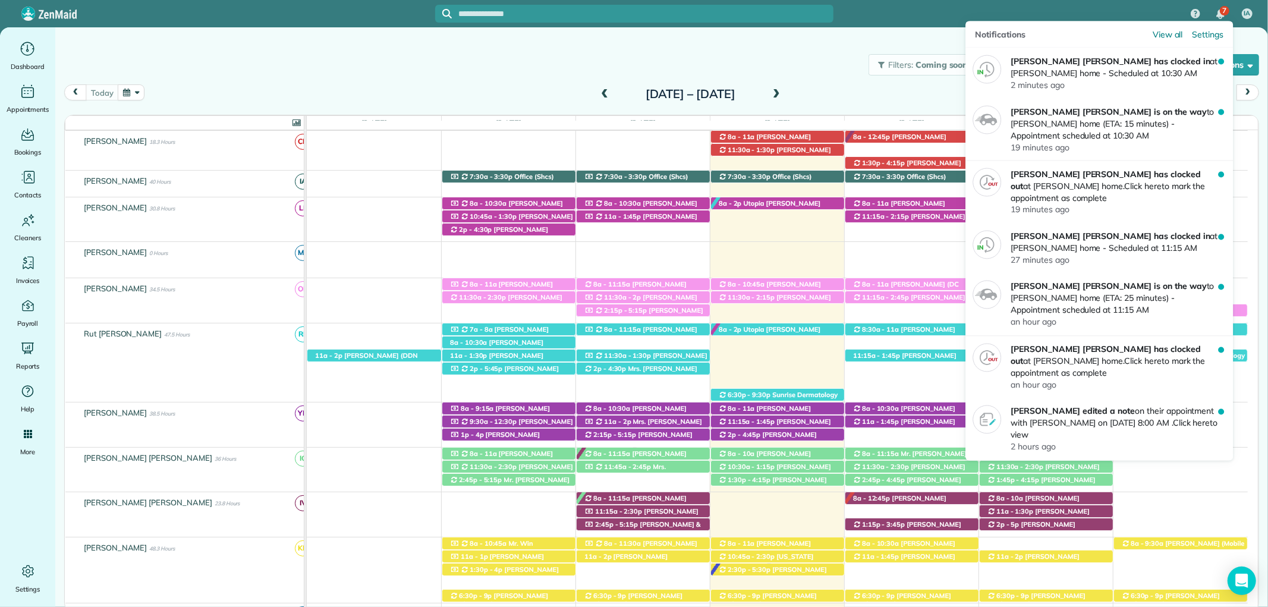
click at [1222, 4] on div "7" at bounding box center [1220, 14] width 25 height 26
click at [1227, 7] on div "7" at bounding box center [1225, 11] width 10 height 10
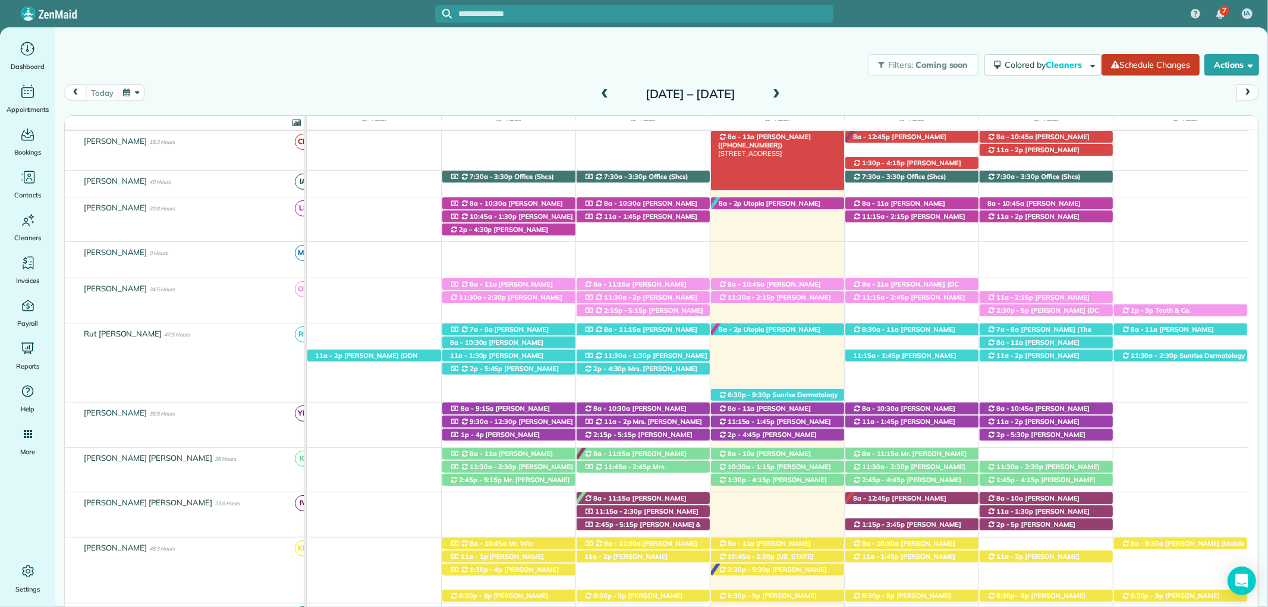
click at [795, 135] on span "Kelly Winingar (+18503136559)" at bounding box center [764, 141] width 93 height 17
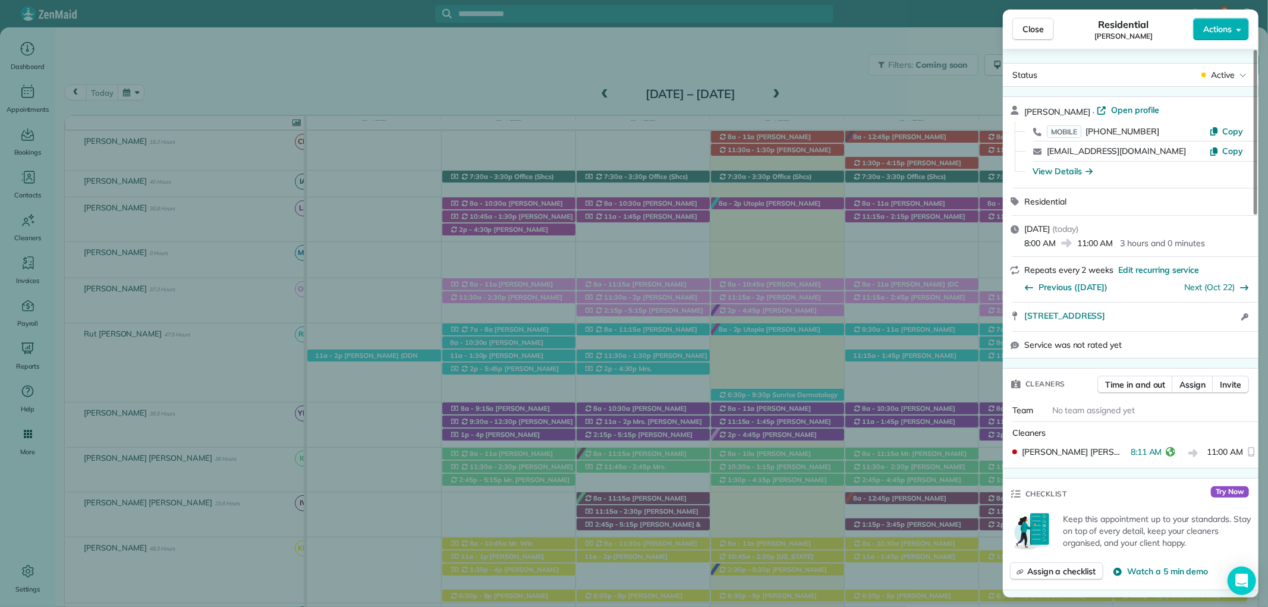
click at [1025, 15] on div "Close Residential Kelly Winingar Actions" at bounding box center [1131, 29] width 256 height 39
click at [1035, 27] on span "Close" at bounding box center [1032, 29] width 21 height 12
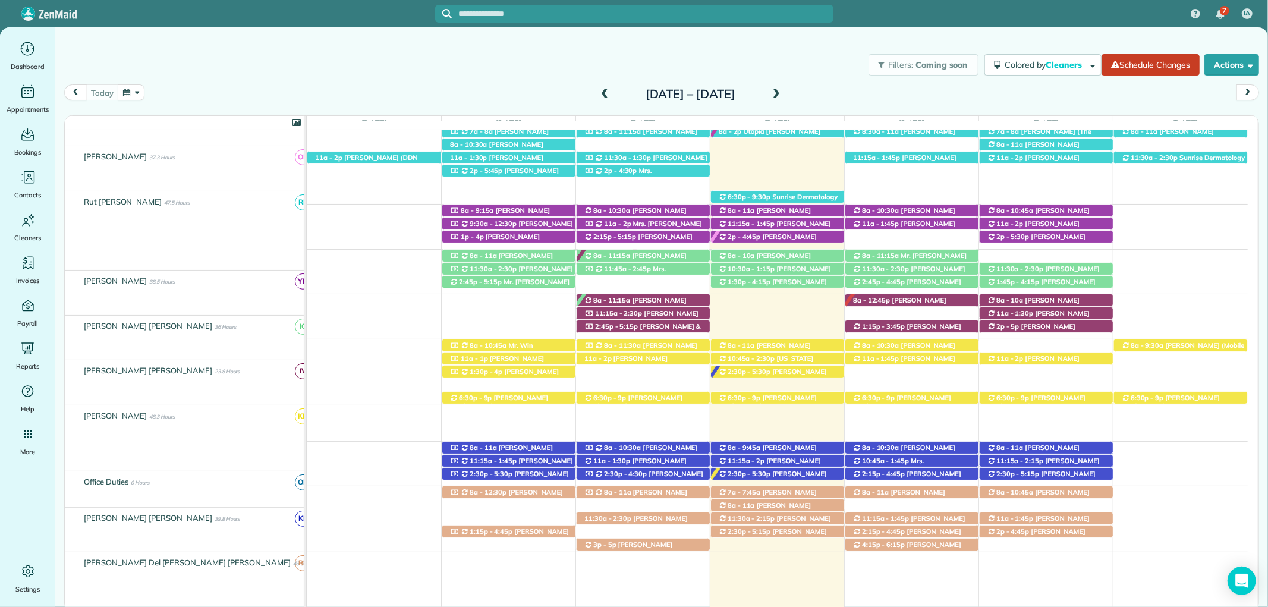
scroll to position [396, 0]
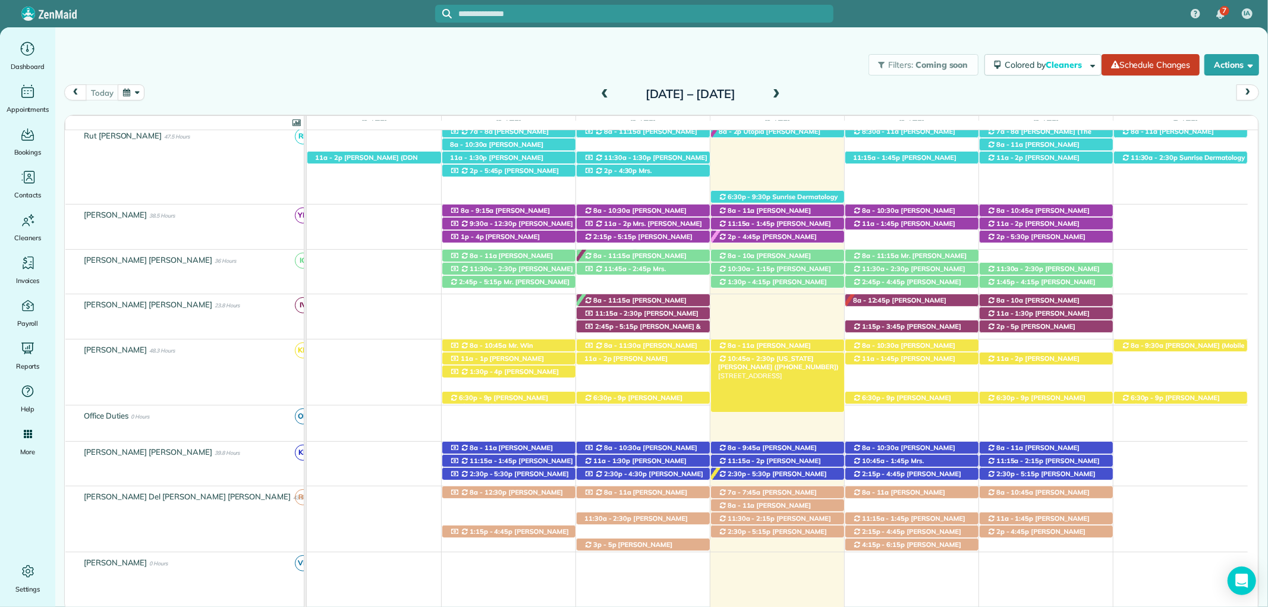
click at [816, 360] on span "Virginia Seebrat (+13343205377)" at bounding box center [778, 362] width 121 height 17
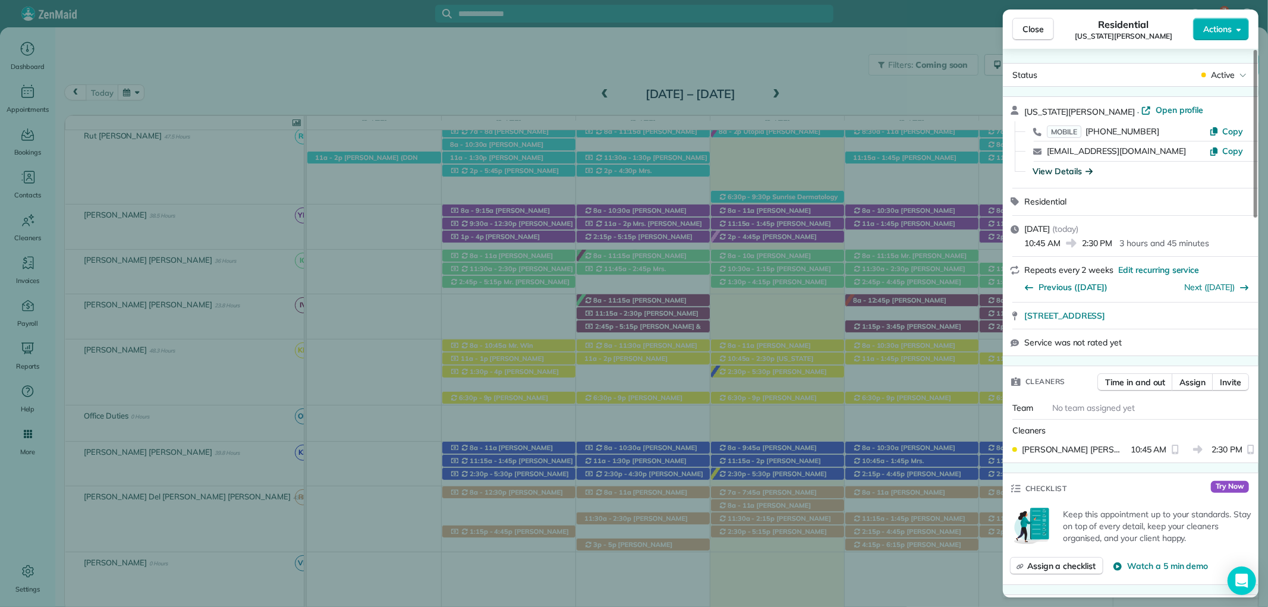
click at [1075, 172] on div "View Details" at bounding box center [1062, 171] width 60 height 12
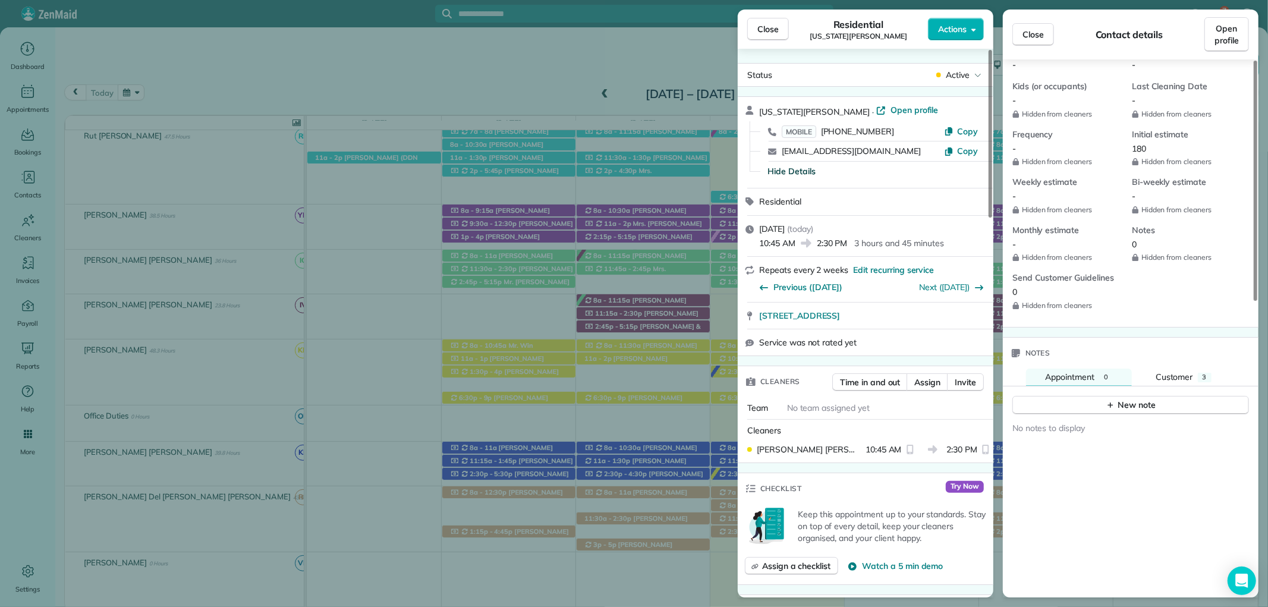
scroll to position [594, 0]
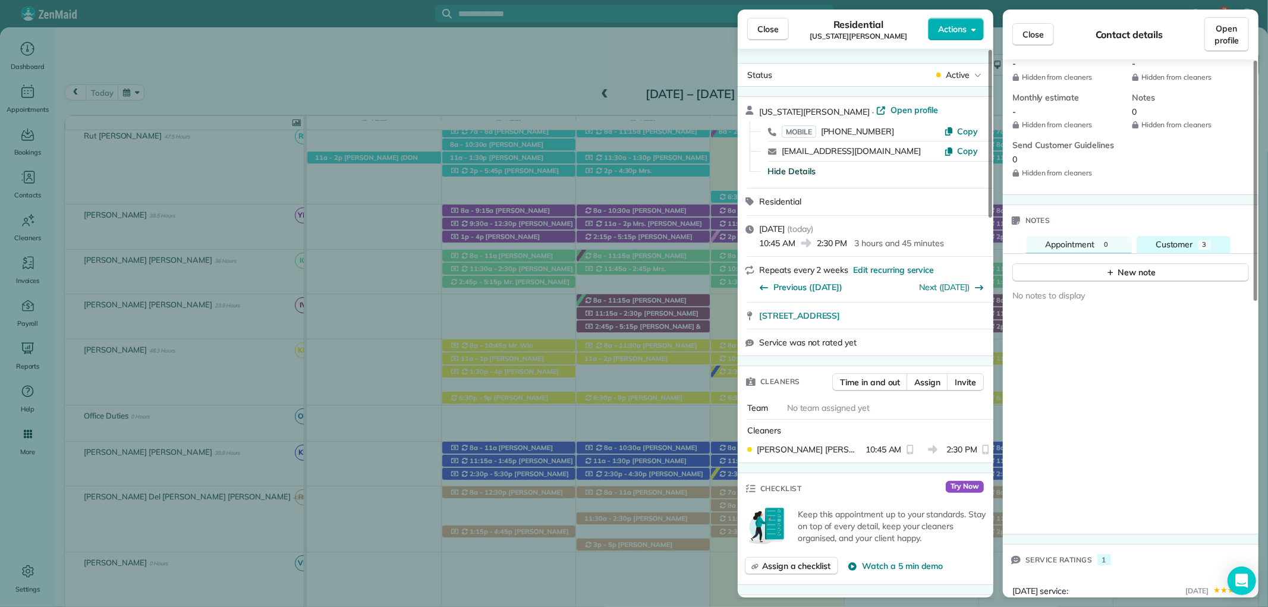
click at [1187, 245] on span "Customer" at bounding box center [1173, 244] width 37 height 11
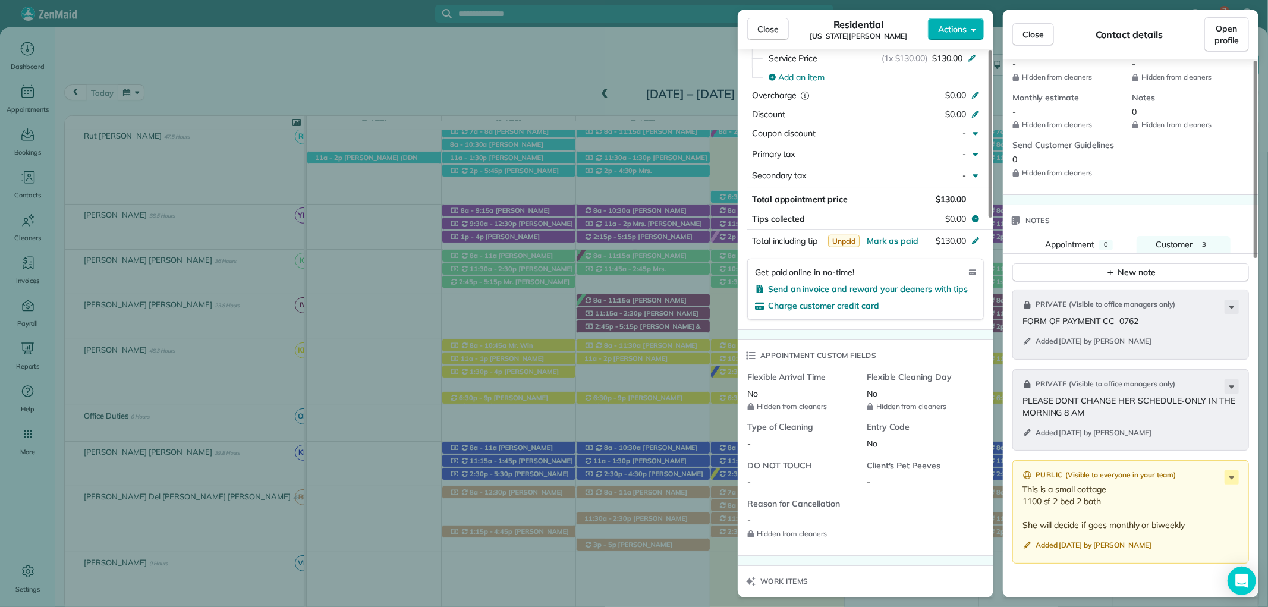
scroll to position [990, 0]
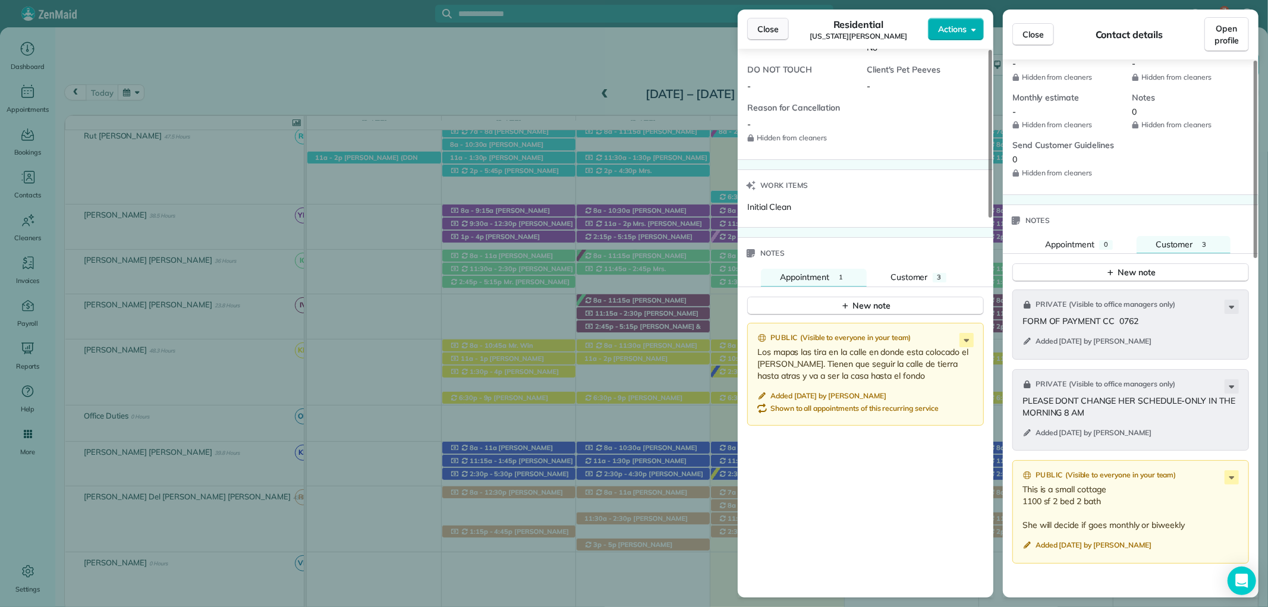
click at [755, 23] on button "Close" at bounding box center [768, 29] width 42 height 23
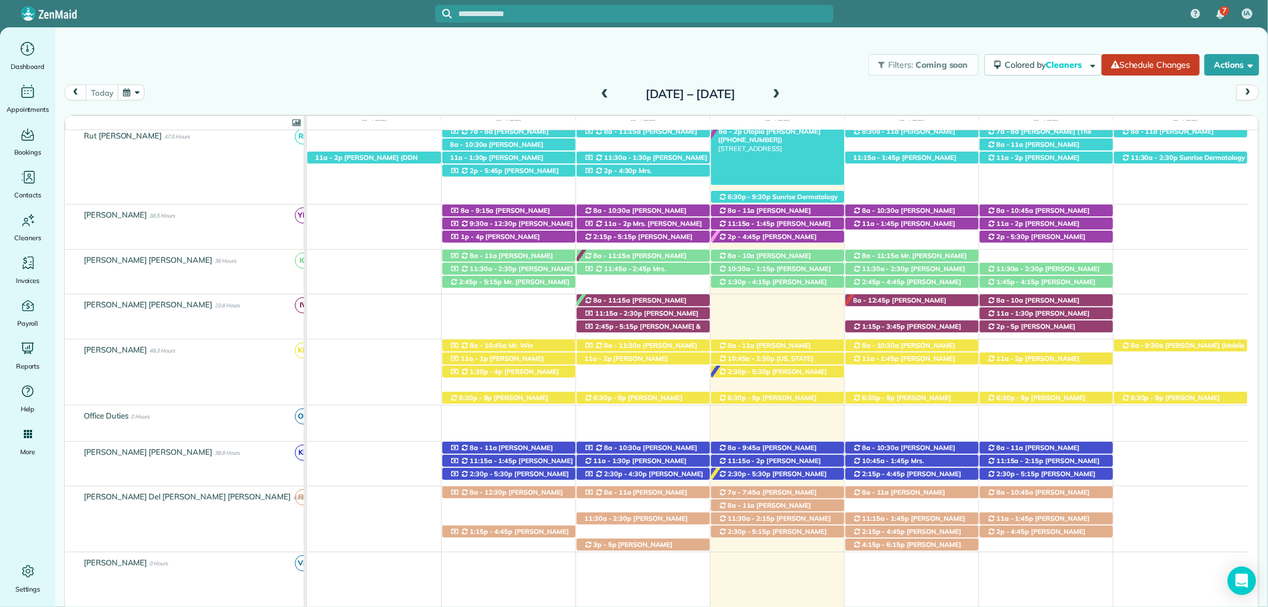
click at [762, 132] on span "Utopia Cassidy (+12516232538)" at bounding box center [769, 135] width 103 height 17
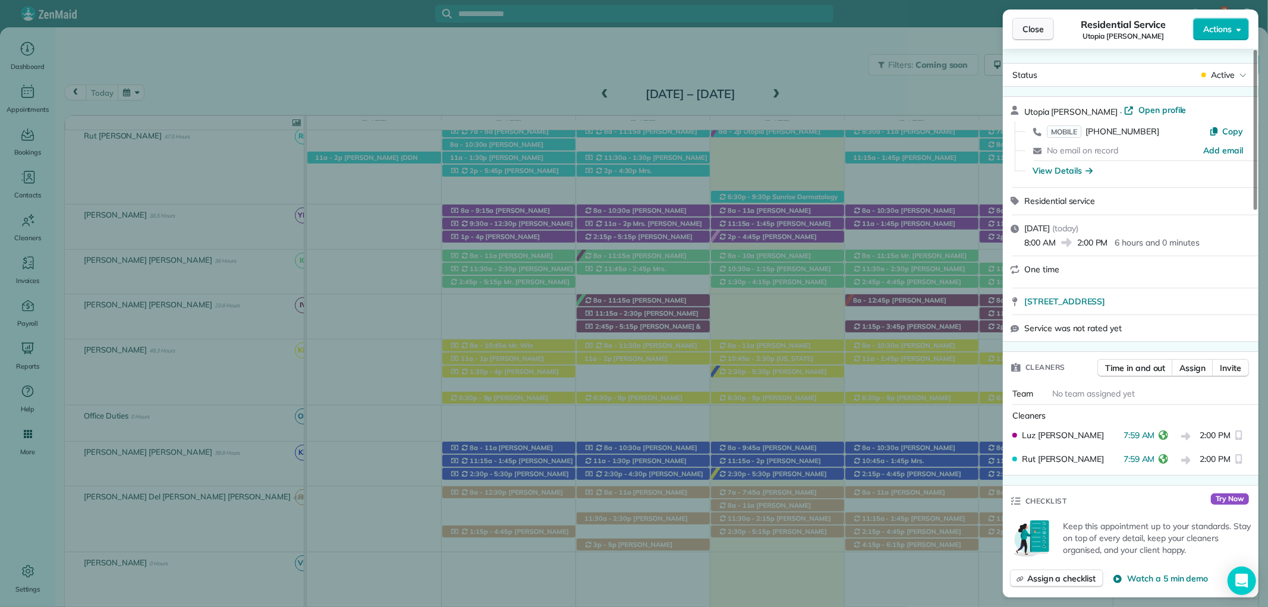
click at [1036, 33] on span "Close" at bounding box center [1032, 29] width 21 height 12
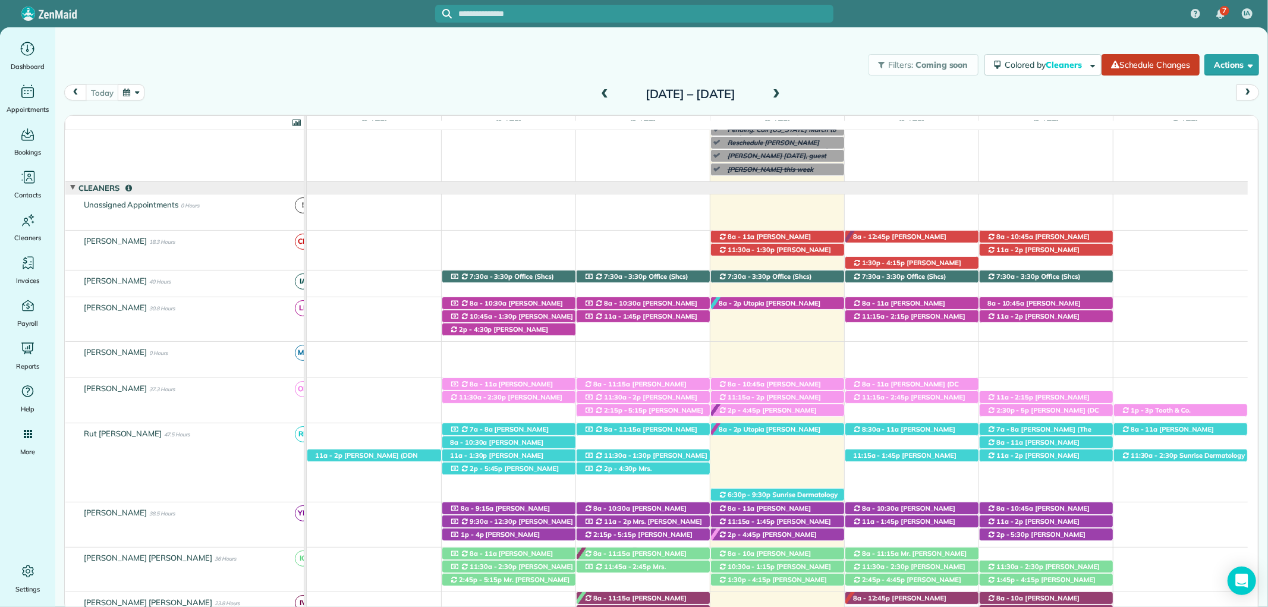
scroll to position [66, 0]
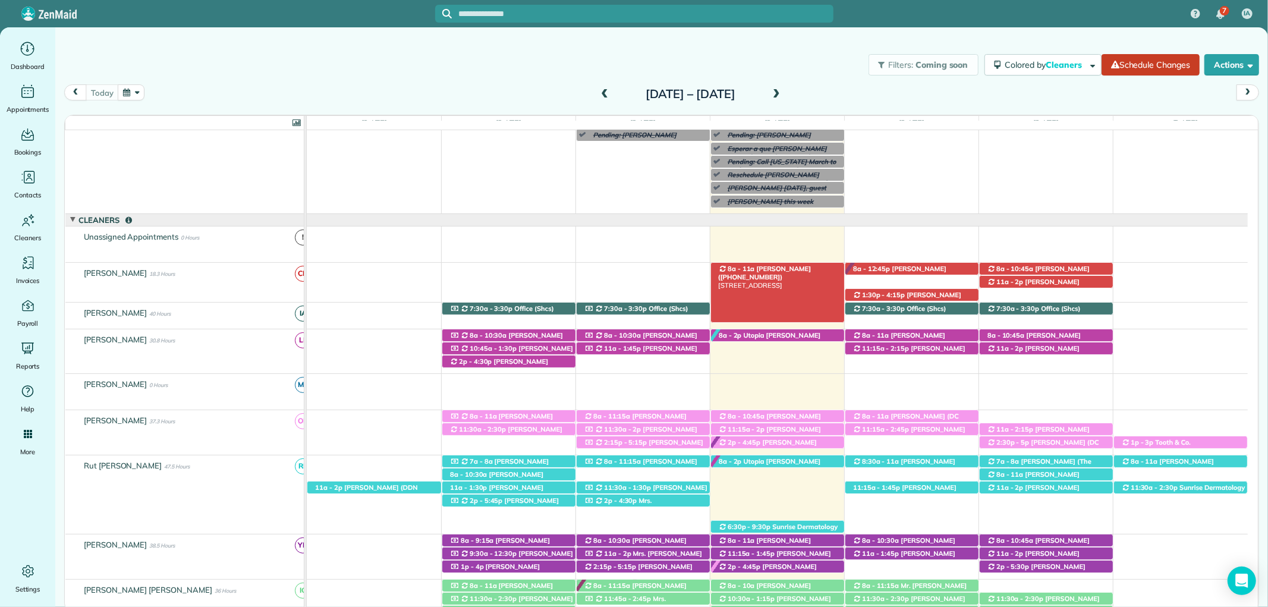
click at [802, 269] on div "8a - 11a Kelly Winingar (+18503136559) 183 Hollow Haven Street - Fairhope, AL, …" at bounding box center [777, 269] width 133 height 12
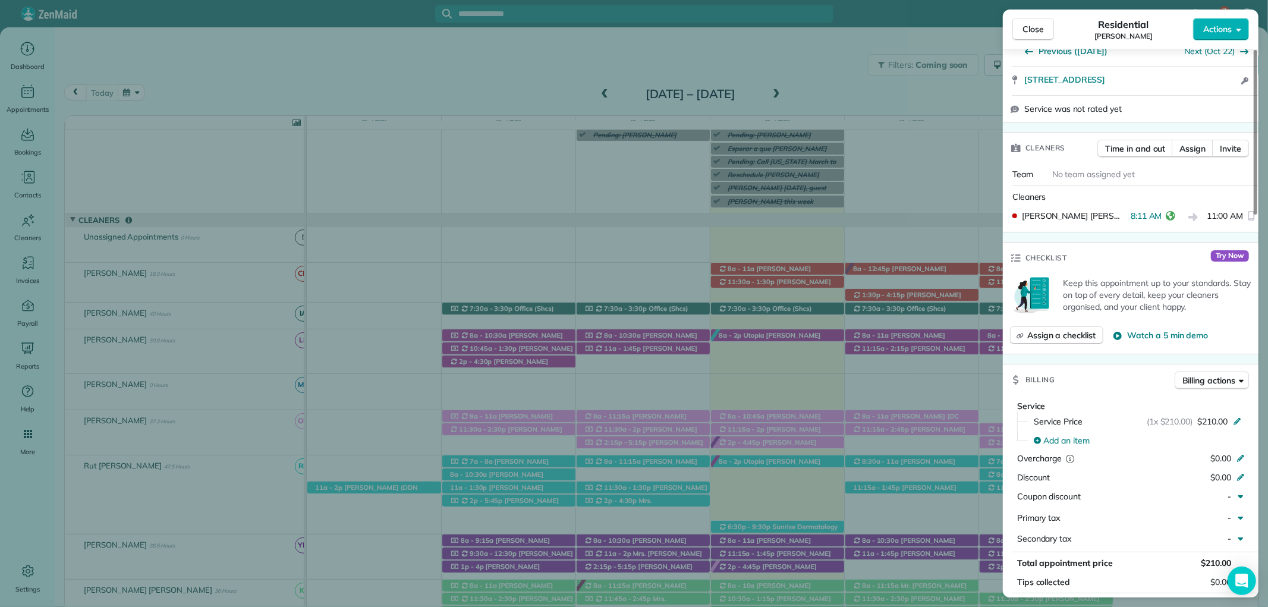
scroll to position [198, 0]
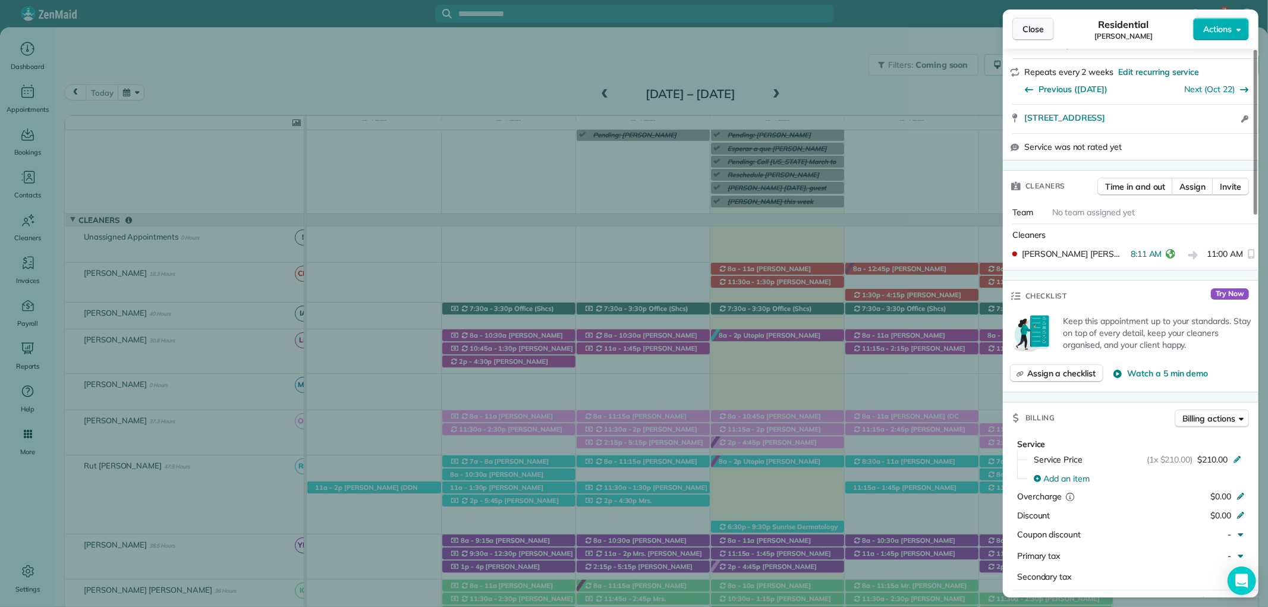
click at [1035, 31] on span "Close" at bounding box center [1032, 29] width 21 height 12
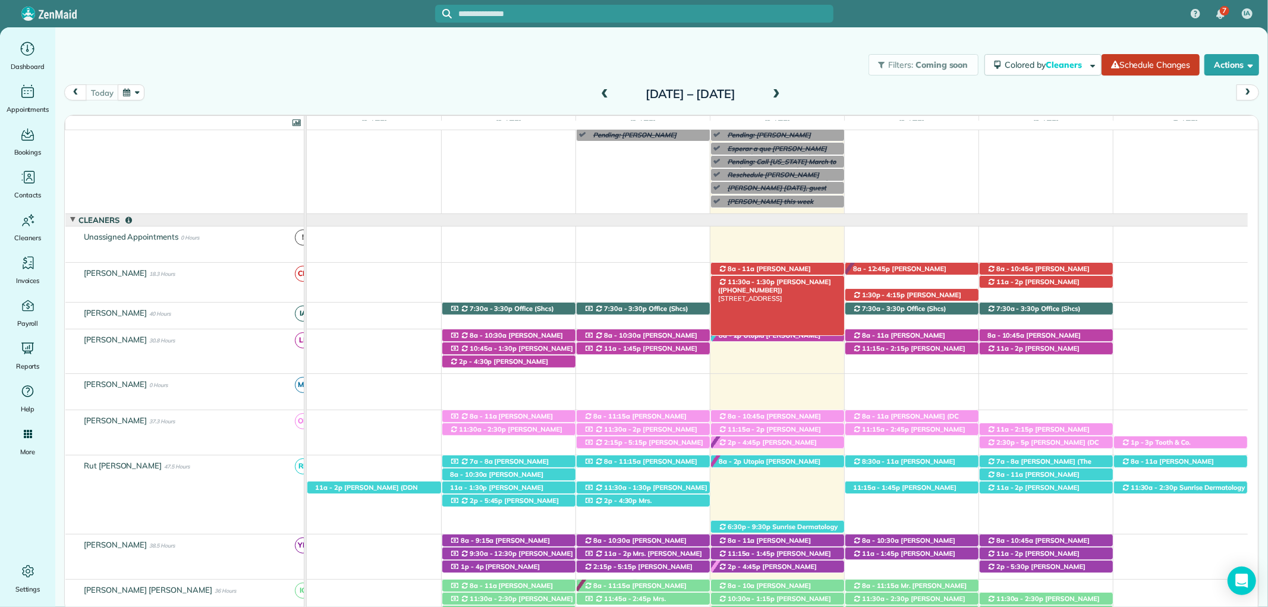
click at [792, 282] on span "Scot Nelson (+12516481135)" at bounding box center [774, 286] width 113 height 17
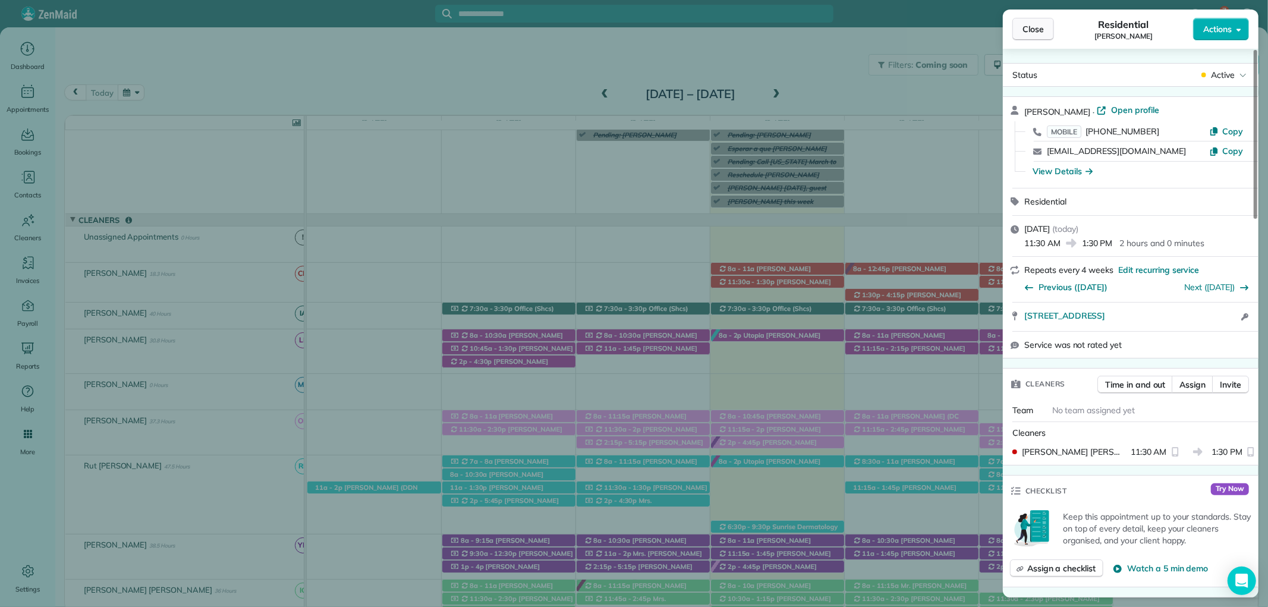
click at [1034, 26] on span "Close" at bounding box center [1032, 29] width 21 height 12
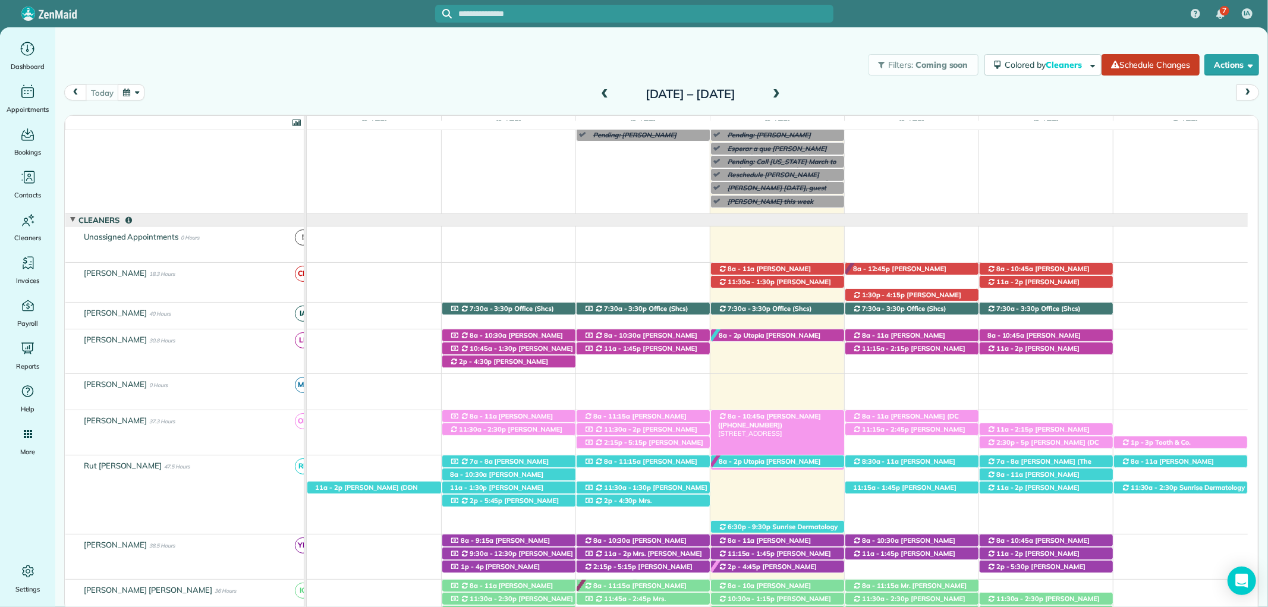
click at [783, 418] on span "Jennifer Allbritian (+12515999764)" at bounding box center [769, 420] width 103 height 17
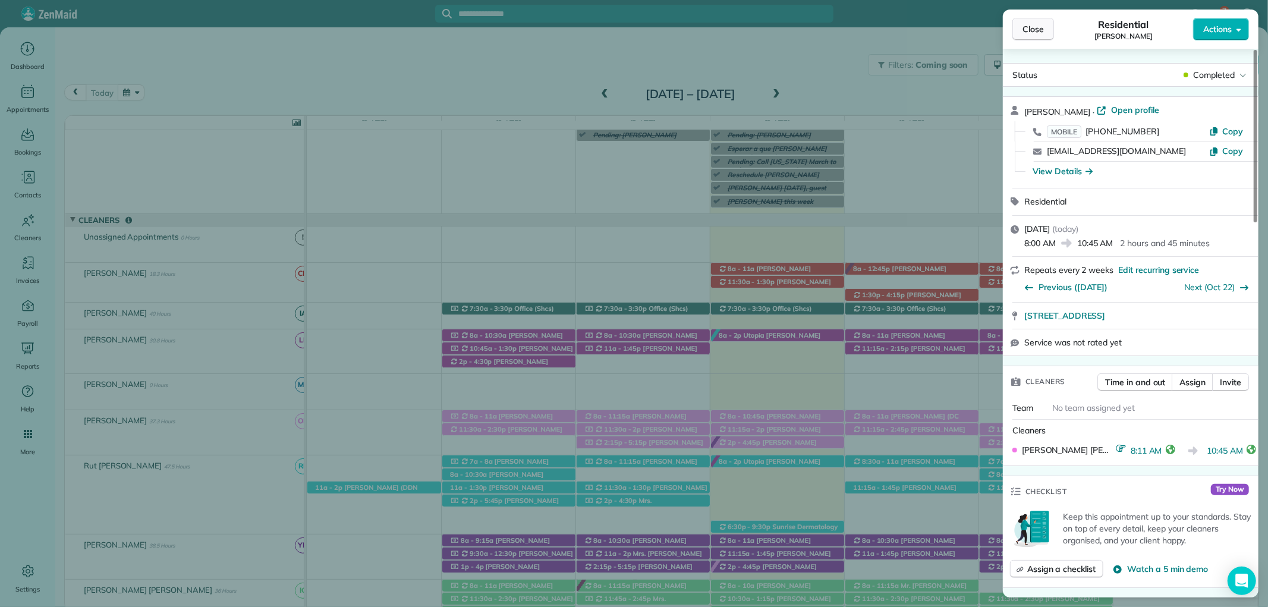
click at [1041, 26] on span "Close" at bounding box center [1032, 29] width 21 height 12
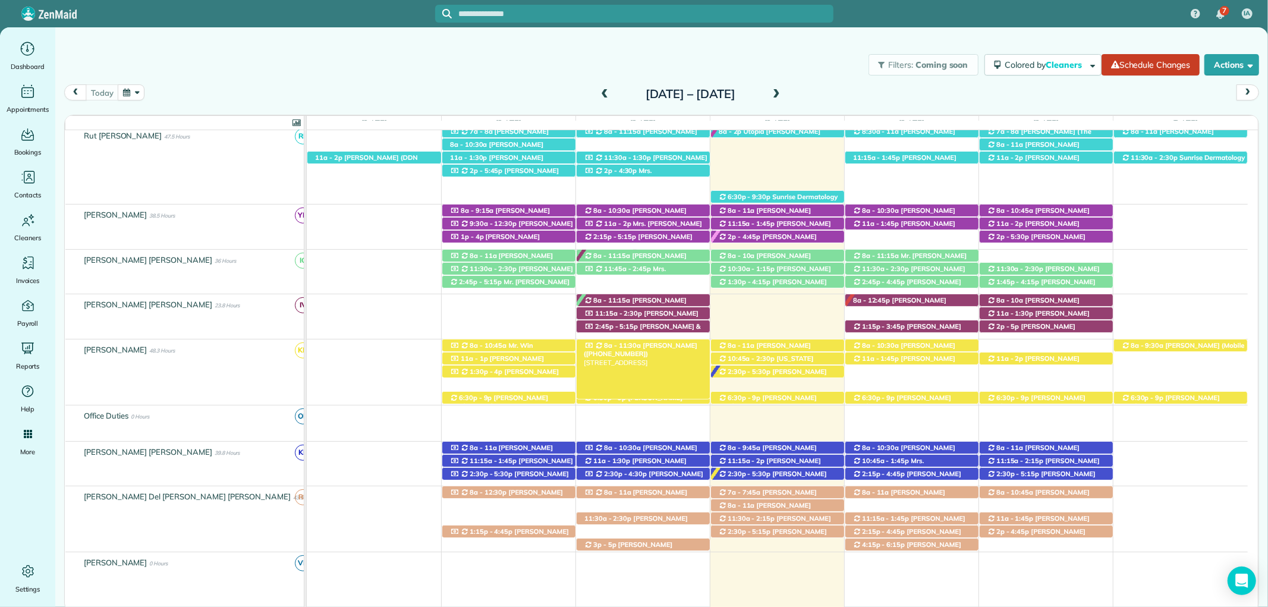
scroll to position [462, 0]
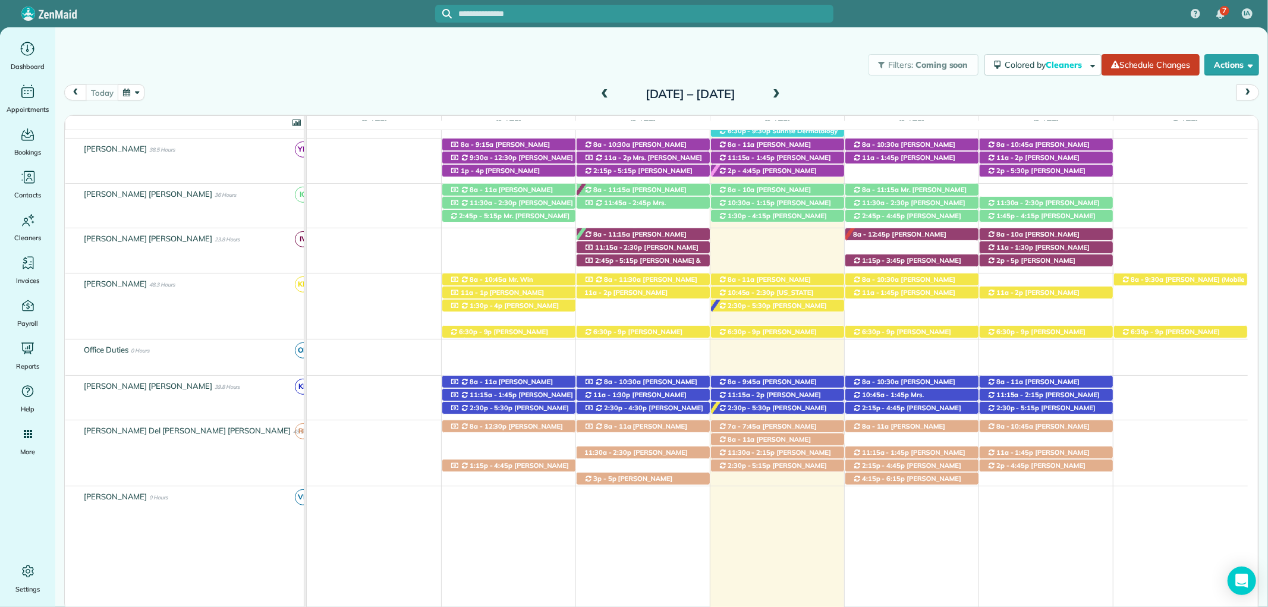
click at [924, 24] on div "7 IA" at bounding box center [634, 13] width 1268 height 27
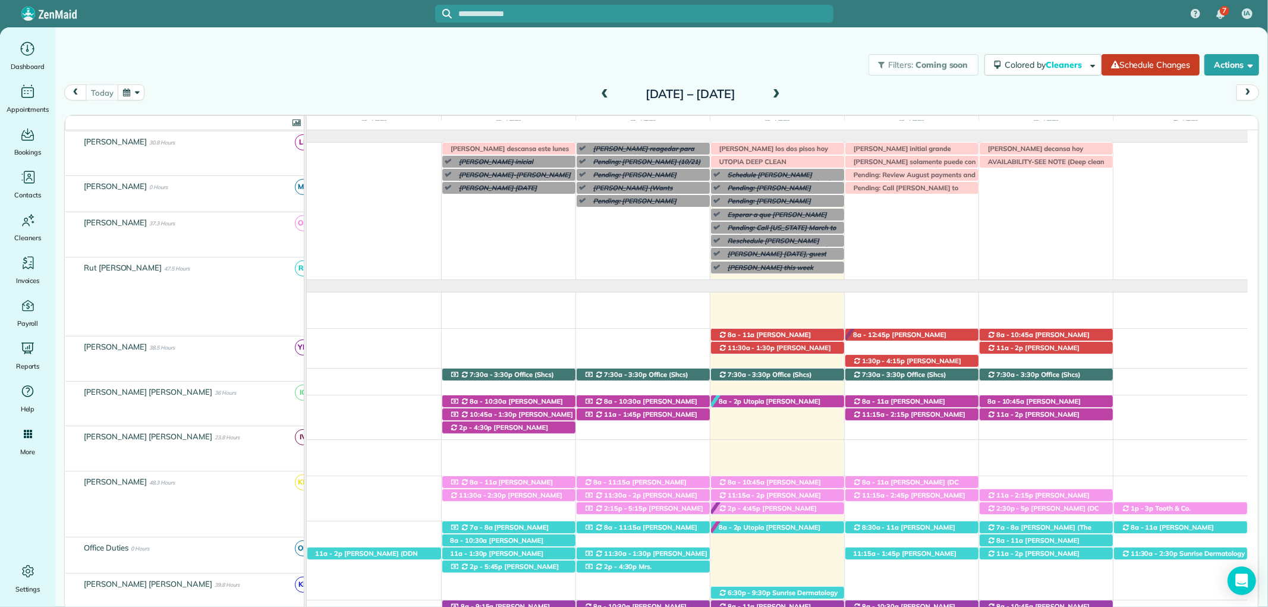
scroll to position [0, 0]
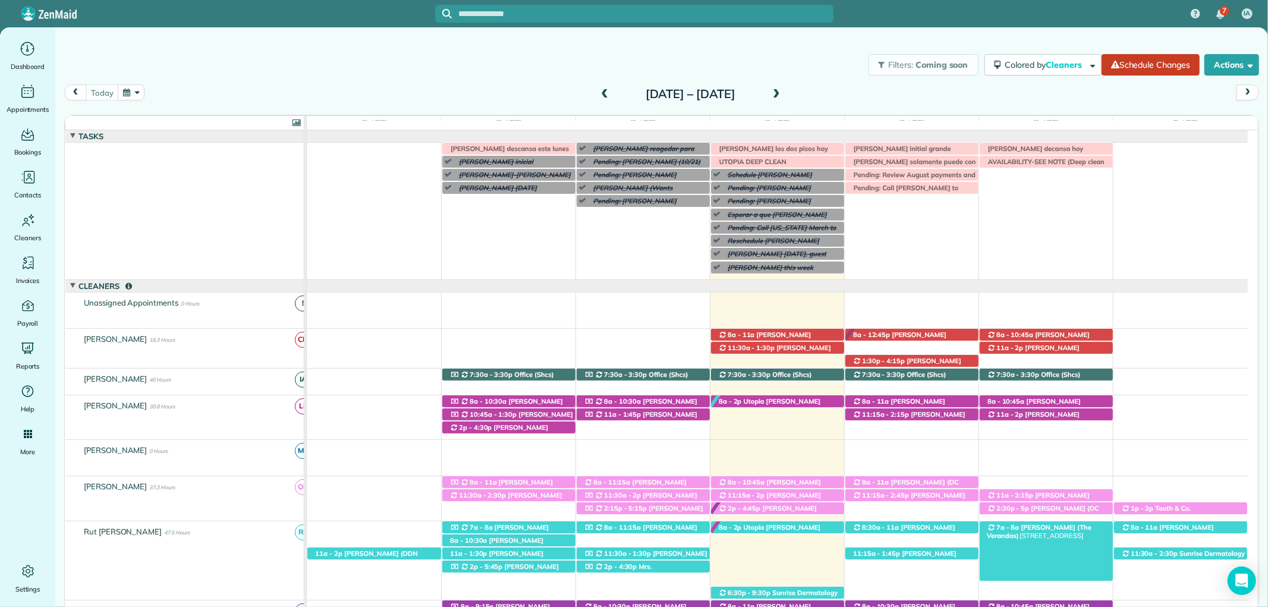
click at [1085, 527] on span "Dan Rubel (The Verandas)" at bounding box center [1039, 531] width 105 height 17
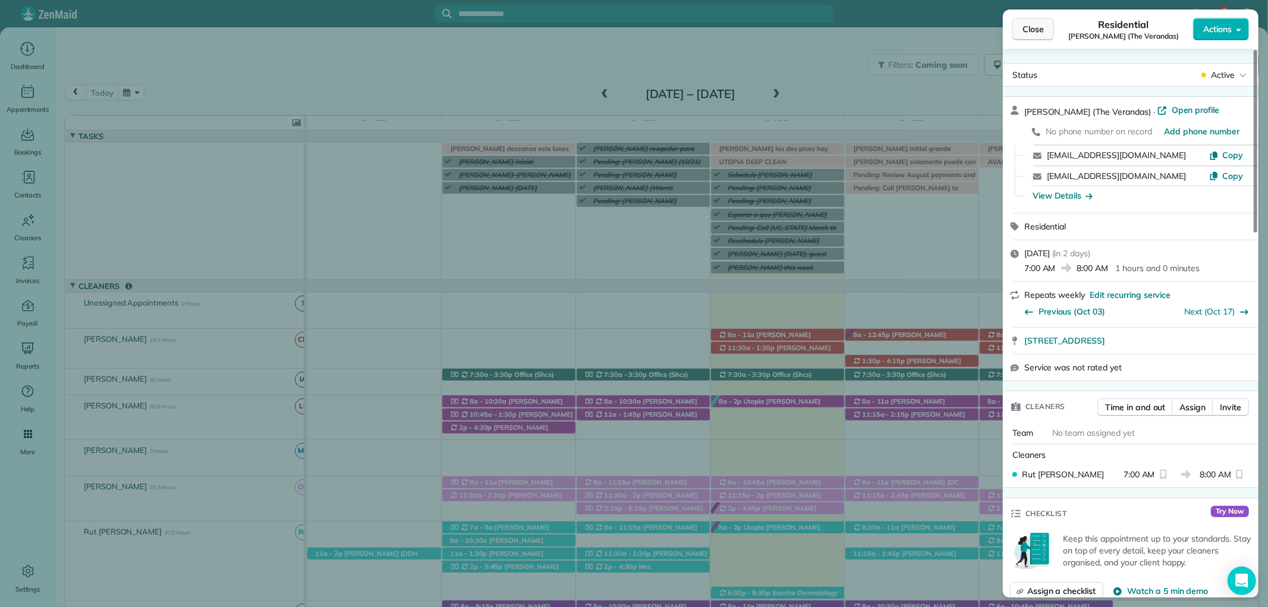
click at [1020, 26] on button "Close" at bounding box center [1033, 29] width 42 height 23
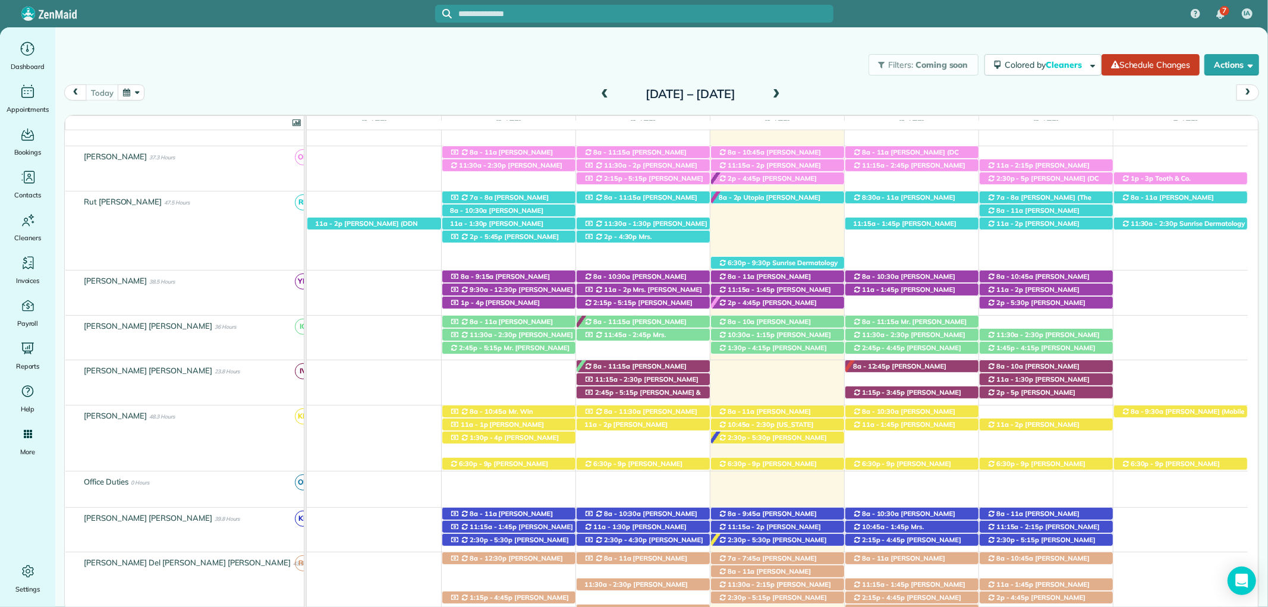
scroll to position [396, 0]
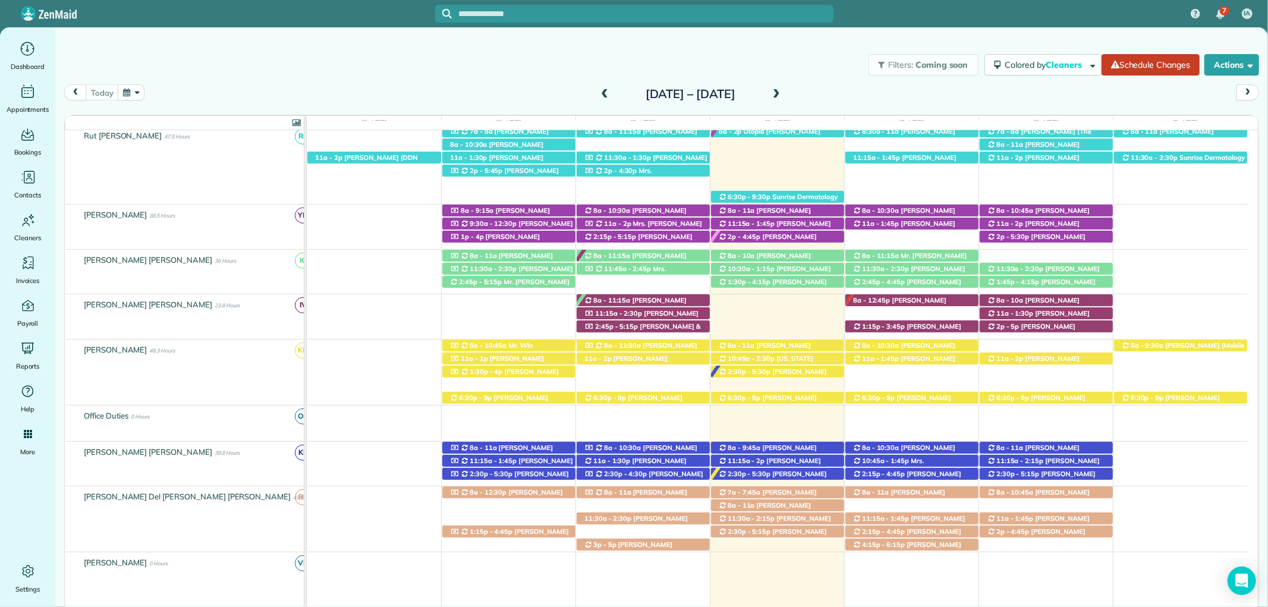
click at [783, 94] on span at bounding box center [776, 94] width 13 height 11
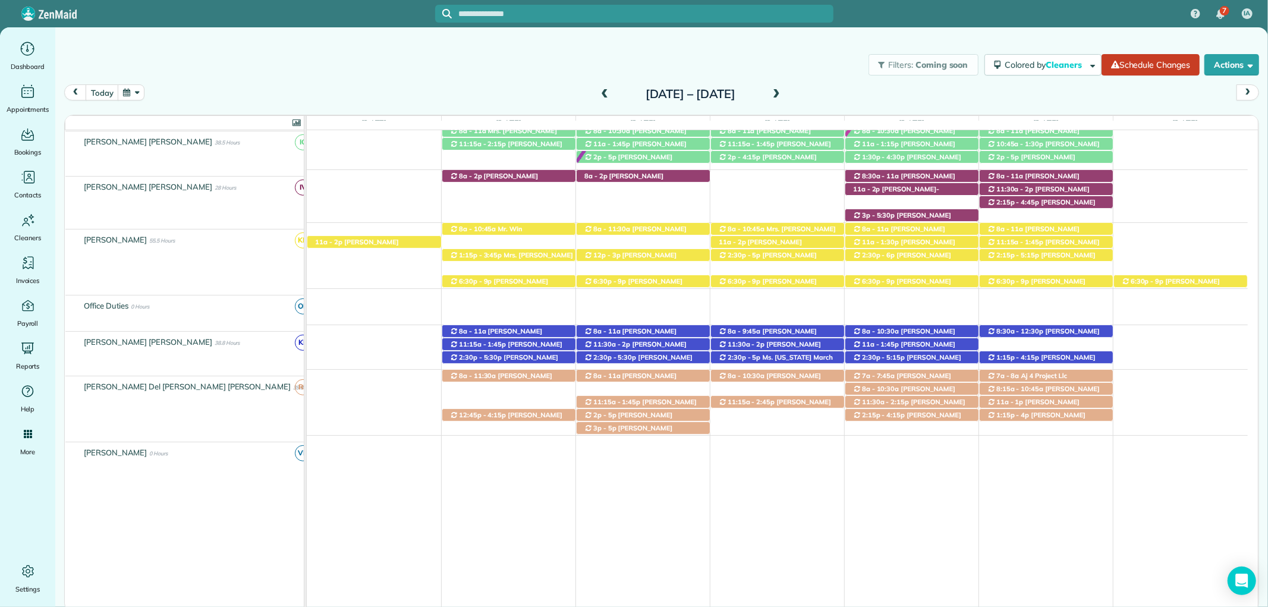
scroll to position [470, 0]
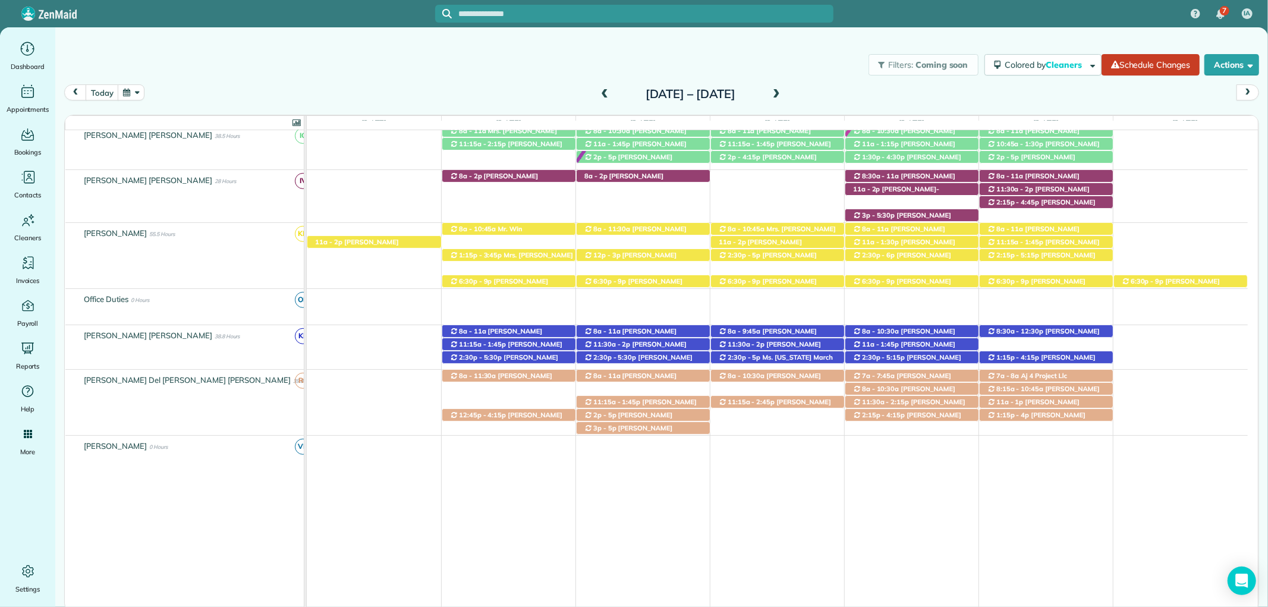
click at [598, 93] on span at bounding box center [604, 94] width 13 height 11
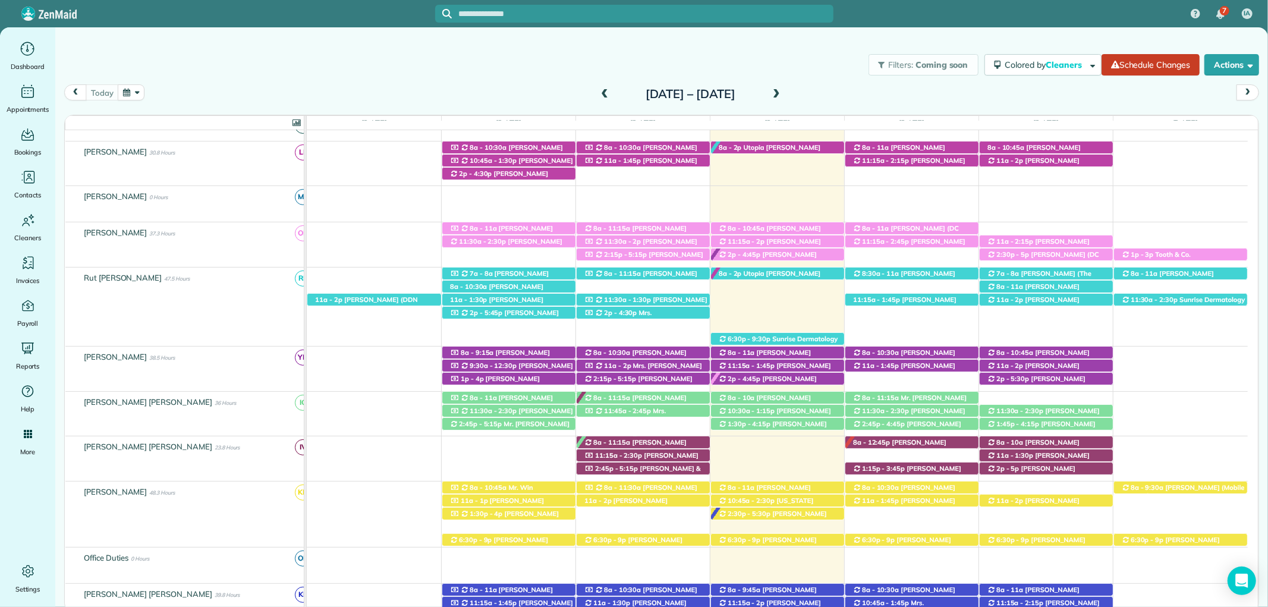
scroll to position [0, 0]
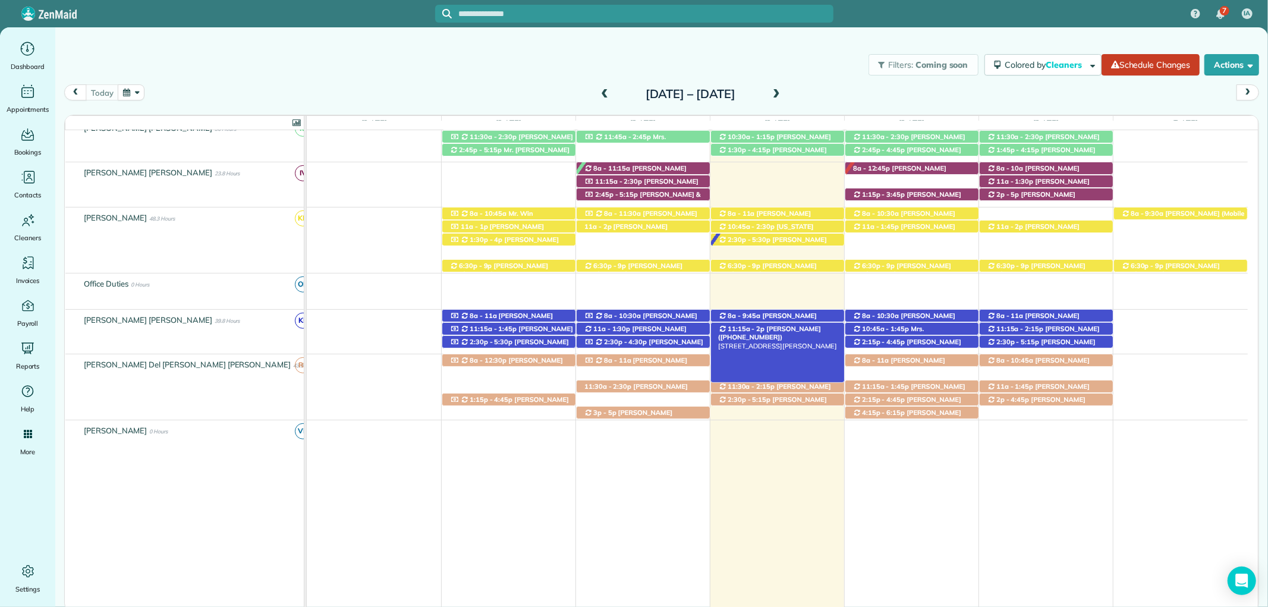
click at [800, 331] on span "Daniel Calametti (+12516569074)" at bounding box center [769, 333] width 103 height 17
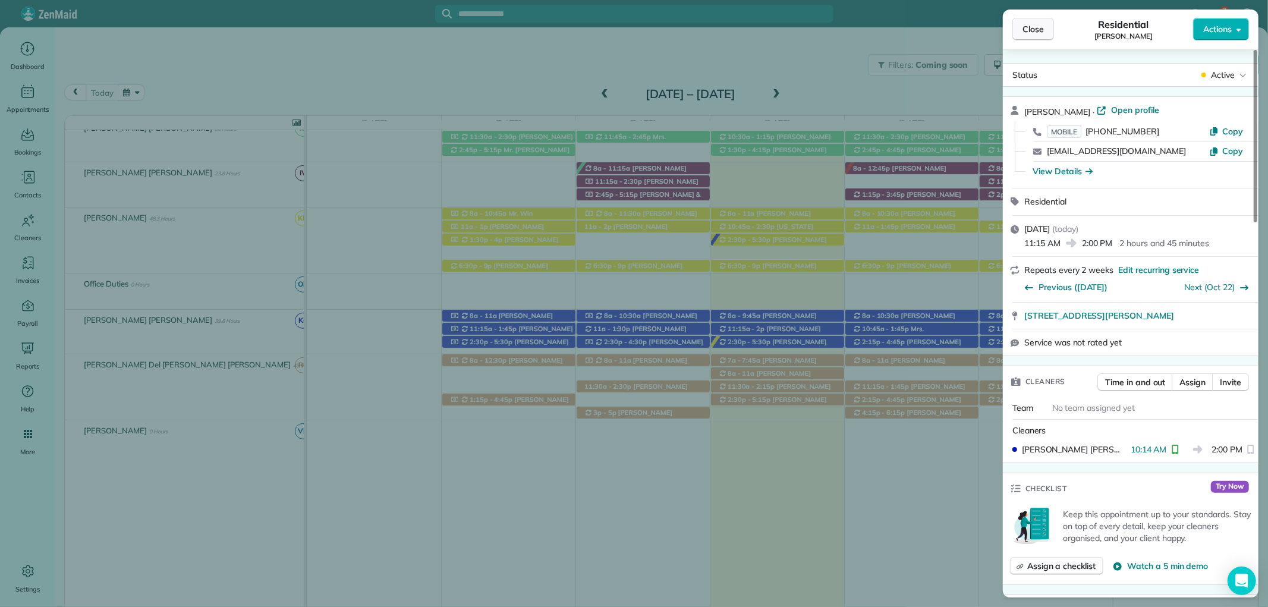
click at [1037, 25] on span "Close" at bounding box center [1032, 29] width 21 height 12
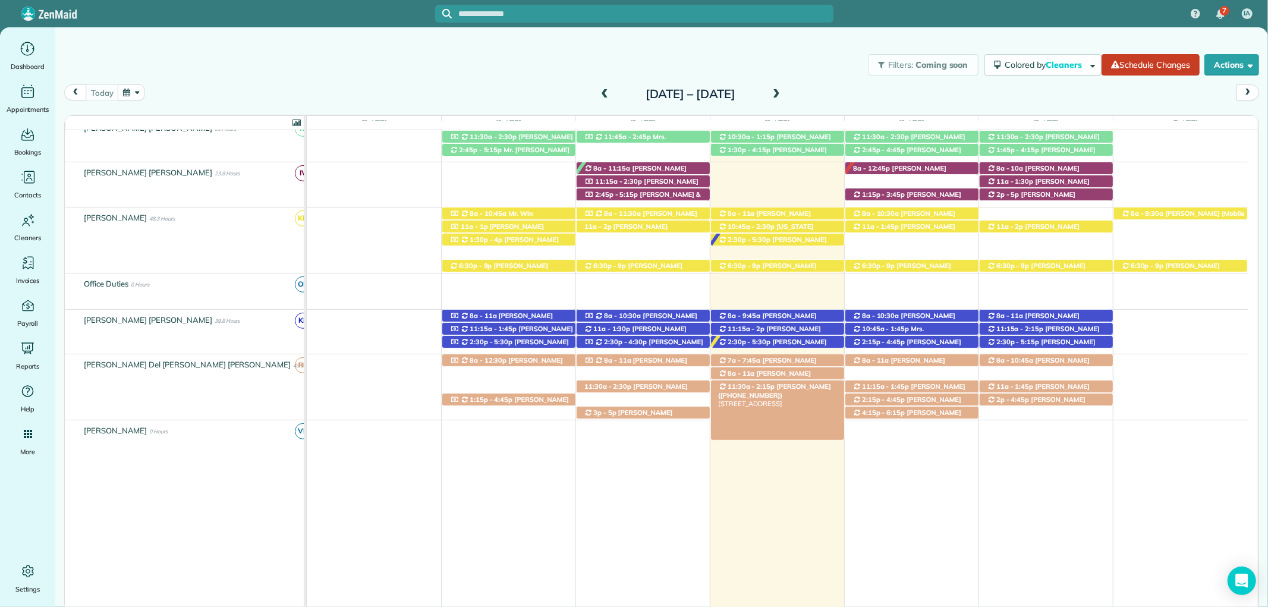
click at [826, 384] on span "Mrs. Jennifer Pelham (+12512282211)" at bounding box center [774, 390] width 113 height 17
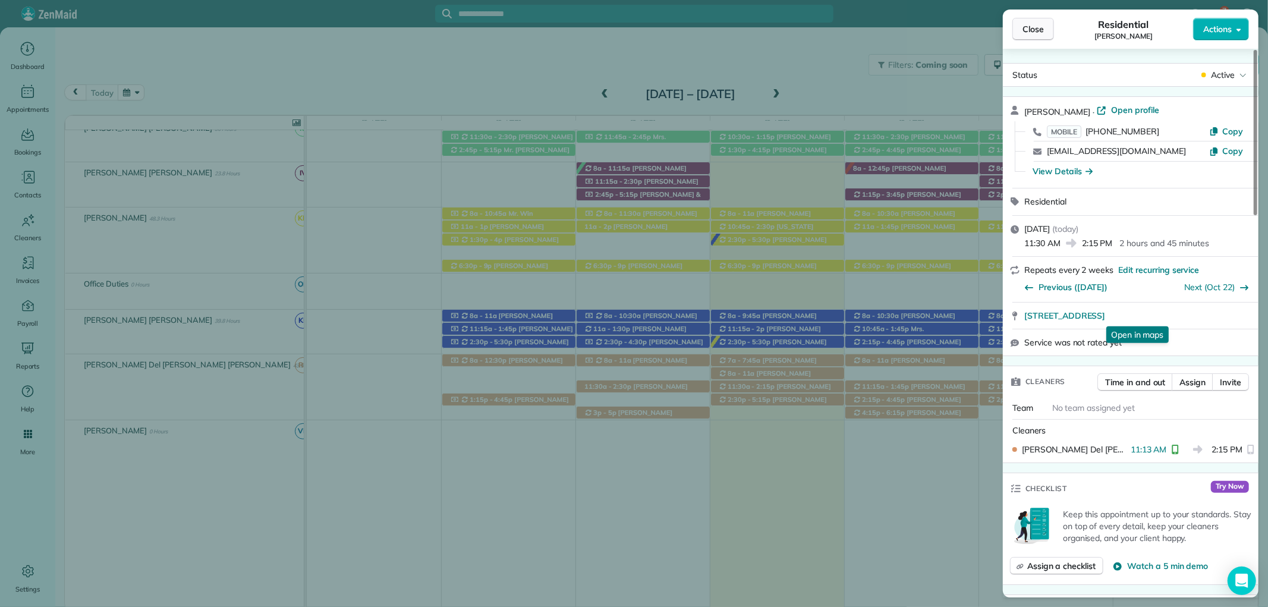
click at [1039, 34] on span "Close" at bounding box center [1032, 29] width 21 height 12
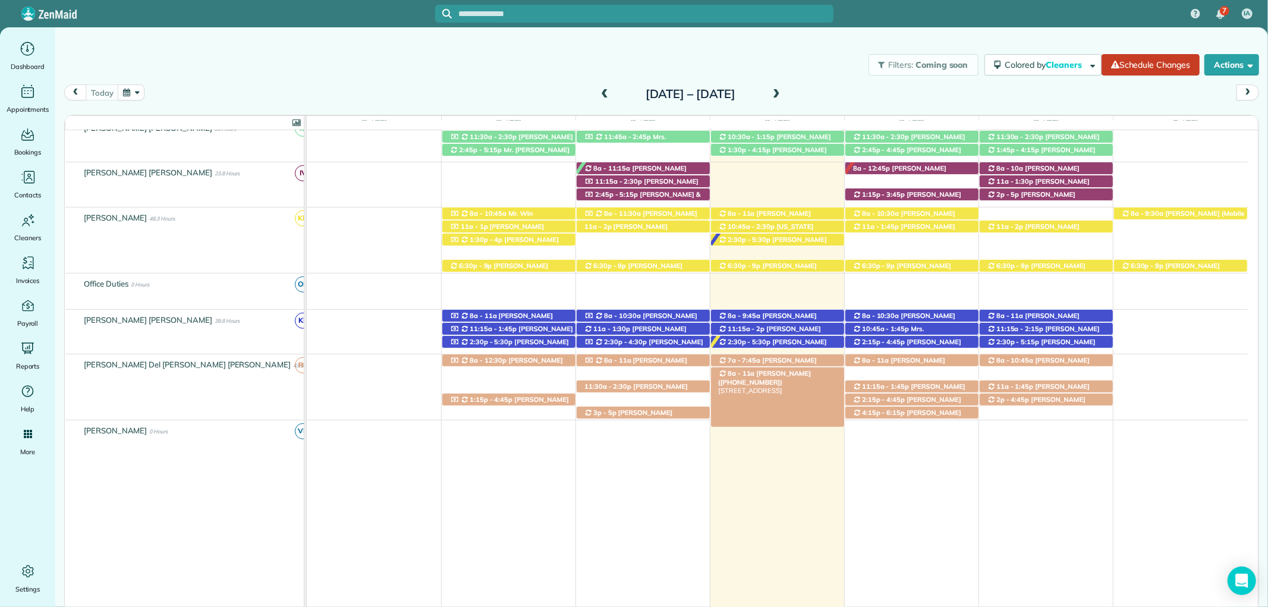
click at [818, 378] on div "8a - 11a Jennifer Heitman (+12512145572) 205 Cuscowilla Lane - Fairhope, AL, 36…" at bounding box center [777, 373] width 133 height 12
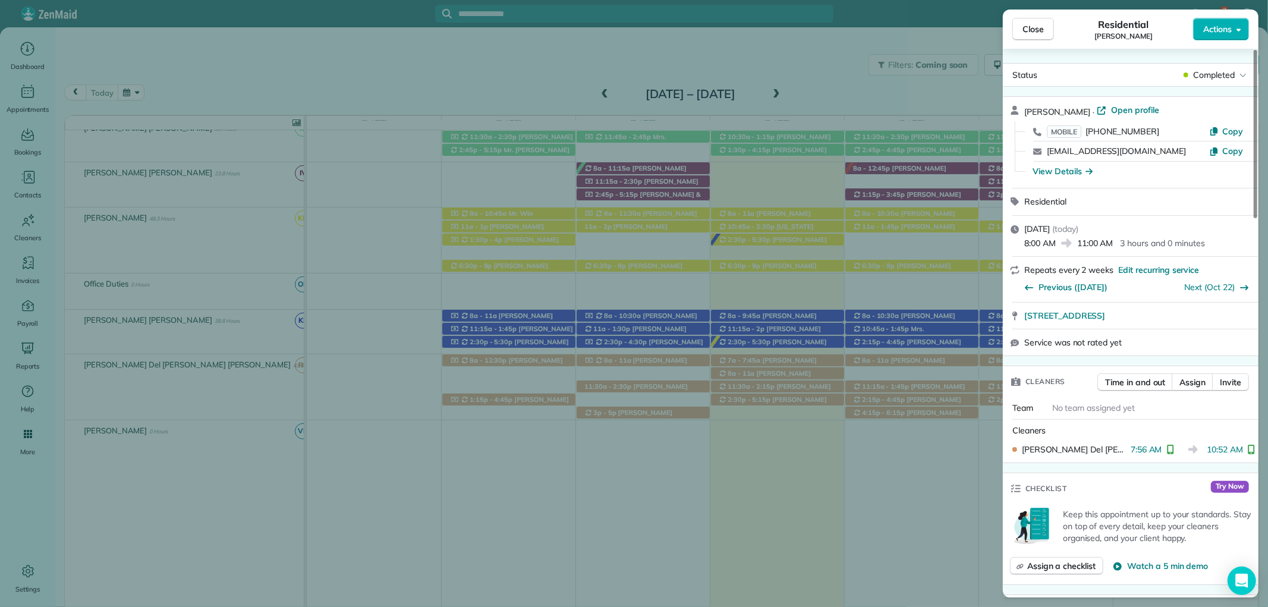
drag, startPoint x: 1032, startPoint y: 26, endPoint x: 1028, endPoint y: 48, distance: 22.4
click at [1032, 26] on span "Close" at bounding box center [1032, 29] width 21 height 12
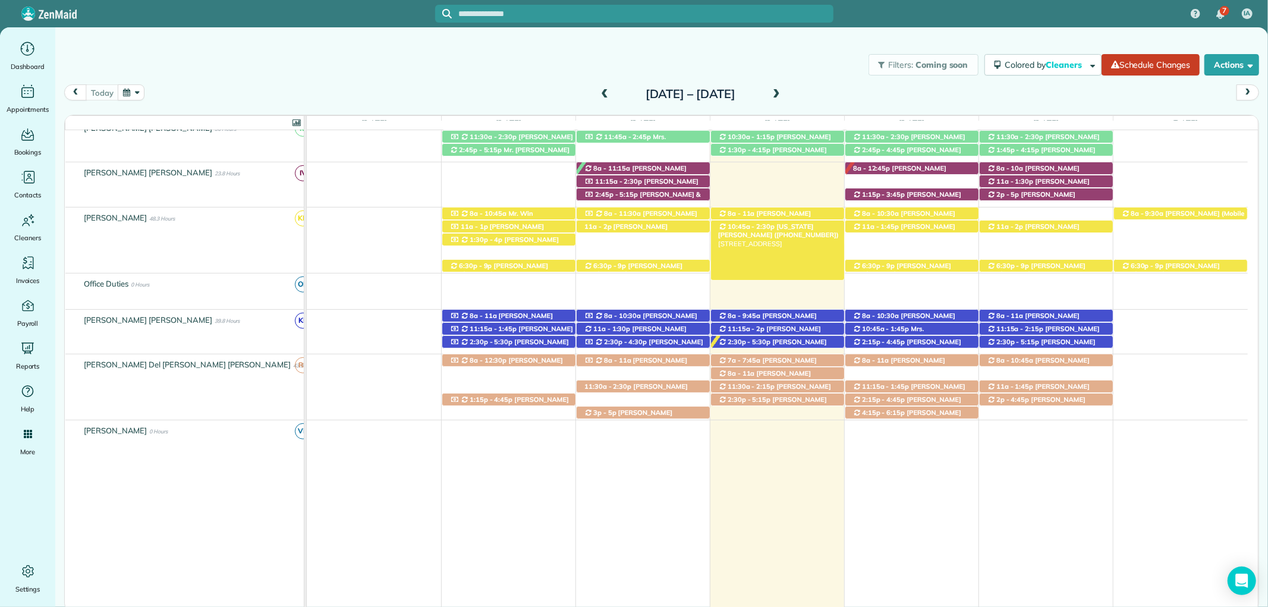
click at [764, 226] on span "10:45a - 2:30p" at bounding box center [751, 226] width 48 height 8
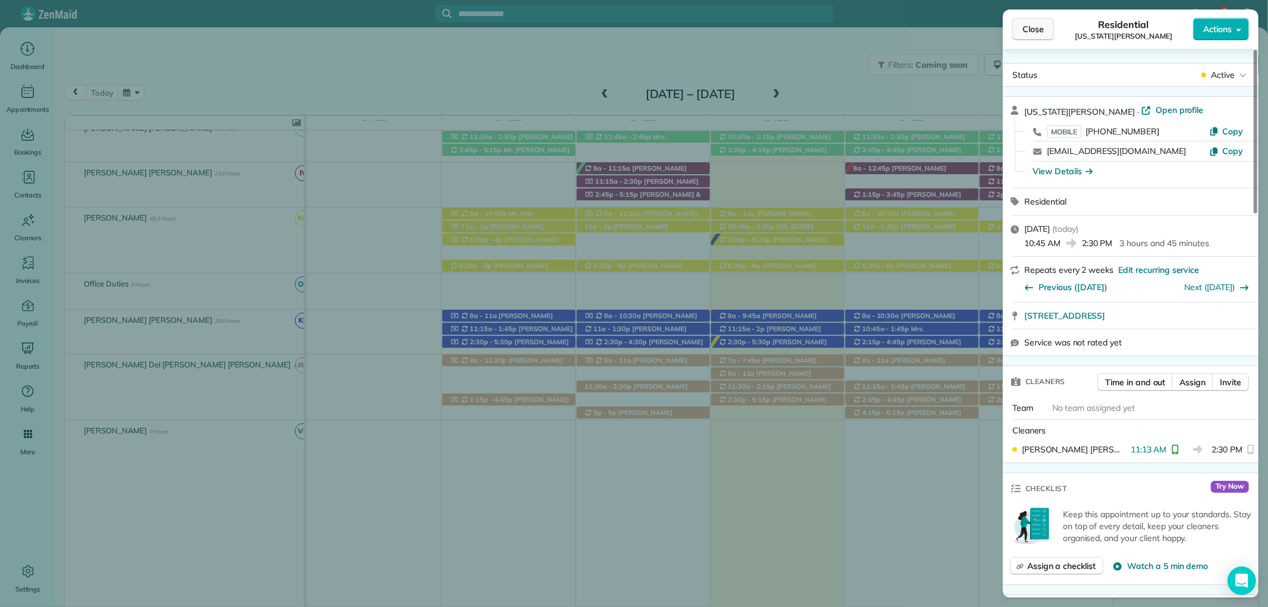
click at [1037, 30] on span "Close" at bounding box center [1032, 29] width 21 height 12
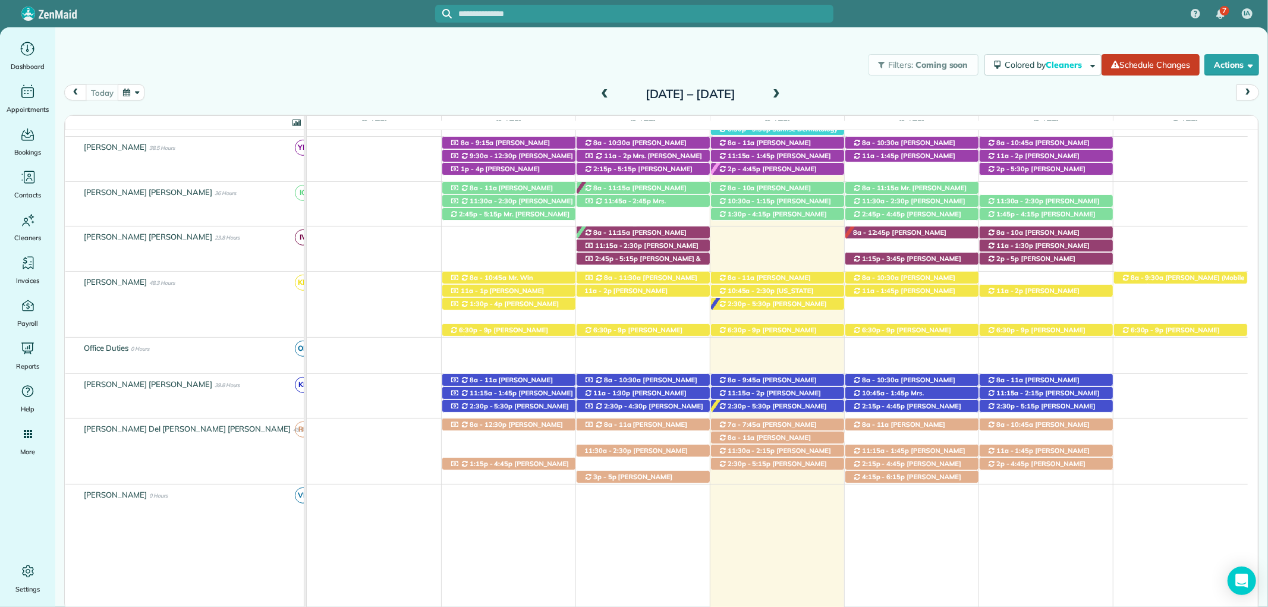
scroll to position [462, 0]
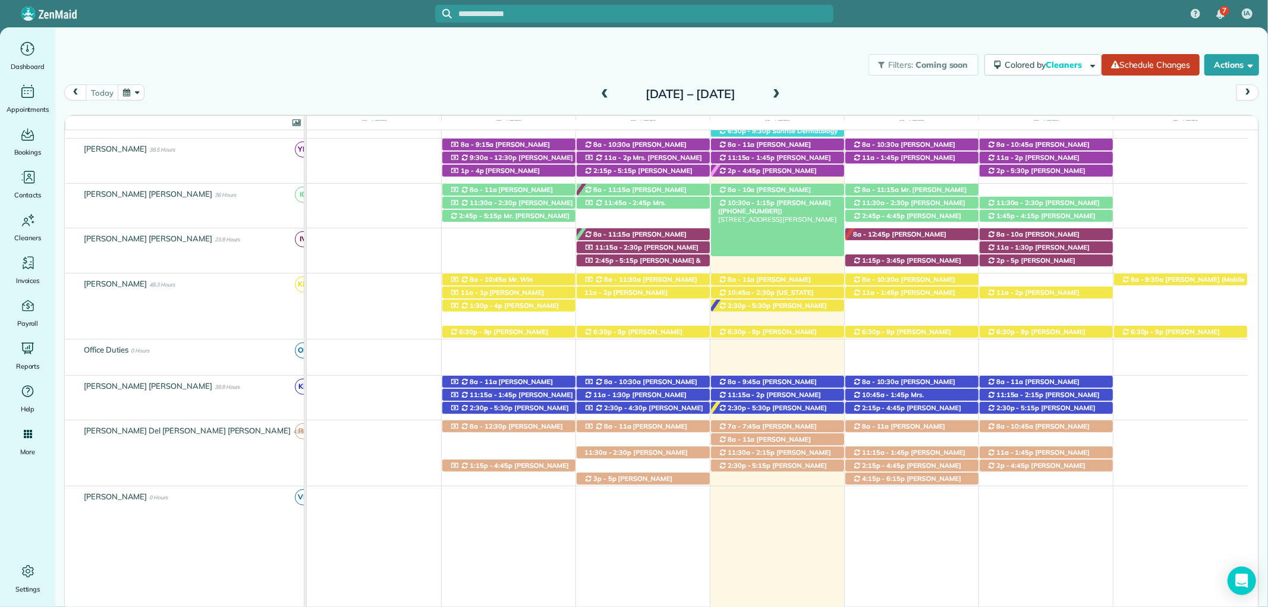
click at [790, 203] on span "Ray Evans (+12517536600)" at bounding box center [774, 207] width 113 height 17
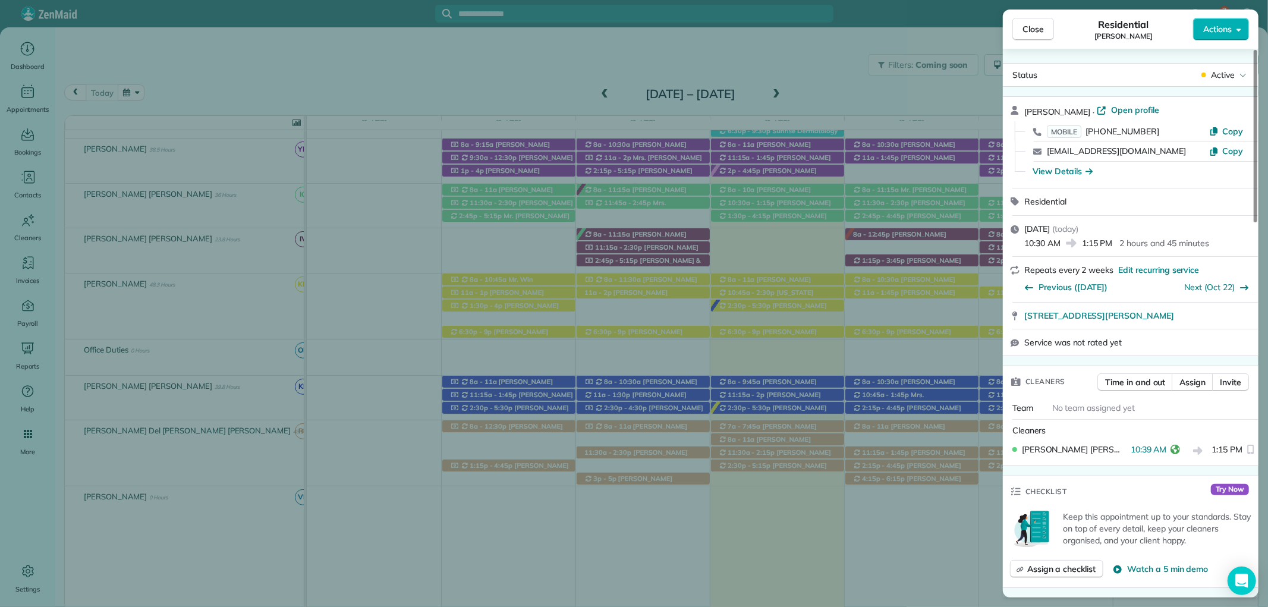
click at [1032, 34] on span "Close" at bounding box center [1032, 29] width 21 height 12
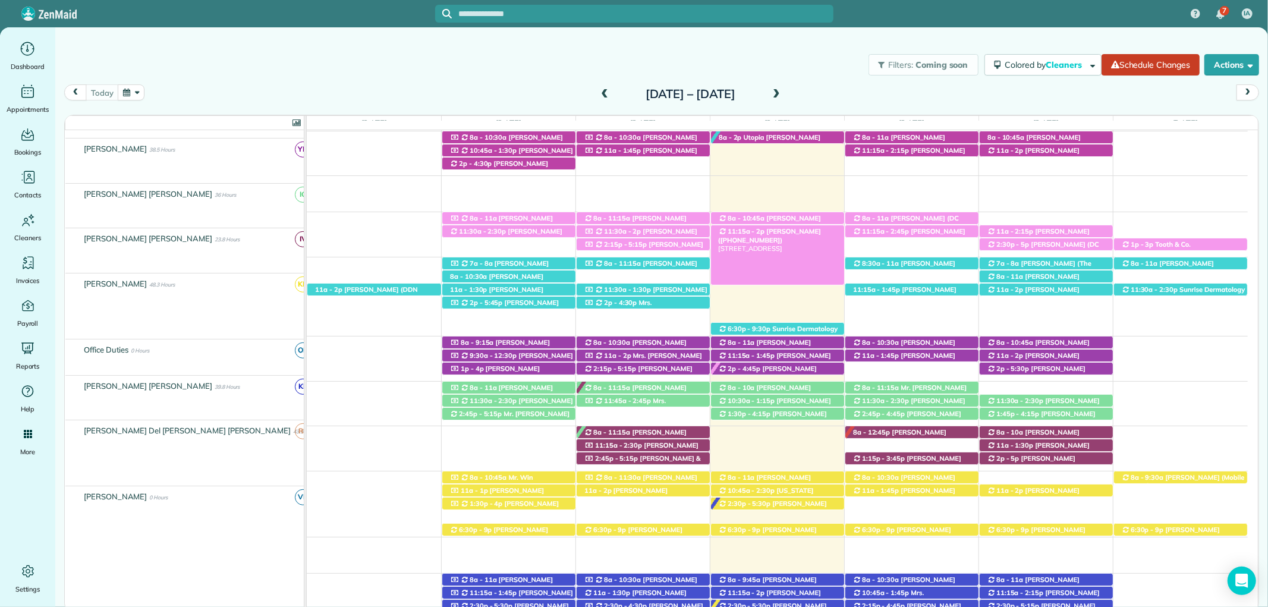
scroll to position [264, 0]
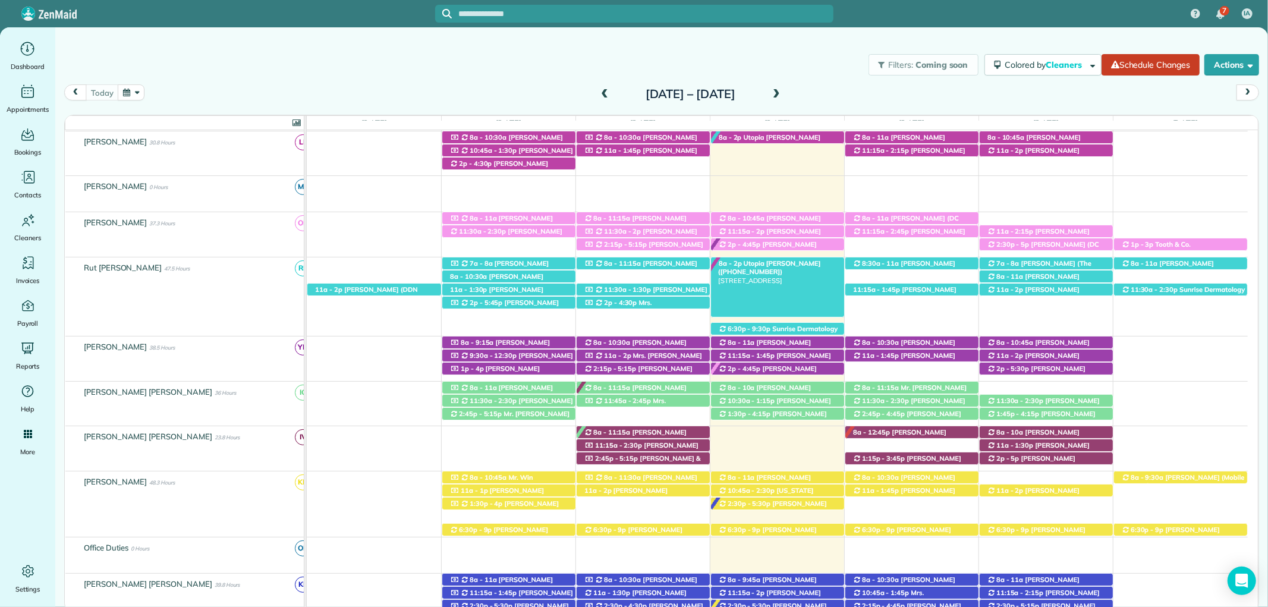
click at [785, 269] on div "8a - 2p Utopia Cassidy (+12516232538) 328 Bay Hill Drive - Daphne, AL, 36526" at bounding box center [777, 263] width 133 height 12
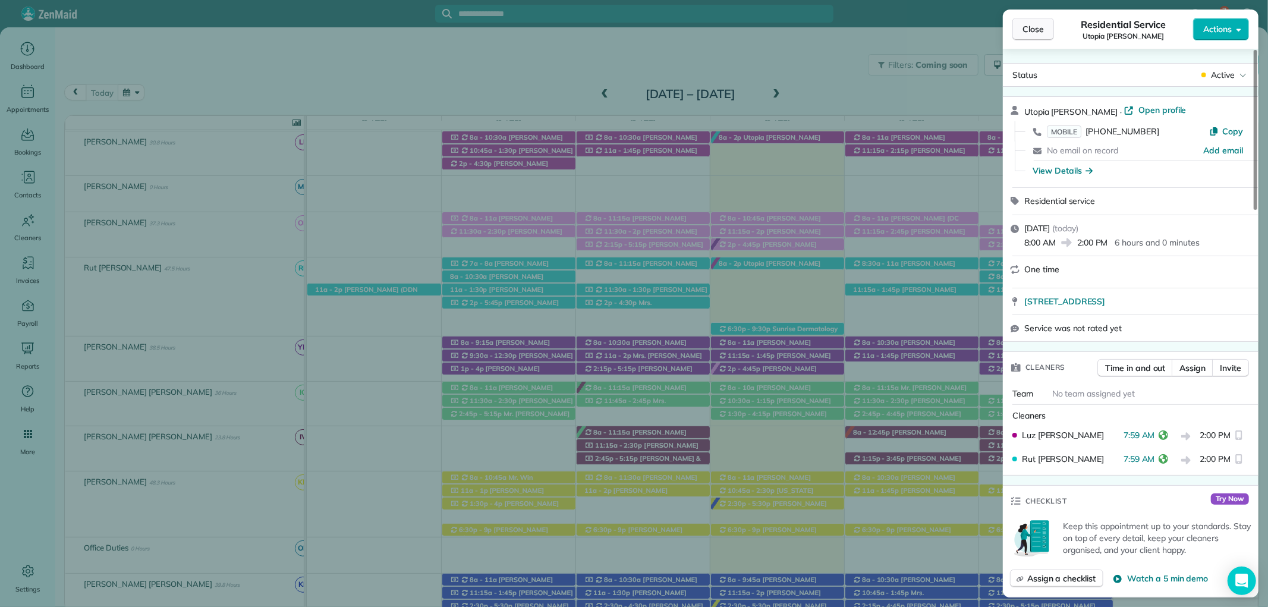
click at [1032, 33] on span "Close" at bounding box center [1032, 29] width 21 height 12
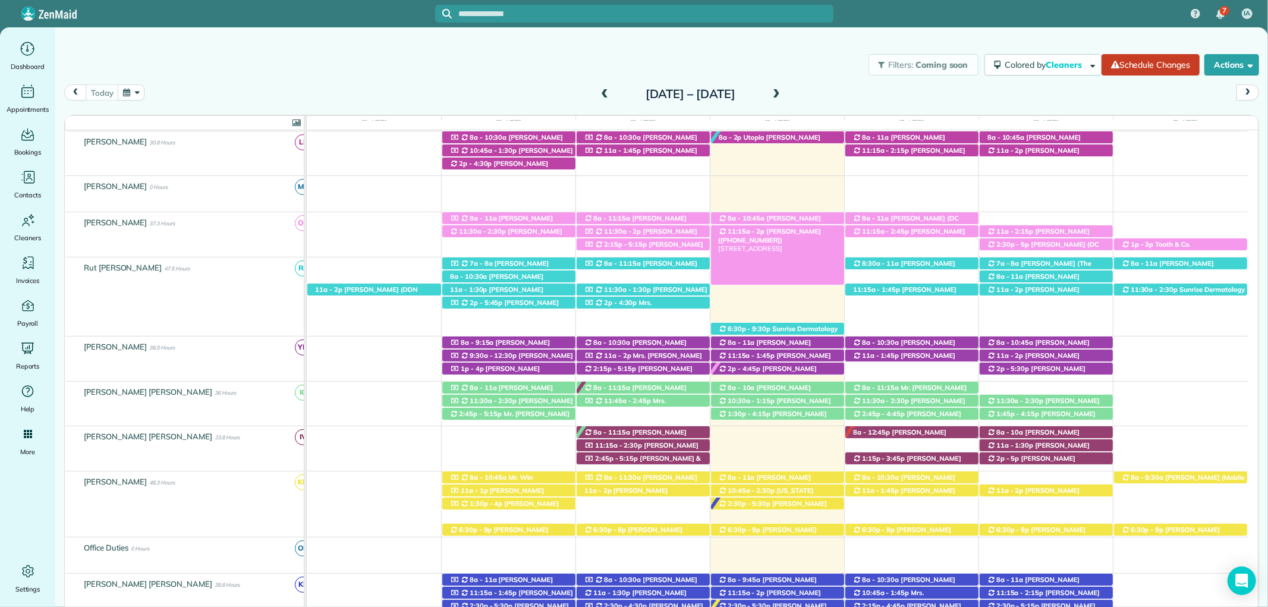
click at [797, 229] on span "Betty Dowd (+19406319849)" at bounding box center [769, 235] width 103 height 17
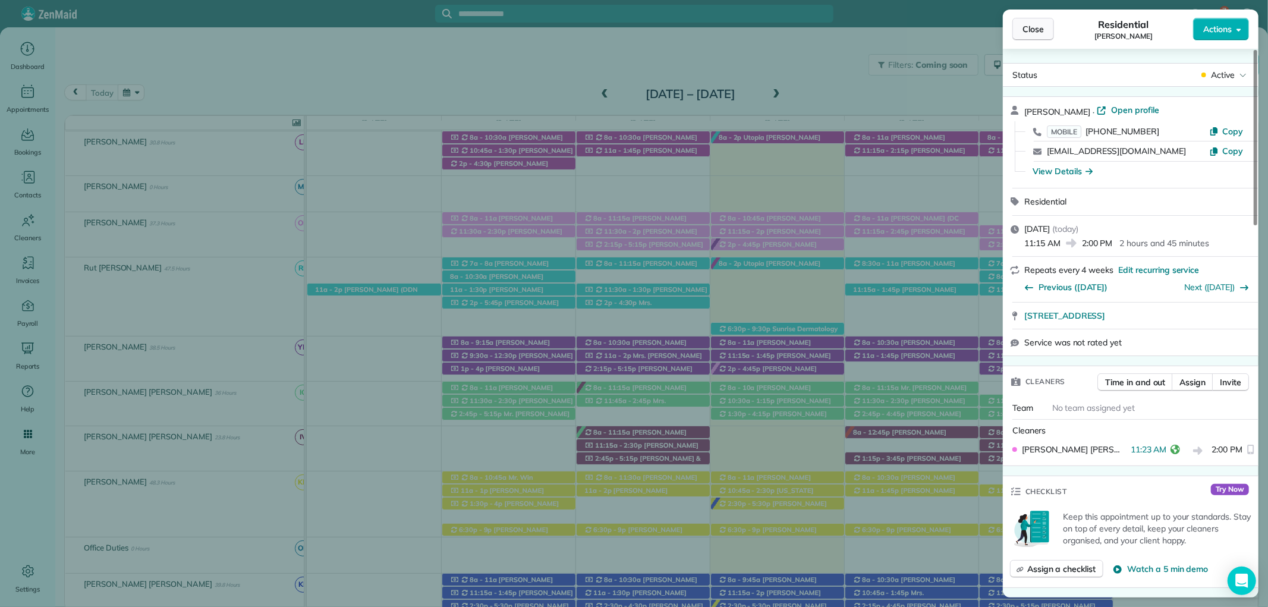
click at [1041, 20] on button "Close" at bounding box center [1033, 29] width 42 height 23
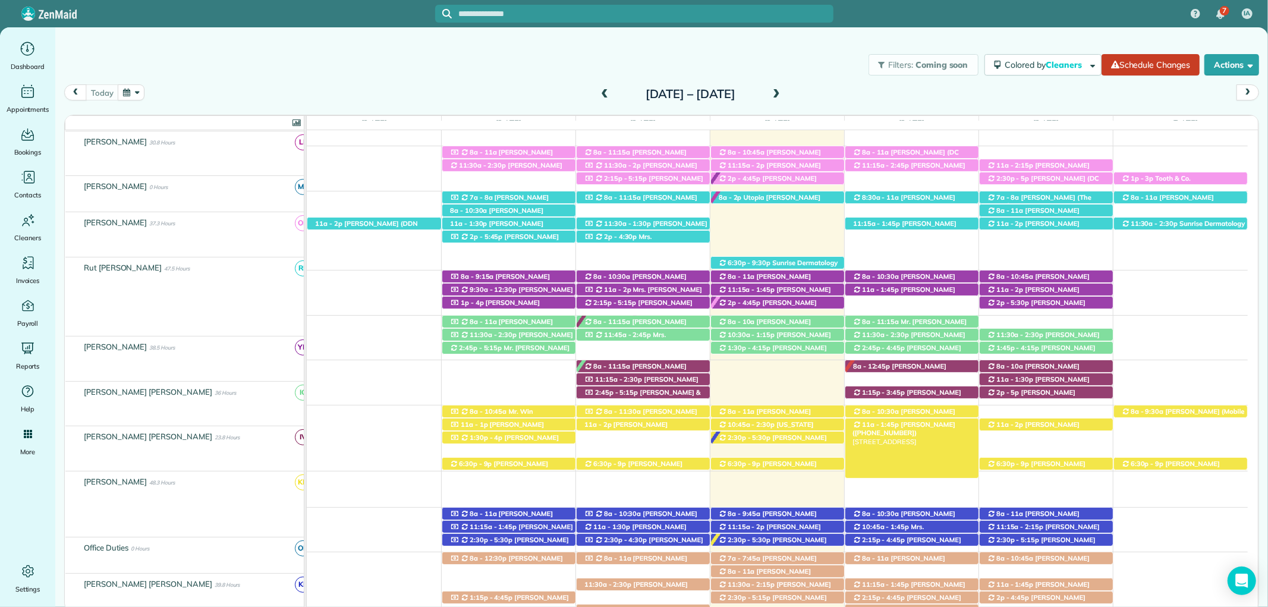
scroll to position [330, 0]
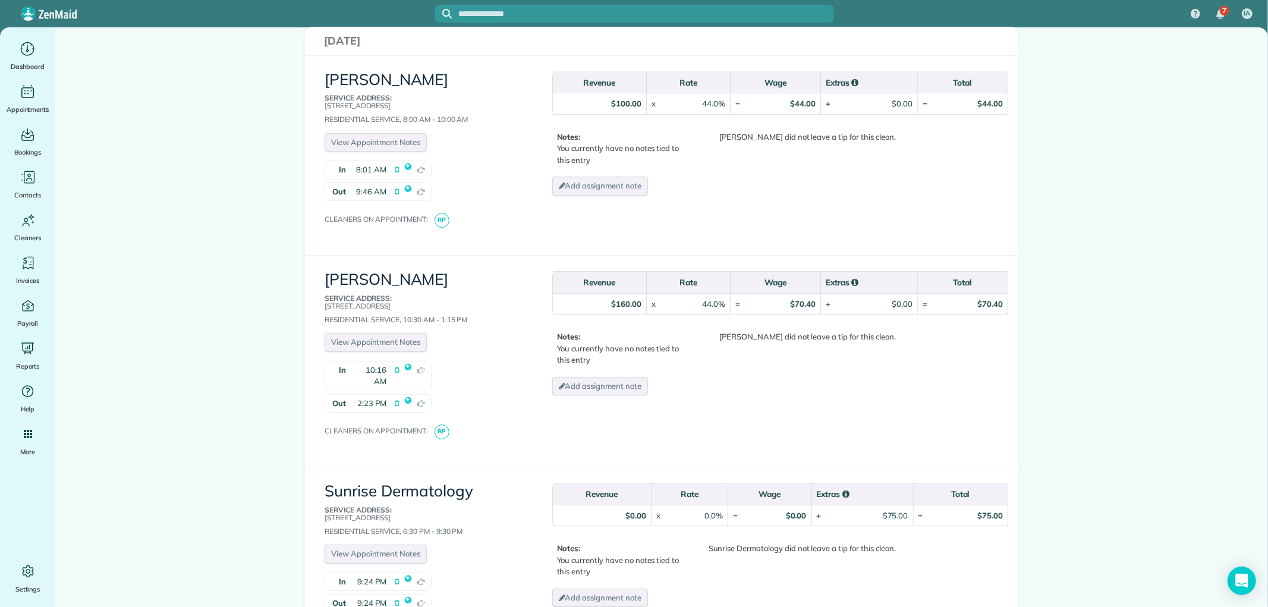
scroll to position [3170, 0]
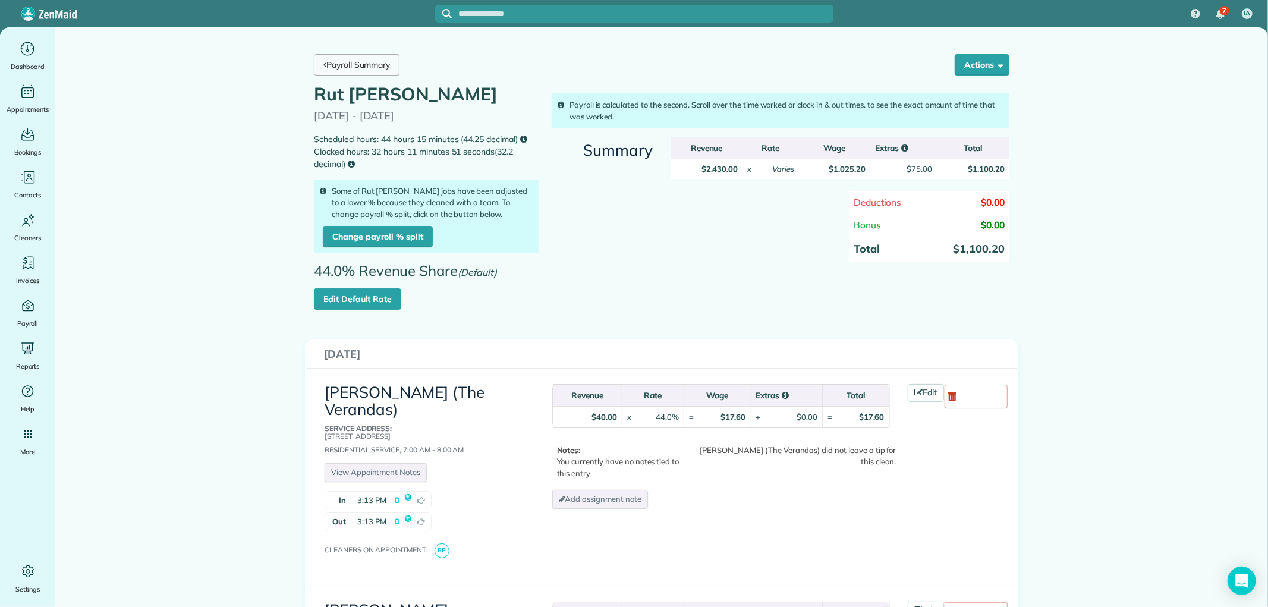
click at [345, 67] on link "Payroll Summary" at bounding box center [357, 64] width 86 height 21
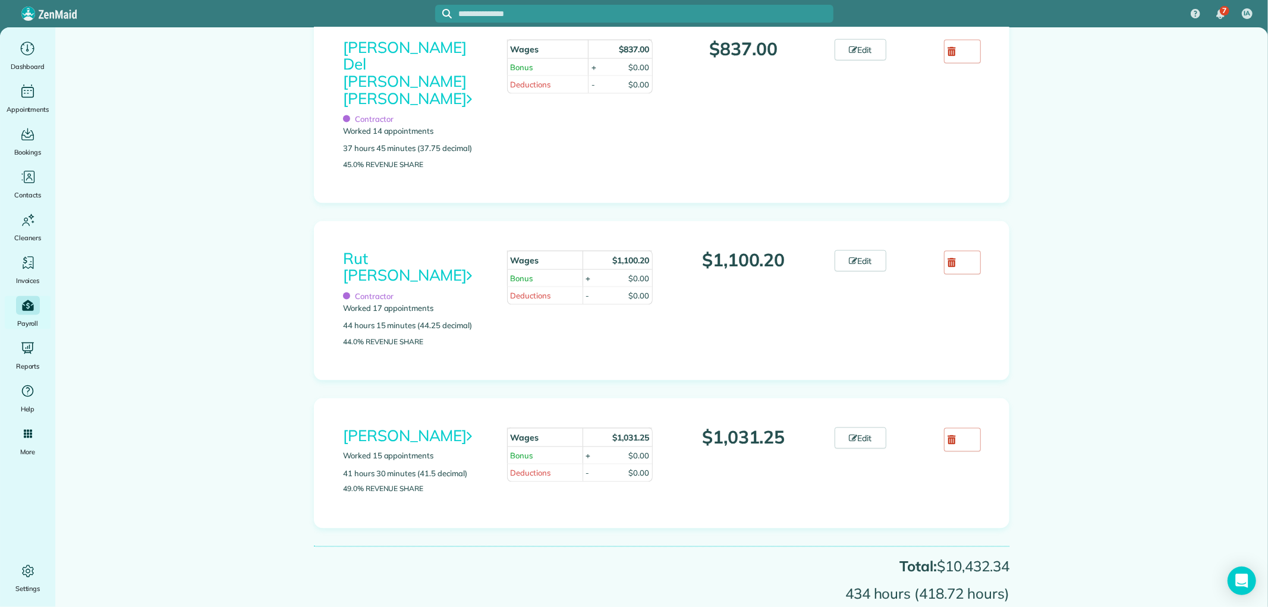
scroll to position [1507, 0]
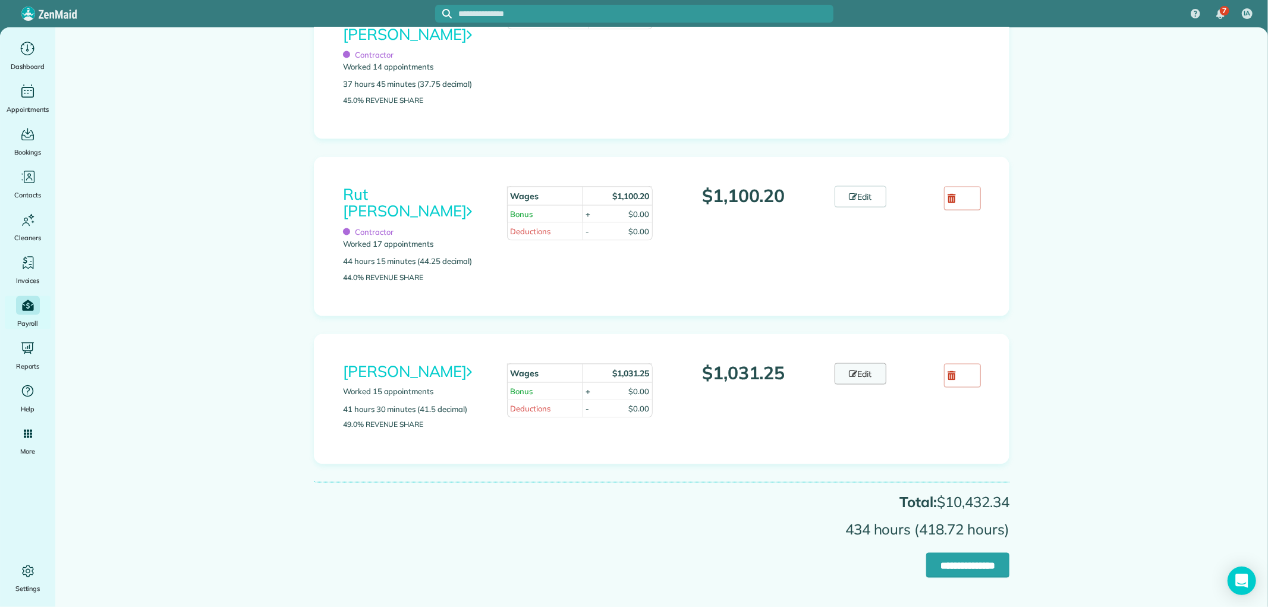
click at [850, 368] on link "Edit" at bounding box center [860, 373] width 52 height 21
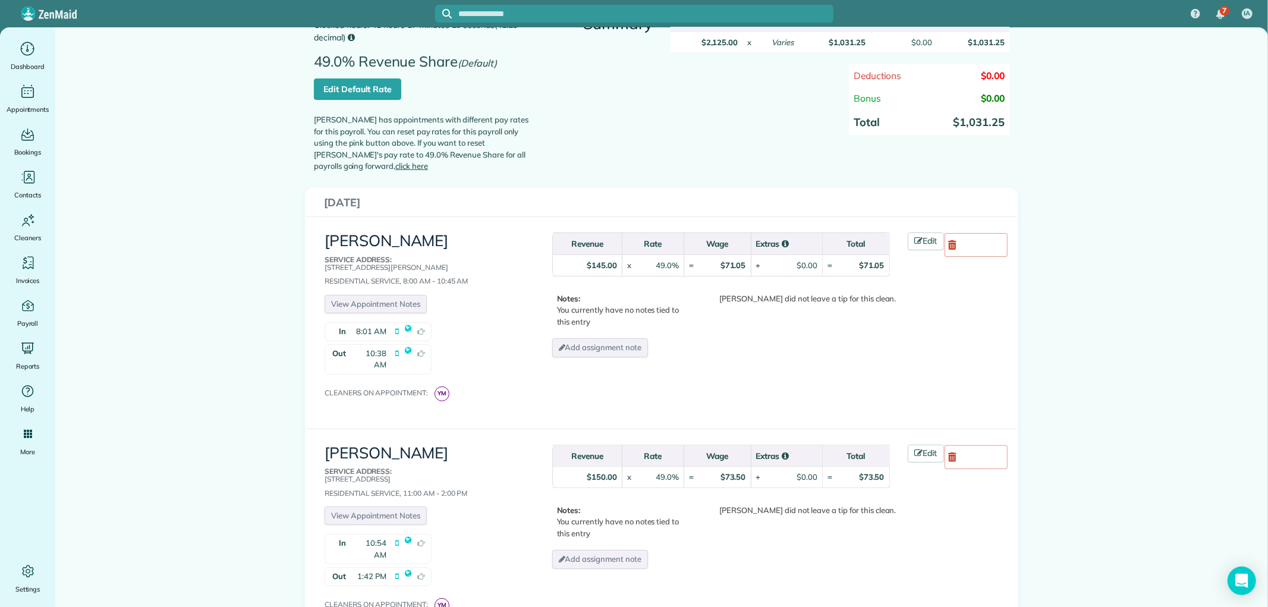
scroll to position [132, 0]
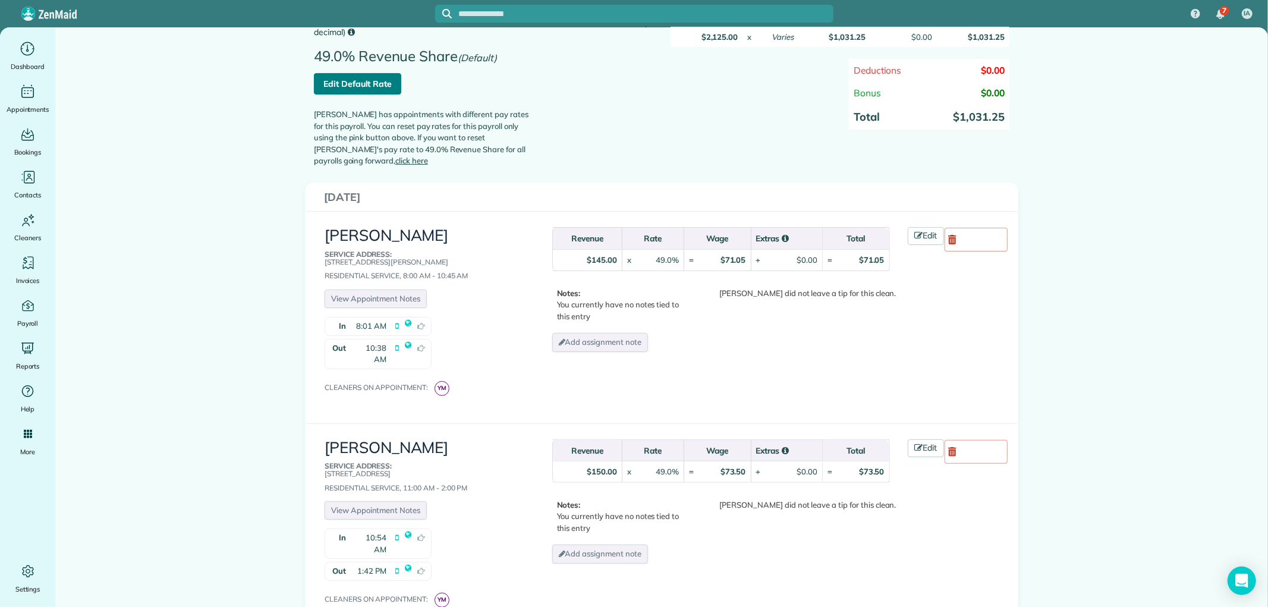
click at [375, 84] on link "Edit Default Rate" at bounding box center [357, 83] width 87 height 21
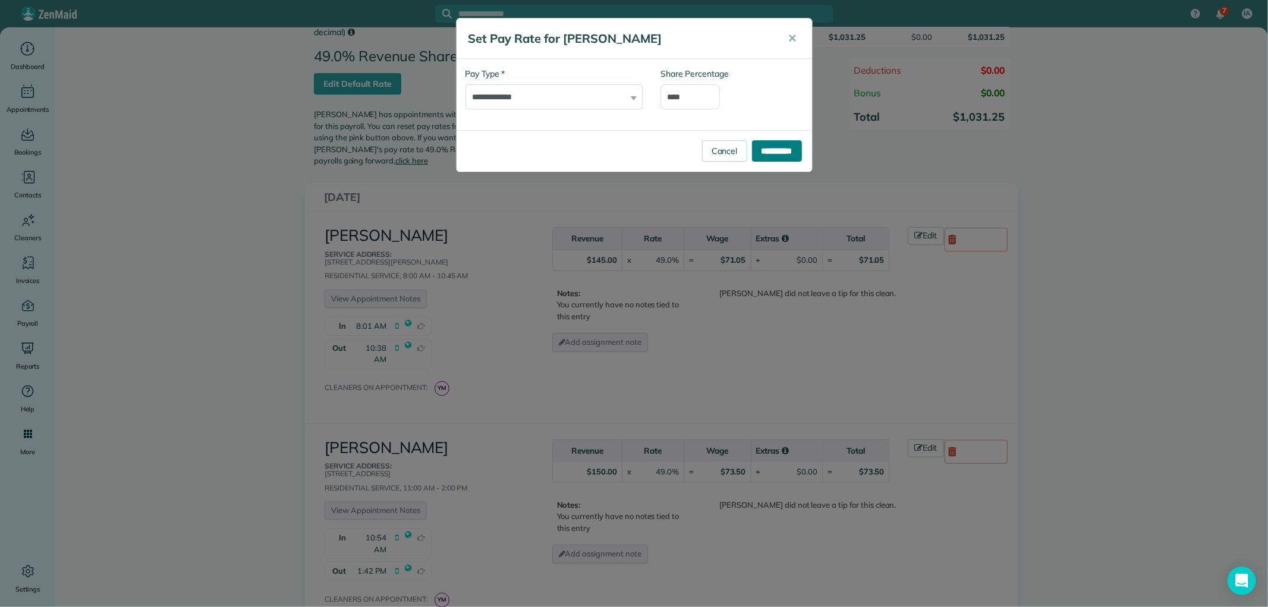
click at [779, 153] on input "**********" at bounding box center [777, 150] width 50 height 21
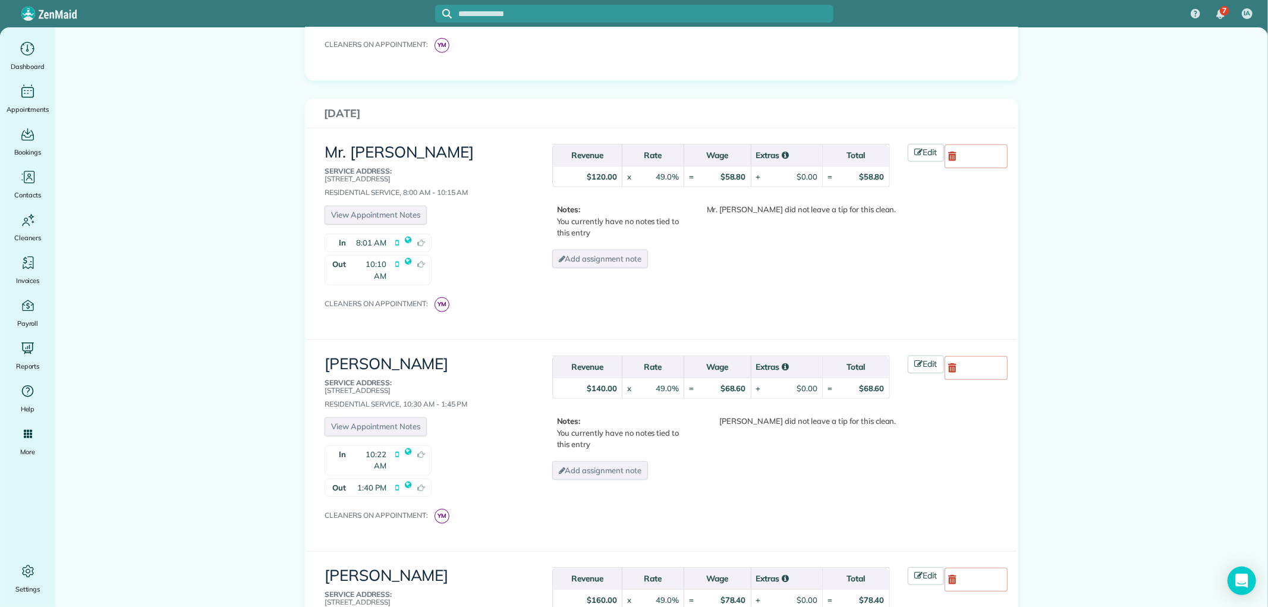
scroll to position [858, 0]
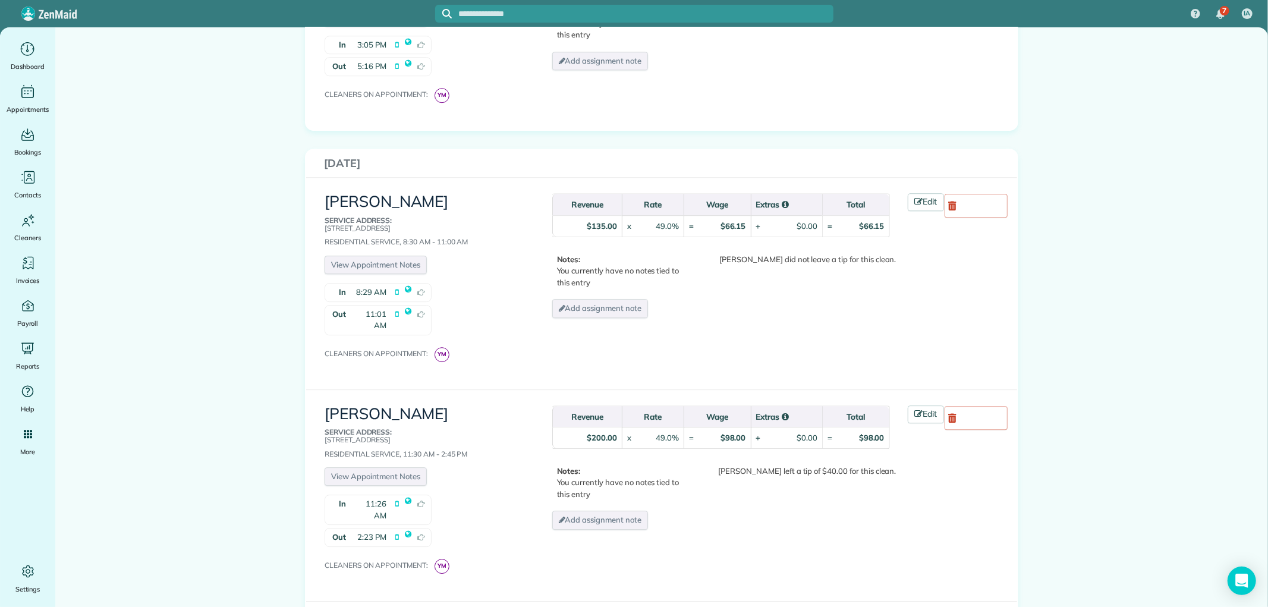
scroll to position [2839, 0]
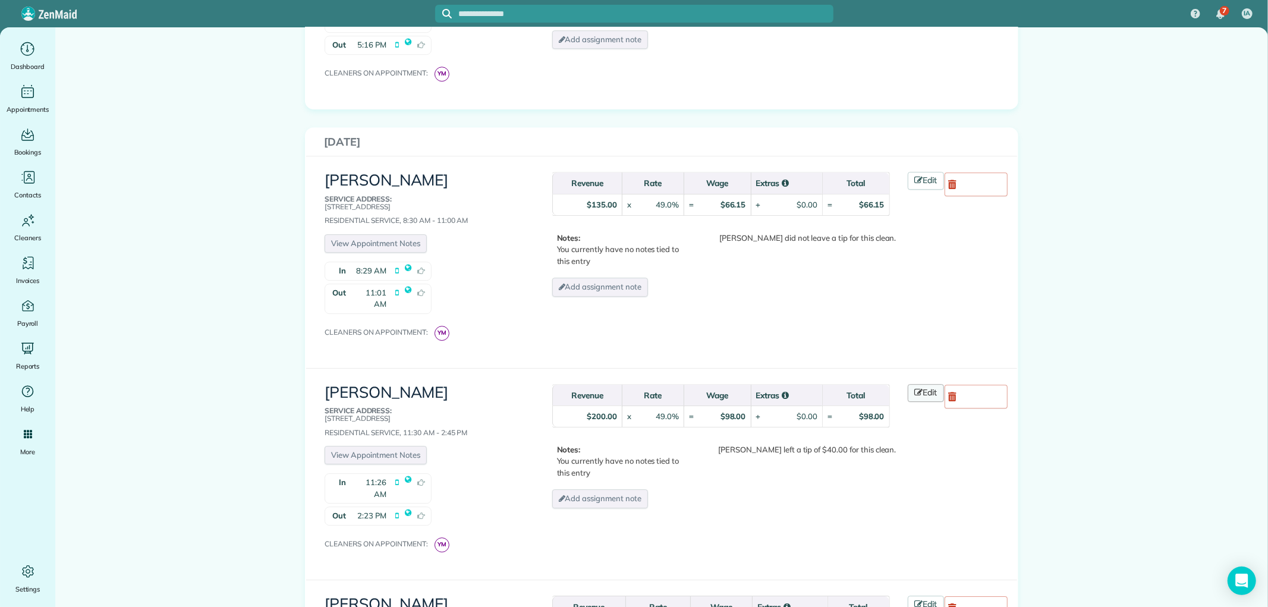
click at [916, 388] on icon at bounding box center [919, 392] width 8 height 8
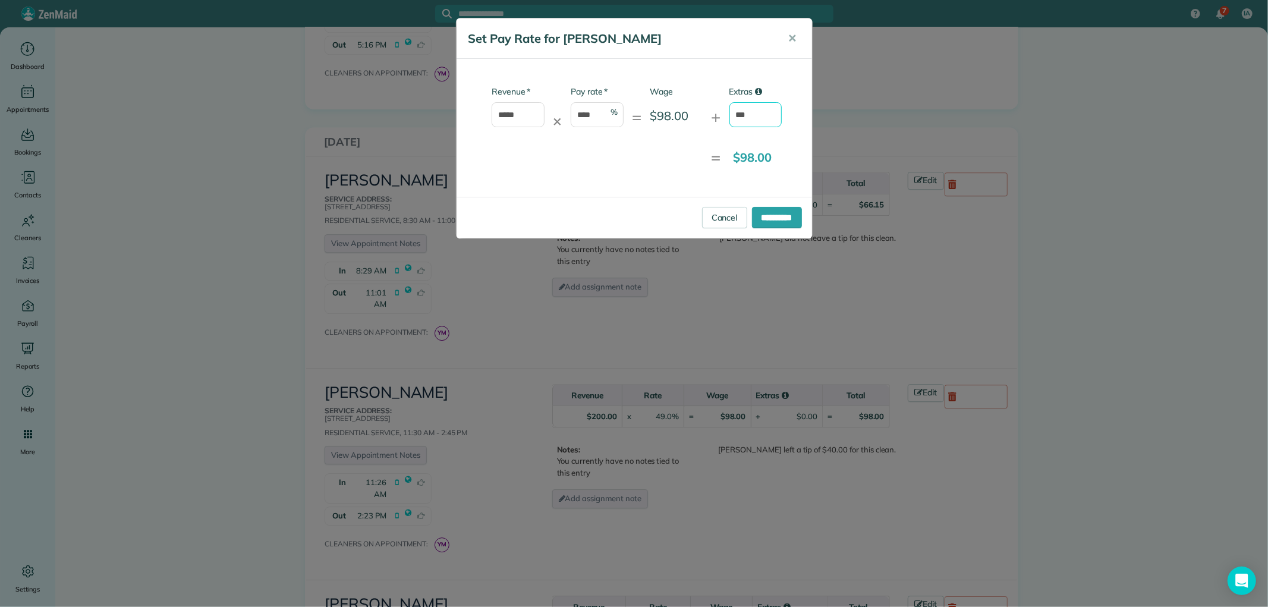
click at [755, 116] on input "***" at bounding box center [755, 114] width 53 height 25
type input "*"
type input "**"
click at [774, 217] on input "**********" at bounding box center [777, 217] width 50 height 21
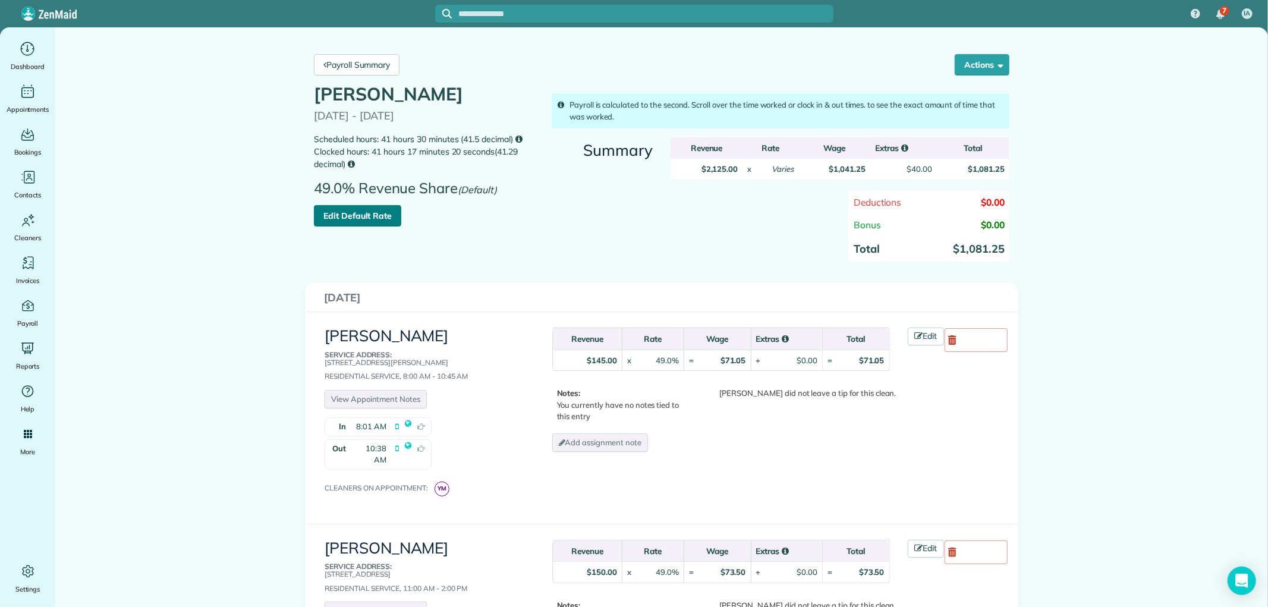
click at [351, 214] on link "Edit Default Rate" at bounding box center [357, 215] width 87 height 21
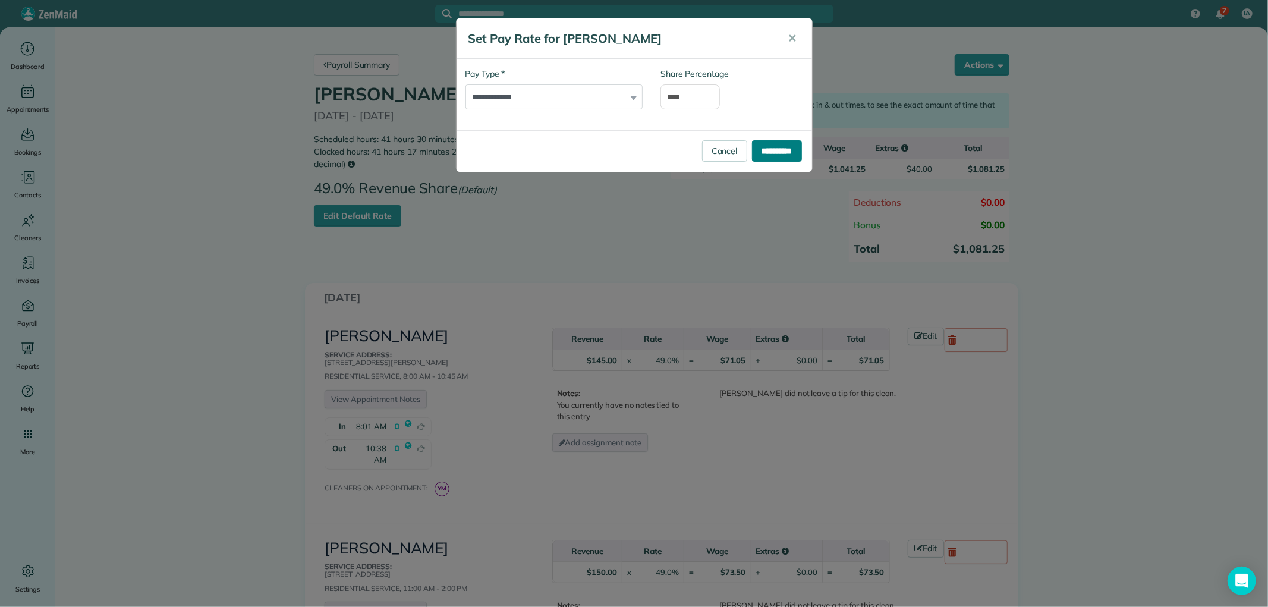
click at [774, 152] on input "**********" at bounding box center [777, 150] width 50 height 21
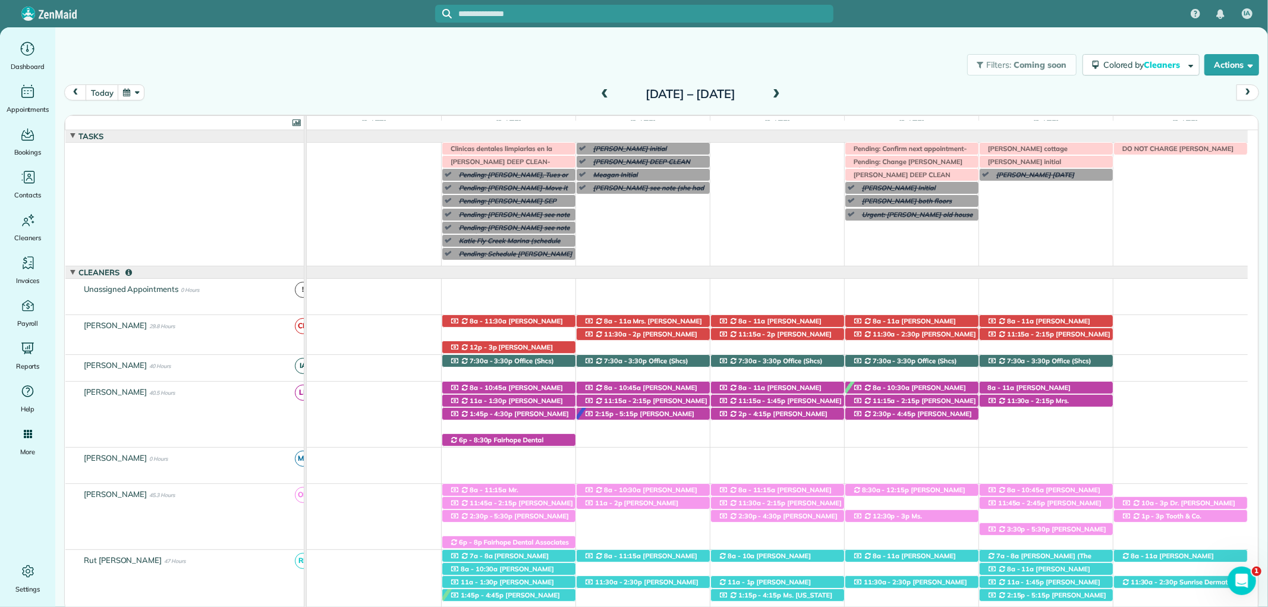
scroll to position [436, 0]
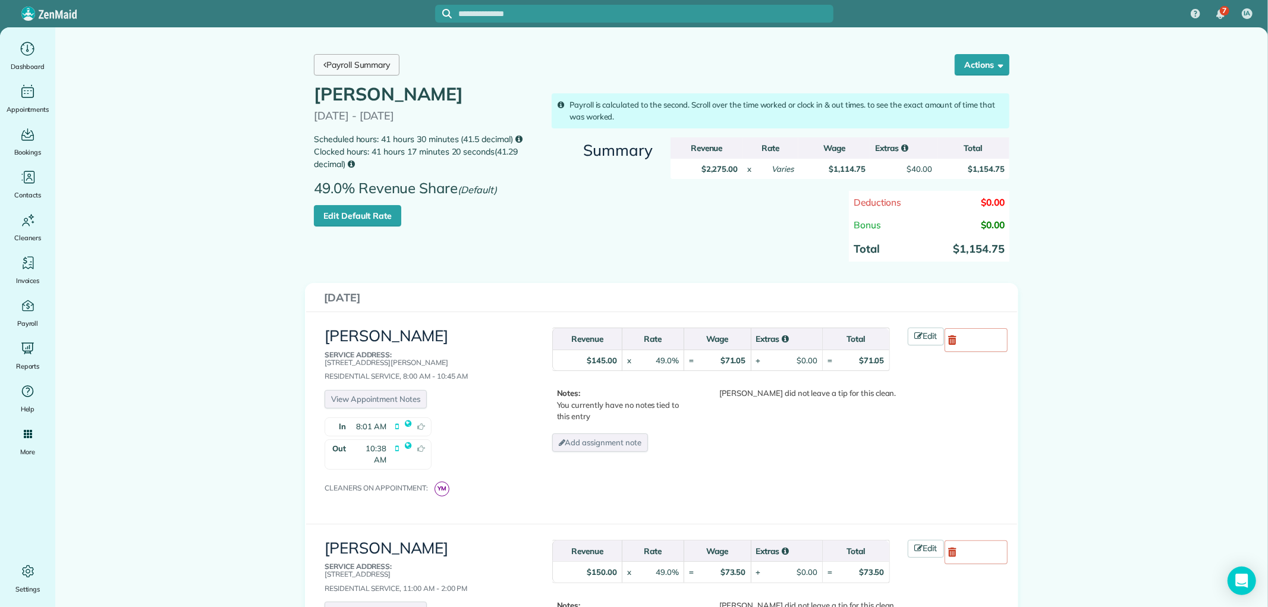
click at [377, 66] on link "Payroll Summary" at bounding box center [357, 64] width 86 height 21
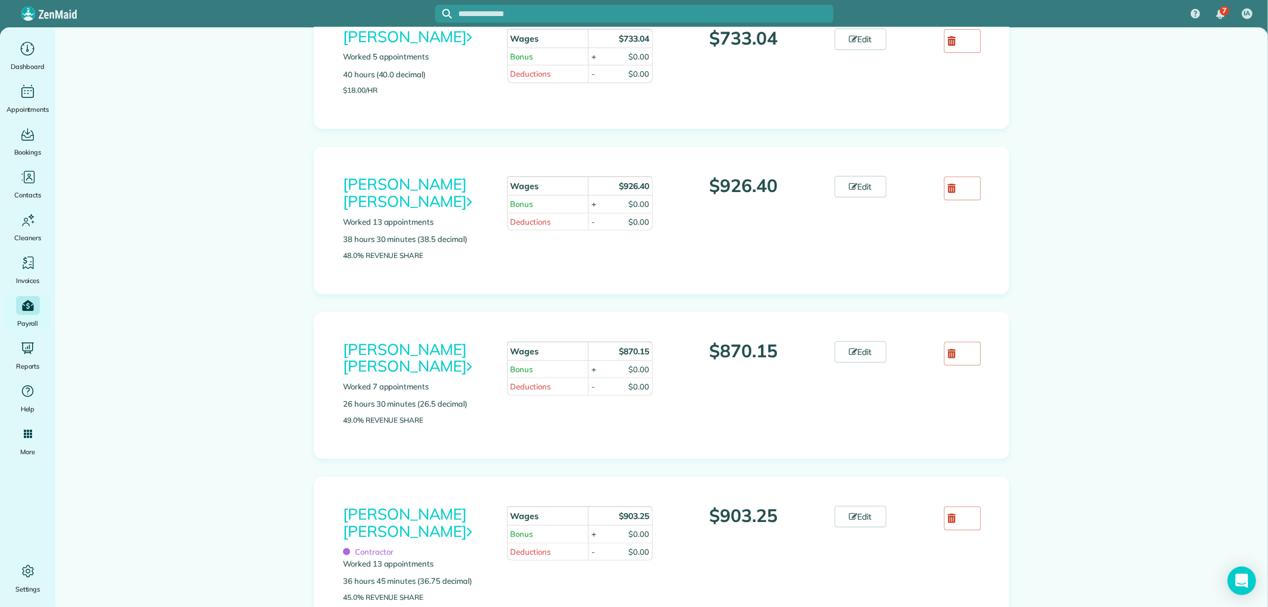
scroll to position [186, 0]
